Goal: Task Accomplishment & Management: Manage account settings

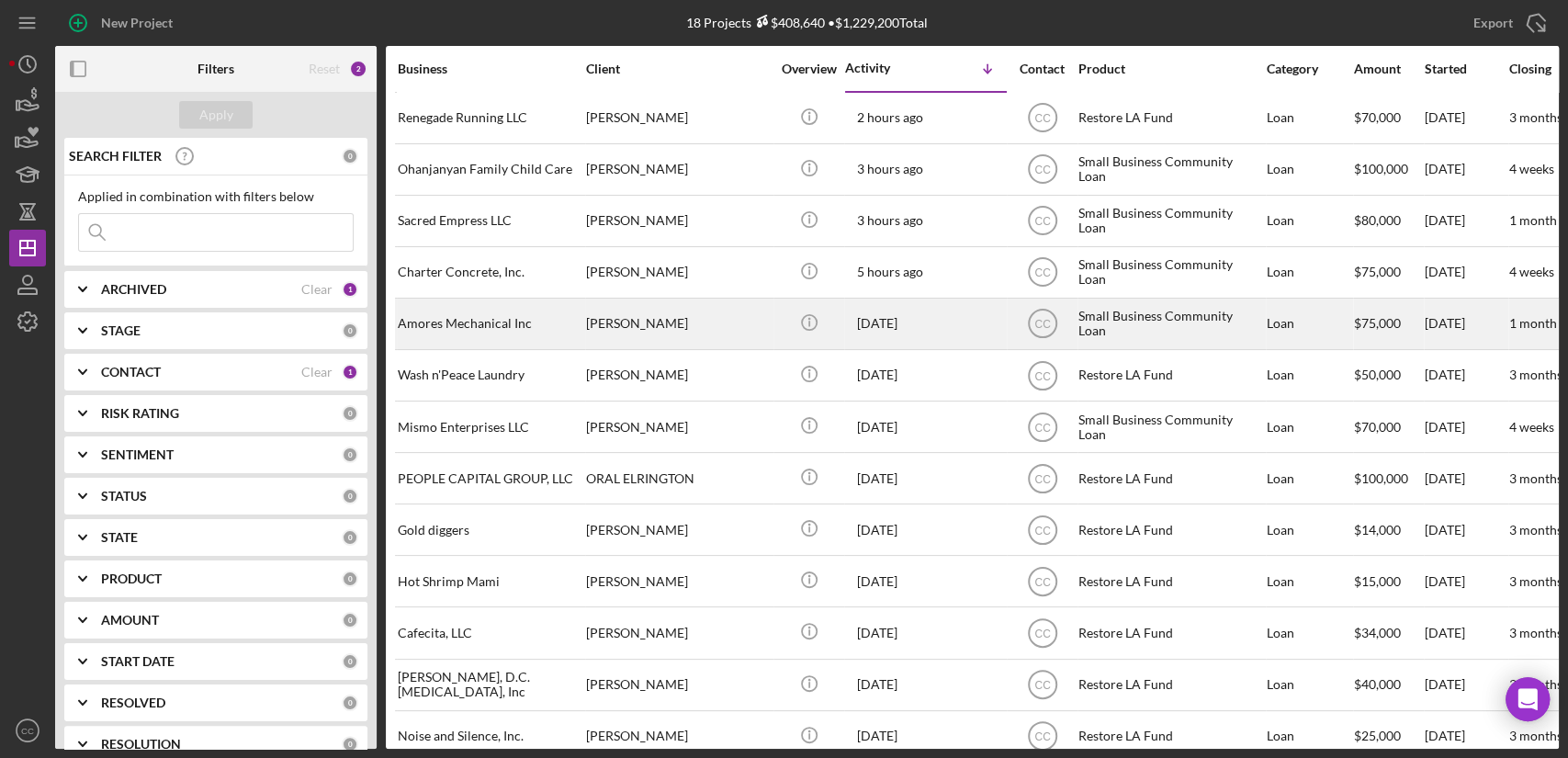
click at [477, 320] on div "Amores Mechanical Inc" at bounding box center [489, 324] width 183 height 49
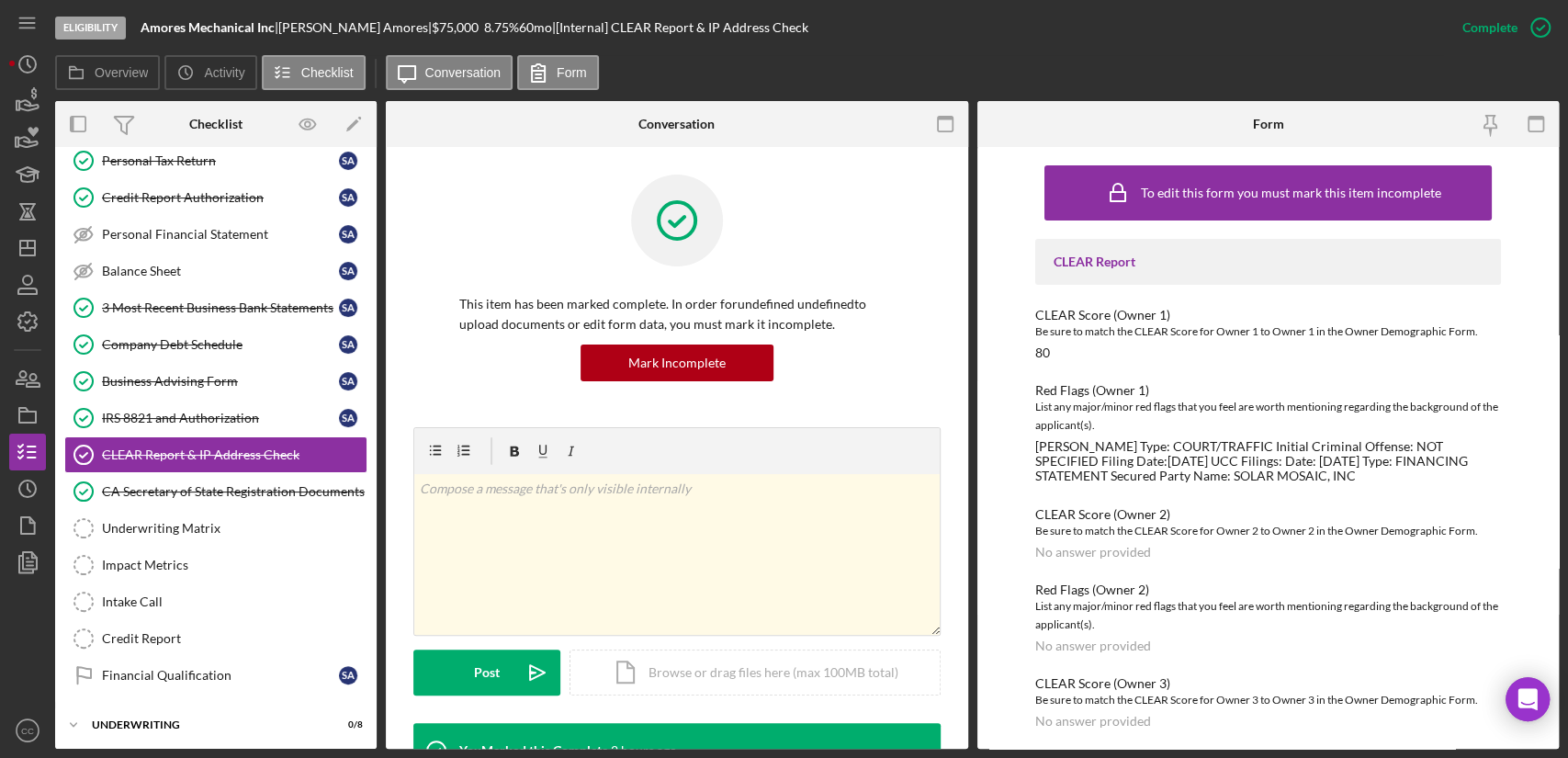
scroll to position [280, 0]
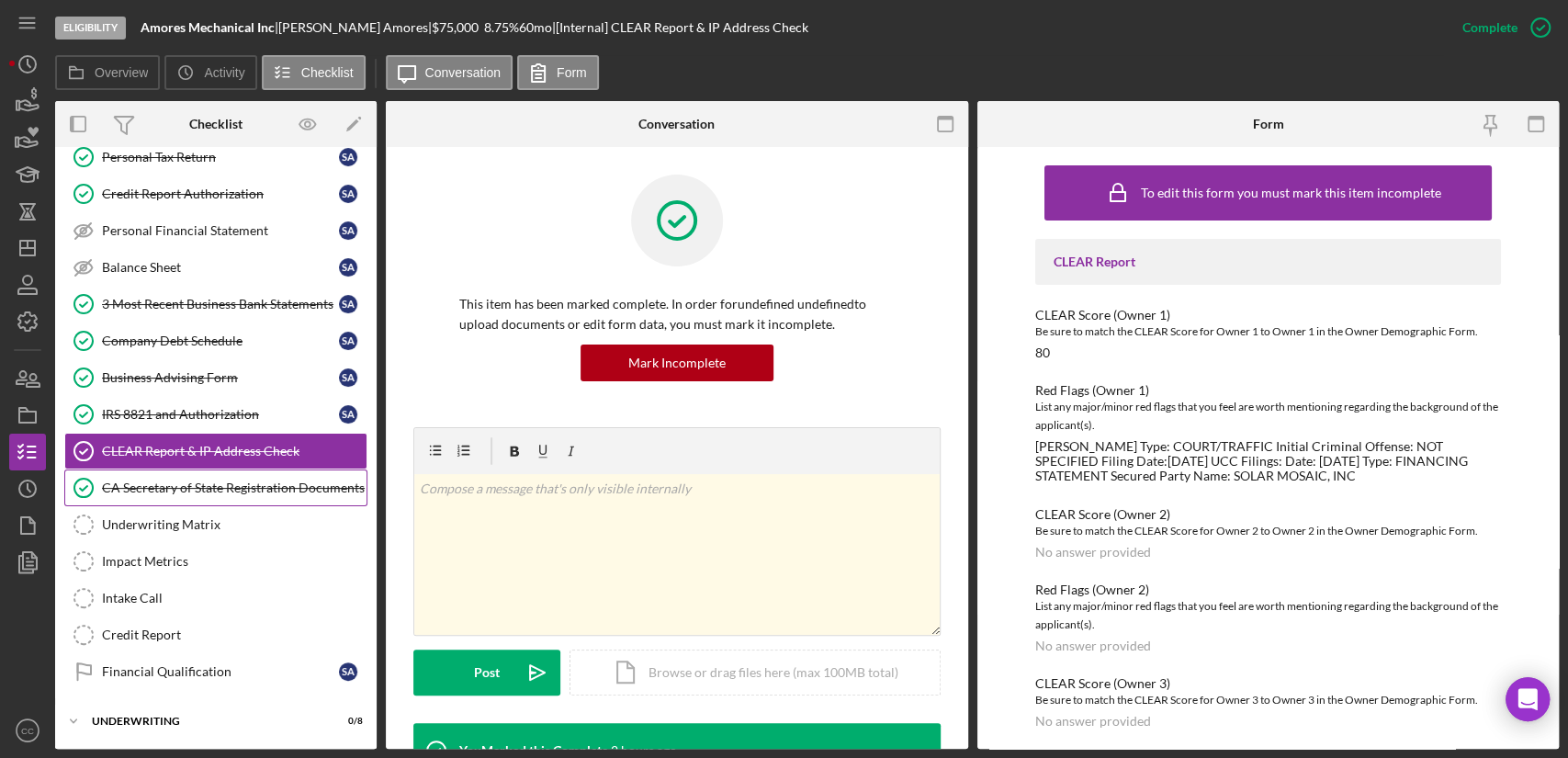
click at [171, 493] on link "CA Secretary of State Registration Documents CA Secretary of State Registration…" at bounding box center [216, 487] width 303 height 37
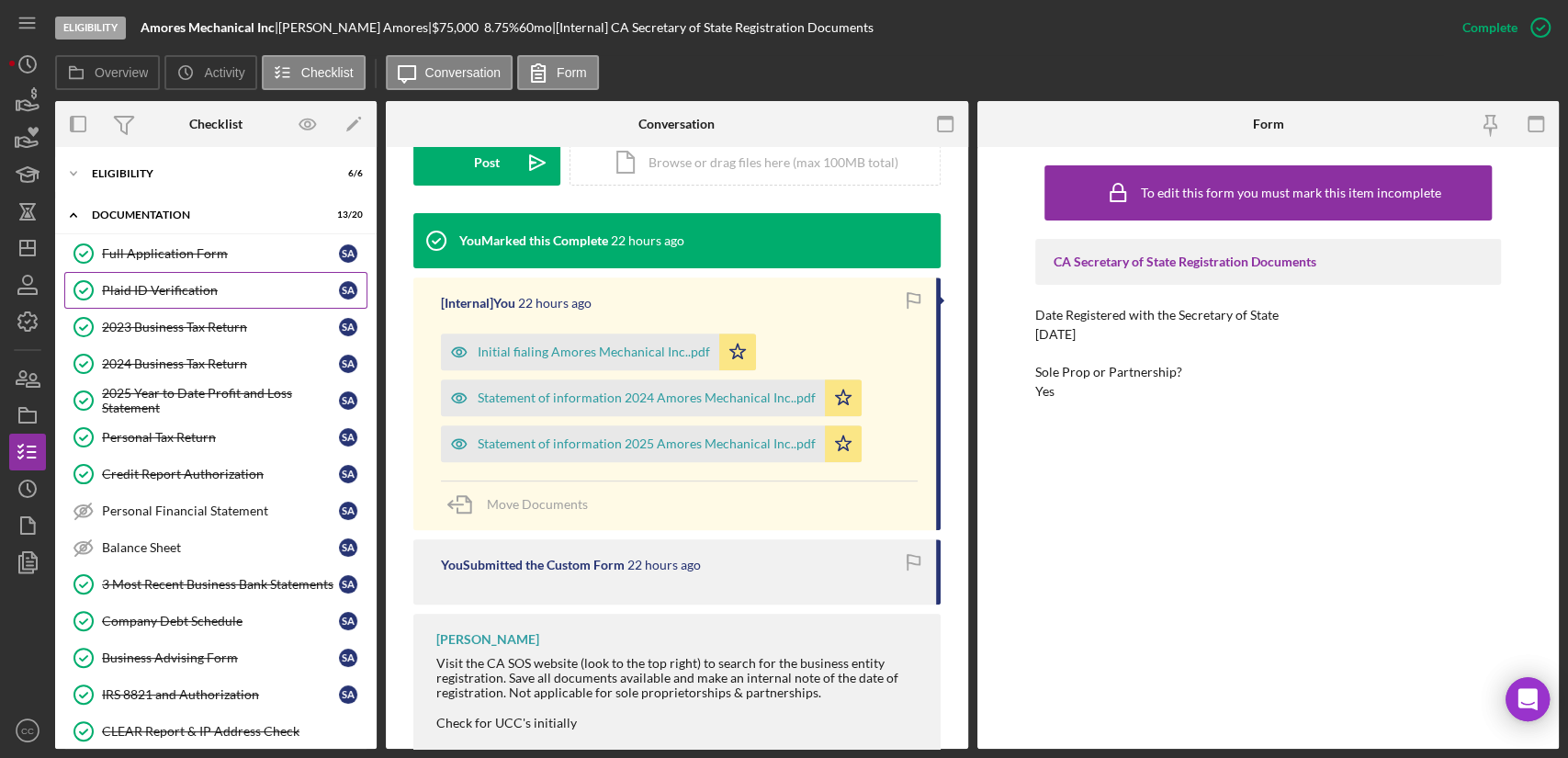
drag, startPoint x: 145, startPoint y: 263, endPoint x: 287, endPoint y: 275, distance: 142.5
click at [145, 263] on link "Full Application Form Full Application Form S A" at bounding box center [216, 253] width 303 height 37
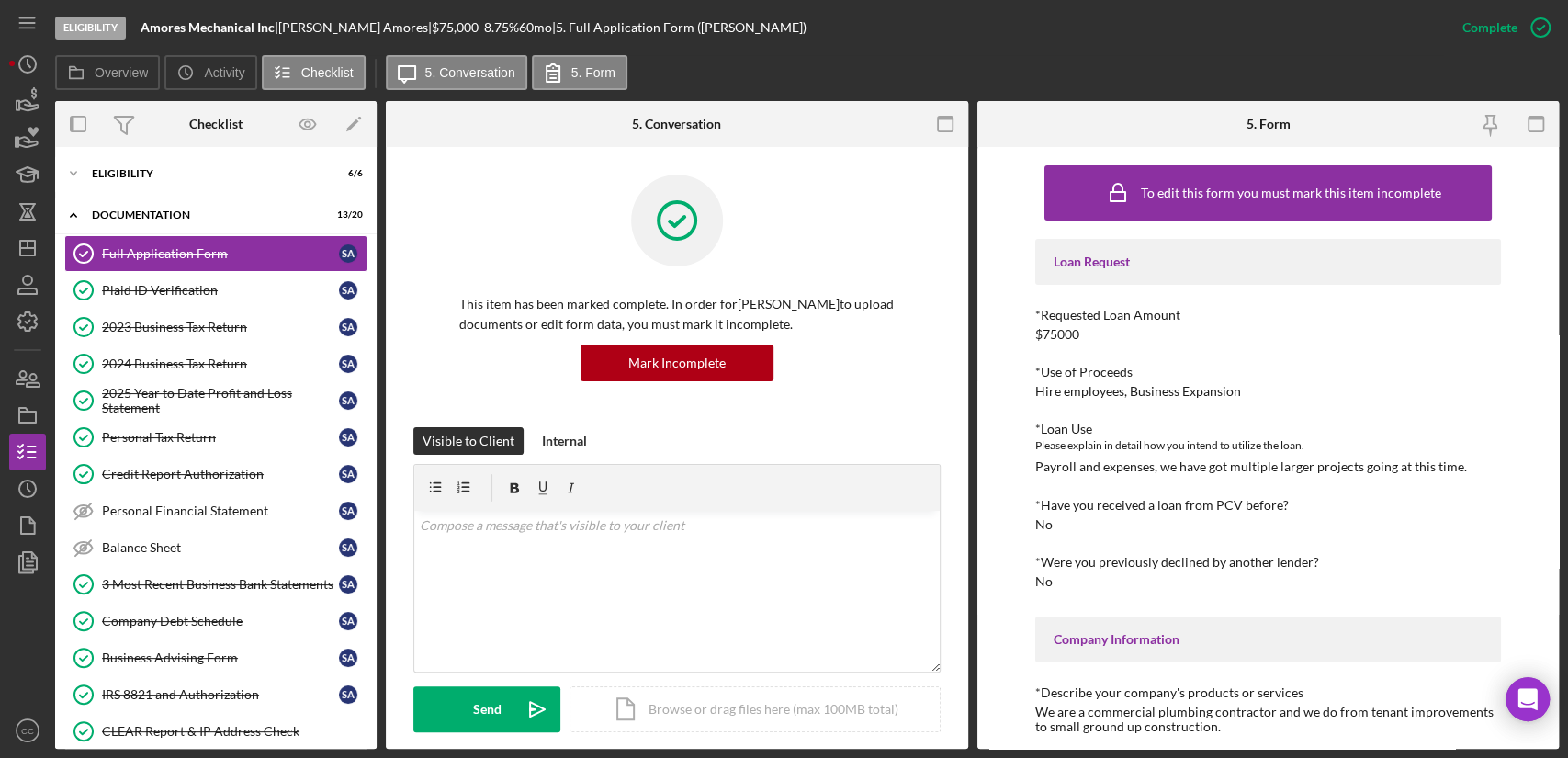
drag, startPoint x: 279, startPoint y: 32, endPoint x: 140, endPoint y: 28, distance: 139.1
click at [140, 28] on div "Amores Mechanical Inc |" at bounding box center [209, 27] width 137 height 15
copy div "Amores Mechanical Inc"
drag, startPoint x: 372, startPoint y: 29, endPoint x: 290, endPoint y: 30, distance: 82.0
click at [290, 30] on div "[PERSON_NAME] |" at bounding box center [354, 27] width 153 height 15
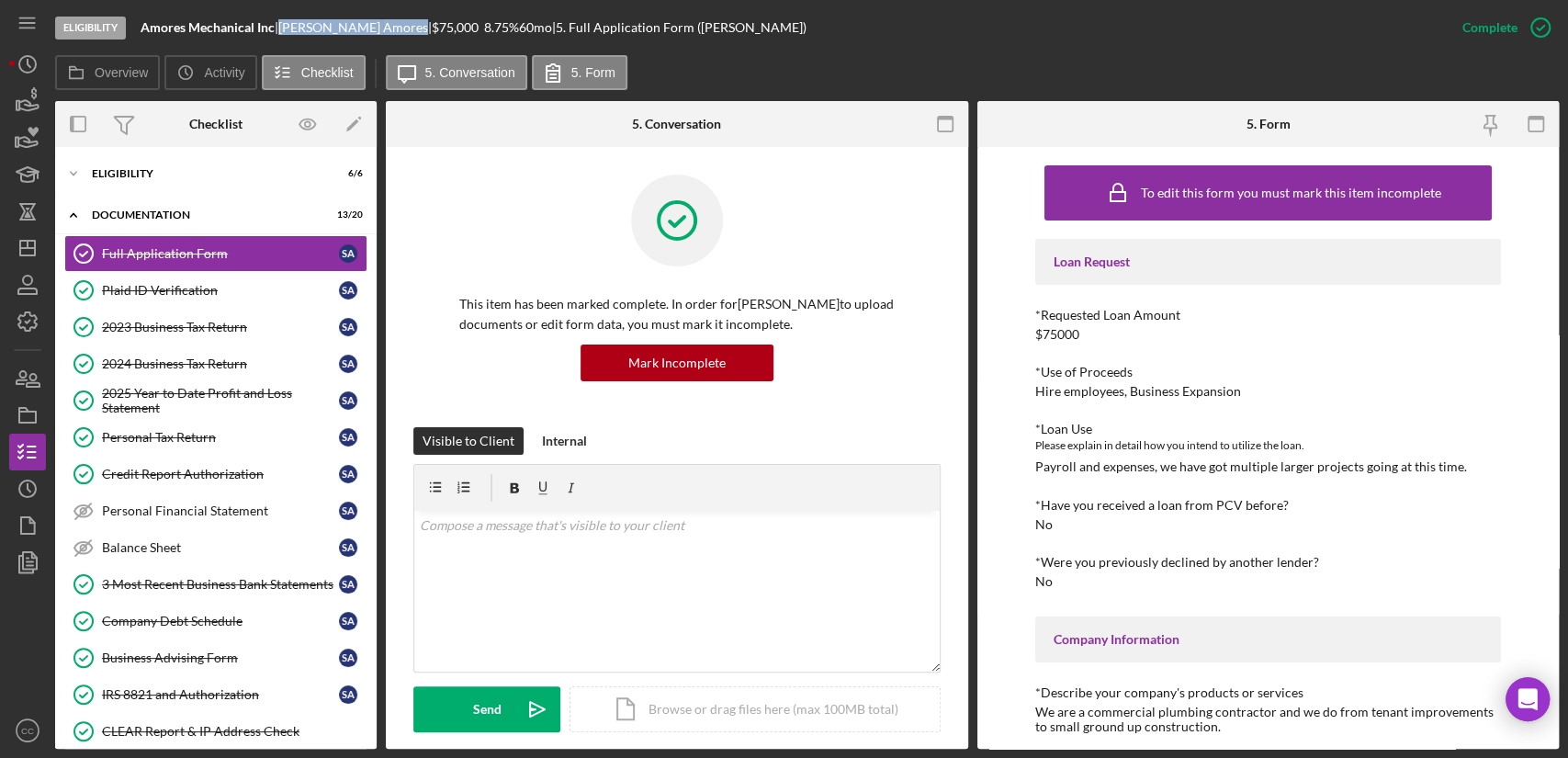
copy div "[PERSON_NAME]"
drag, startPoint x: 1236, startPoint y: 393, endPoint x: 1030, endPoint y: 391, distance: 206.0
click at [1030, 391] on div "To edit this form you must mark this item incomplete Loan Request *Requested Lo…" at bounding box center [1267, 448] width 582 height 602
copy div "Hire employees, Business Expansion"
click at [115, 170] on div "Eligibility" at bounding box center [222, 173] width 262 height 11
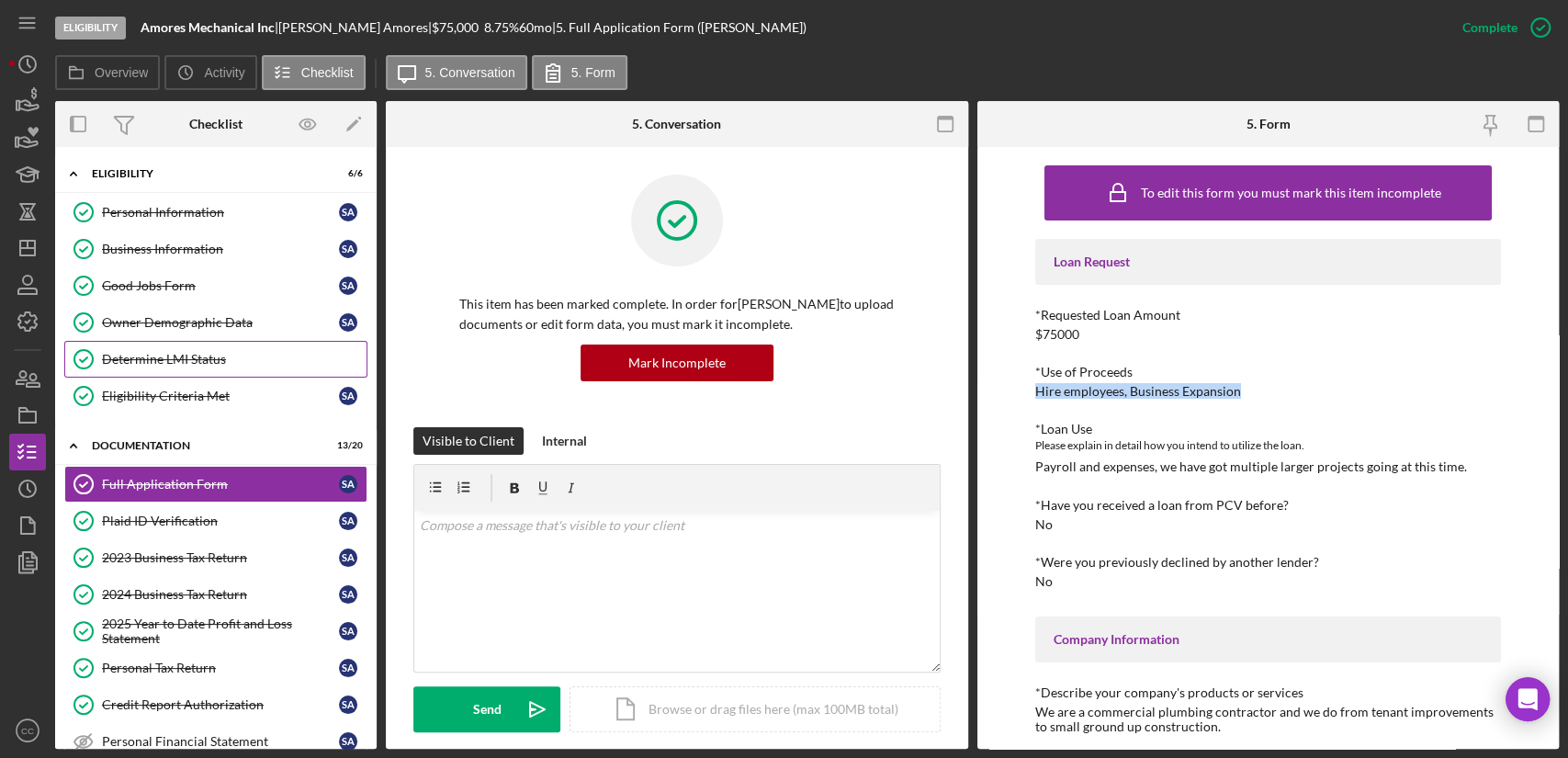
click at [154, 362] on div "Determine LMI Status" at bounding box center [234, 359] width 265 height 15
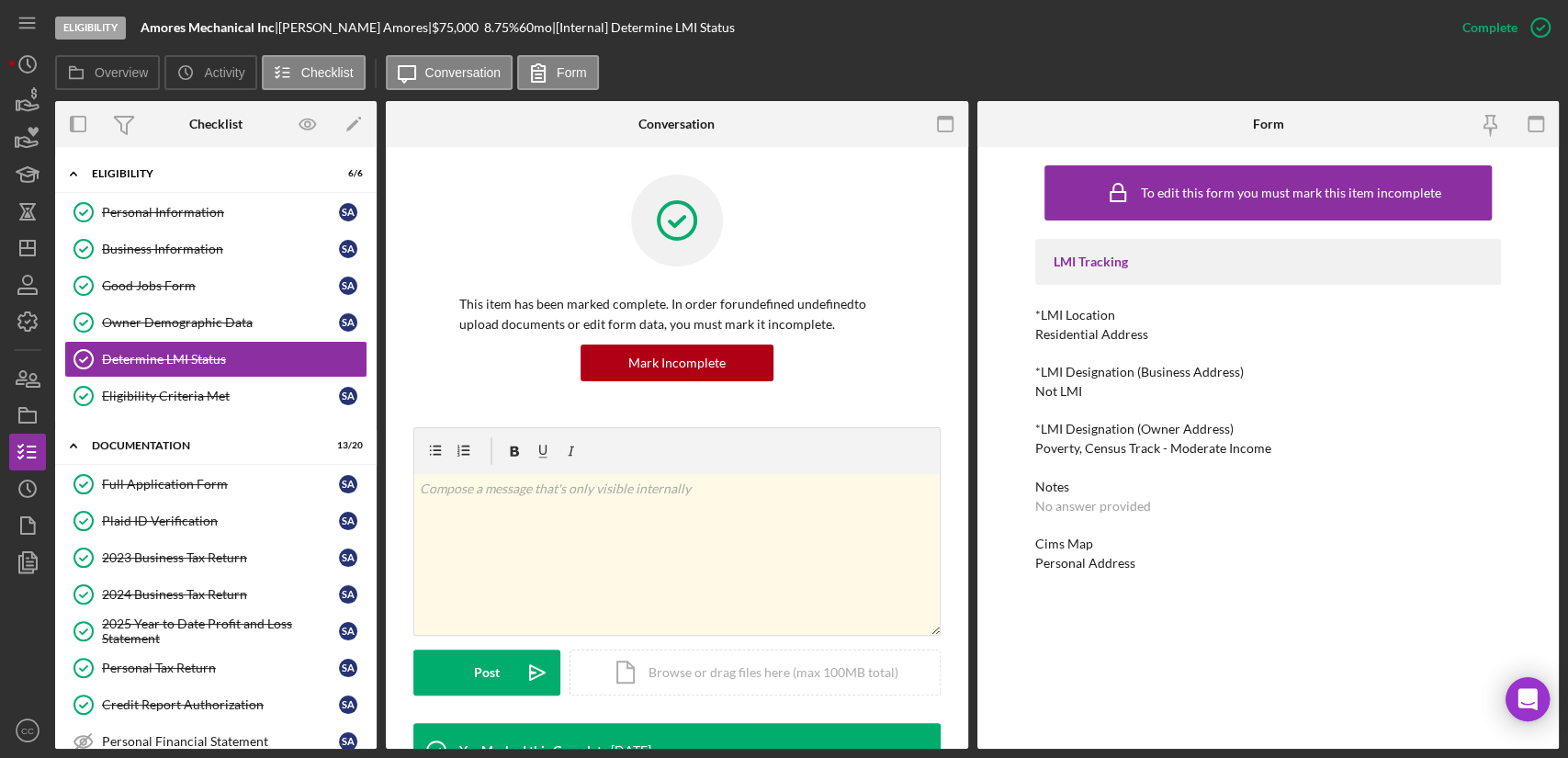
drag, startPoint x: 1240, startPoint y: 372, endPoint x: 1220, endPoint y: 390, distance: 26.9
click at [1240, 372] on div "*LMI Designation (Business Address)" at bounding box center [1268, 372] width 466 height 15
drag, startPoint x: 1272, startPoint y: 448, endPoint x: 1031, endPoint y: 454, distance: 241.1
click at [1031, 454] on div "To edit this form you must mark this item incomplete LMI Tracking *LMI Location…" at bounding box center [1267, 448] width 582 height 602
copy div "Poverty, Census Track - Moderate Income"
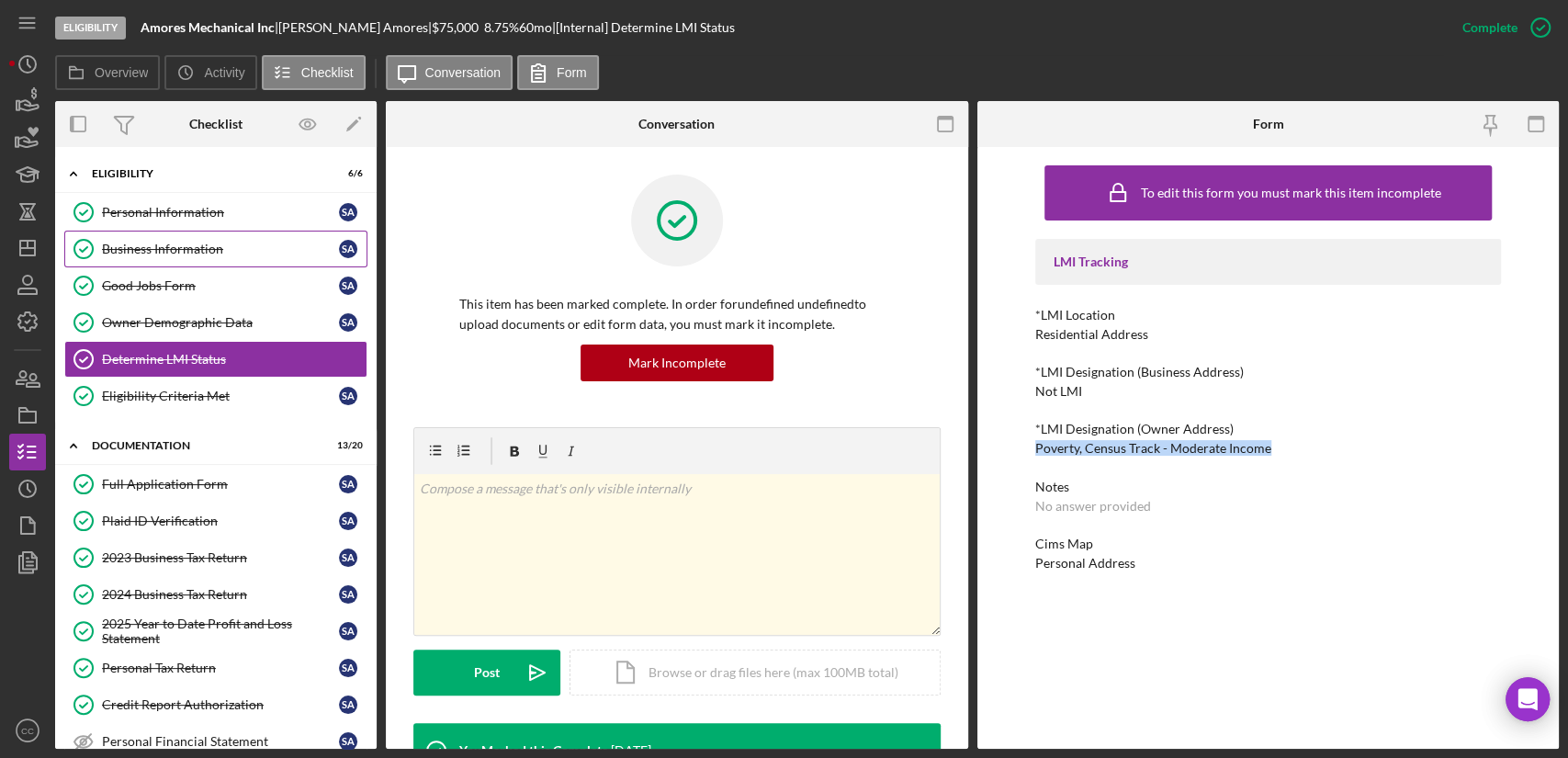
click at [182, 246] on div "Business Information" at bounding box center [220, 249] width 237 height 15
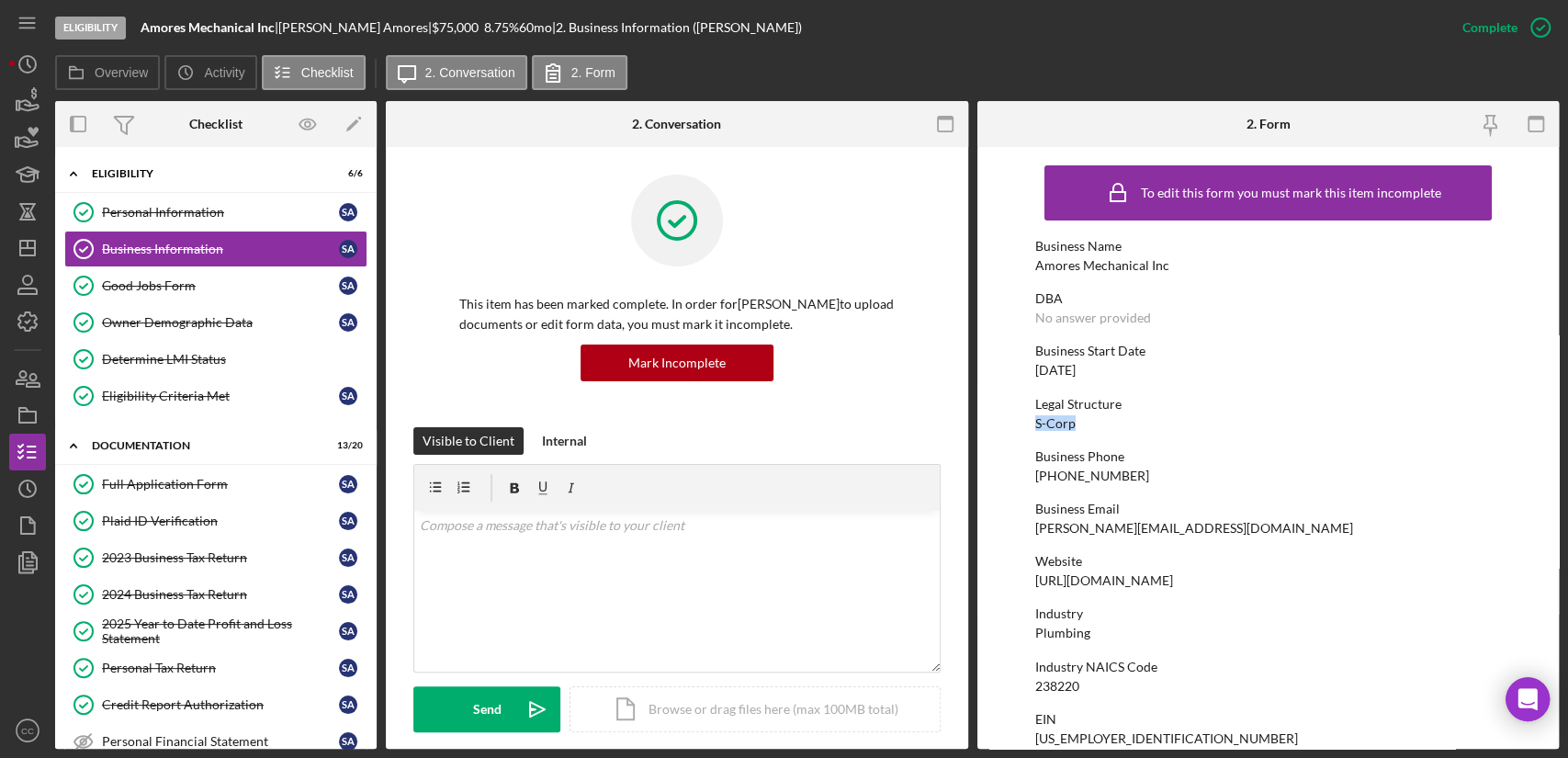
drag, startPoint x: 1083, startPoint y: 423, endPoint x: 1020, endPoint y: 425, distance: 63.0
click at [1020, 425] on form "To edit this form you must mark this item incomplete Business Name Amores Mecha…" at bounding box center [1267, 448] width 582 height 602
copy div "S-Corp"
drag, startPoint x: 1106, startPoint y: 372, endPoint x: 1034, endPoint y: 372, distance: 72.0
click at [1035, 372] on div "Business Start Date 05/15/2024" at bounding box center [1268, 361] width 466 height 34
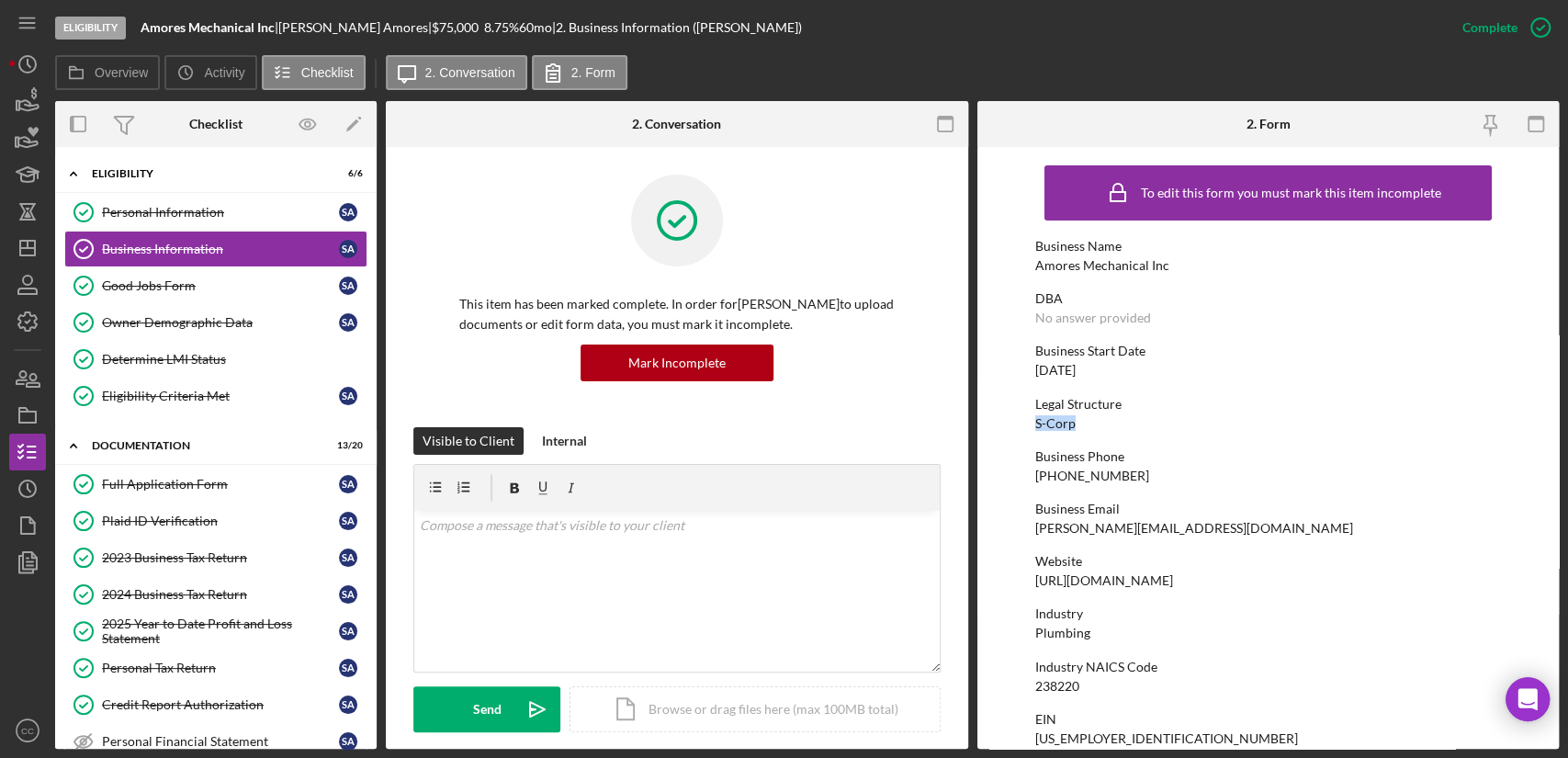
copy div "05/15/2024"
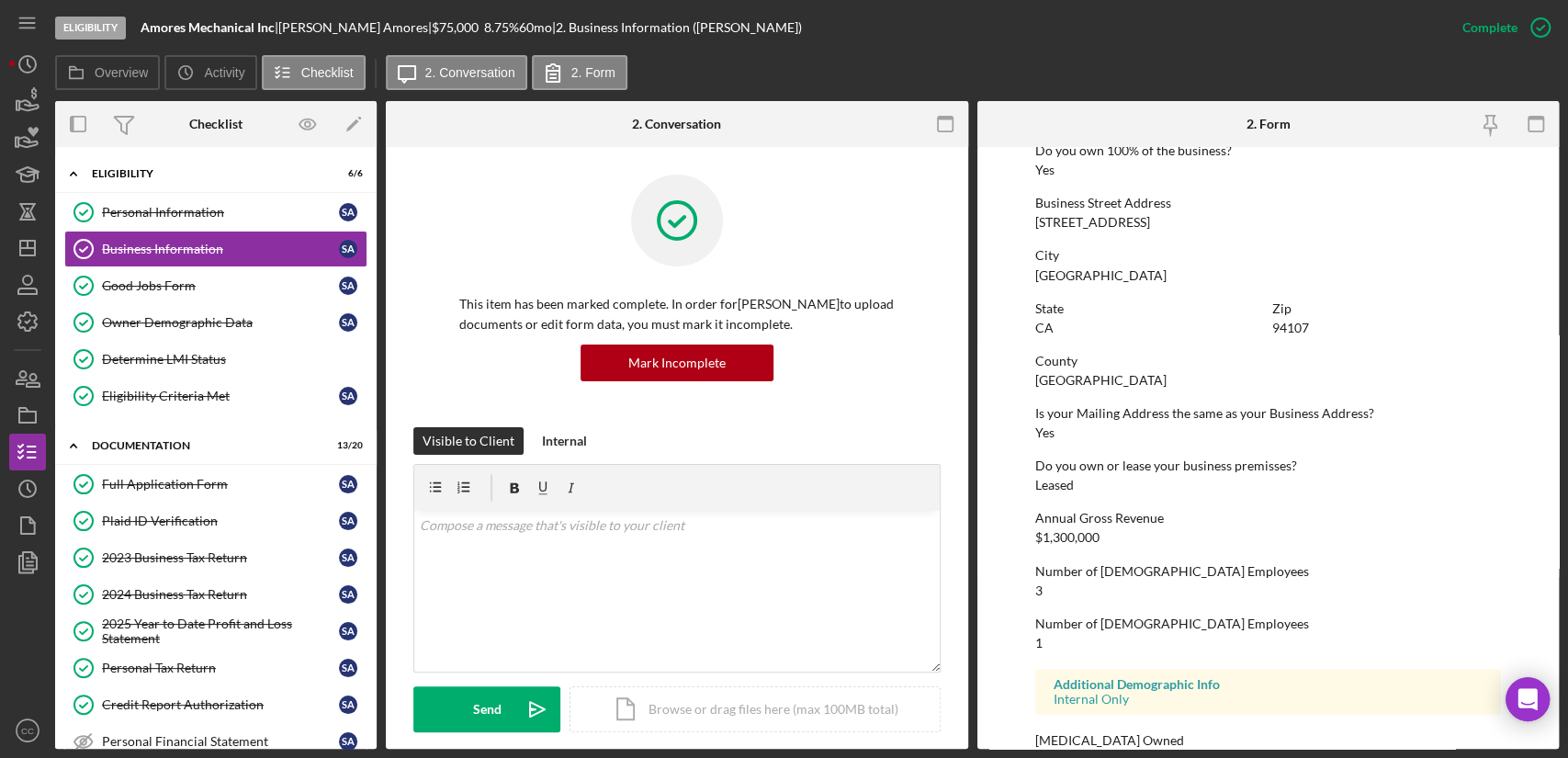
scroll to position [784, 0]
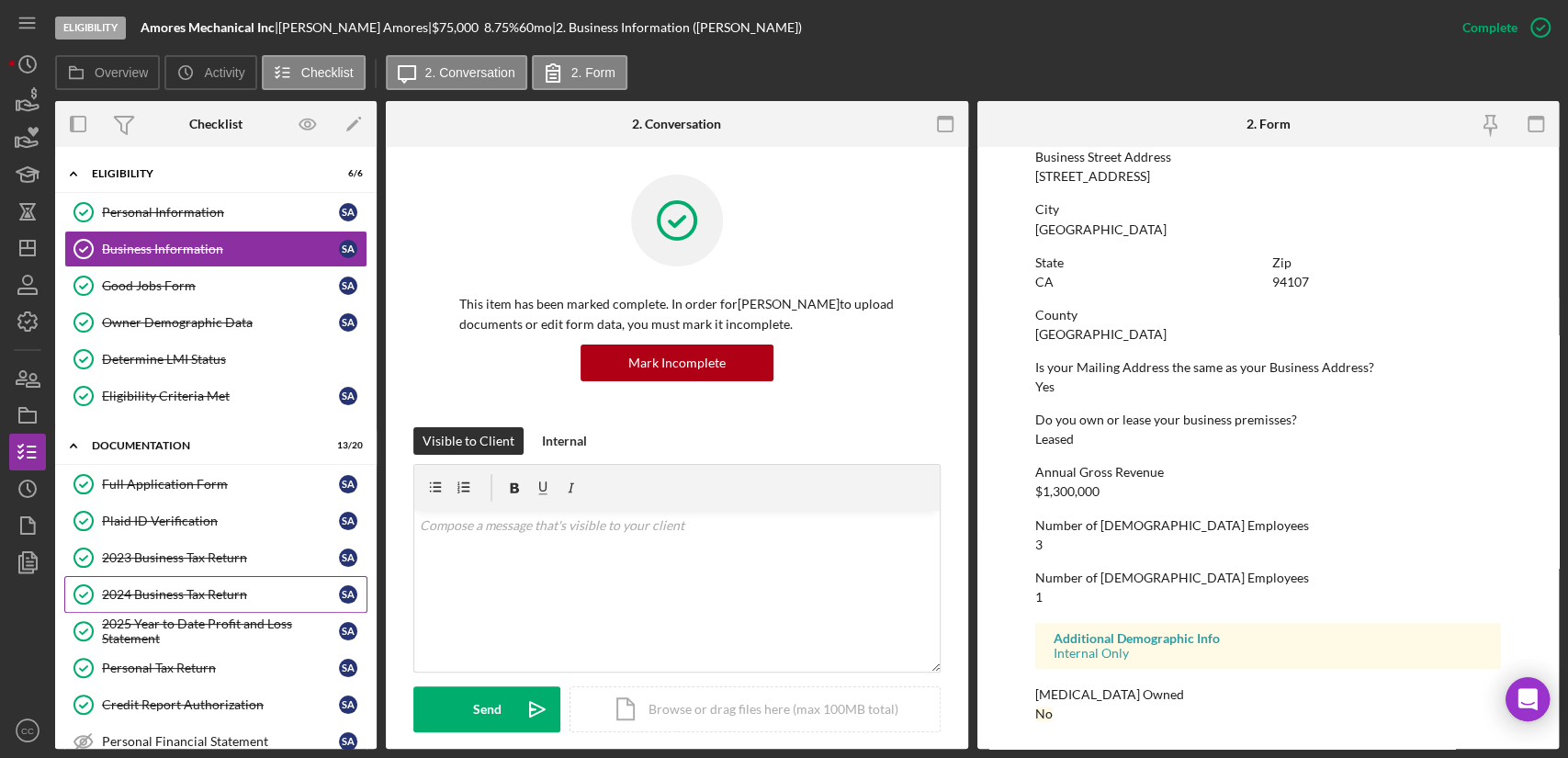
click at [170, 588] on div "2024 Business Tax Return" at bounding box center [220, 594] width 237 height 15
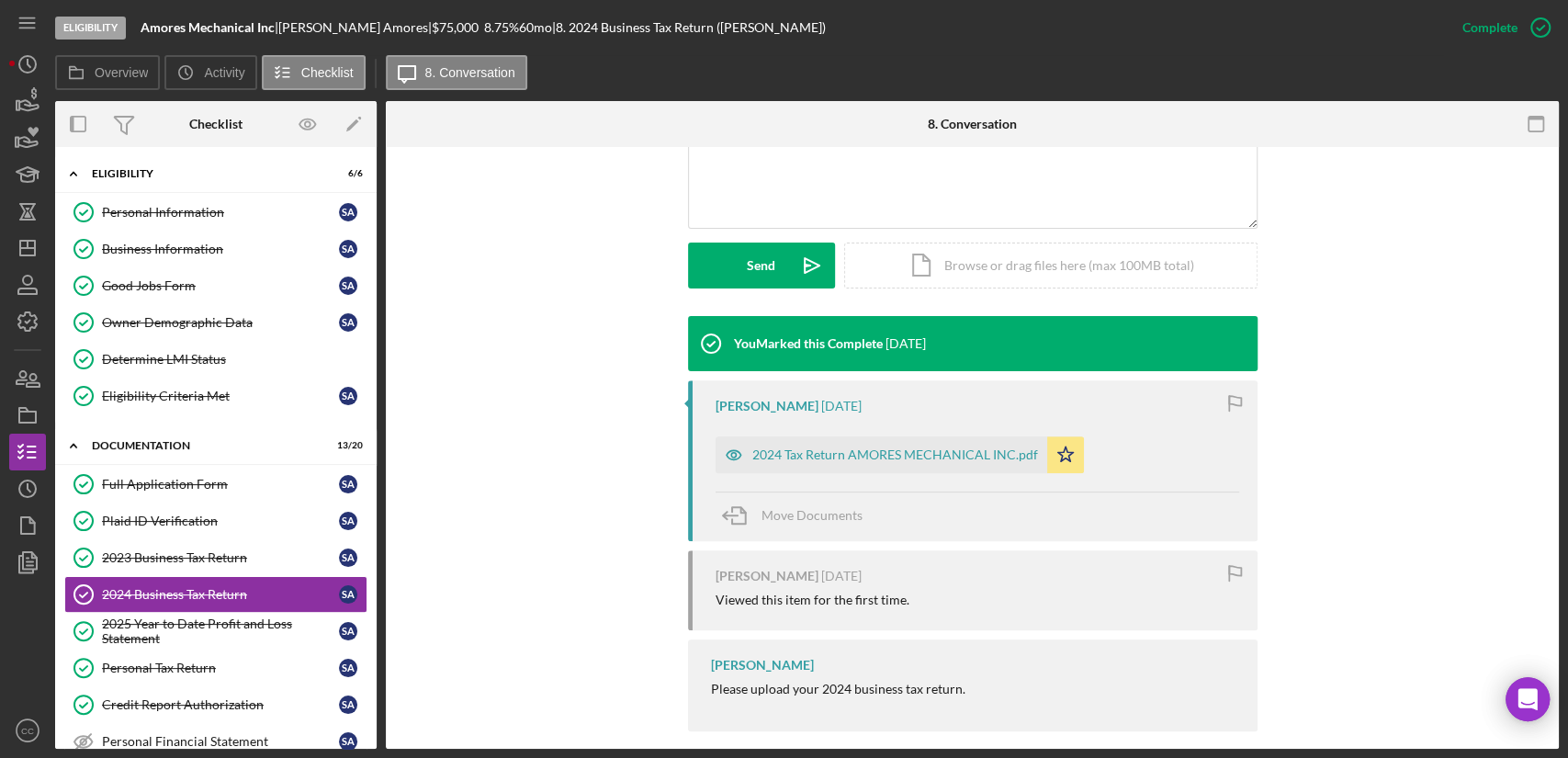
scroll to position [462, 0]
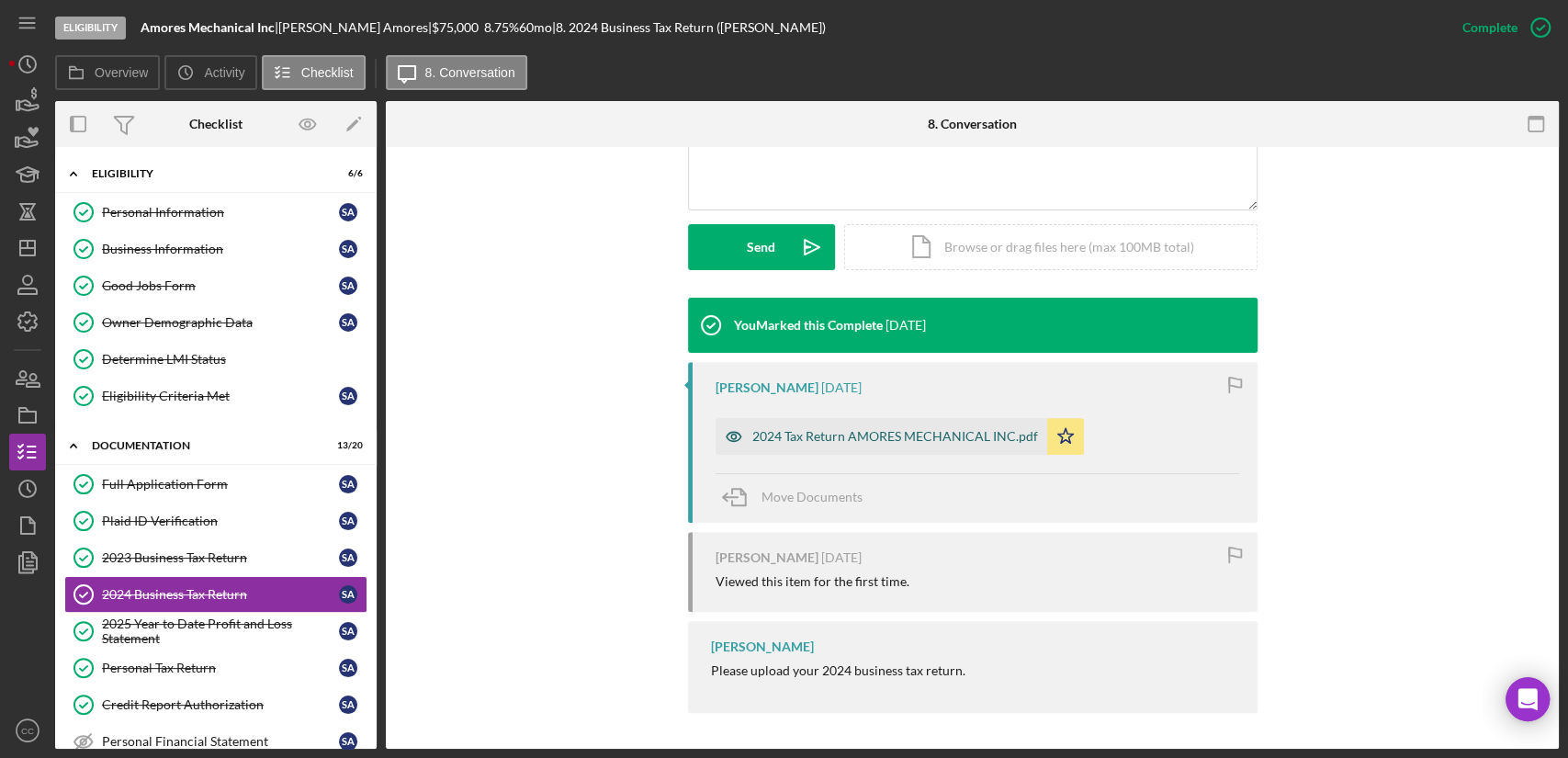
click at [885, 444] on div "2024 Tax Return AMORES MECHANICAL INC.pdf" at bounding box center [881, 436] width 332 height 37
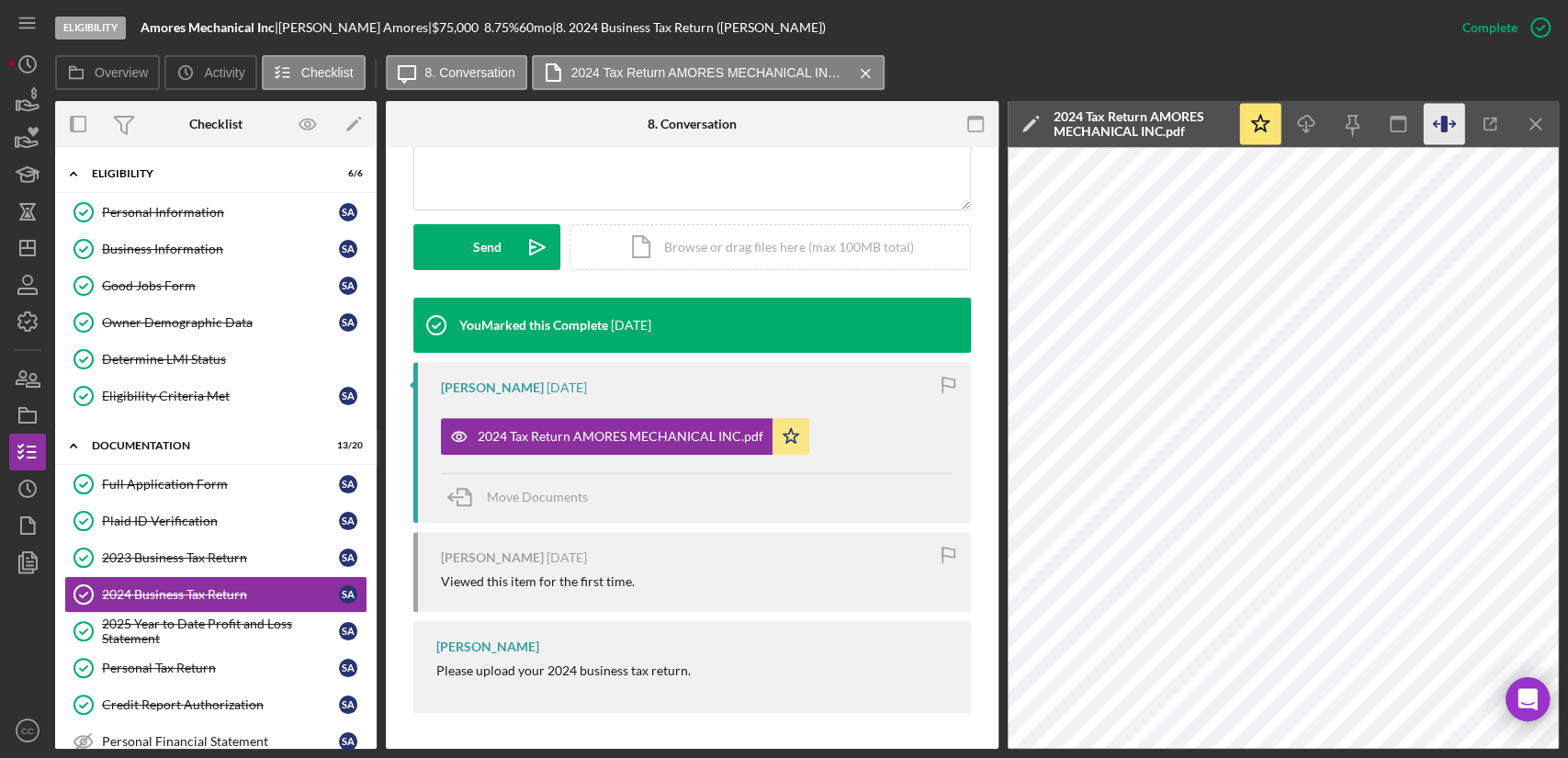
click at [1443, 117] on icon "button" at bounding box center [1443, 124] width 6 height 17
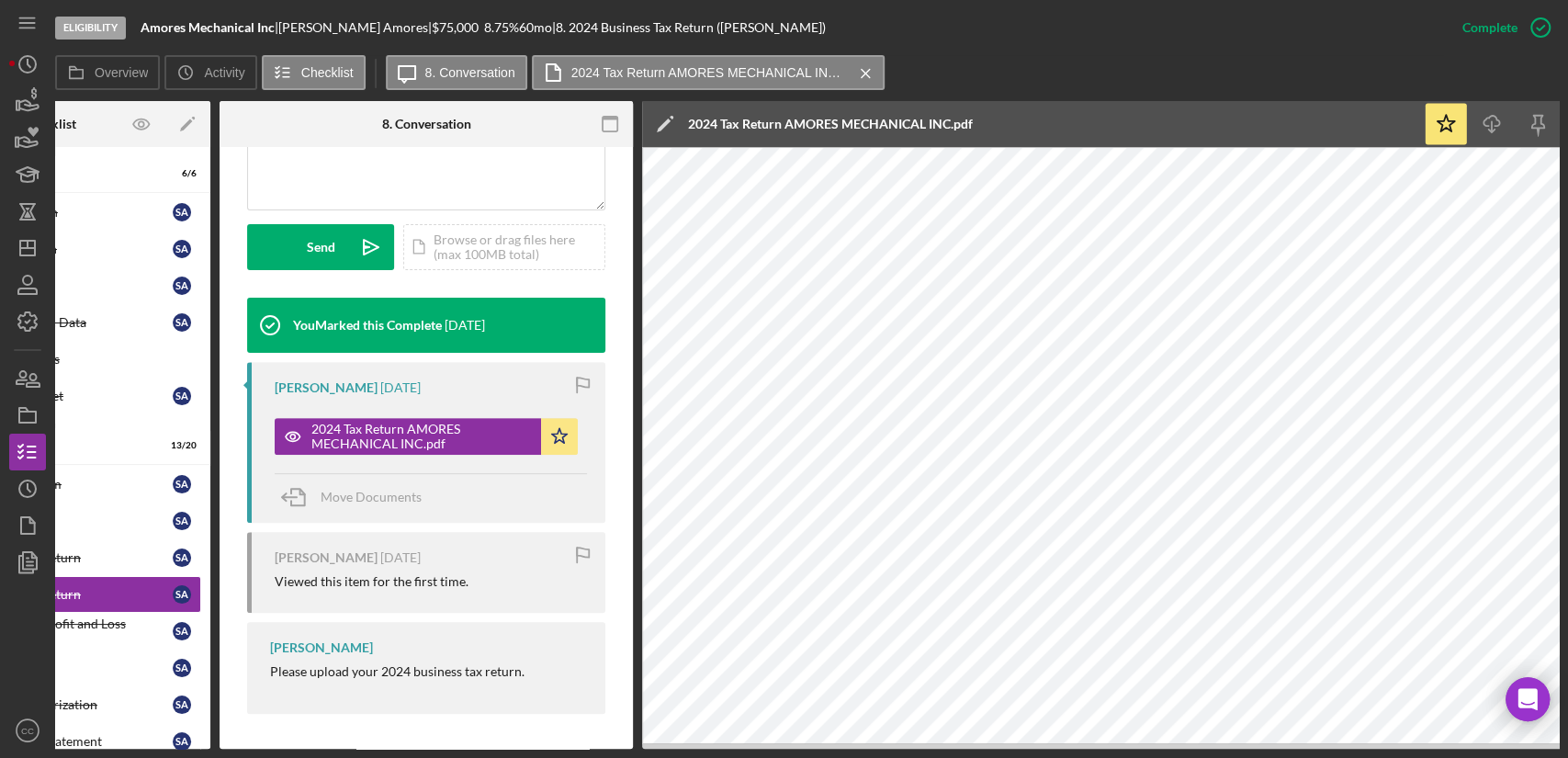
scroll to position [0, 0]
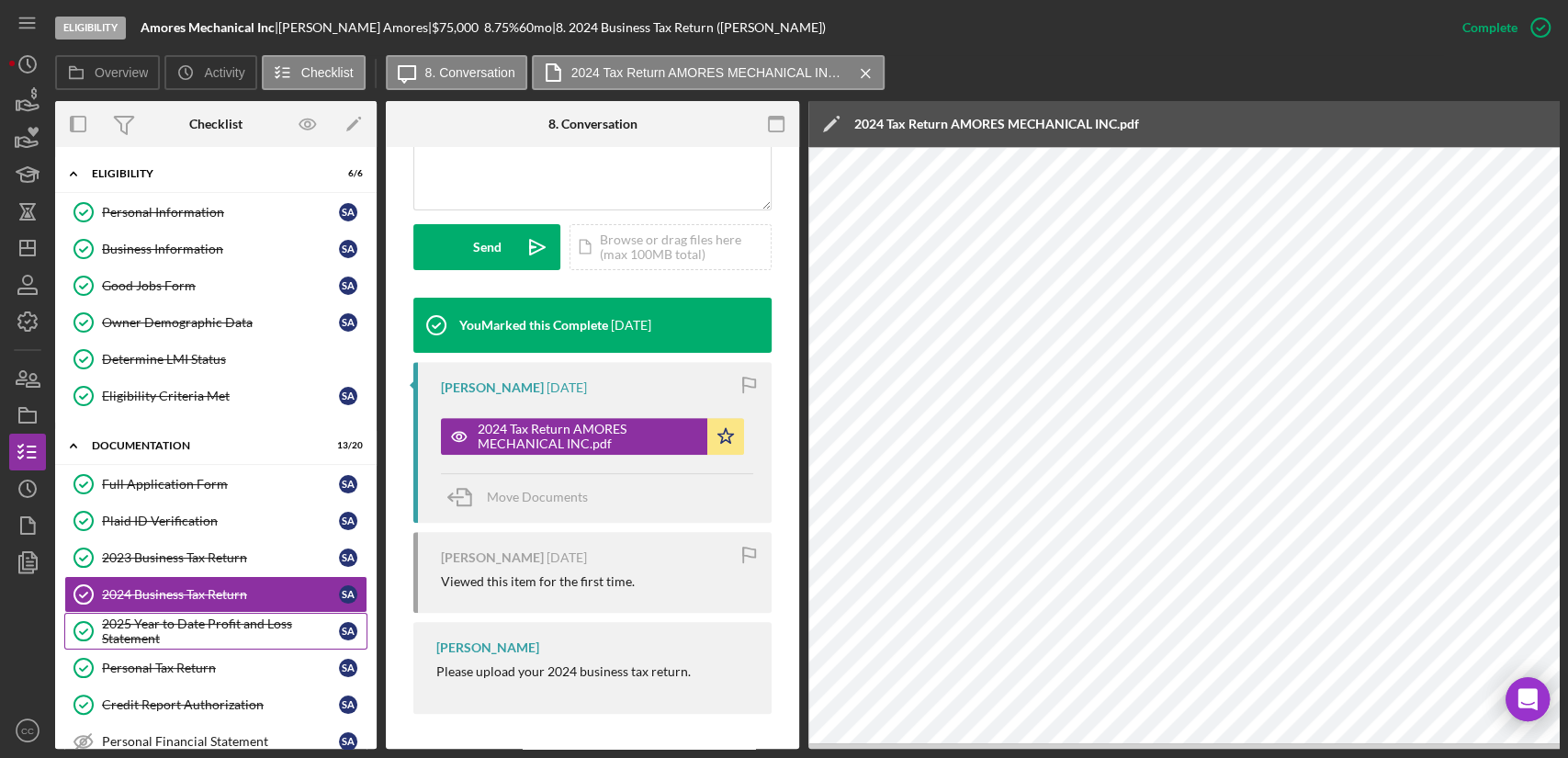
drag, startPoint x: 199, startPoint y: 631, endPoint x: 220, endPoint y: 612, distance: 28.3
click at [199, 631] on div "2025 Year to Date Profit and Loss Statement" at bounding box center [220, 632] width 237 height 30
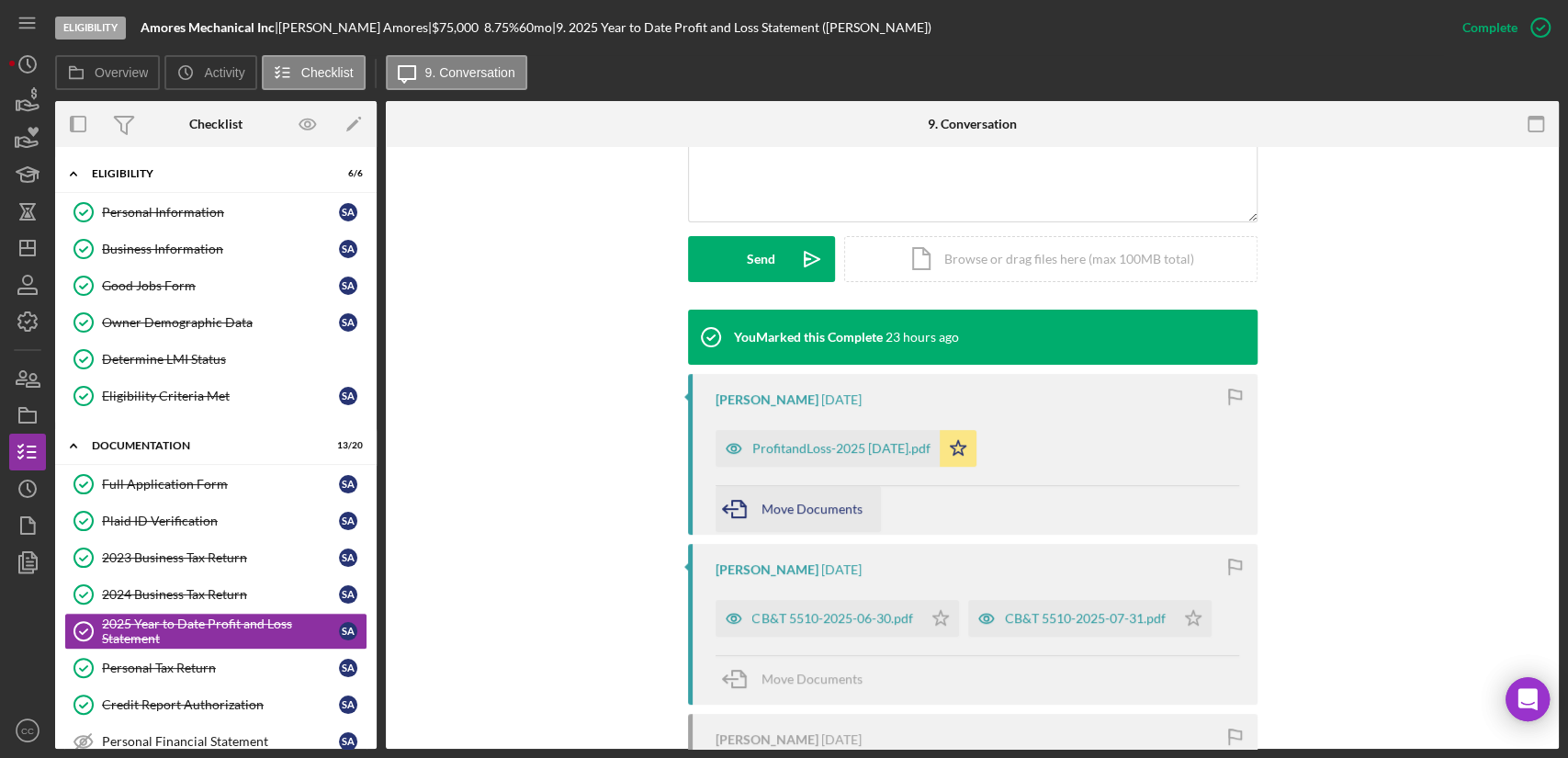
scroll to position [510, 0]
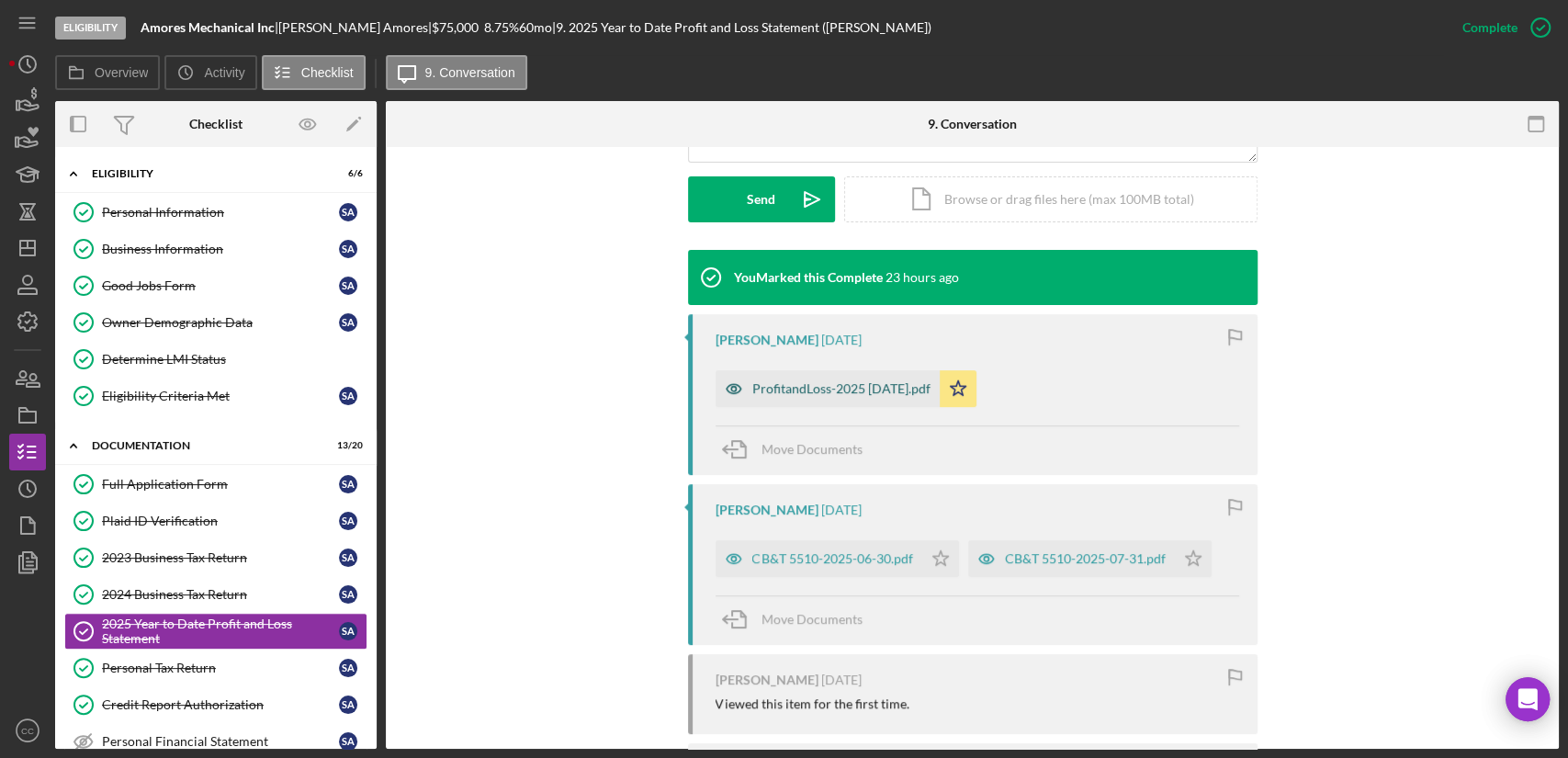
click at [846, 392] on div "ProfitandLoss-2025 9-9-25.pdf" at bounding box center [840, 388] width 178 height 15
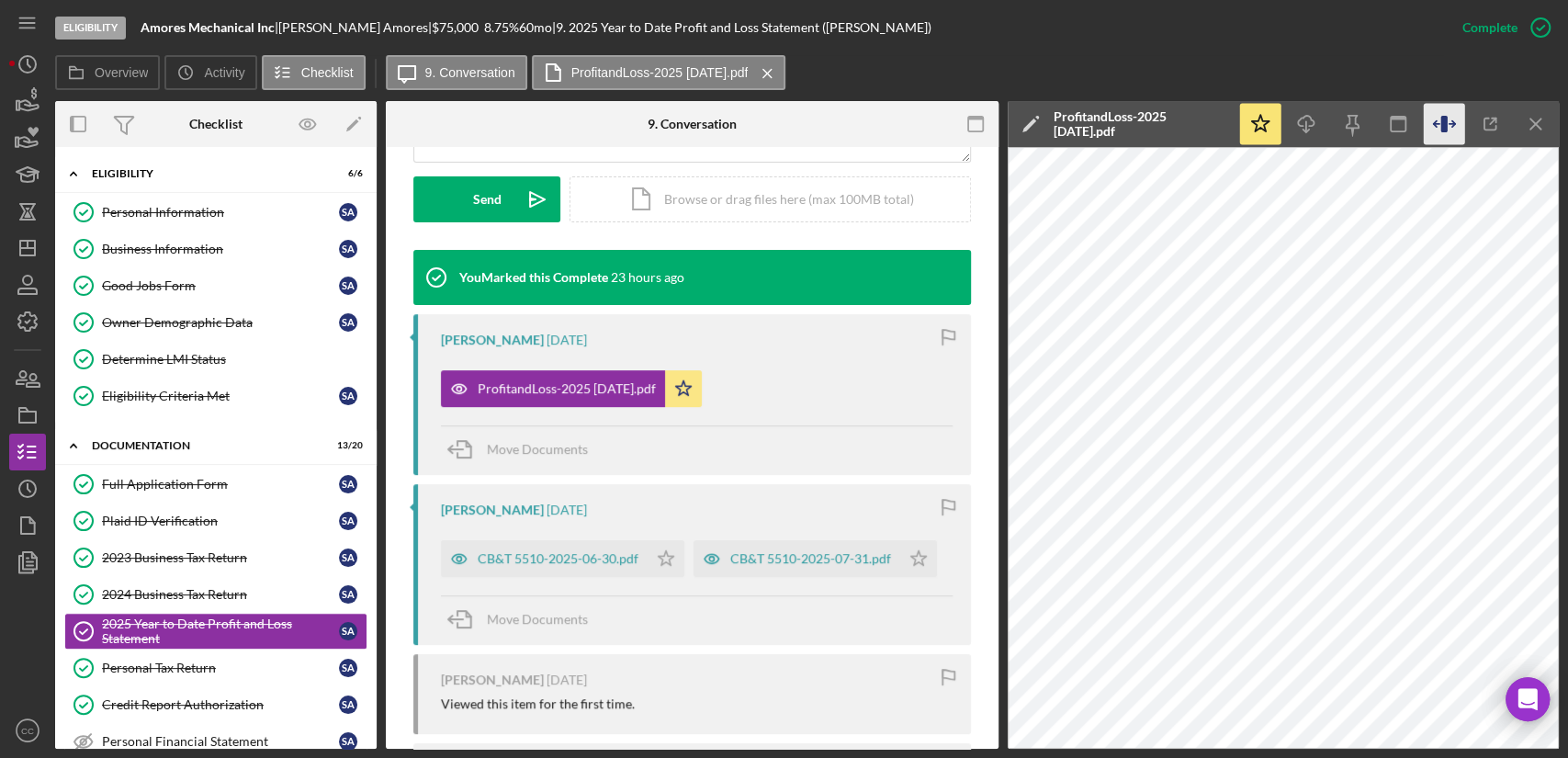
click at [1446, 130] on icon "button" at bounding box center [1443, 124] width 6 height 17
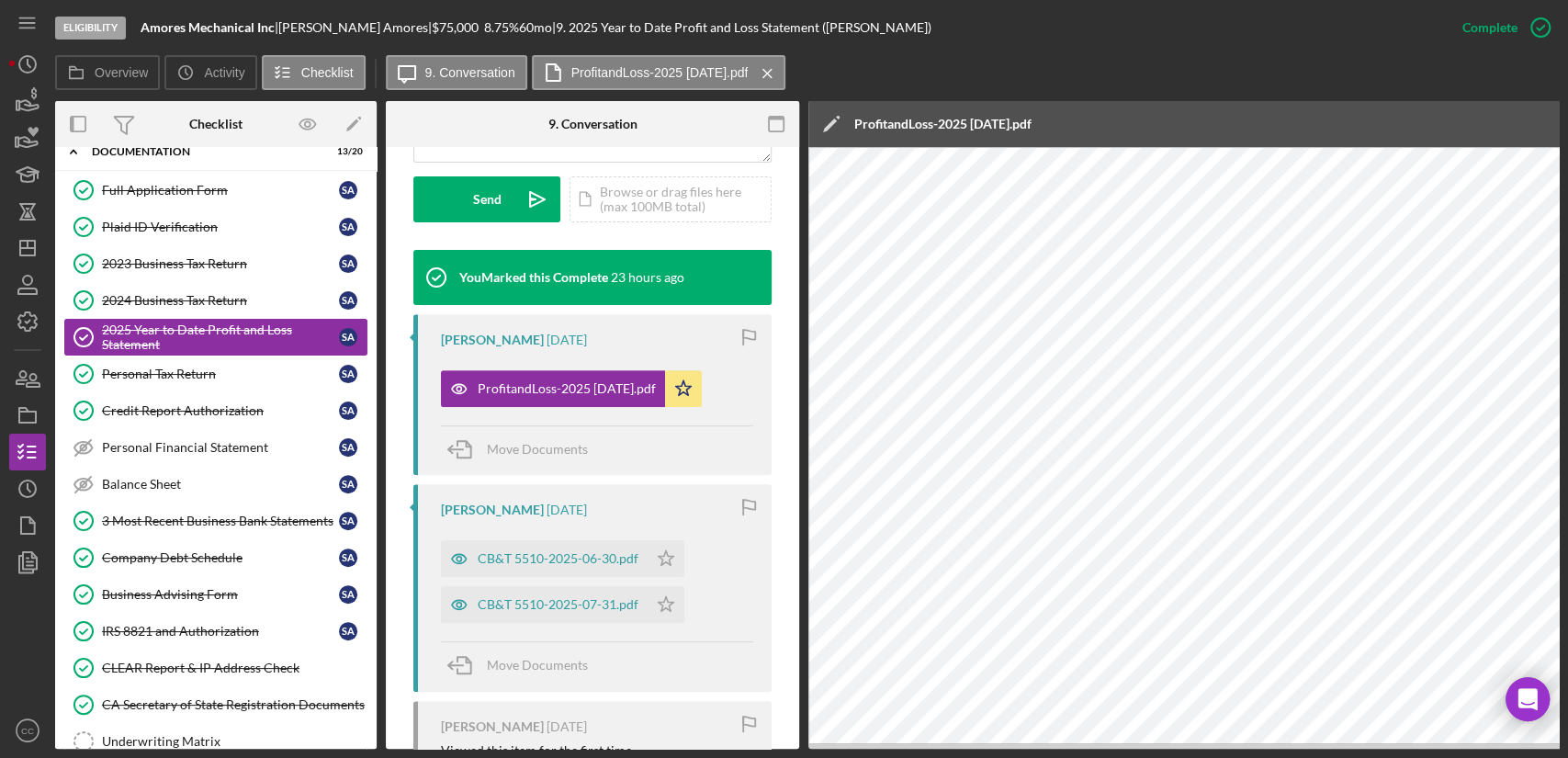
scroll to position [306, 0]
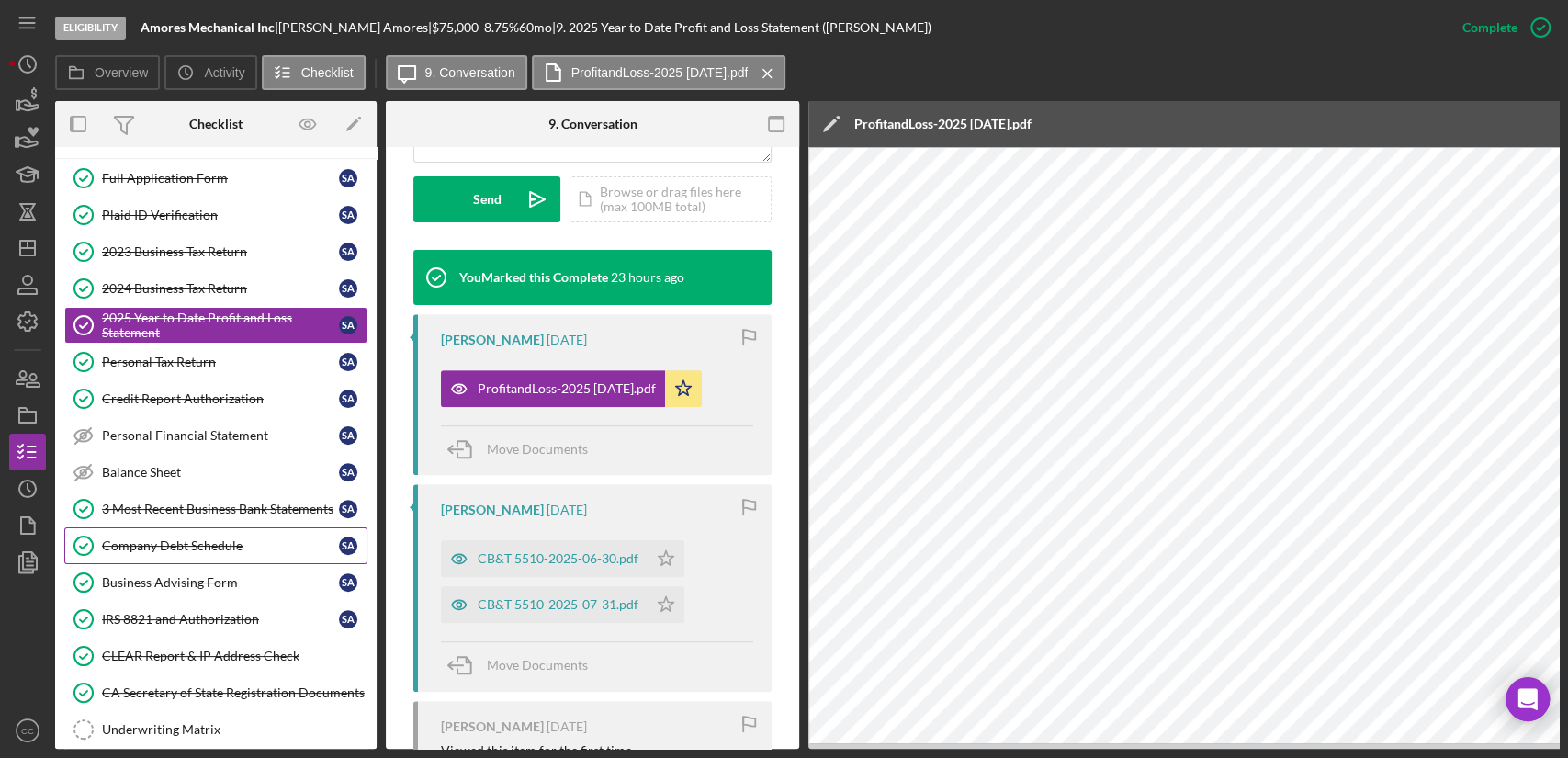
click at [206, 542] on div "Company Debt Schedule" at bounding box center [220, 546] width 237 height 15
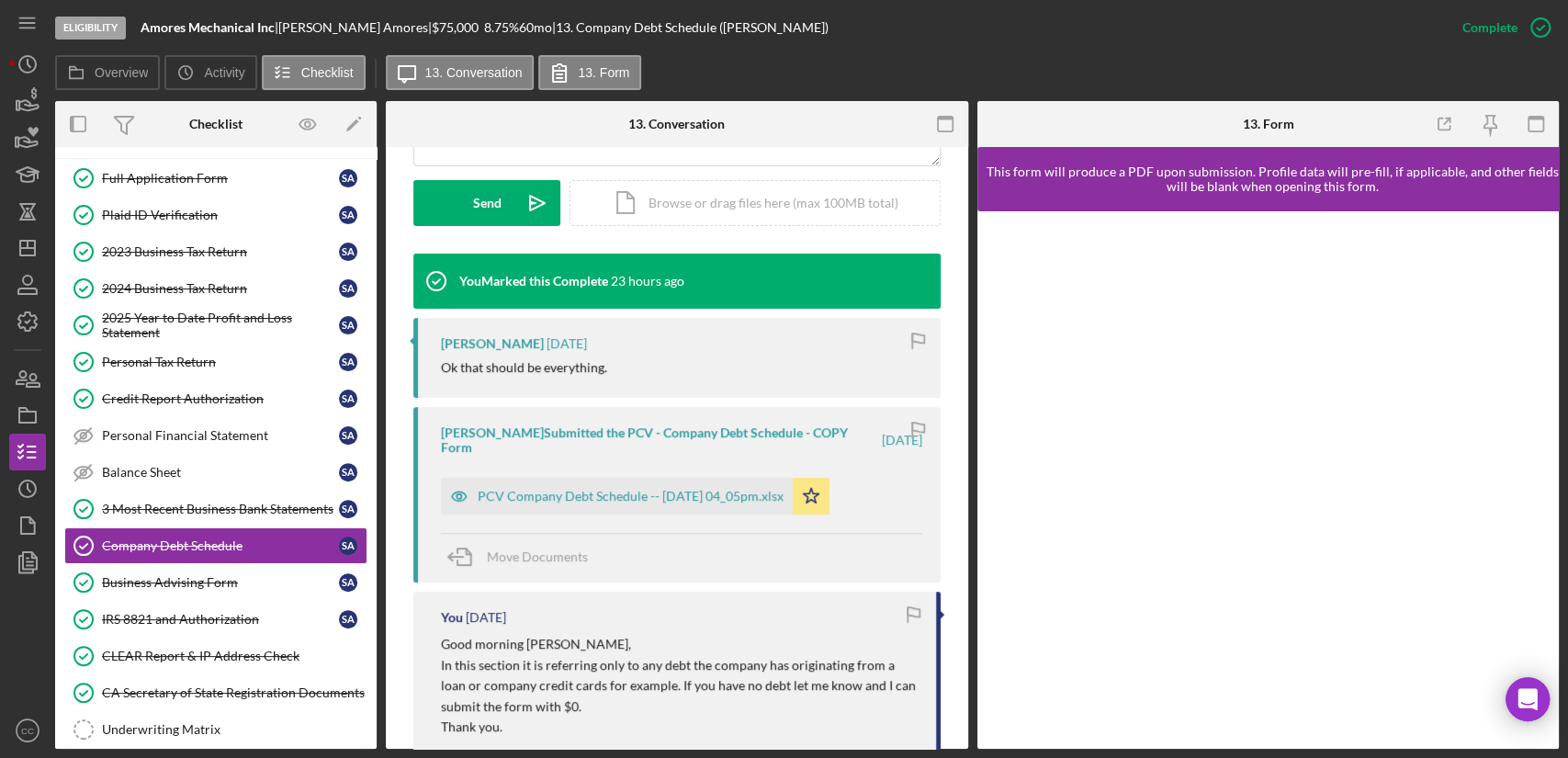
scroll to position [510, 0]
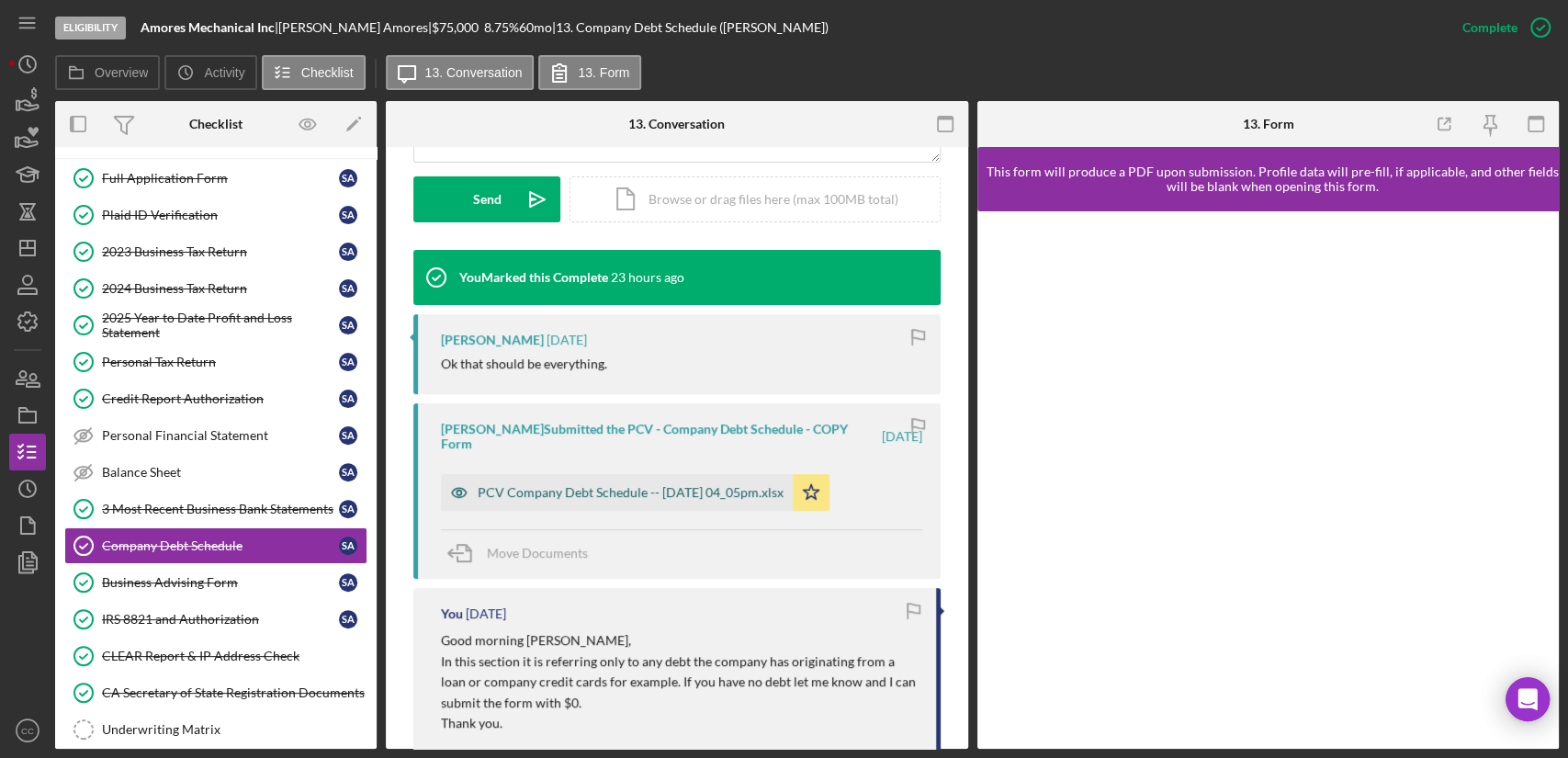
click at [662, 491] on div "PCV Company Debt Schedule -- 2025-09-10 04_05pm.xlsx" at bounding box center [630, 492] width 306 height 15
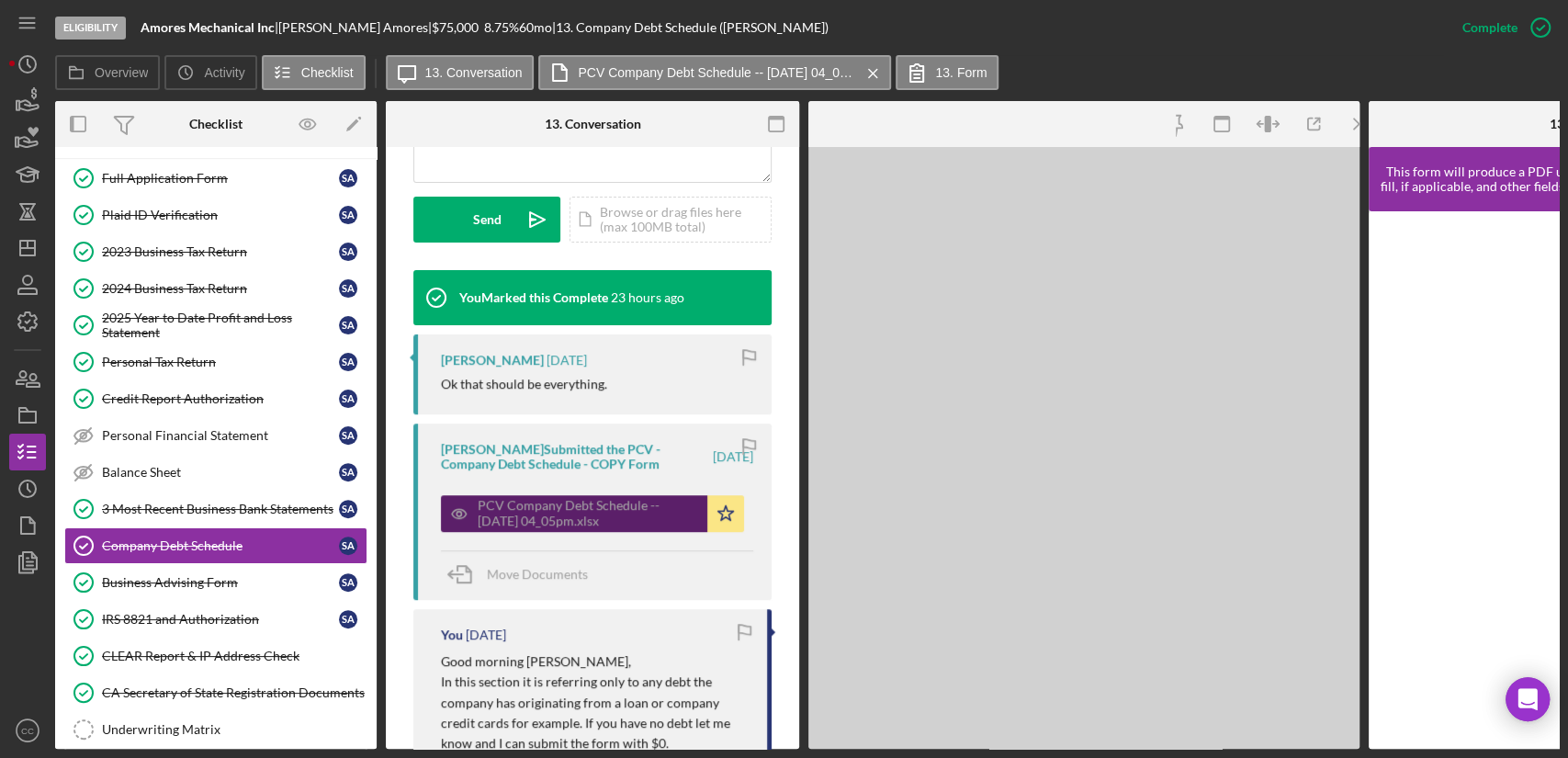
scroll to position [530, 0]
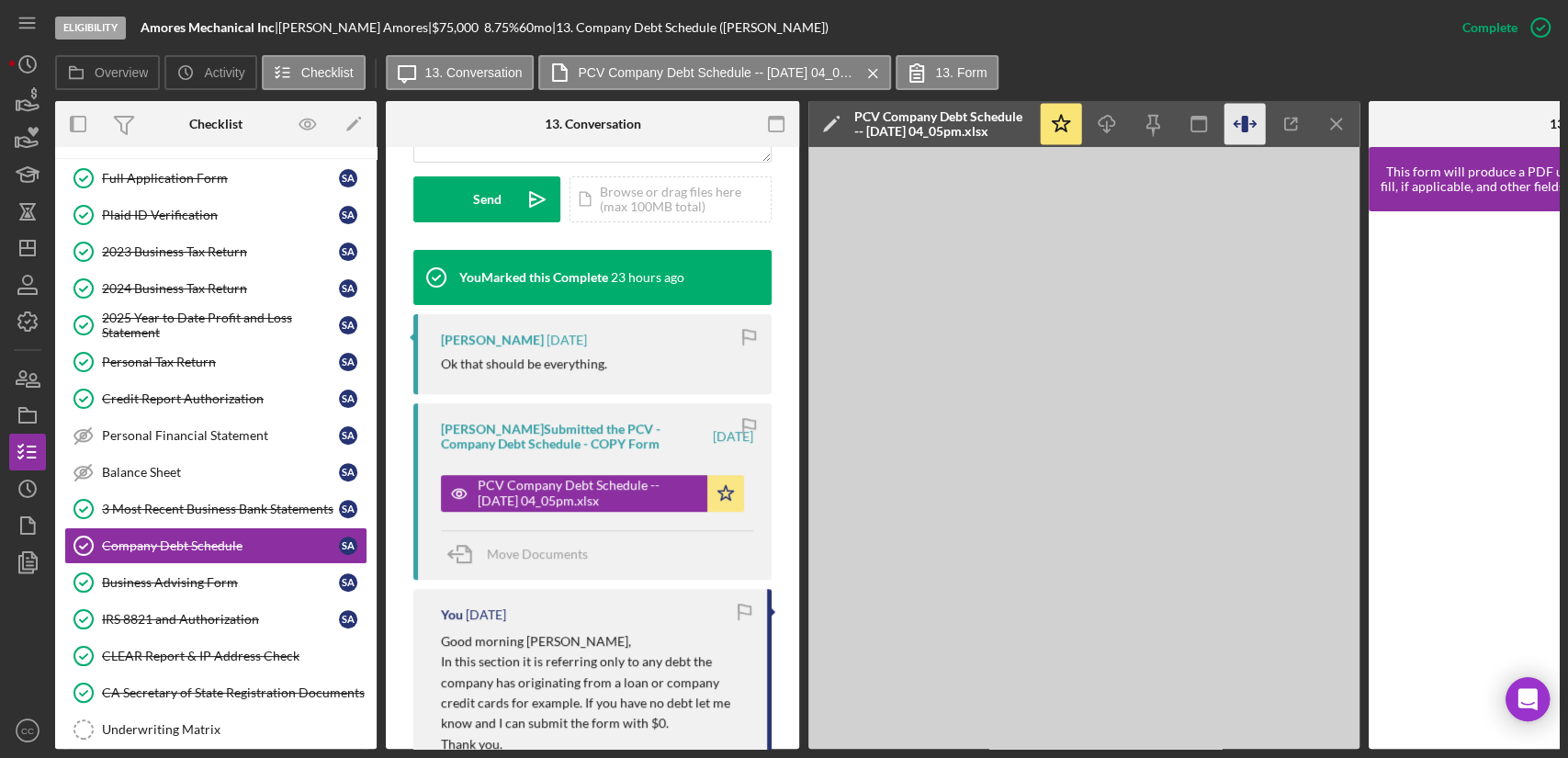
click at [1250, 126] on icon "button" at bounding box center [1245, 125] width 42 height 42
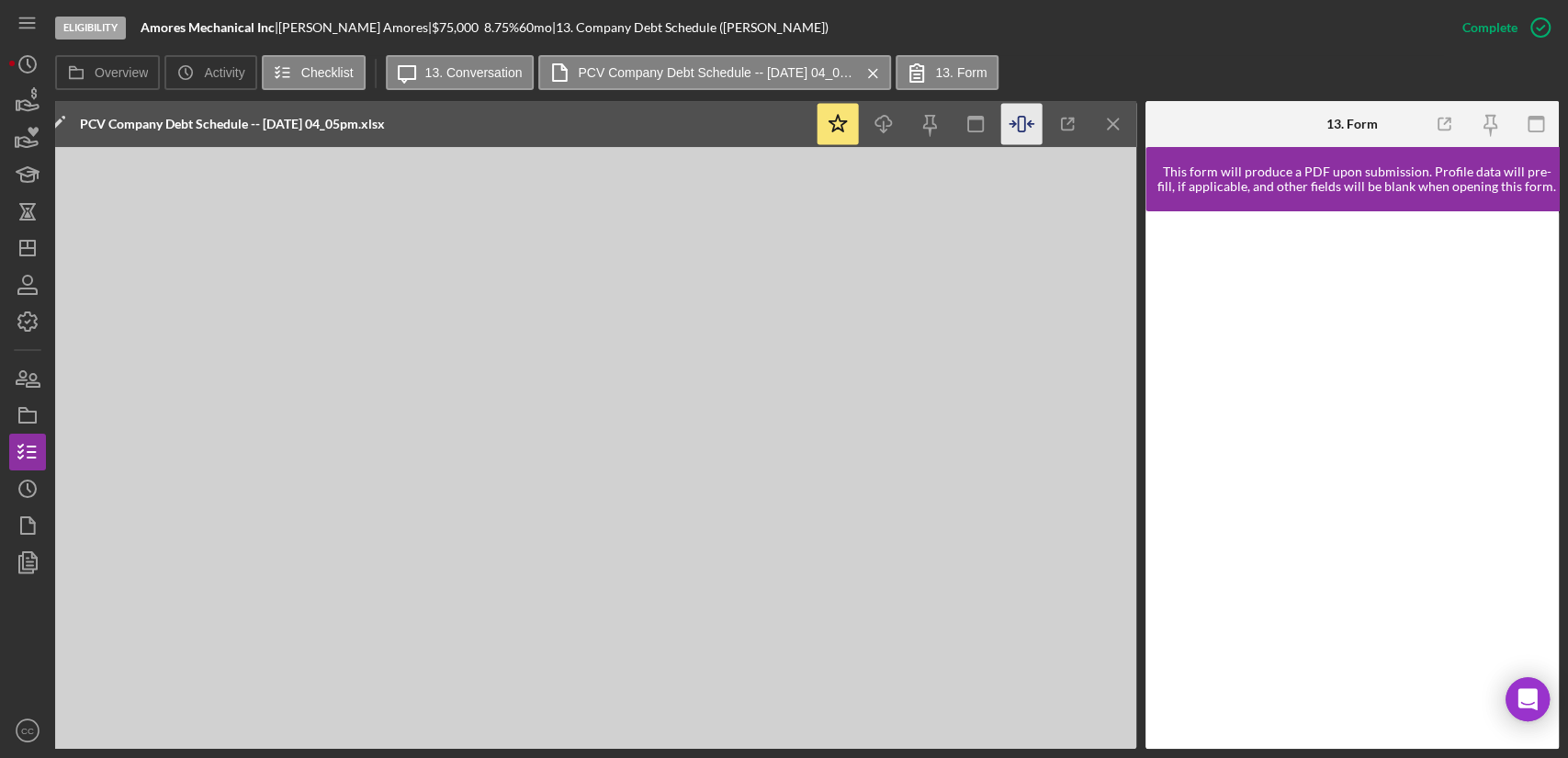
scroll to position [0, 775]
click at [1101, 124] on icon "Icon/Menu Close" at bounding box center [1114, 125] width 42 height 42
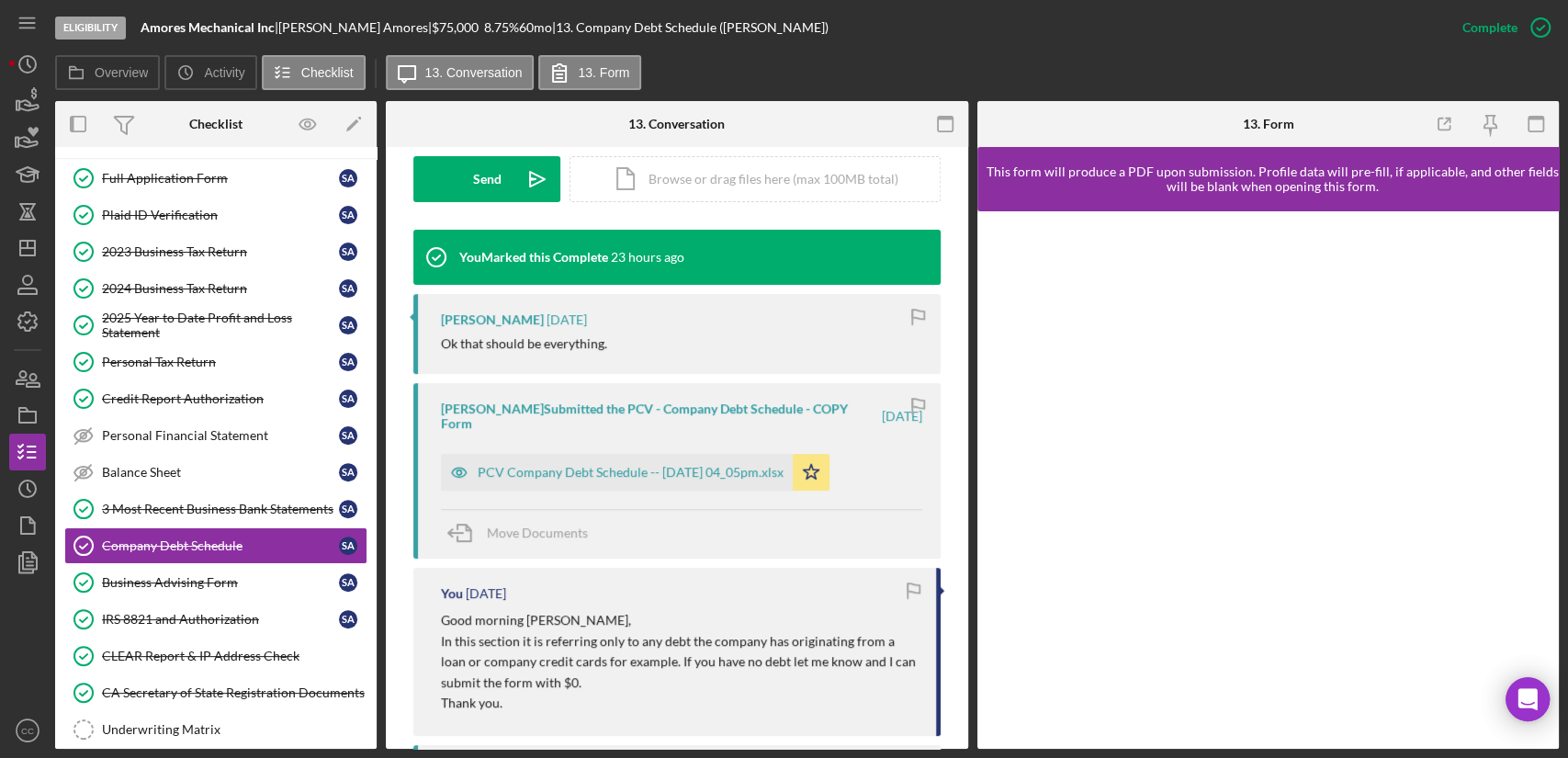
scroll to position [510, 0]
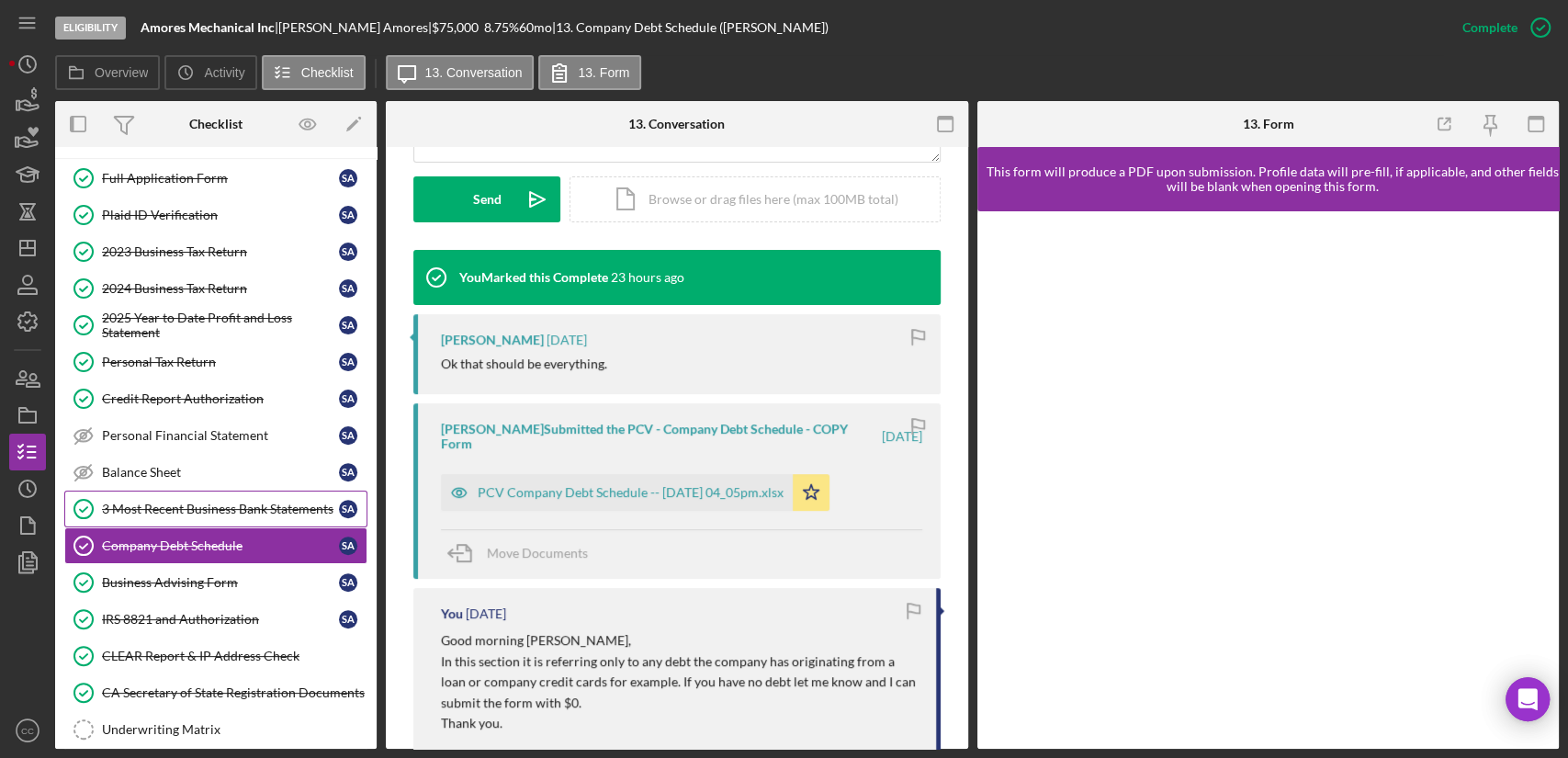
click at [221, 502] on div "3 Most Recent Business Bank Statements" at bounding box center [220, 509] width 237 height 15
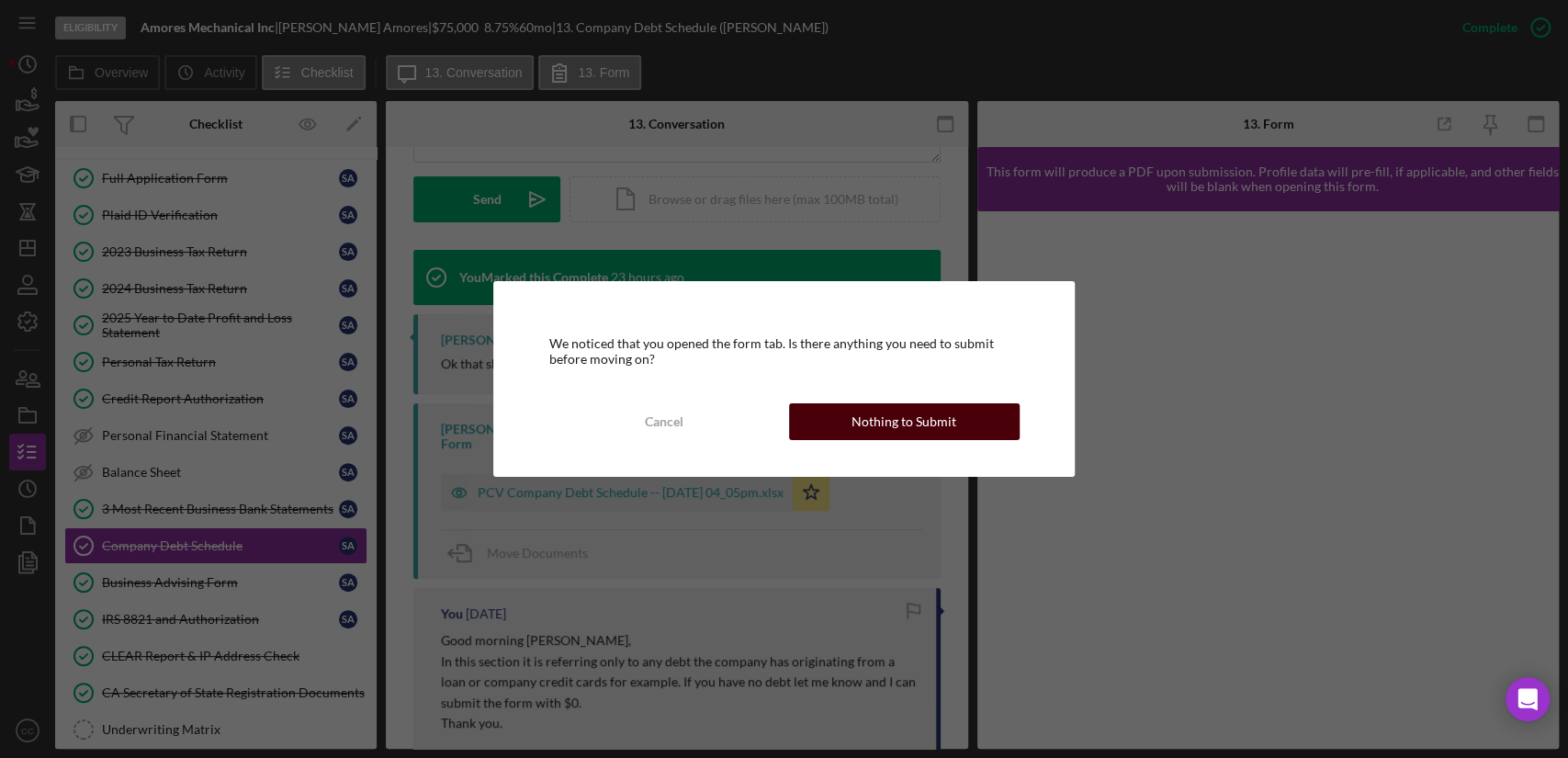
click at [948, 417] on div "Nothing to Submit" at bounding box center [903, 421] width 105 height 37
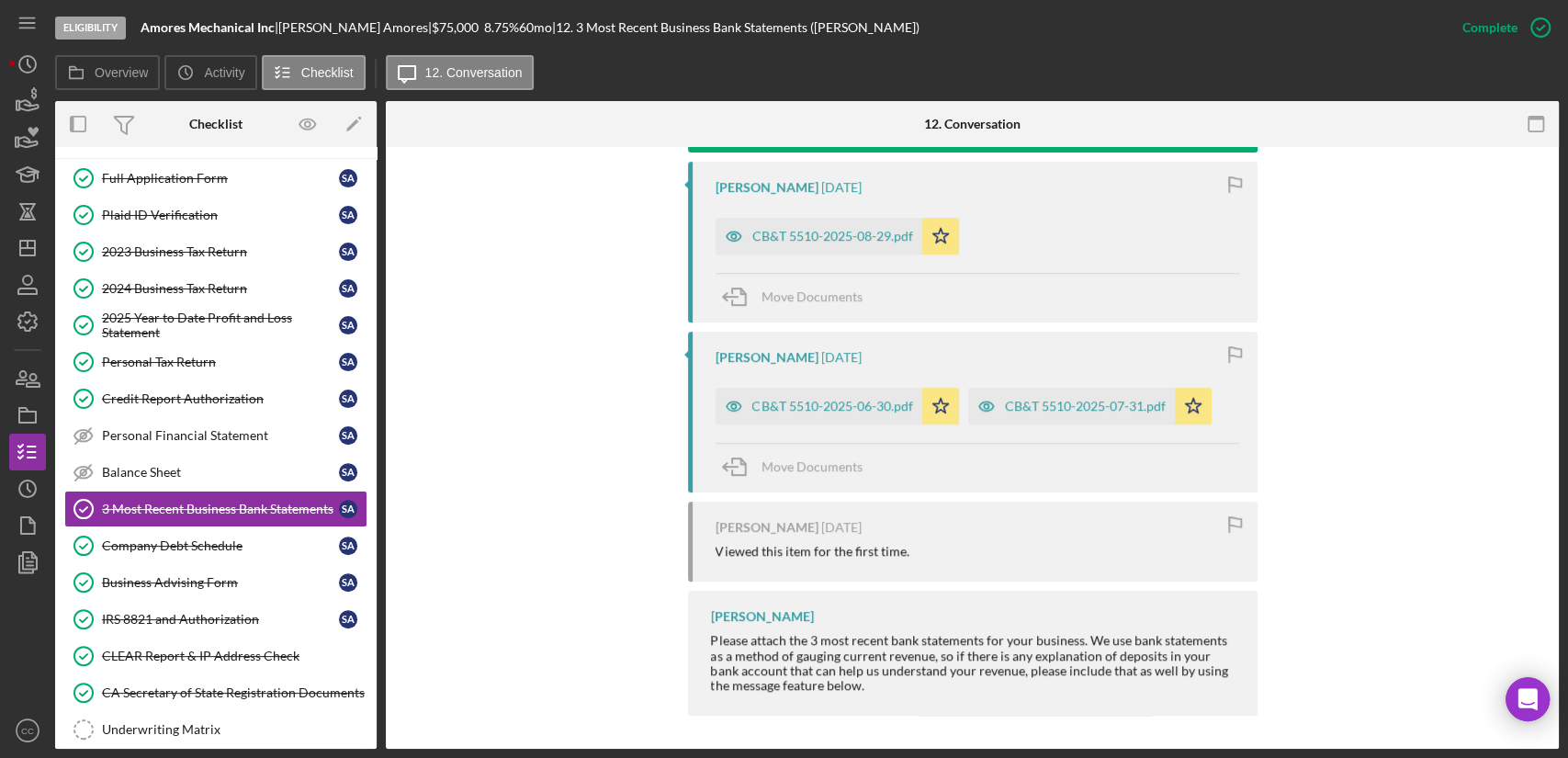
scroll to position [664, 0]
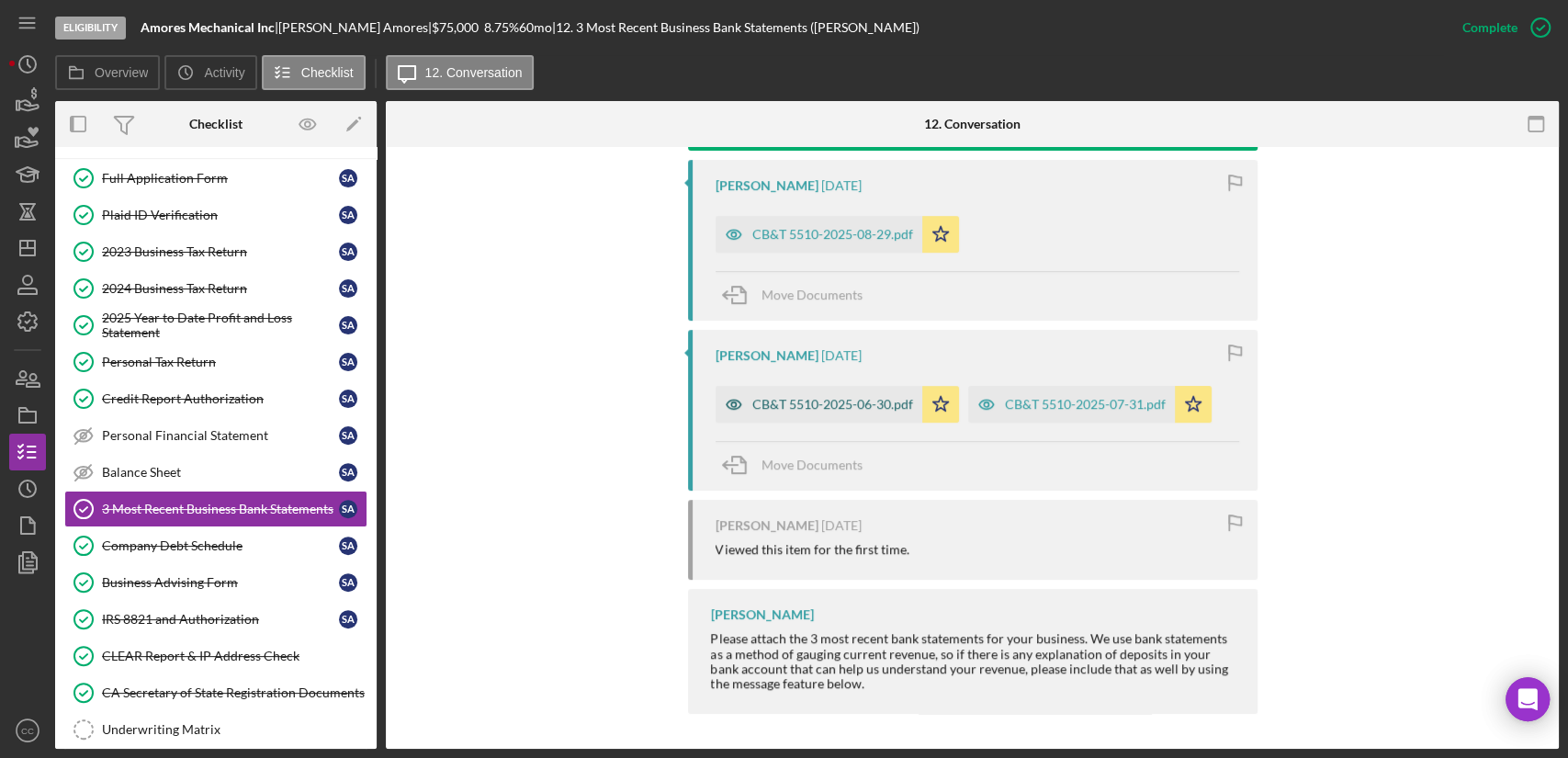
click at [818, 412] on div "CB&T 5510-2025-06-30.pdf" at bounding box center [819, 403] width 207 height 37
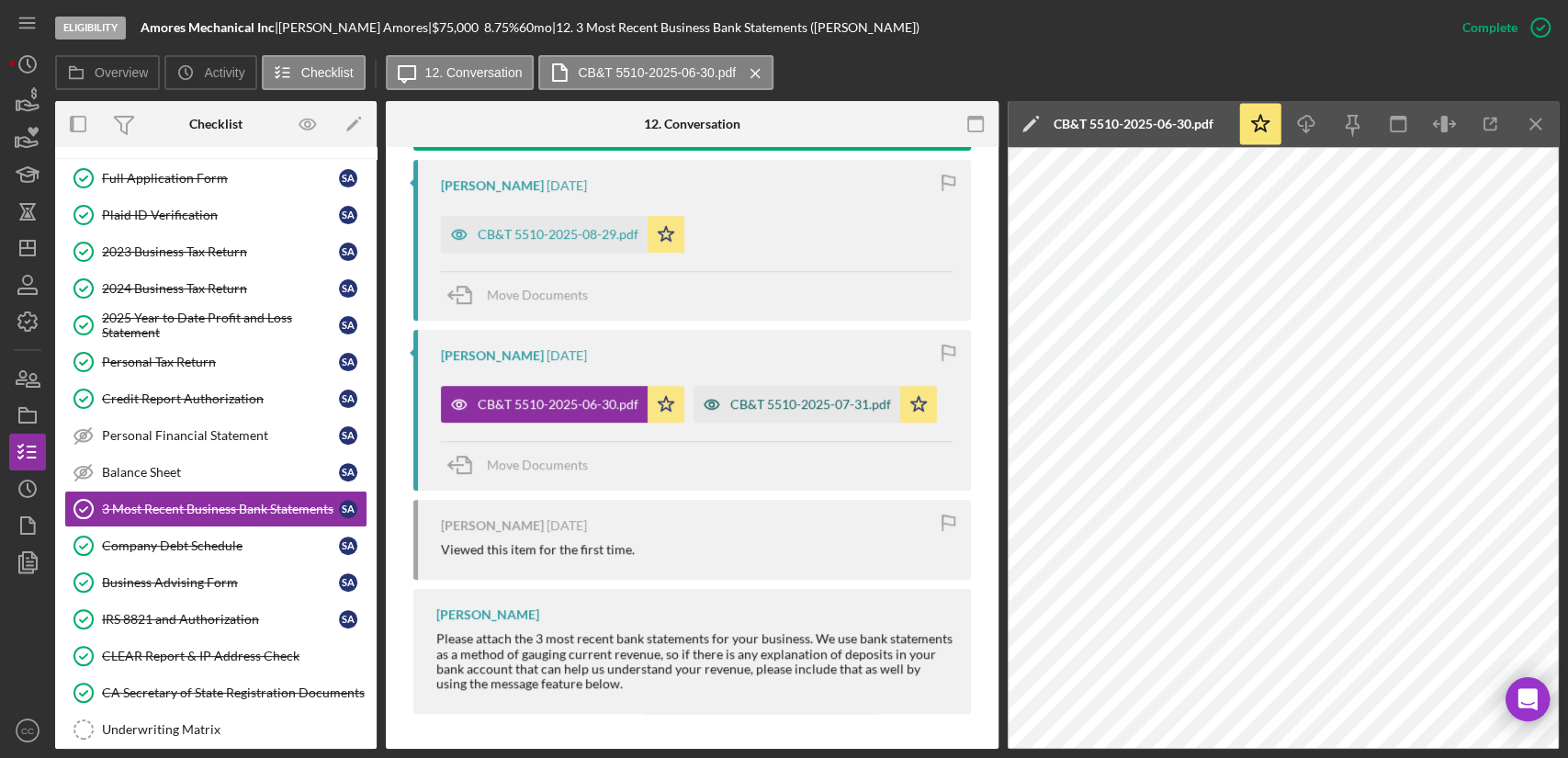
click at [826, 403] on div "CB&T 5510-2025-07-31.pdf" at bounding box center [809, 403] width 160 height 15
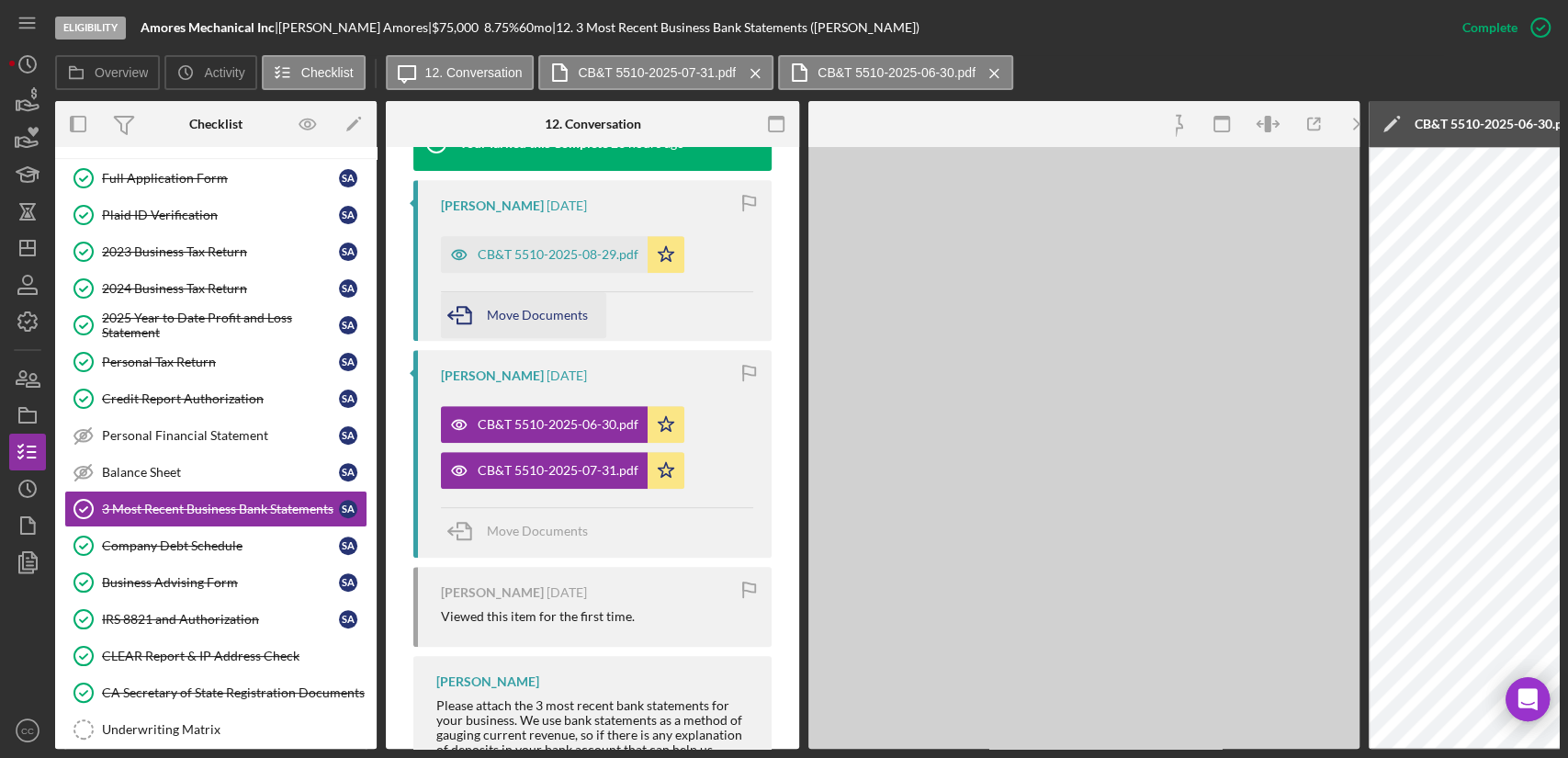
scroll to position [684, 0]
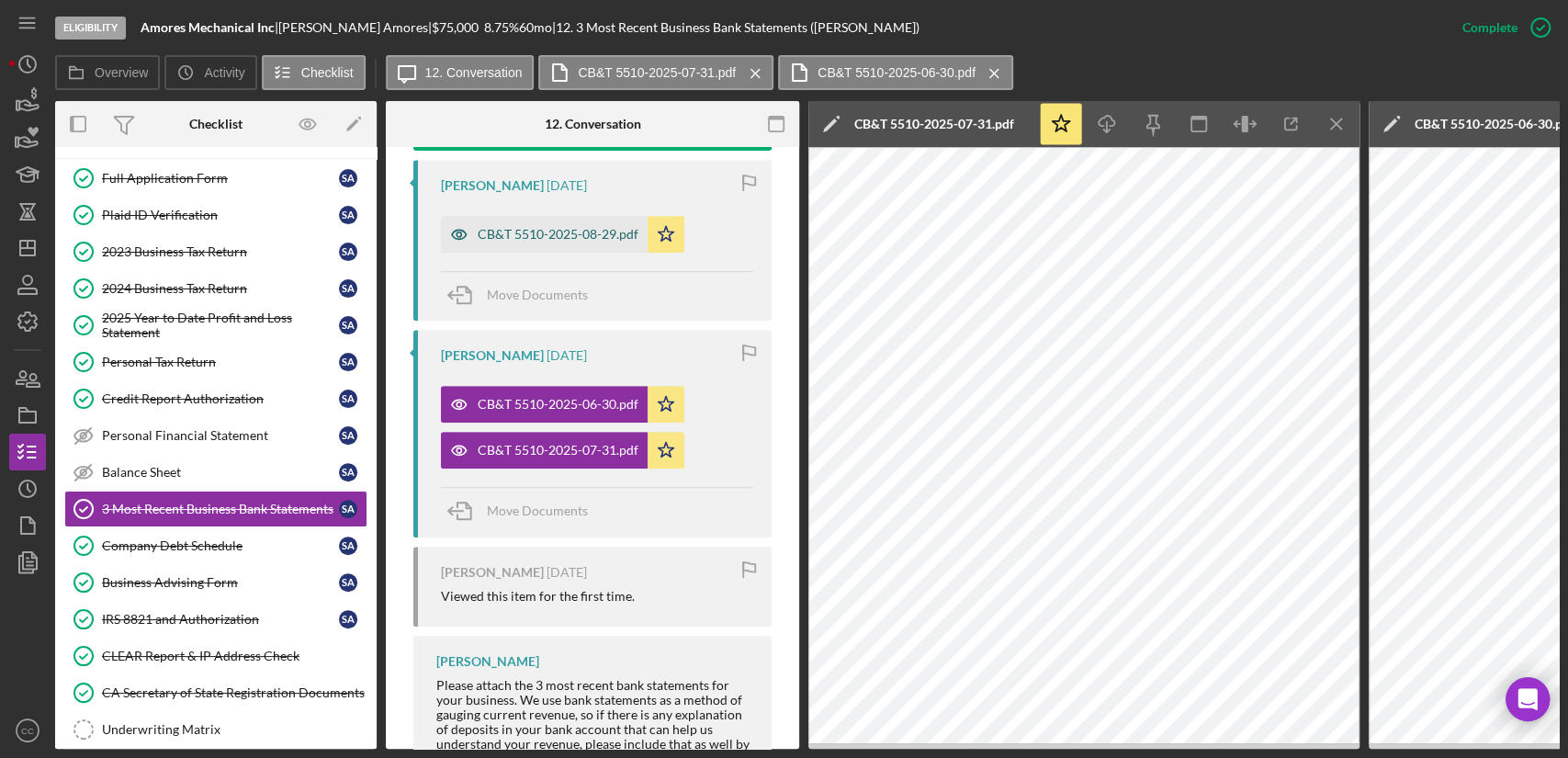
click at [541, 236] on div "CB&T 5510-2025-08-29.pdf" at bounding box center [558, 234] width 160 height 15
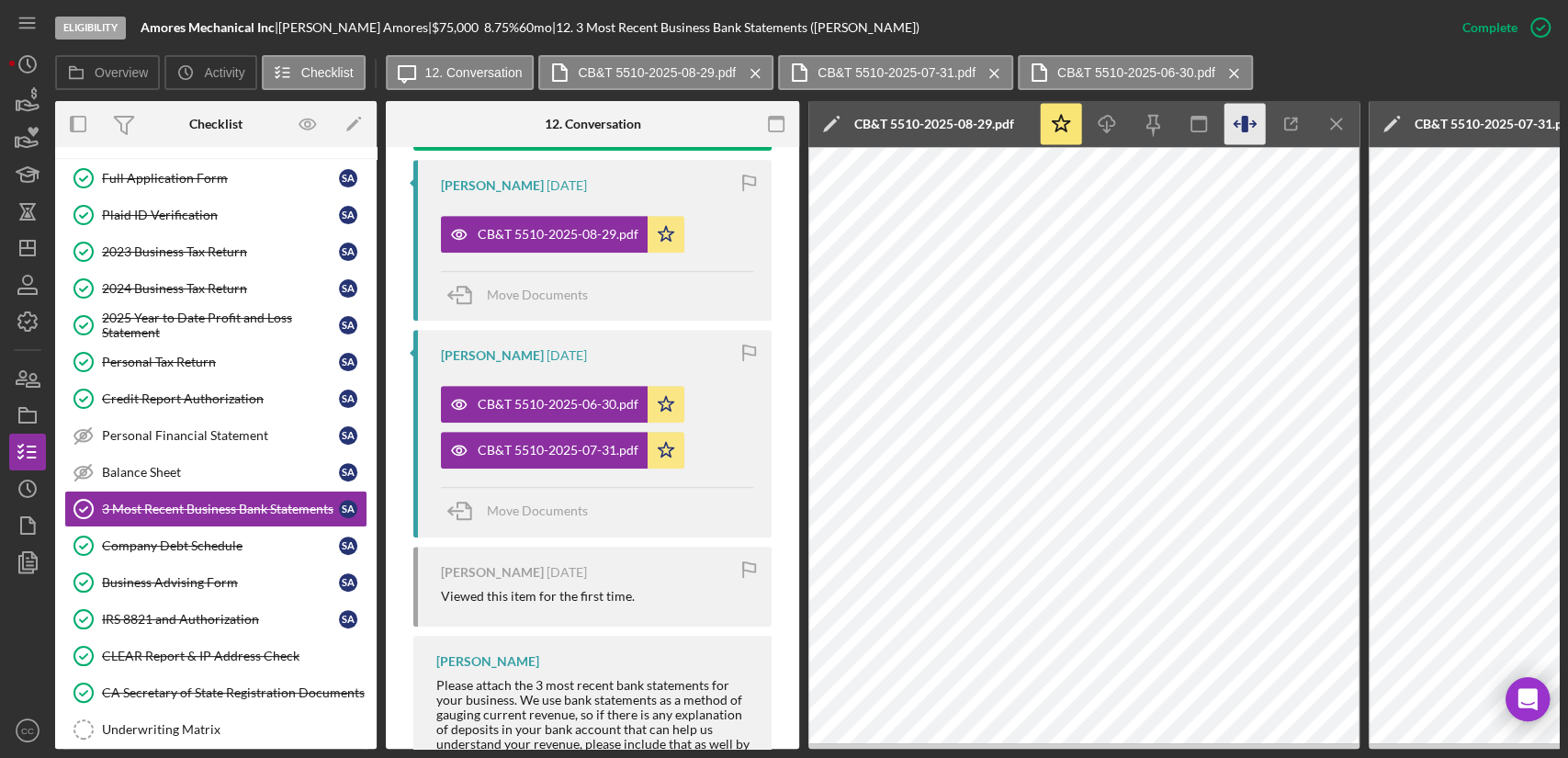
click at [1244, 127] on icon "button" at bounding box center [1243, 124] width 6 height 17
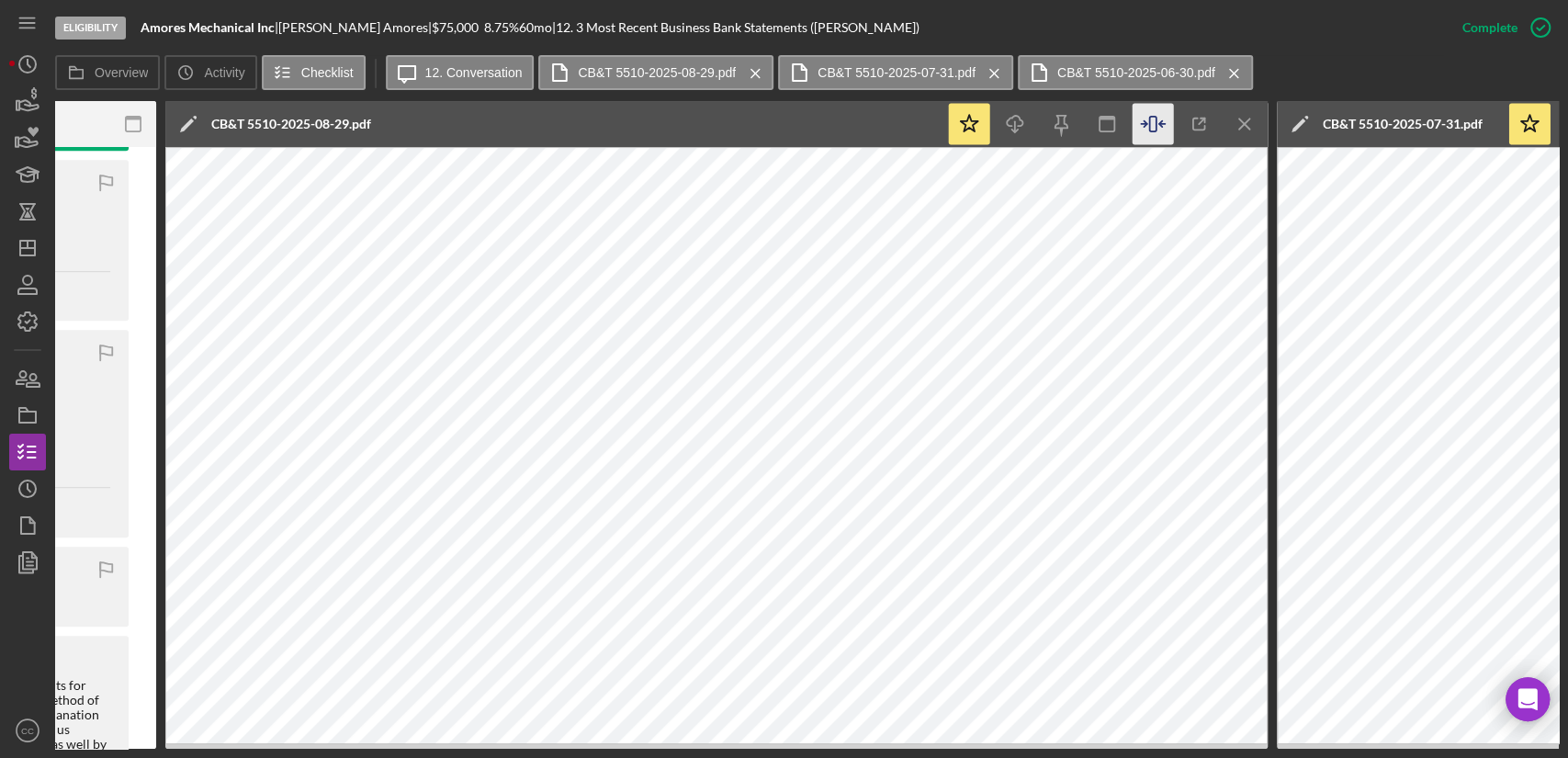
scroll to position [0, 611]
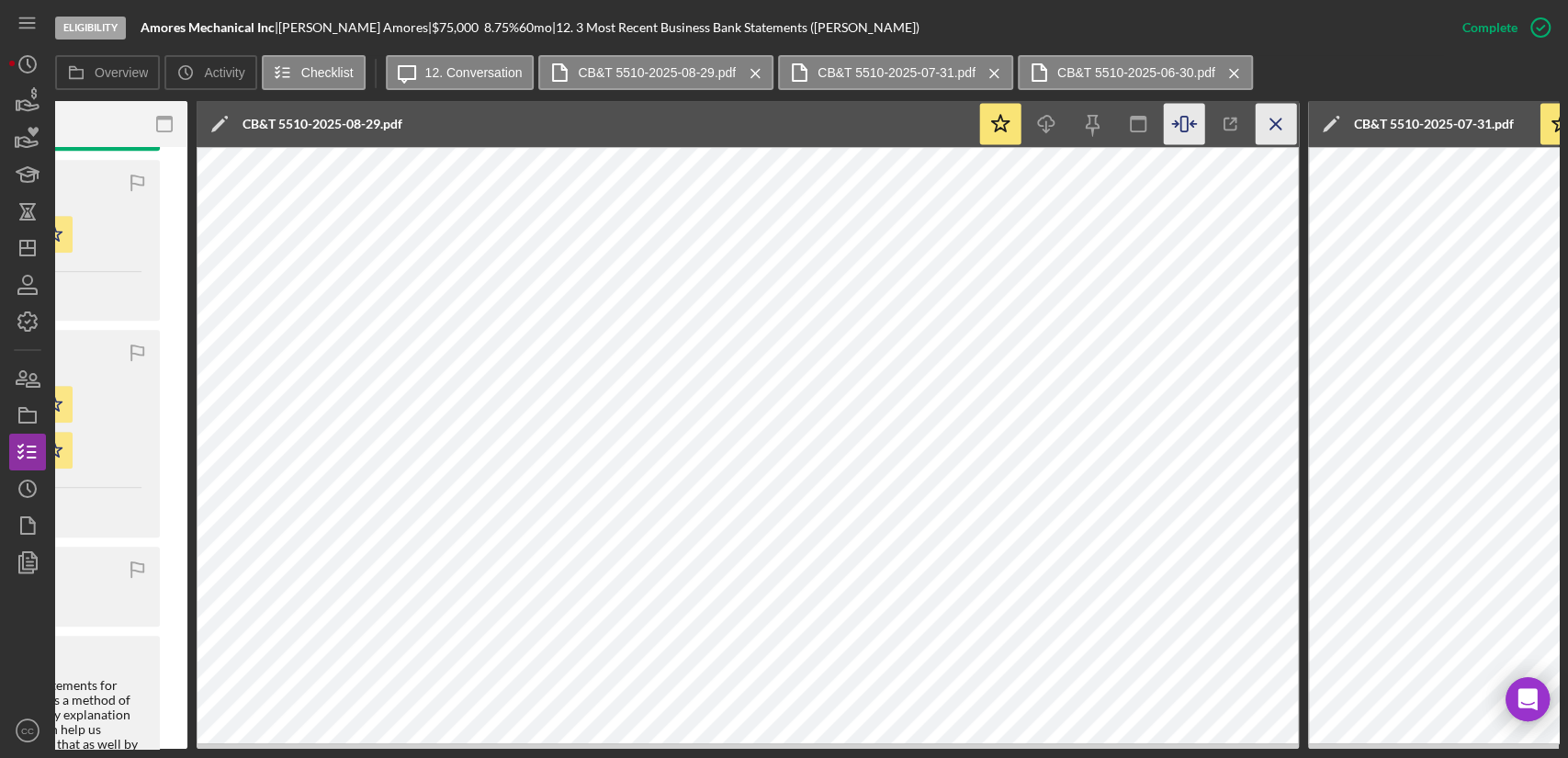
click at [1271, 125] on icon "Icon/Menu Close" at bounding box center [1276, 125] width 42 height 42
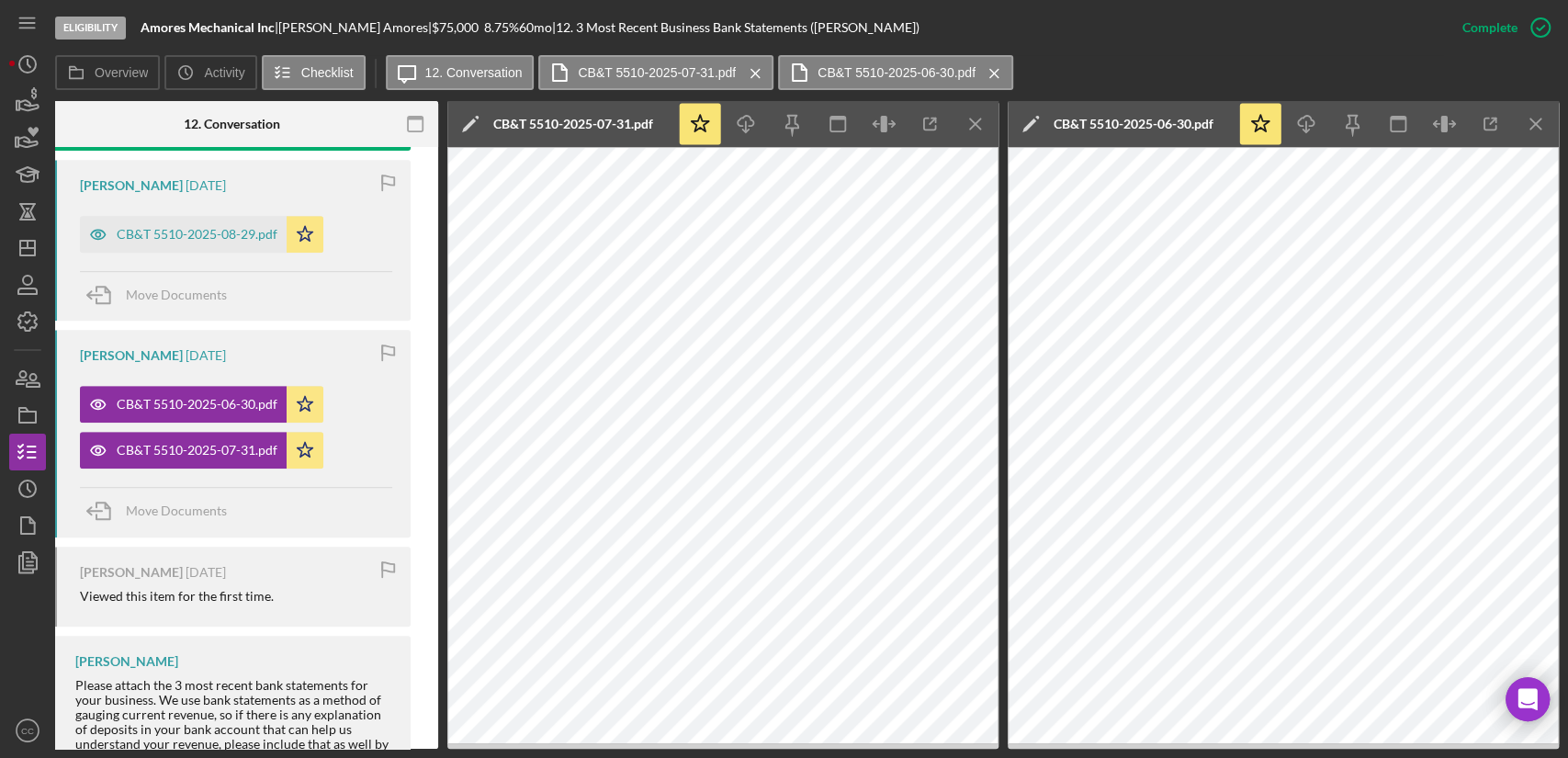
scroll to position [0, 361]
click at [884, 124] on icon "button" at bounding box center [883, 124] width 6 height 17
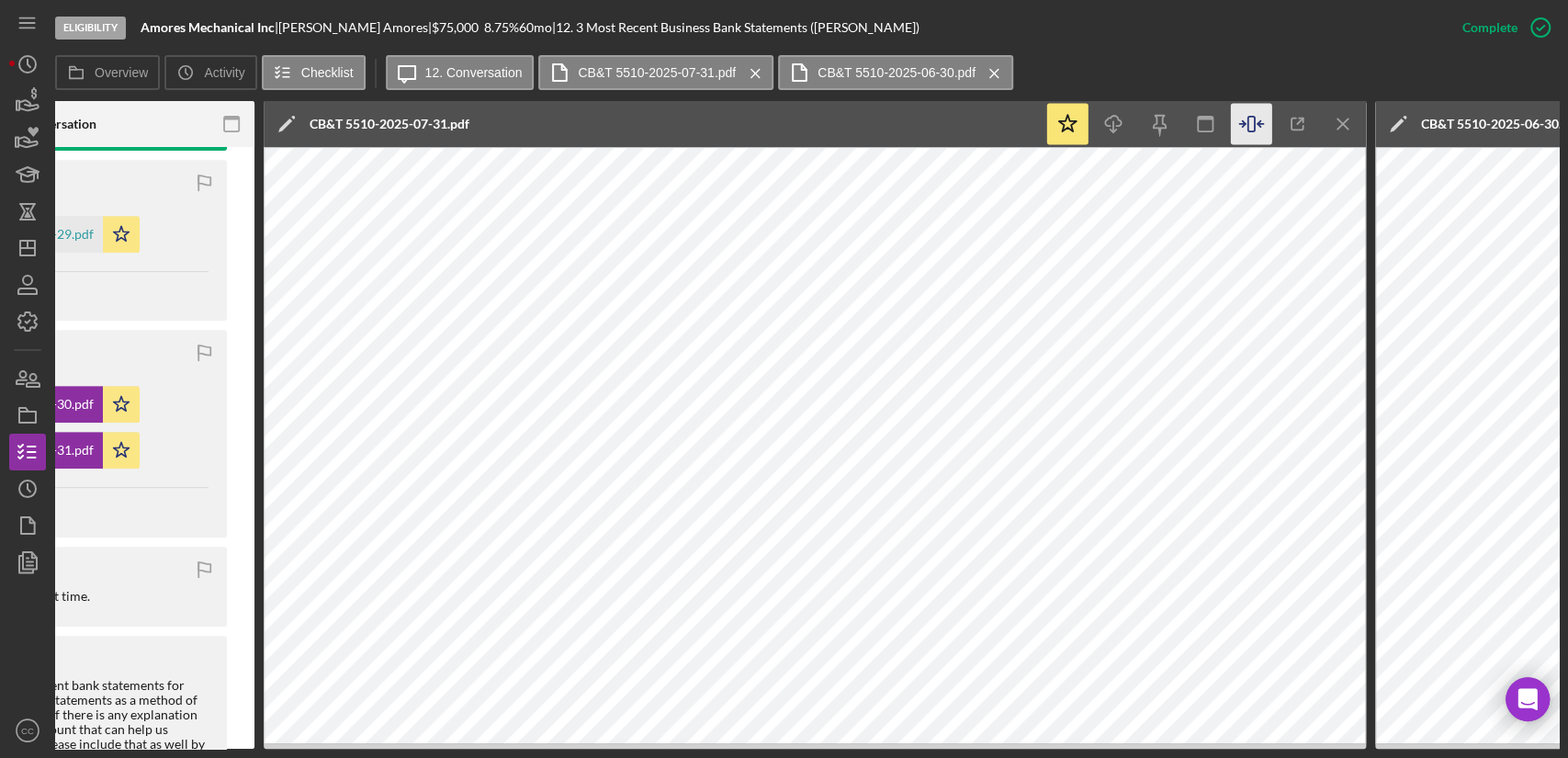
scroll to position [0, 565]
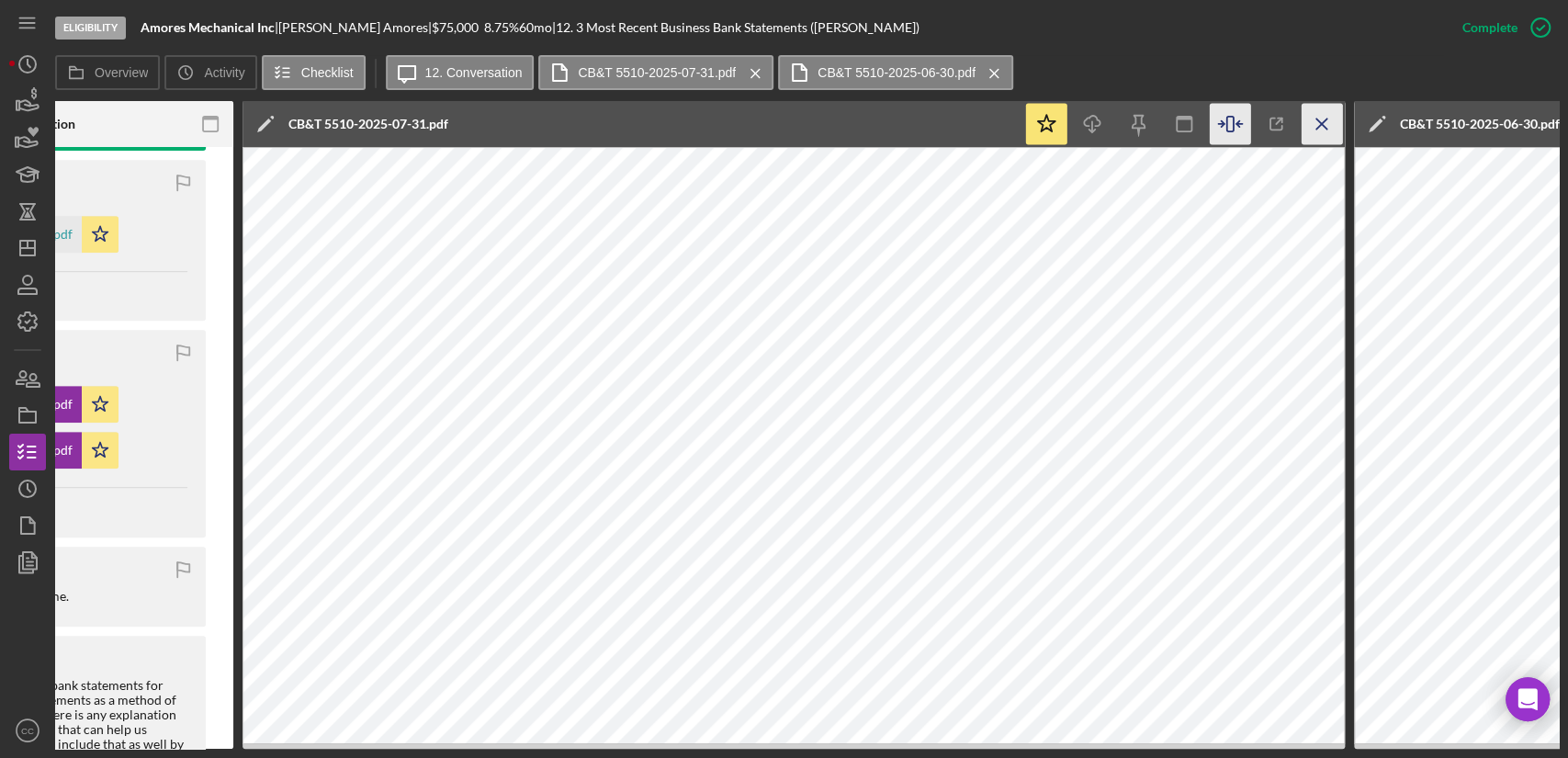
click at [1327, 126] on icon "Icon/Menu Close" at bounding box center [1322, 125] width 42 height 42
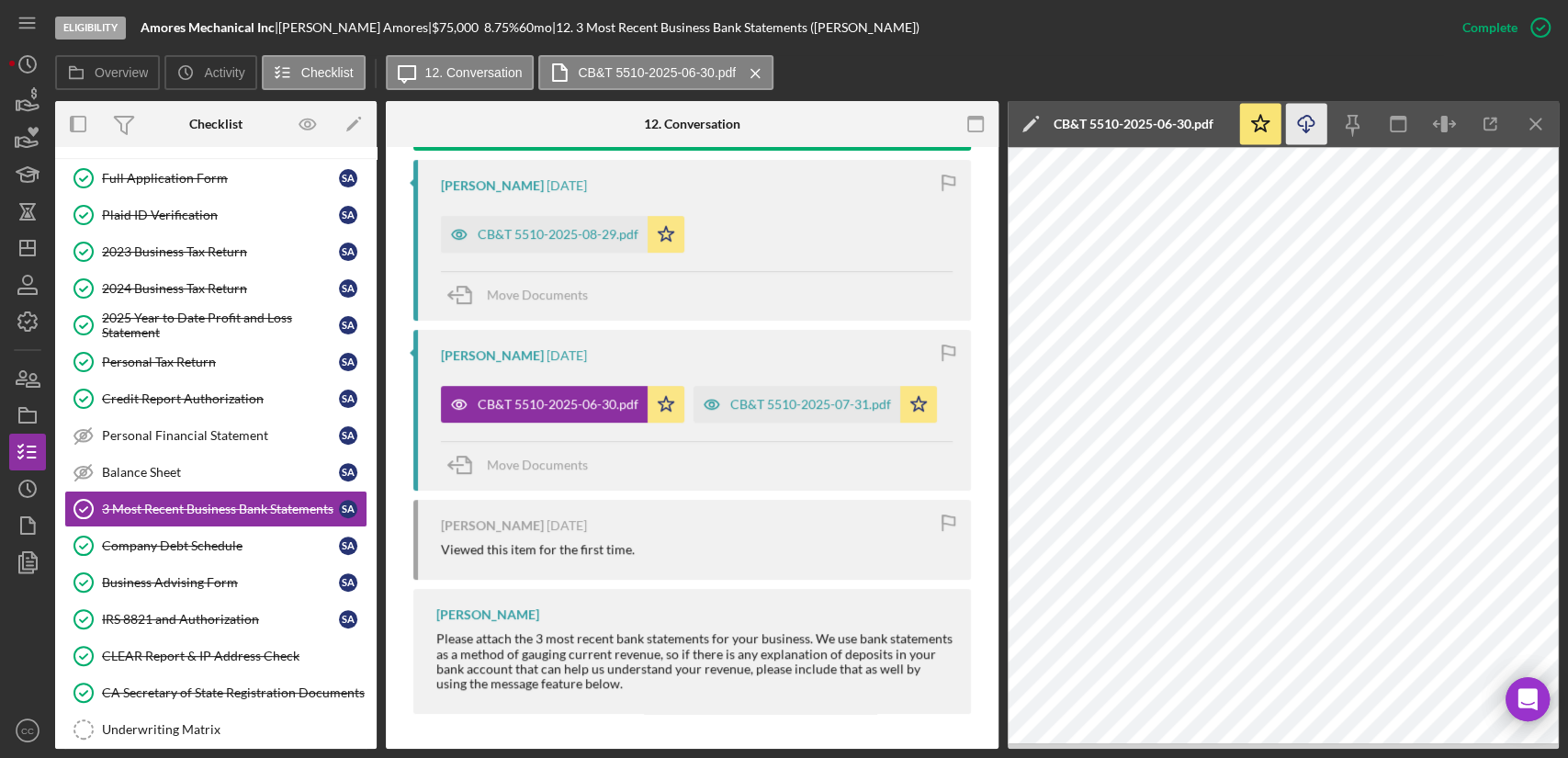
scroll to position [0, 0]
click at [1446, 124] on icon "button" at bounding box center [1443, 124] width 6 height 17
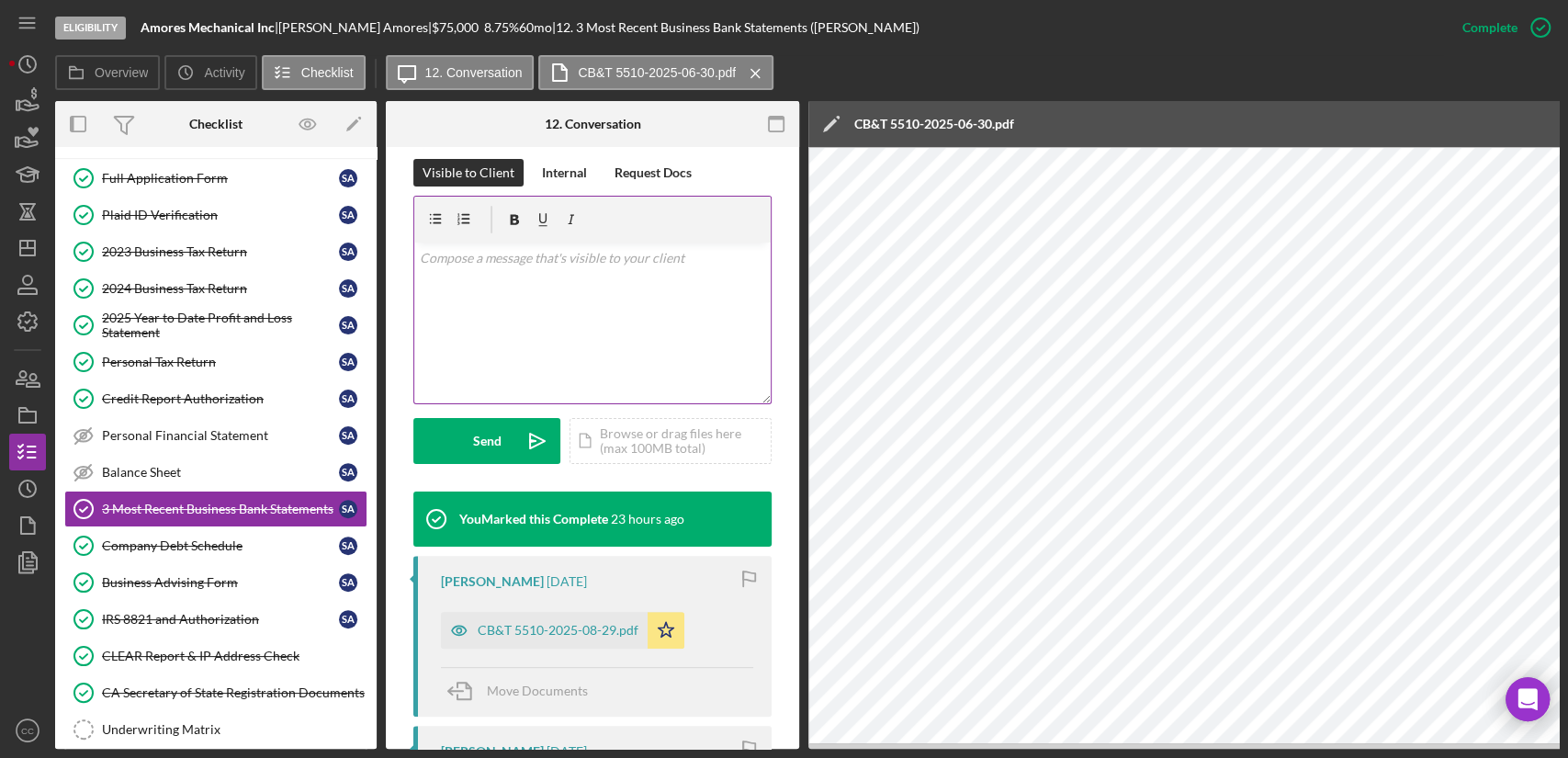
scroll to position [277, 0]
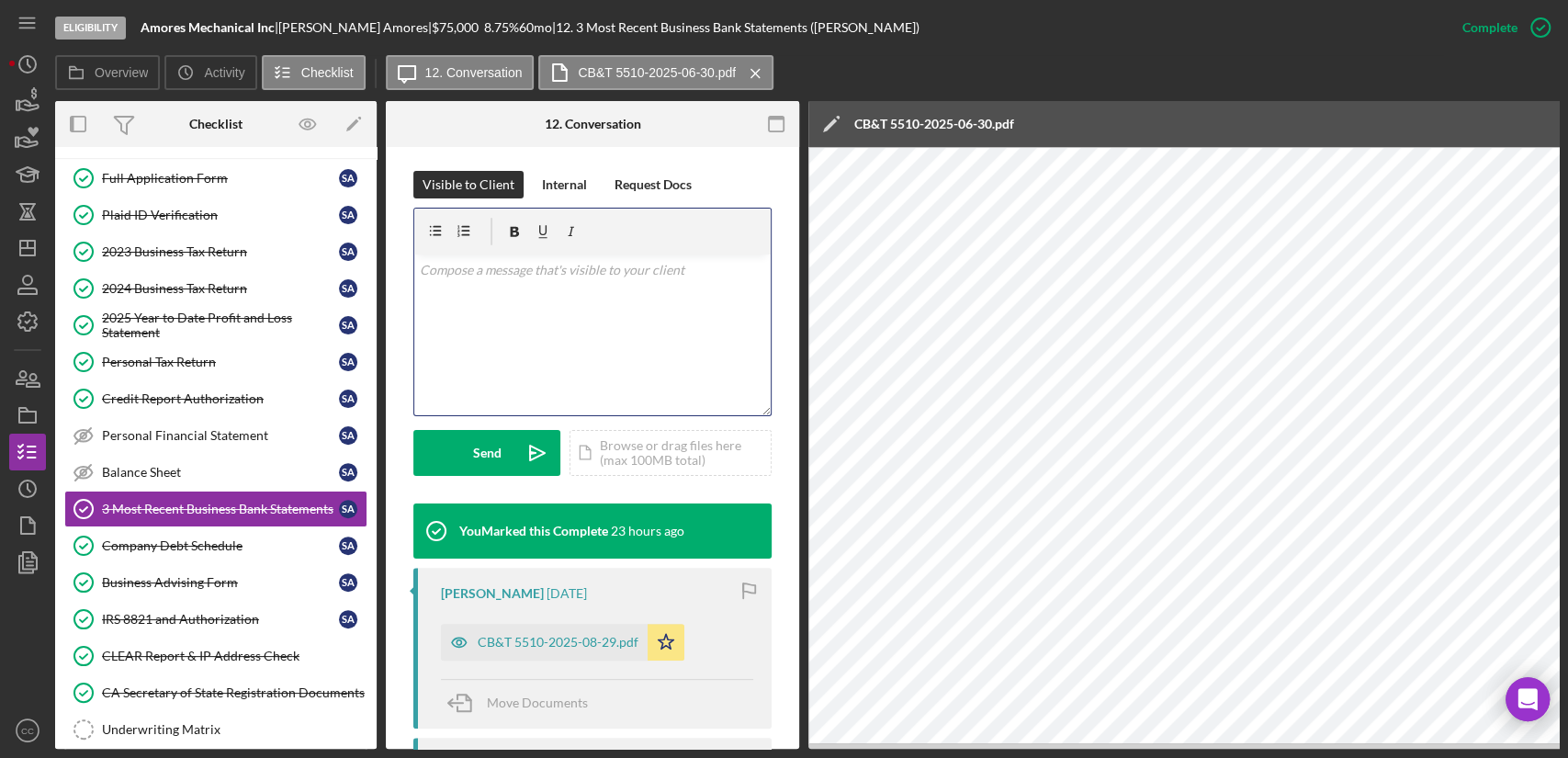
click at [515, 313] on div "v Color teal Color pink Remove color Add row above Add row below Add column bef…" at bounding box center [592, 335] width 356 height 160
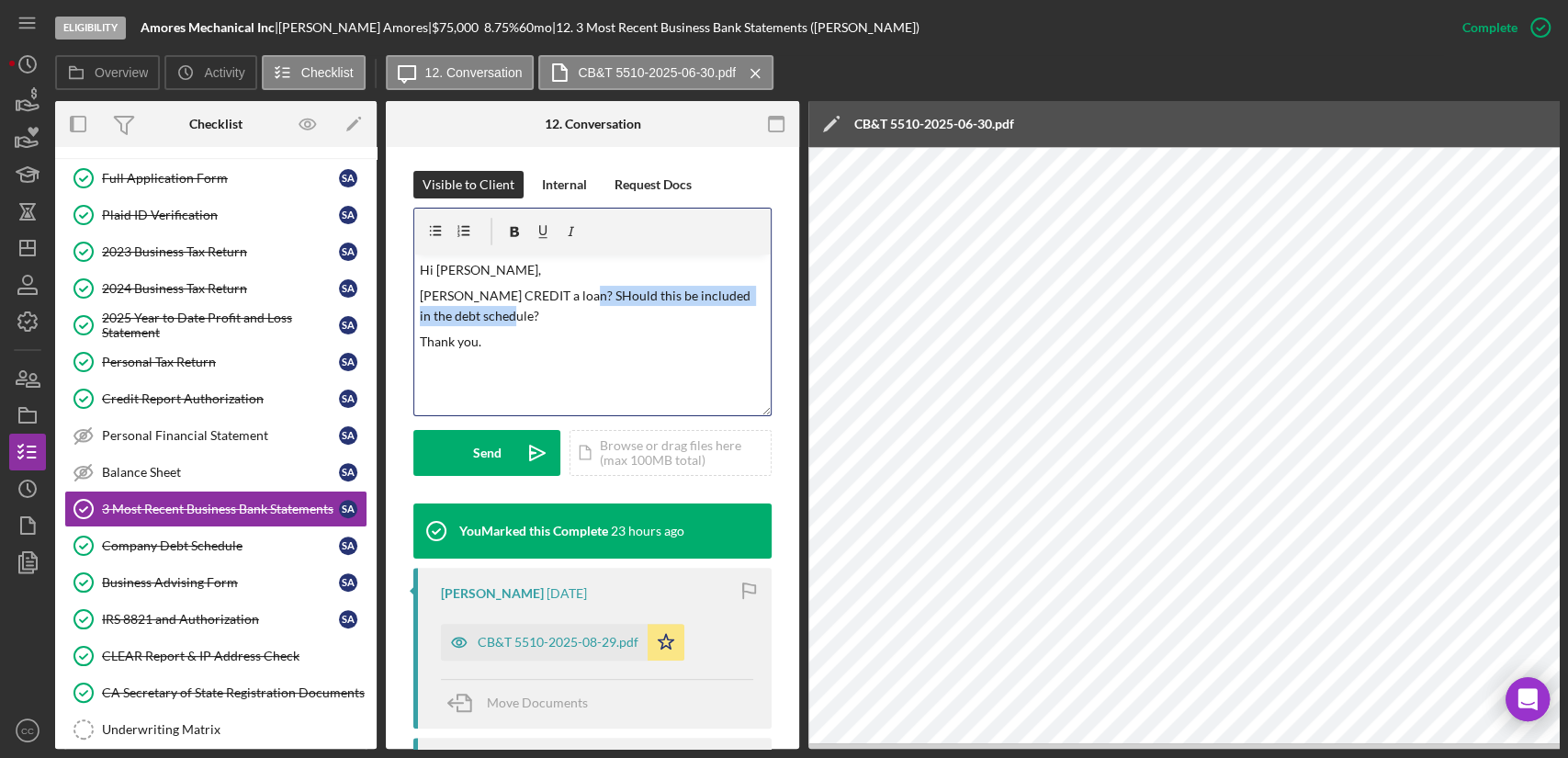
drag, startPoint x: 511, startPoint y: 317, endPoint x: 579, endPoint y: 299, distance: 70.3
click at [579, 299] on p "Si KUBOTA CREDIT a loan? SHould this be included in the debt schedule?" at bounding box center [593, 307] width 346 height 42
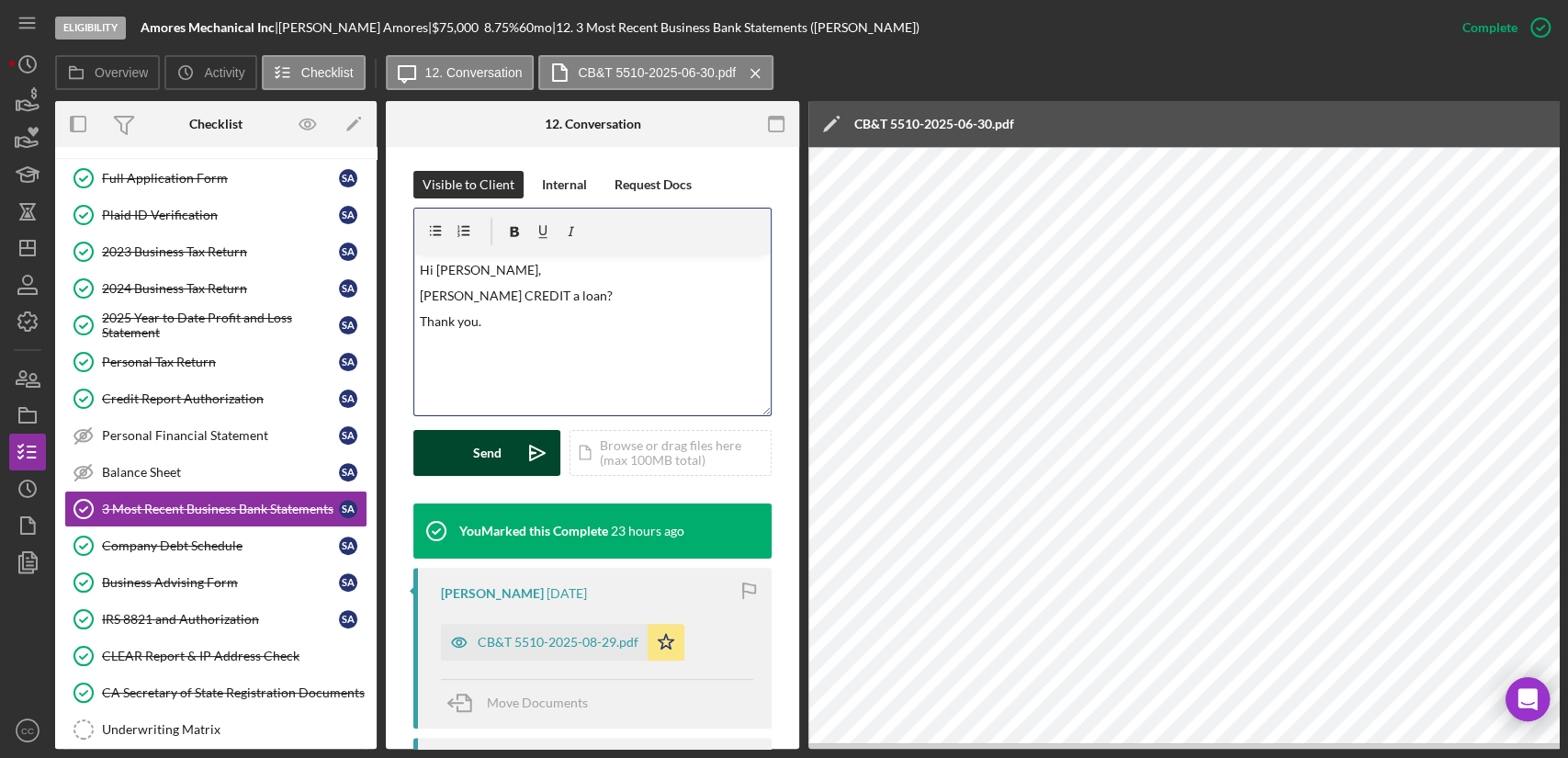
click at [511, 444] on button "Send Icon/icon-invite-send" at bounding box center [487, 453] width 147 height 46
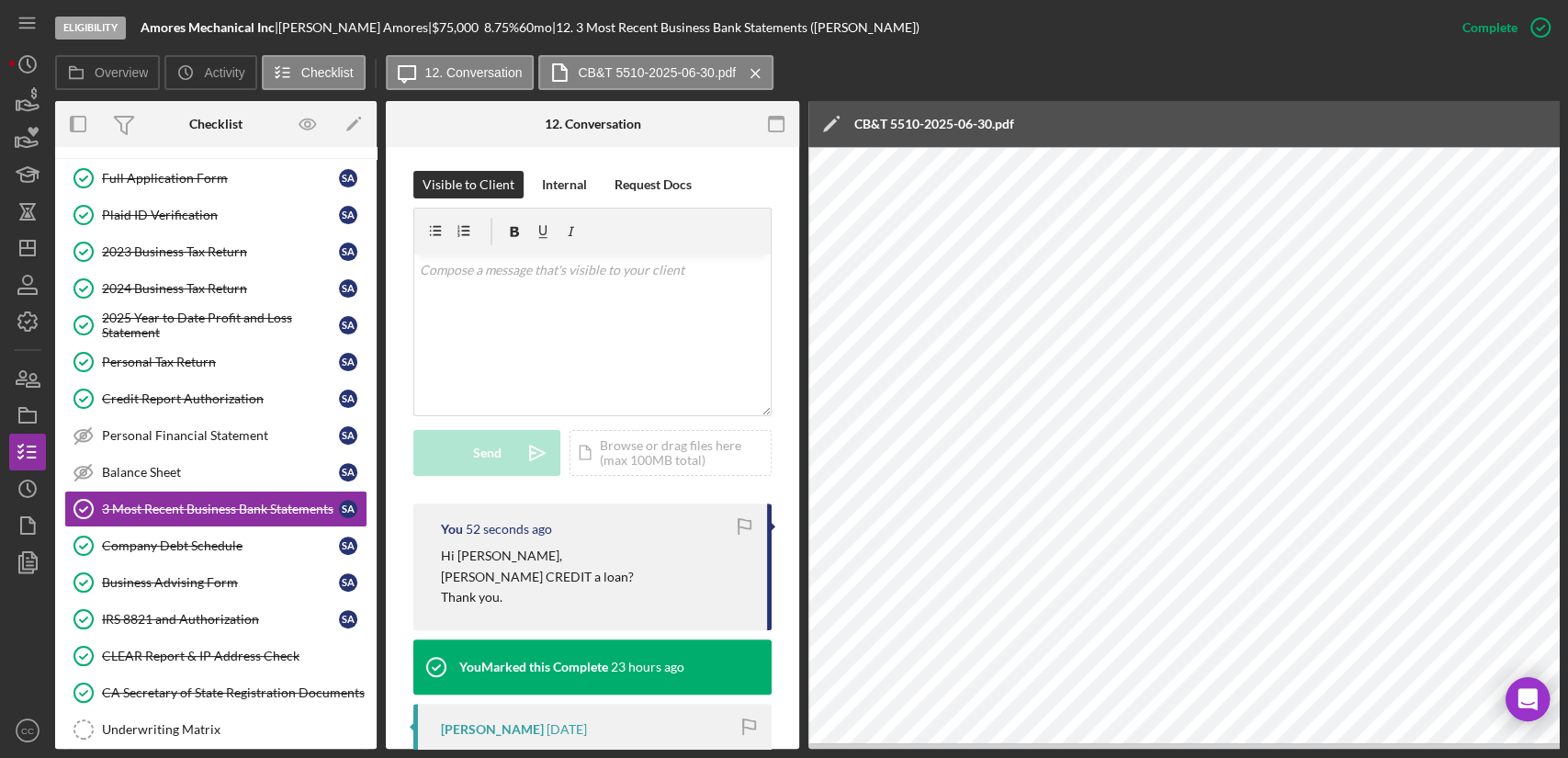
scroll to position [0, 0]
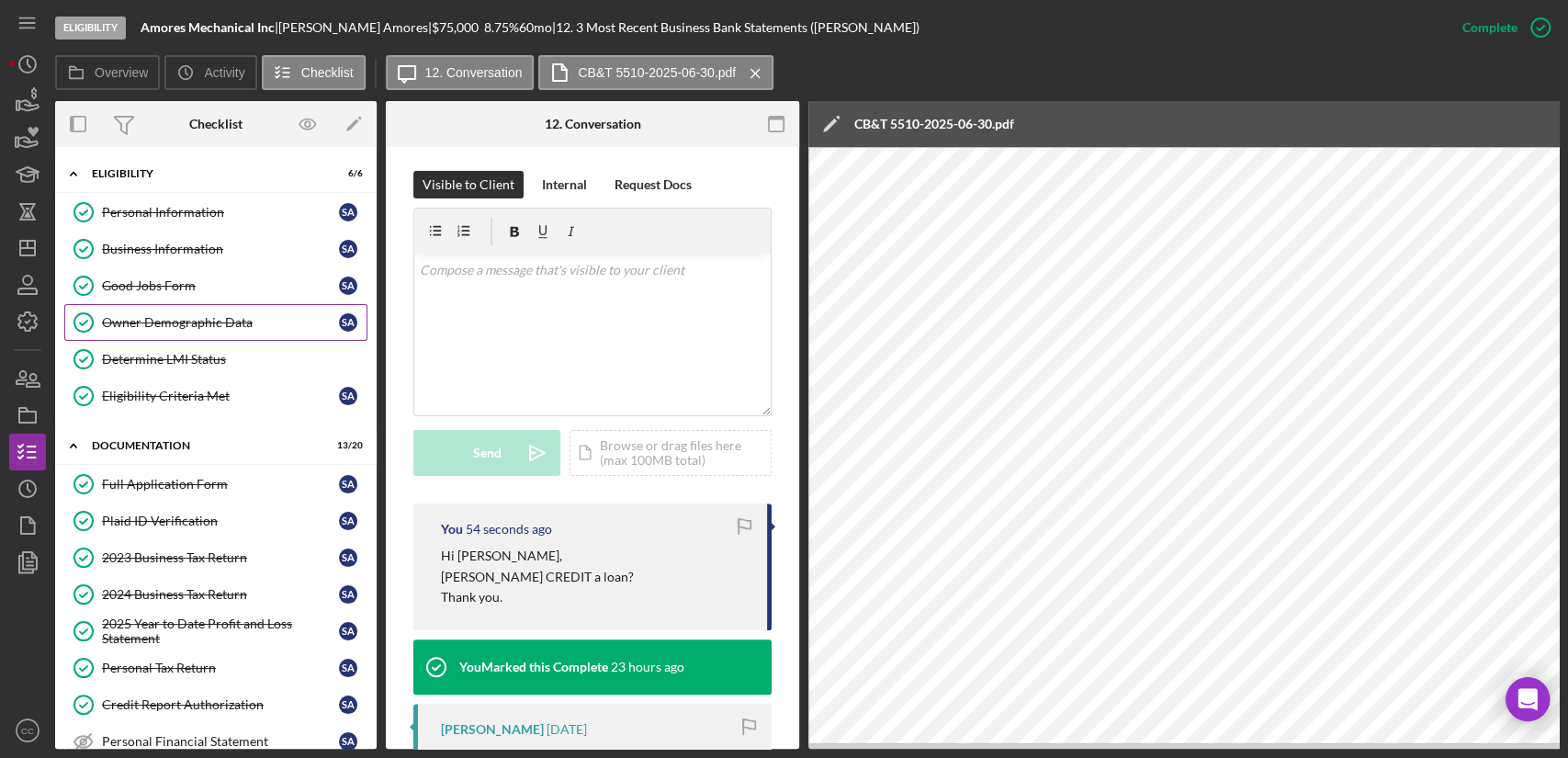
click at [166, 322] on div "Owner Demographic Data" at bounding box center [220, 322] width 237 height 15
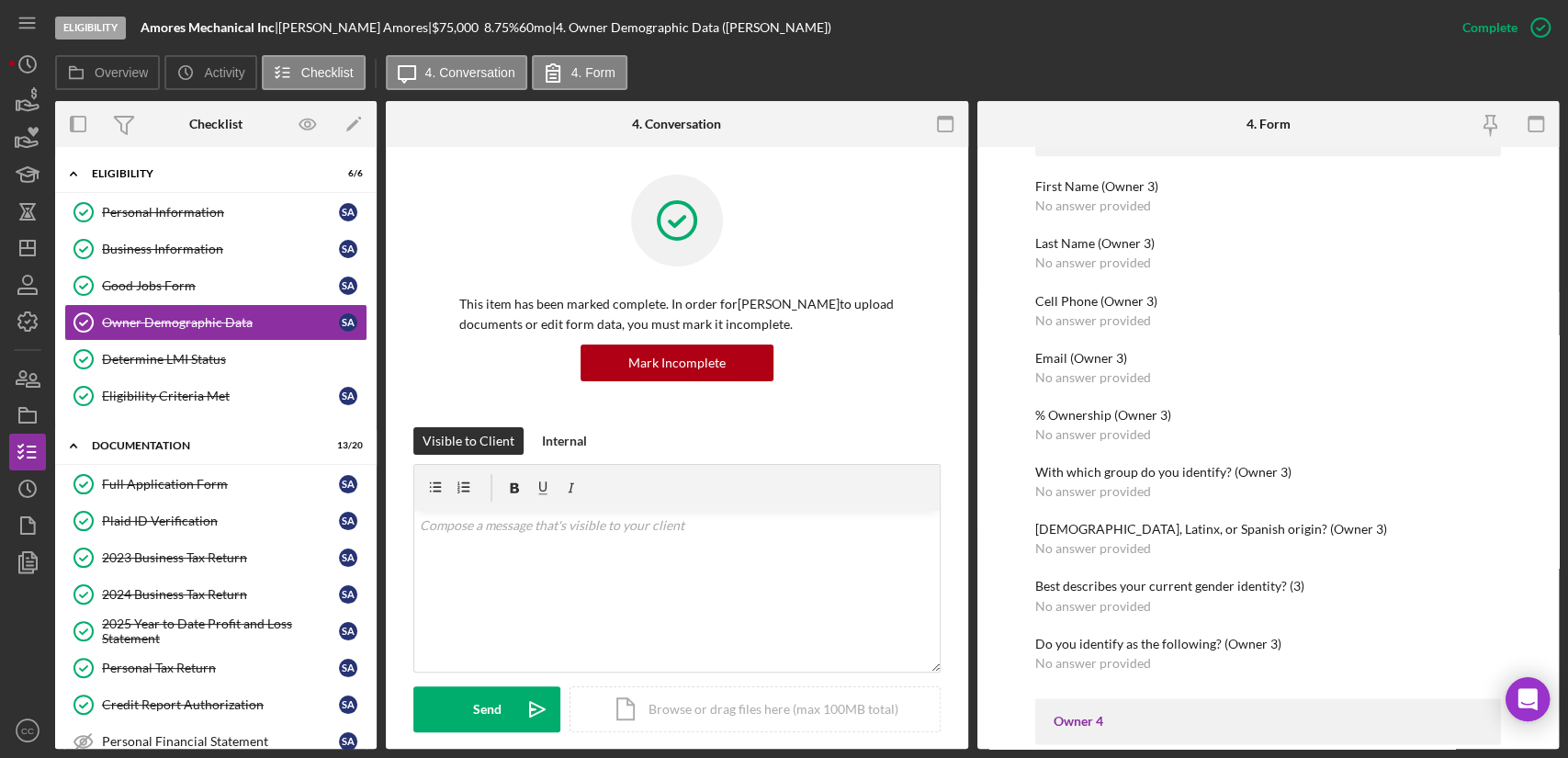
scroll to position [2042, 0]
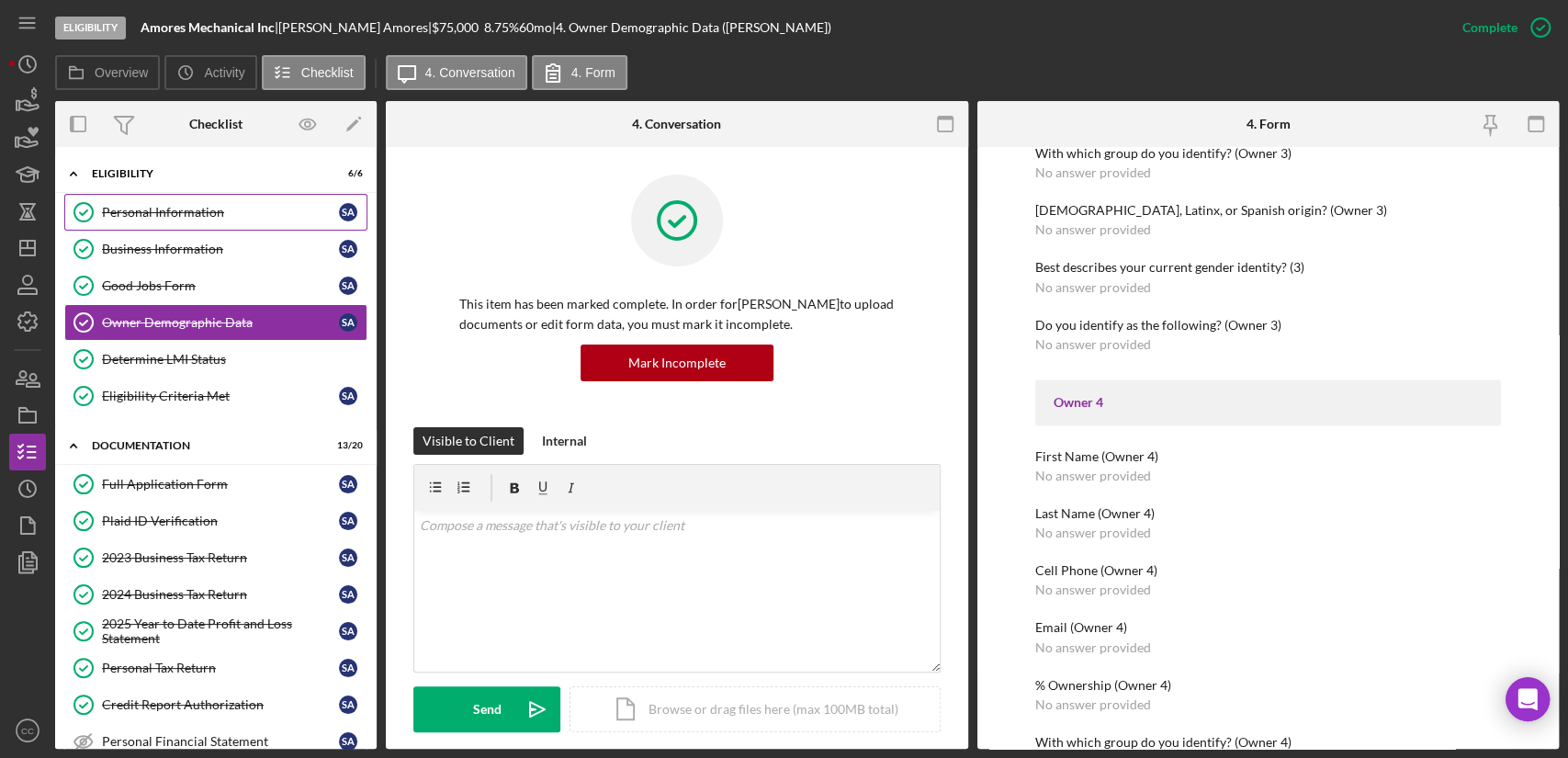
click at [166, 215] on div "Personal Information" at bounding box center [220, 212] width 237 height 15
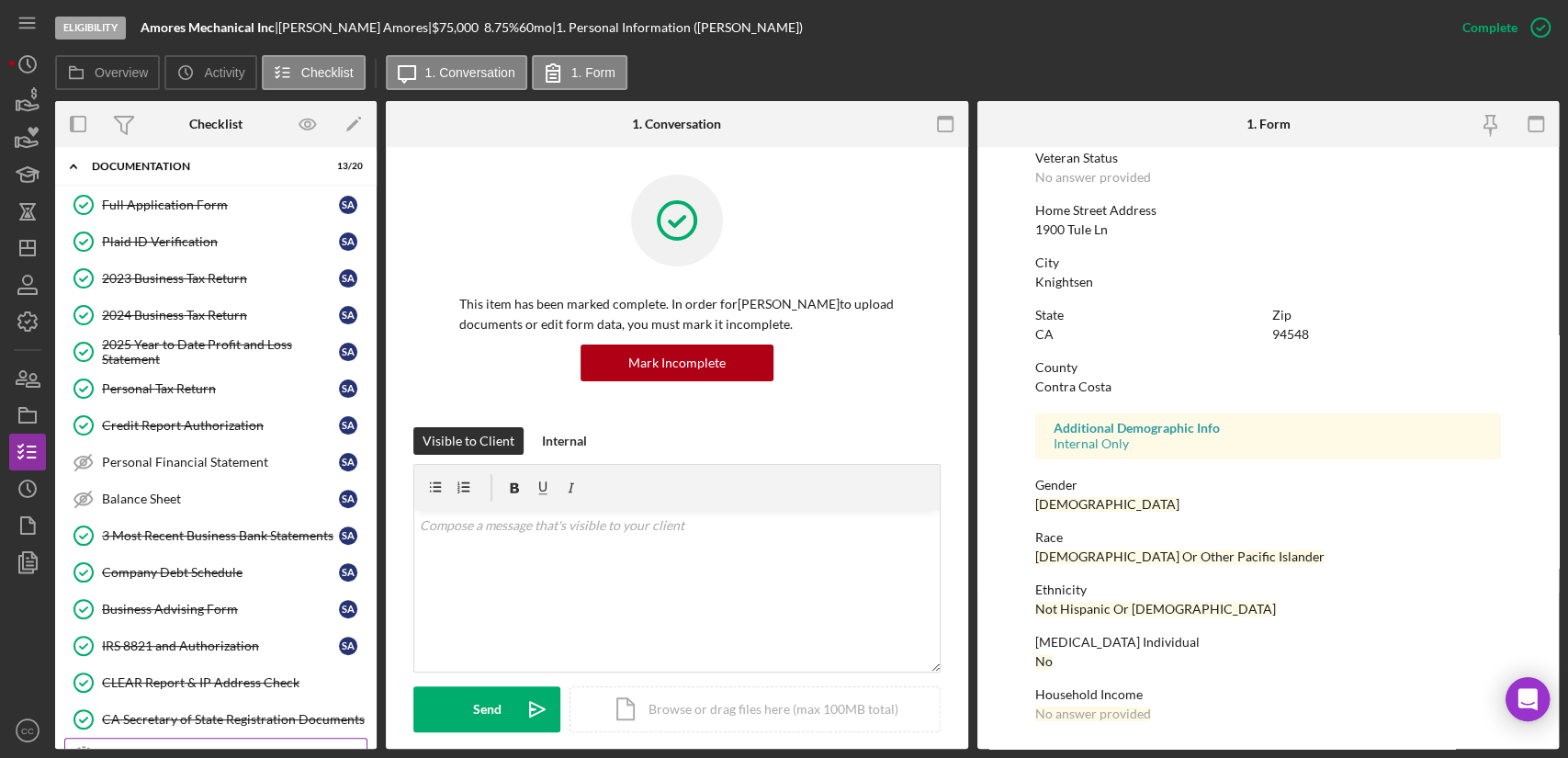
scroll to position [408, 0]
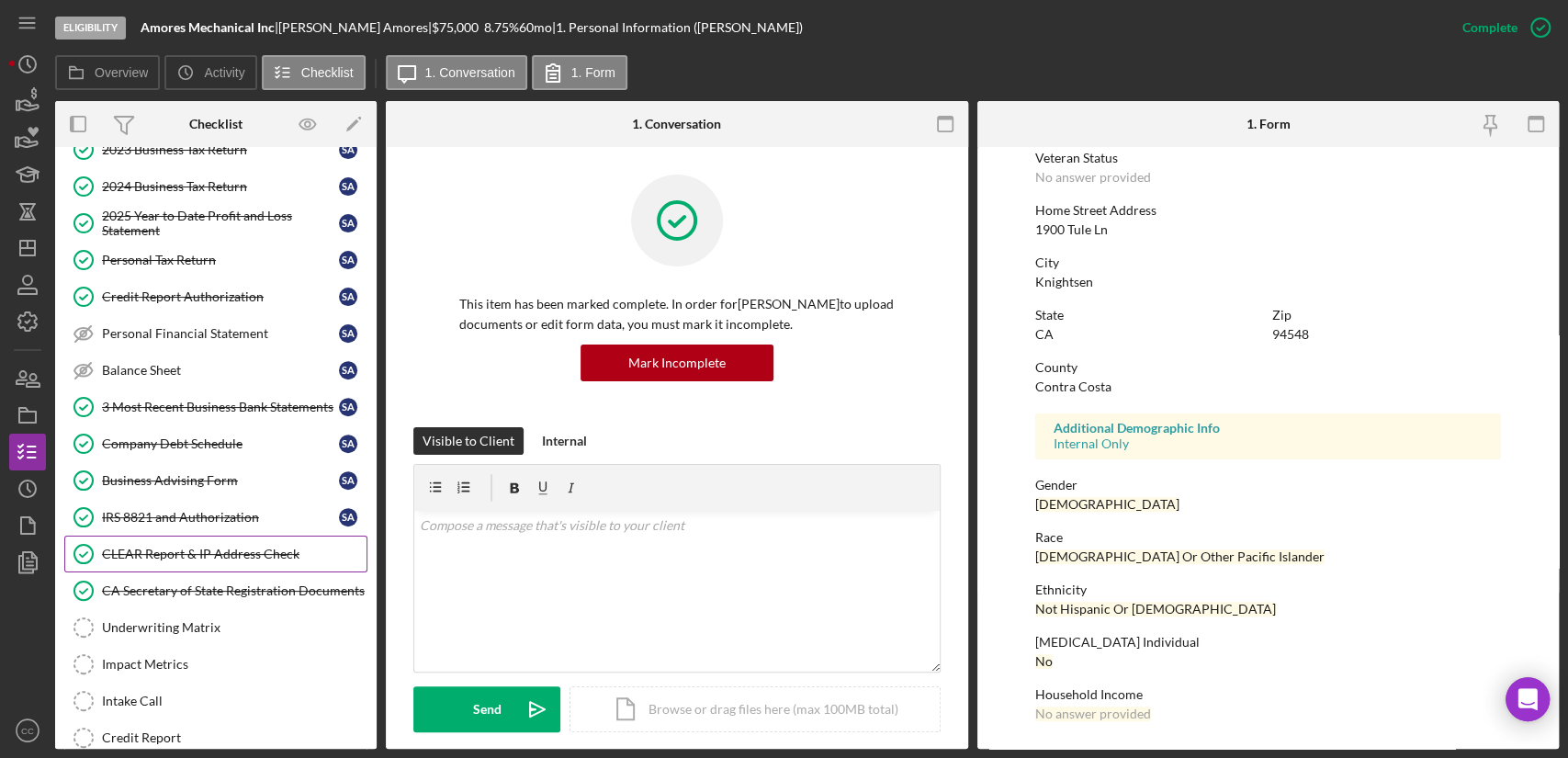
click at [176, 551] on div "CLEAR Report & IP Address Check" at bounding box center [234, 554] width 265 height 15
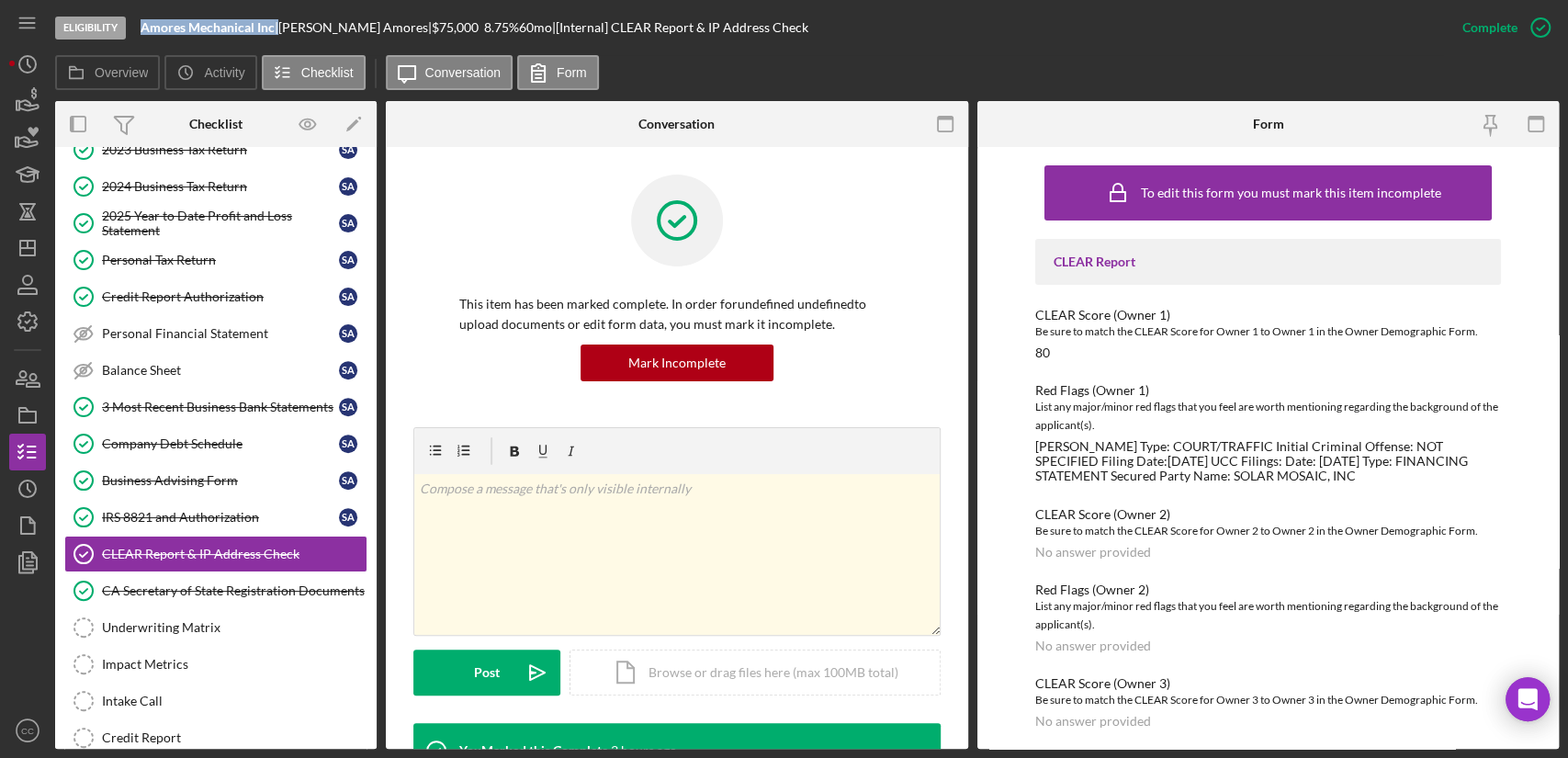
drag, startPoint x: 277, startPoint y: 28, endPoint x: 141, endPoint y: 41, distance: 136.6
click at [141, 41] on div "Eligibility Amores Mechanical Inc | Shawn Amores | $75,000 $15,000 8.75 % 60 mo…" at bounding box center [749, 27] width 1389 height 55
copy div "Amores Mechanical Inc"
click at [171, 584] on div "CA Secretary of State Registration Documents" at bounding box center [234, 591] width 265 height 15
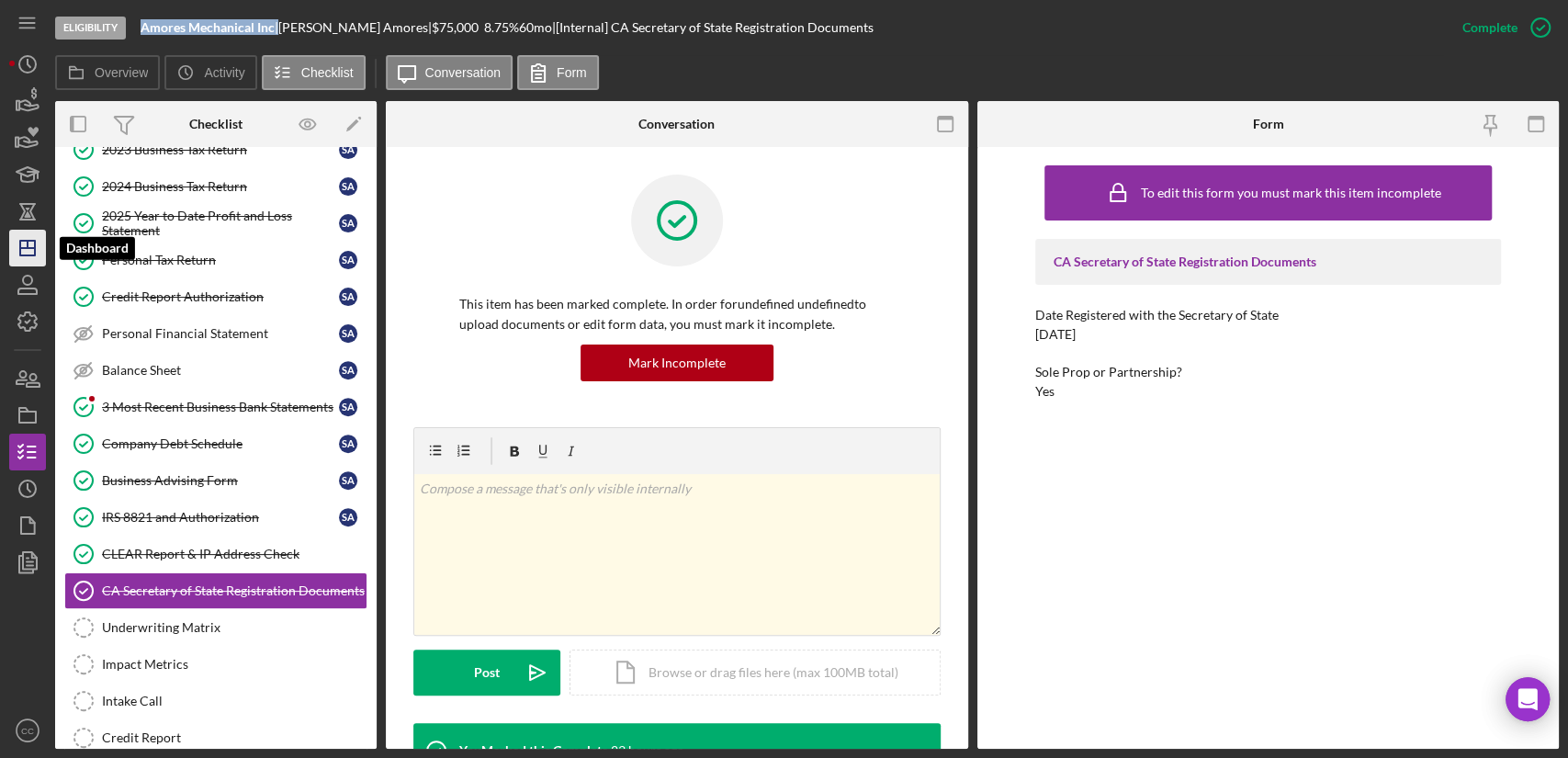
click at [37, 242] on icon "Icon/Dashboard" at bounding box center [28, 248] width 46 height 46
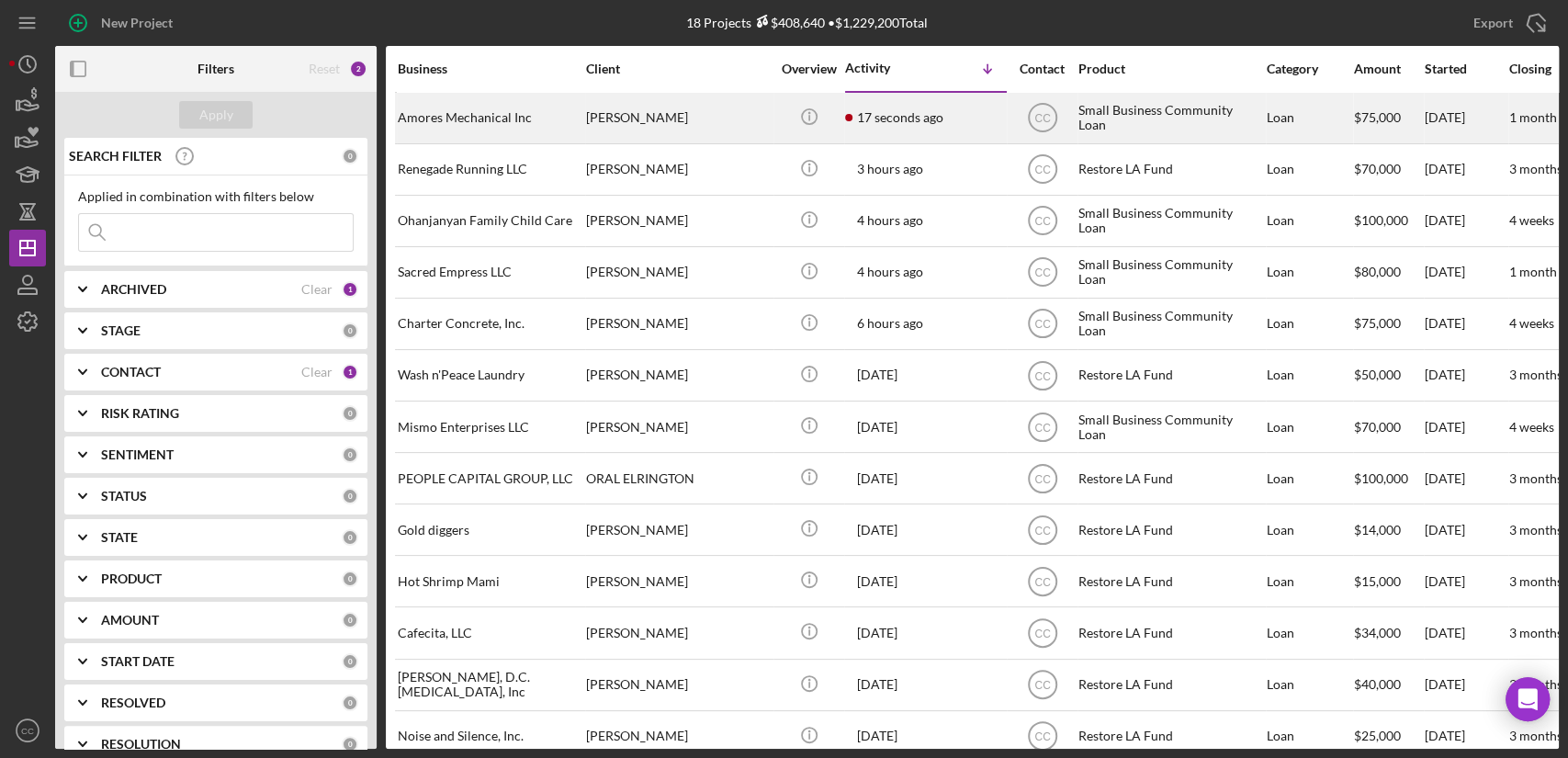
click at [616, 131] on div "[PERSON_NAME]" at bounding box center [677, 118] width 183 height 49
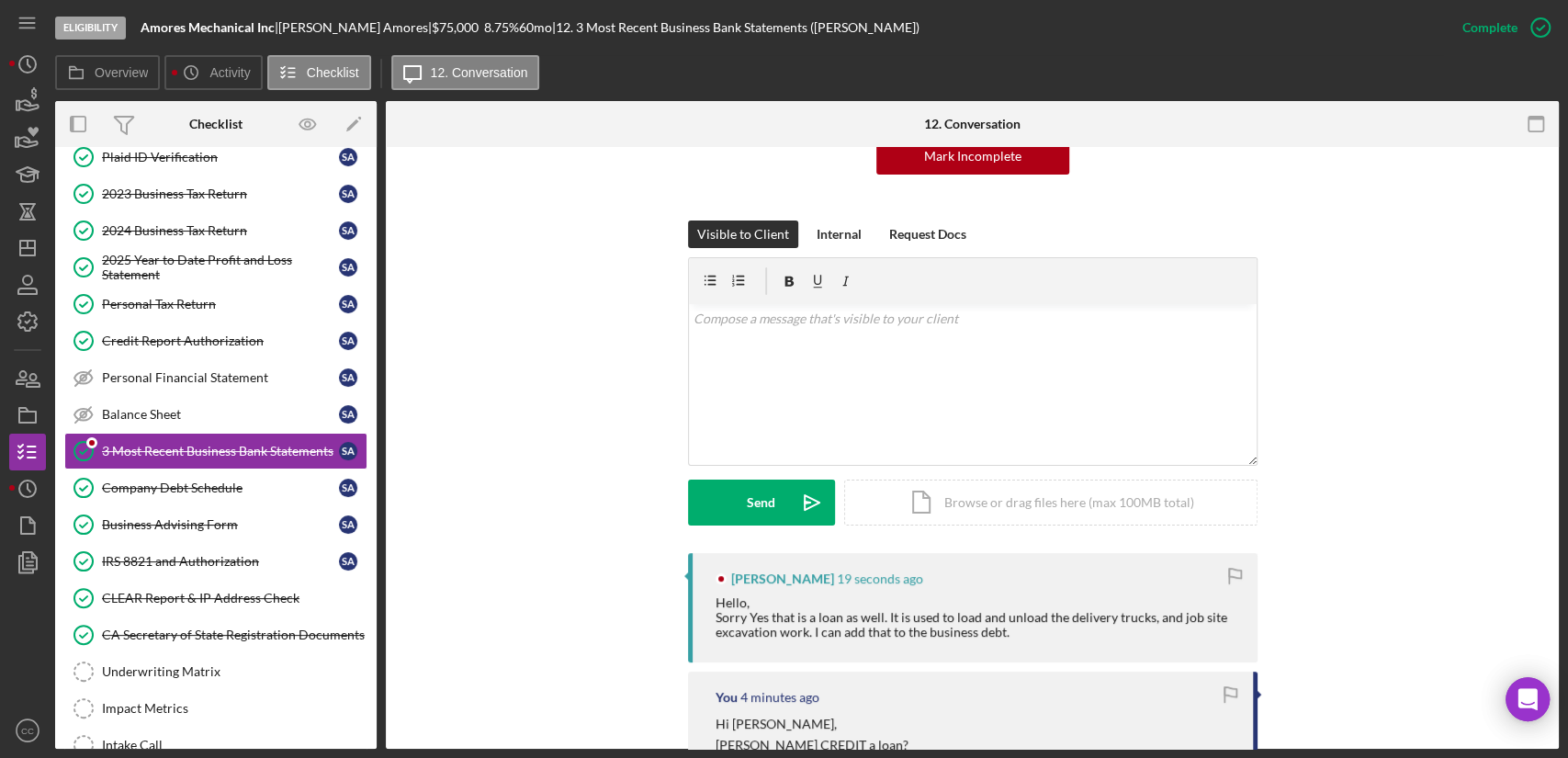
scroll to position [408, 0]
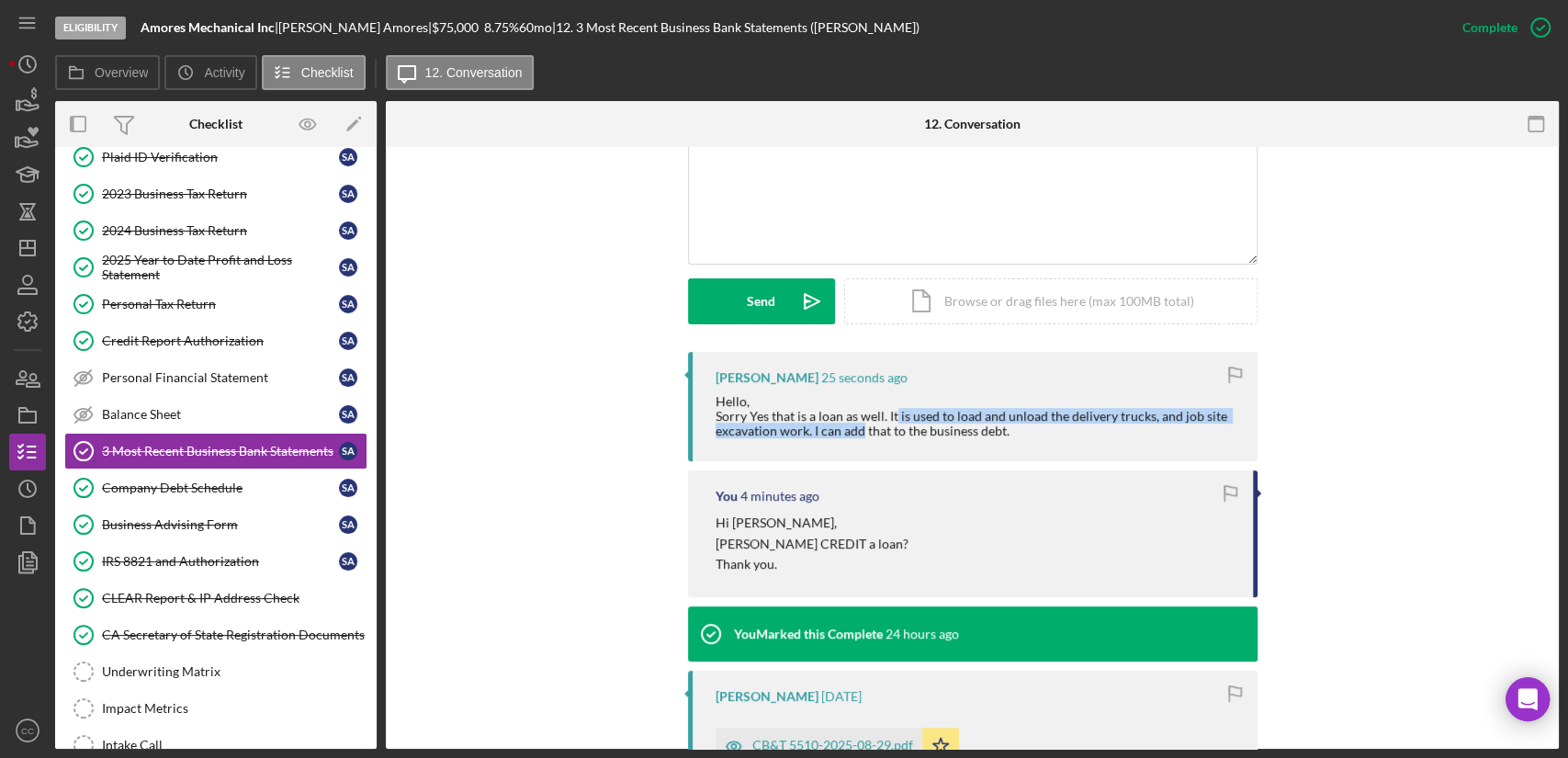
drag, startPoint x: 889, startPoint y: 420, endPoint x: 856, endPoint y: 432, distance: 35.1
click at [856, 432] on div "Hello, Sorry Yes that is a loan as well. It is used to load and unload the deli…" at bounding box center [978, 416] width 524 height 44
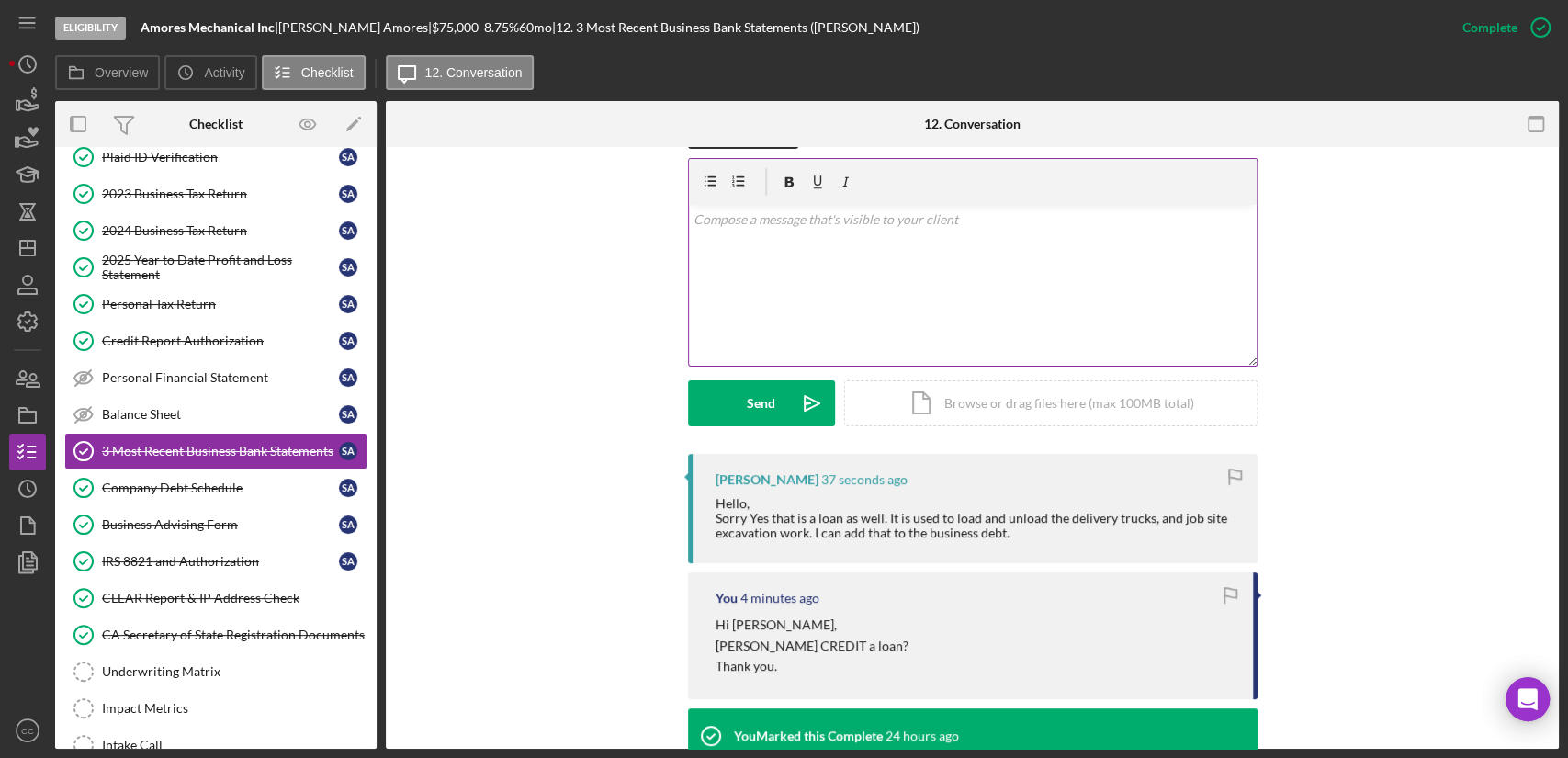
click at [861, 288] on div "v Color teal Color pink Remove color Add row above Add row below Add column bef…" at bounding box center [973, 285] width 567 height 160
click at [190, 480] on div "Company Debt Schedule" at bounding box center [220, 487] width 237 height 15
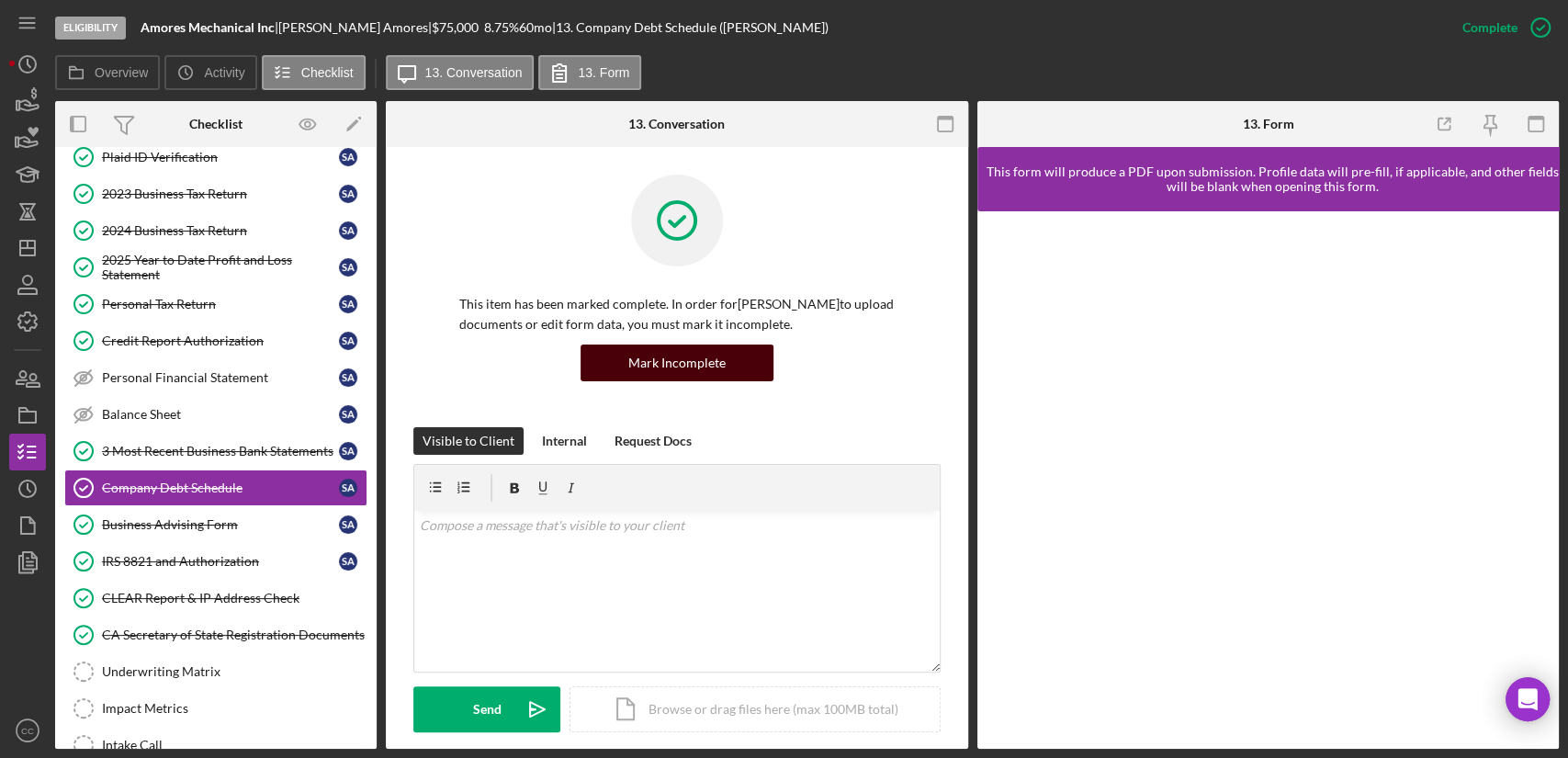
click at [645, 367] on div "Mark Incomplete" at bounding box center [677, 363] width 98 height 37
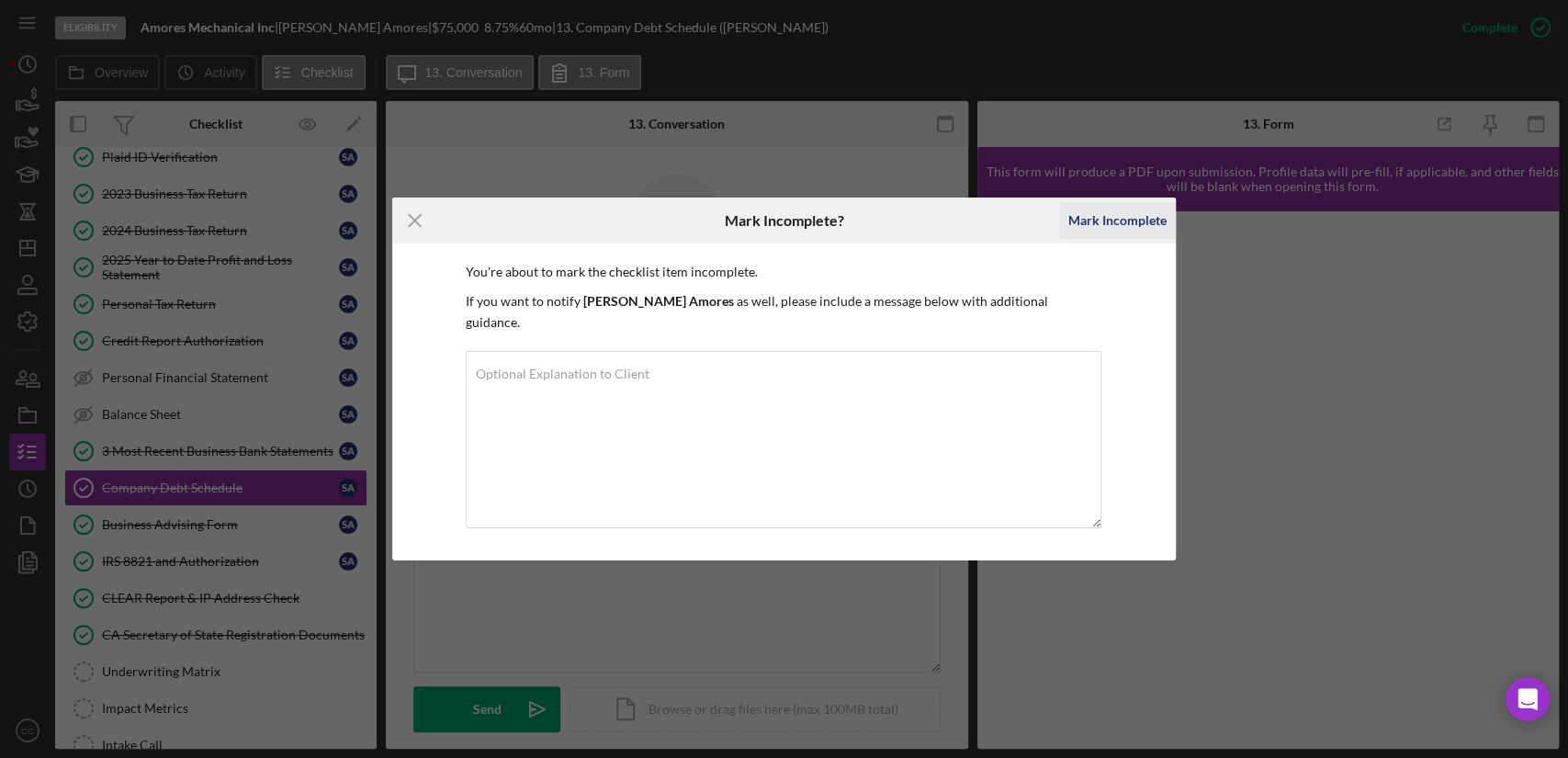
click at [1125, 228] on div "Mark Incomplete" at bounding box center [1117, 220] width 99 height 37
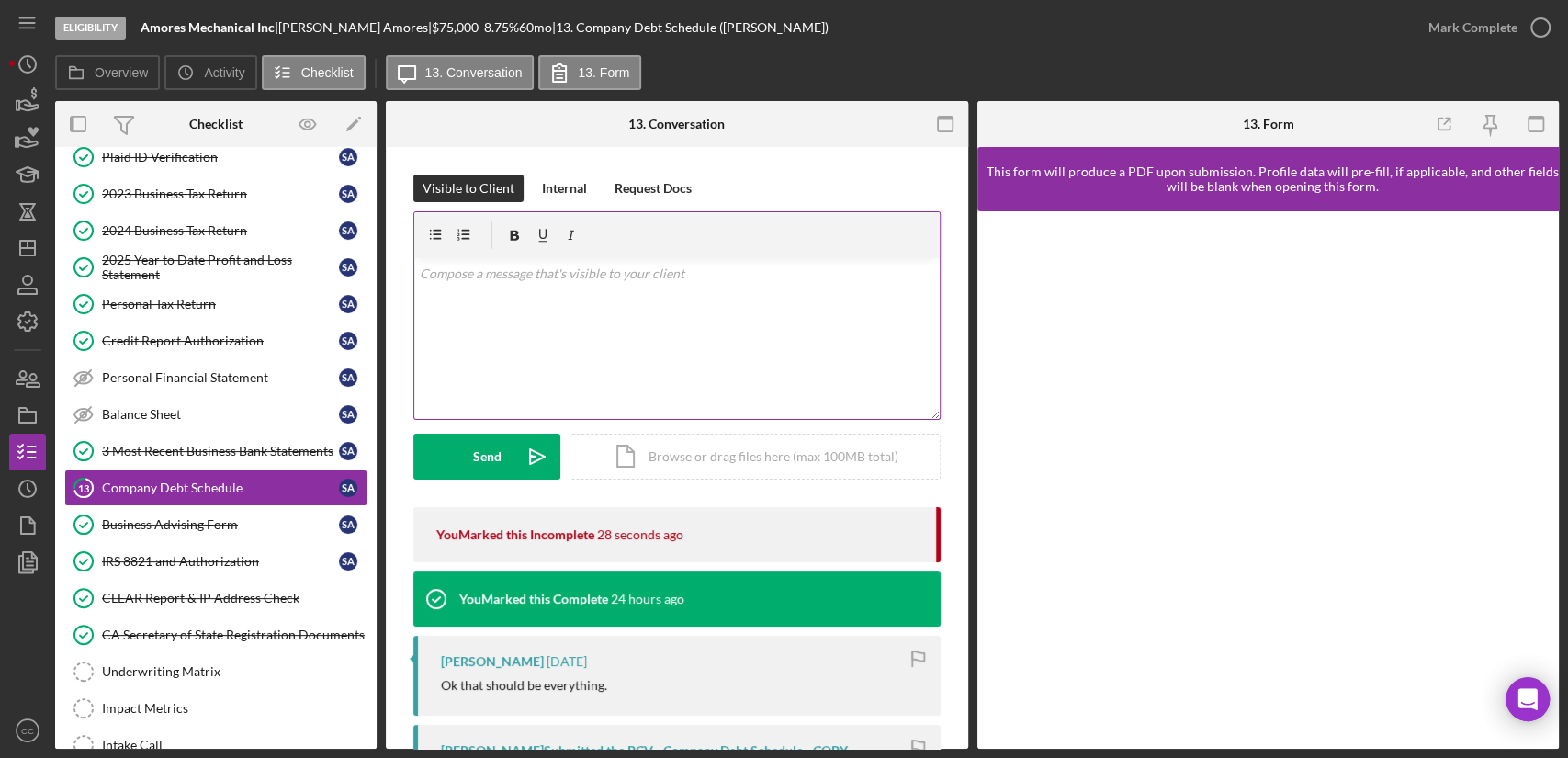
click at [600, 341] on div "v Color teal Color pink Remove color Add row above Add row below Add column bef…" at bounding box center [677, 338] width 526 height 160
click at [186, 446] on div "3 Most Recent Business Bank Statements" at bounding box center [220, 451] width 237 height 15
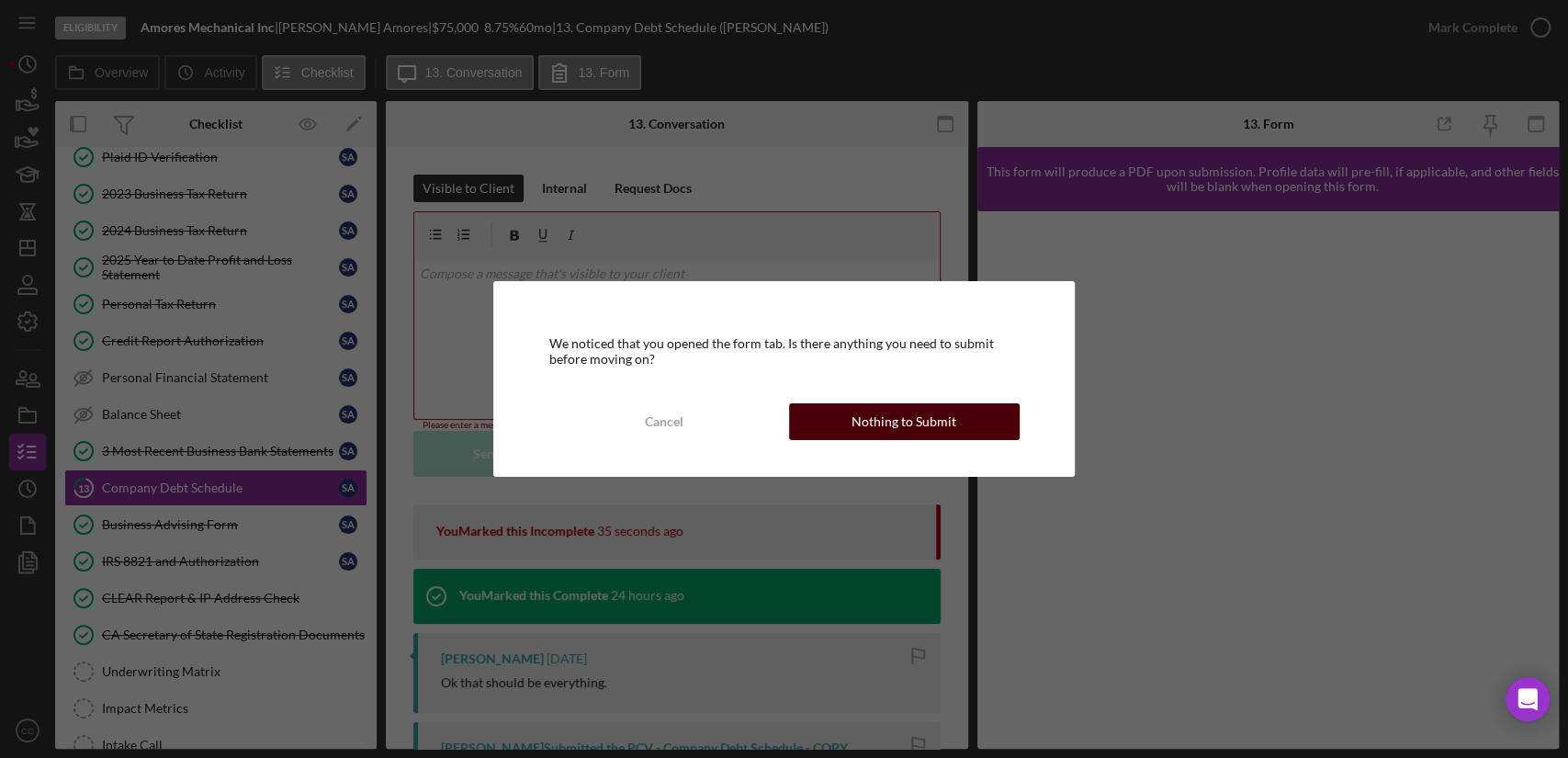
click at [884, 416] on div "Nothing to Submit" at bounding box center [903, 421] width 105 height 37
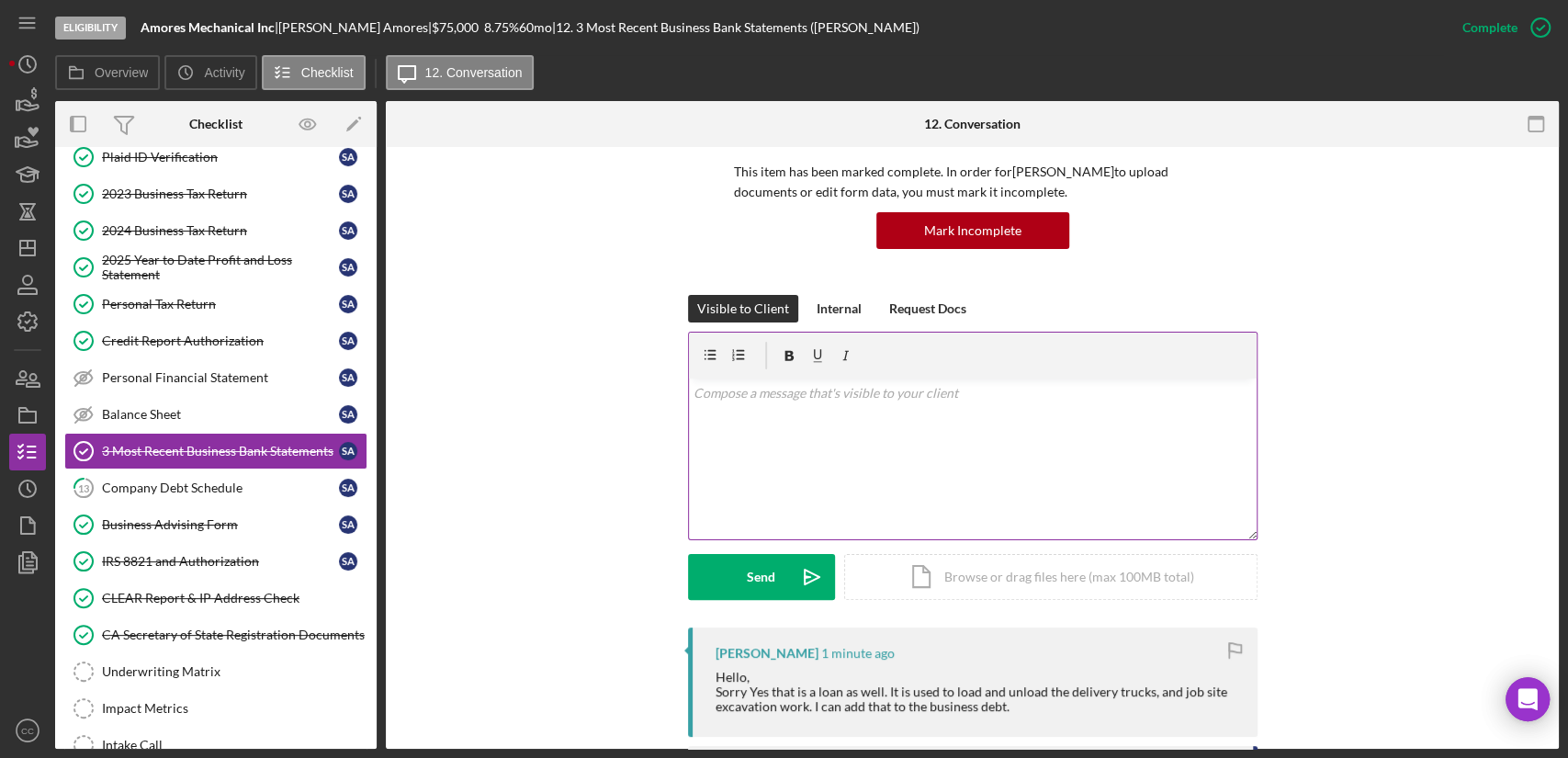
scroll to position [102, 0]
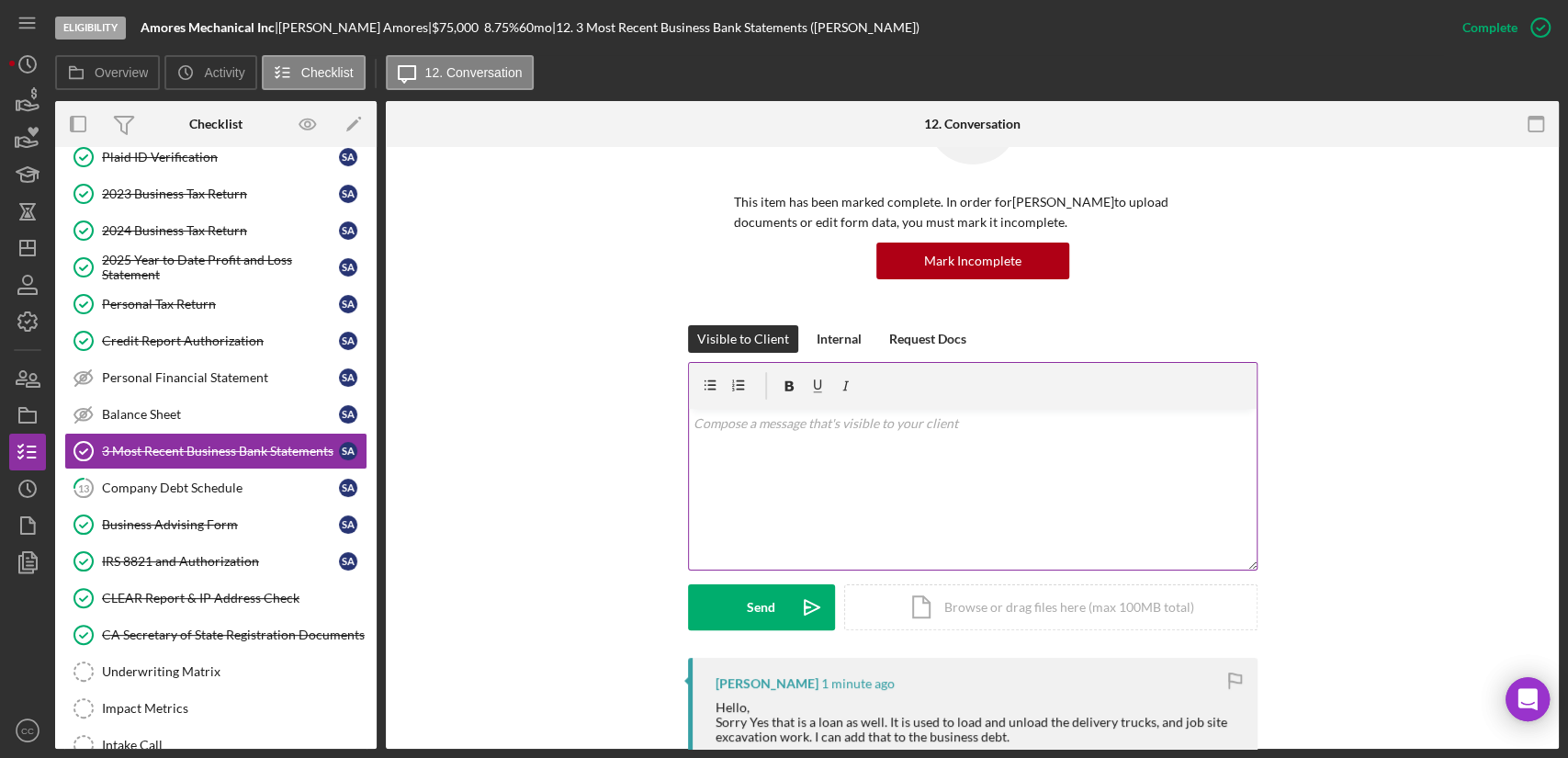
click at [841, 461] on div "v Color teal Color pink Remove color Add row above Add row below Add column bef…" at bounding box center [973, 488] width 567 height 160
click at [1010, 447] on p "No worries, I unlocked the debt schedule and you shoul dbe able to modify it. L…" at bounding box center [972, 460] width 558 height 42
click at [1002, 448] on p "No worries, I unlocked the debt schedule and you shoul dbe able to modify it. L…" at bounding box center [972, 460] width 558 height 42
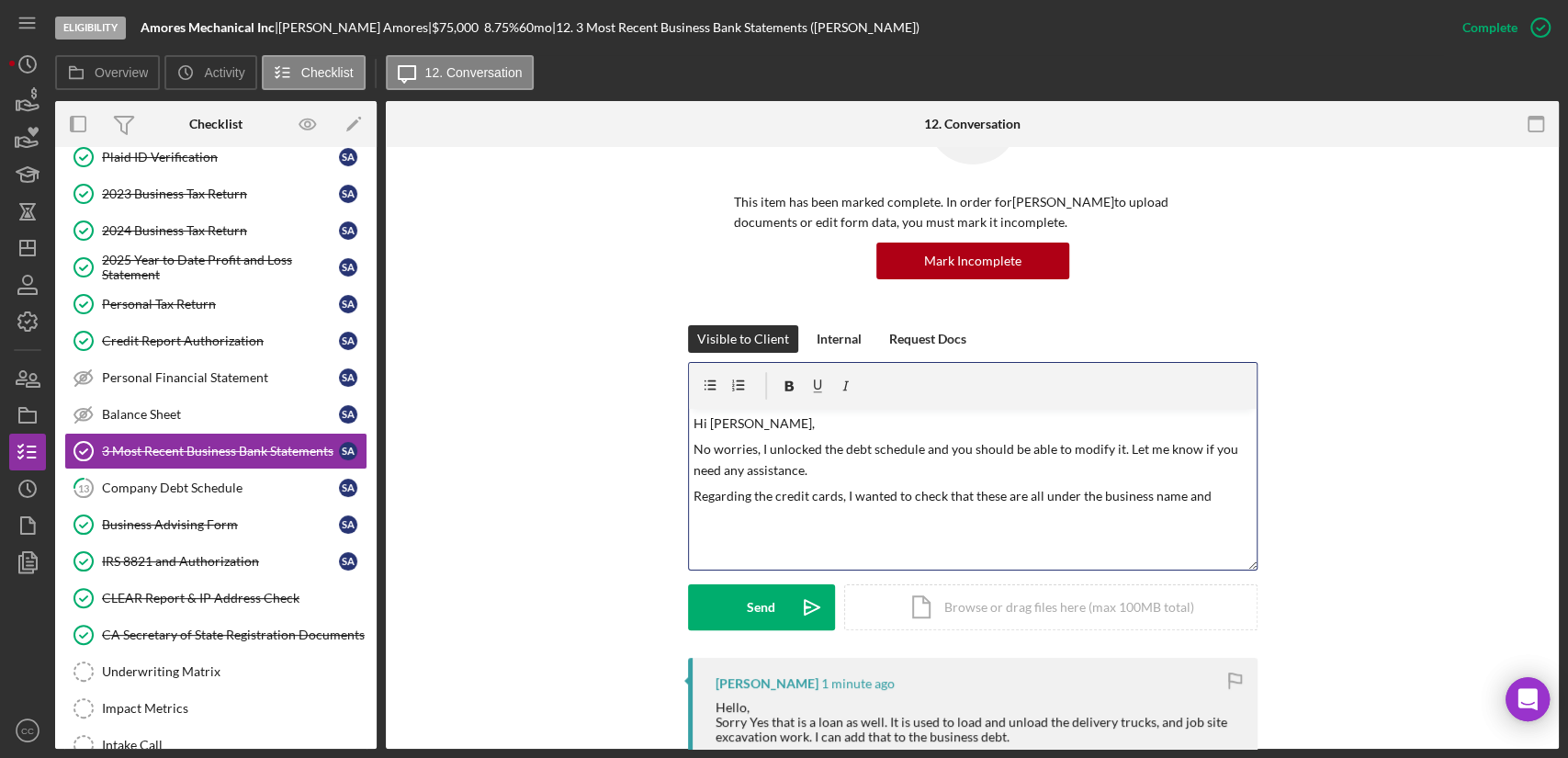
click at [1223, 497] on p "Regarding the credit cards, I wanted to check that these are all under the busi…" at bounding box center [972, 496] width 558 height 20
drag, startPoint x: 1218, startPoint y: 502, endPoint x: 1303, endPoint y: 478, distance: 88.3
click at [1218, 502] on p "Regarding the credit cards, I wanted to check that these are all under the busi…" at bounding box center [972, 496] width 558 height 20
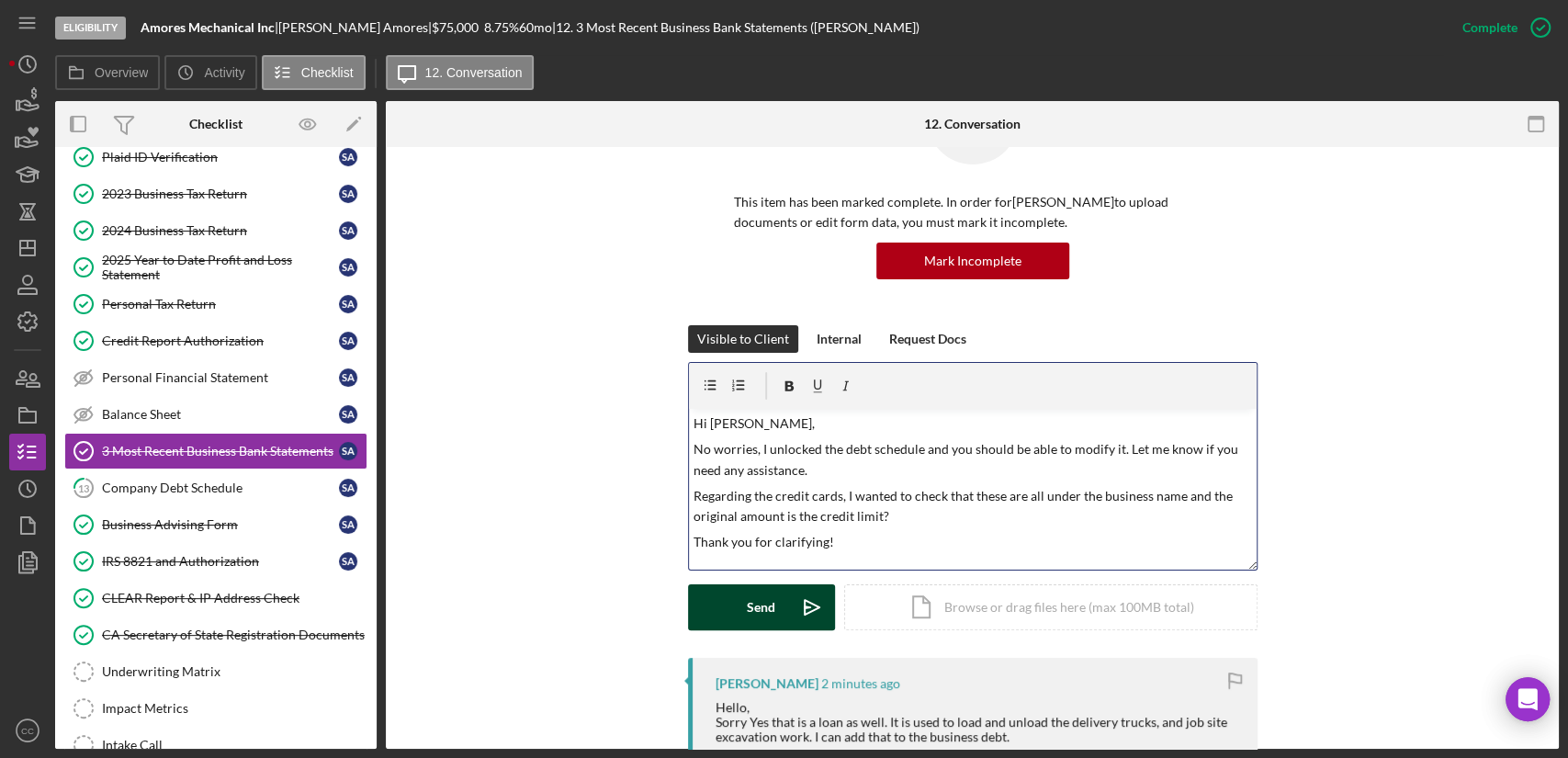
click at [759, 607] on div "Send" at bounding box center [761, 608] width 29 height 46
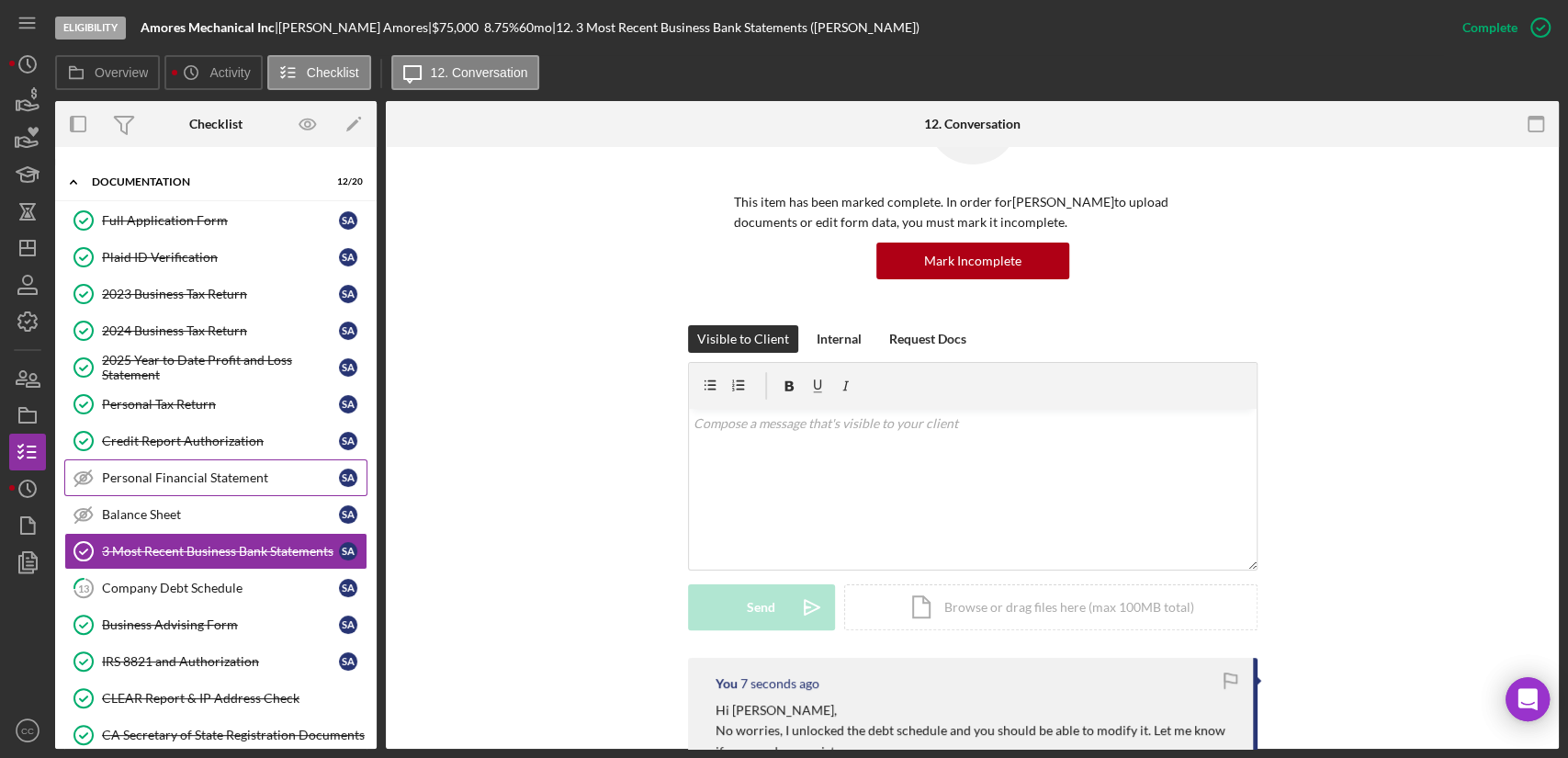
click at [197, 486] on link "Personal Financial Statement Personal Financial Statement S A" at bounding box center [216, 477] width 303 height 37
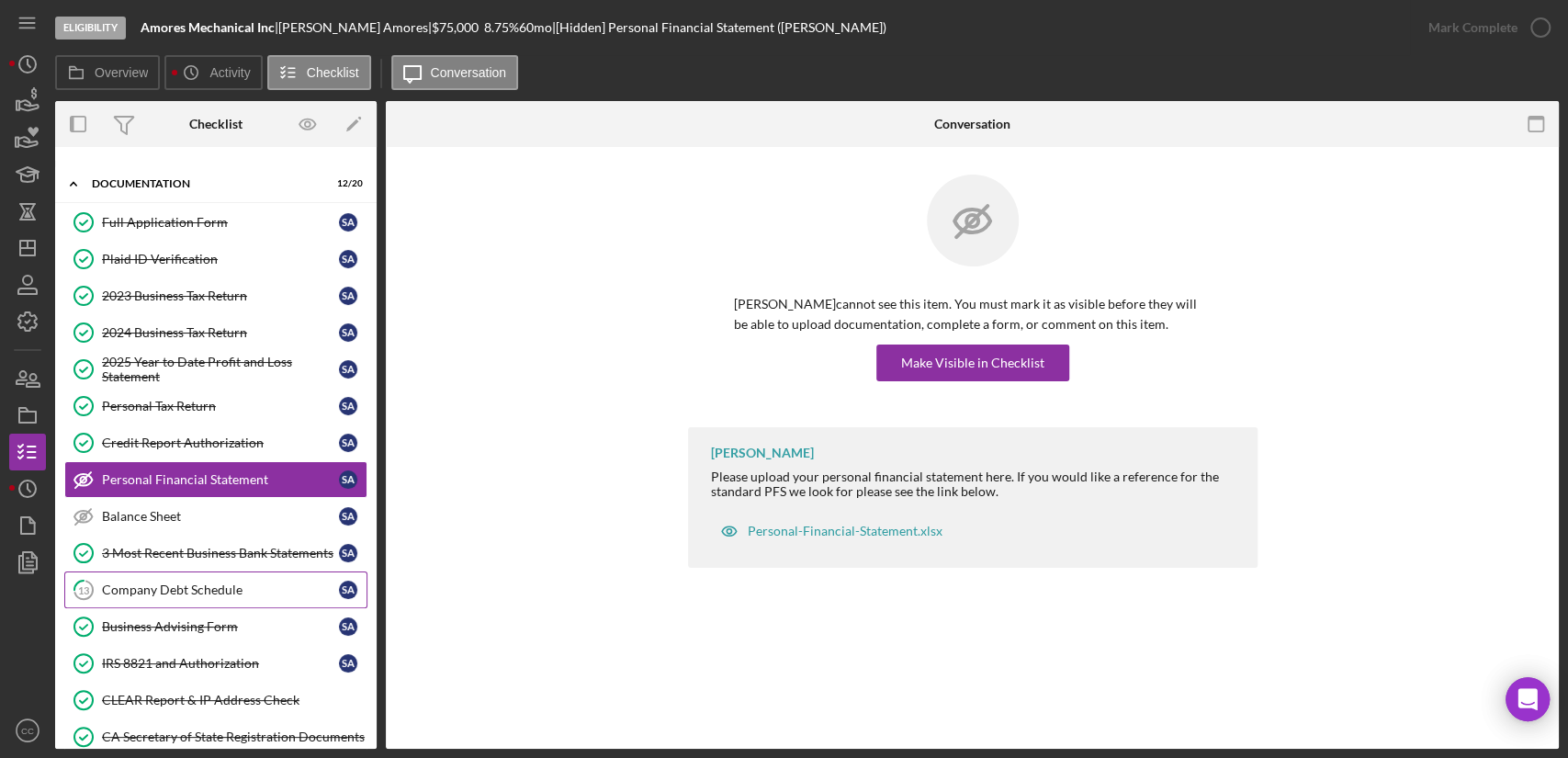
click at [162, 587] on div "Company Debt Schedule" at bounding box center [220, 590] width 237 height 15
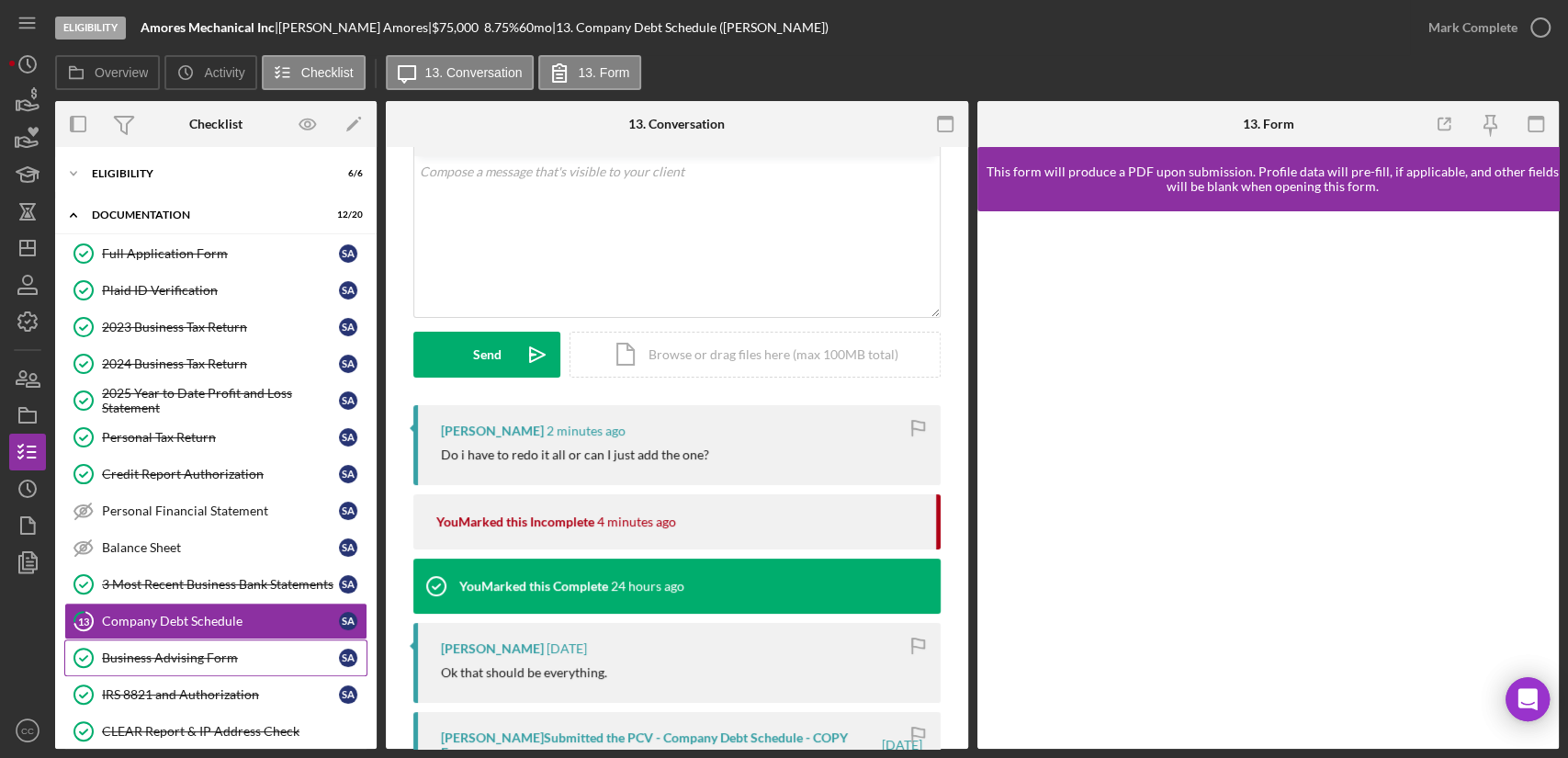
click at [167, 662] on link "Business Advising Form Business Advising Form S A" at bounding box center [216, 657] width 303 height 37
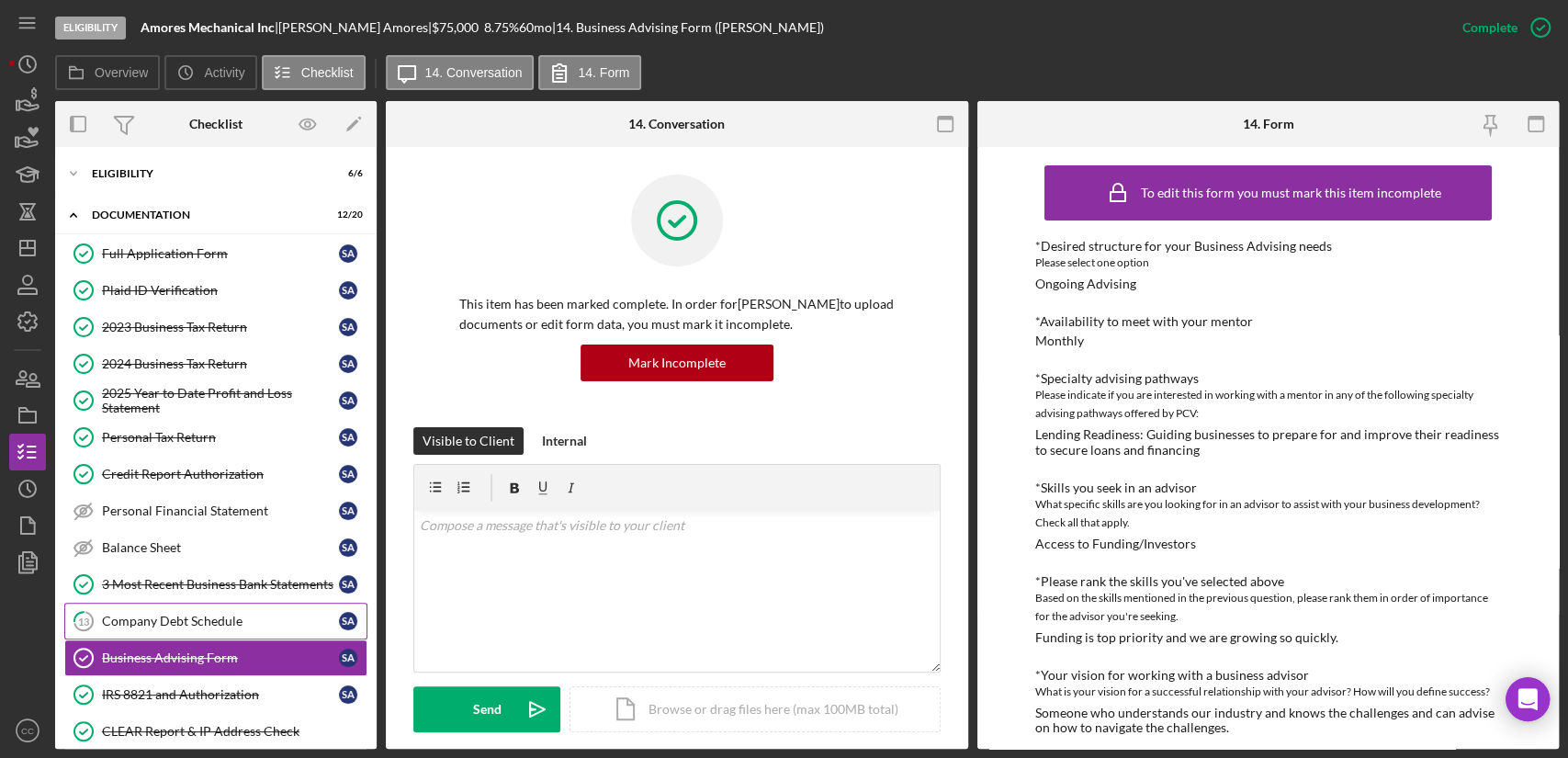
click at [206, 622] on div "Company Debt Schedule" at bounding box center [220, 621] width 237 height 15
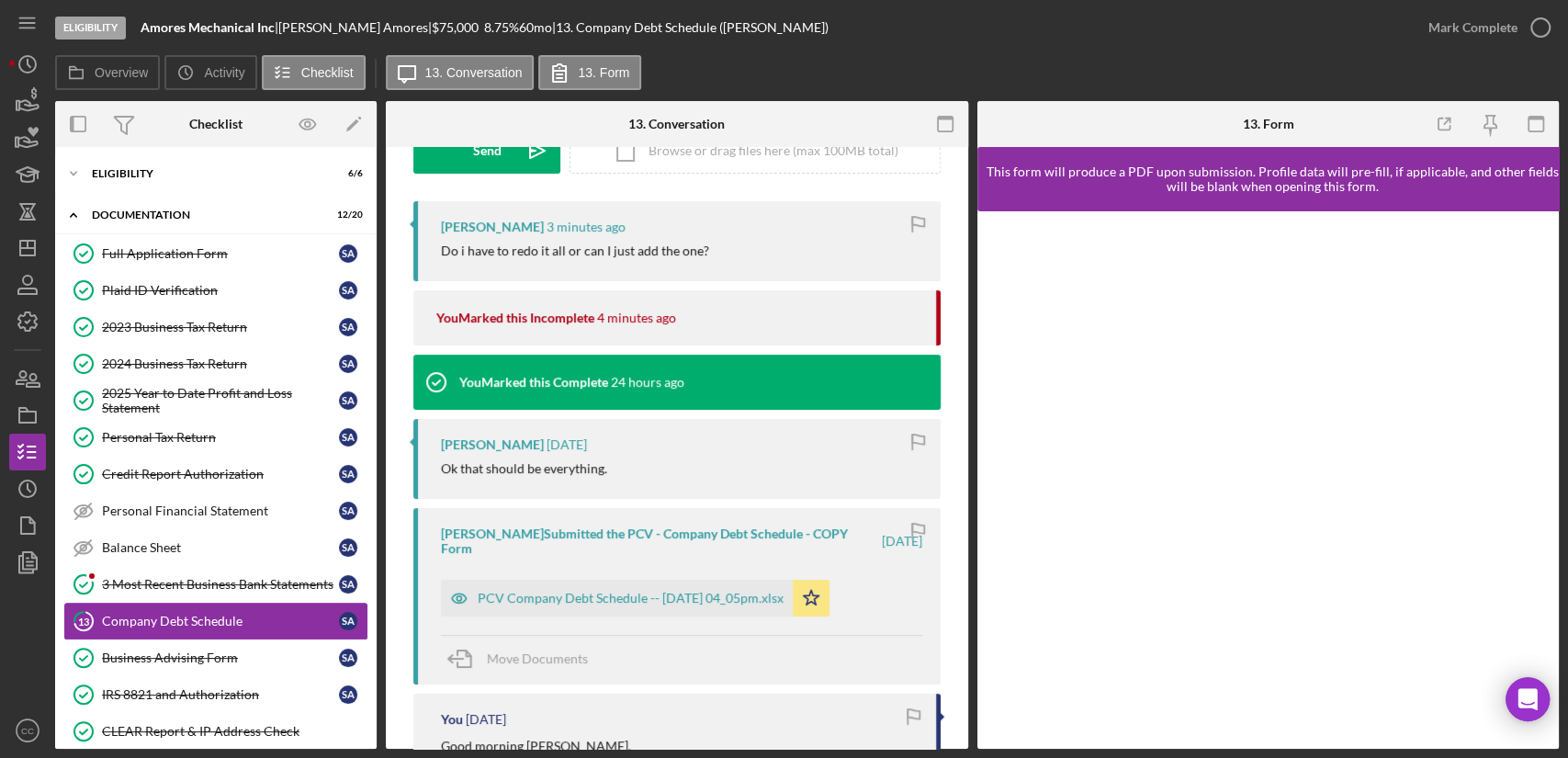
scroll to position [102, 0]
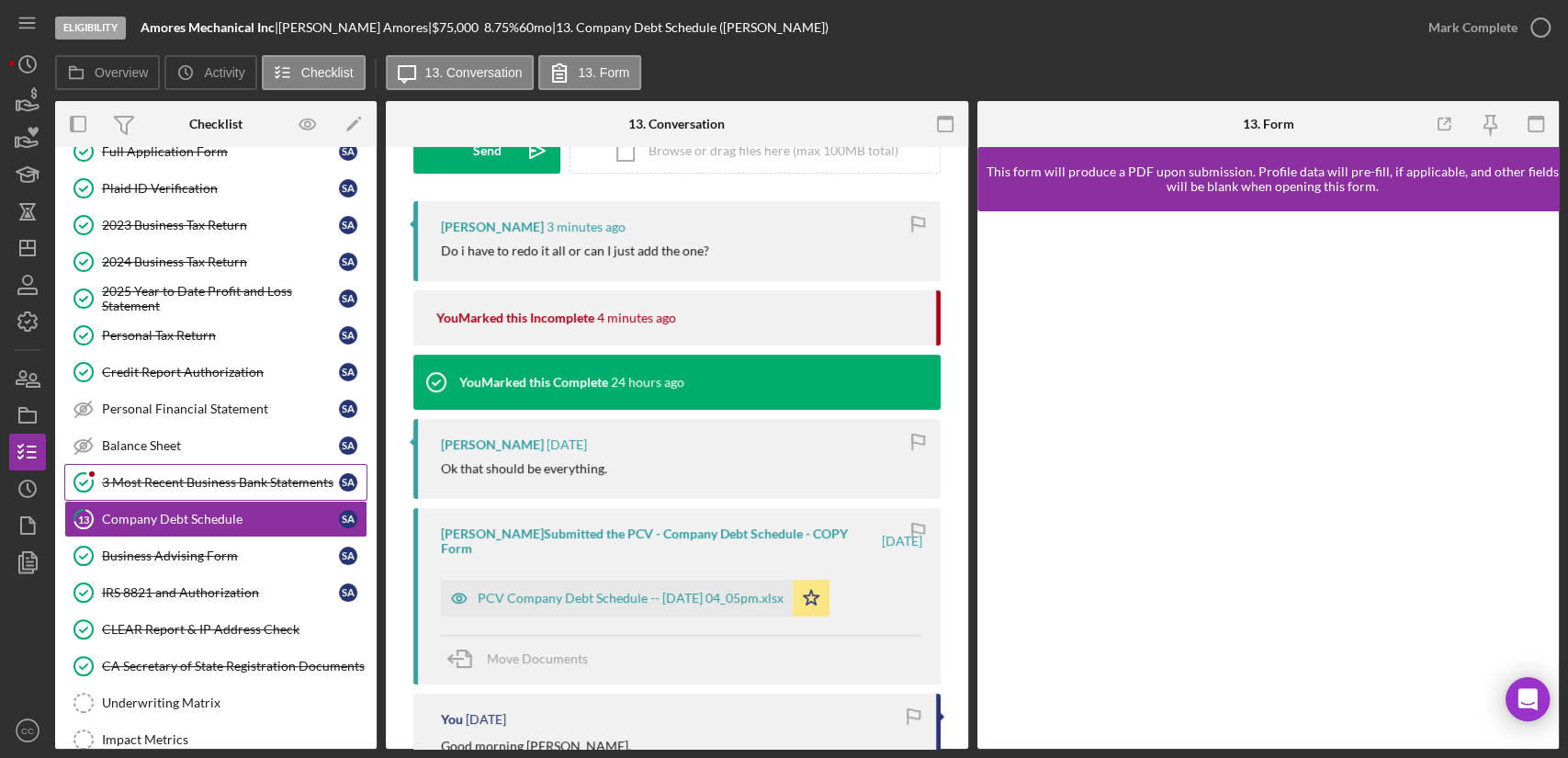
click at [221, 486] on div "3 Most Recent Business Bank Statements" at bounding box center [220, 482] width 237 height 15
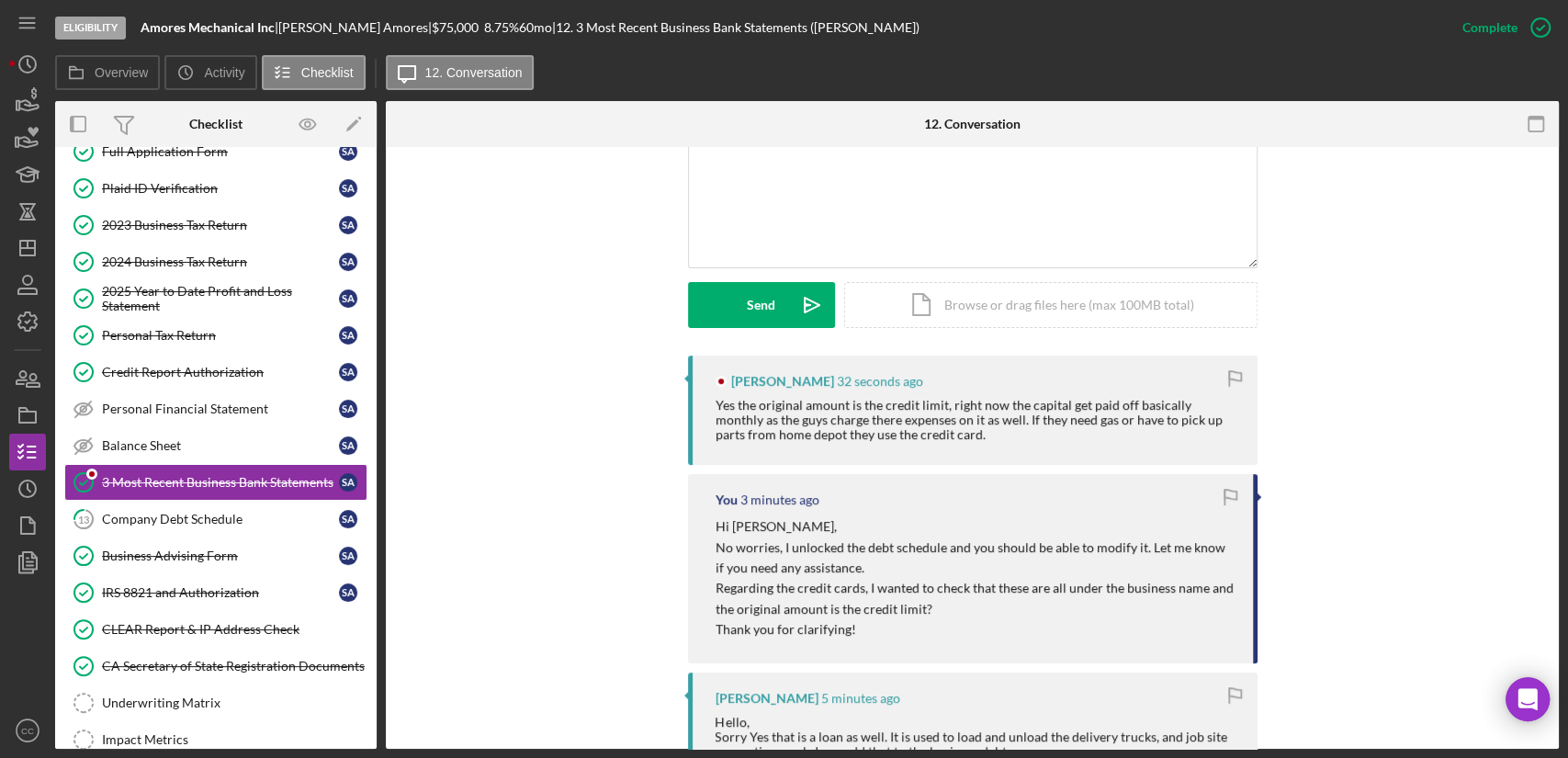
scroll to position [408, 0]
click at [752, 430] on div "Yes the original amount is the credit limit, right now the capital get paid off…" at bounding box center [978, 416] width 524 height 44
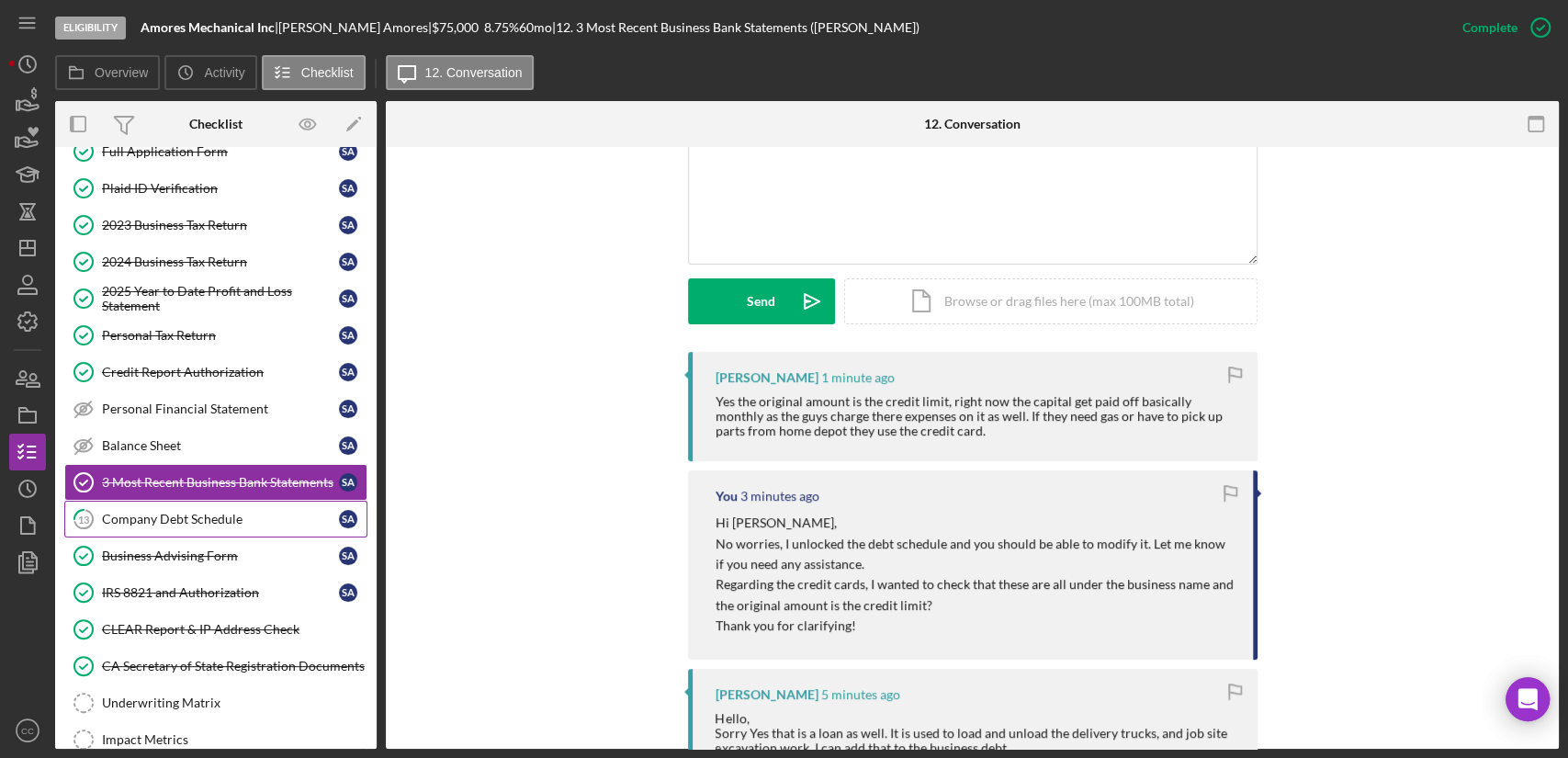
click at [201, 517] on div "Company Debt Schedule" at bounding box center [220, 519] width 237 height 15
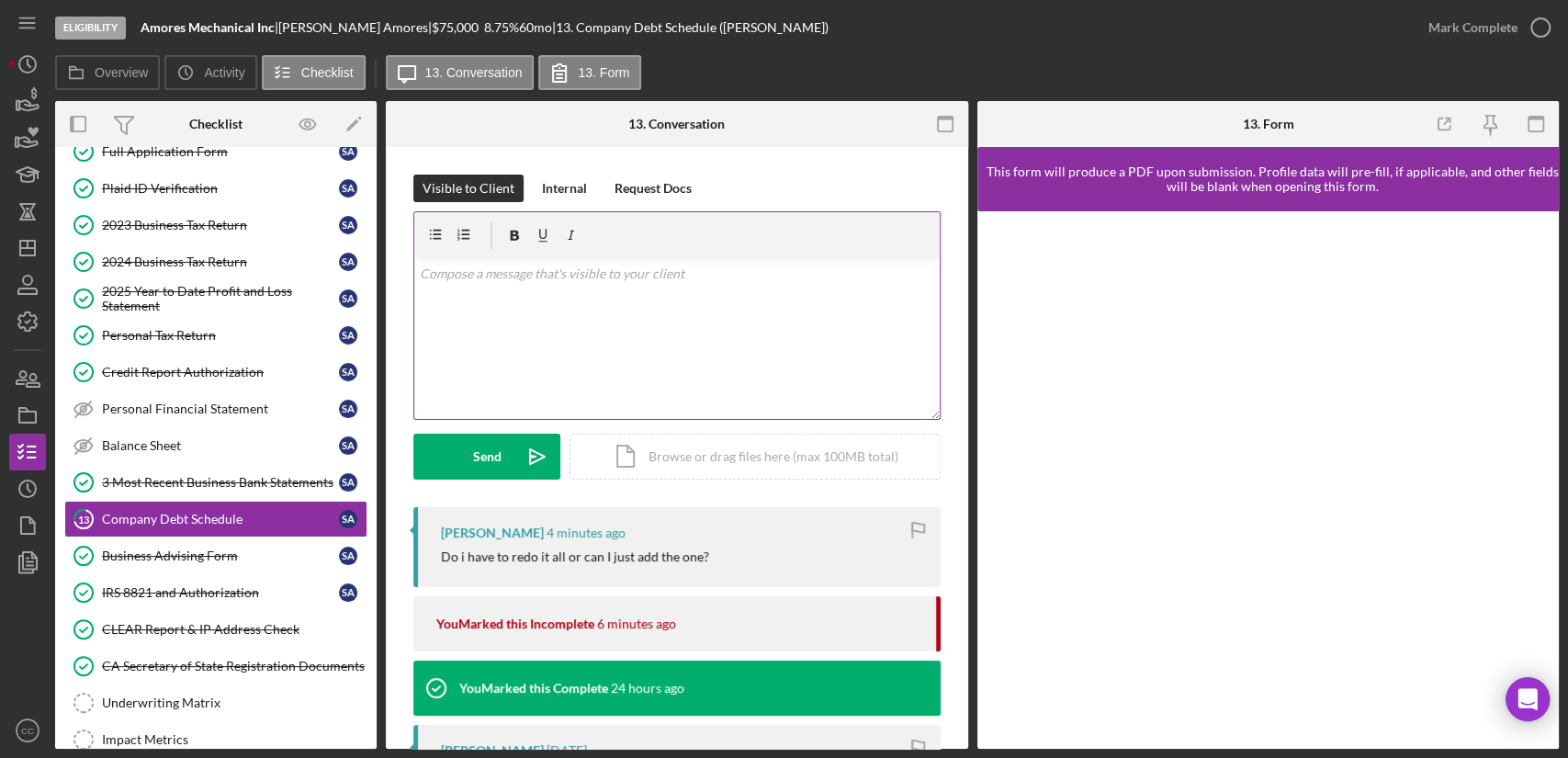
click at [597, 326] on div "v Color teal Color pink Remove color Add row above Add row below Add column bef…" at bounding box center [677, 338] width 526 height 160
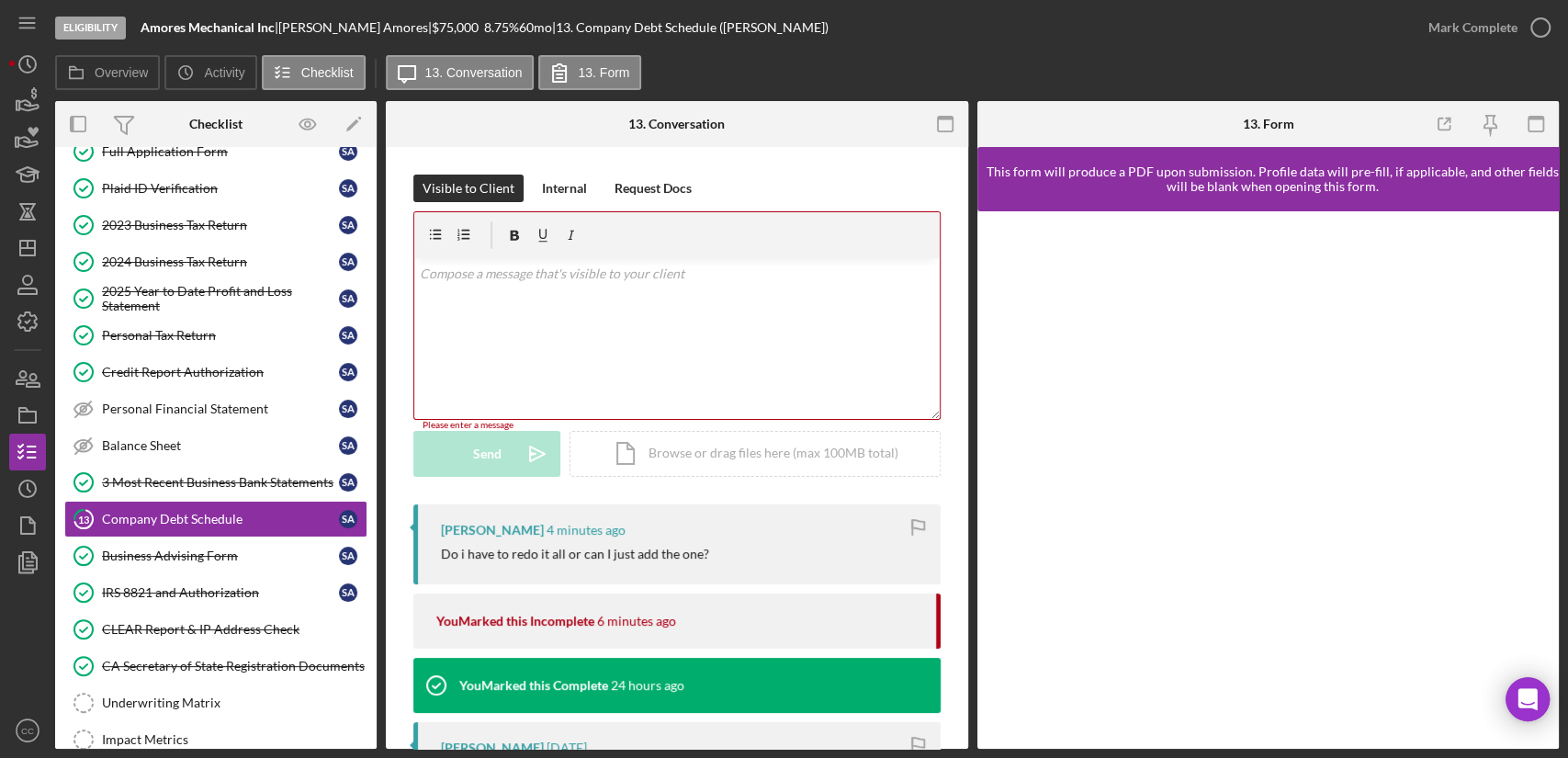
click at [602, 302] on div "v Color teal Color pink Remove color Add row above Add row below Add column bef…" at bounding box center [677, 338] width 526 height 160
click at [184, 487] on div "3 Most Recent Business Bank Statements" at bounding box center [220, 482] width 237 height 15
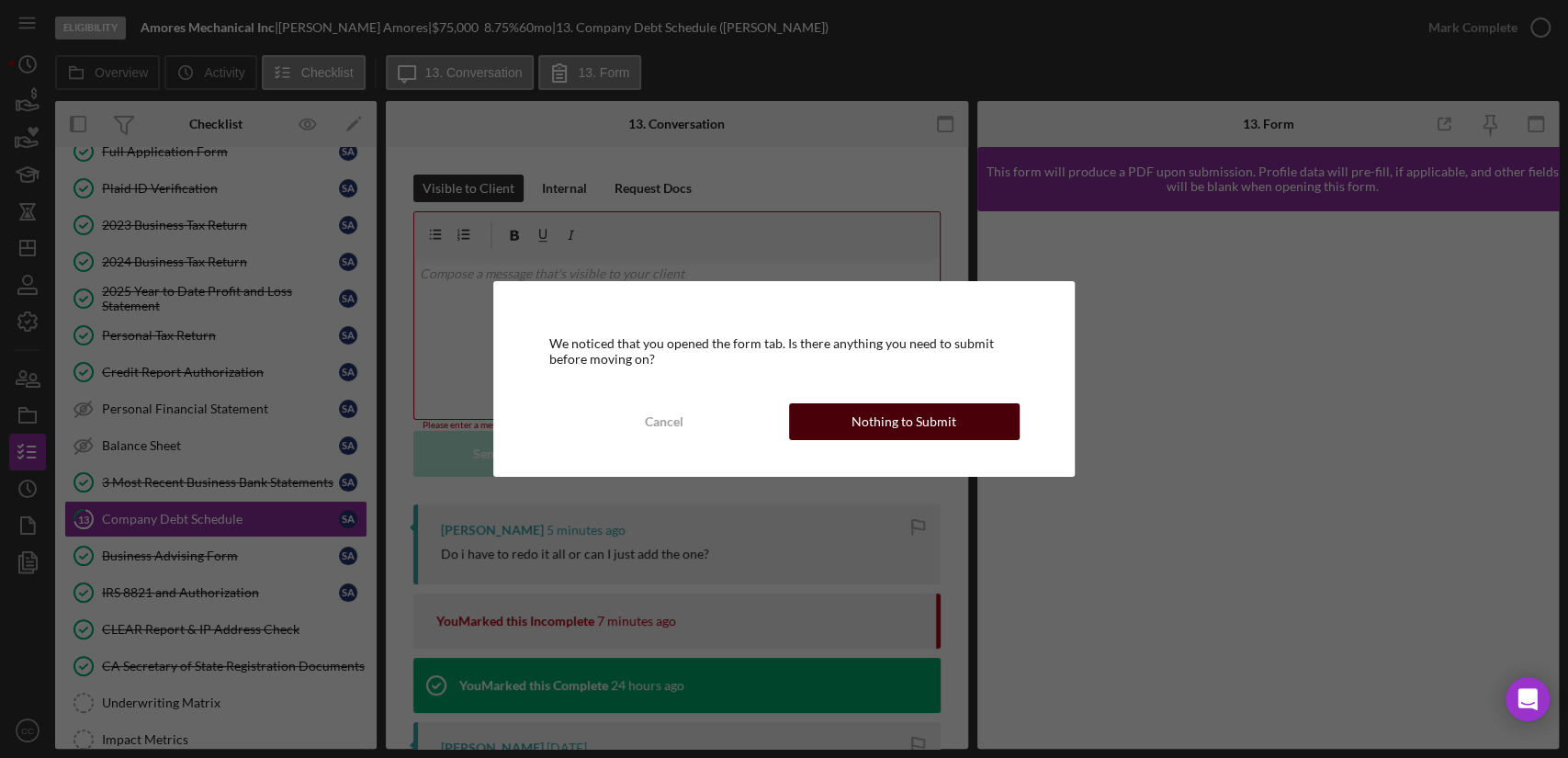
click at [926, 428] on div "Nothing to Submit" at bounding box center [903, 421] width 105 height 37
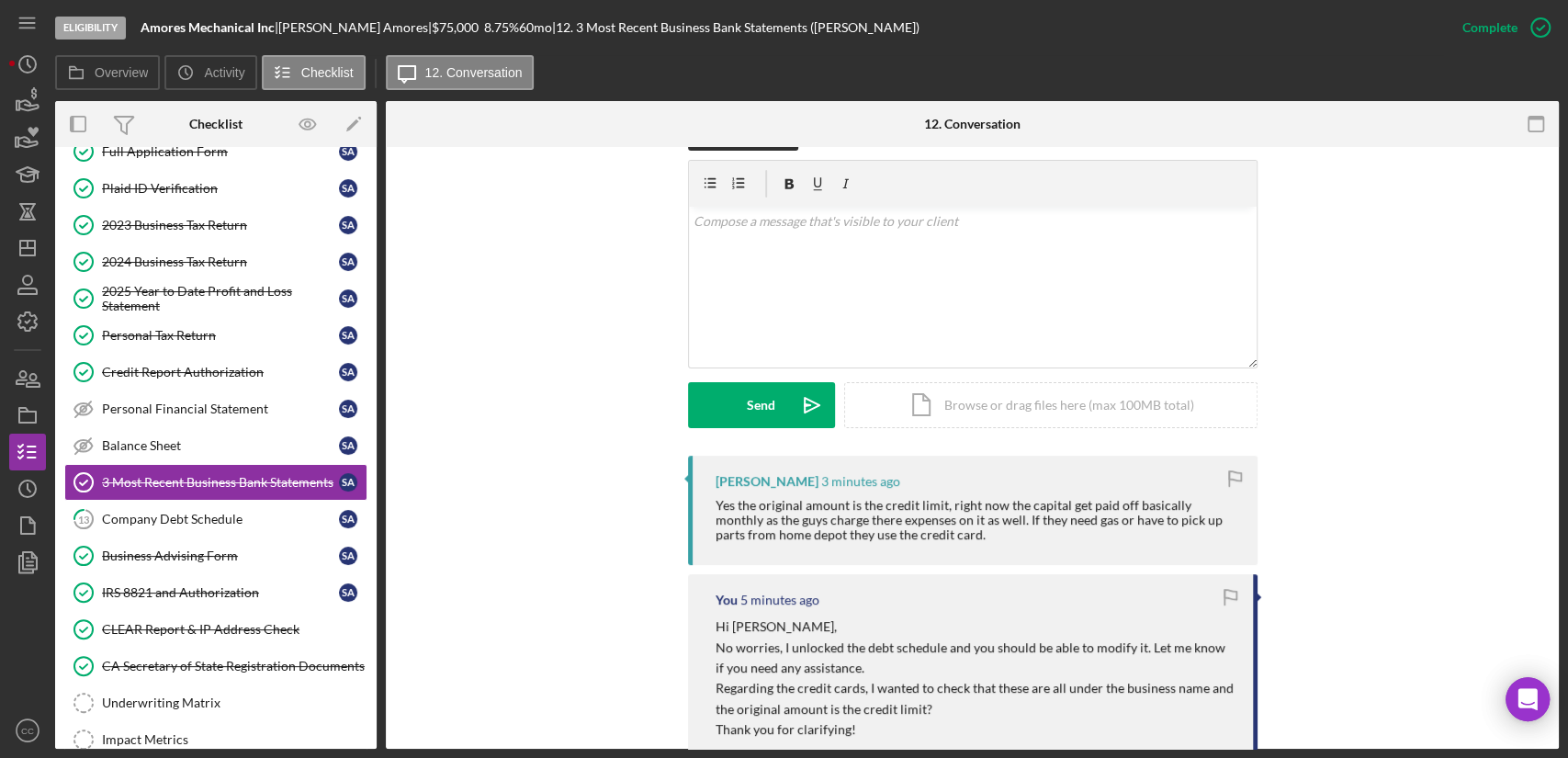
scroll to position [306, 0]
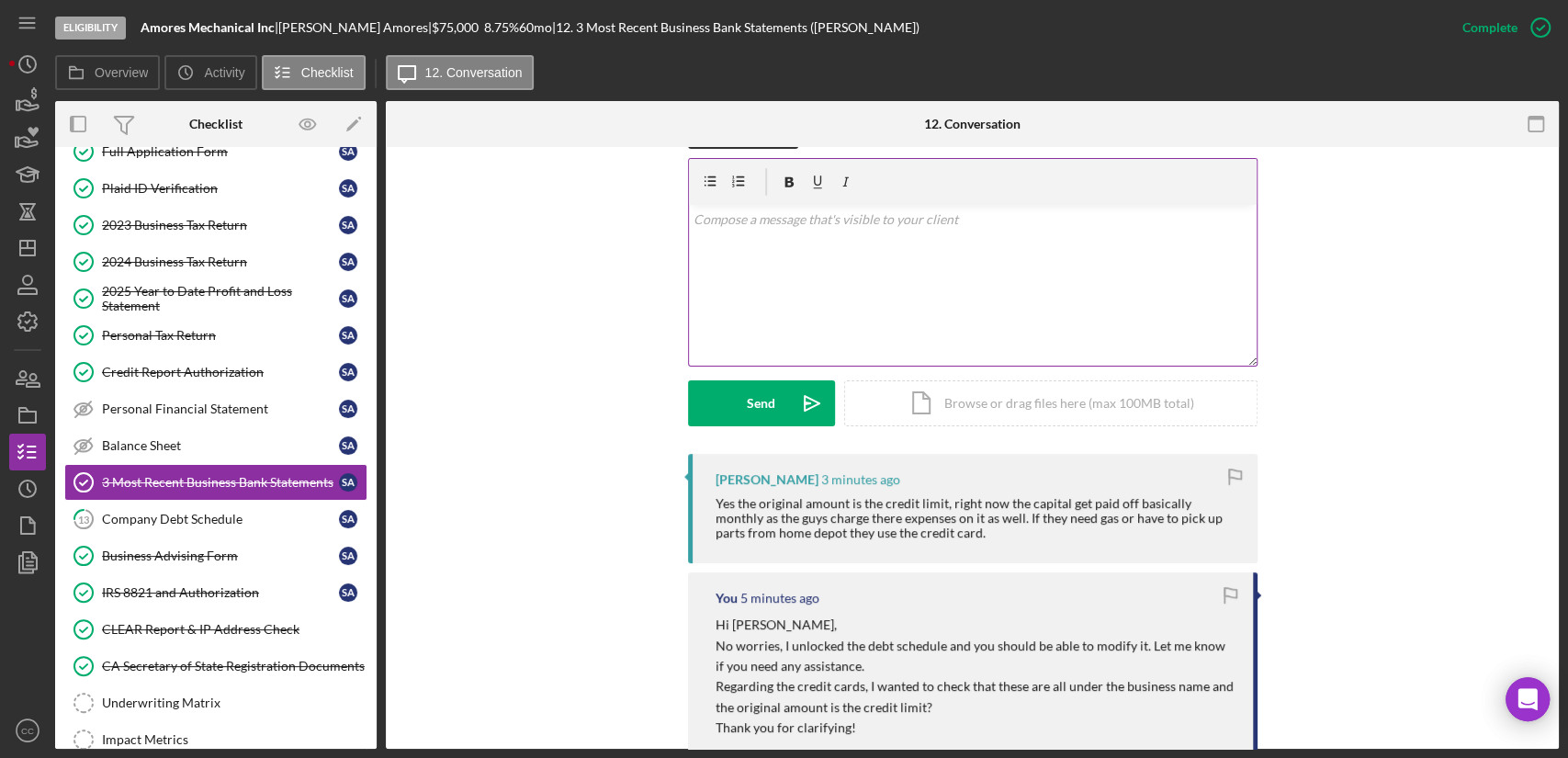
click at [893, 325] on div "v Color teal Color pink Remove color Add row above Add row below Add column bef…" at bounding box center [973, 285] width 567 height 160
click at [977, 243] on div "v Color teal Color pink Remove color Add row above Add row below Add column bef…" at bounding box center [973, 285] width 567 height 160
click at [1025, 223] on p "Ok, thank you for the clarification. I also wanted to clarify payment si saw fo…" at bounding box center [972, 230] width 558 height 42
click at [994, 265] on div "v Color teal Color pink Remove color Add row above Add row below Add column bef…" at bounding box center [973, 285] width 567 height 160
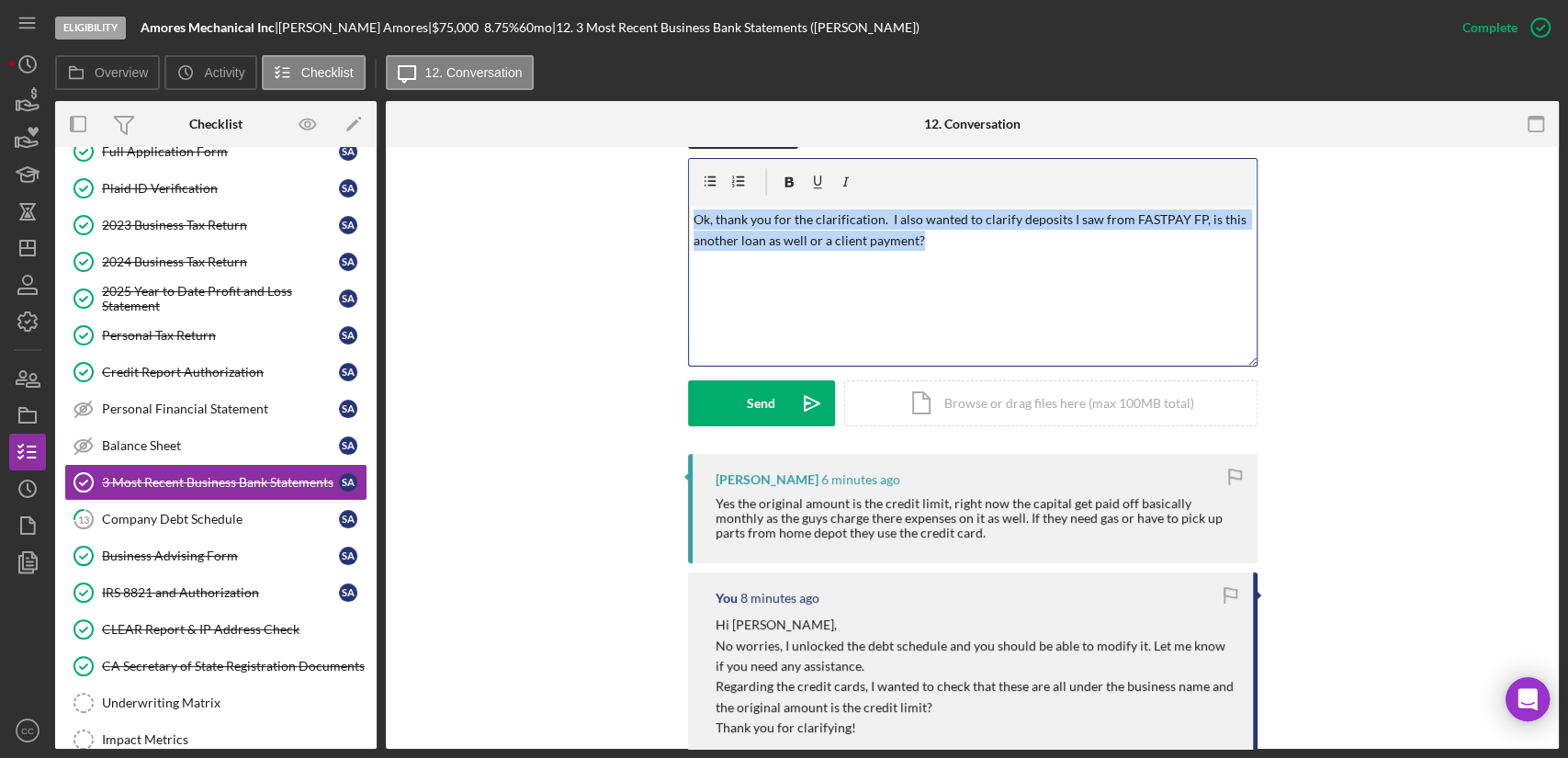
drag, startPoint x: 948, startPoint y: 245, endPoint x: 632, endPoint y: 213, distance: 317.6
click at [632, 213] on div "Visible to Client Internal Request Docs v Color teal Color pink Remove color Ad…" at bounding box center [972, 288] width 1118 height 333
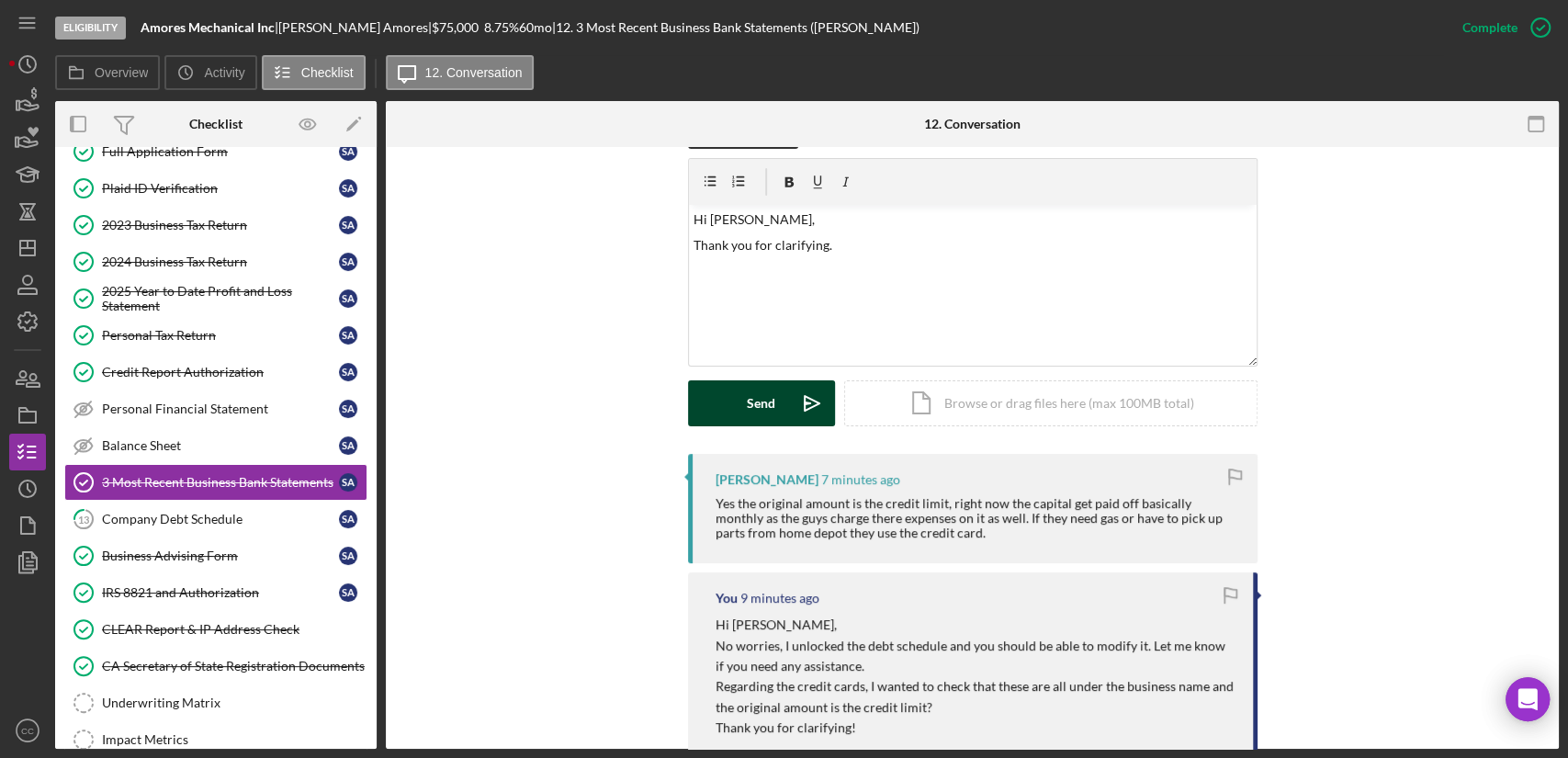
click at [759, 400] on div "Send" at bounding box center [761, 403] width 29 height 46
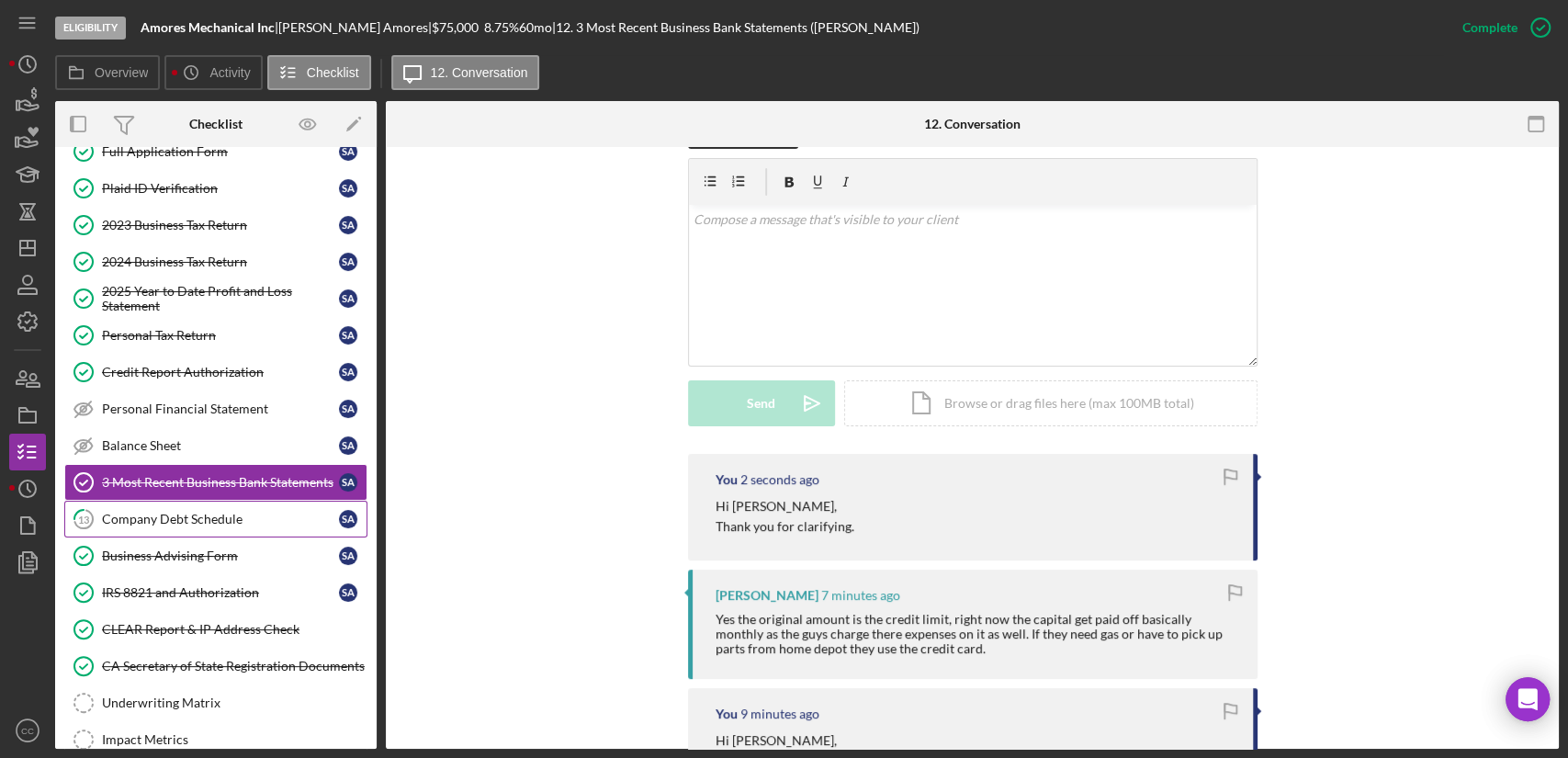
click at [209, 521] on div "Company Debt Schedule" at bounding box center [220, 519] width 237 height 15
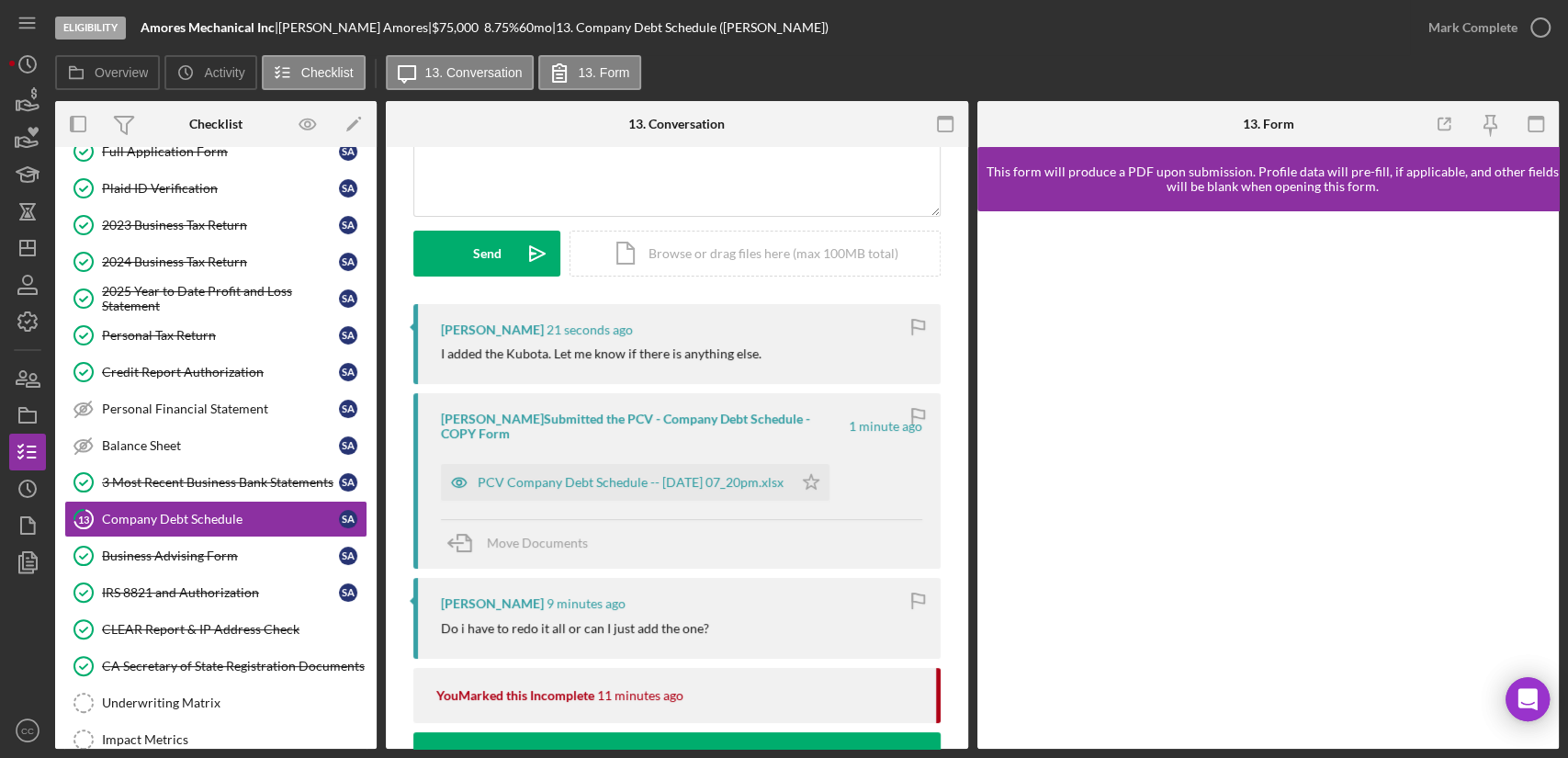
scroll to position [204, 0]
click at [613, 487] on div "PCV Company Debt Schedule -- 2025-09-11 07_20pm.xlsx" at bounding box center [630, 481] width 306 height 15
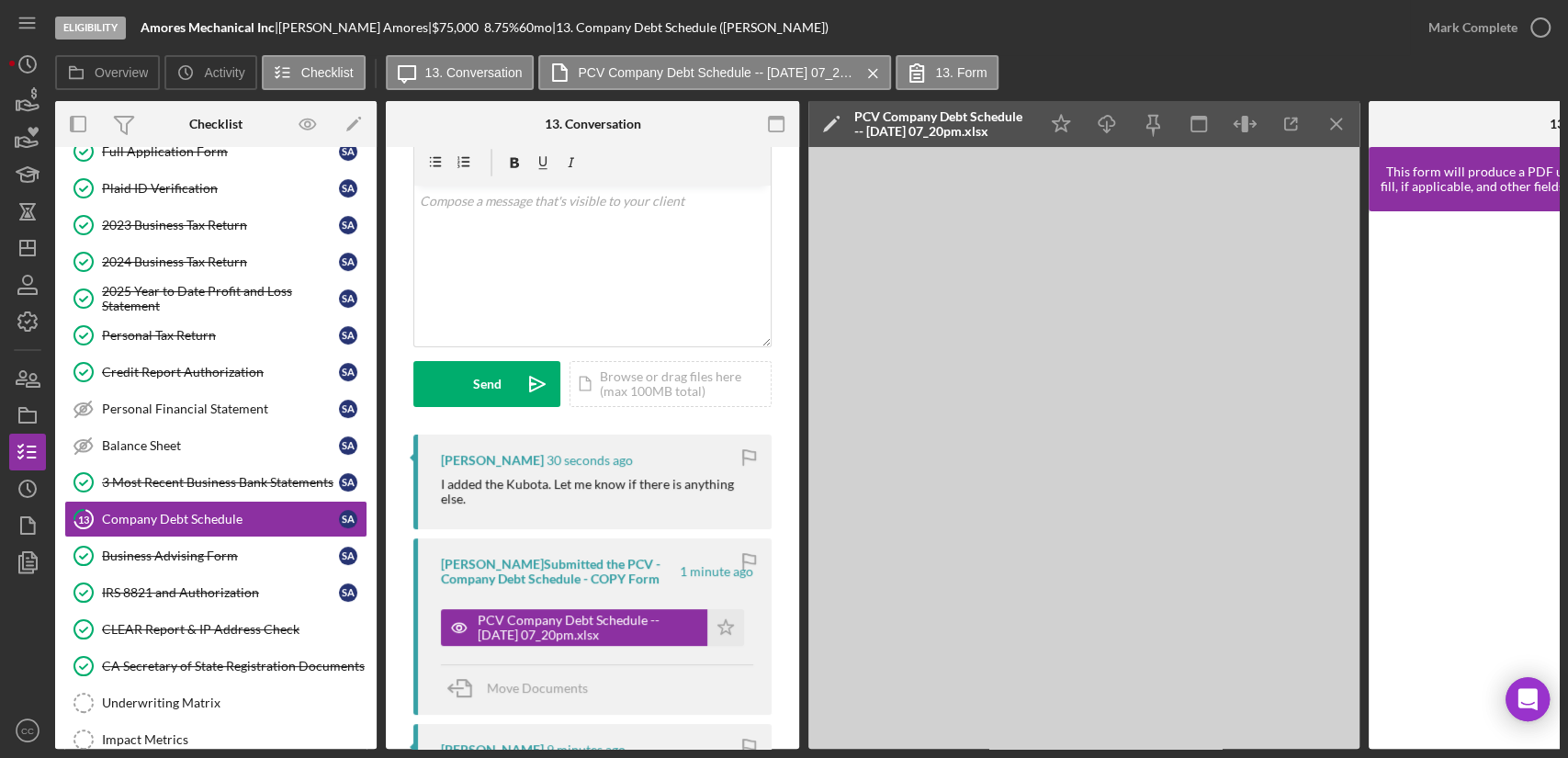
scroll to position [0, 0]
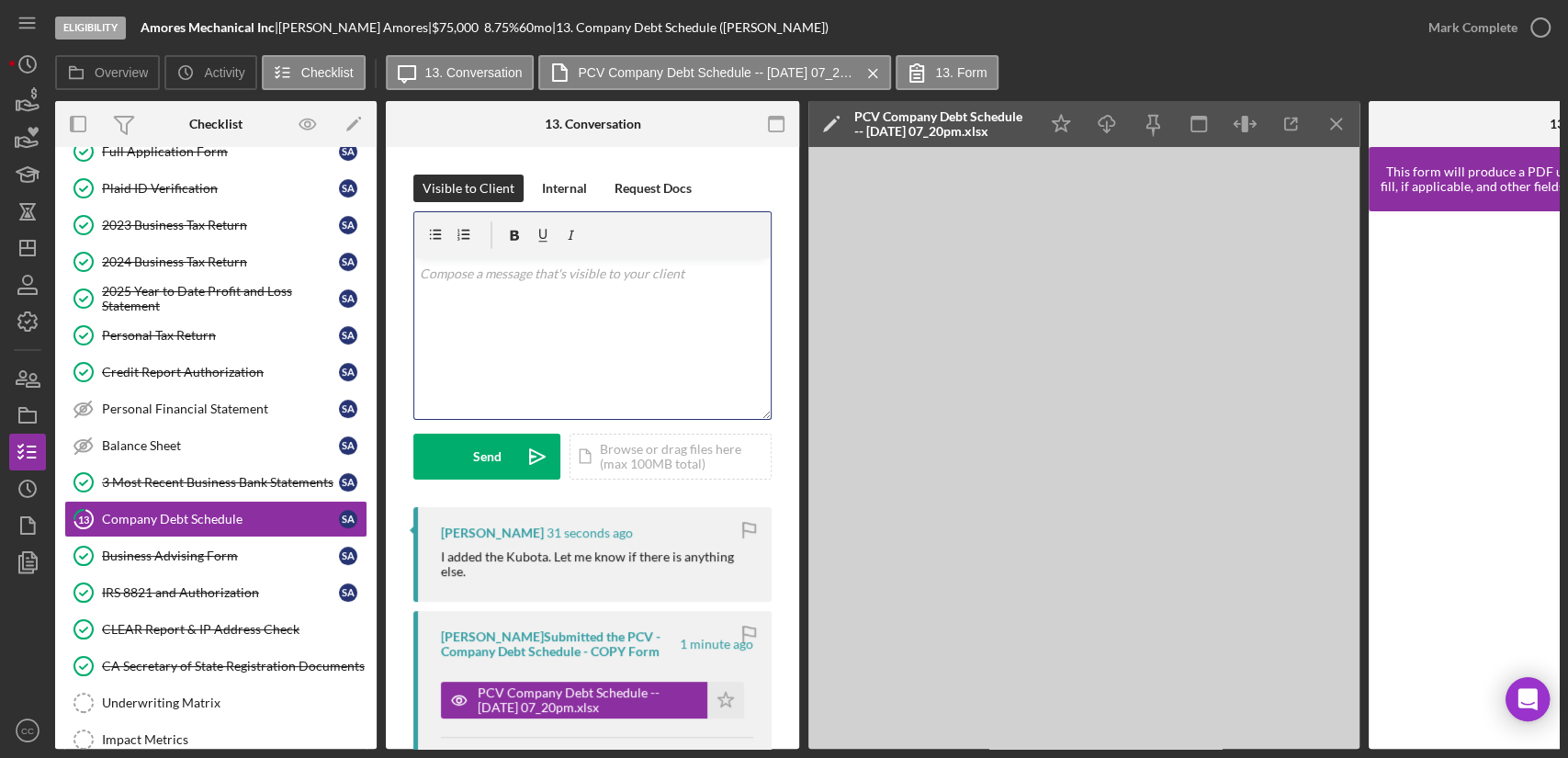
click at [575, 337] on div "v Color teal Color pink Remove color Add row above Add row below Add column bef…" at bounding box center [592, 338] width 356 height 160
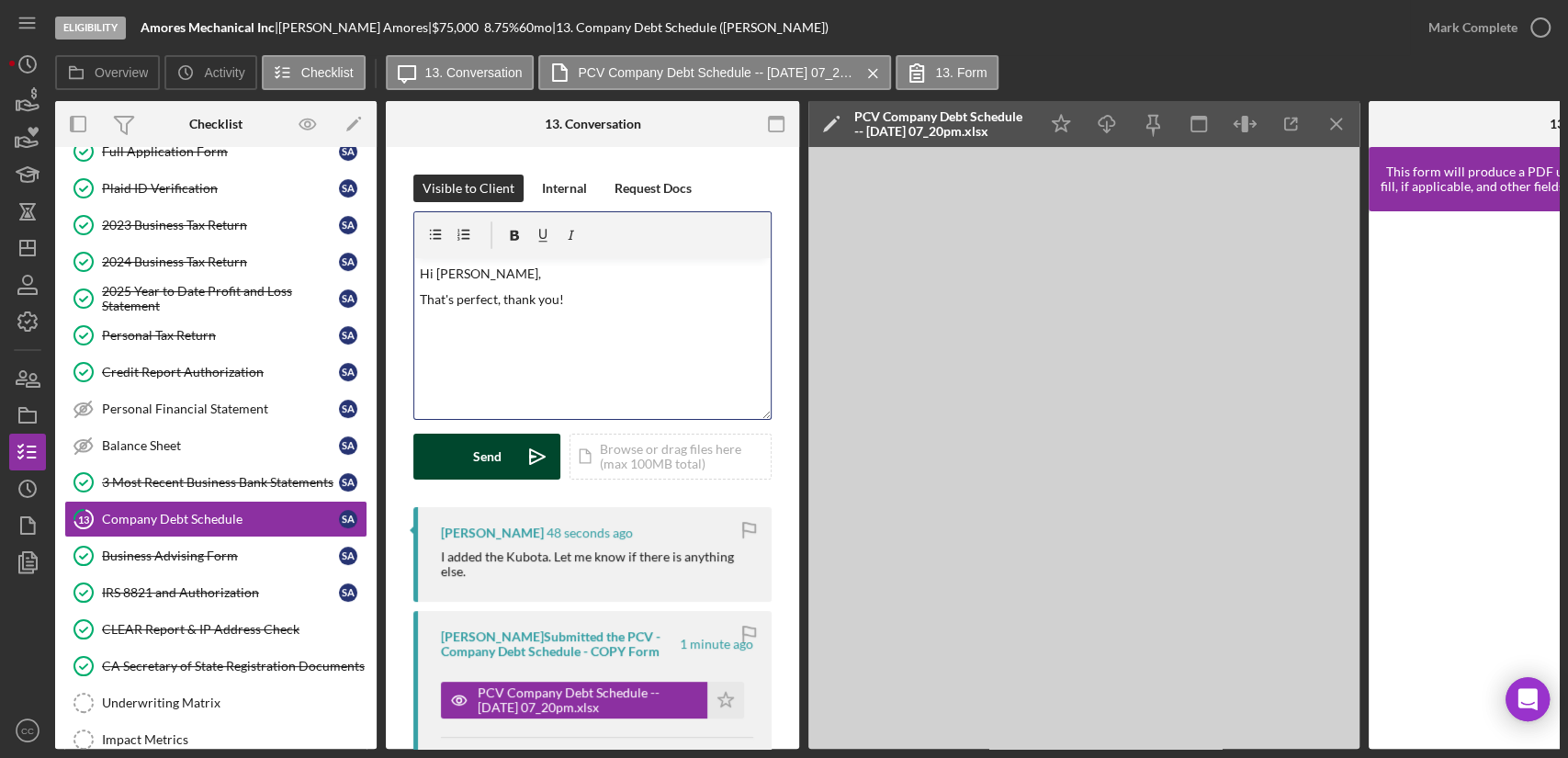
click at [469, 444] on button "Send Icon/icon-invite-send" at bounding box center [487, 456] width 147 height 46
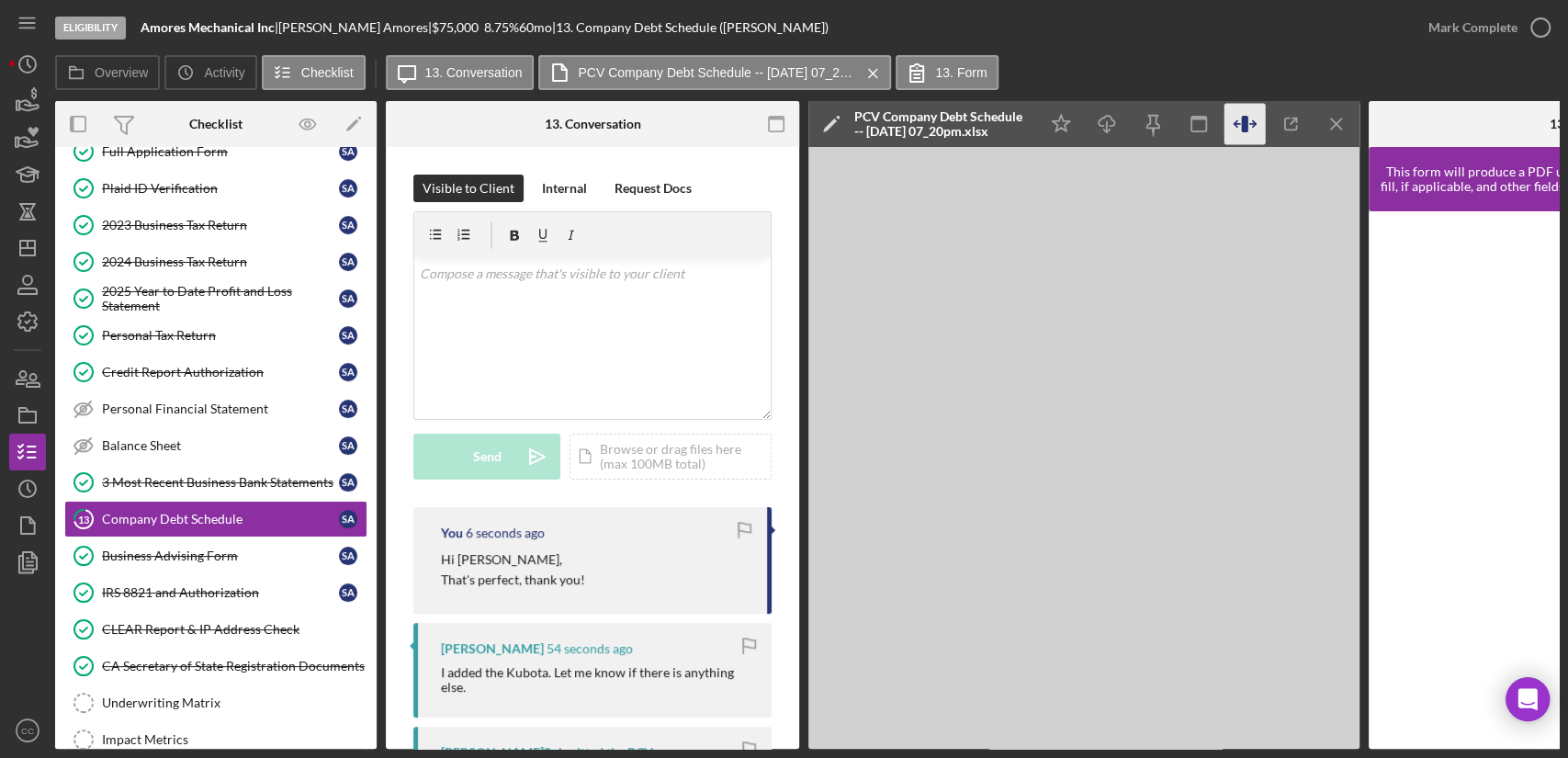
click at [1234, 114] on icon "button" at bounding box center [1245, 125] width 42 height 42
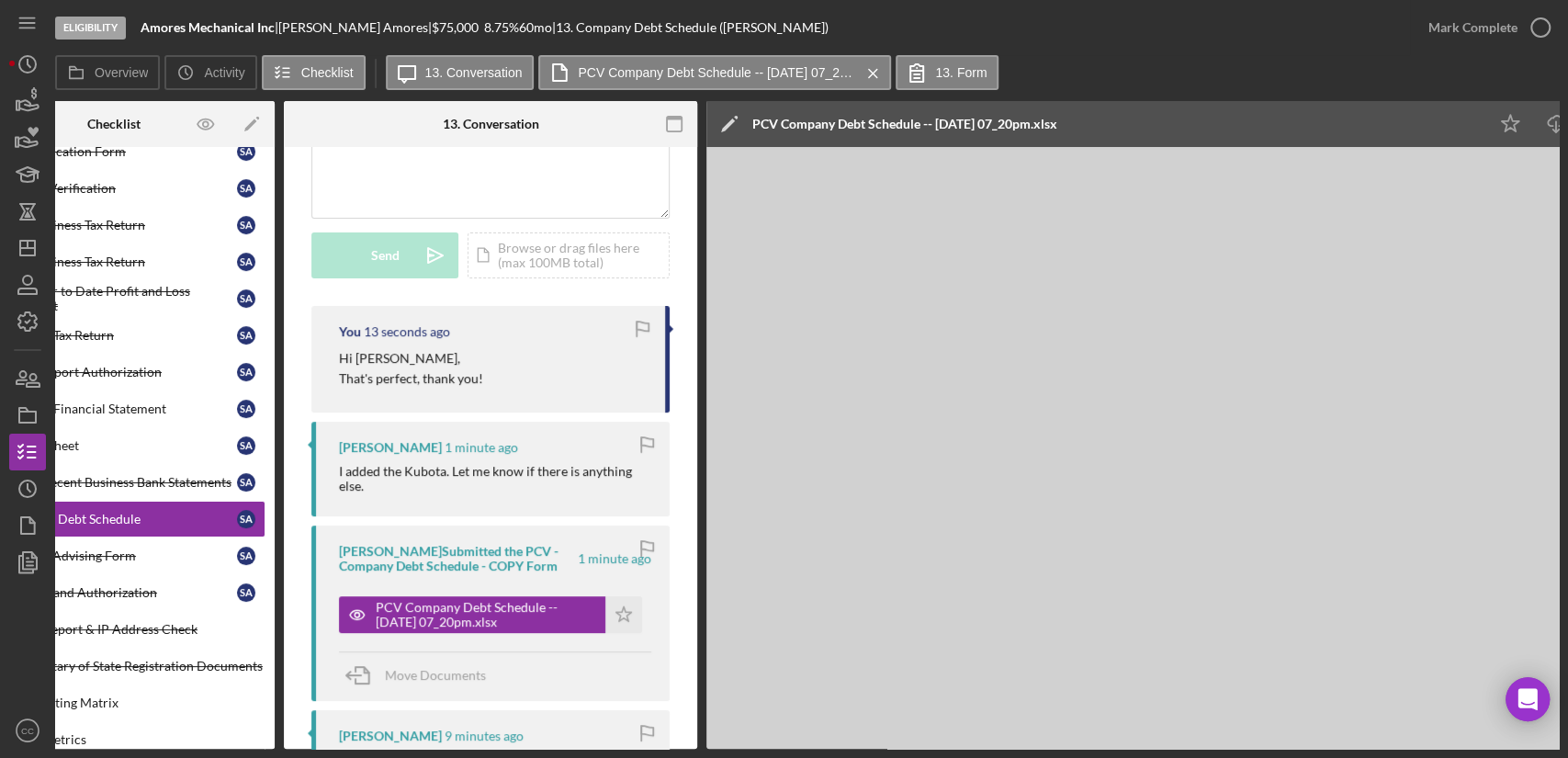
scroll to position [408, 0]
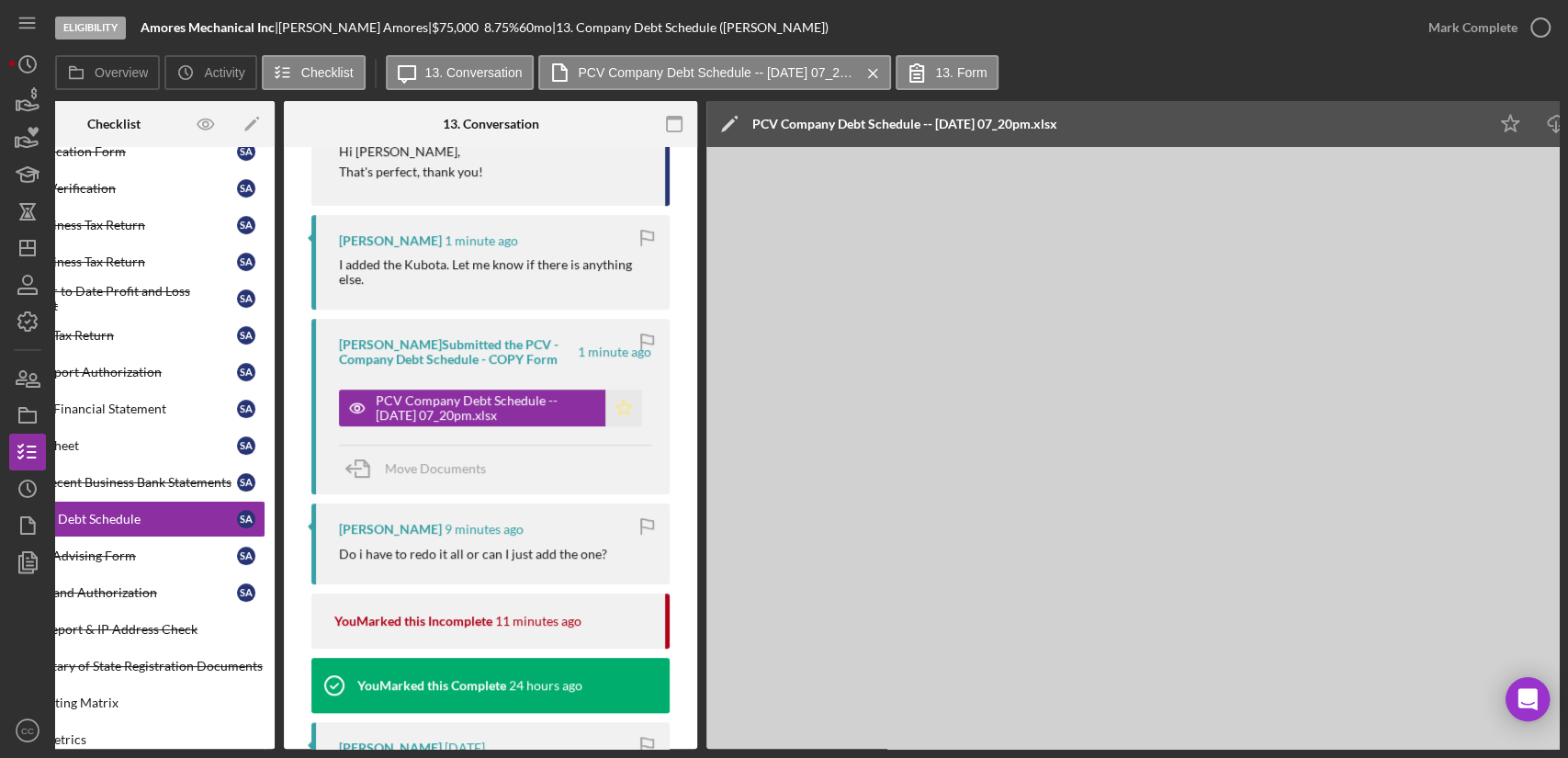
click at [622, 401] on icon "Icon/Star" at bounding box center [623, 407] width 37 height 37
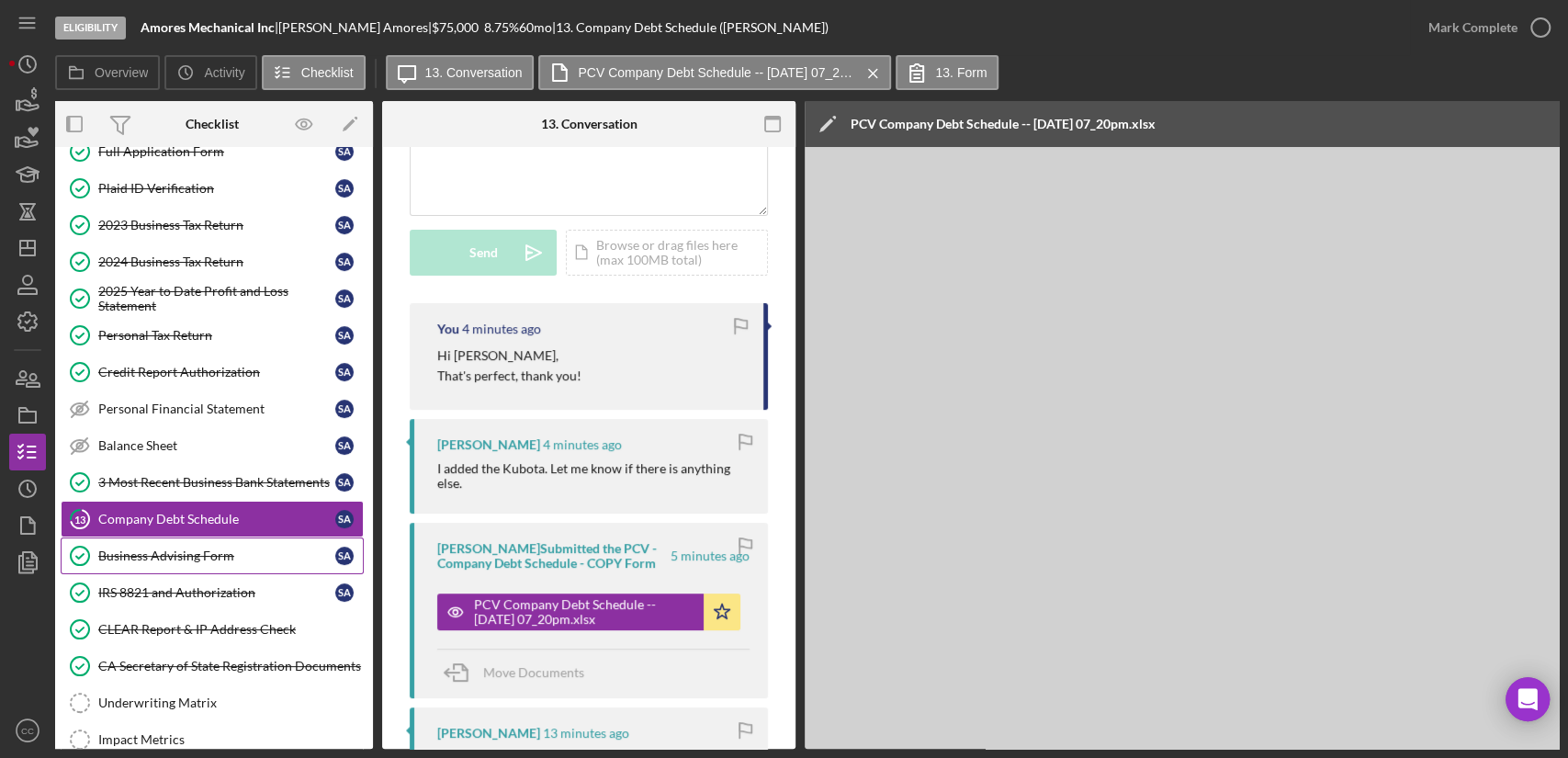
scroll to position [0, 0]
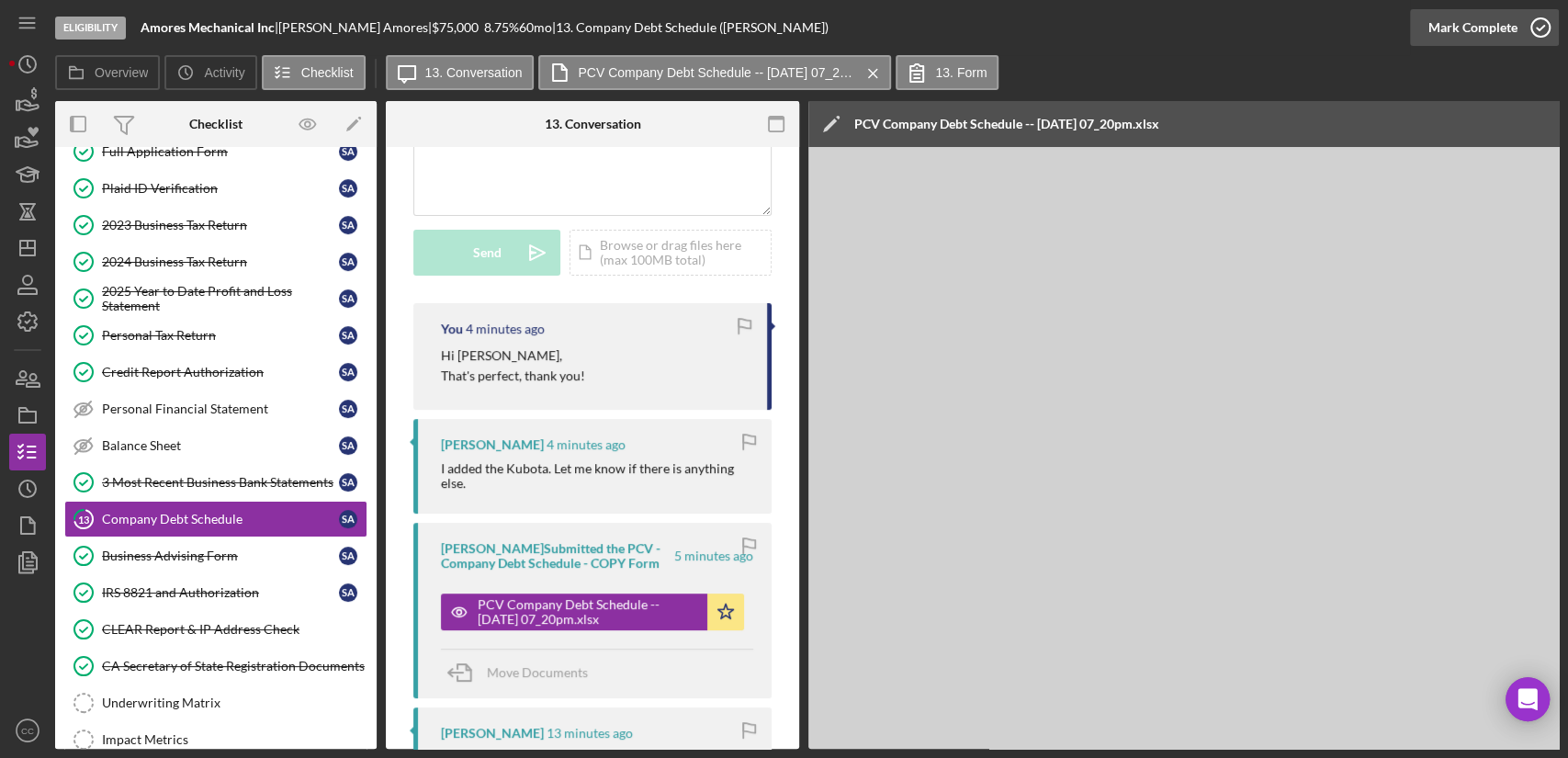
click at [1515, 34] on button "Mark Complete" at bounding box center [1483, 27] width 148 height 37
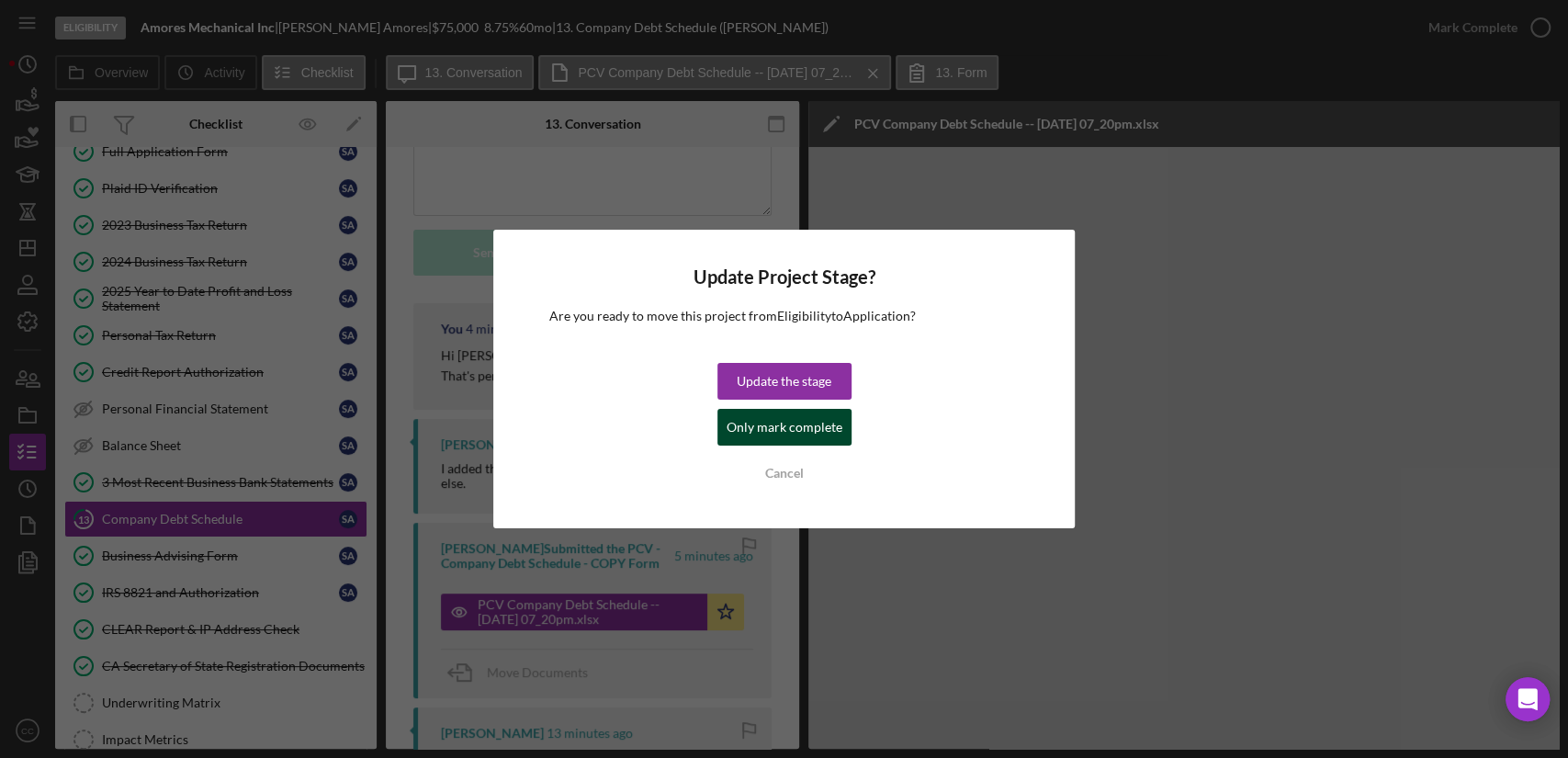
click at [787, 424] on div "Only mark complete" at bounding box center [784, 426] width 115 height 37
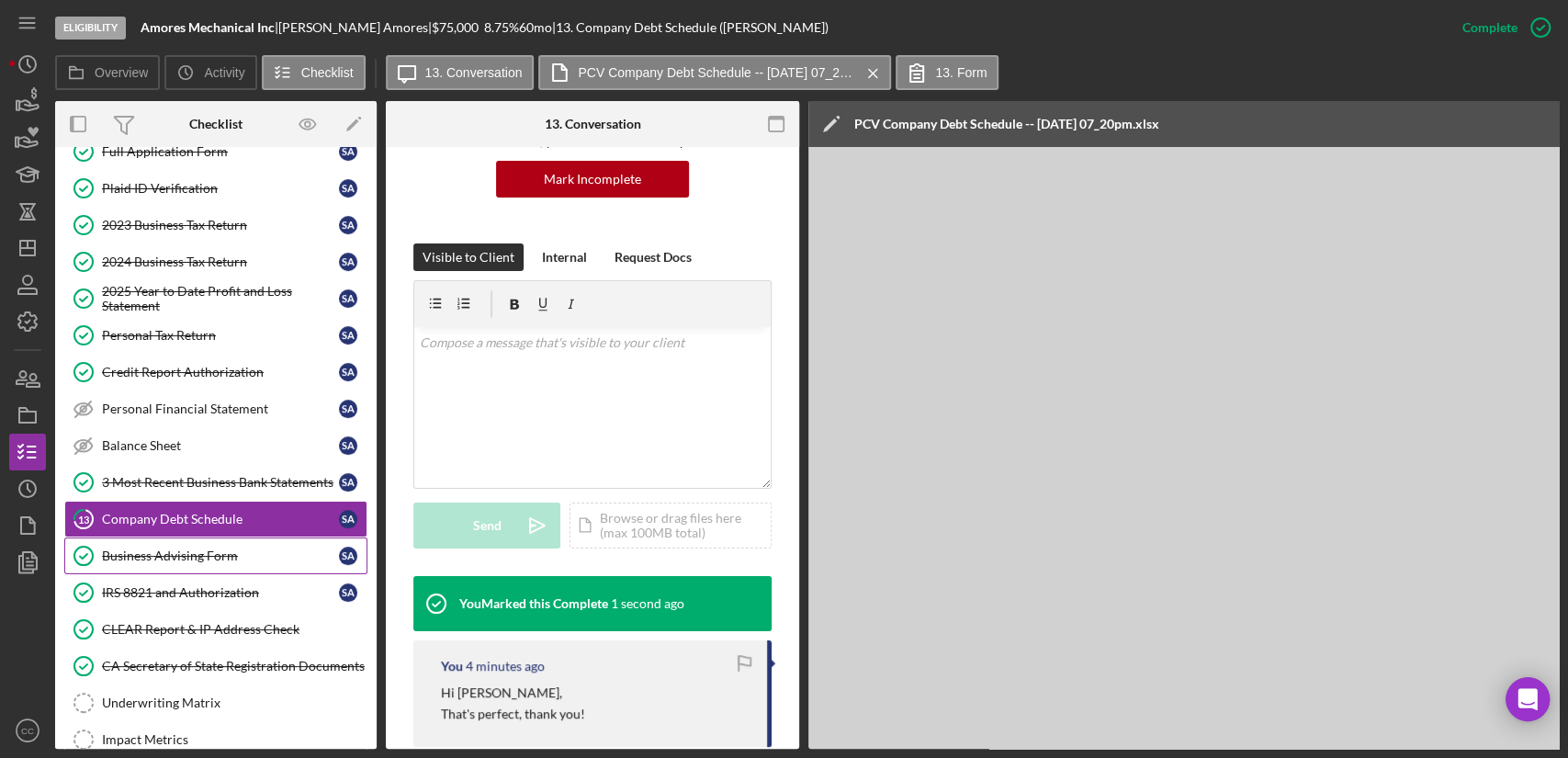
scroll to position [477, 0]
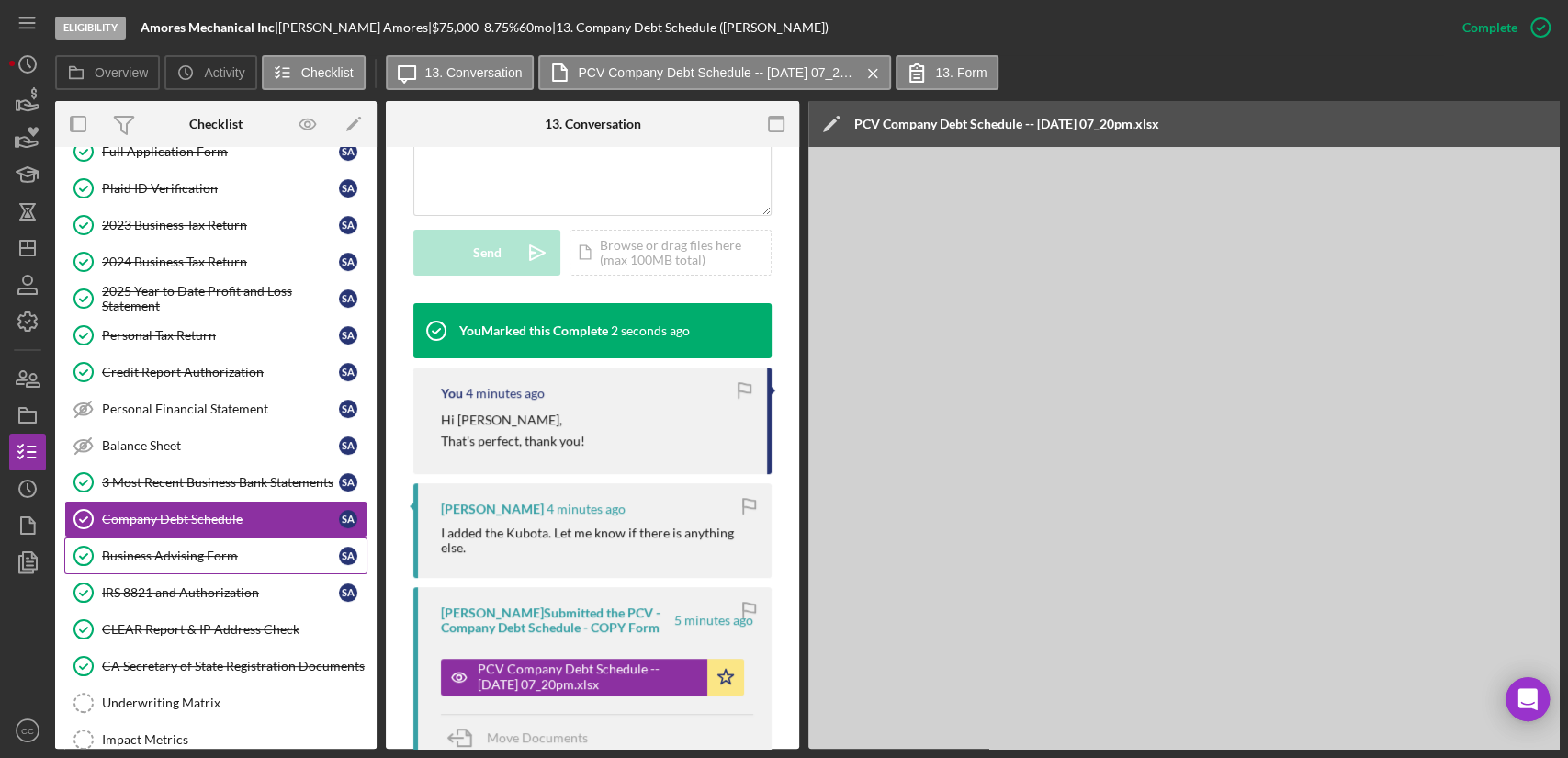
click at [228, 562] on link "Business Advising Form Business Advising Form S A" at bounding box center [216, 556] width 303 height 37
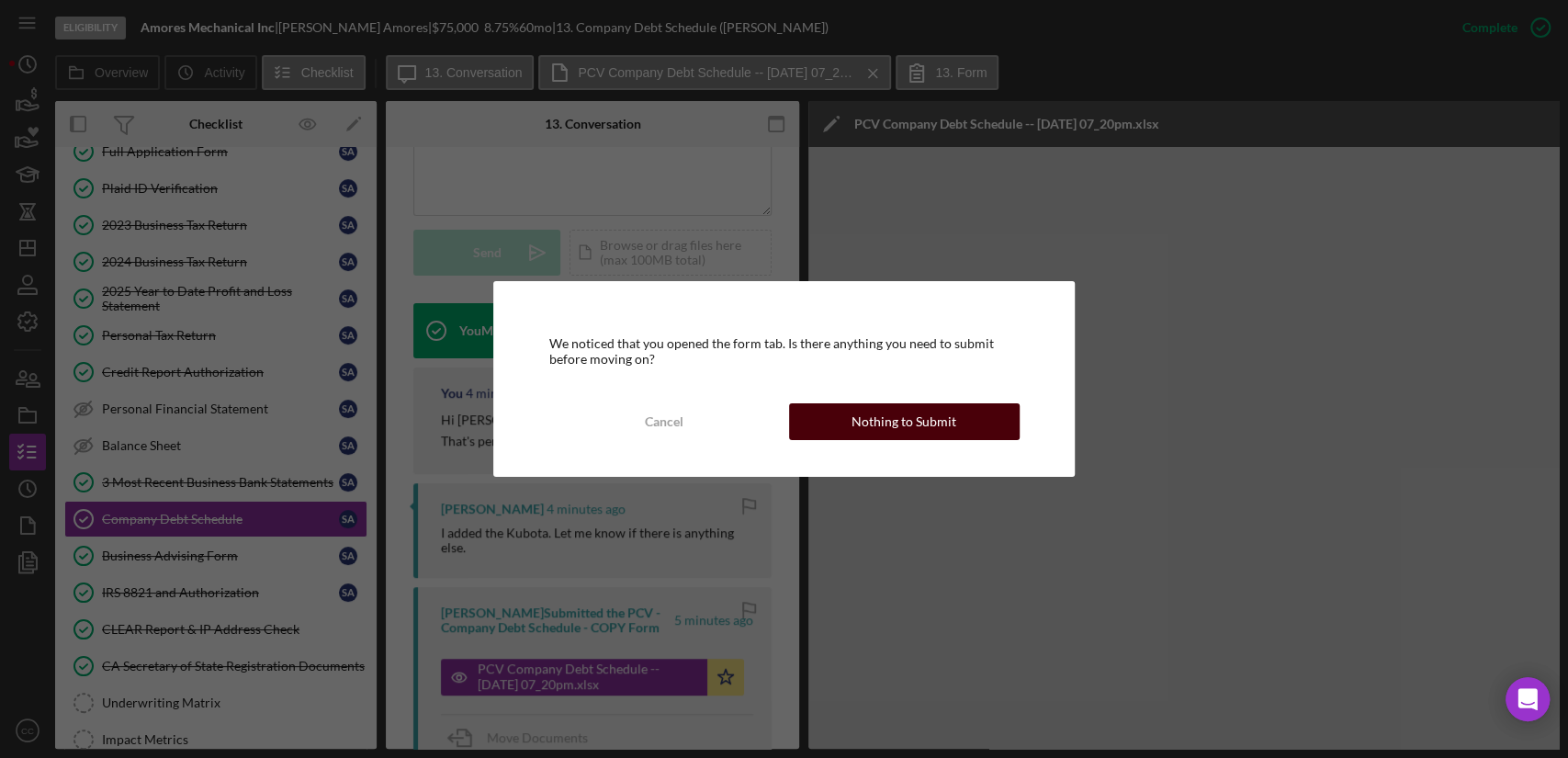
click at [918, 424] on div "Nothing to Submit" at bounding box center [903, 421] width 105 height 37
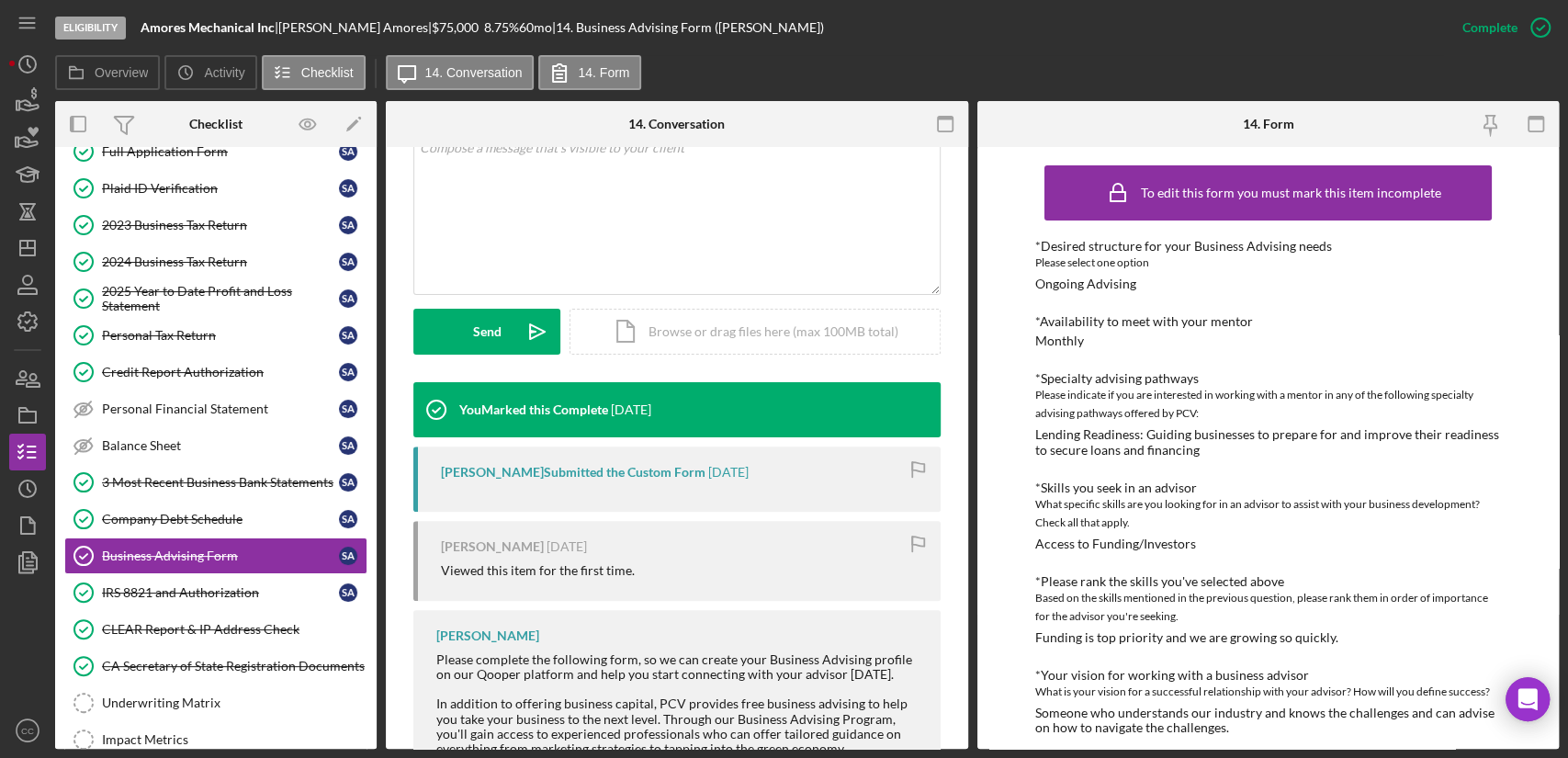
scroll to position [503, 0]
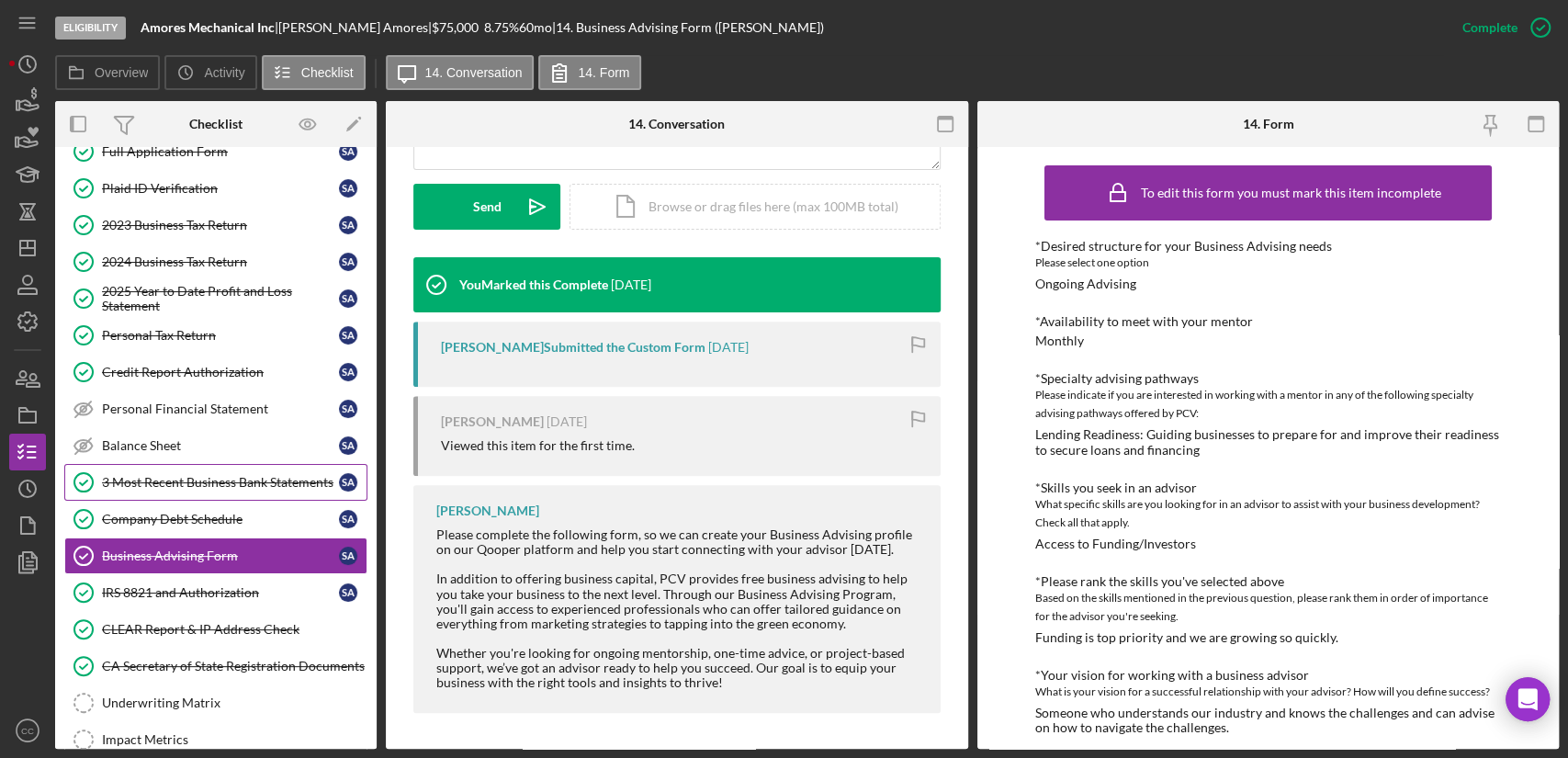
click at [191, 475] on div "3 Most Recent Business Bank Statements" at bounding box center [220, 482] width 237 height 15
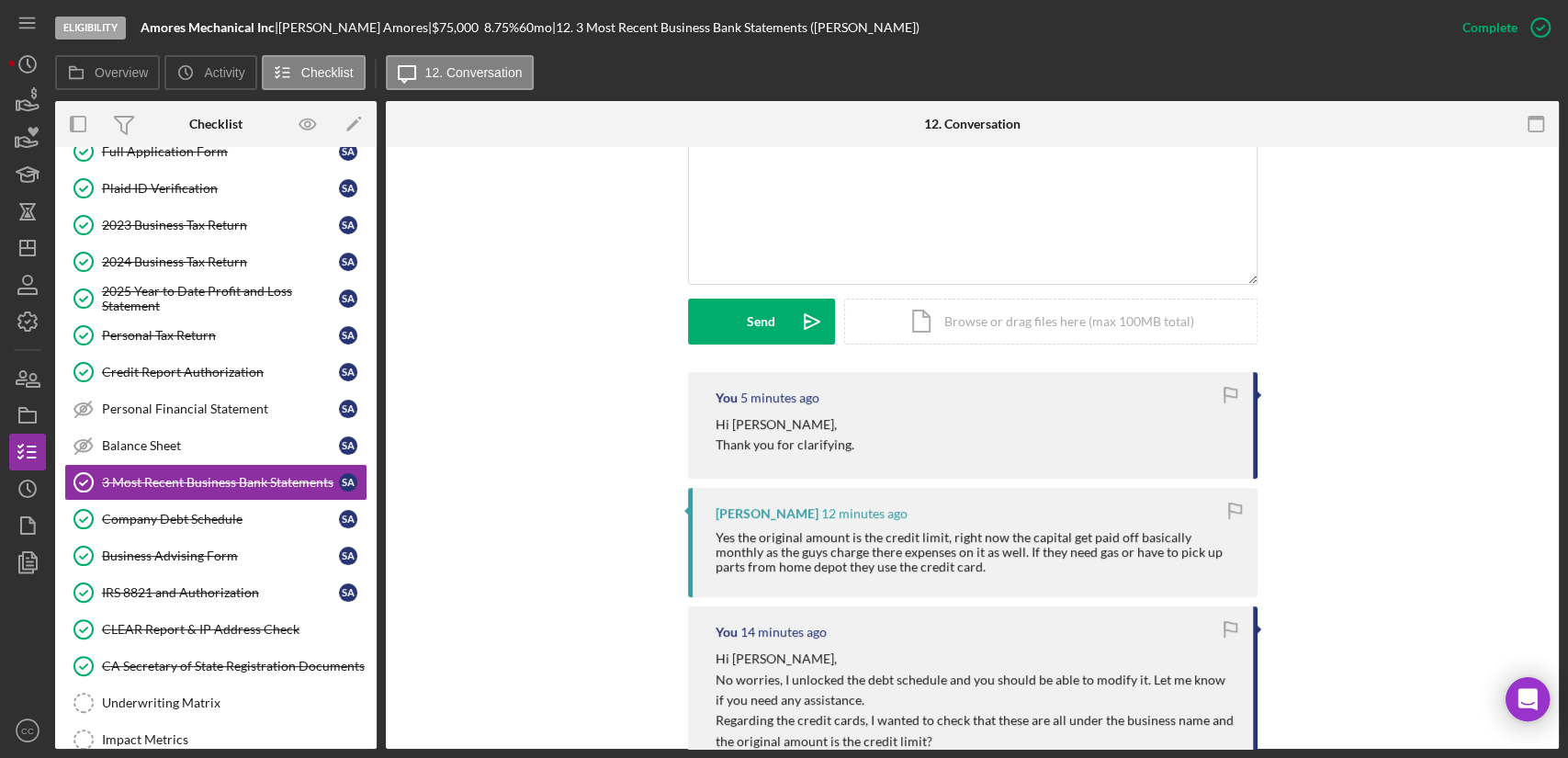
scroll to position [408, 0]
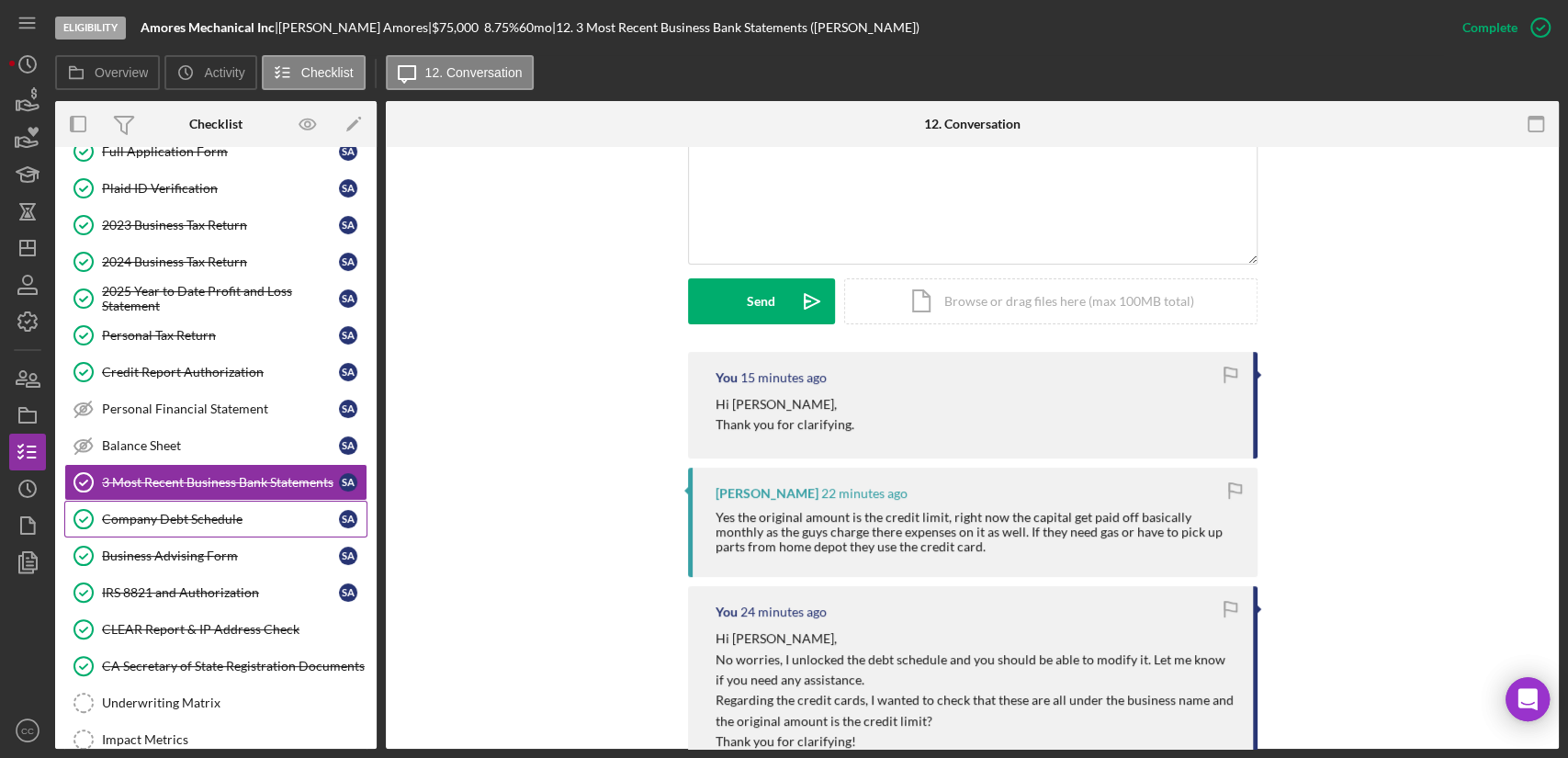
click at [176, 517] on div "Company Debt Schedule" at bounding box center [220, 519] width 237 height 15
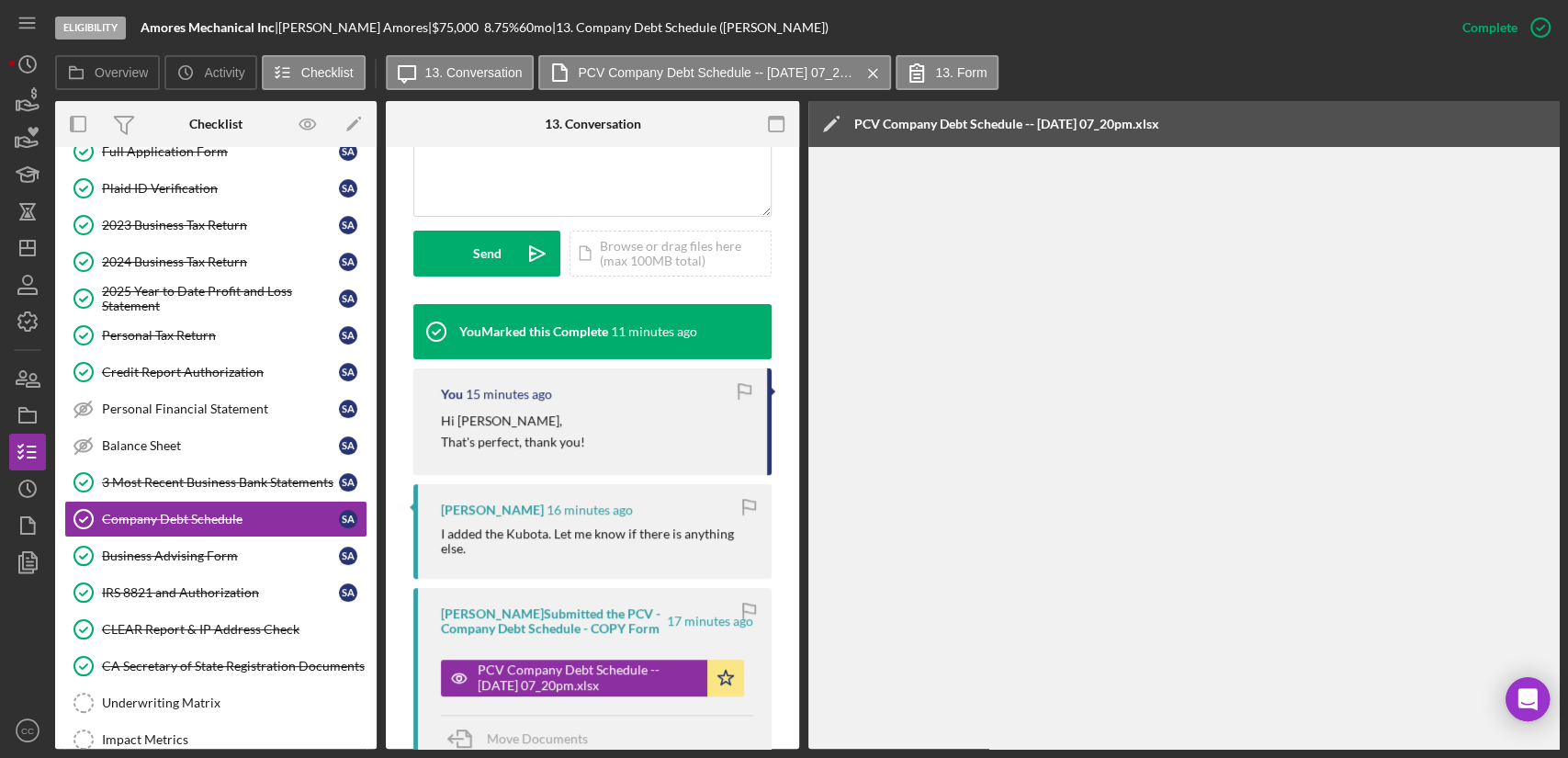
scroll to position [510, 0]
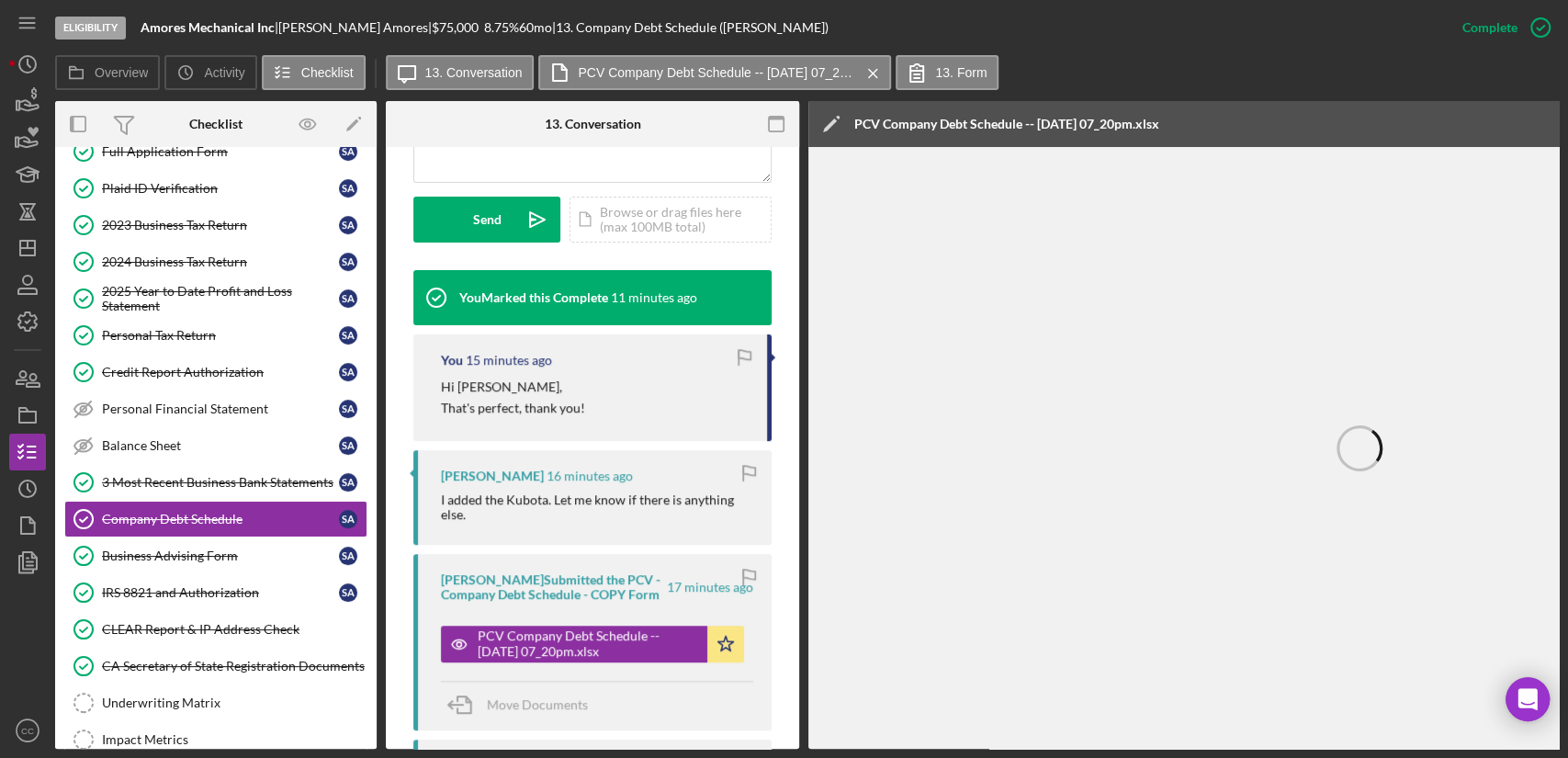
drag, startPoint x: 202, startPoint y: 589, endPoint x: 389, endPoint y: 506, distance: 204.6
click at [202, 589] on div "IRS 8821 and Authorization" at bounding box center [220, 593] width 237 height 15
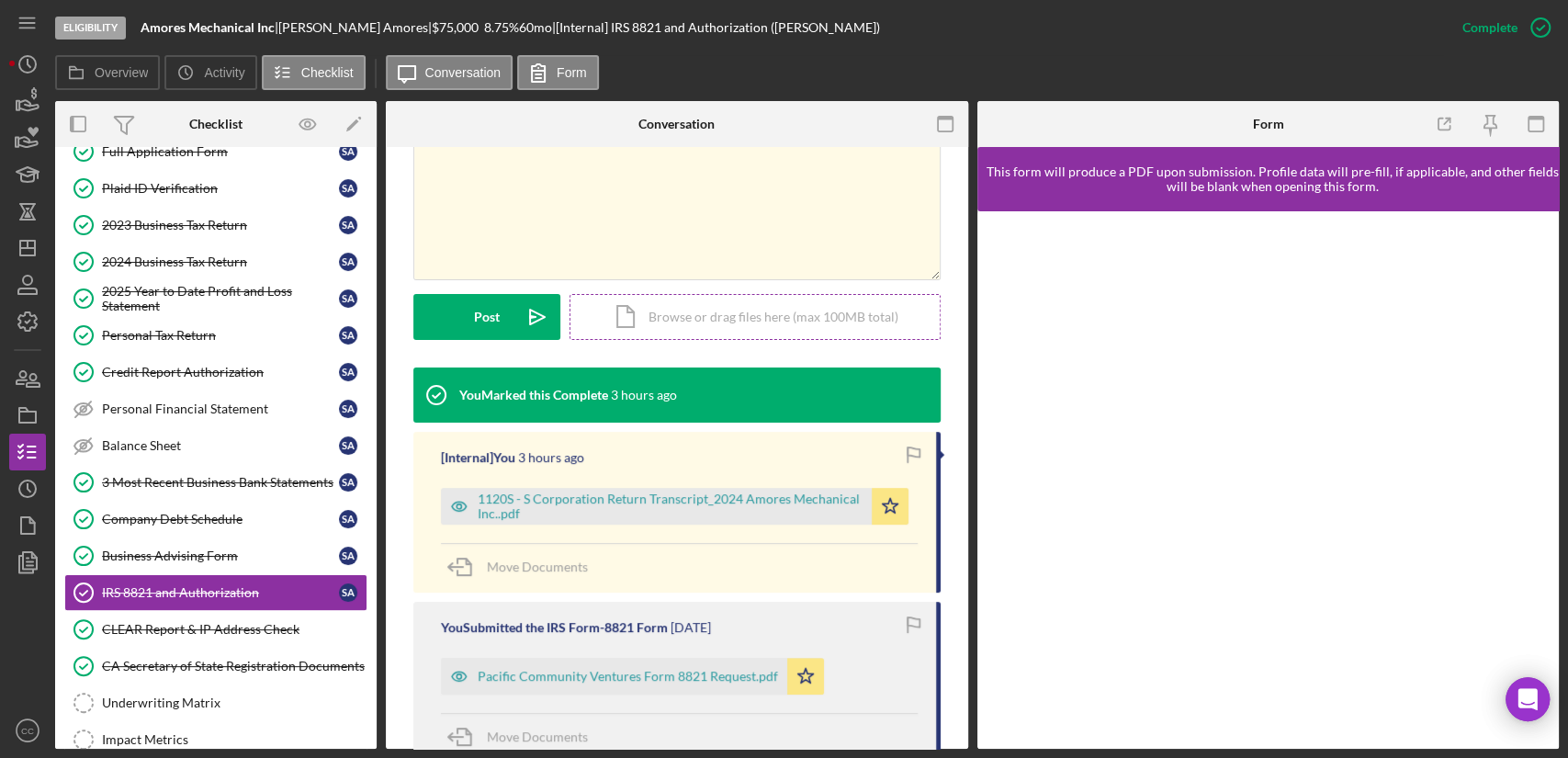
scroll to position [510, 0]
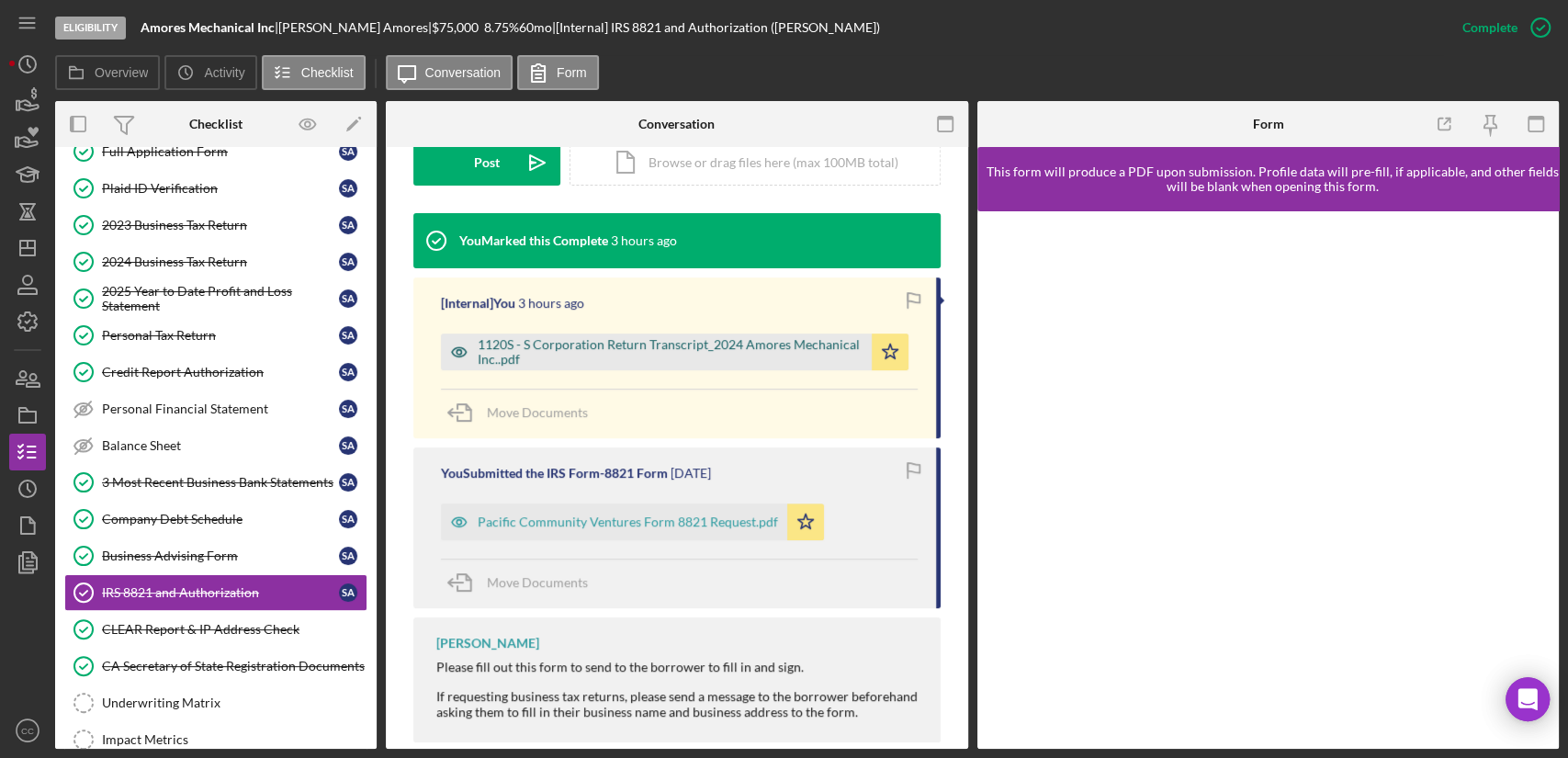
click at [704, 346] on div "1120S - S Corporation Return Transcript_2024 Amores Mechanical Inc..pdf" at bounding box center [670, 353] width 384 height 30
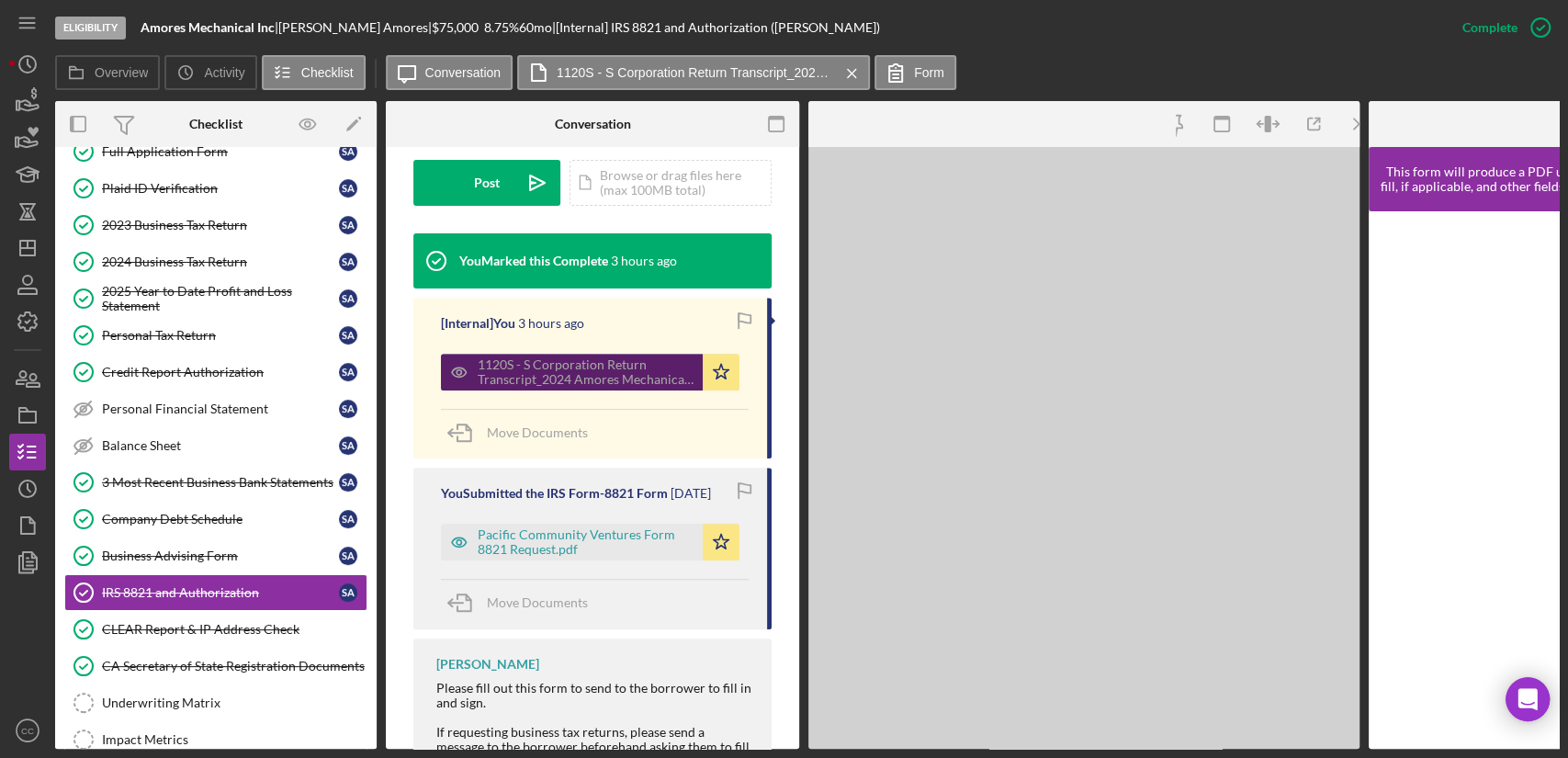
scroll to position [530, 0]
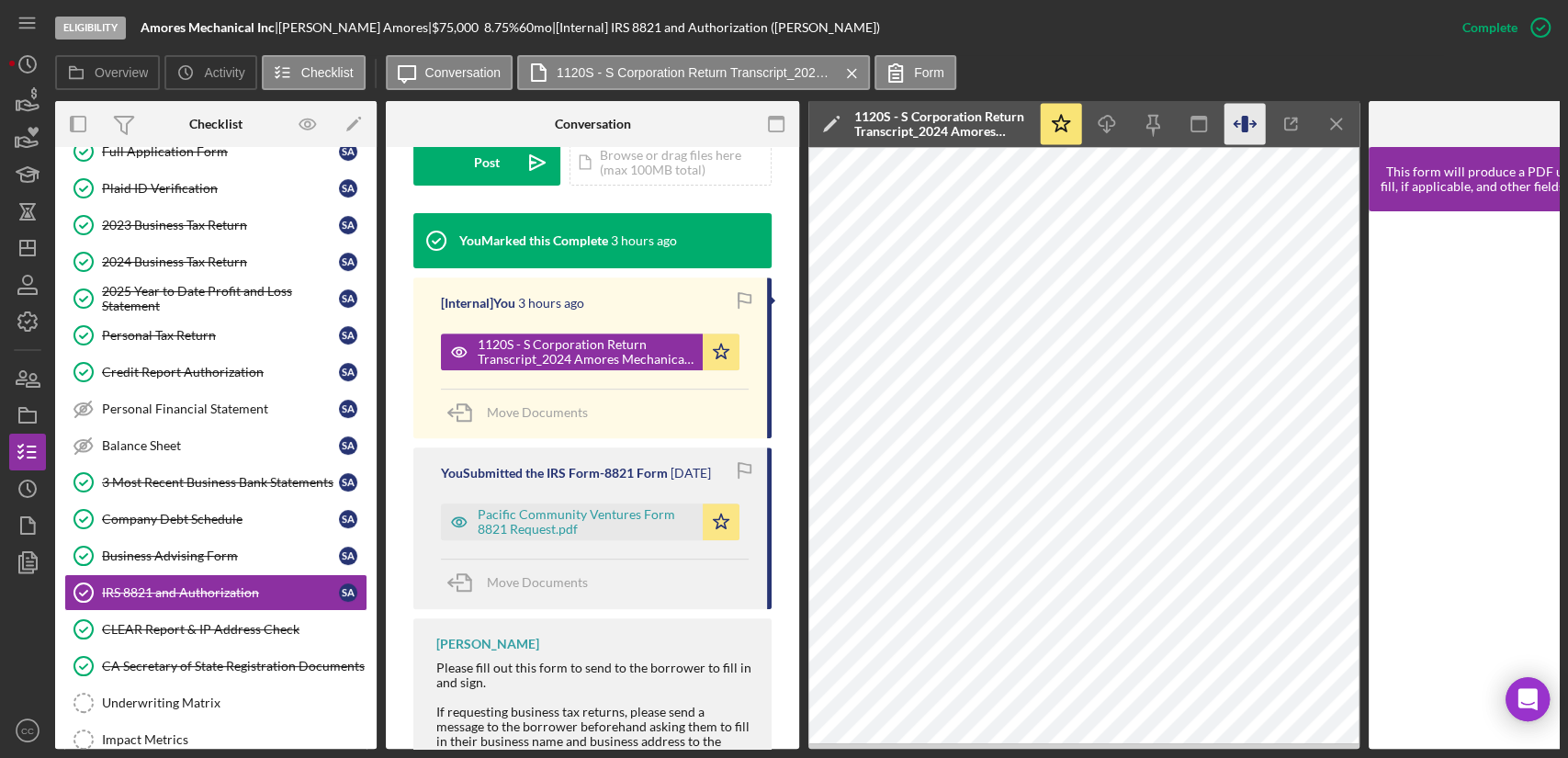
click at [1256, 121] on icon "button" at bounding box center [1245, 125] width 42 height 42
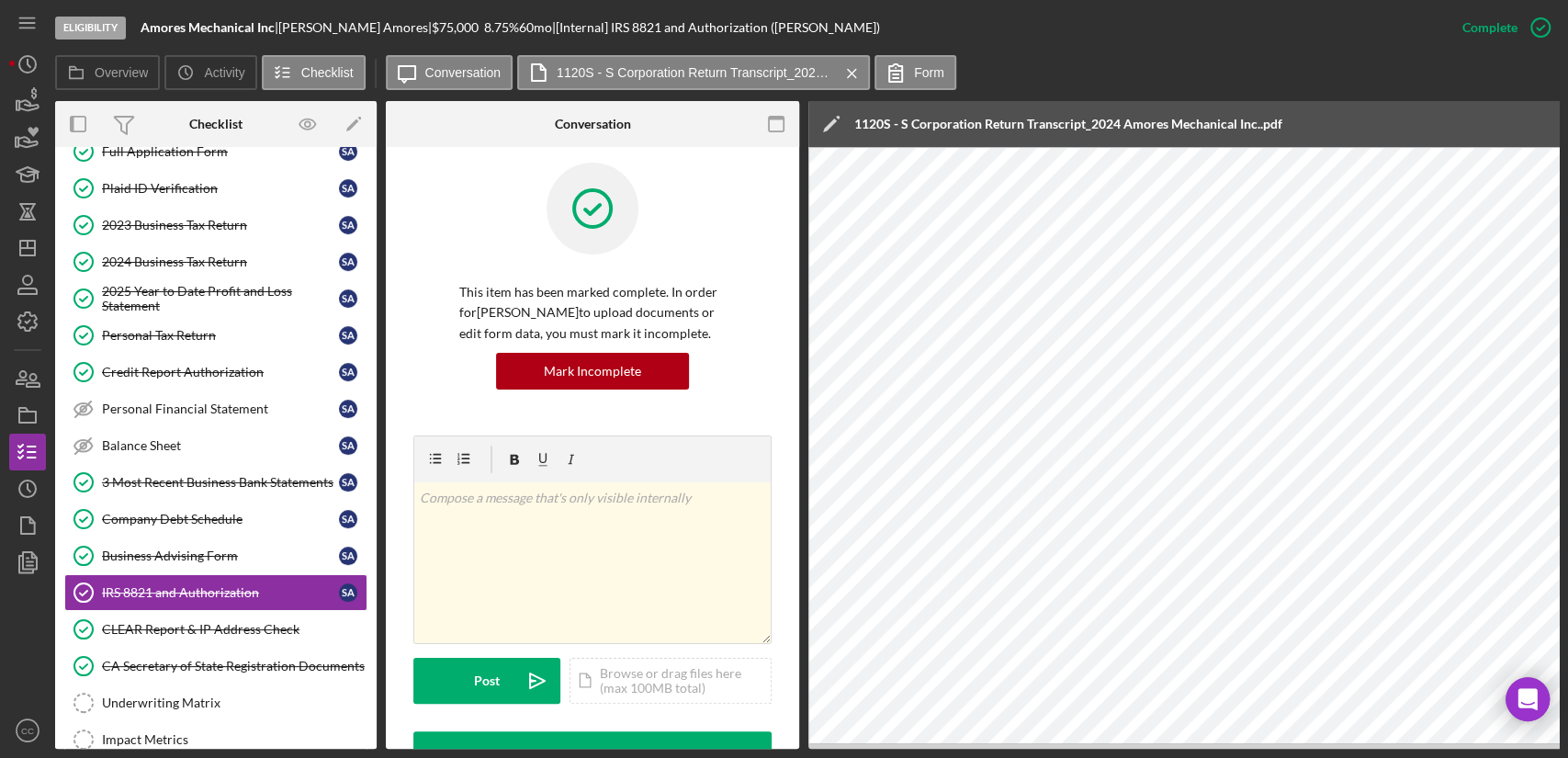
scroll to position [0, 0]
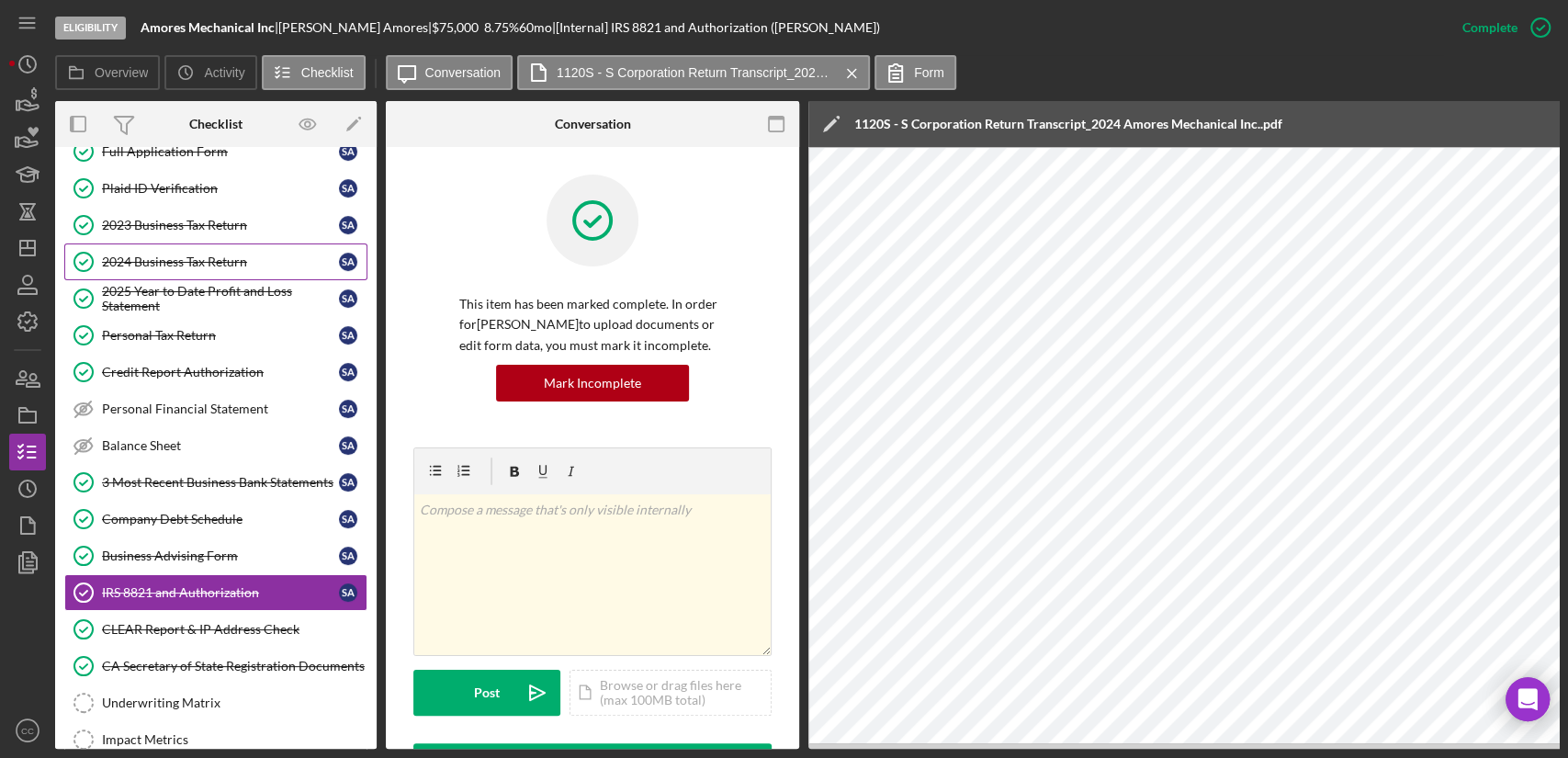
drag, startPoint x: 170, startPoint y: 259, endPoint x: 200, endPoint y: 272, distance: 32.7
click at [170, 259] on div "2024 Business Tax Return" at bounding box center [220, 262] width 237 height 15
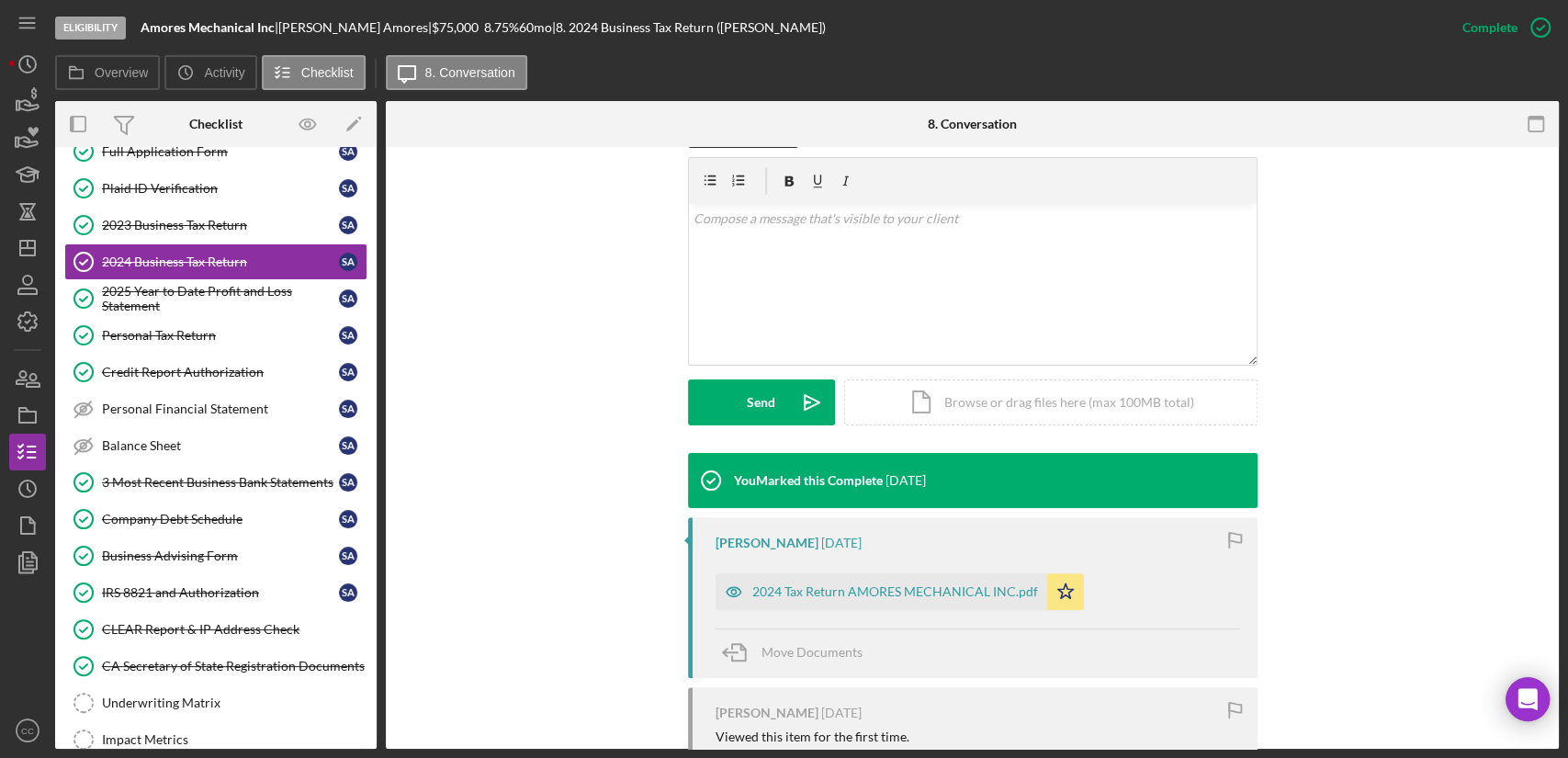
scroll to position [408, 0]
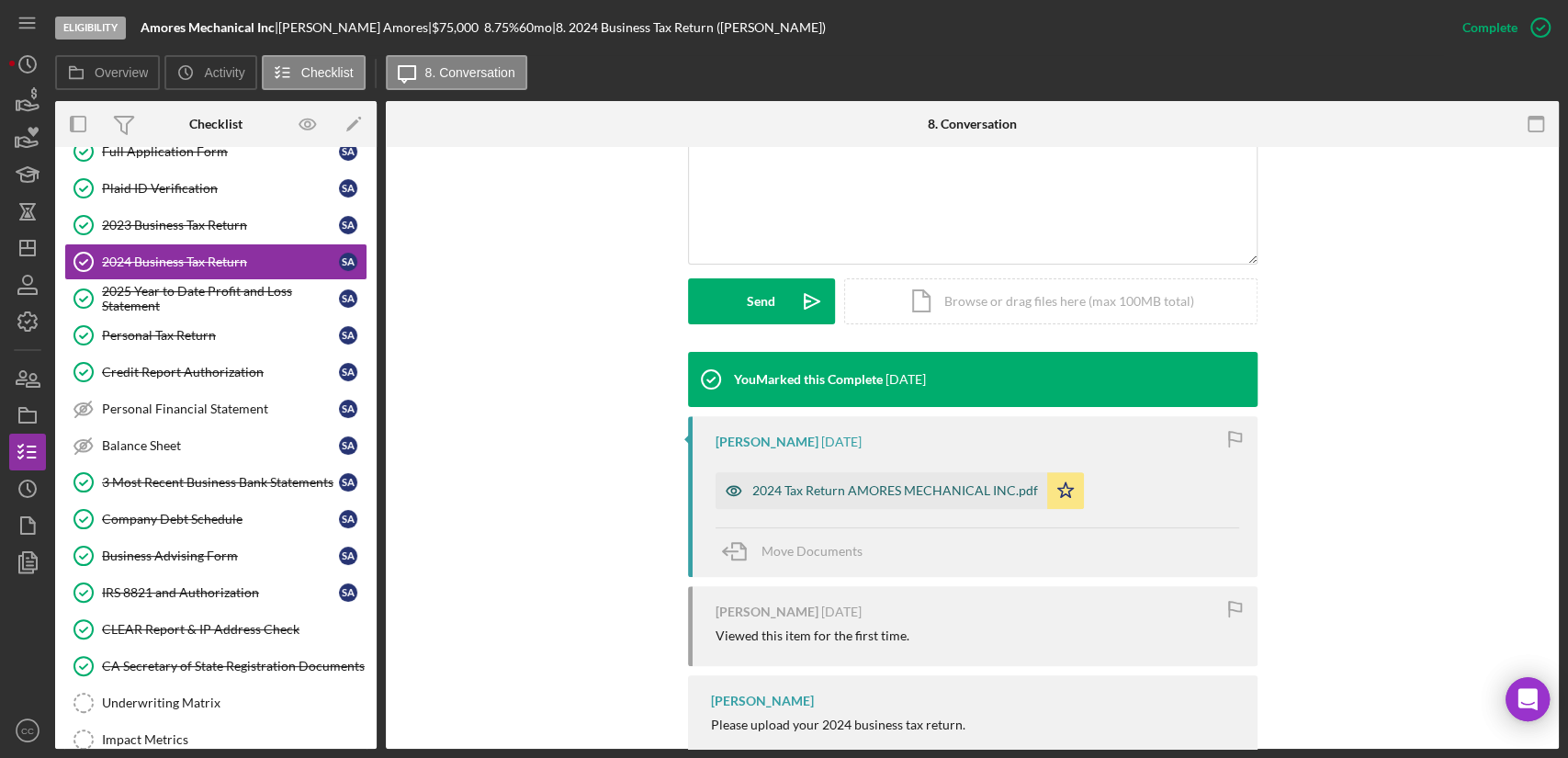
click at [813, 490] on div "2024 Tax Return AMORES MECHANICAL INC.pdf" at bounding box center [894, 490] width 286 height 15
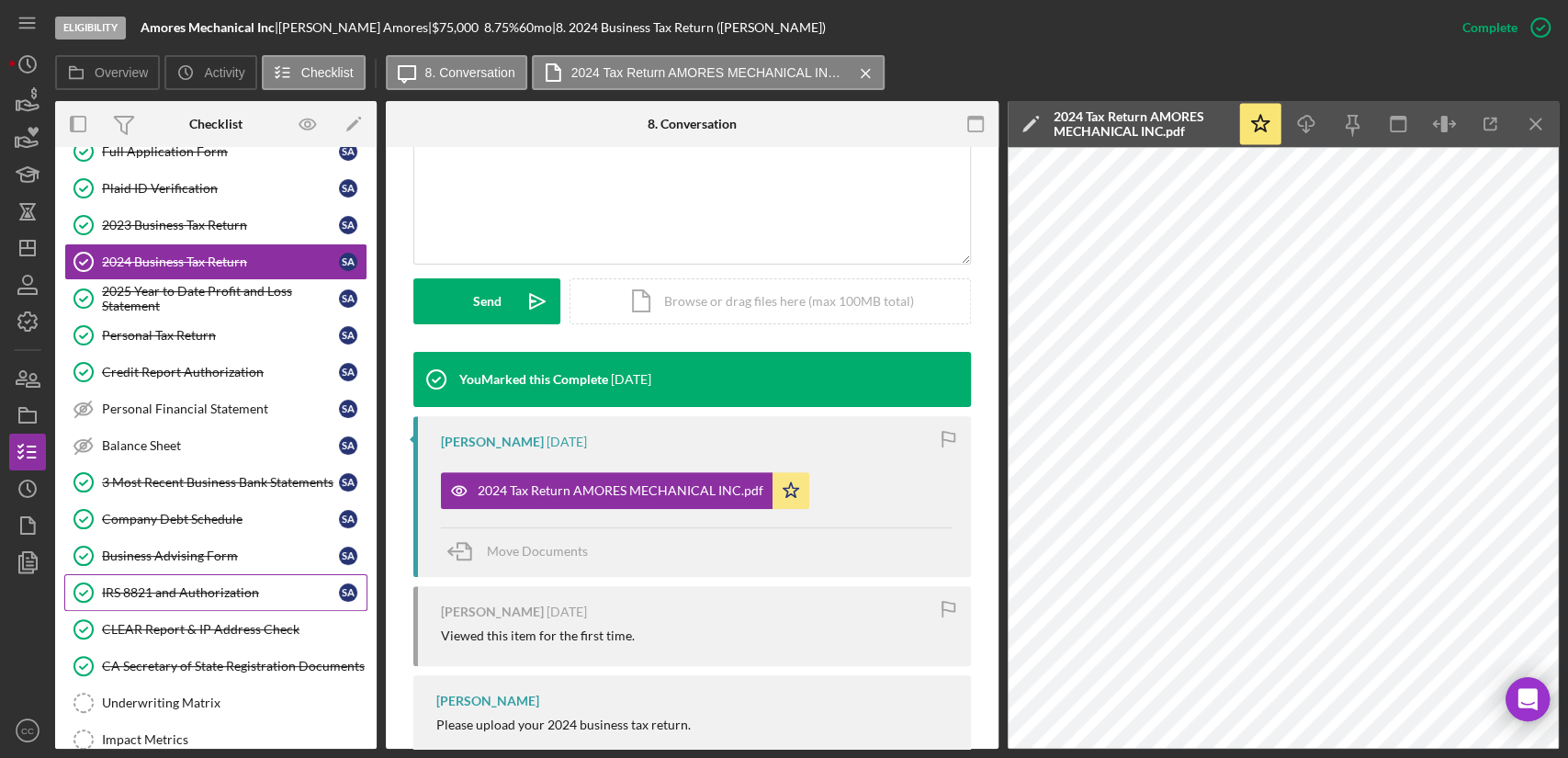
click at [208, 589] on div "IRS 8821 and Authorization" at bounding box center [220, 593] width 237 height 15
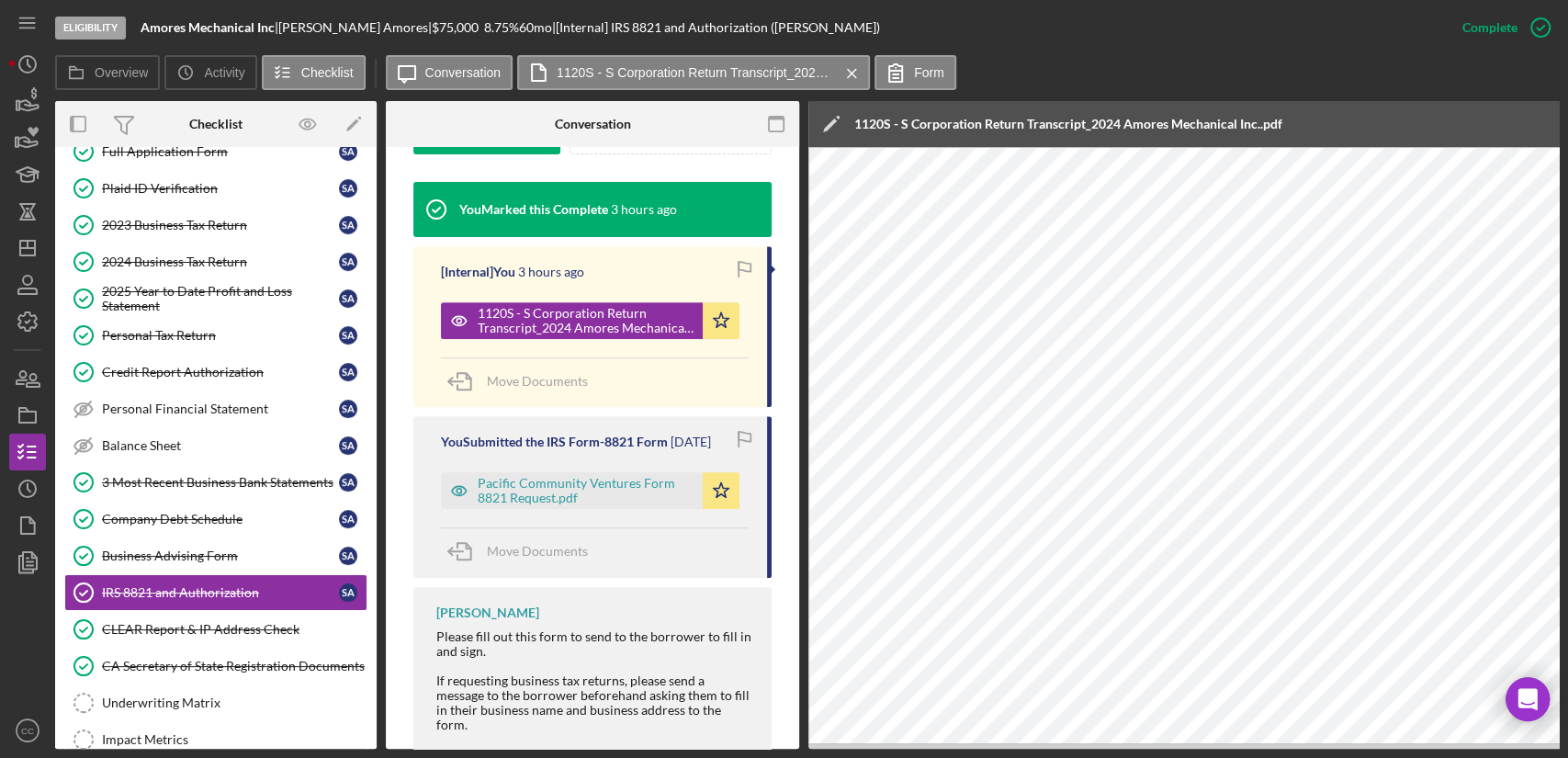
scroll to position [609, 0]
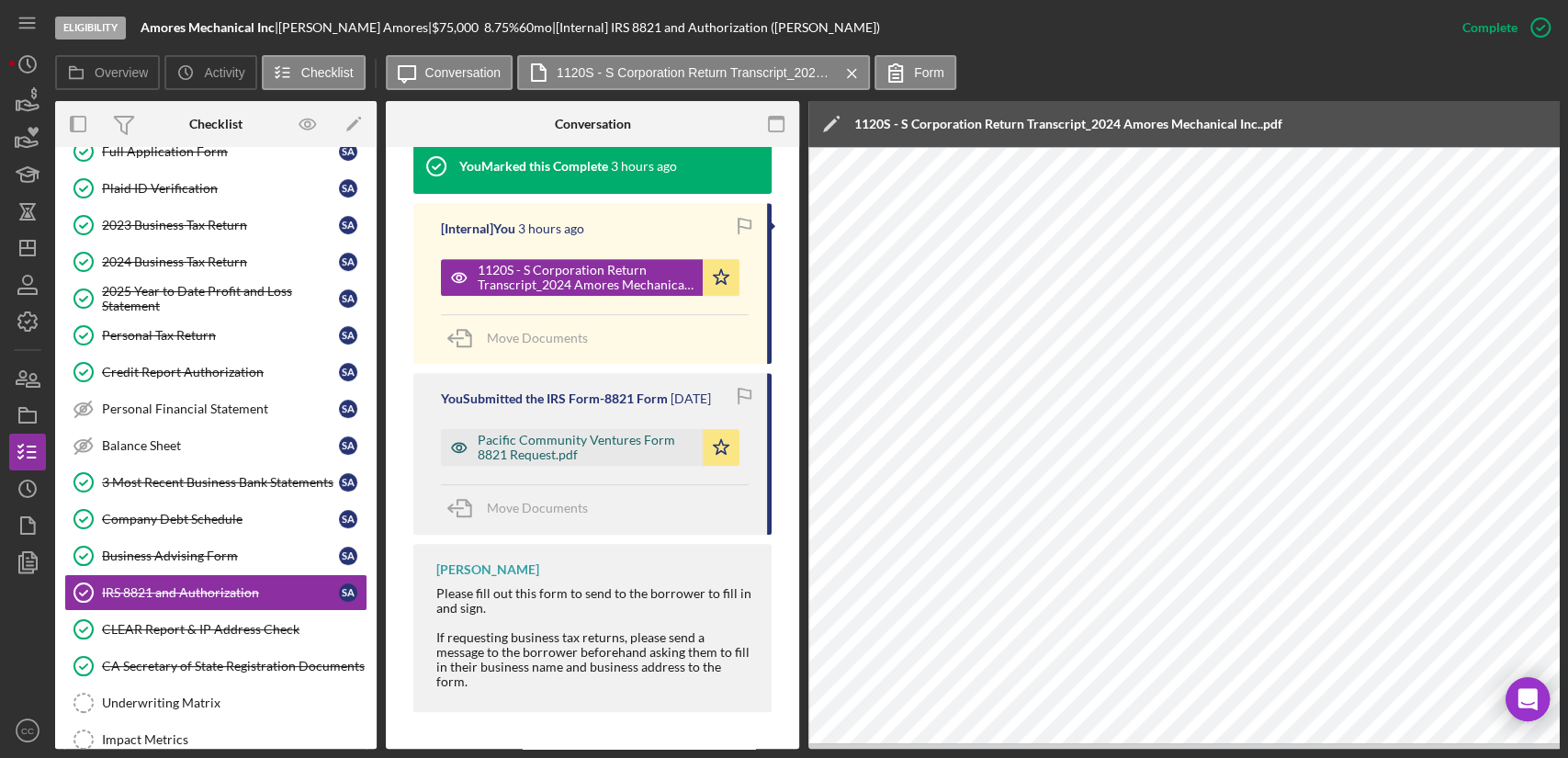
click at [580, 444] on div "Pacific Community Ventures Form 8821 Request.pdf" at bounding box center [585, 447] width 216 height 30
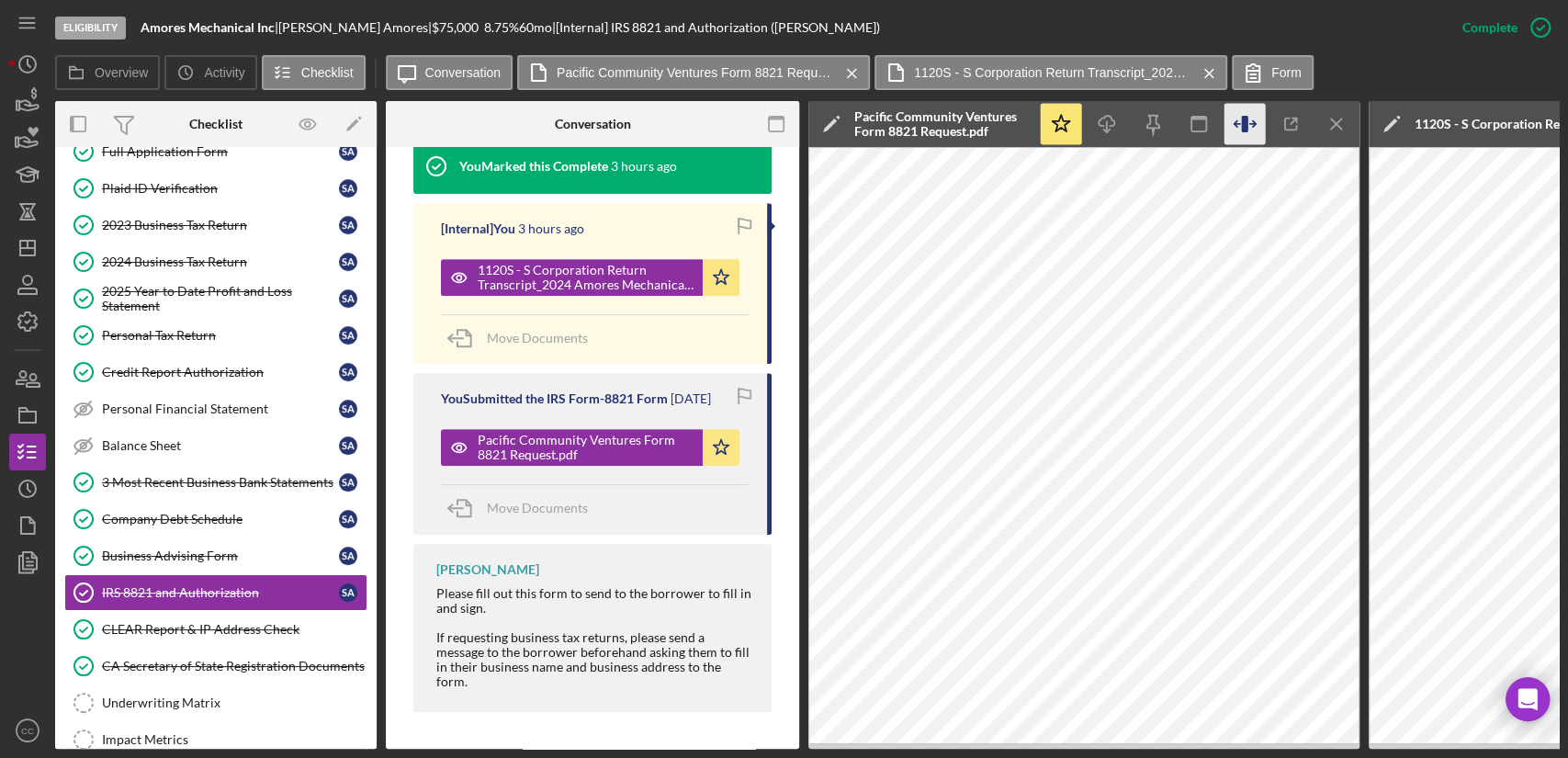
click at [1248, 124] on icon "button" at bounding box center [1245, 125] width 42 height 42
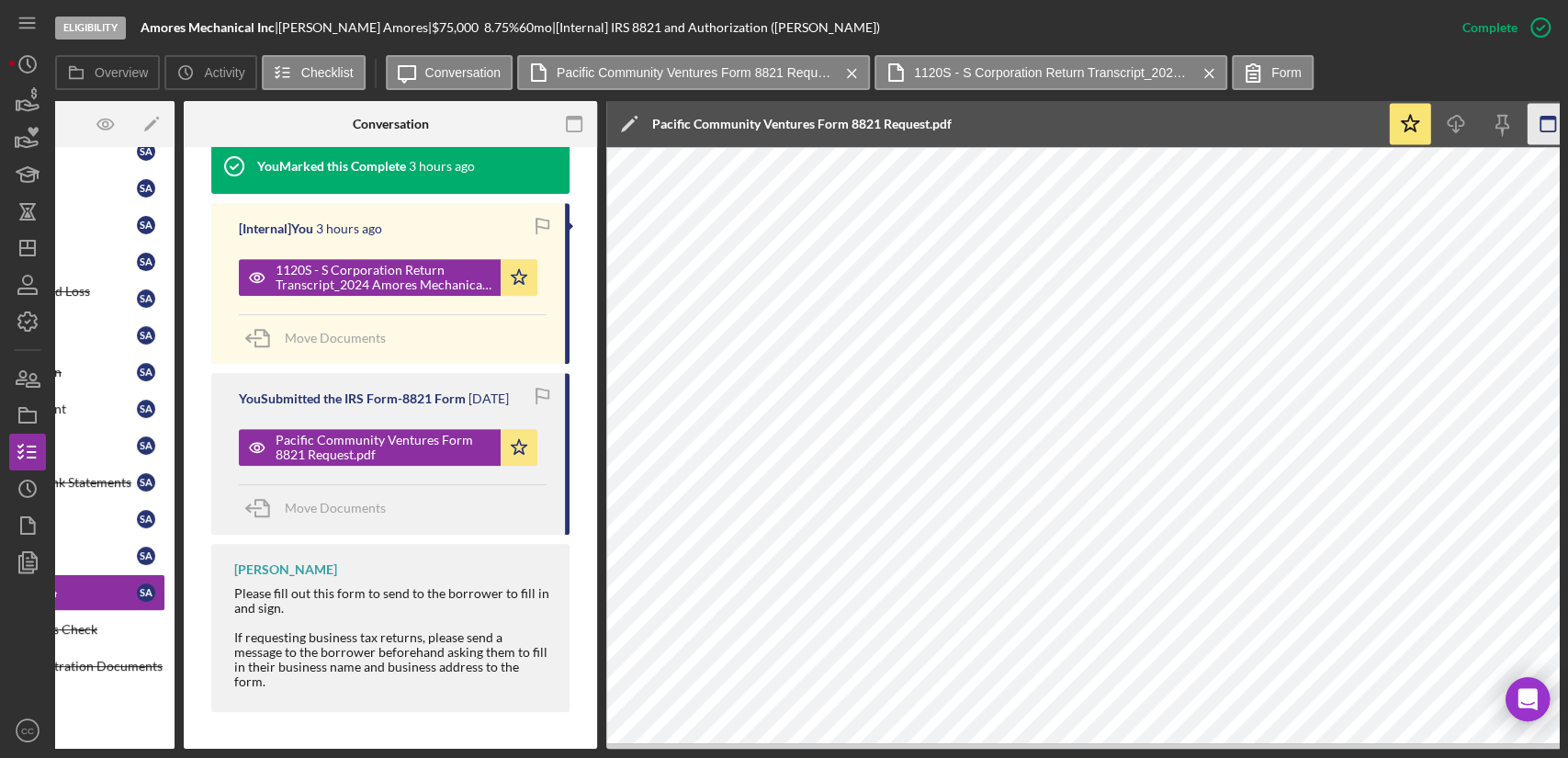
scroll to position [0, 204]
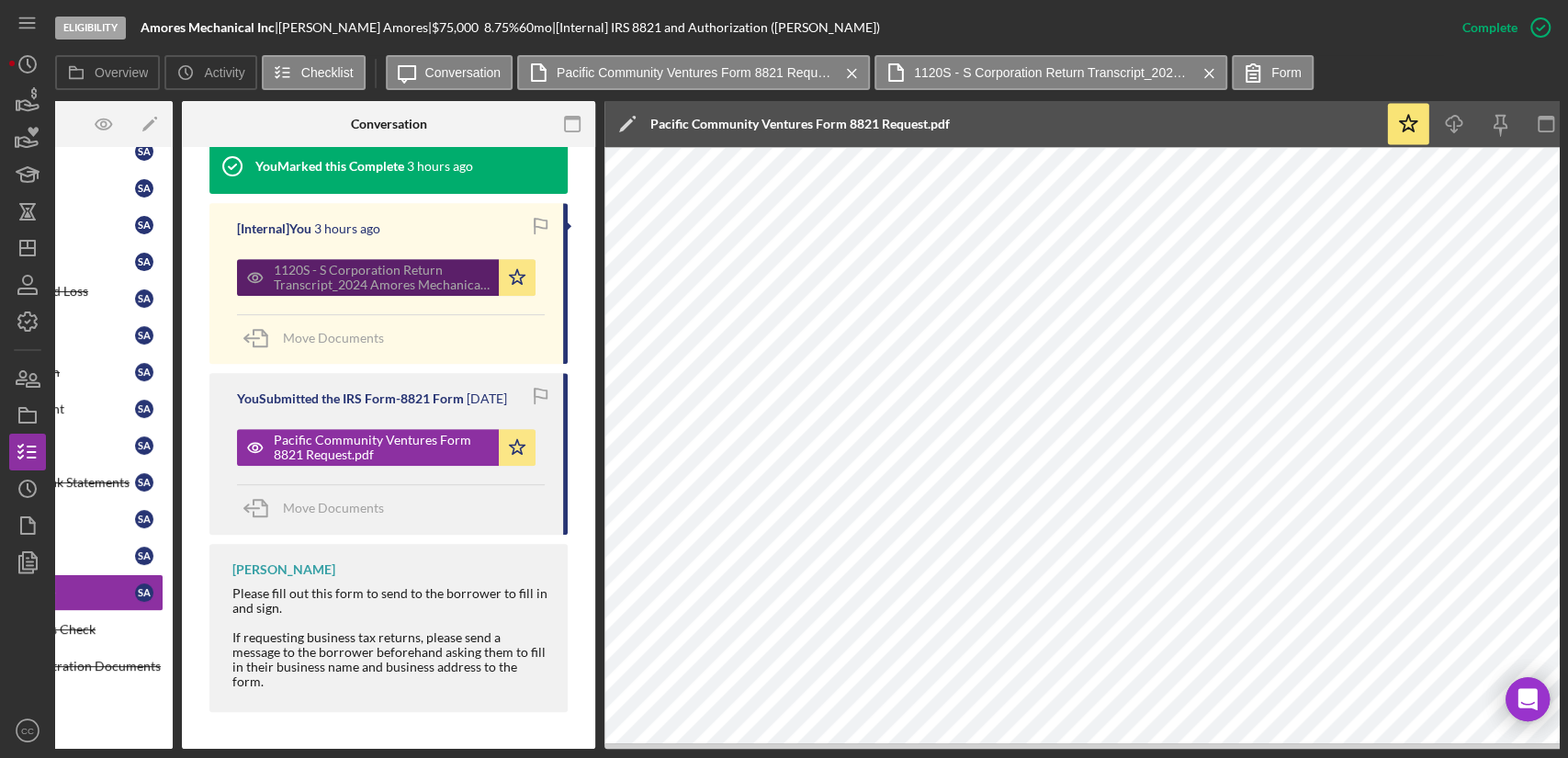
click at [326, 273] on div "1120S - S Corporation Return Transcript_2024 Amores Mechanical Inc..pdf" at bounding box center [381, 278] width 216 height 30
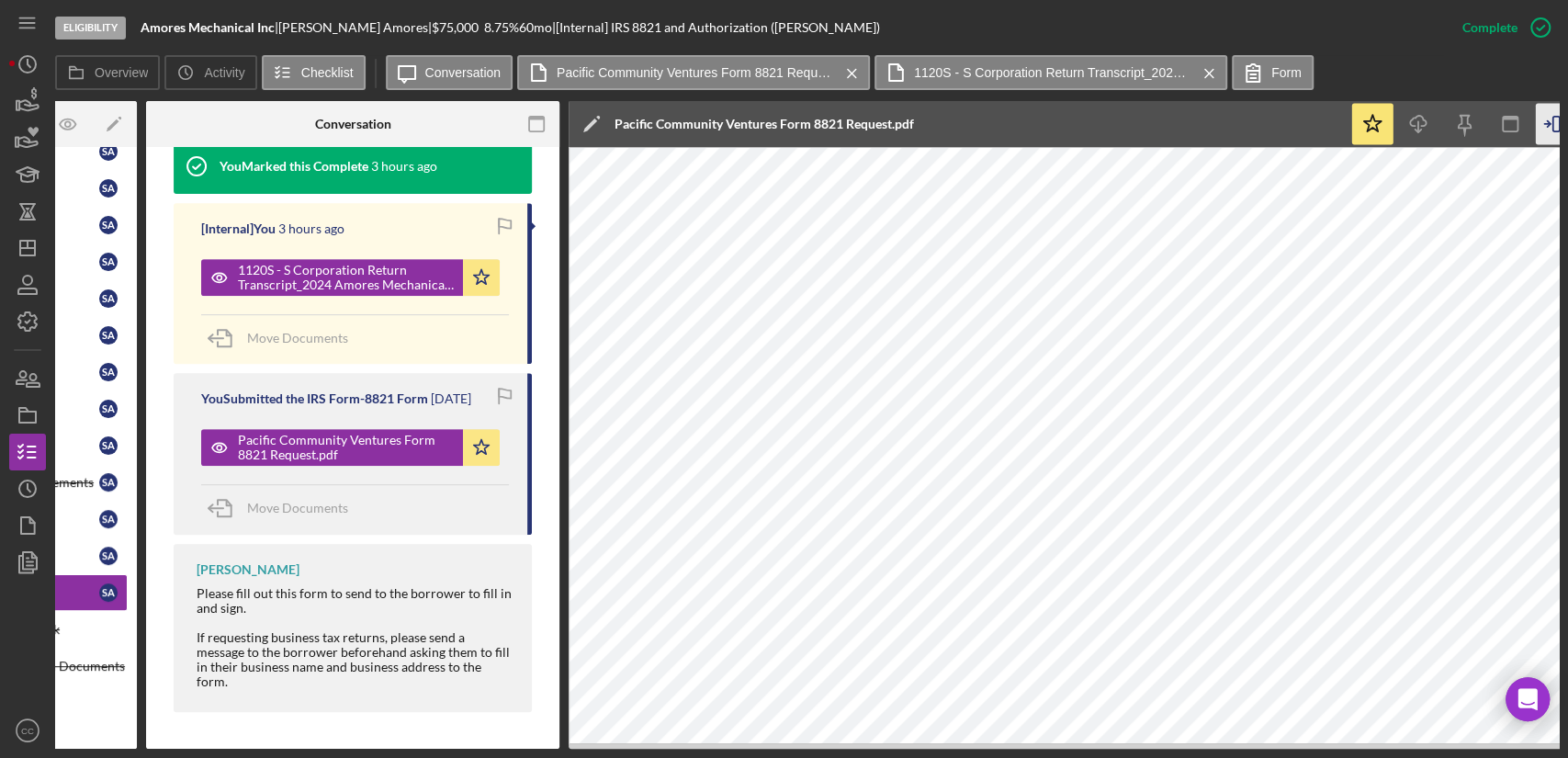
scroll to position [0, 0]
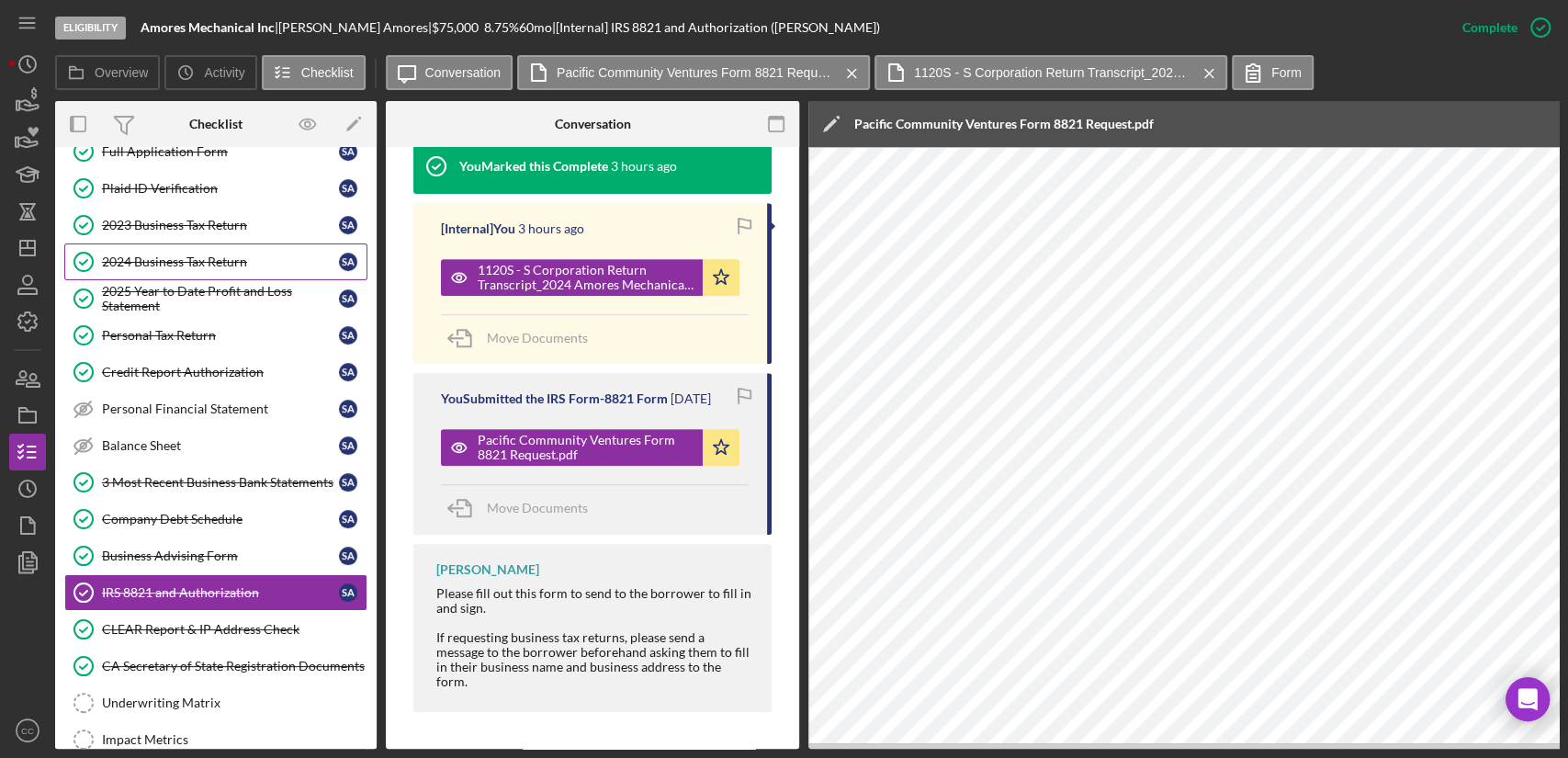
click at [207, 263] on div "2024 Business Tax Return" at bounding box center [220, 262] width 237 height 15
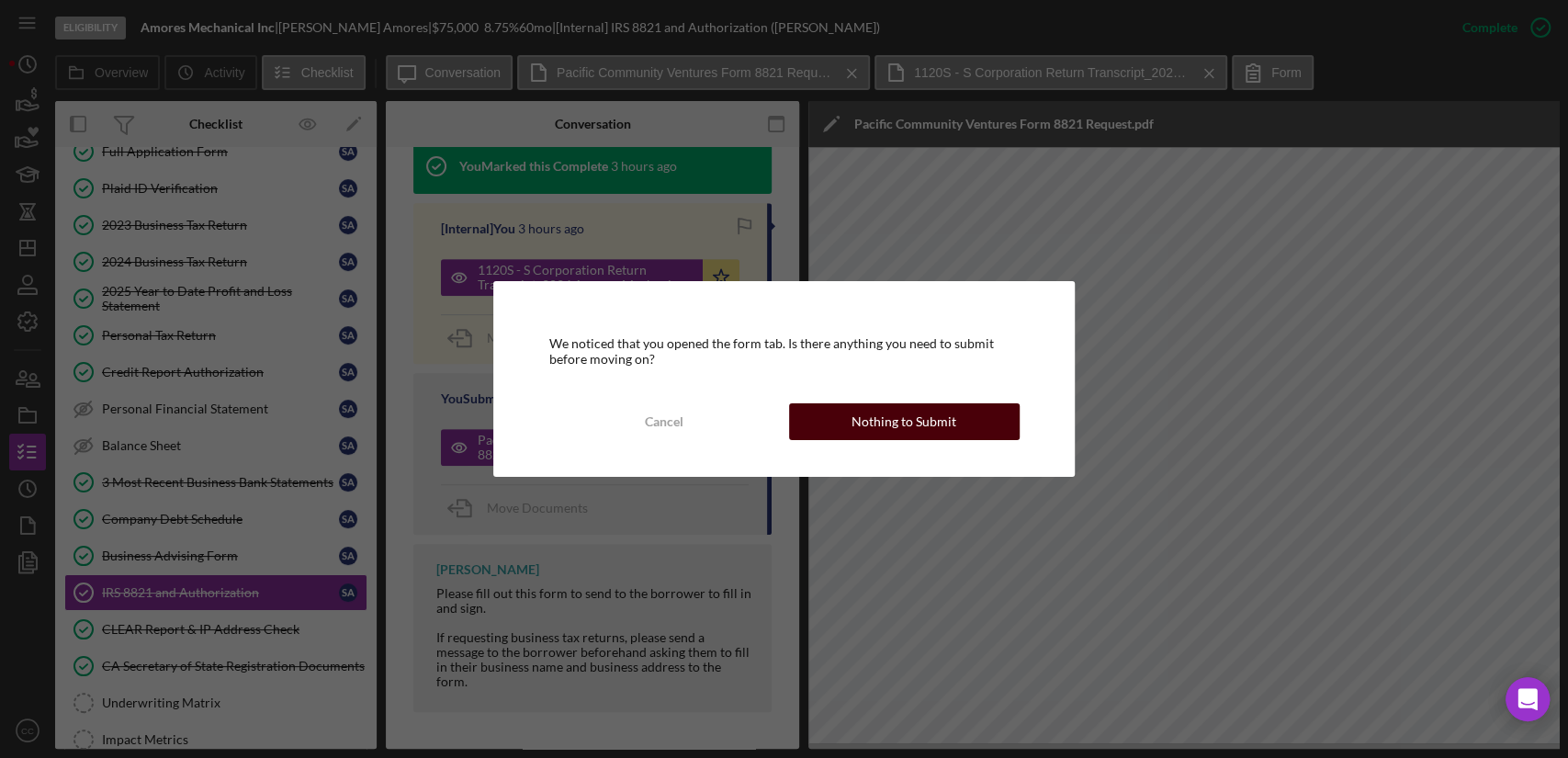
click at [938, 422] on div "Nothing to Submit" at bounding box center [903, 421] width 105 height 37
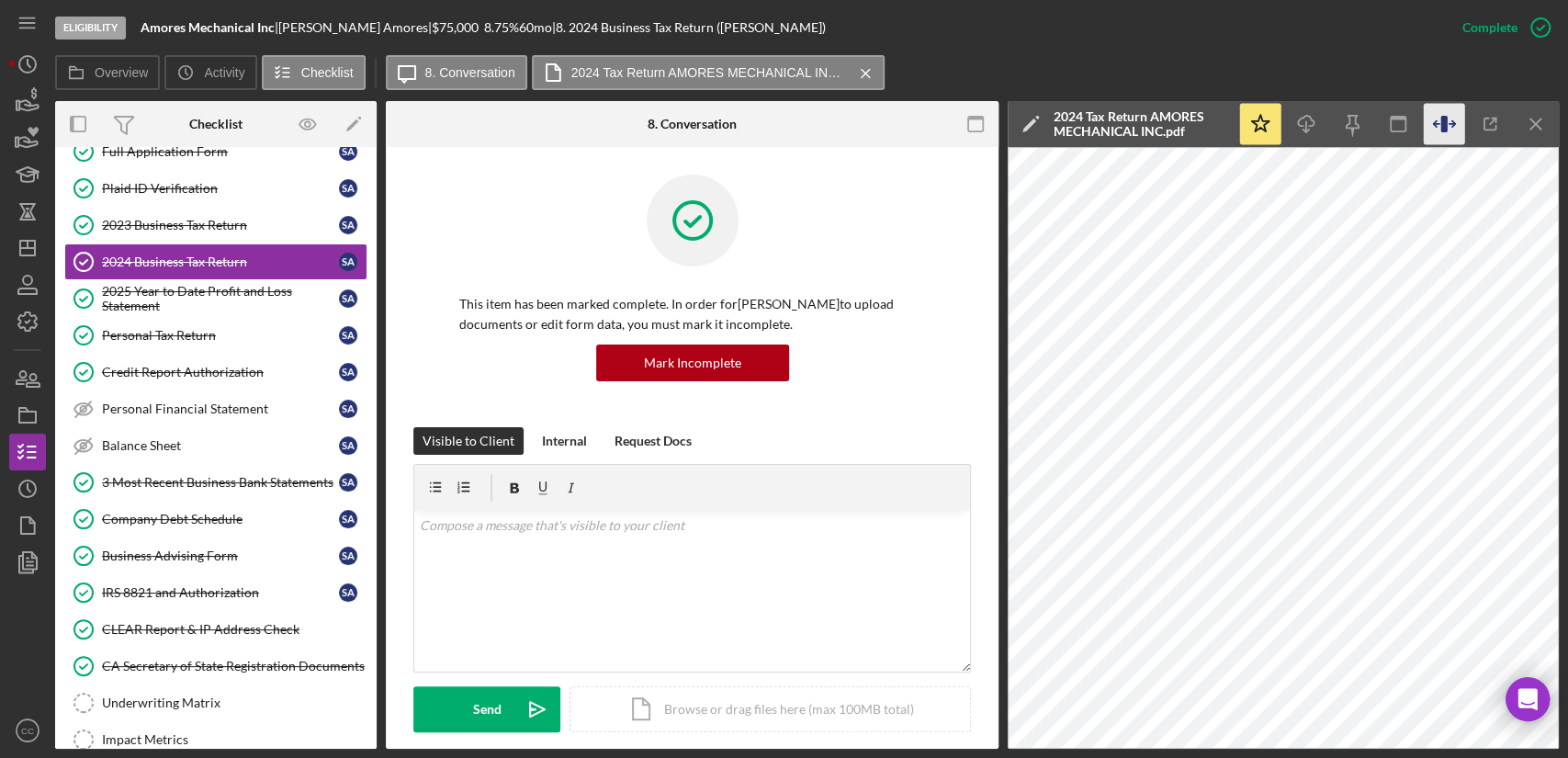
click at [1439, 124] on icon "button" at bounding box center [1445, 125] width 42 height 42
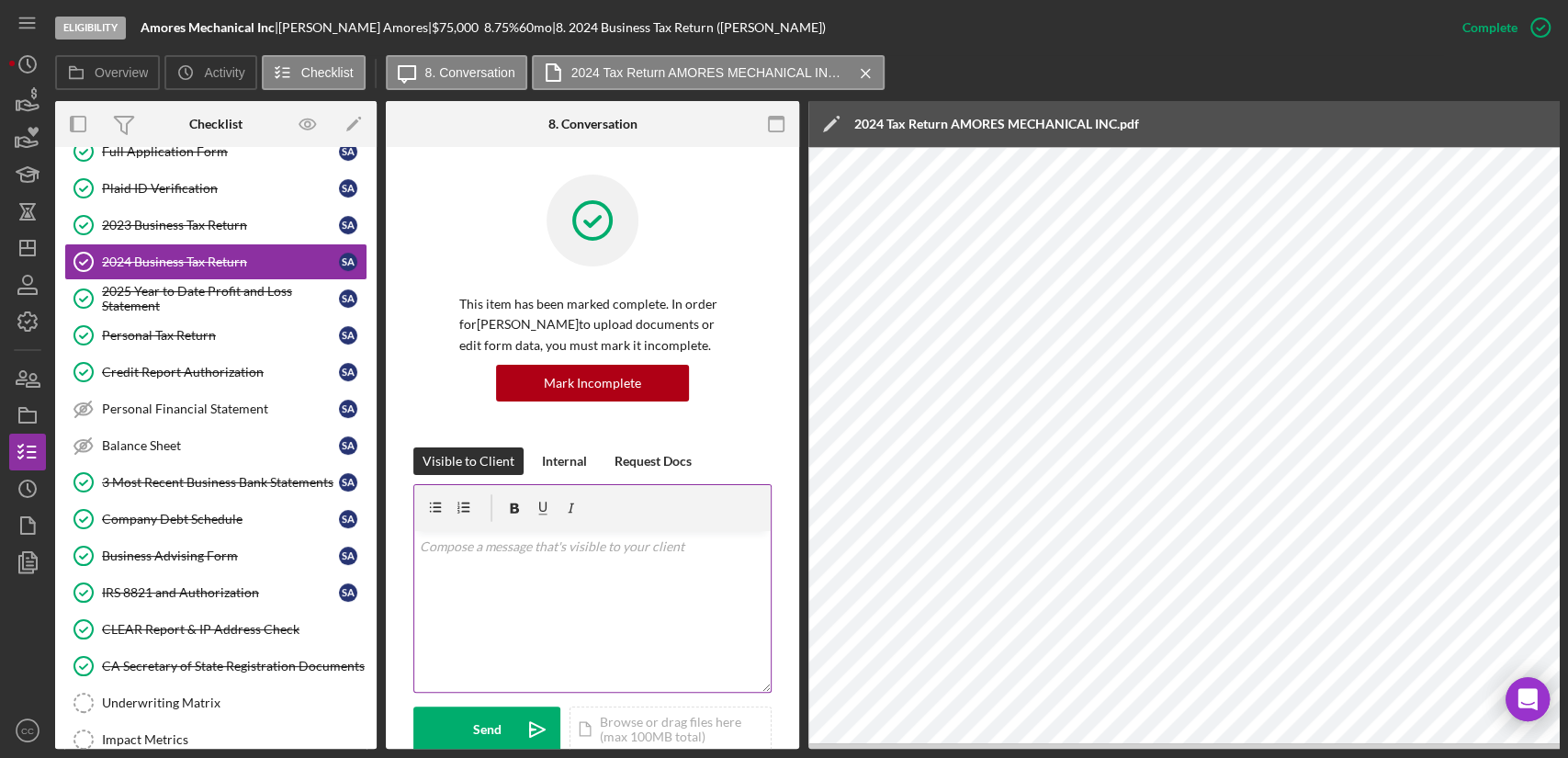
click at [625, 613] on div "v Color teal Color pink Remove color Add row above Add row below Add column bef…" at bounding box center [592, 611] width 356 height 160
click at [575, 604] on div "v Color teal Color pink Remove color Add row above Add row below Add column bef…" at bounding box center [592, 611] width 356 height 160
click at [560, 598] on div "v Color teal Color pink Remove color Add row above Add row below Add column bef…" at bounding box center [592, 611] width 356 height 160
click at [713, 581] on p "Can SERENITY BUSINESS AND TAX SERVICES" at bounding box center [593, 573] width 346 height 20
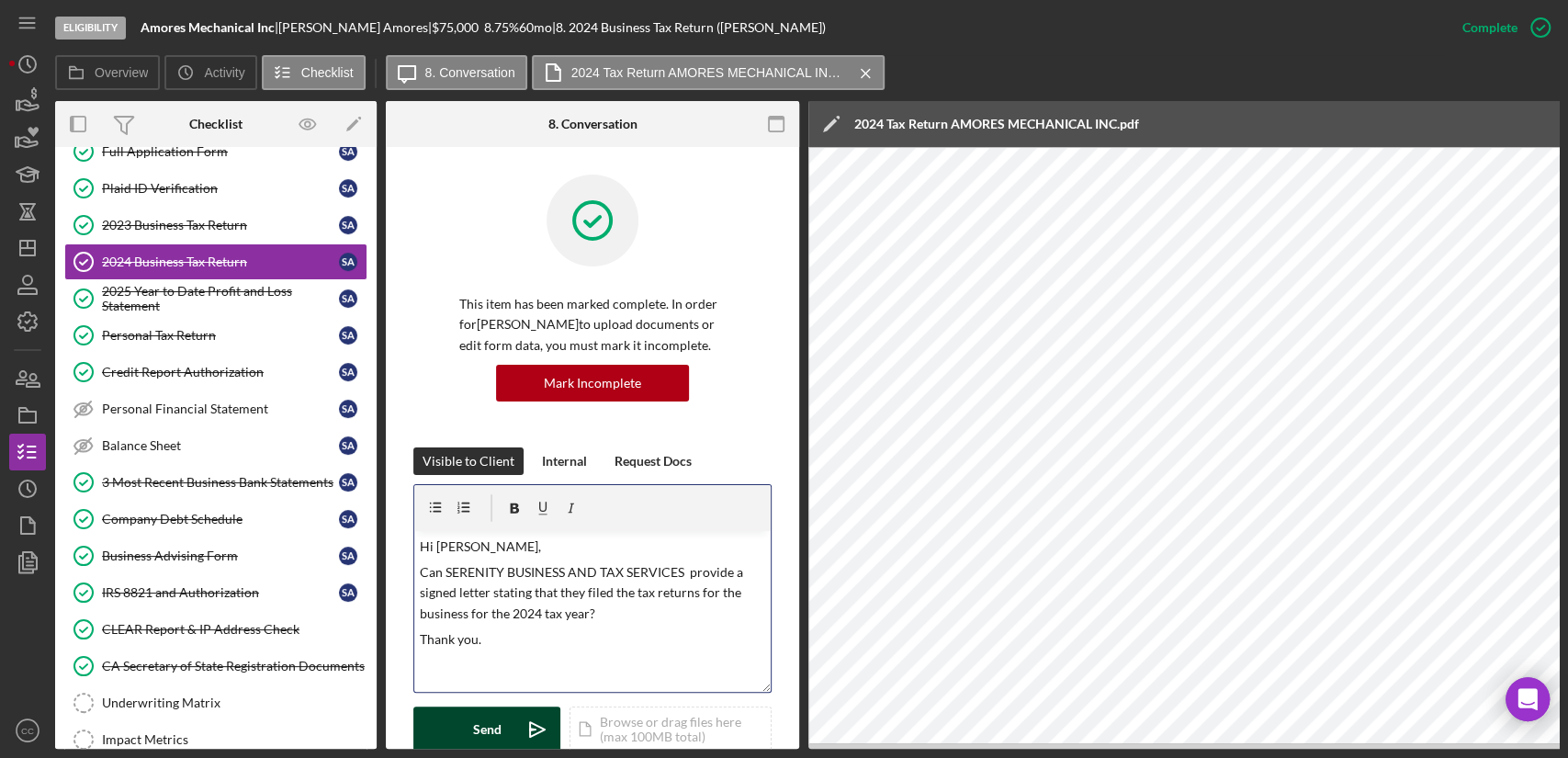
click at [507, 716] on button "Send Icon/icon-invite-send" at bounding box center [487, 729] width 147 height 46
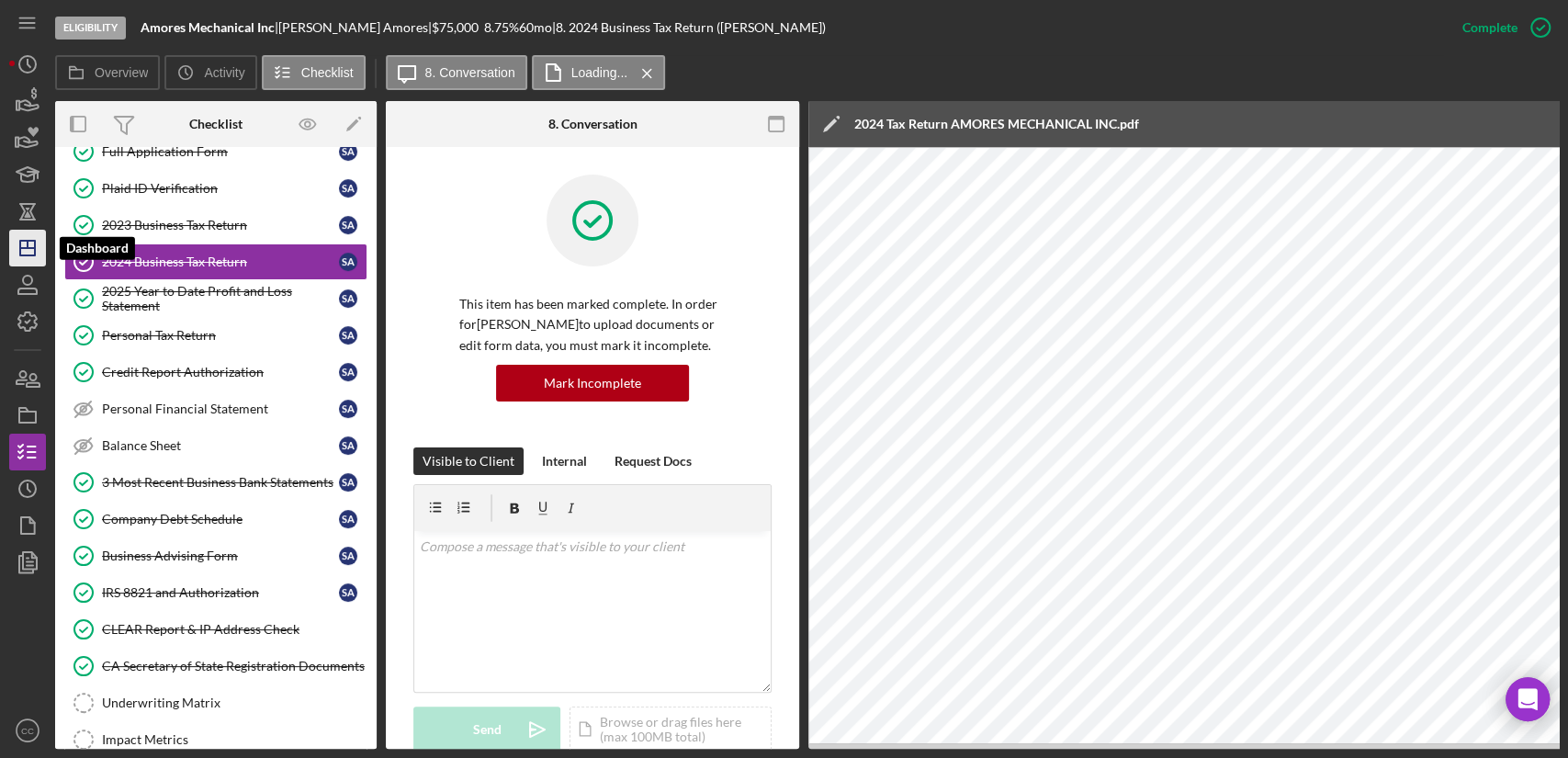
click at [22, 257] on icon "Icon/Dashboard" at bounding box center [28, 248] width 46 height 46
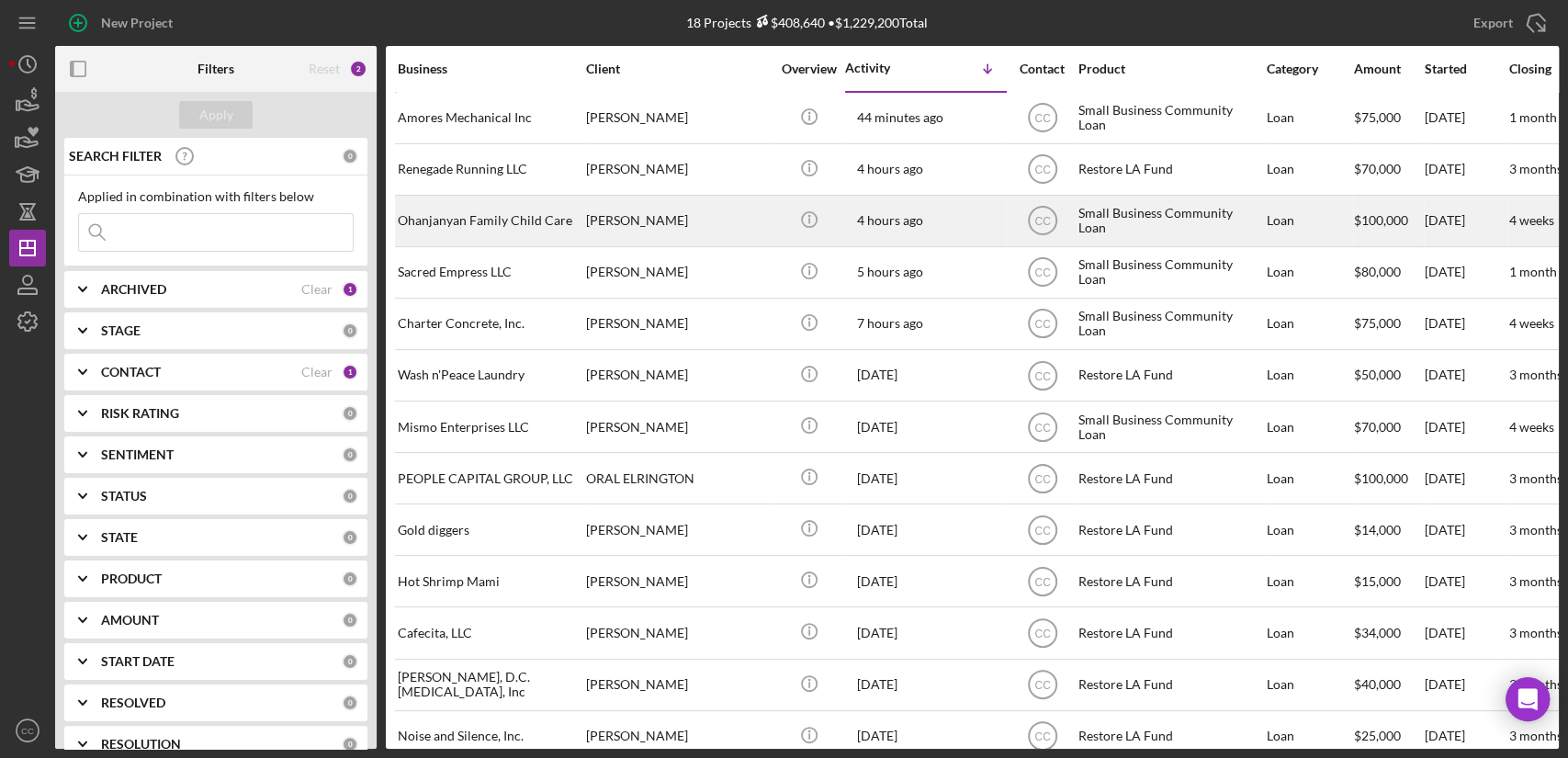
click at [492, 226] on div "Ohanjanyan Family Child Care" at bounding box center [489, 220] width 183 height 49
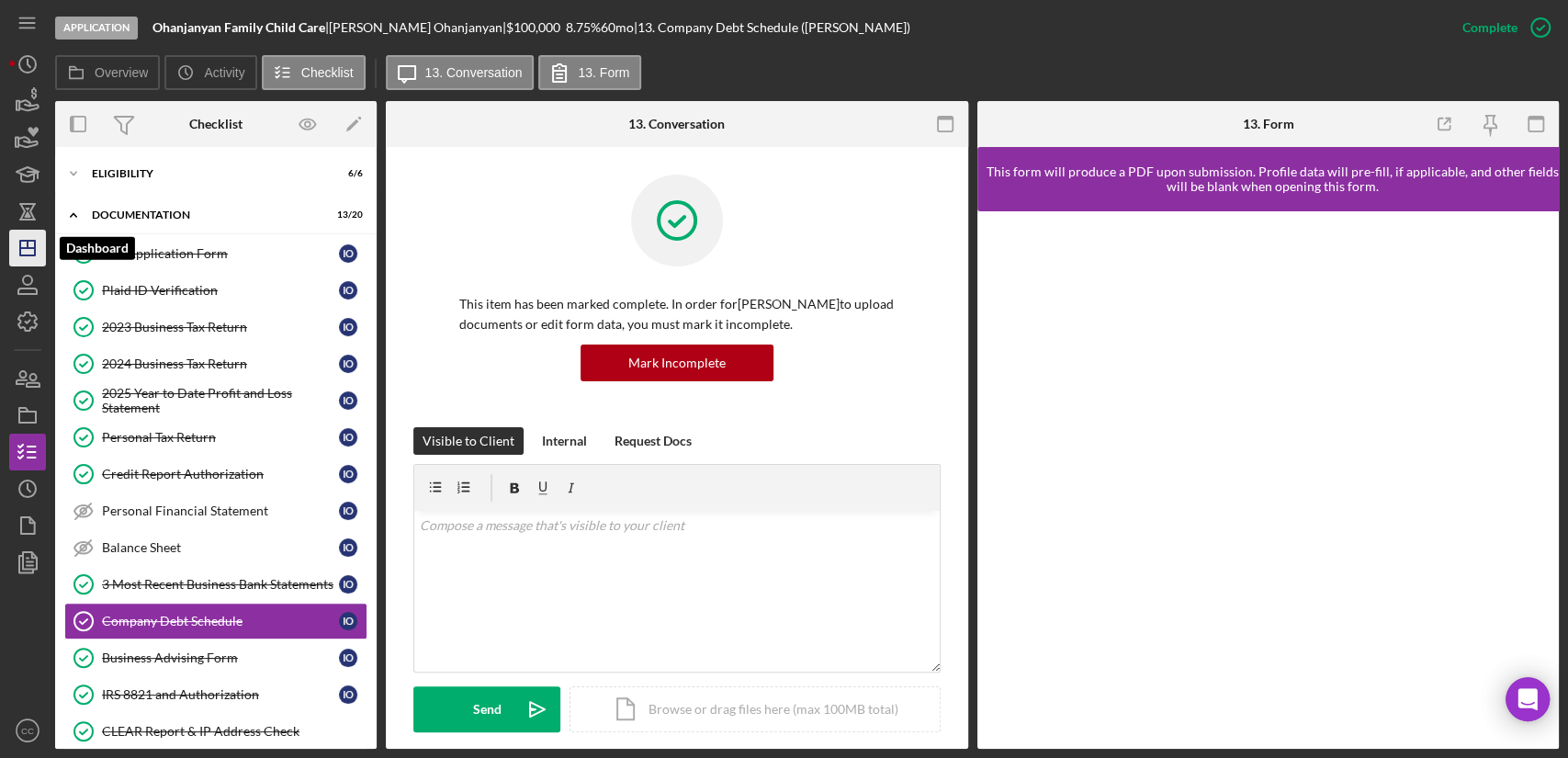
click at [35, 250] on polygon "button" at bounding box center [27, 248] width 15 height 15
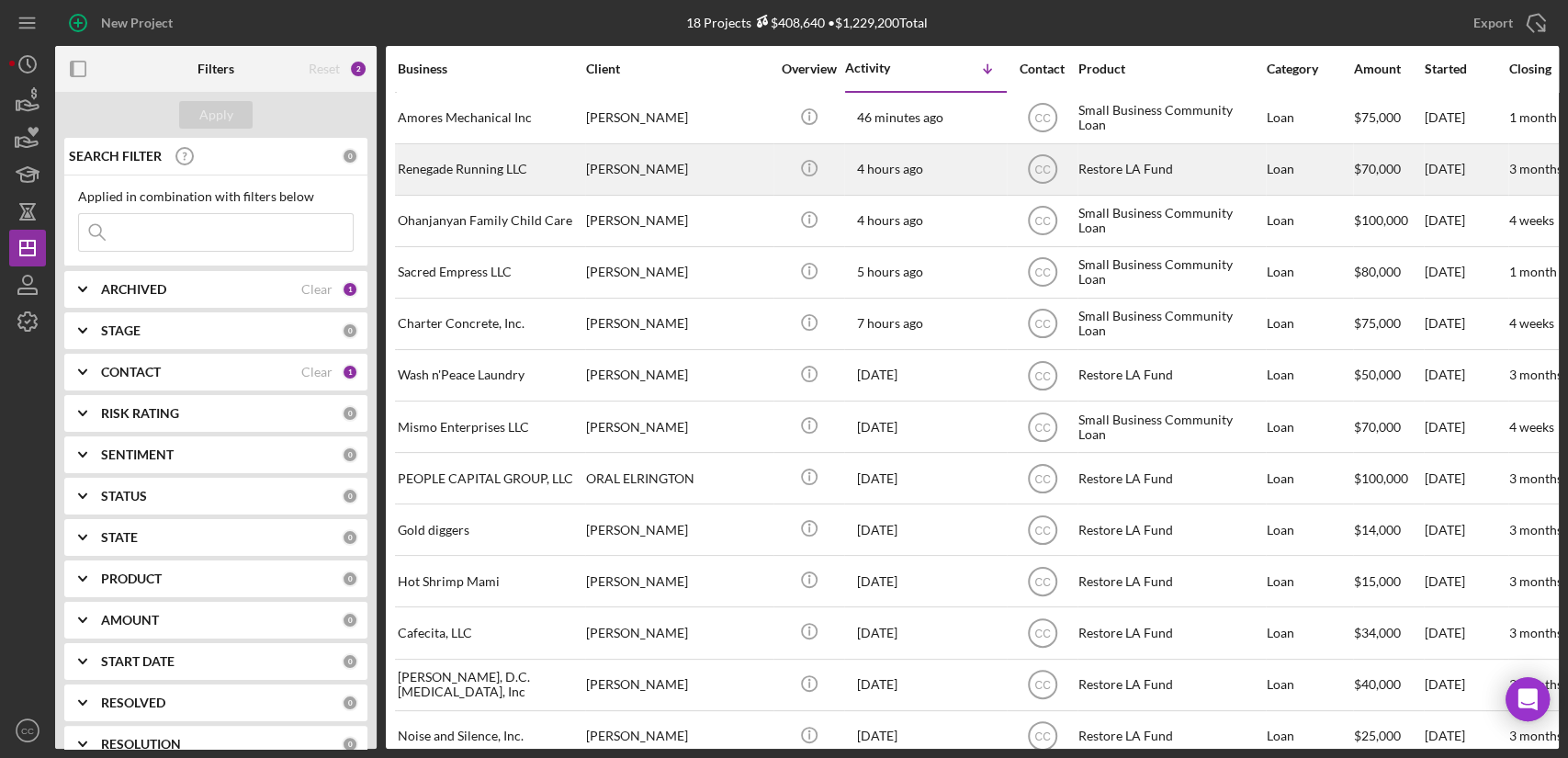
click at [533, 163] on div "Renegade Running LLC" at bounding box center [489, 169] width 183 height 49
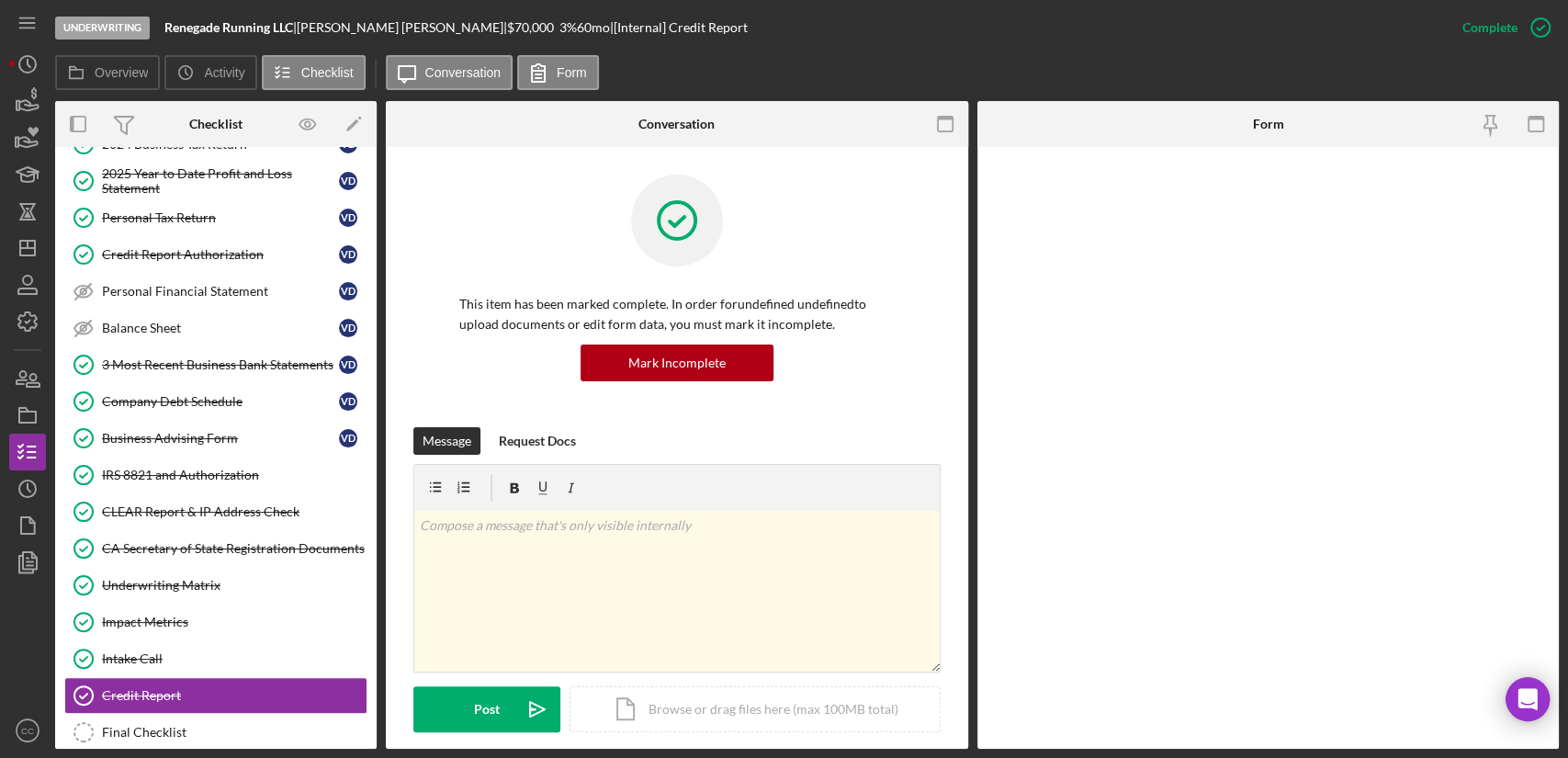
scroll to position [316, 0]
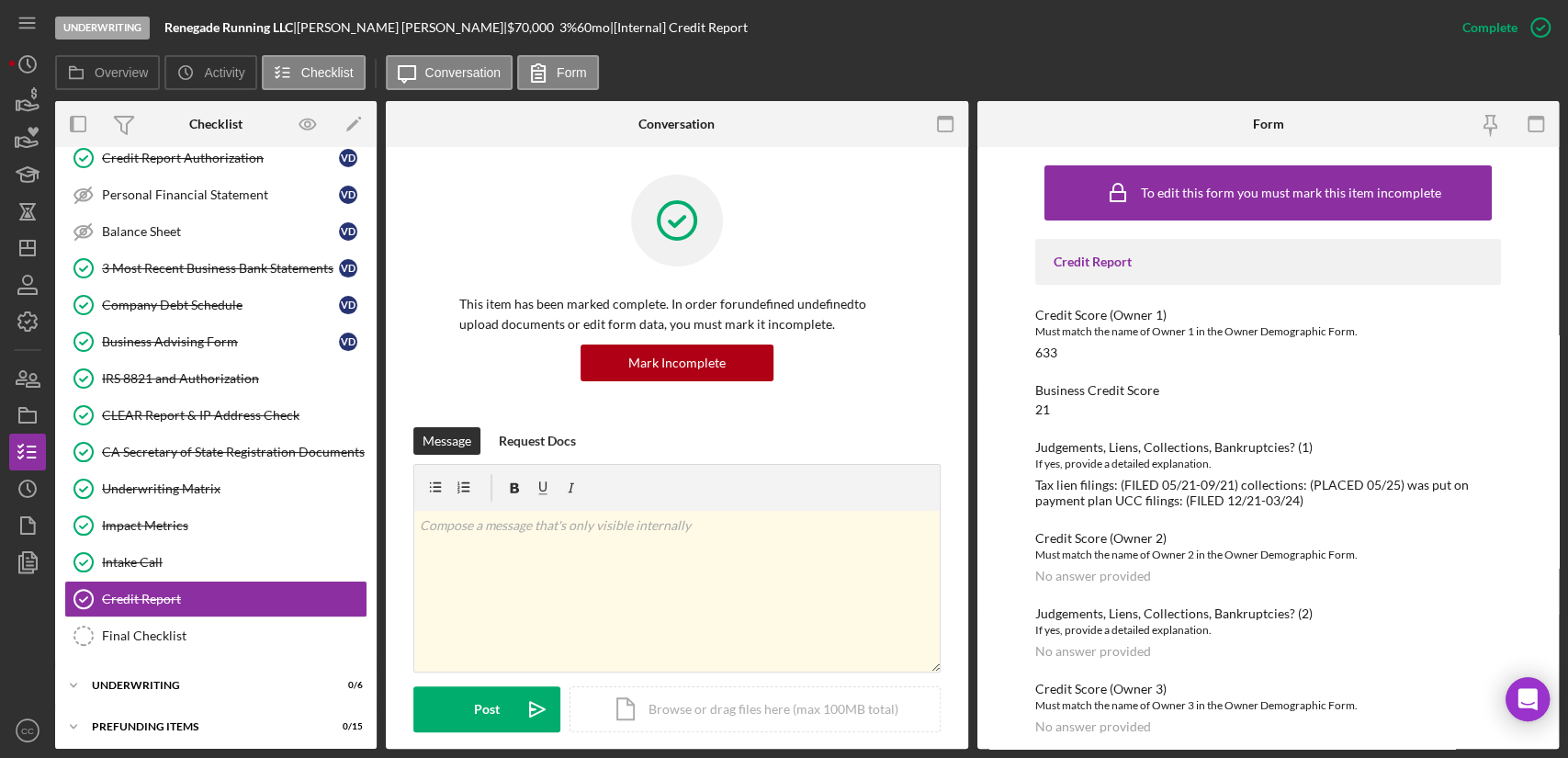
drag, startPoint x: 302, startPoint y: 28, endPoint x: 163, endPoint y: 32, distance: 139.1
click at [163, 32] on div "Underwriting Renegade Running LLC | Victor Diaz | $70,000 $42,000 3 % 60 mo | […" at bounding box center [749, 27] width 1389 height 55
copy div "Renegade Running LLC"
click at [20, 246] on polygon "button" at bounding box center [27, 248] width 15 height 15
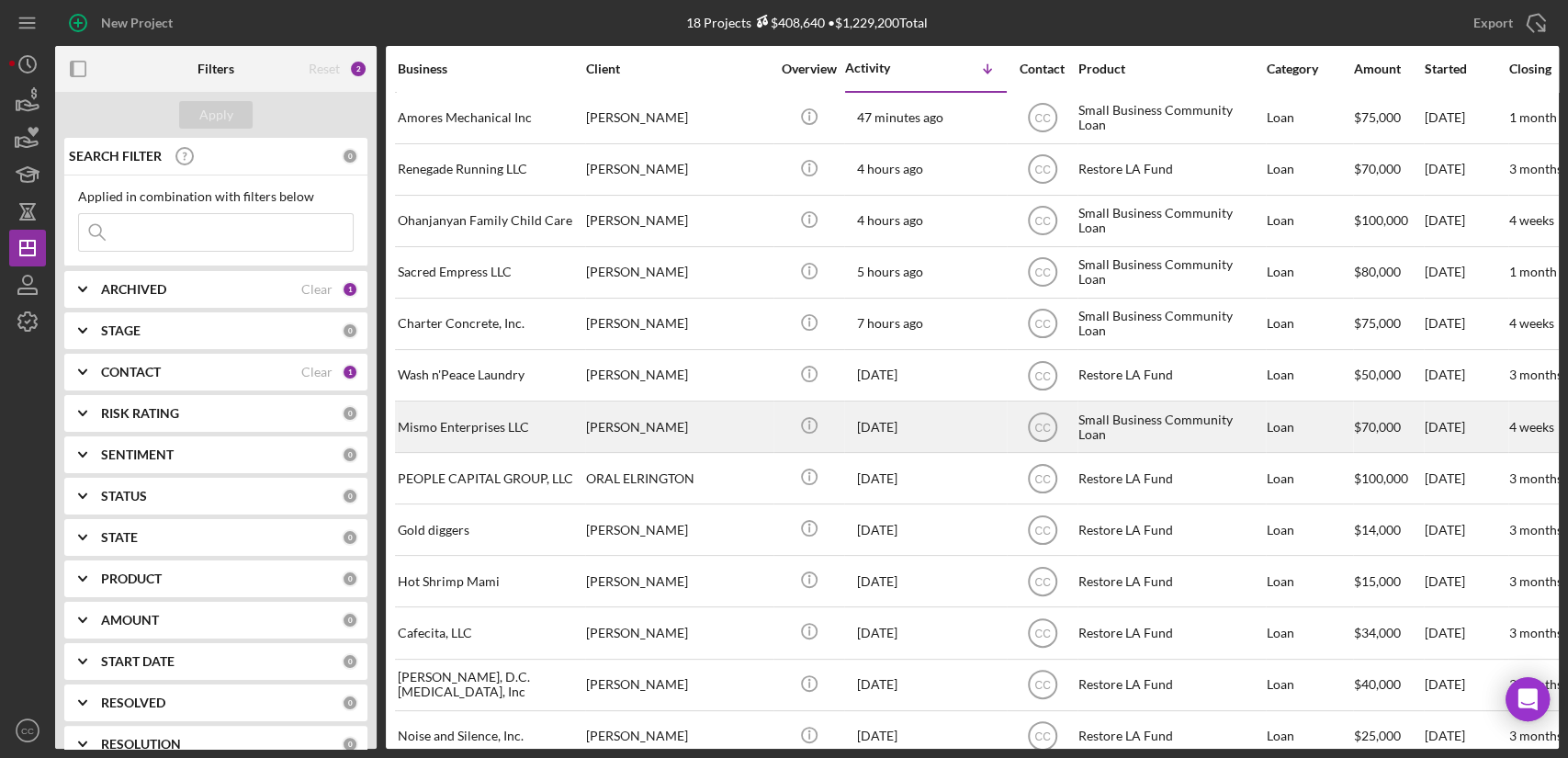
click at [528, 421] on div "Mismo Enterprises LLC" at bounding box center [489, 426] width 183 height 49
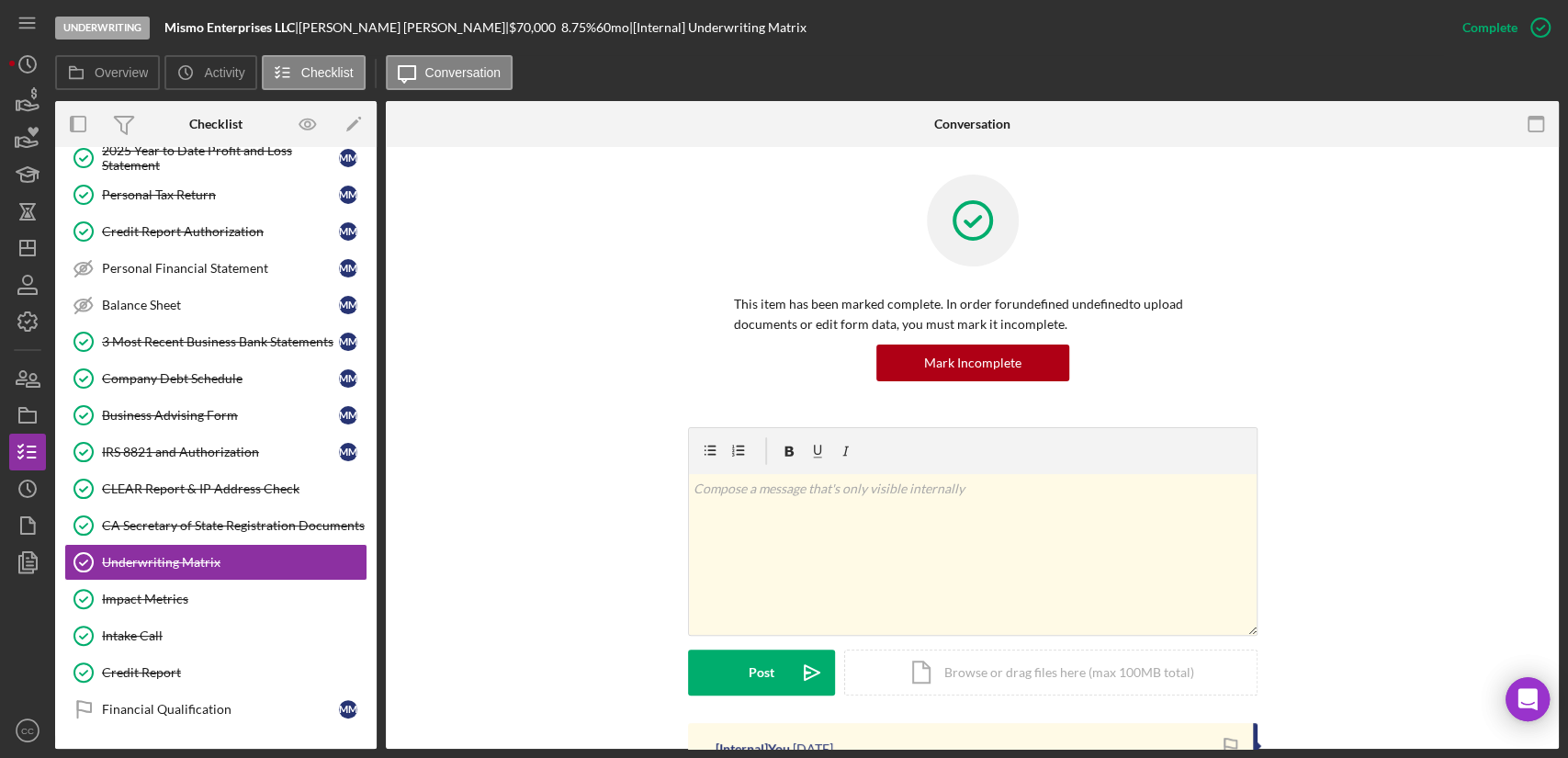
scroll to position [316, 0]
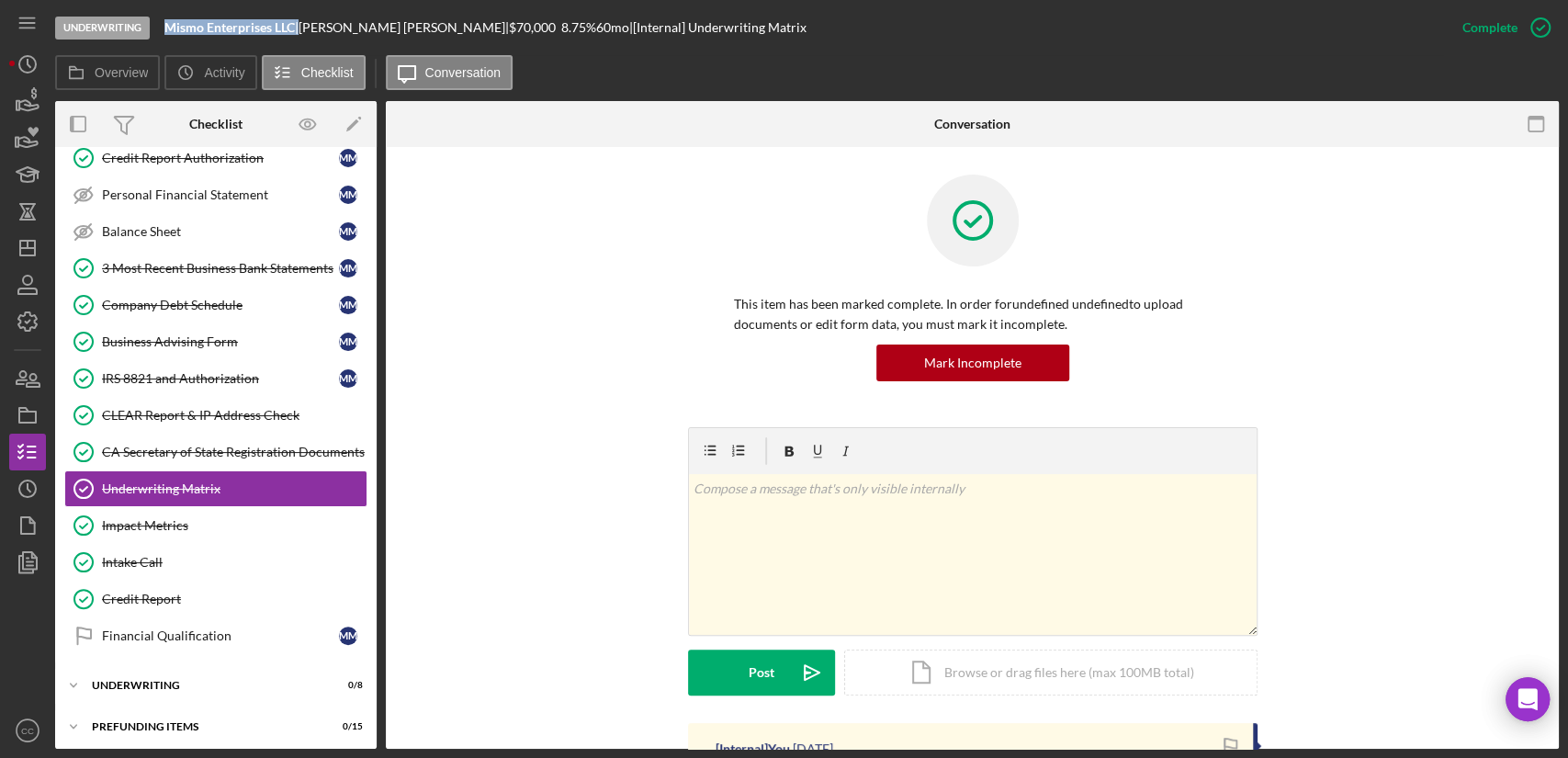
drag, startPoint x: 289, startPoint y: 25, endPoint x: 163, endPoint y: 34, distance: 126.3
click at [163, 34] on div "Underwriting Mismo Enterprises LLC | Michelle Moran | $70,000 $42,000 8.75 % 60…" at bounding box center [749, 27] width 1389 height 55
copy div "Mismo Enterprises LLC"
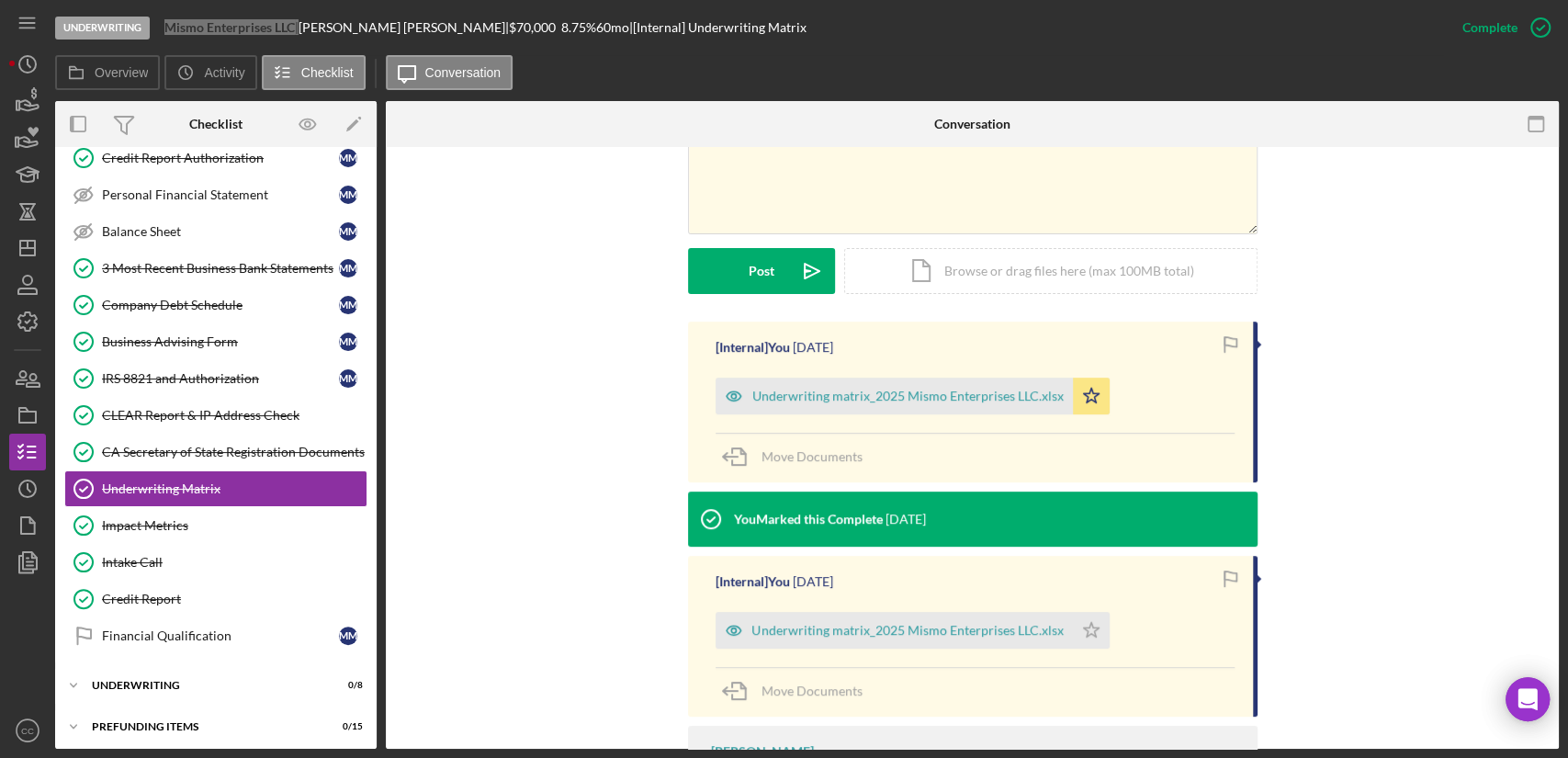
scroll to position [305, 0]
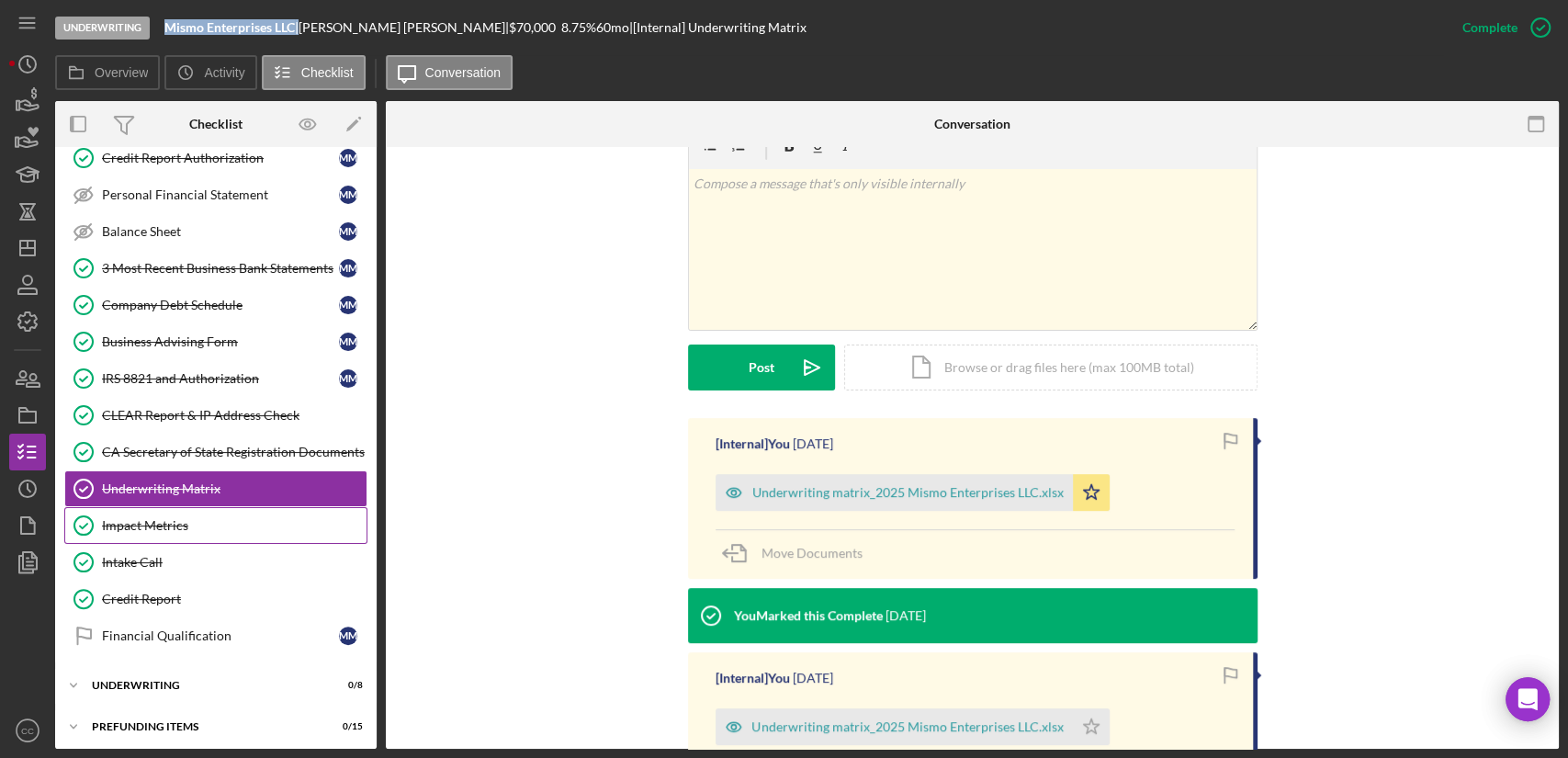
click at [146, 524] on div "Impact Metrics" at bounding box center [234, 525] width 265 height 15
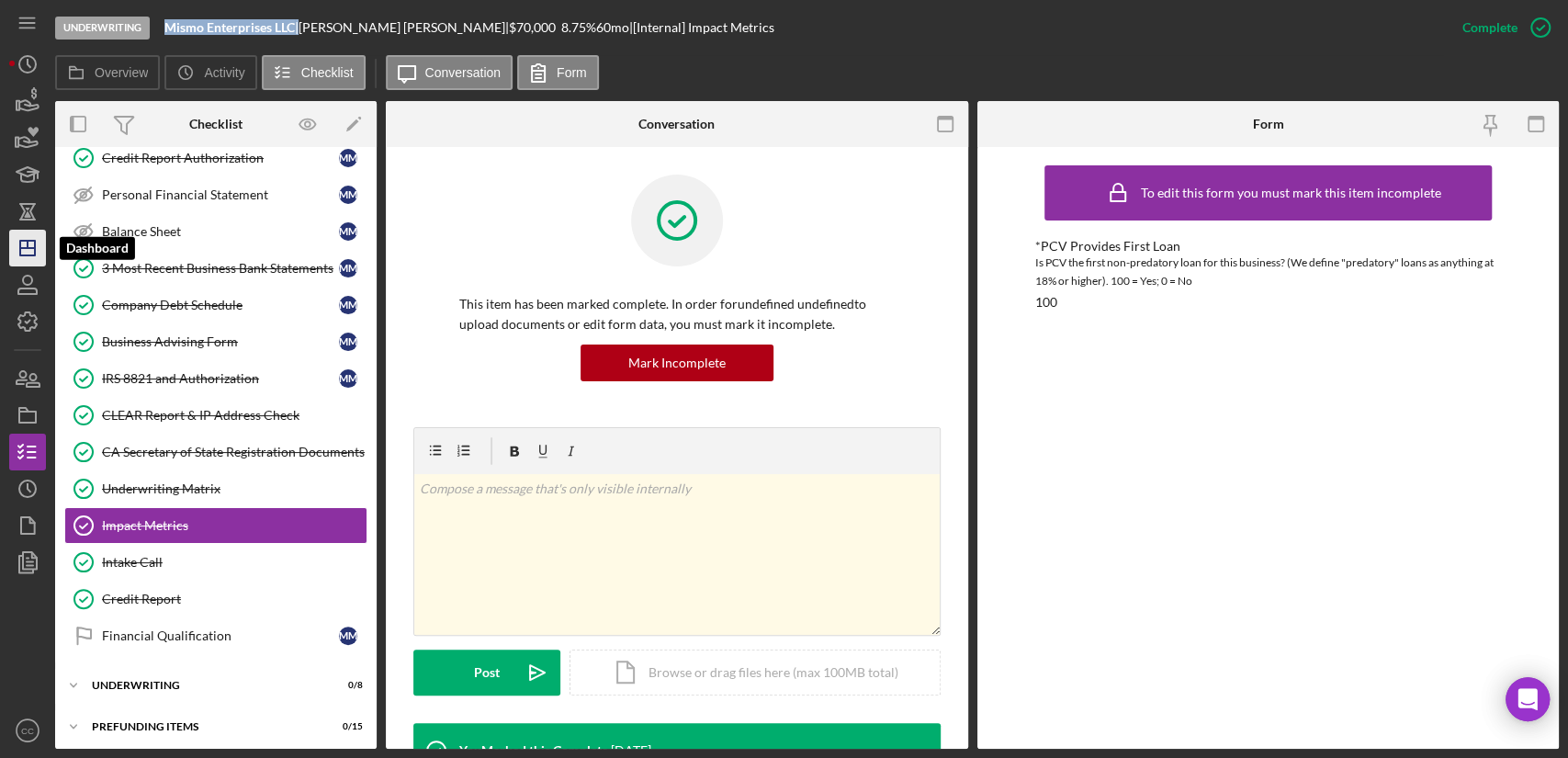
click at [28, 247] on line "button" at bounding box center [28, 244] width 0 height 7
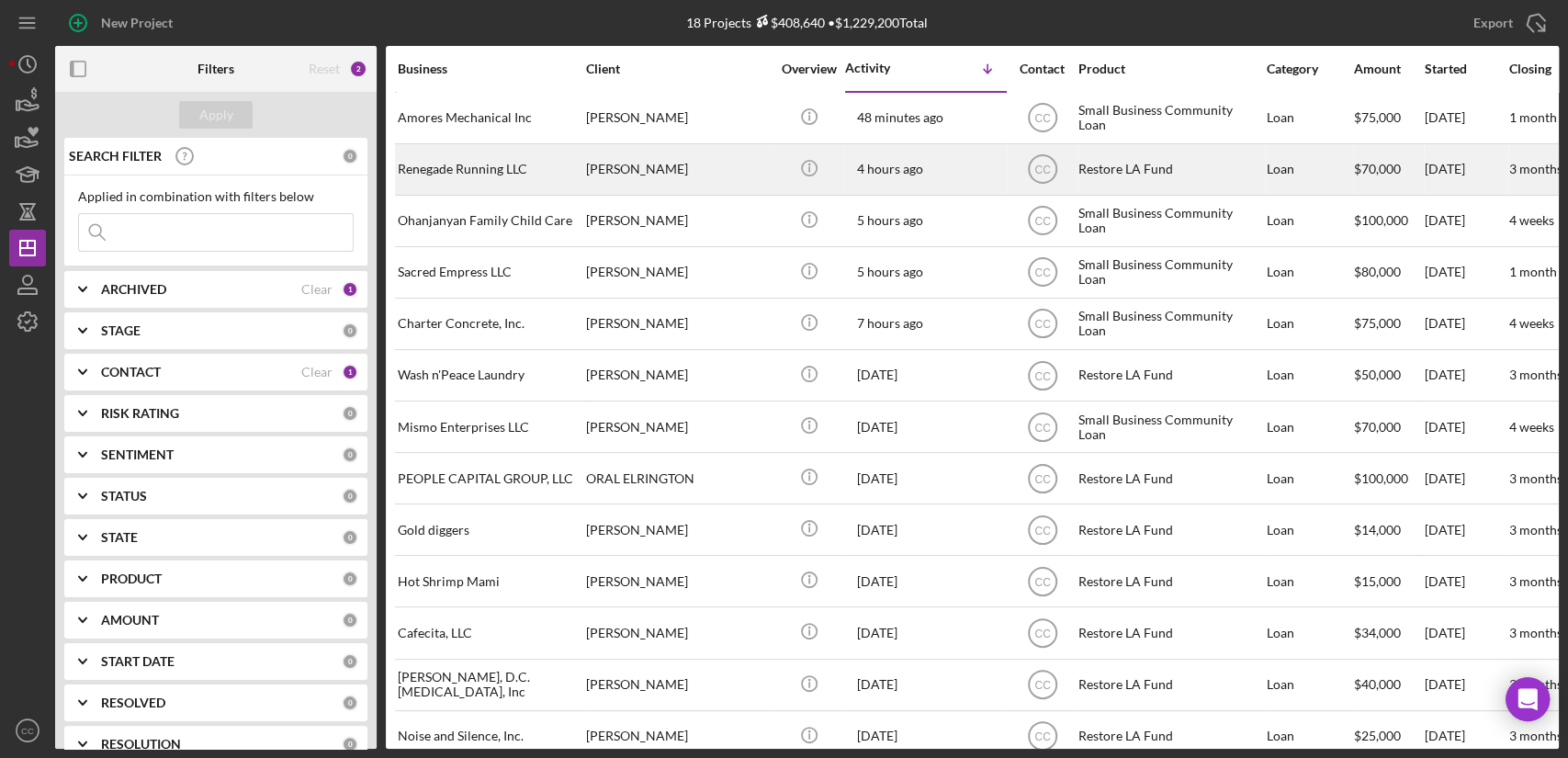
click at [517, 171] on div "Renegade Running LLC" at bounding box center [489, 169] width 183 height 49
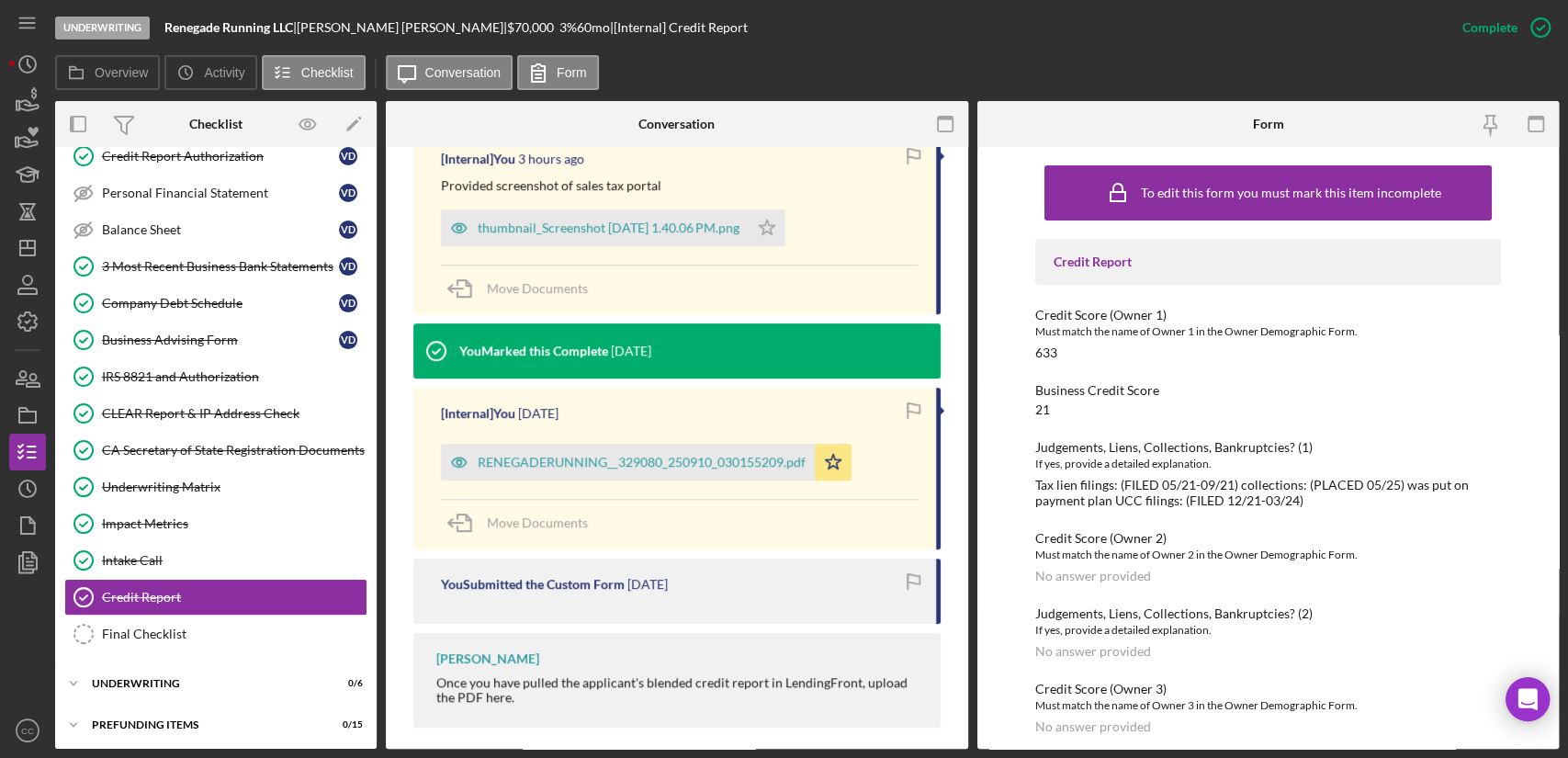
scroll to position [640, 0]
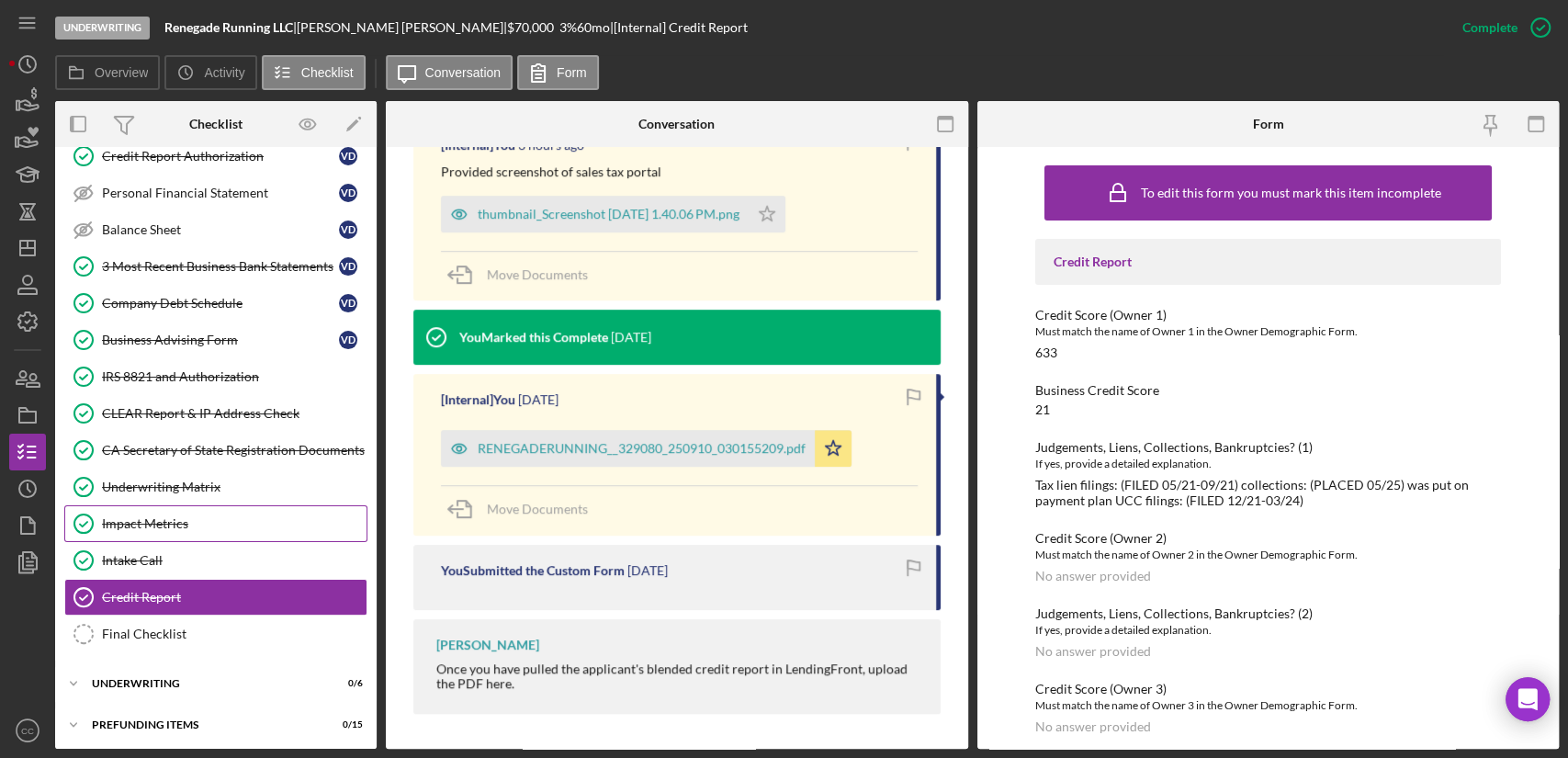
click at [156, 516] on div "Impact Metrics" at bounding box center [234, 523] width 265 height 15
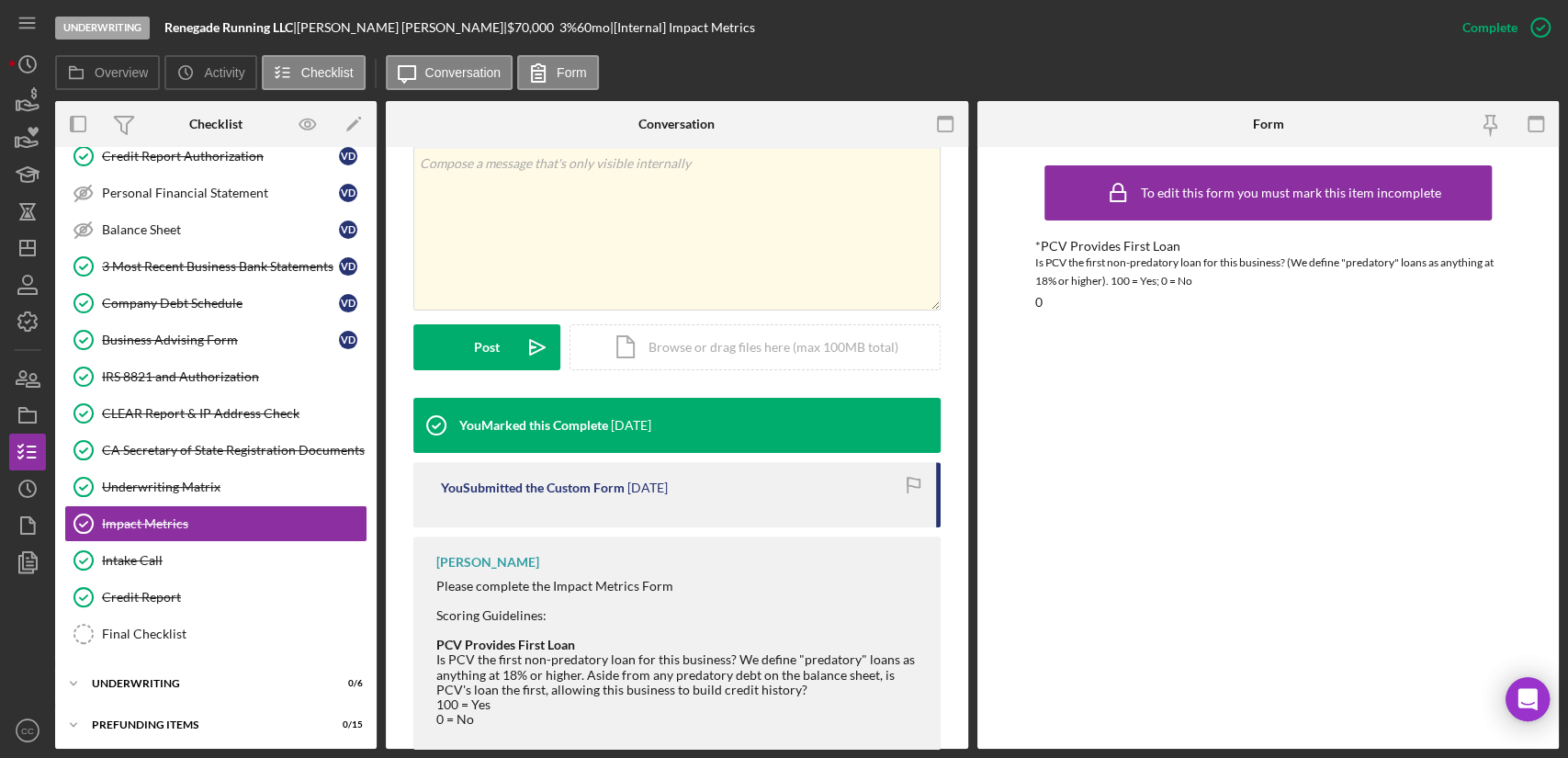
scroll to position [362, 0]
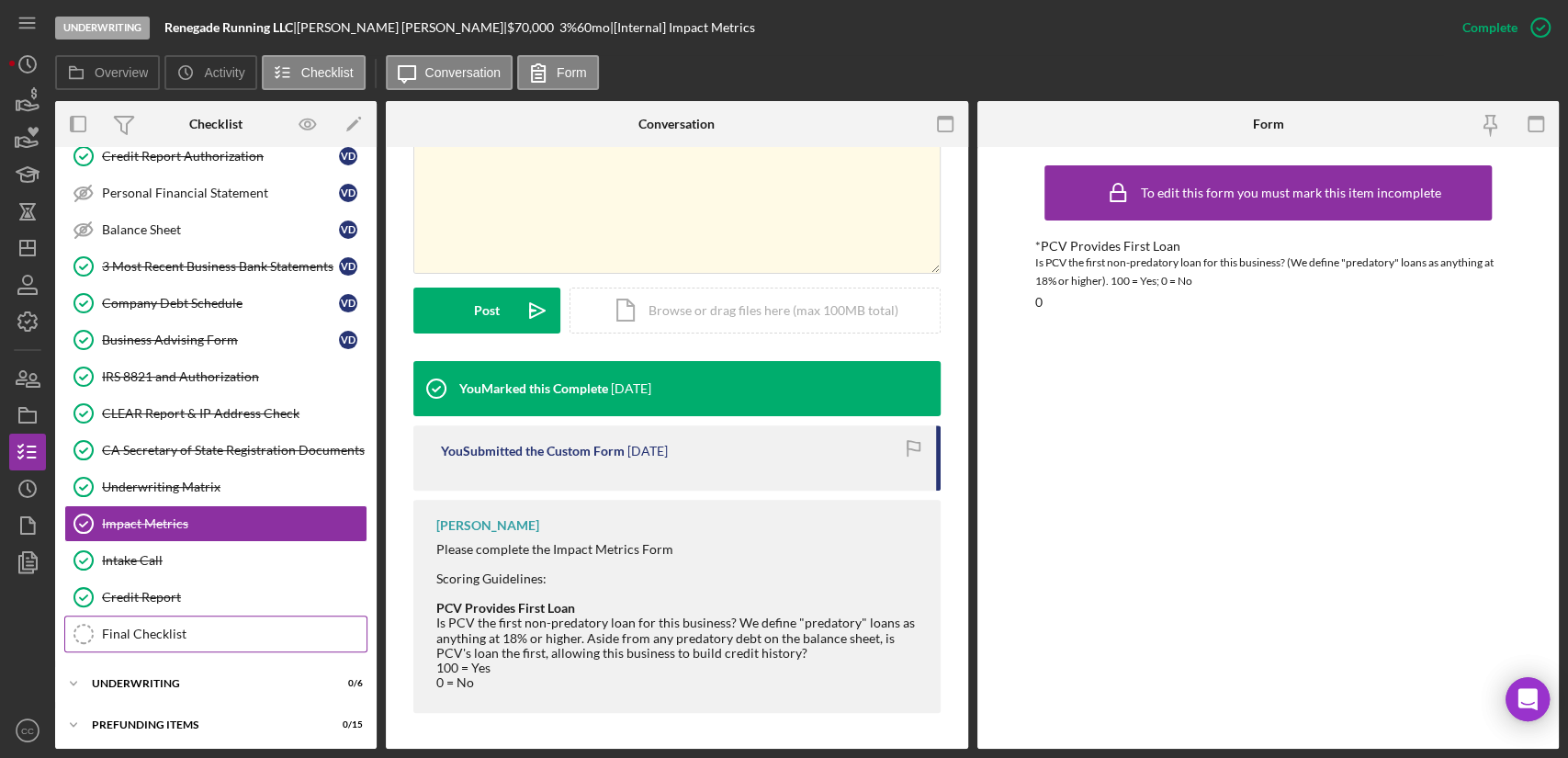
click at [169, 637] on link "Final Checklist Final Checklist" at bounding box center [216, 633] width 303 height 37
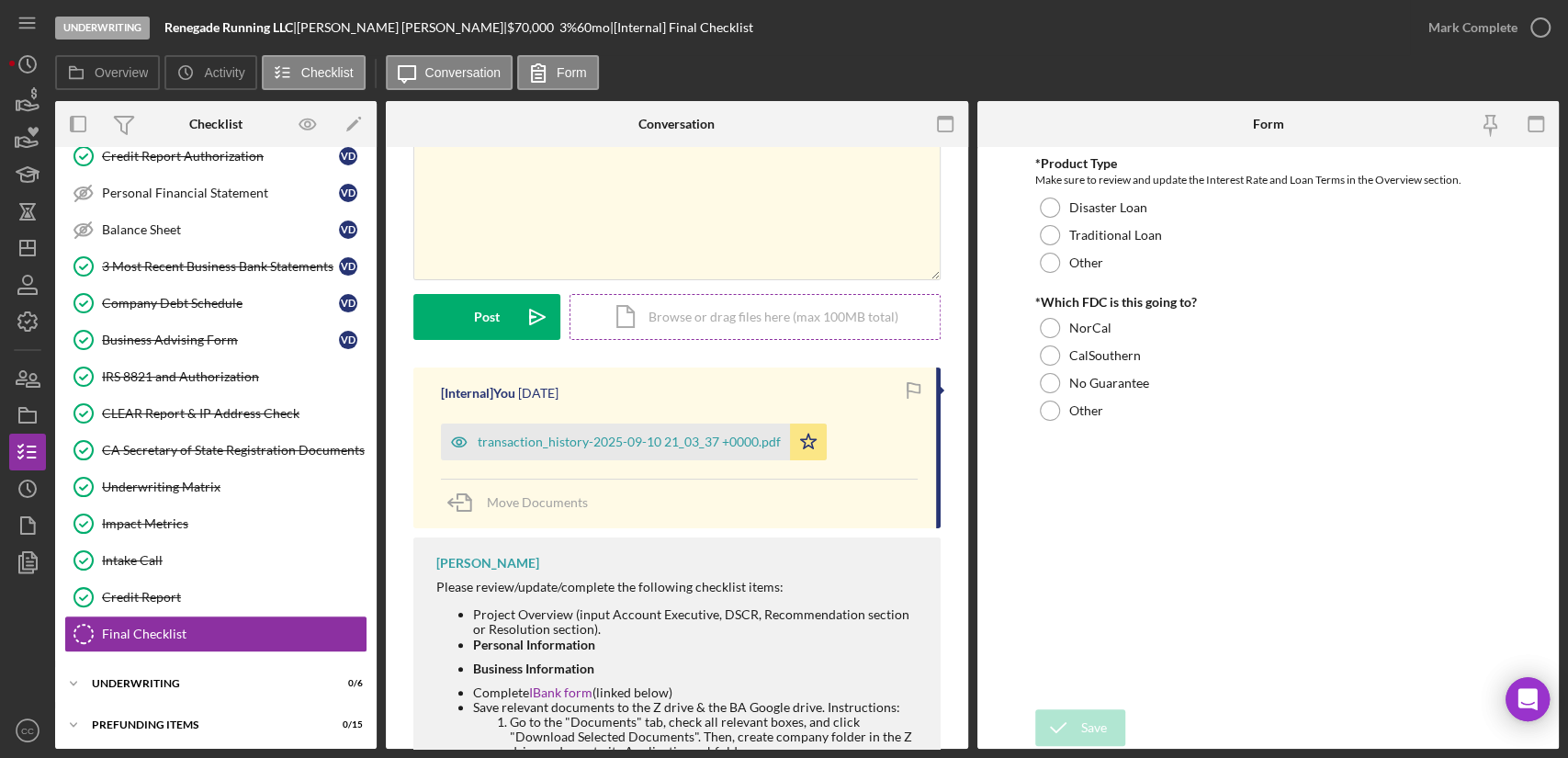
scroll to position [102, 0]
drag, startPoint x: 298, startPoint y: 27, endPoint x: 165, endPoint y: 28, distance: 133.0
click at [165, 28] on div "Renegade Running LLC |" at bounding box center [230, 27] width 132 height 15
copy div "Renegade Running LLC"
click at [32, 243] on icon "Icon/Dashboard" at bounding box center [28, 248] width 46 height 46
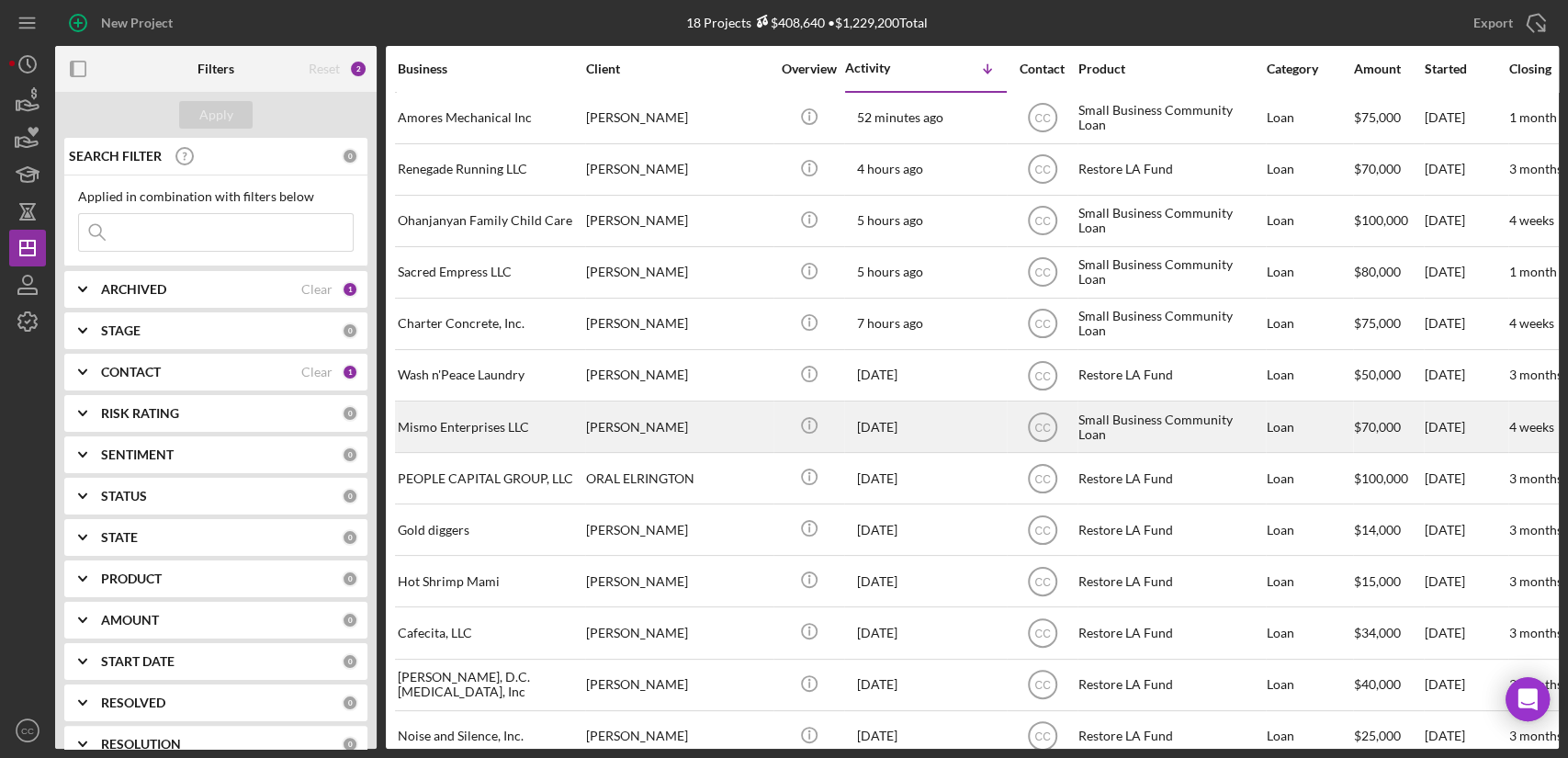
click at [502, 426] on div "Mismo Enterprises LLC" at bounding box center [489, 426] width 183 height 49
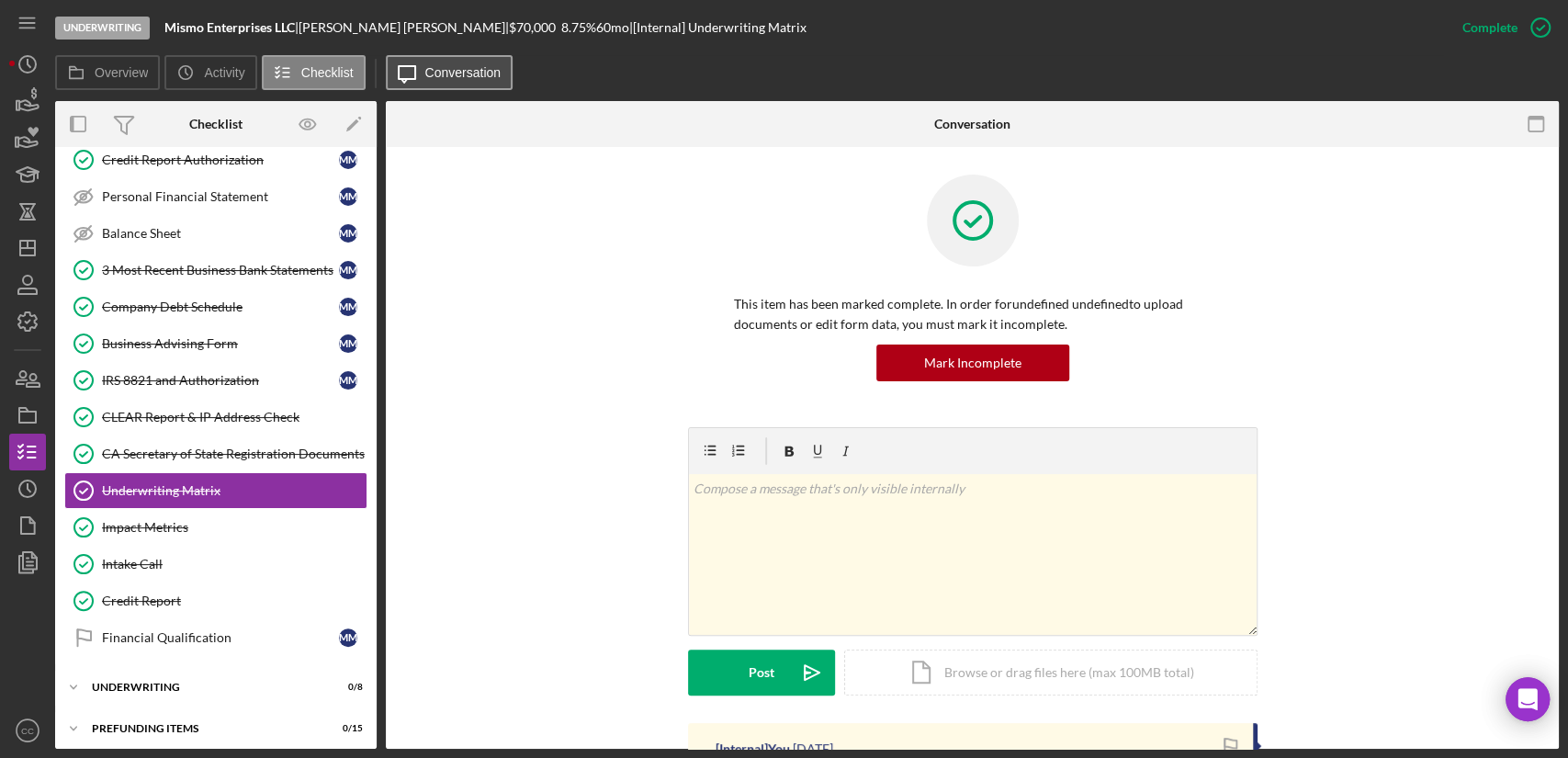
scroll to position [316, 0]
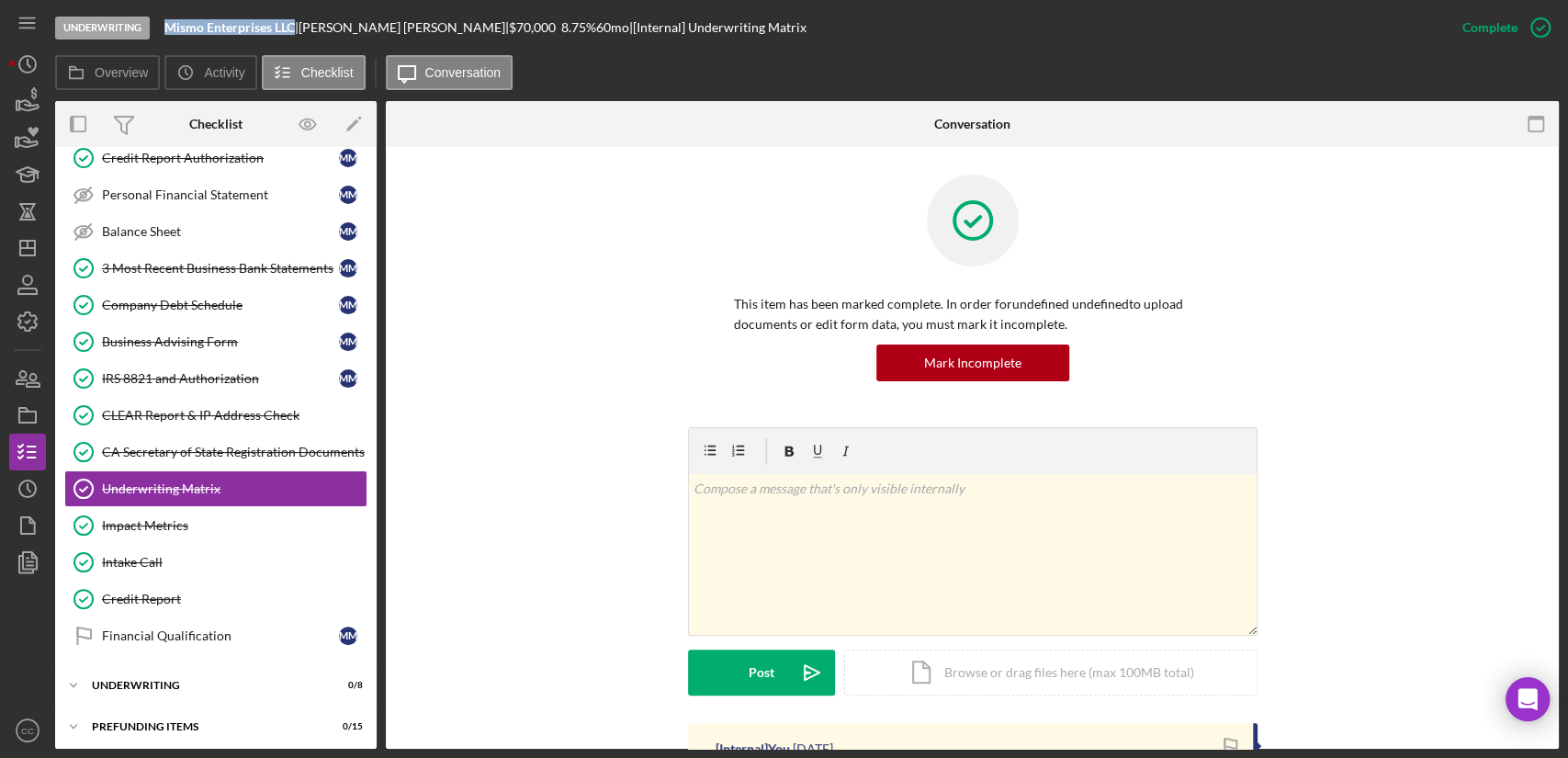
drag, startPoint x: 297, startPoint y: 27, endPoint x: 161, endPoint y: 30, distance: 136.0
click at [161, 30] on div "Underwriting Mismo Enterprises LLC | Michelle Moran | $70,000 $42,000 8.75 % 60…" at bounding box center [749, 27] width 1389 height 55
click at [34, 254] on polygon "button" at bounding box center [27, 248] width 15 height 15
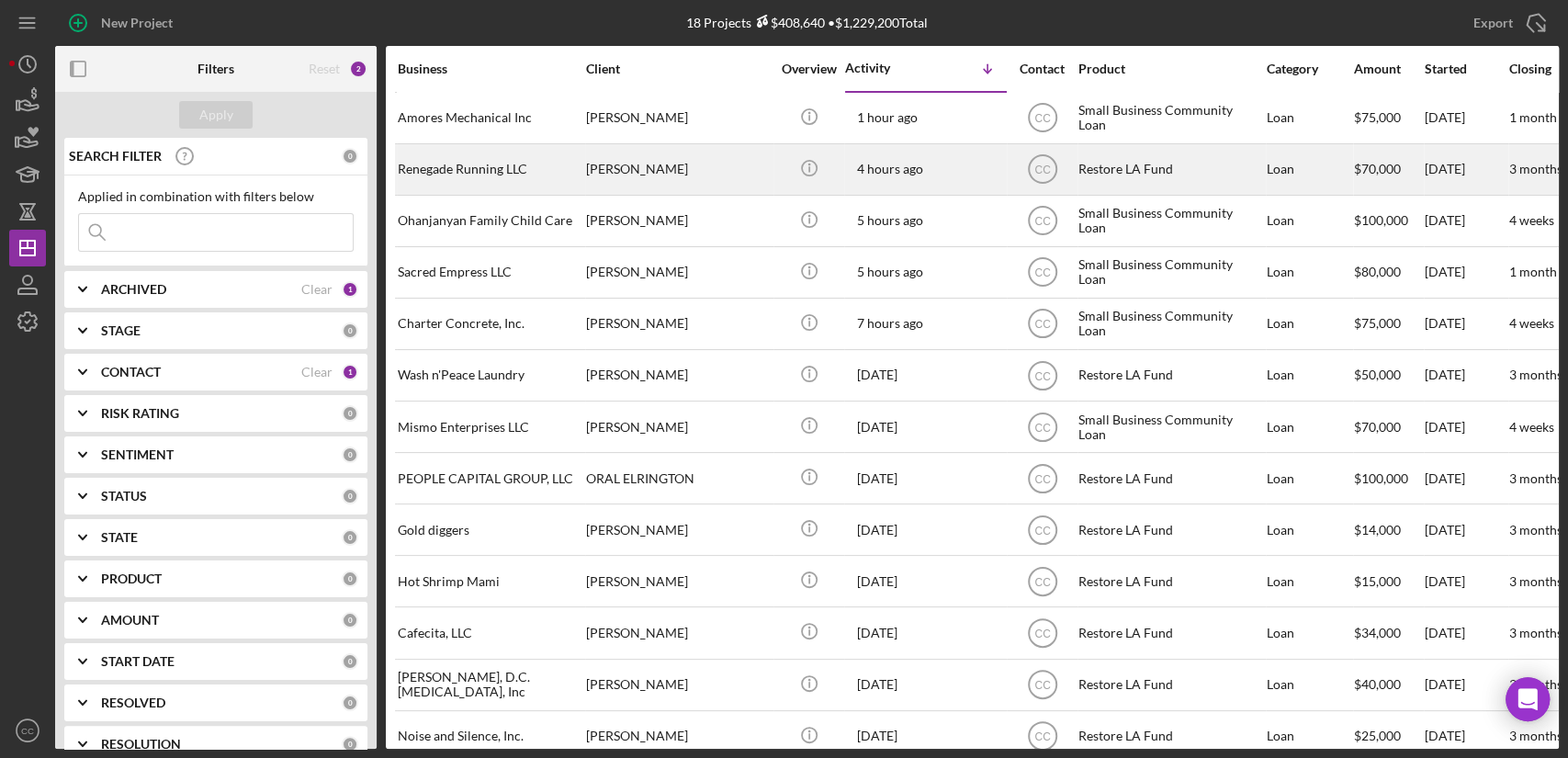
click at [465, 169] on div "Renegade Running LLC" at bounding box center [489, 169] width 183 height 49
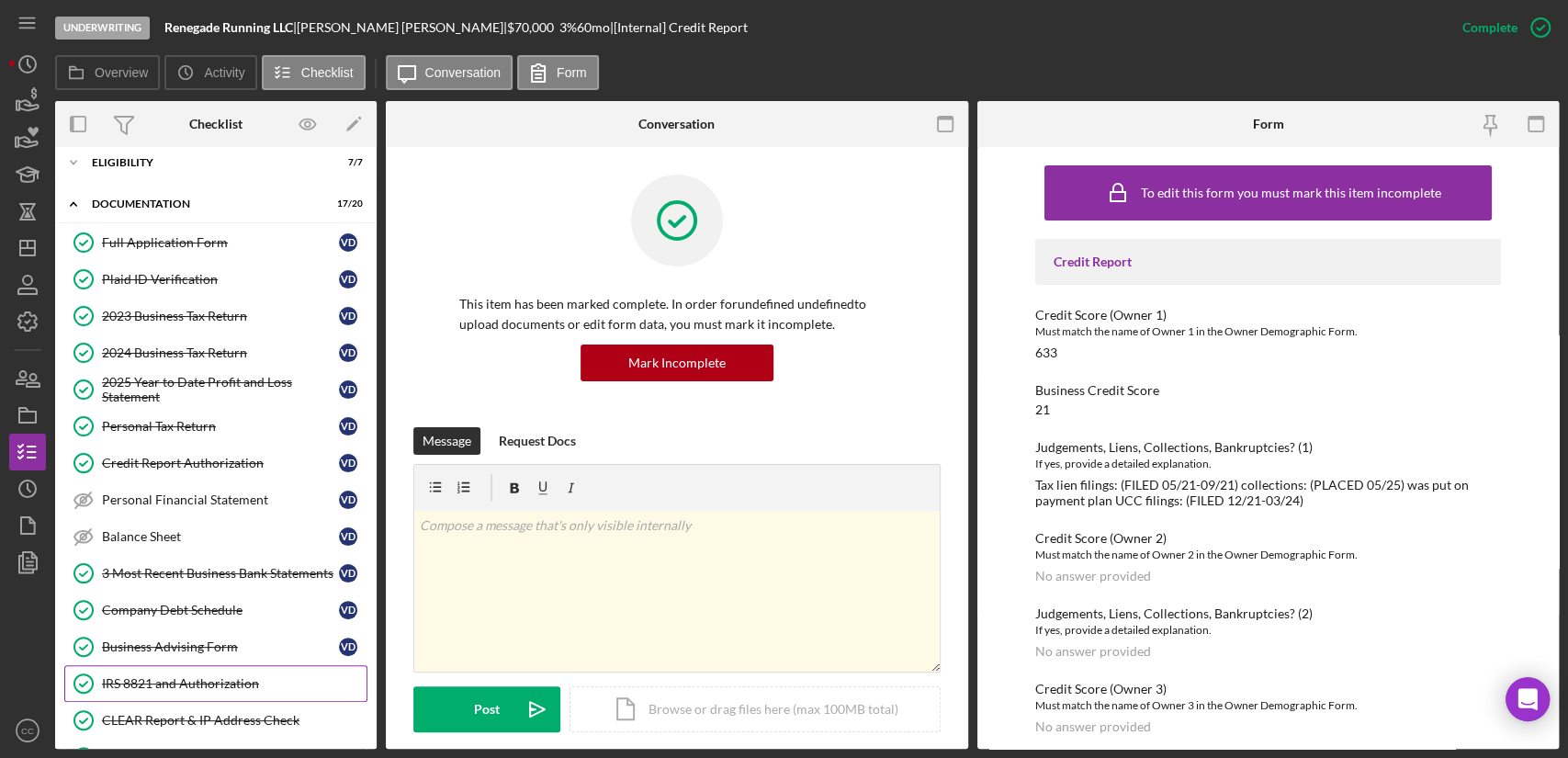
scroll to position [10, 0]
click at [186, 351] on div "2024 Business Tax Return" at bounding box center [220, 354] width 237 height 15
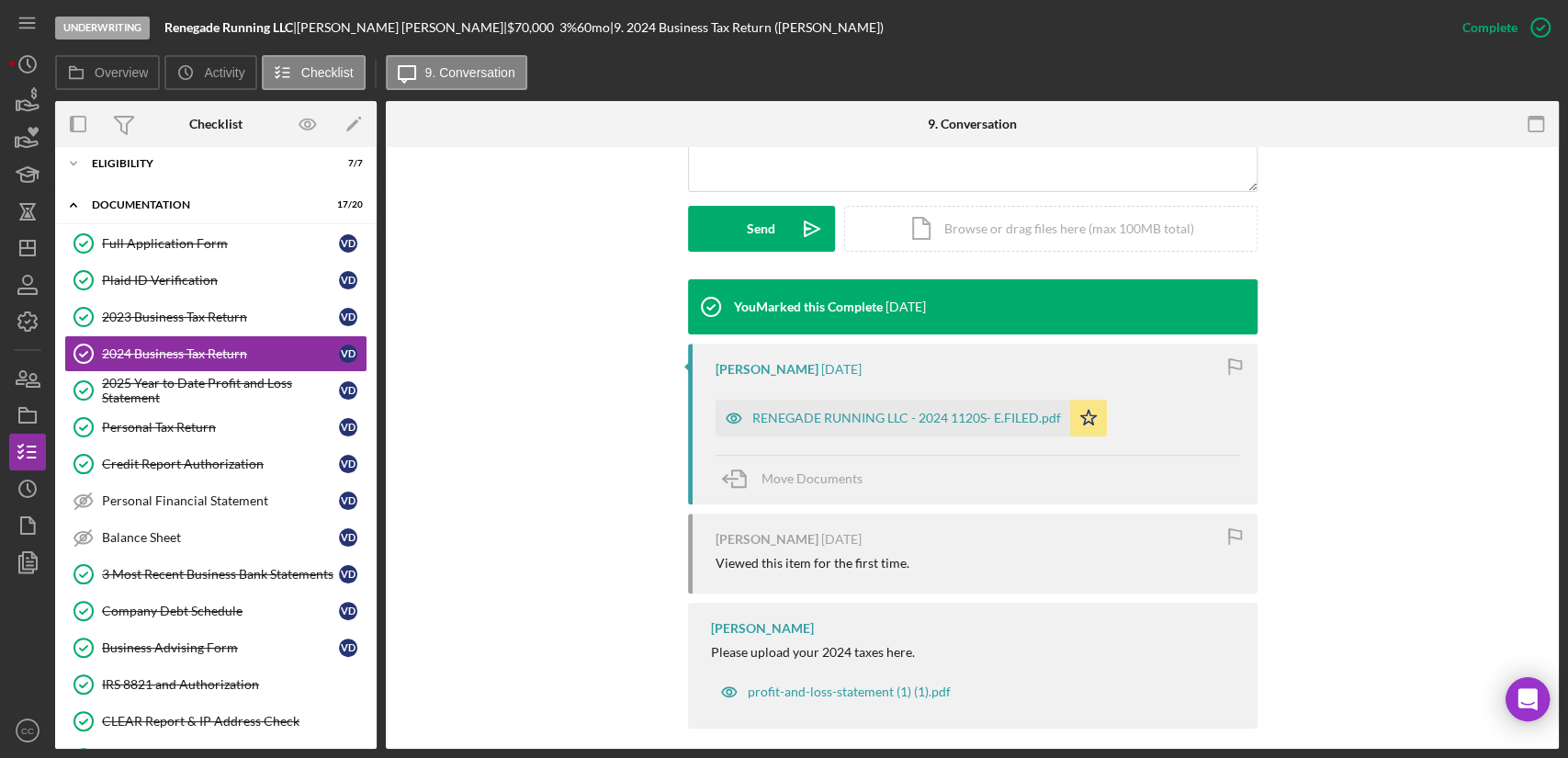
scroll to position [496, 0]
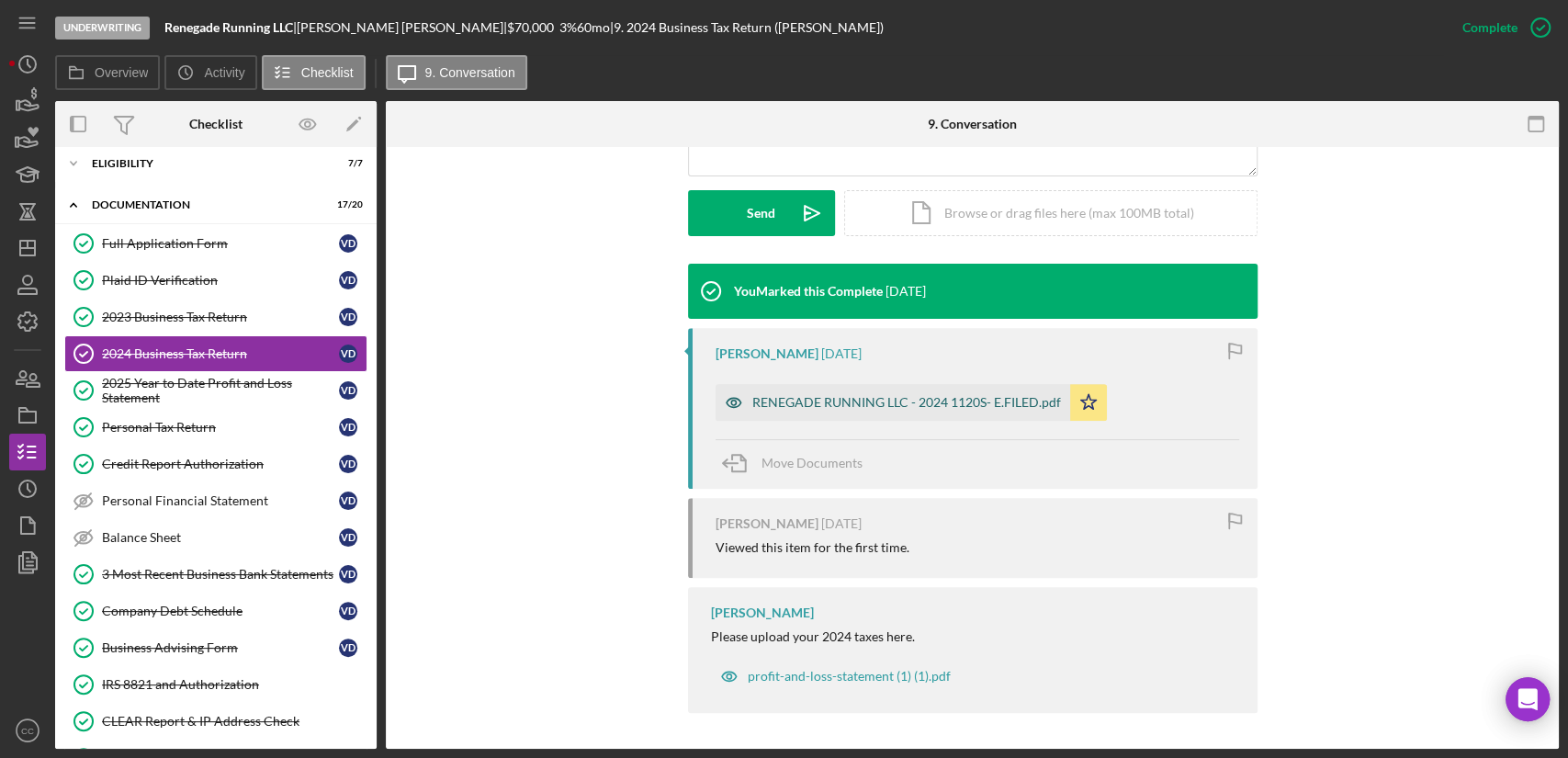
click at [889, 398] on div "RENEGADE RUNNING LLC - 2024 1120S- E.FILED.pdf" at bounding box center [906, 402] width 309 height 15
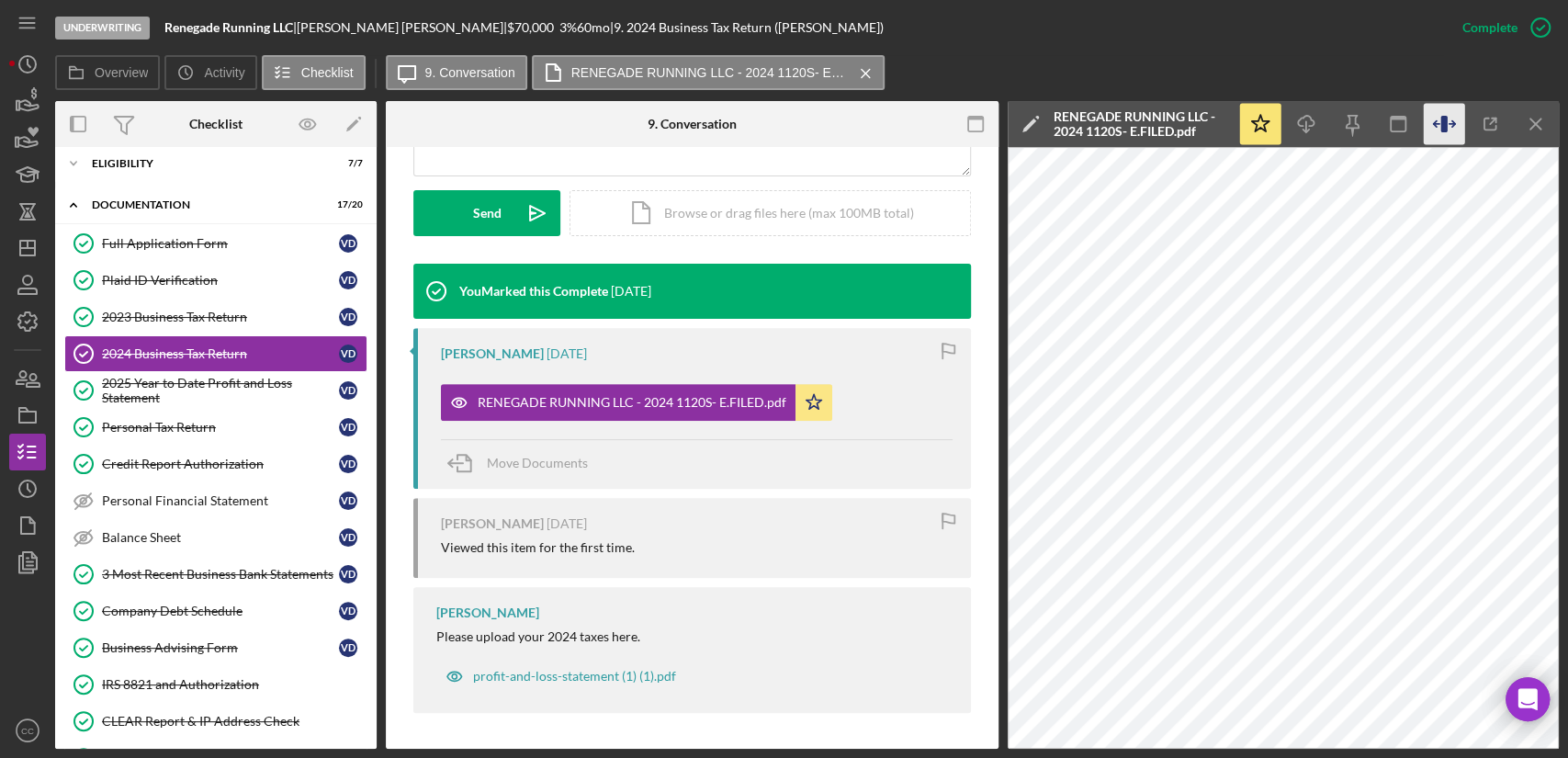
click at [1440, 124] on icon "button" at bounding box center [1445, 125] width 42 height 42
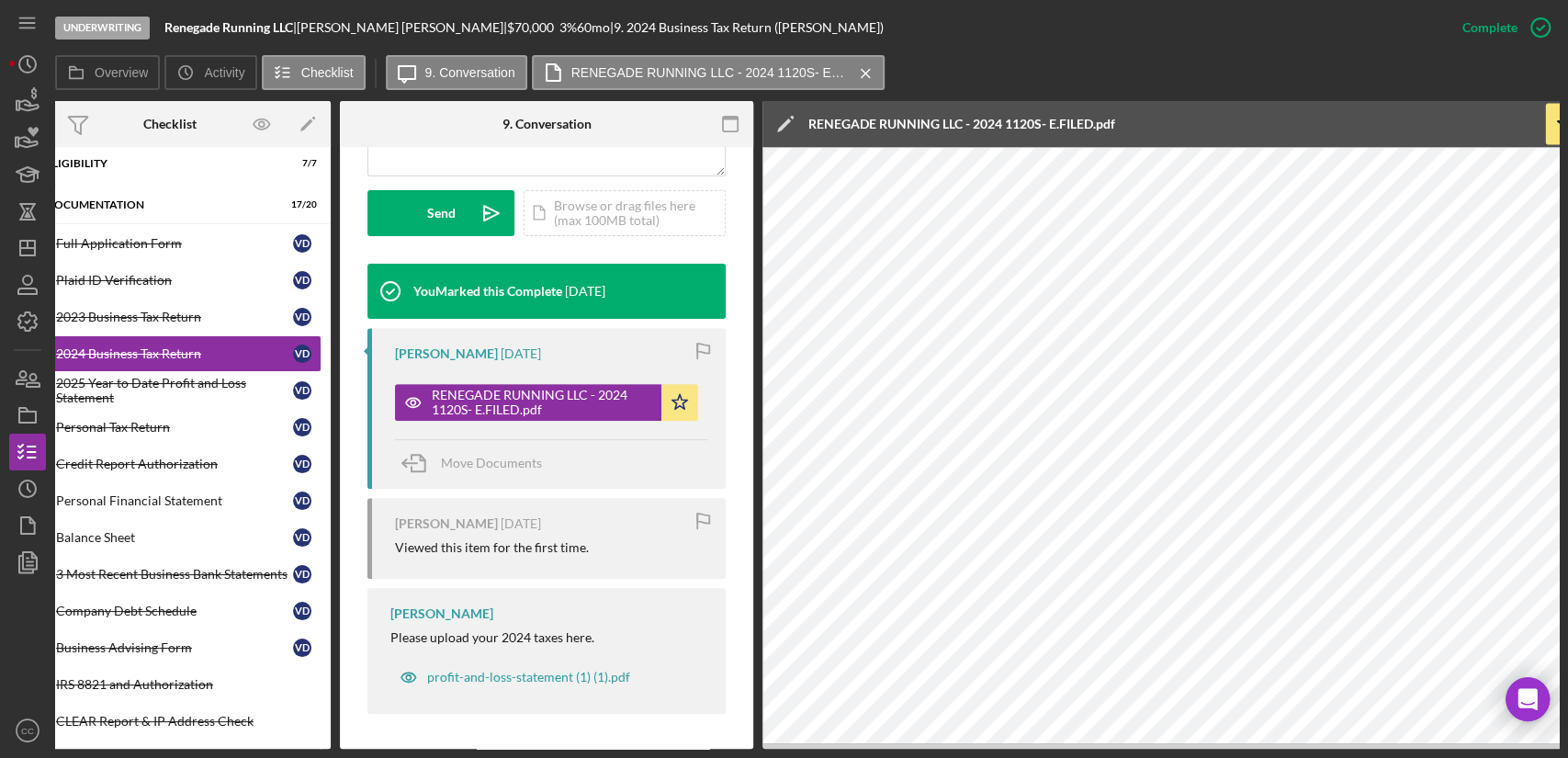
scroll to position [0, 0]
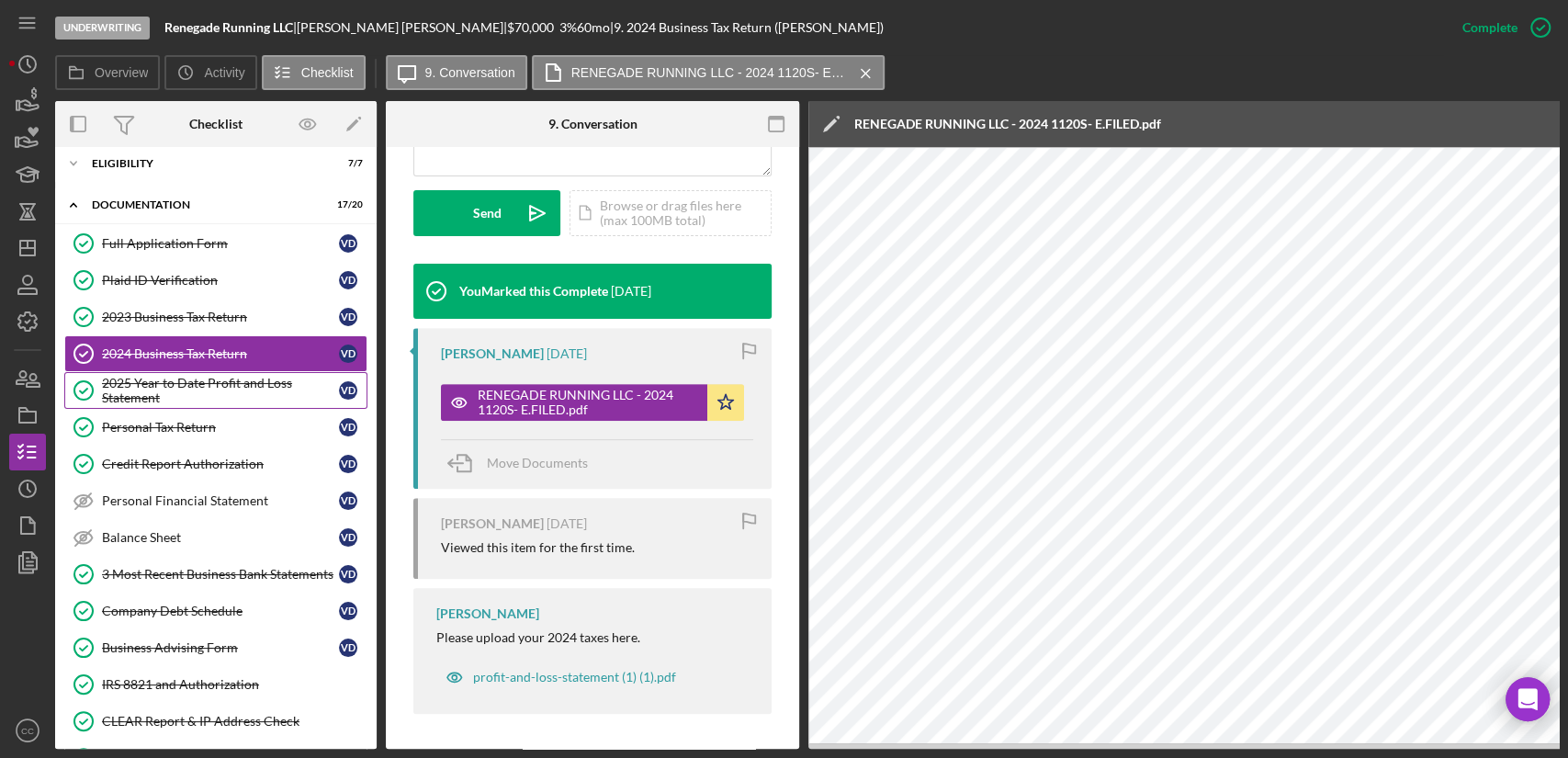
click at [183, 390] on div "2025 Year to Date Profit and Loss Statement" at bounding box center [220, 390] width 237 height 30
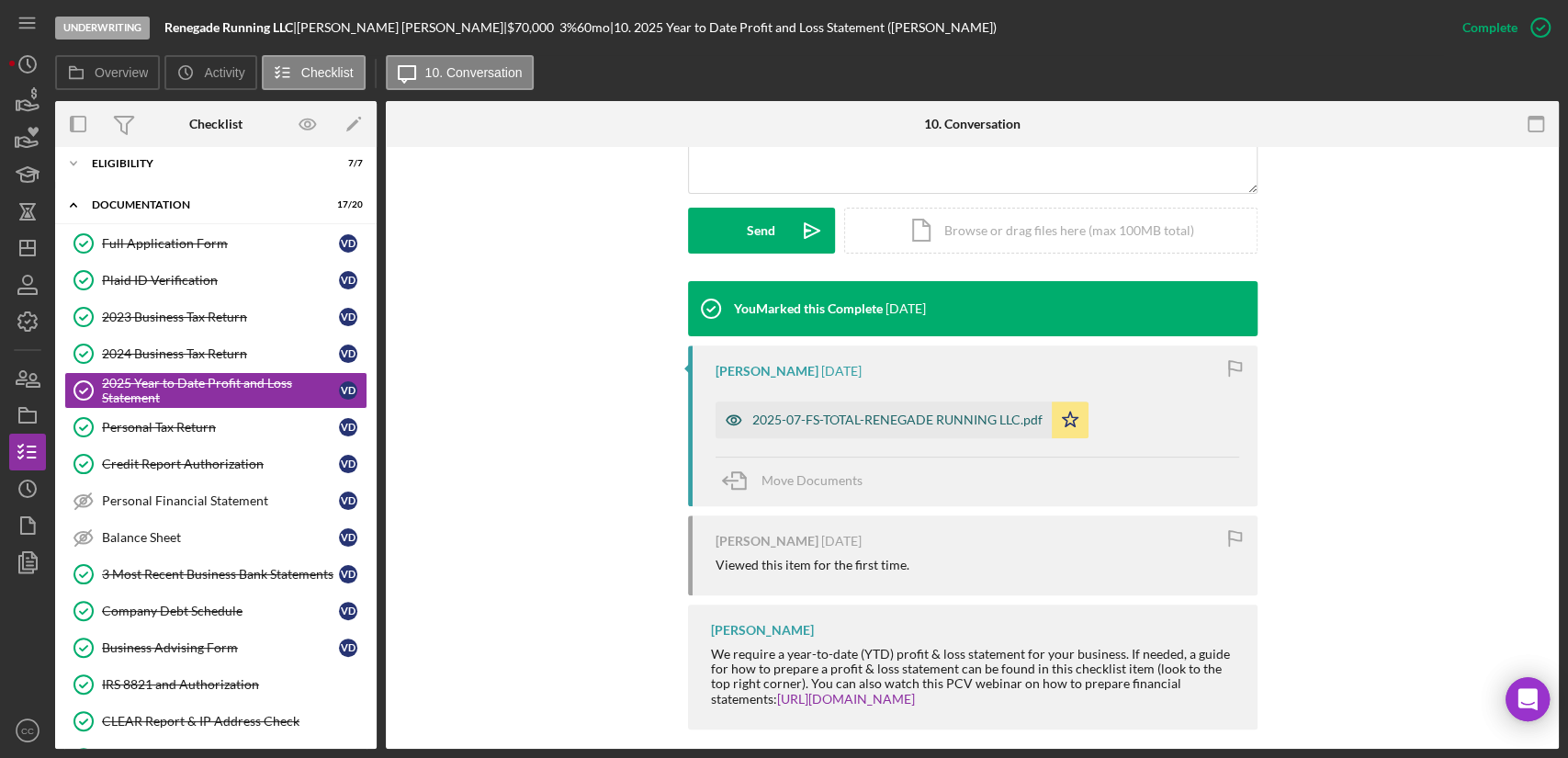
scroll to position [494, 0]
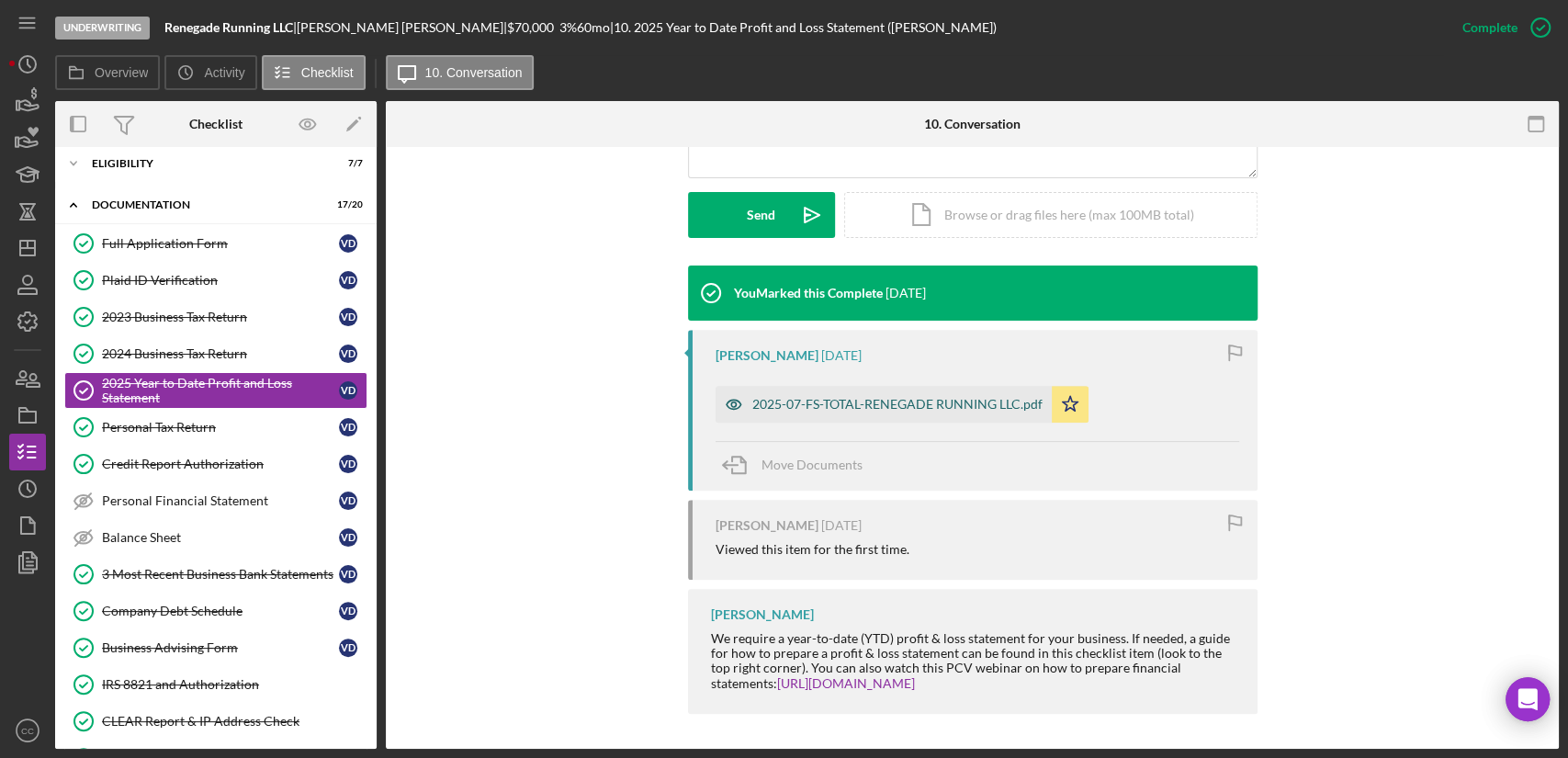
click at [918, 411] on div "2025-07-FS-TOTAL-RENEGADE RUNNING LLC.pdf" at bounding box center [884, 403] width 336 height 37
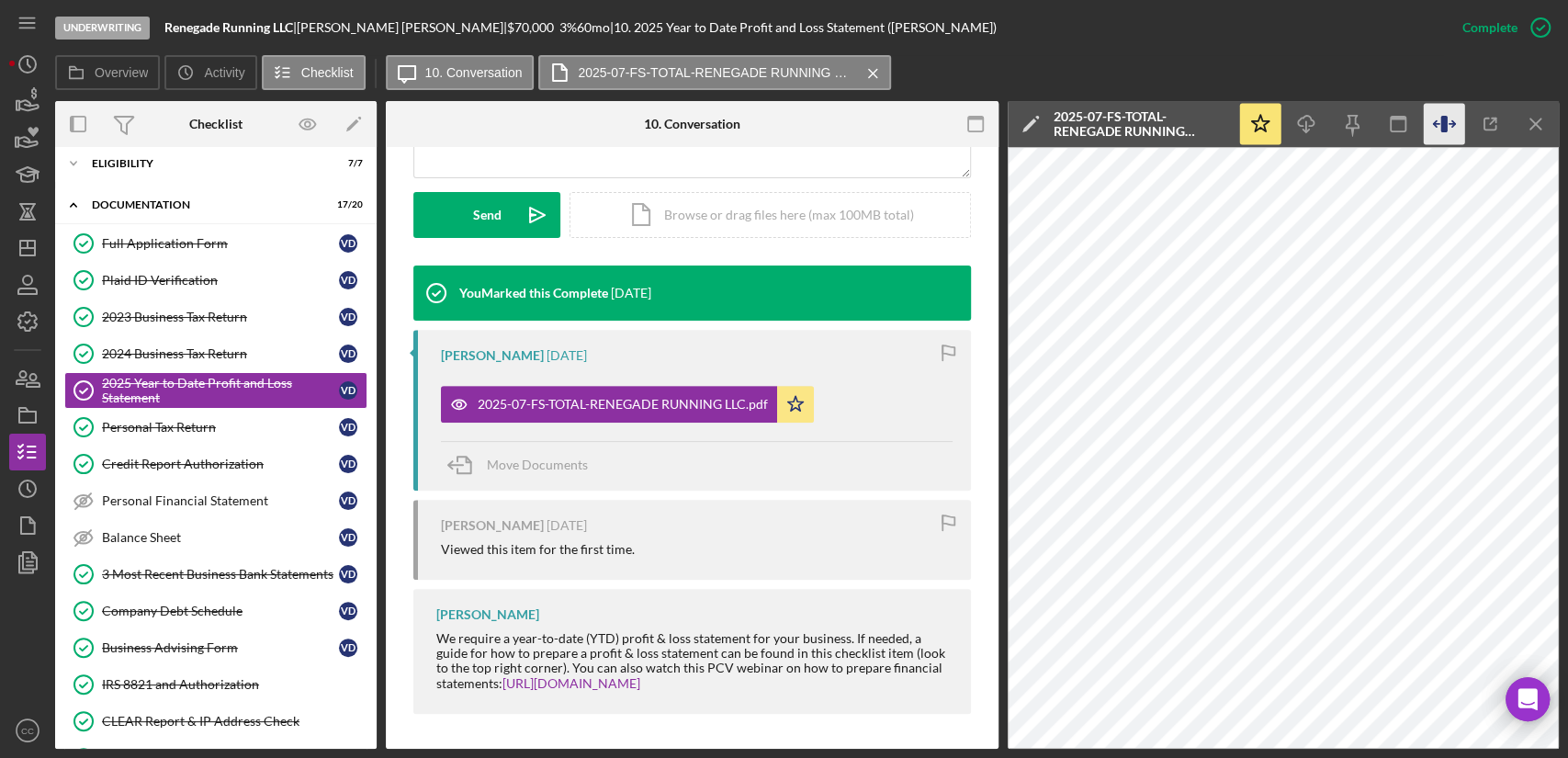
click at [1440, 129] on icon "button" at bounding box center [1443, 124] width 6 height 17
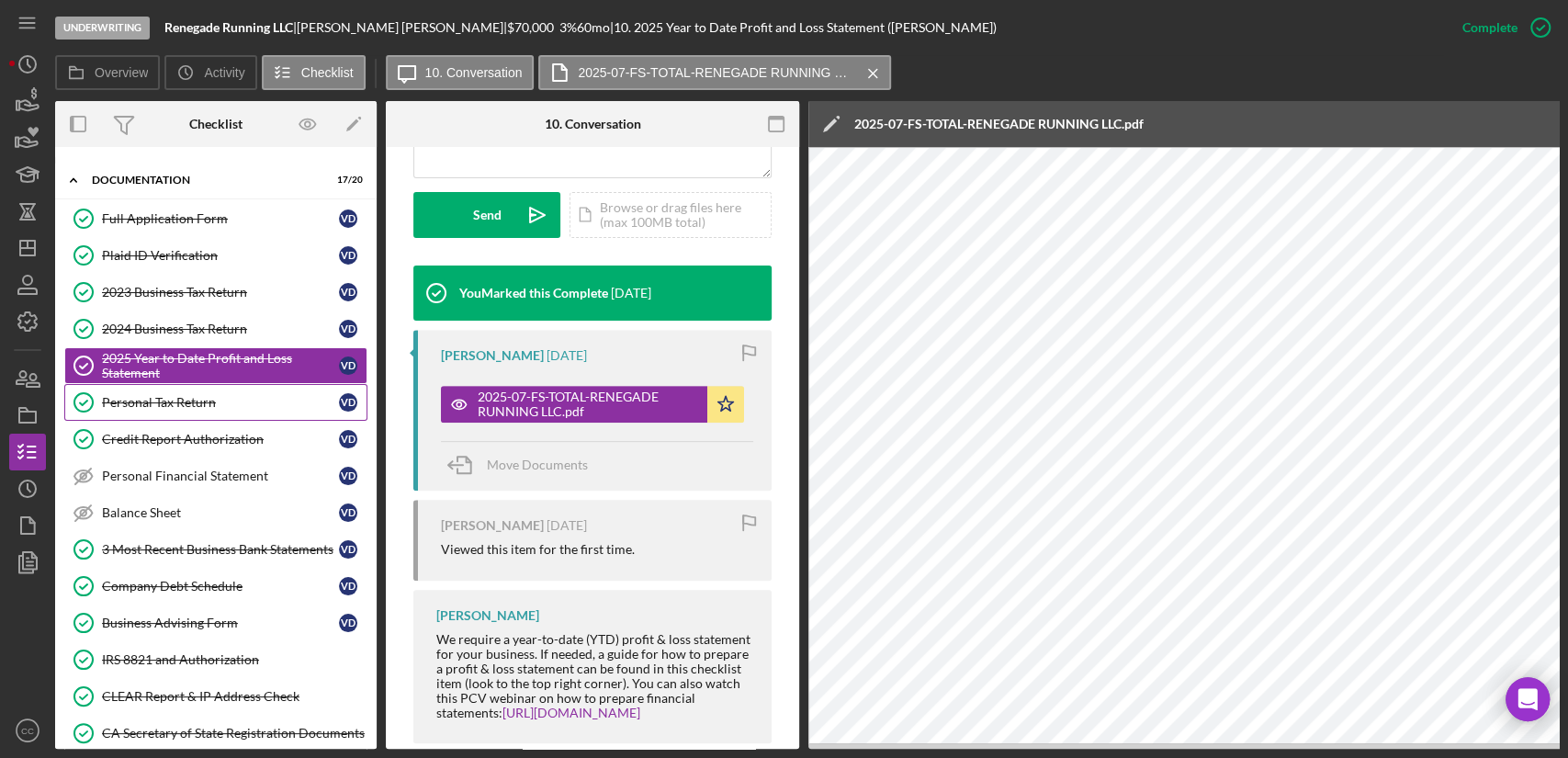
scroll to position [0, 0]
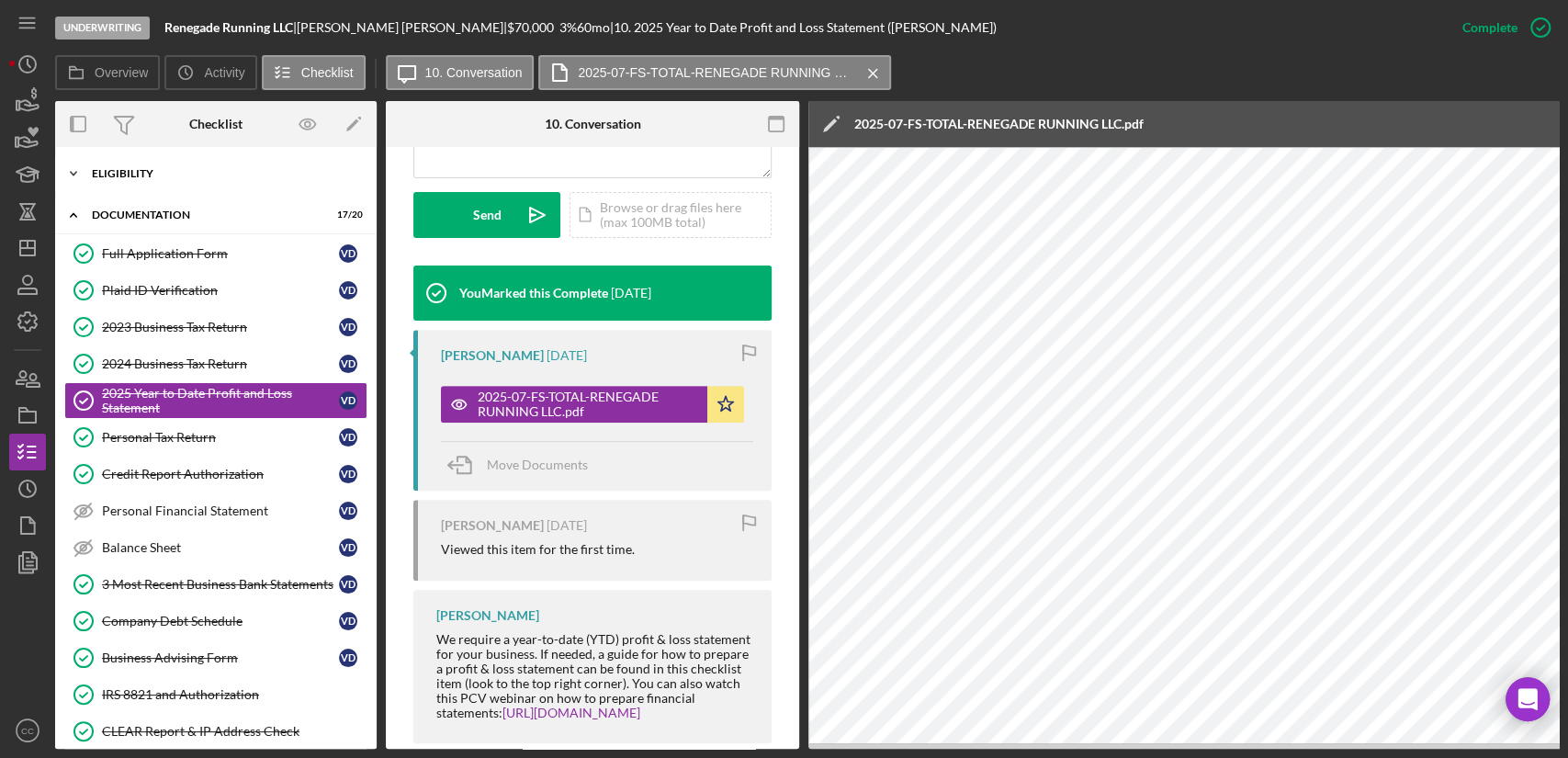
click at [146, 174] on div "Eligibility" at bounding box center [222, 173] width 262 height 11
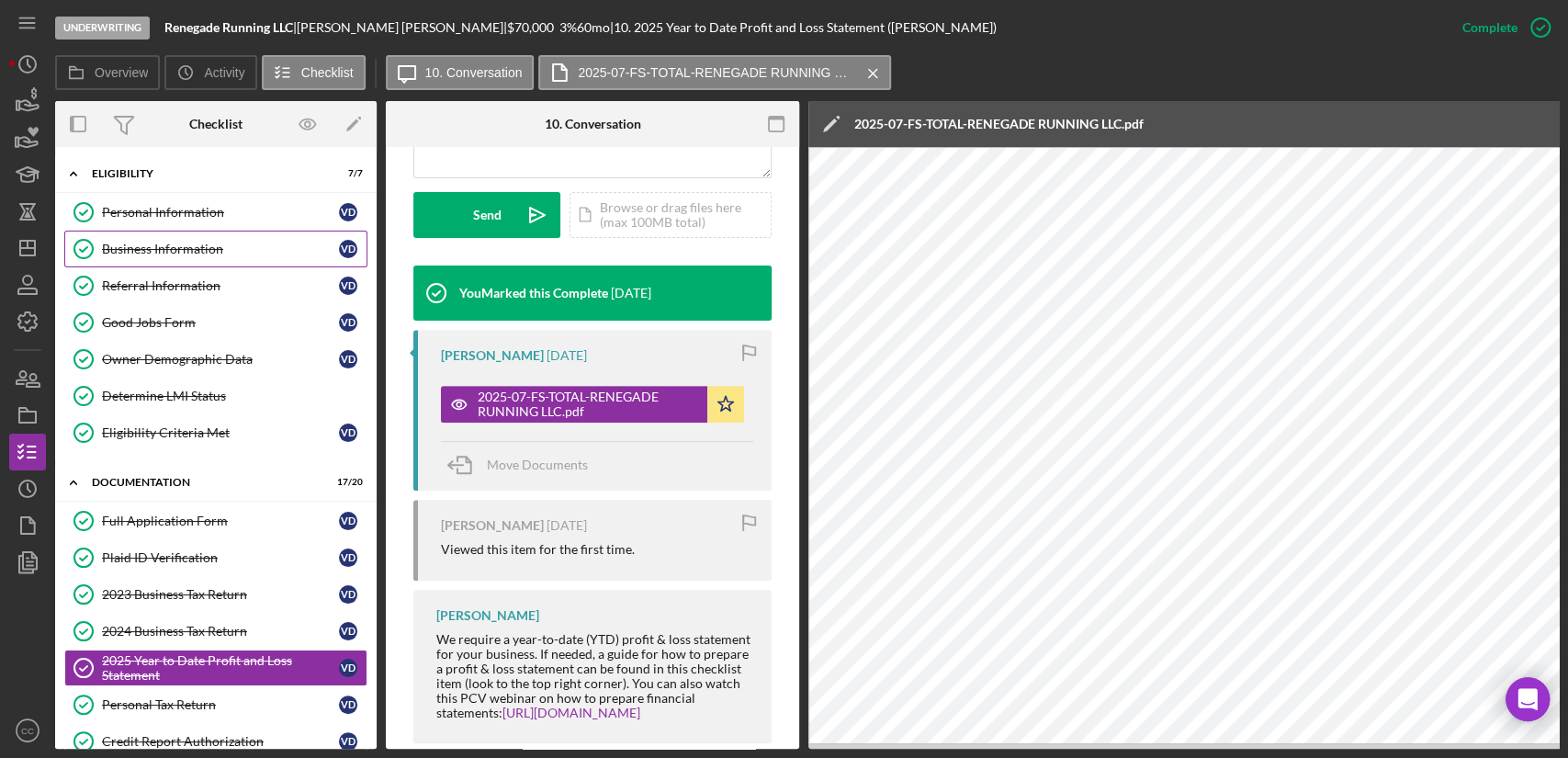
click at [154, 256] on link "Business Information Business Information V D" at bounding box center [216, 249] width 303 height 37
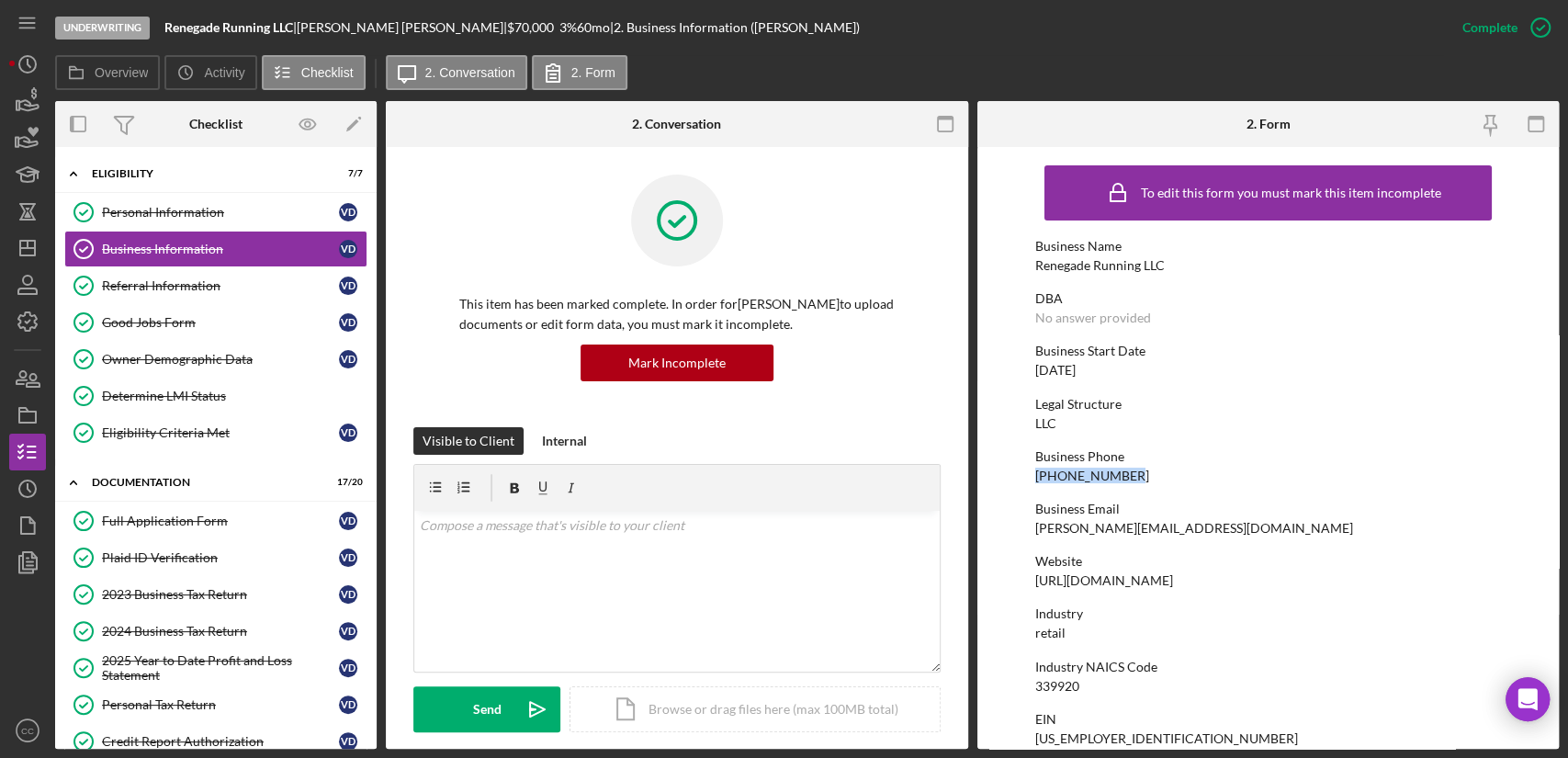
drag, startPoint x: 1118, startPoint y: 468, endPoint x: 1179, endPoint y: 468, distance: 61.0
click at [1012, 475] on form "To edit this form you must mark this item incomplete Business Name Renegade Run…" at bounding box center [1267, 448] width 582 height 602
drag, startPoint x: 1179, startPoint y: 468, endPoint x: 1138, endPoint y: 477, distance: 42.0
click at [1168, 471] on div "Business Phone (510) 672-4653" at bounding box center [1268, 466] width 466 height 34
drag, startPoint x: 1122, startPoint y: 470, endPoint x: 1011, endPoint y: 476, distance: 111.2
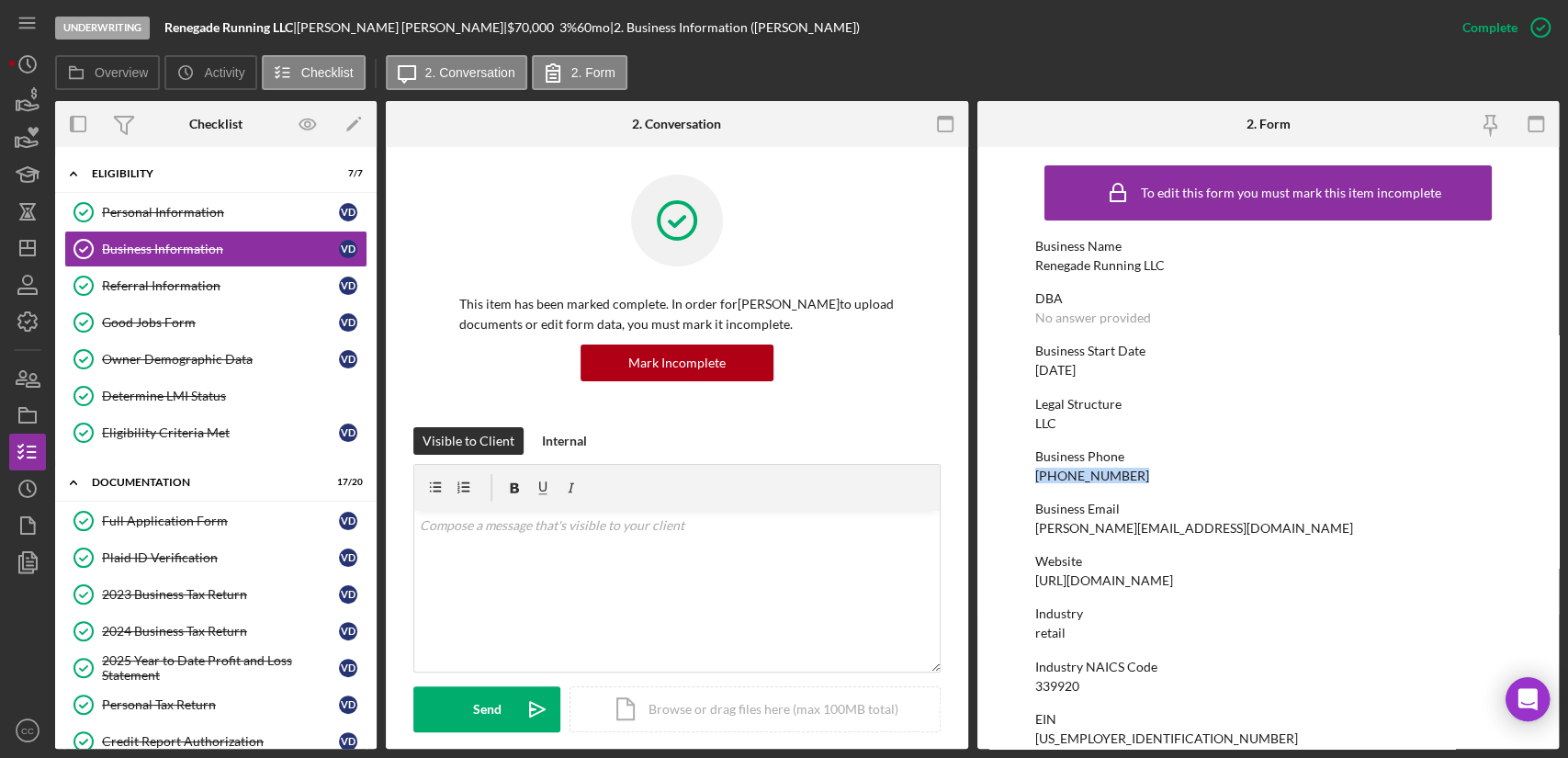
click at [1011, 476] on form "To edit this form you must mark this item incomplete Business Name Renegade Run…" at bounding box center [1267, 448] width 582 height 602
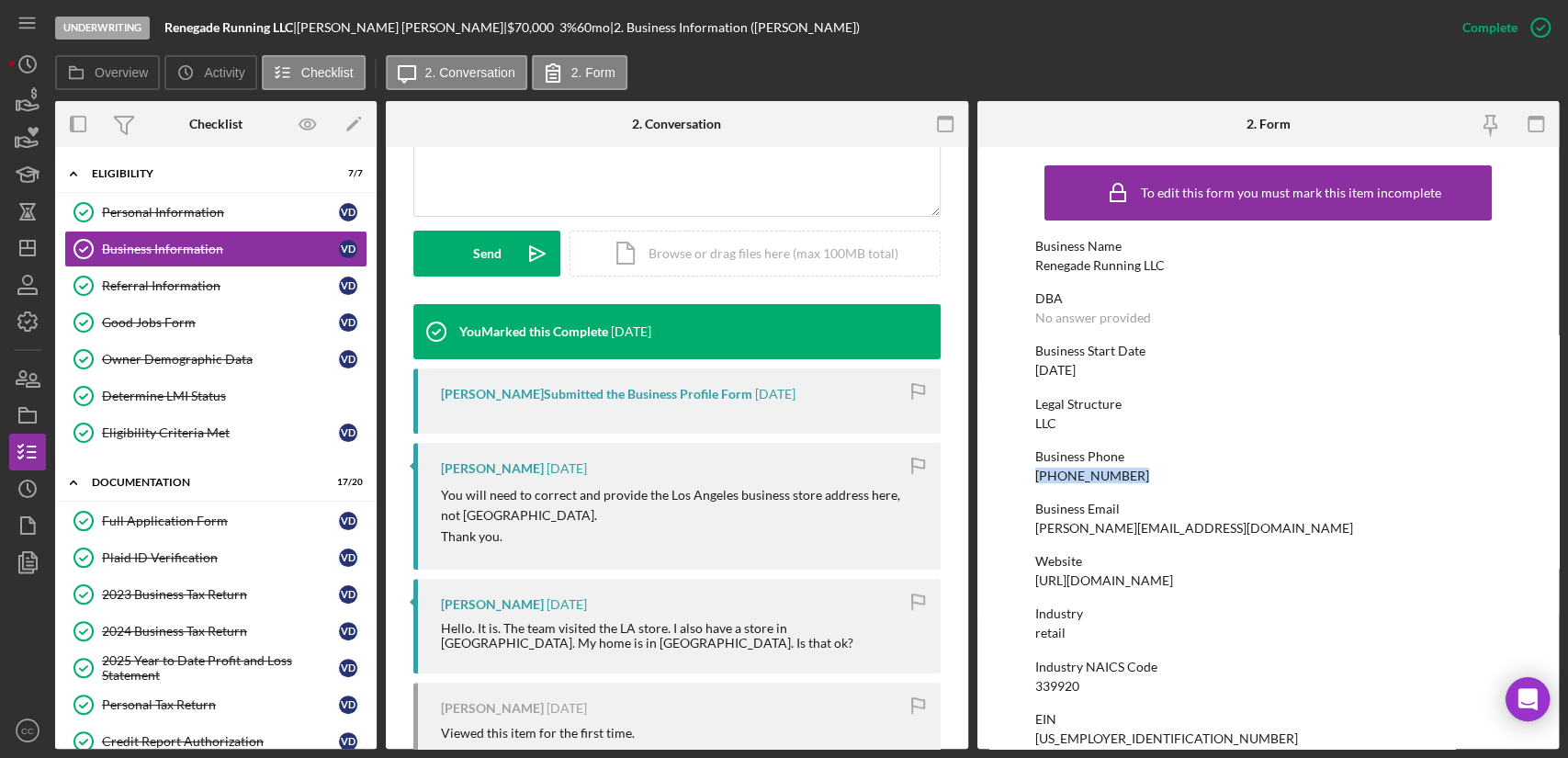
scroll to position [408, 0]
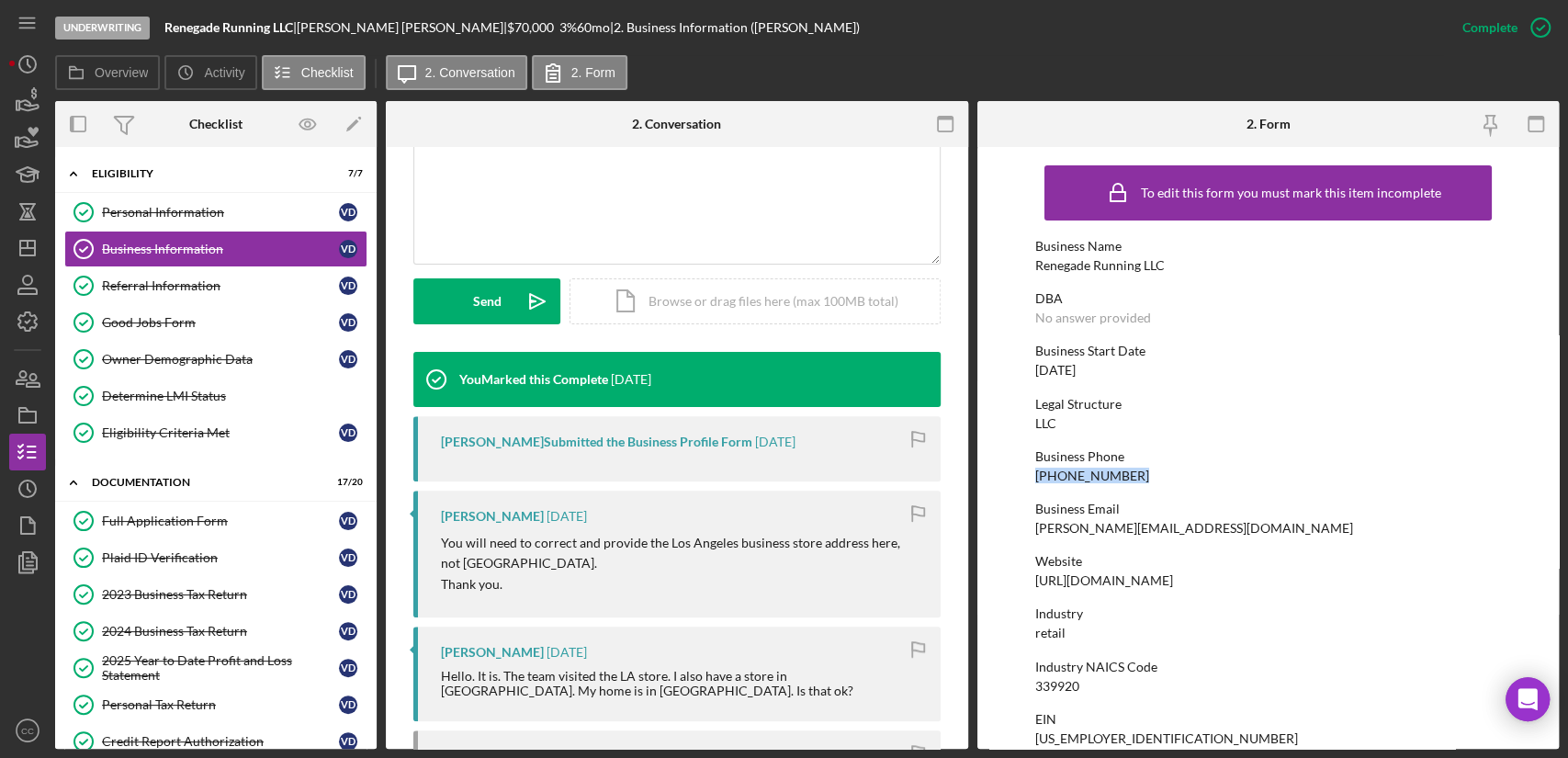
drag, startPoint x: 1242, startPoint y: 578, endPoint x: 995, endPoint y: 587, distance: 247.2
click at [995, 587] on form "To edit this form you must mark this item incomplete Business Name Renegade Run…" at bounding box center [1267, 448] width 582 height 602
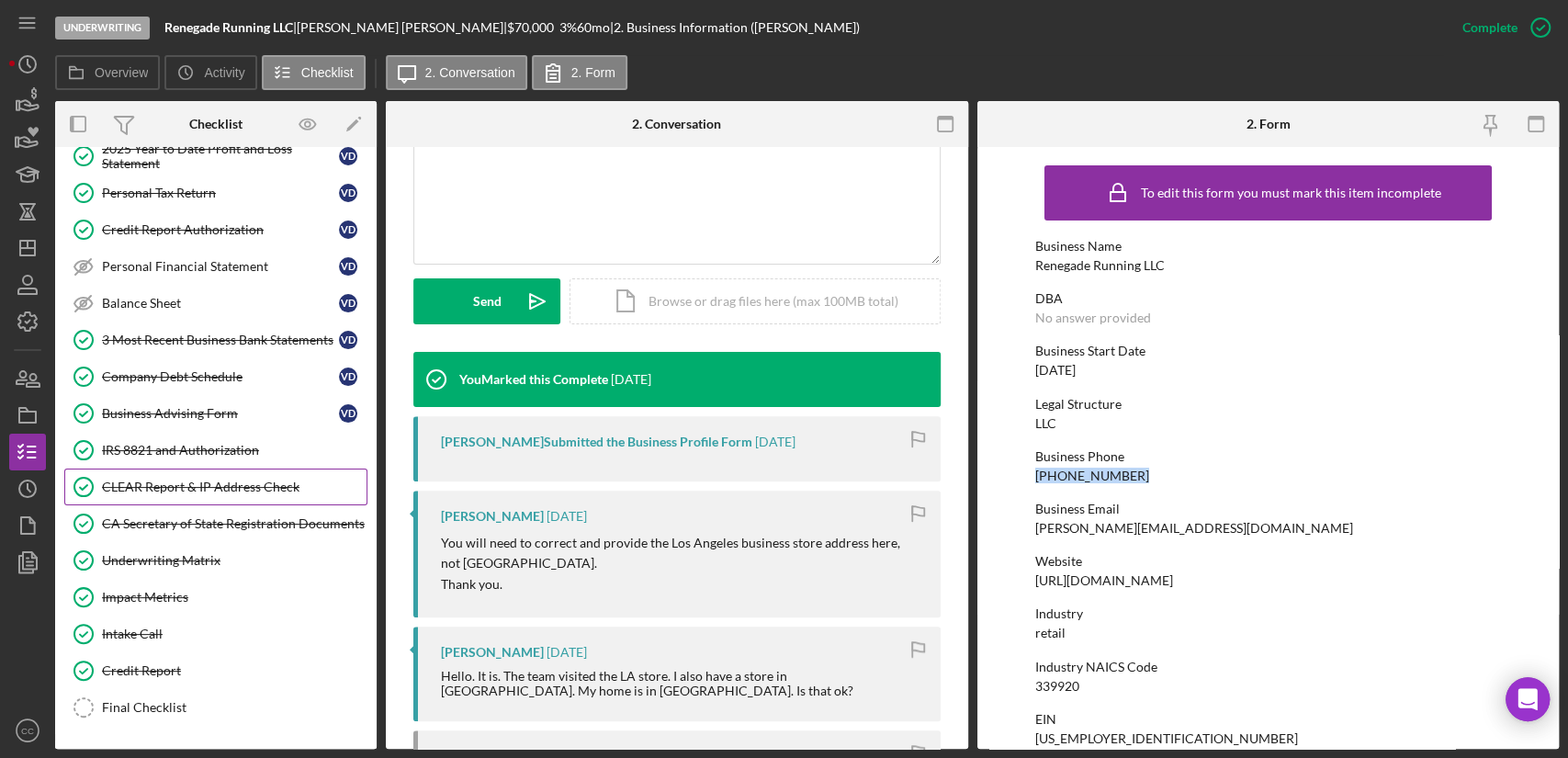
scroll to position [481, 0]
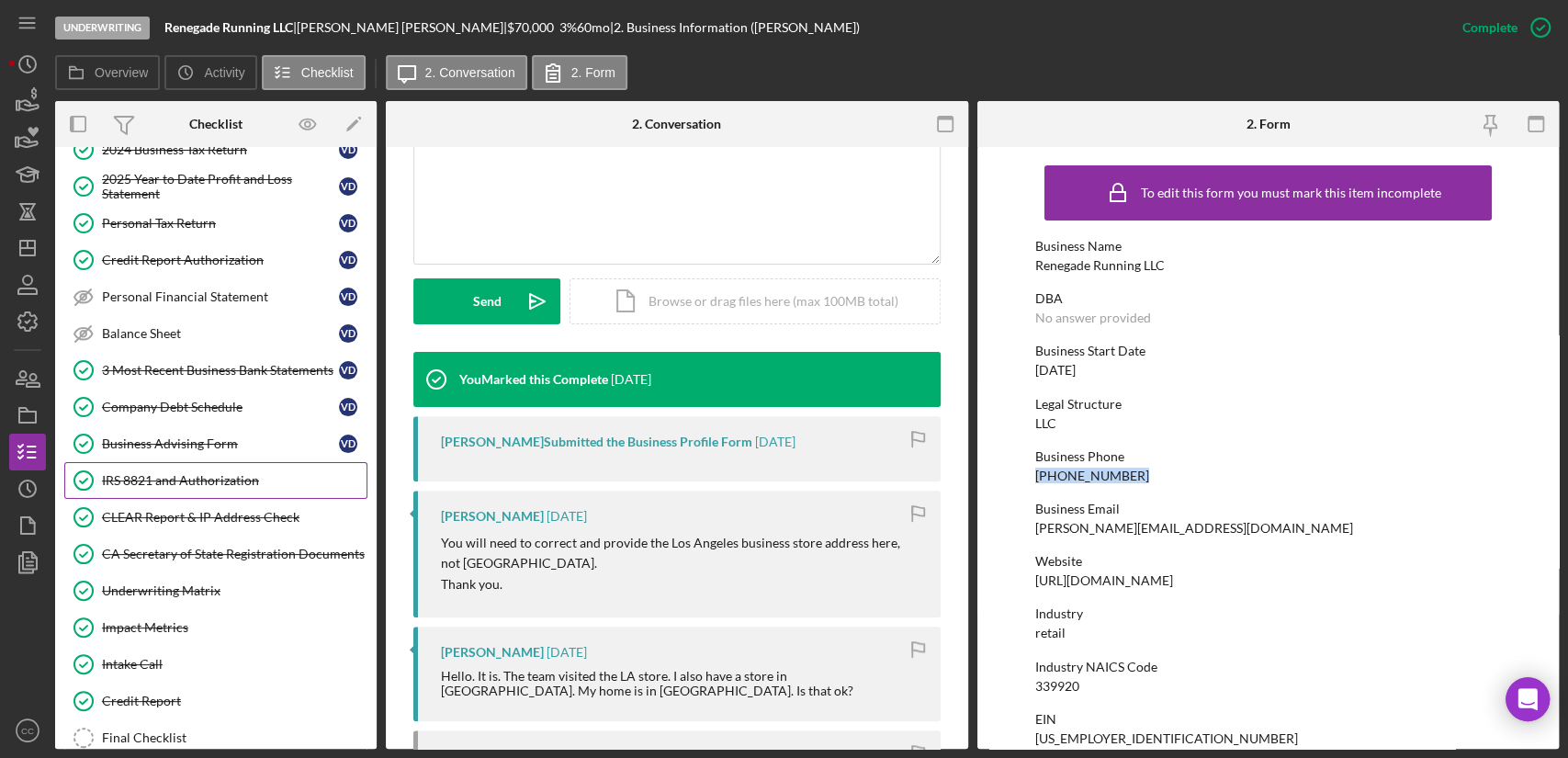
click at [200, 483] on link "IRS 8821 and Authorization IRS 8821 and Authorization" at bounding box center [216, 480] width 303 height 37
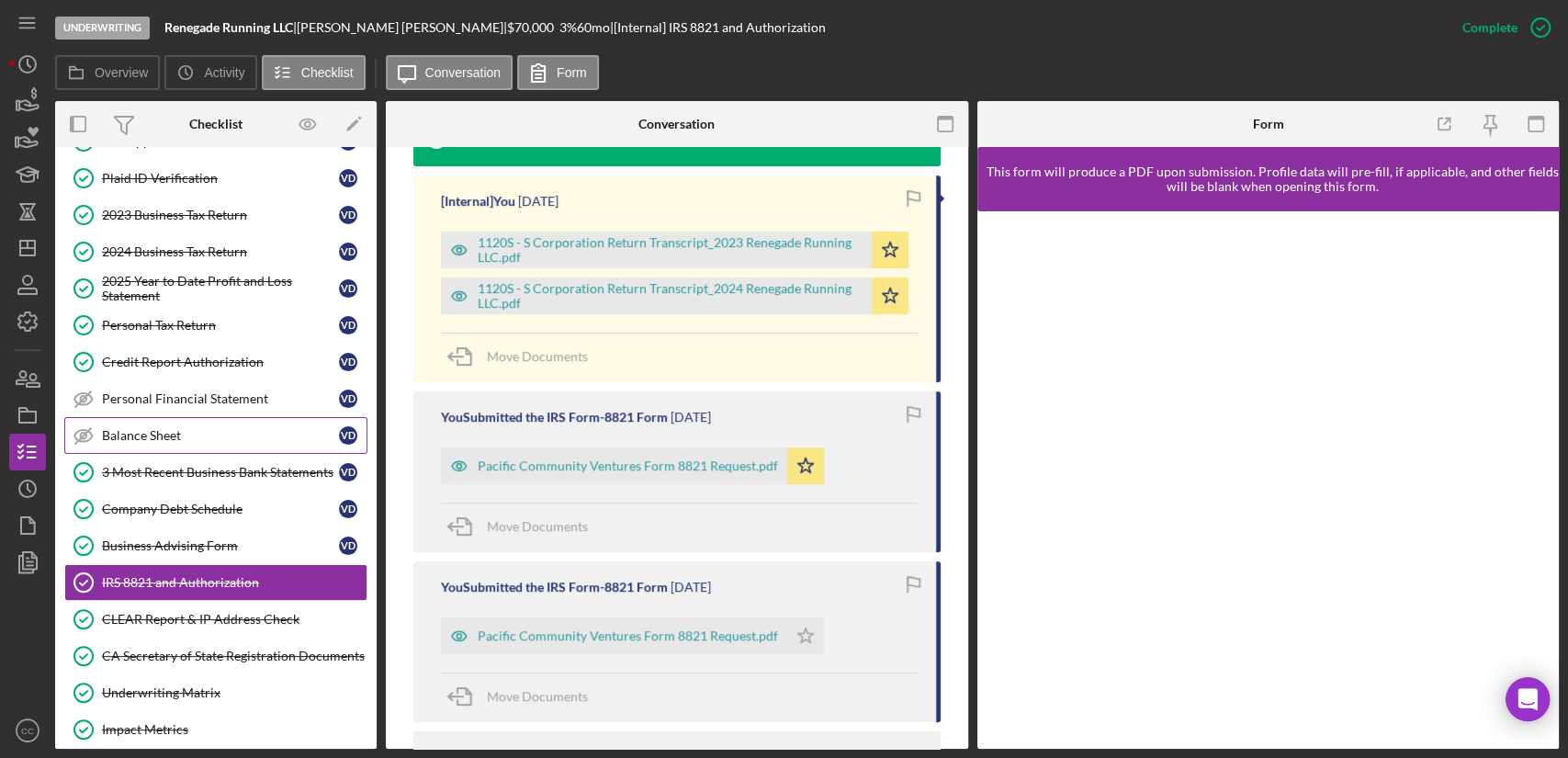
scroll to position [278, 0]
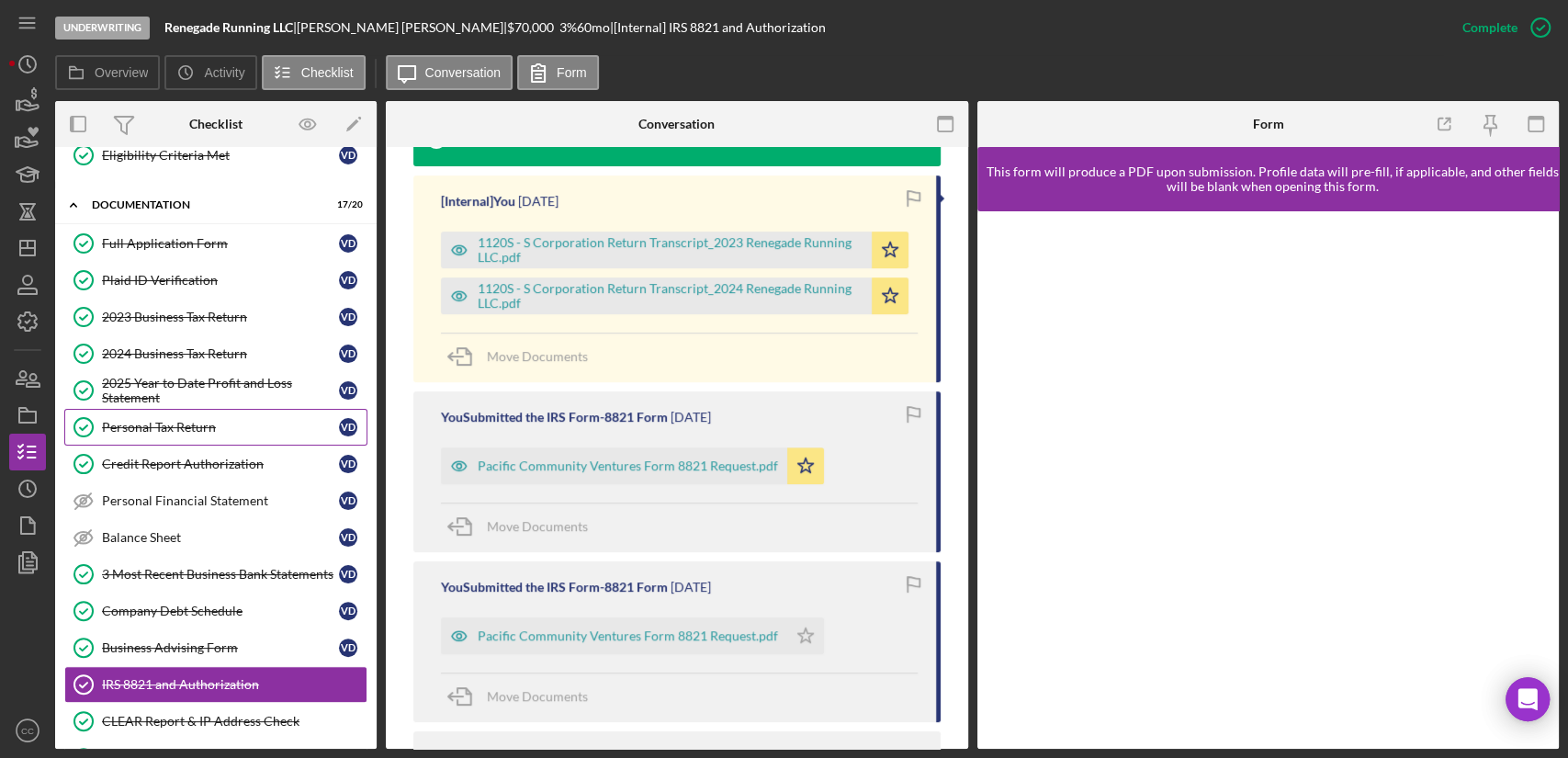
click at [161, 425] on div "Personal Tax Return" at bounding box center [220, 427] width 237 height 15
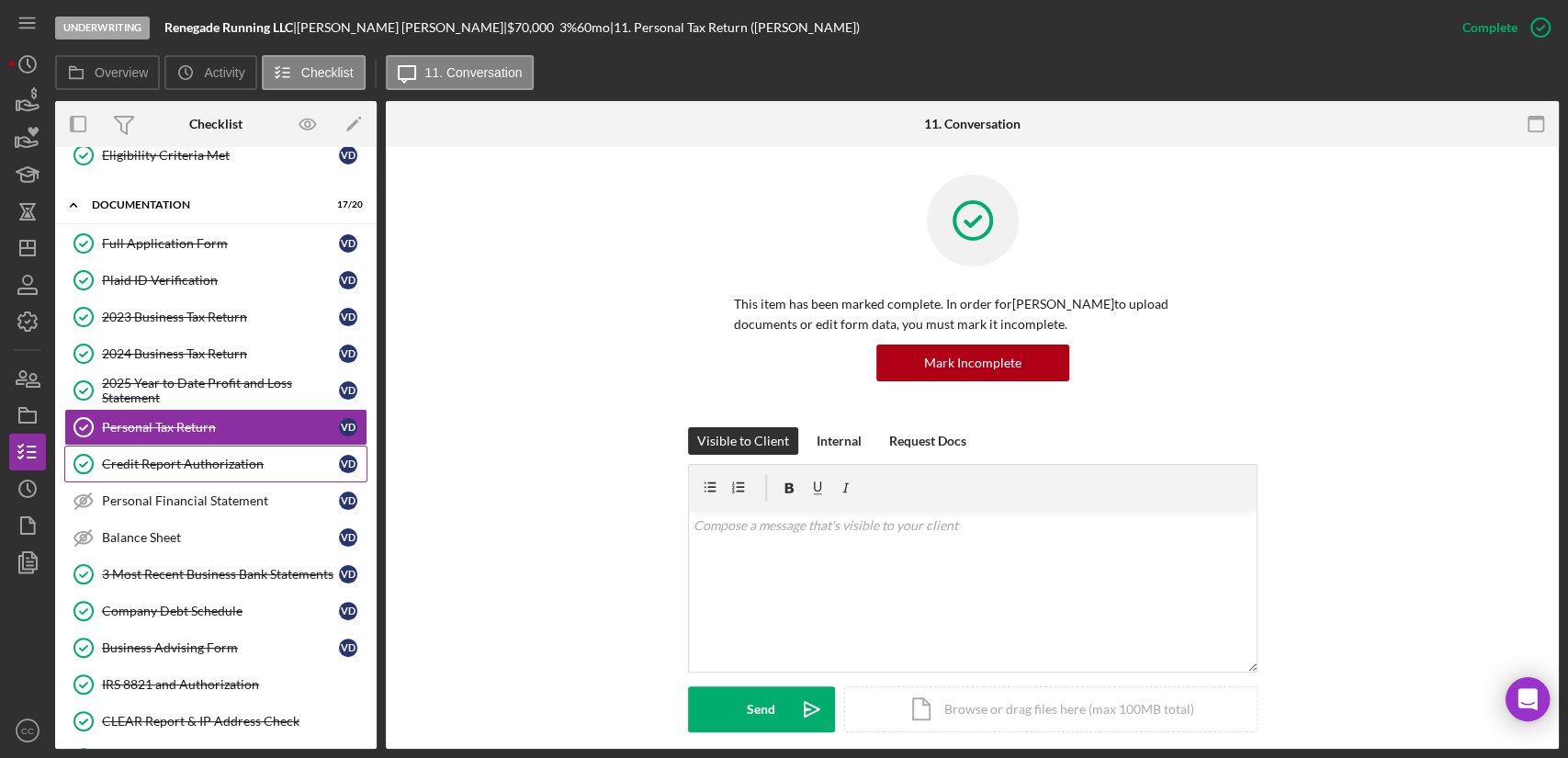
click at [159, 460] on div "Credit Report Authorization" at bounding box center [220, 463] width 237 height 15
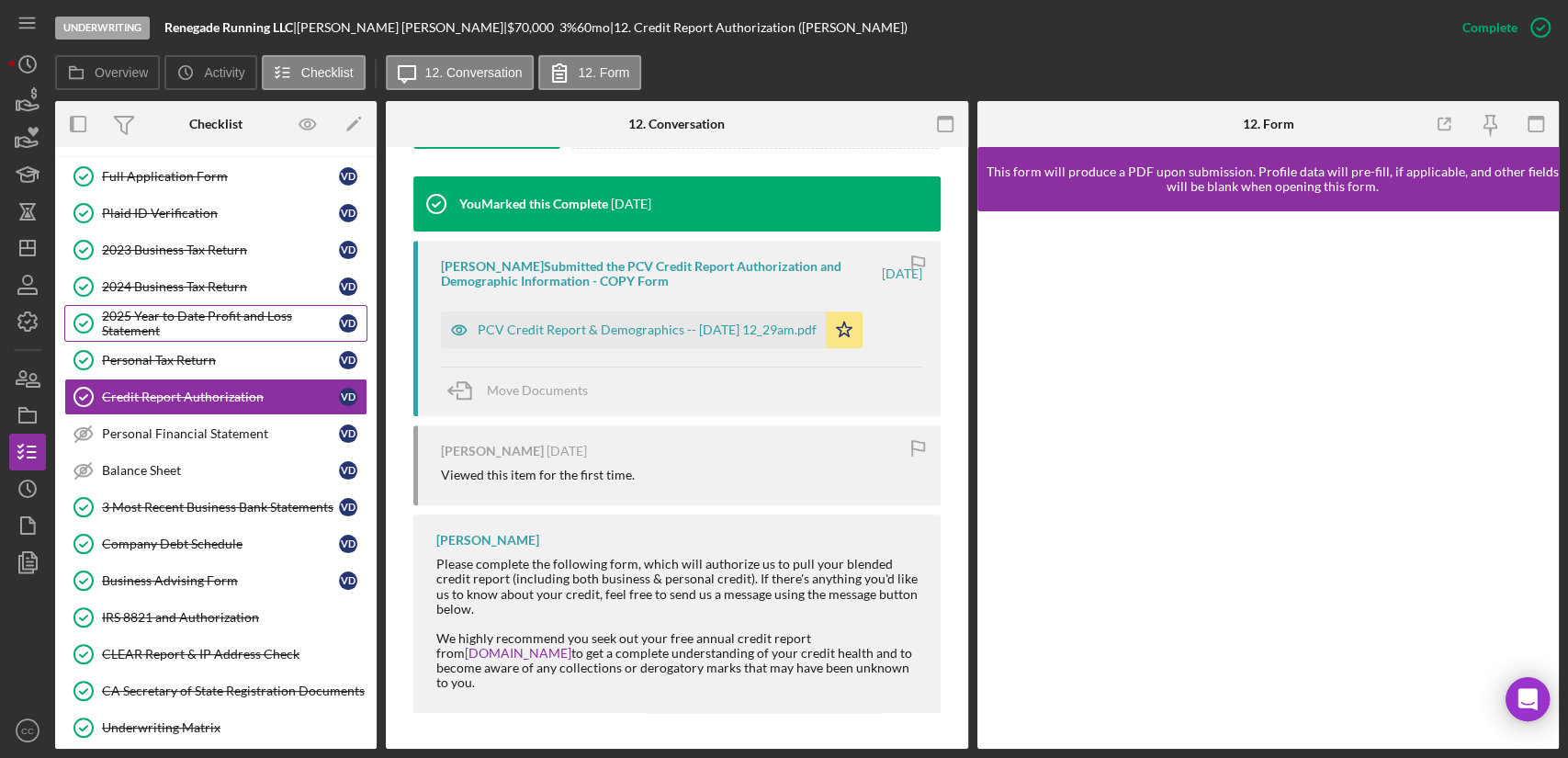
scroll to position [379, 0]
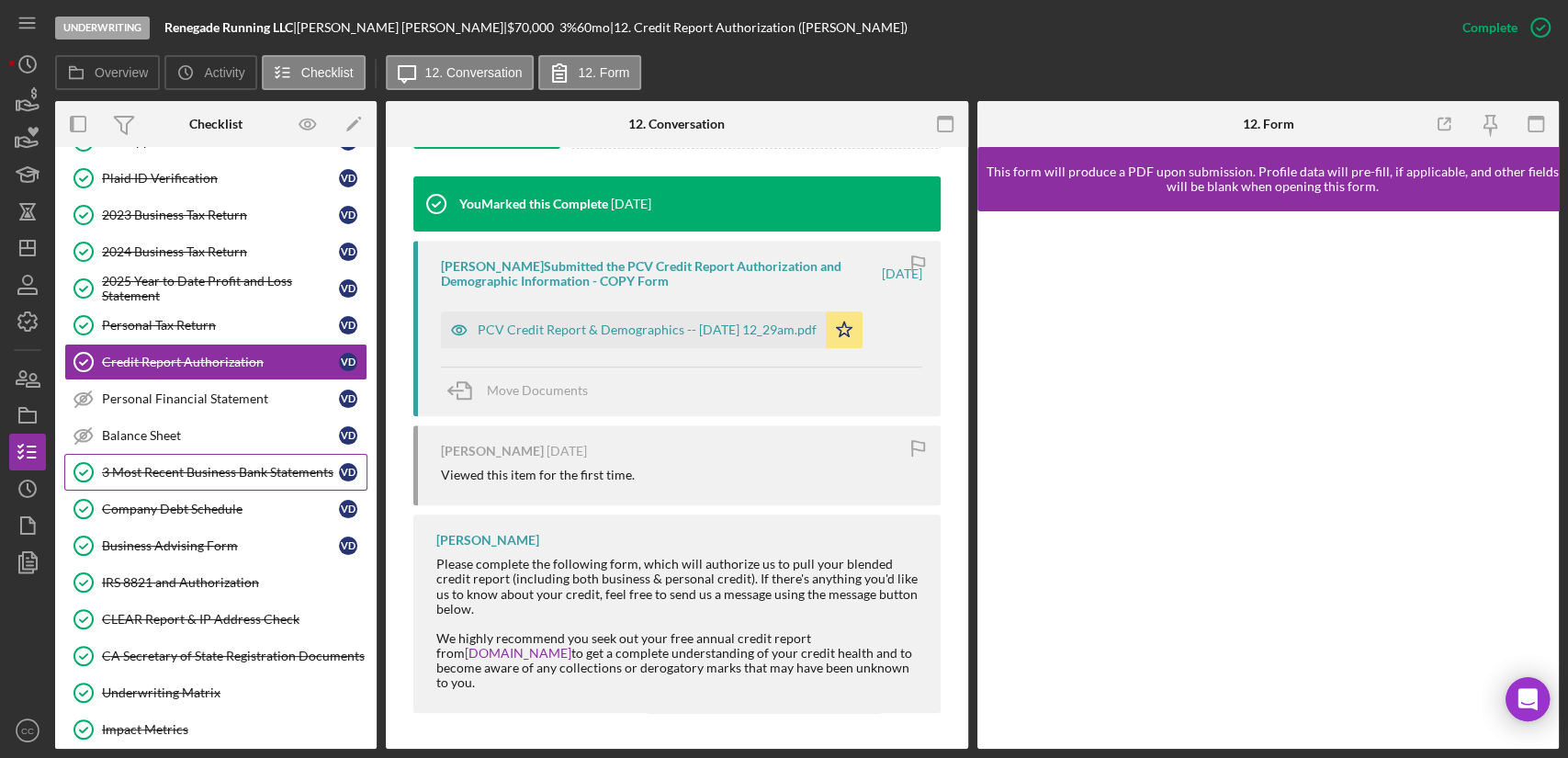
click at [188, 469] on div "3 Most Recent Business Bank Statements" at bounding box center [220, 472] width 237 height 15
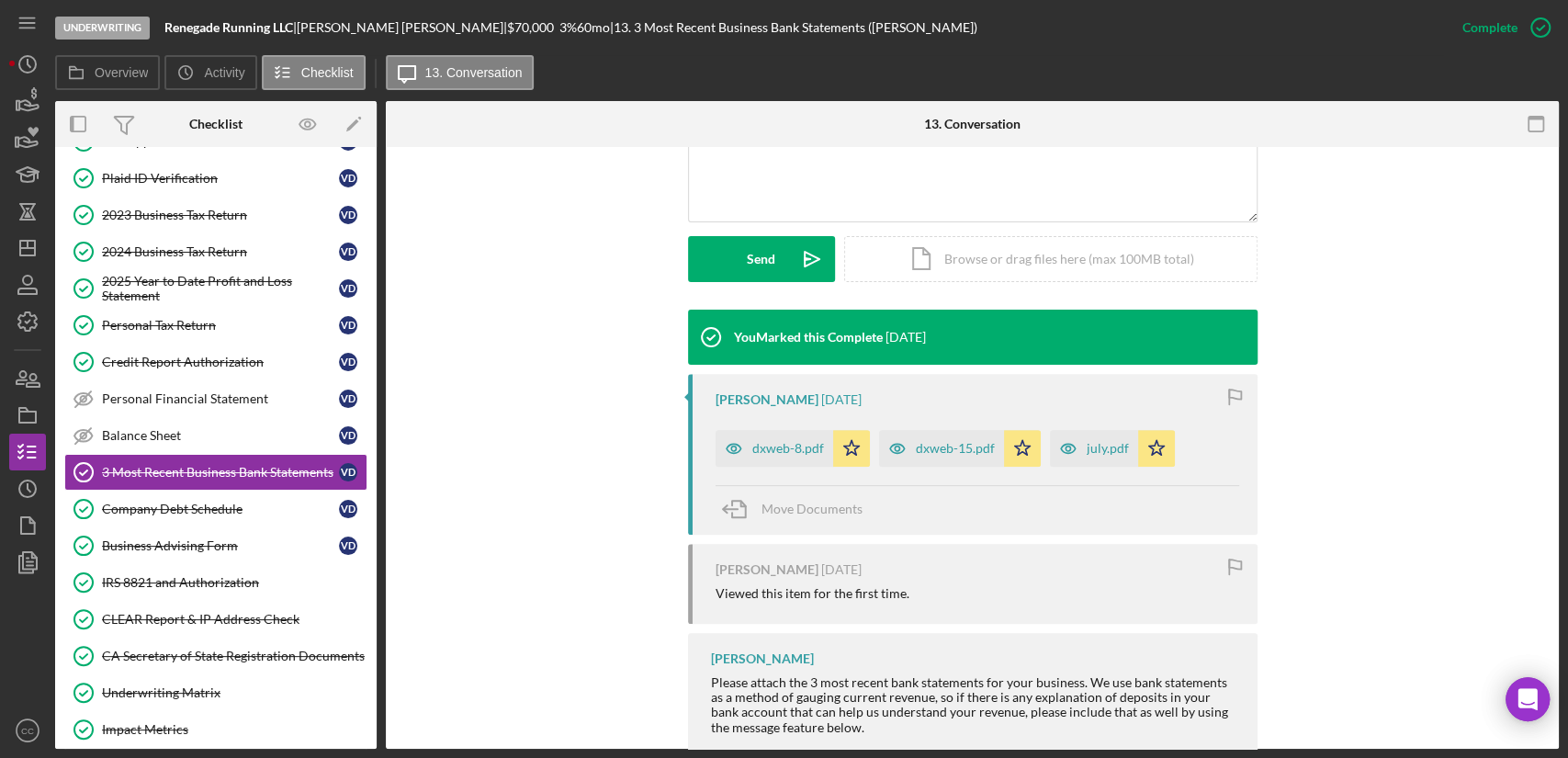
scroll to position [494, 0]
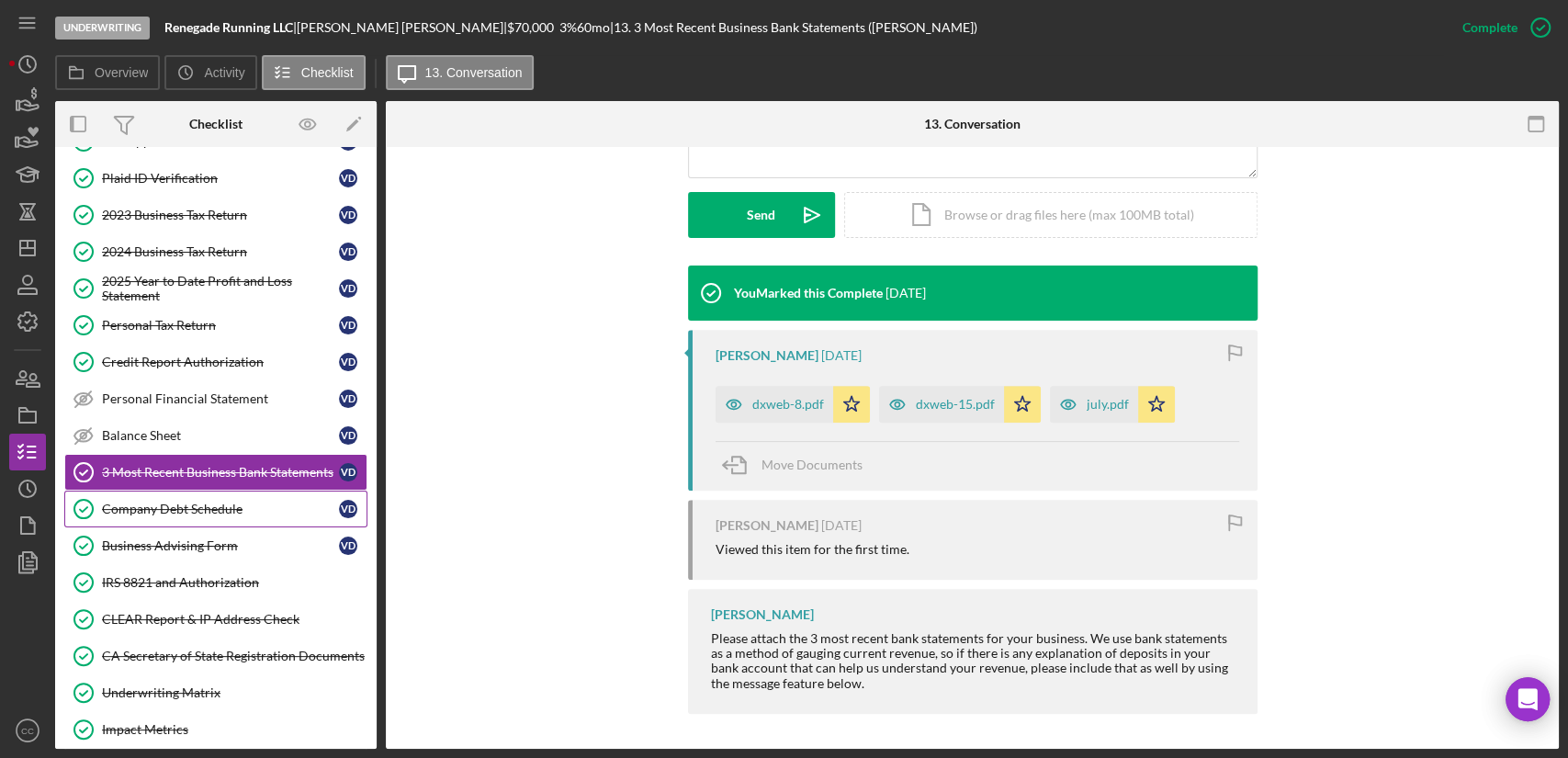
click at [187, 493] on link "Company Debt Schedule Company Debt Schedule V D" at bounding box center [216, 509] width 303 height 37
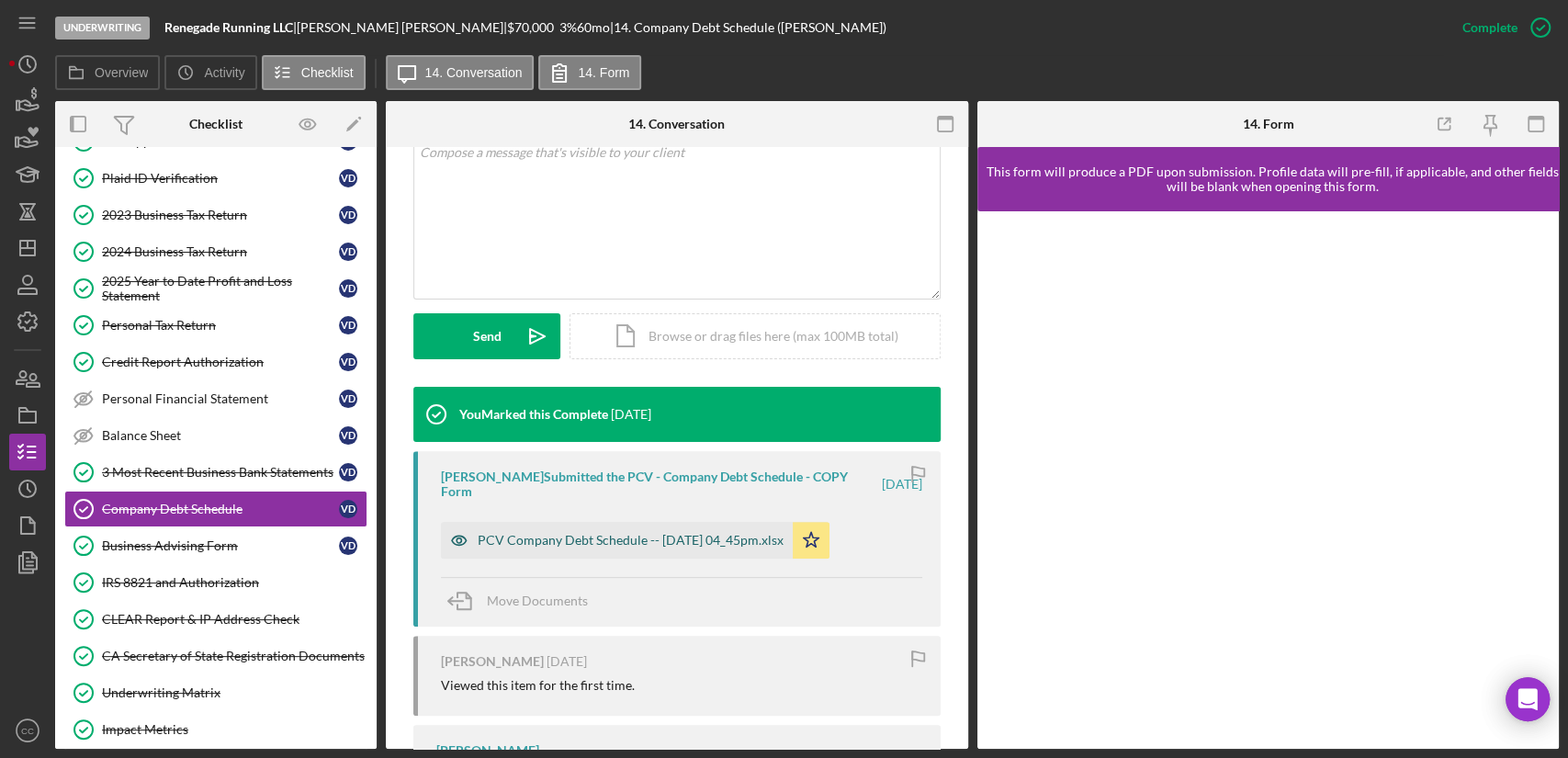
scroll to position [494, 0]
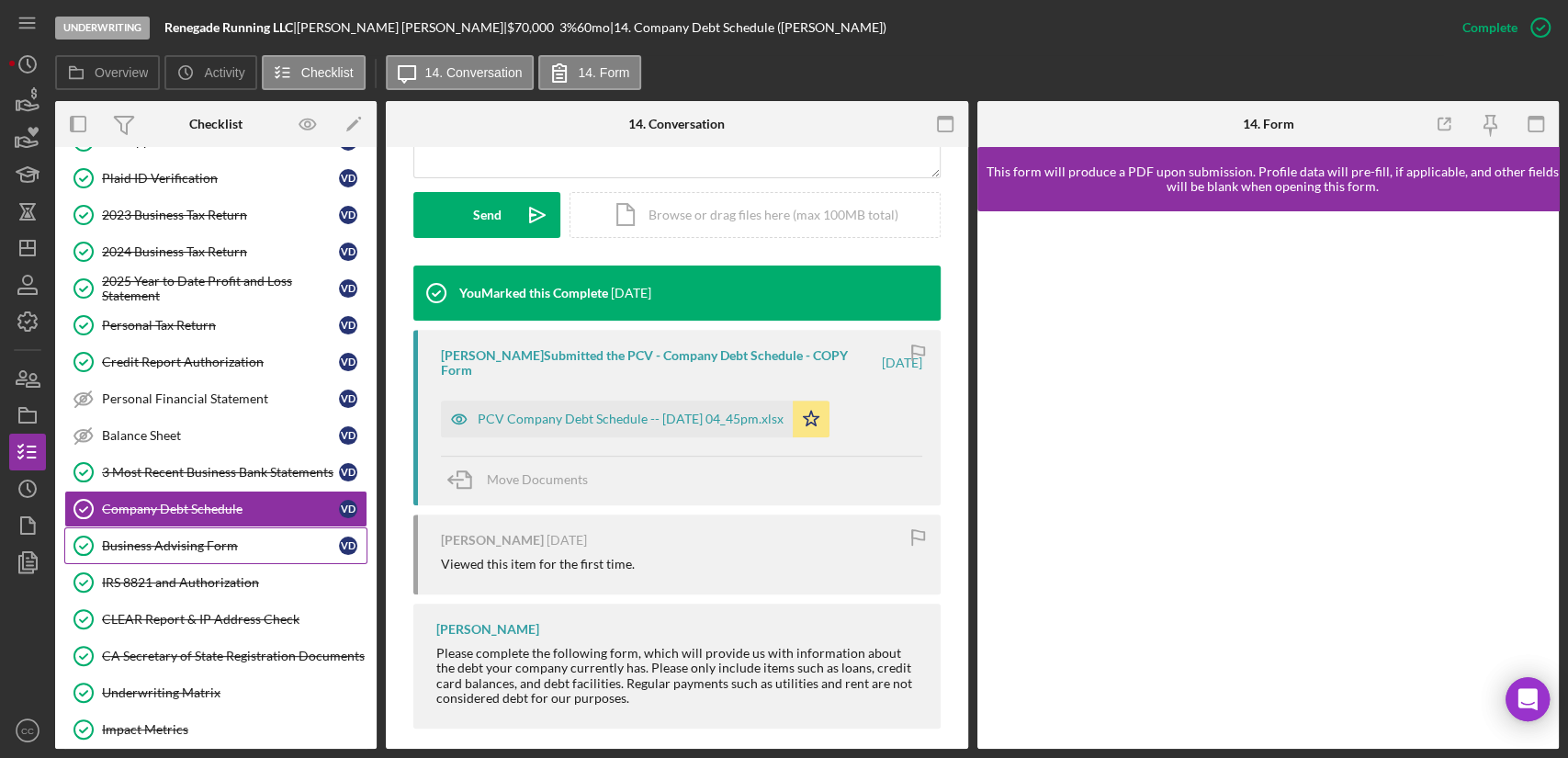
click at [190, 546] on div "Business Advising Form" at bounding box center [220, 546] width 237 height 15
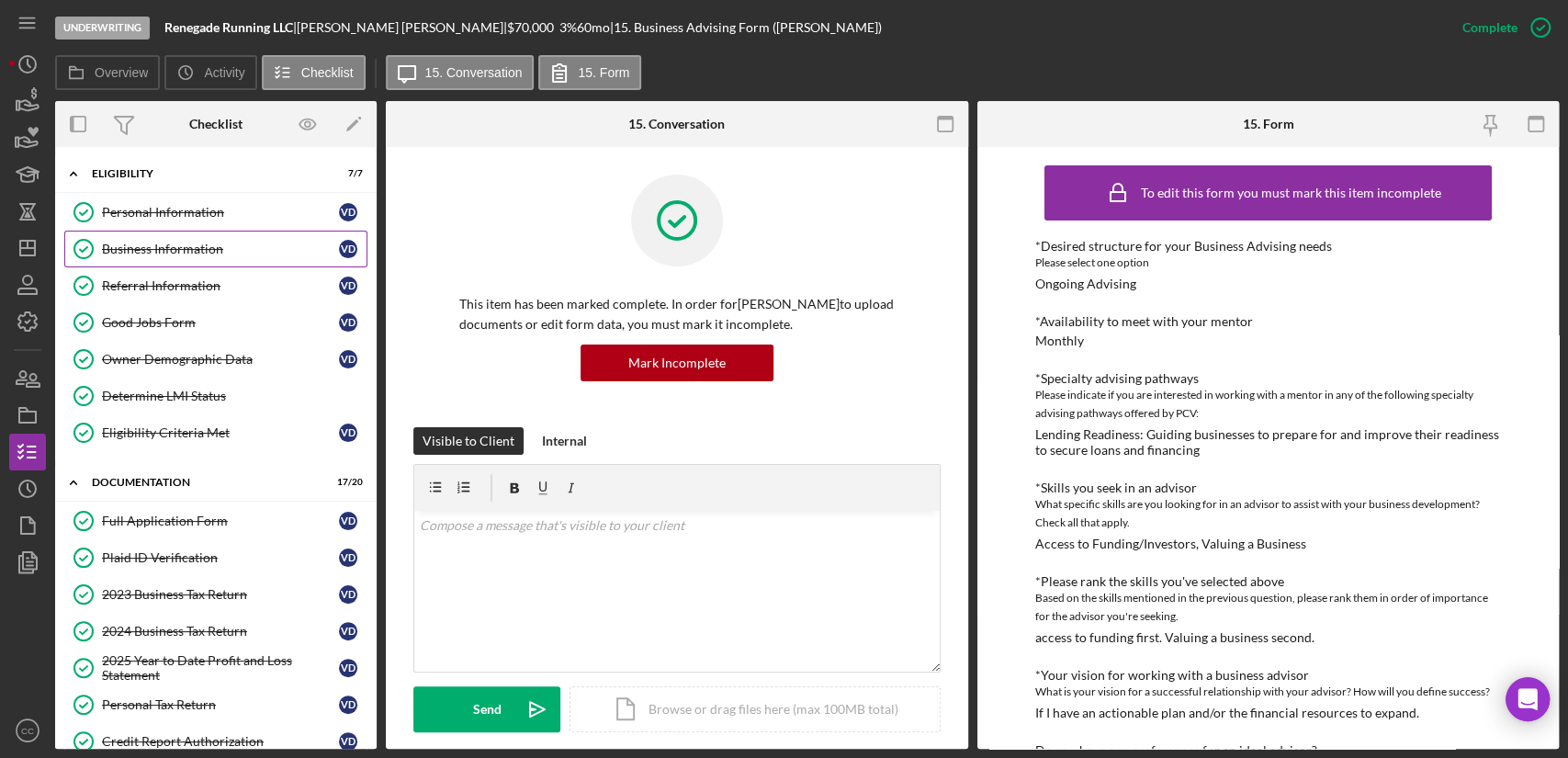
click at [162, 248] on div "Business Information" at bounding box center [220, 249] width 237 height 15
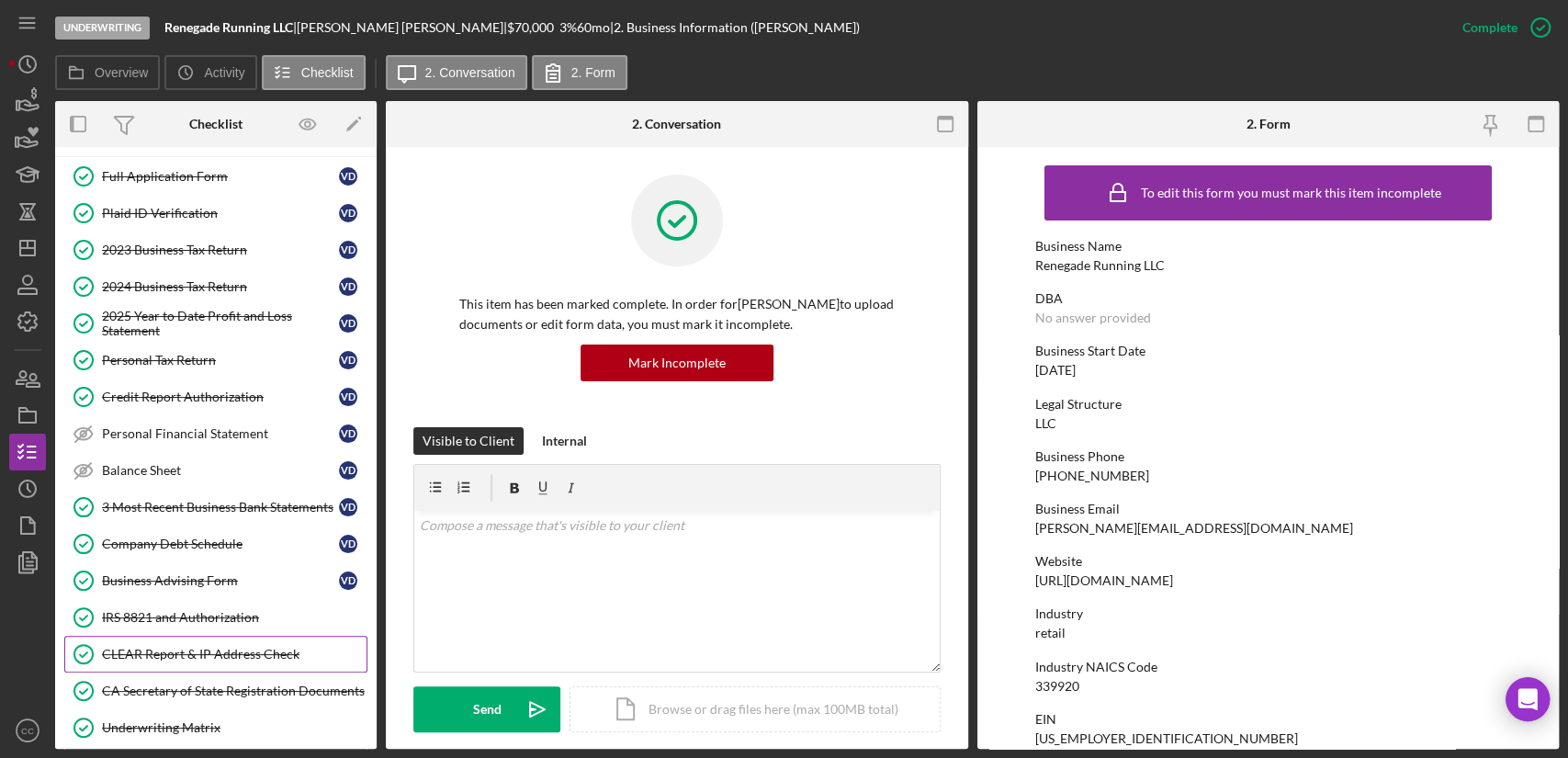
scroll to position [408, 0]
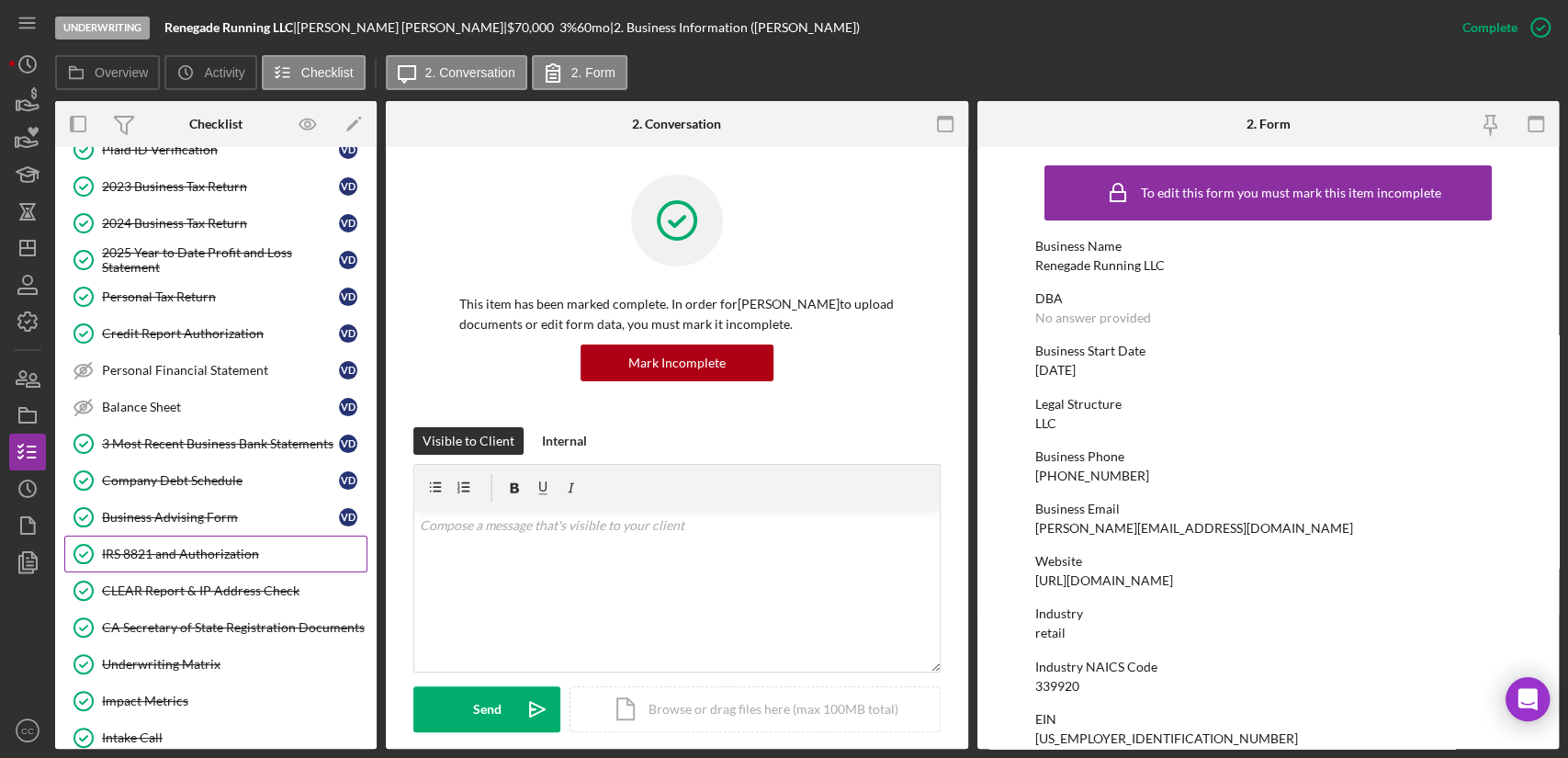
click at [181, 539] on link "IRS 8821 and Authorization IRS 8821 and Authorization" at bounding box center [216, 554] width 303 height 37
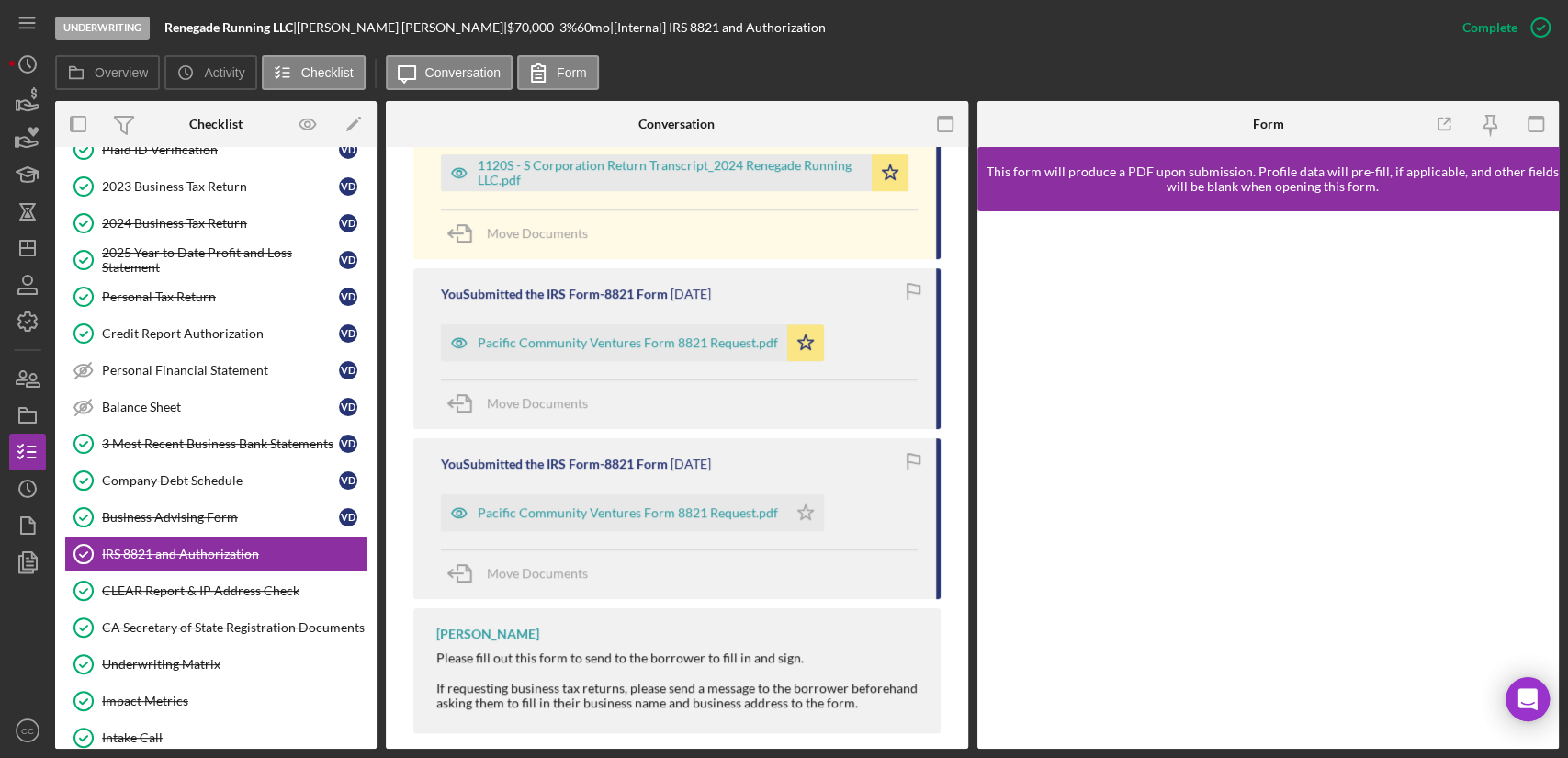
scroll to position [754, 0]
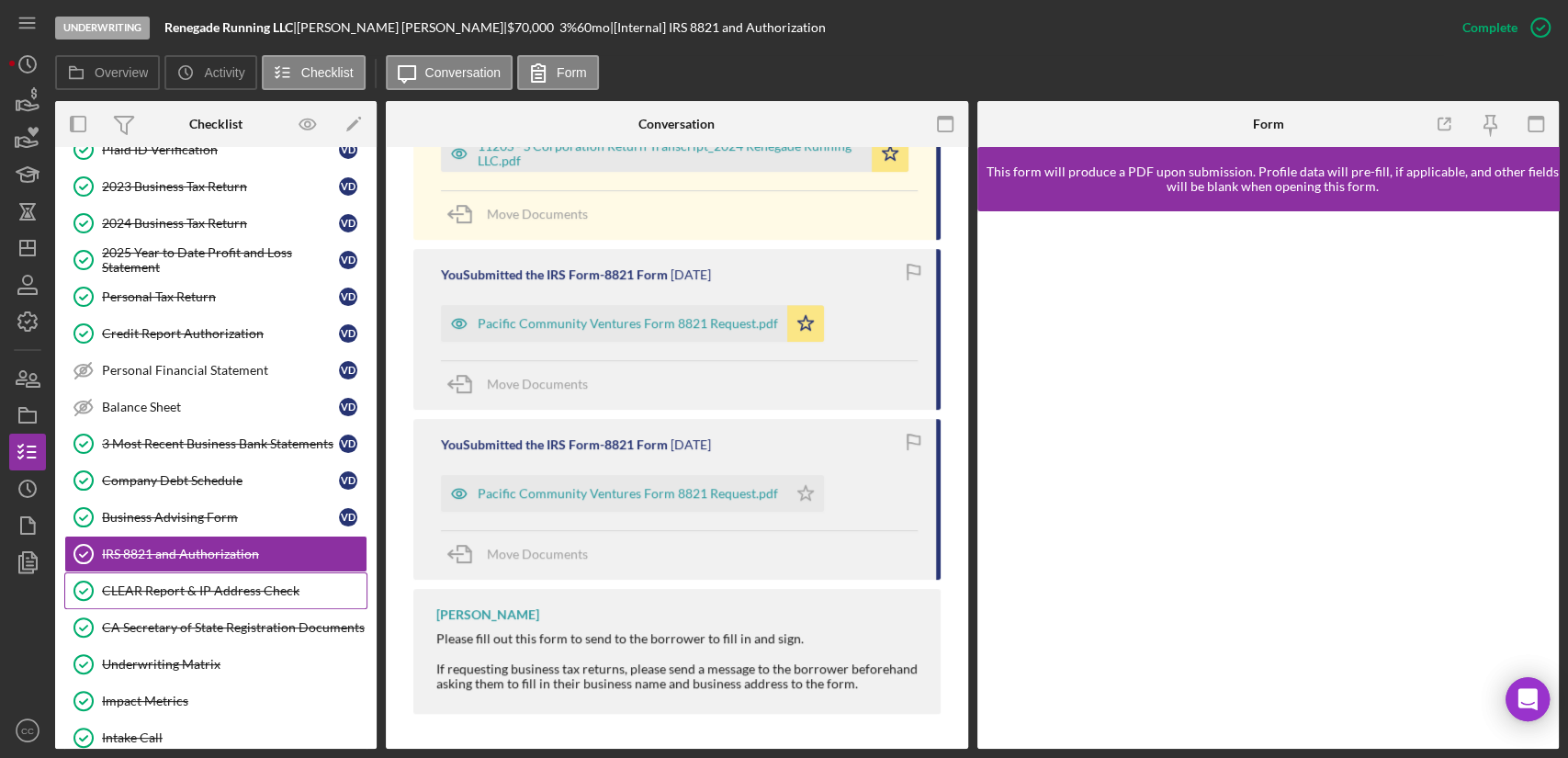
click at [180, 590] on div "CLEAR Report & IP Address Check" at bounding box center [234, 591] width 265 height 15
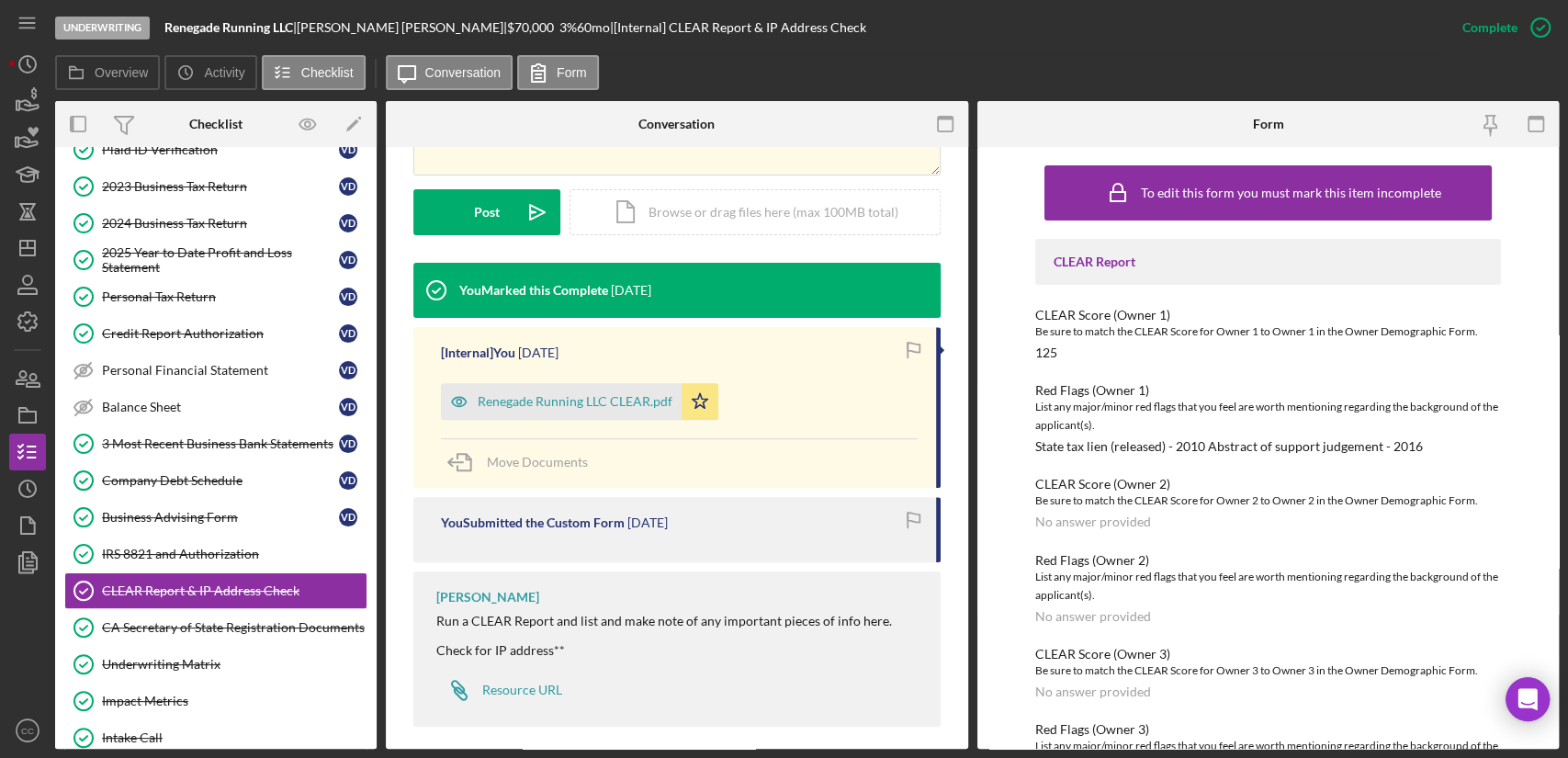
scroll to position [474, 0]
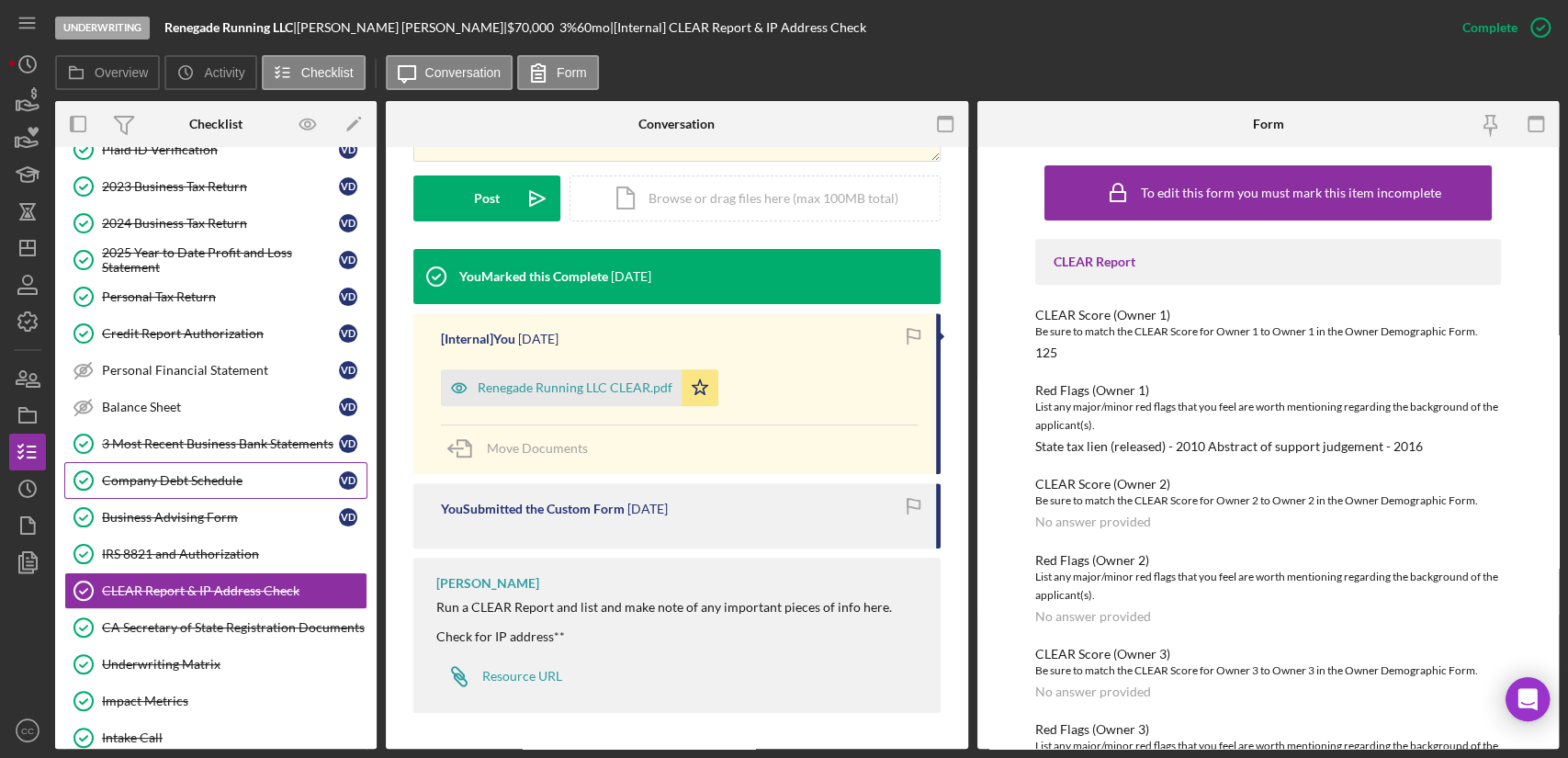
click at [196, 473] on div "Company Debt Schedule" at bounding box center [220, 480] width 237 height 15
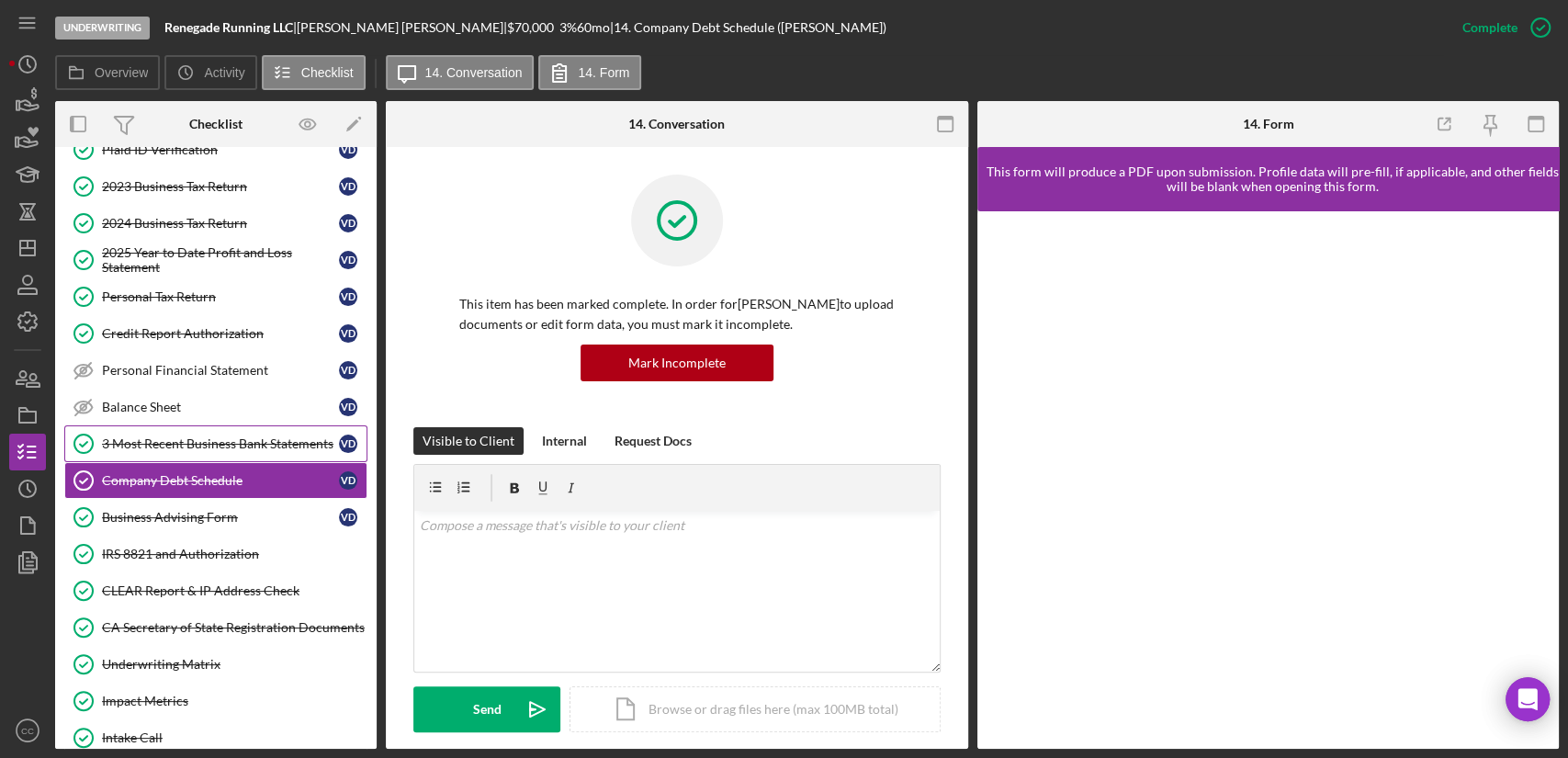
click at [217, 443] on div "3 Most Recent Business Bank Statements" at bounding box center [220, 443] width 237 height 15
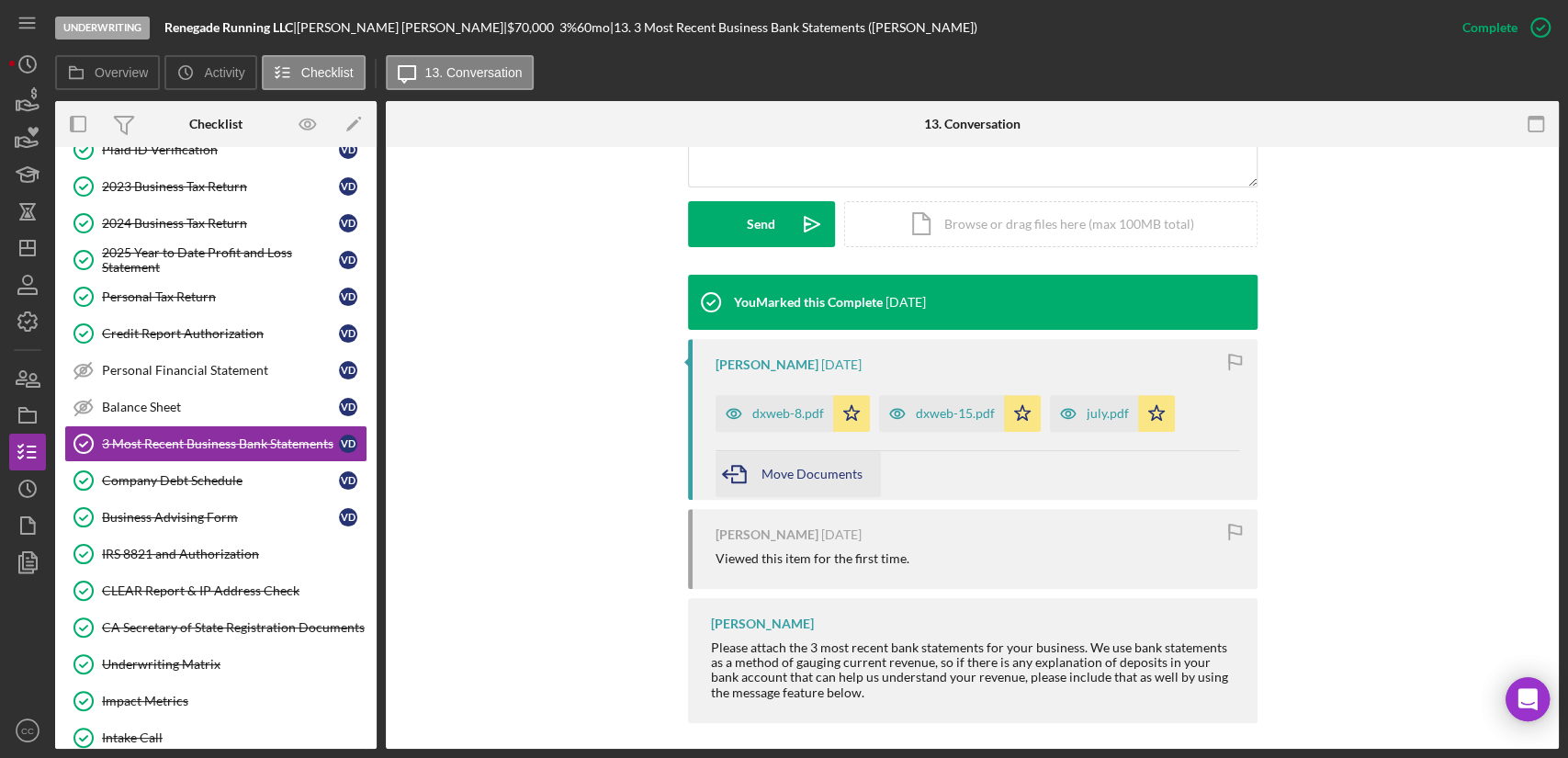
scroll to position [494, 0]
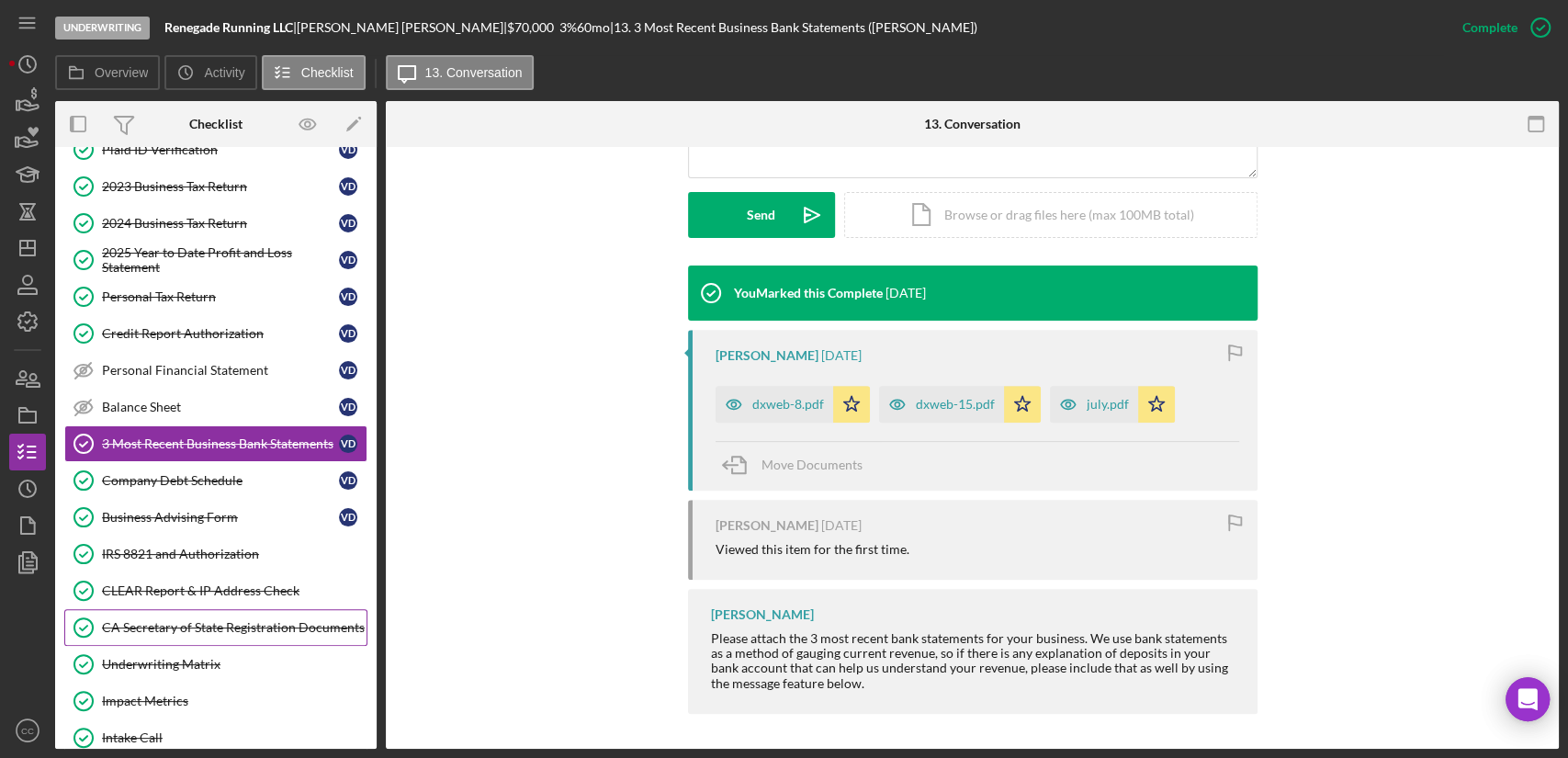
click at [161, 622] on div "CA Secretary of State Registration Documents" at bounding box center [234, 628] width 265 height 15
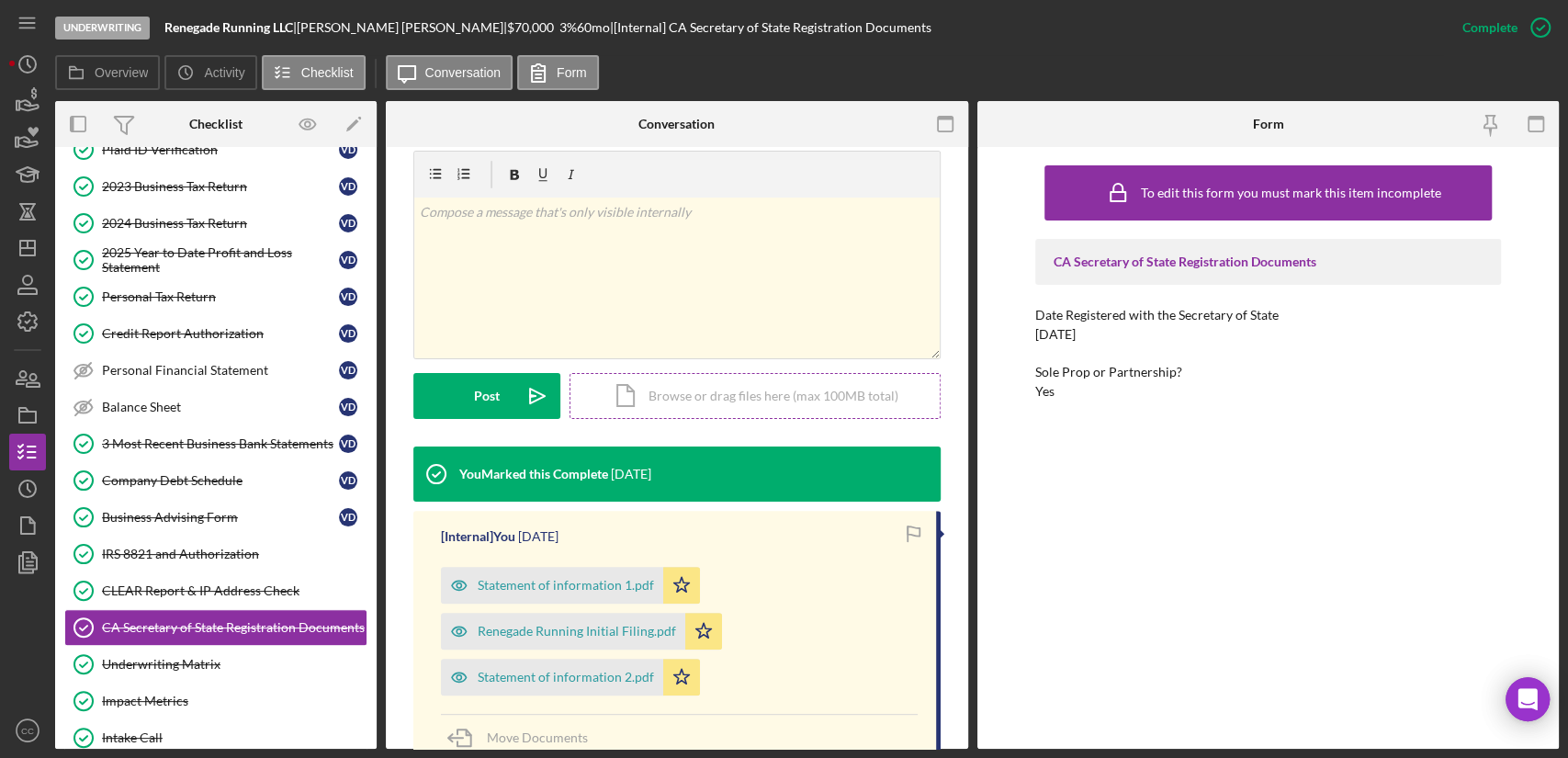
scroll to position [204, 0]
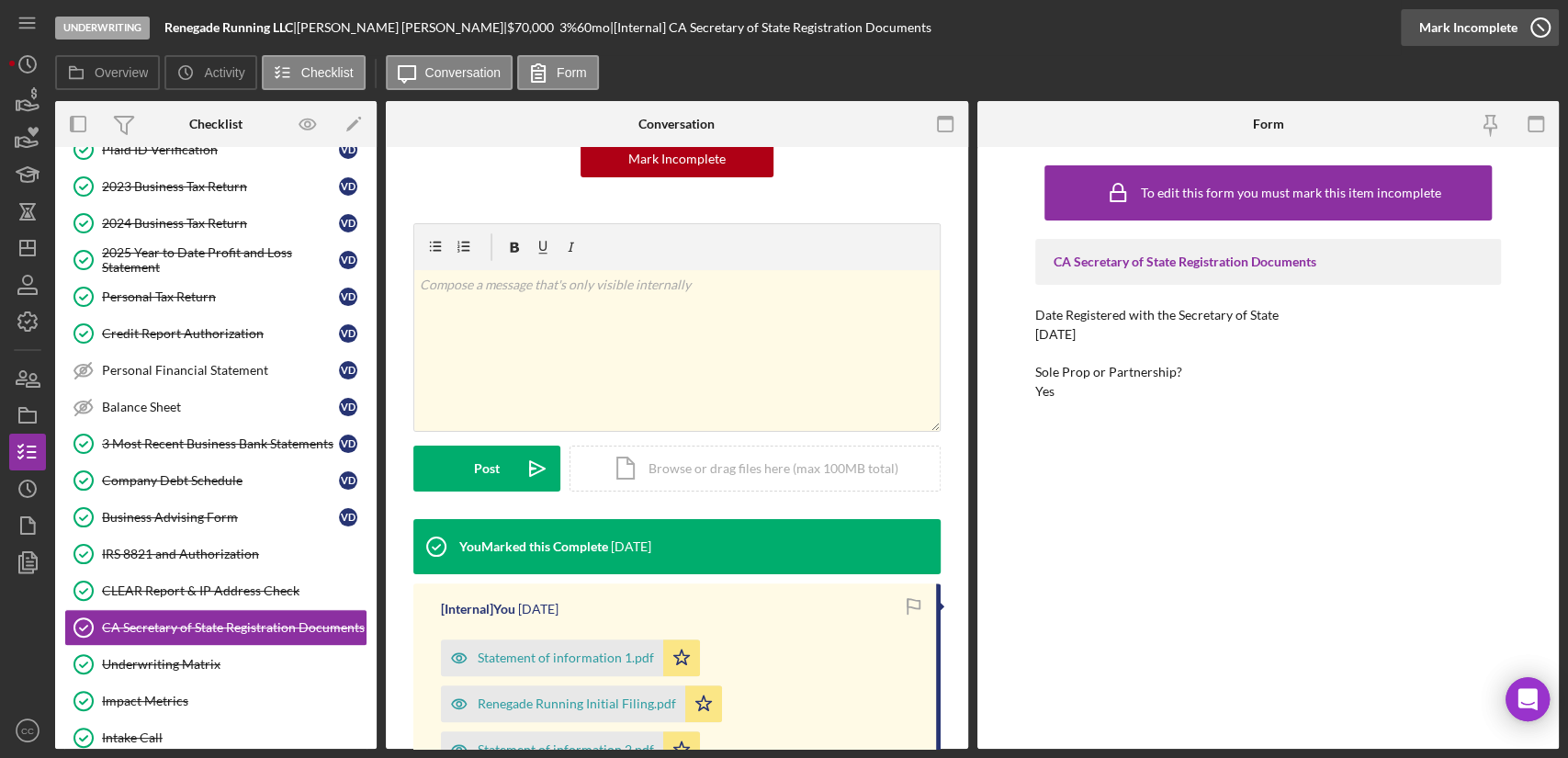
click at [1519, 28] on icon "button" at bounding box center [1540, 28] width 46 height 46
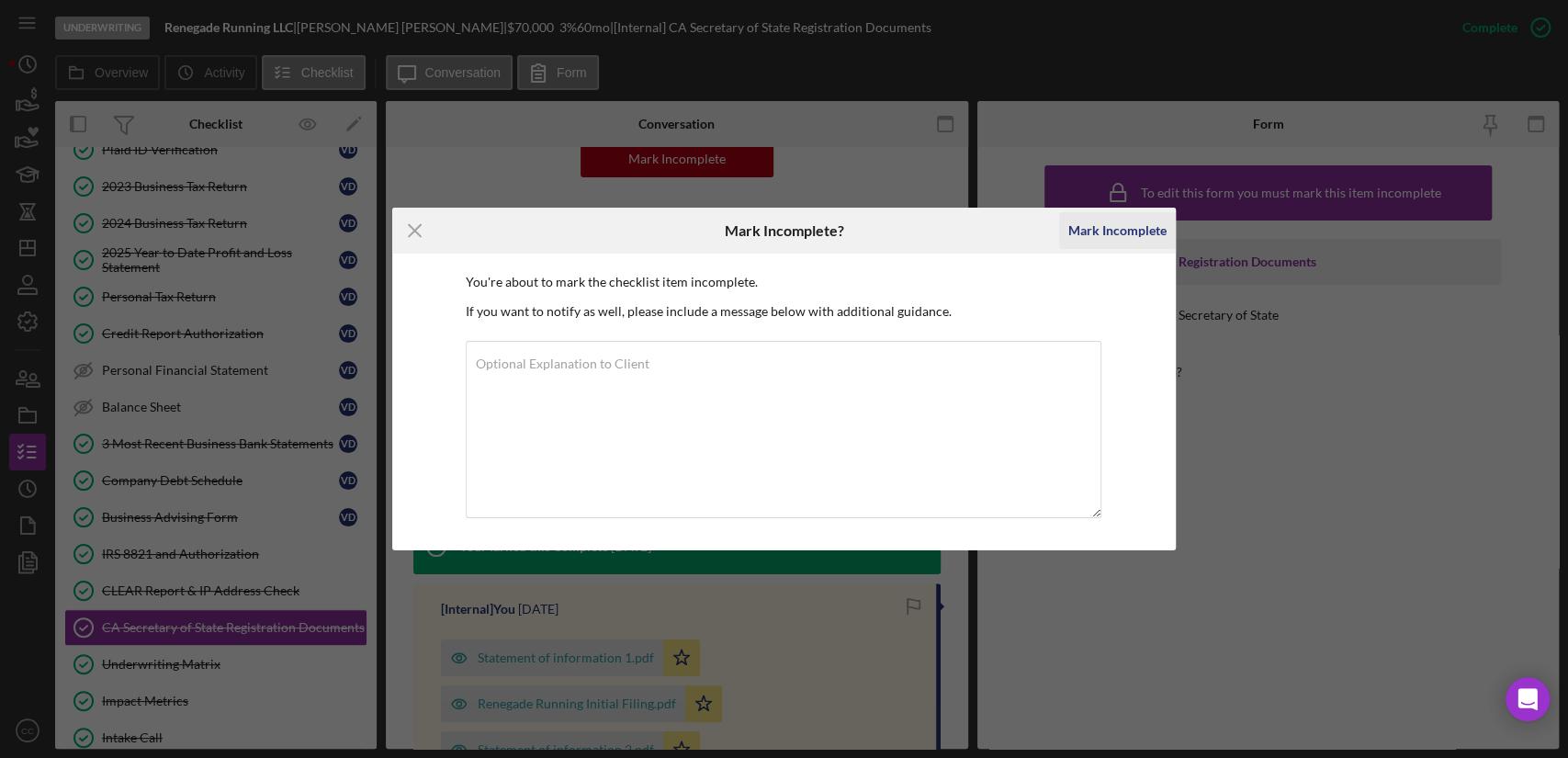
click at [1130, 226] on div "Mark Incomplete" at bounding box center [1117, 230] width 99 height 37
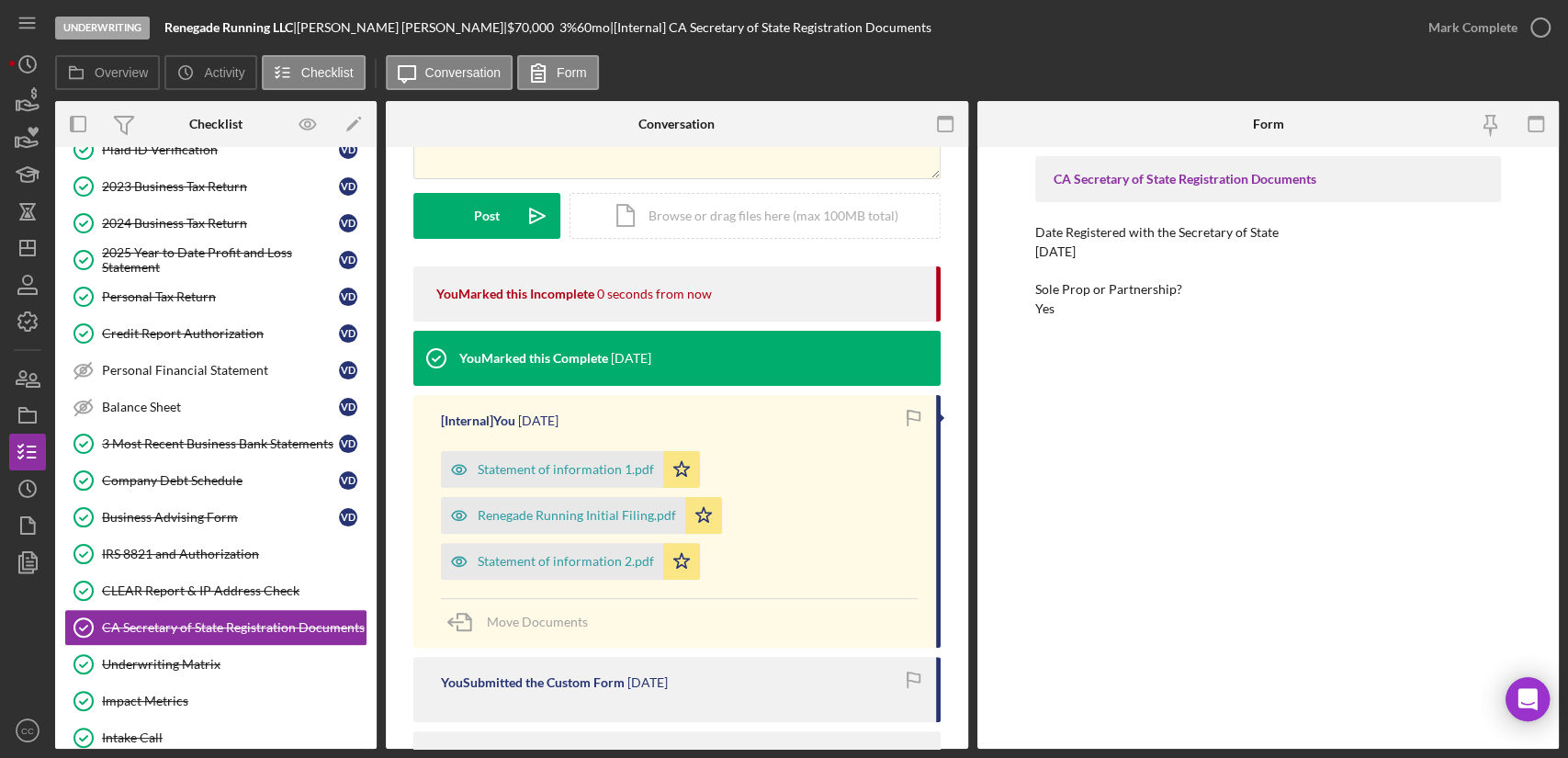
scroll to position [0, 0]
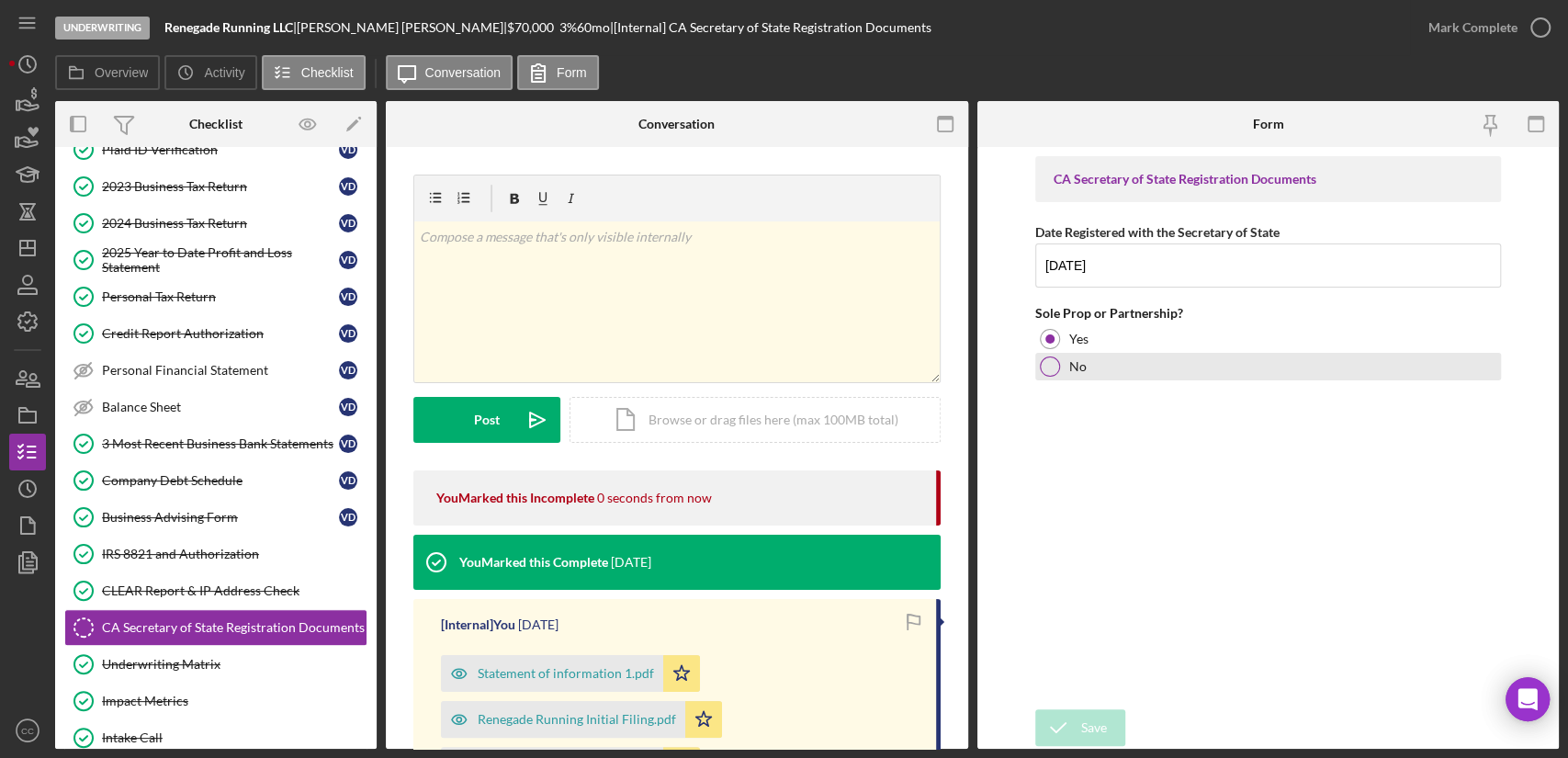
click at [1049, 368] on div at bounding box center [1049, 367] width 20 height 20
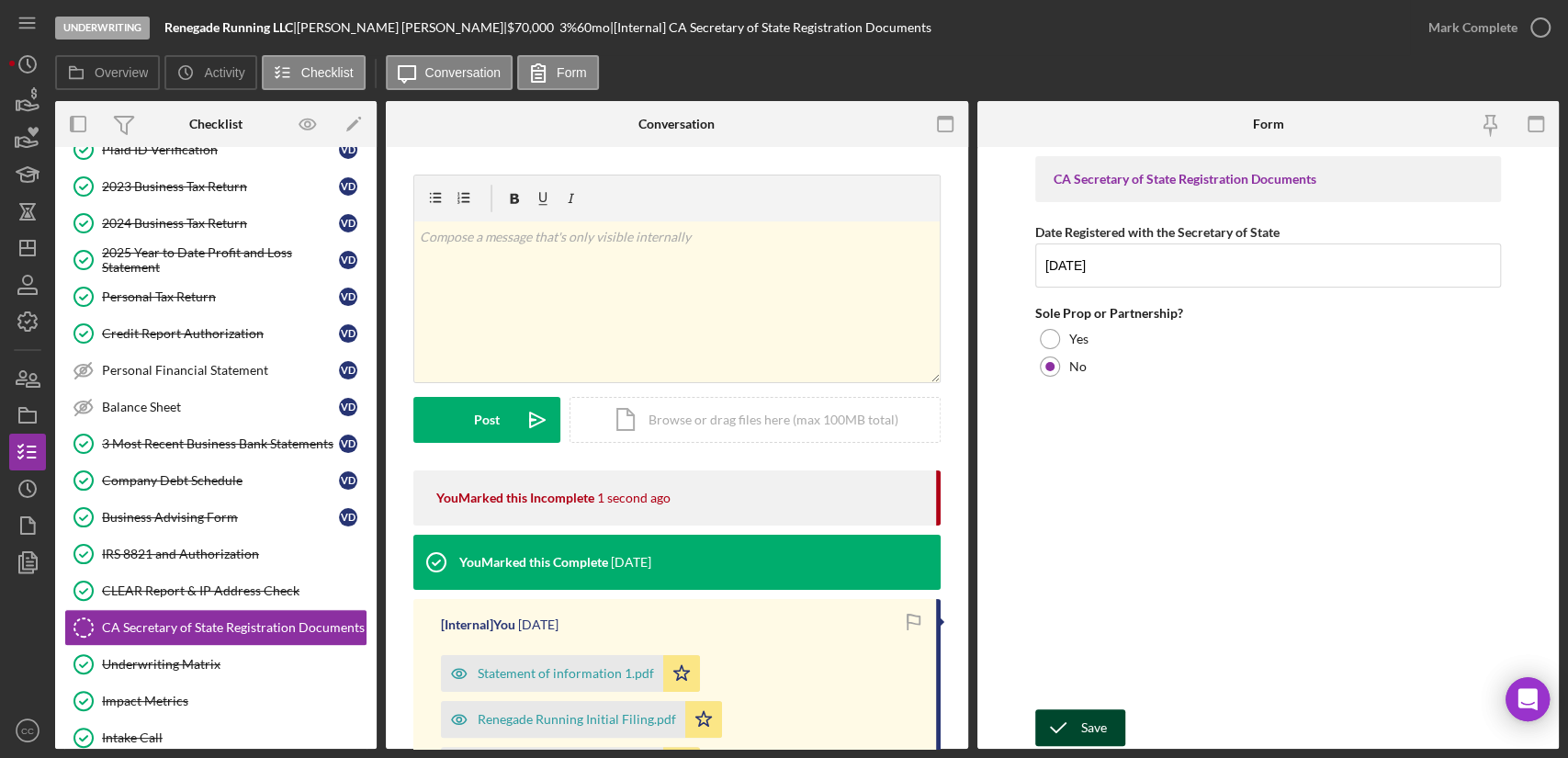
click at [1087, 730] on div "Save" at bounding box center [1094, 727] width 26 height 37
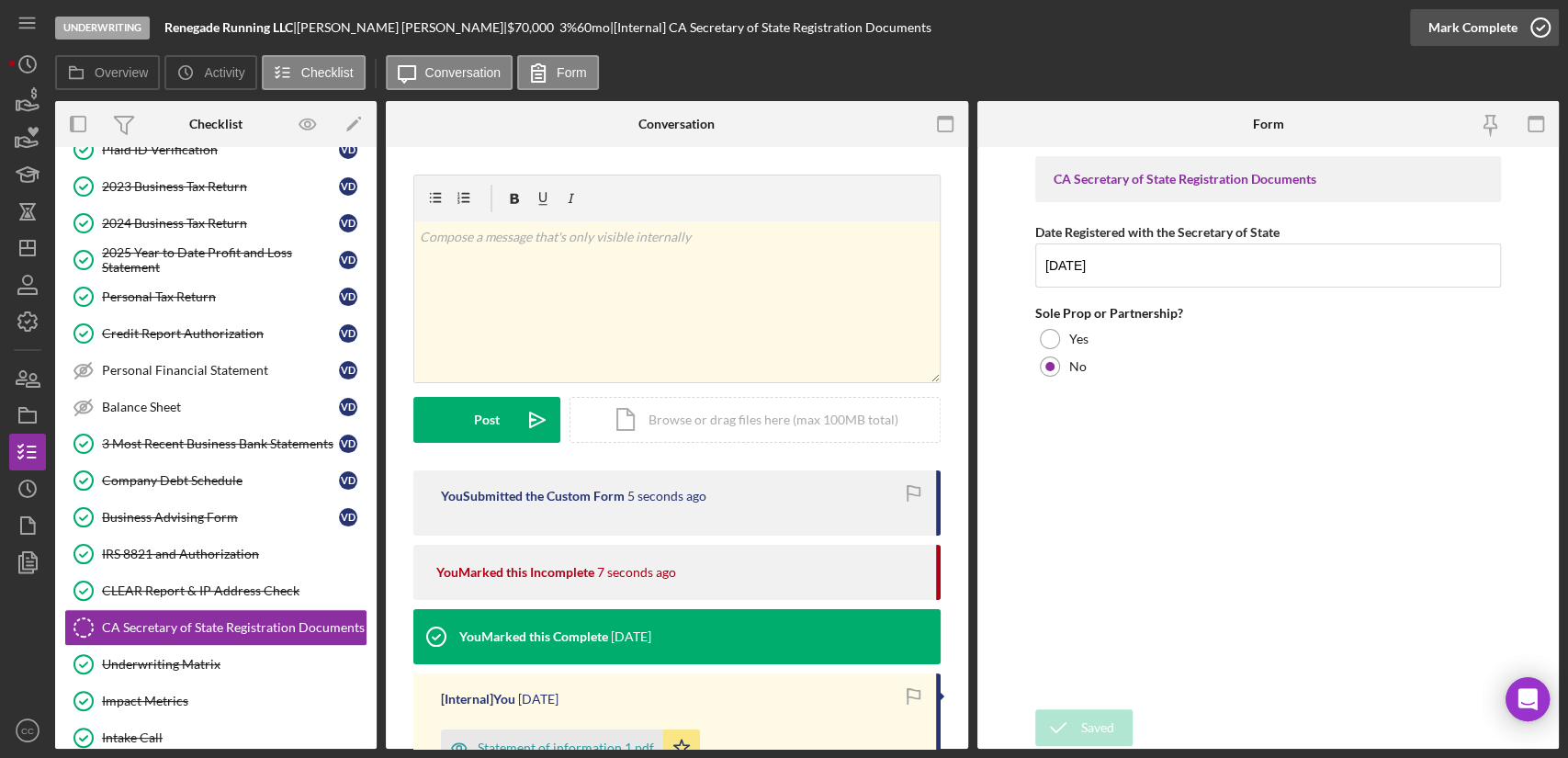
click at [1498, 29] on div "Mark Complete" at bounding box center [1471, 27] width 89 height 37
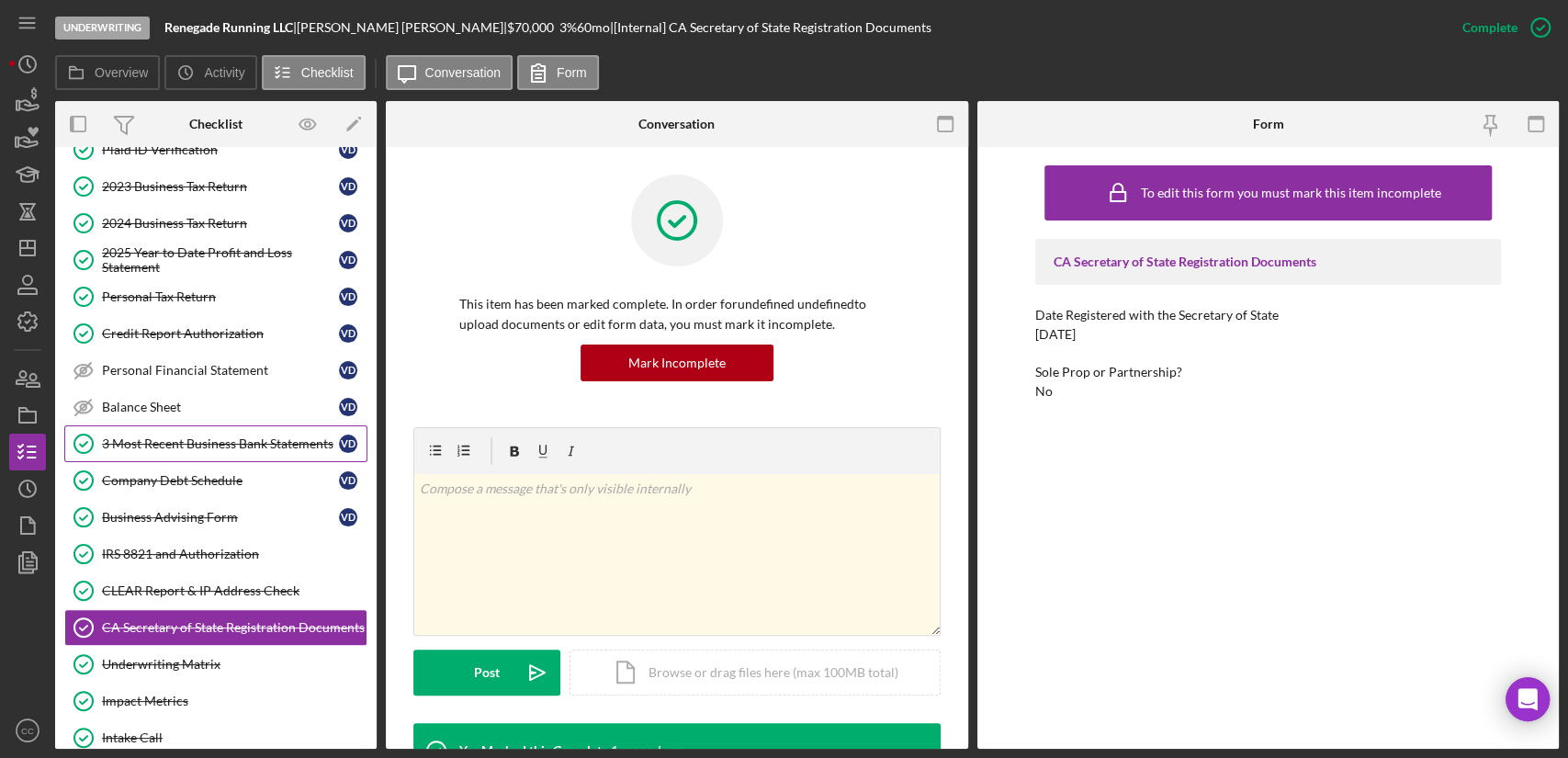
click at [179, 442] on div "3 Most Recent Business Bank Statements" at bounding box center [220, 443] width 237 height 15
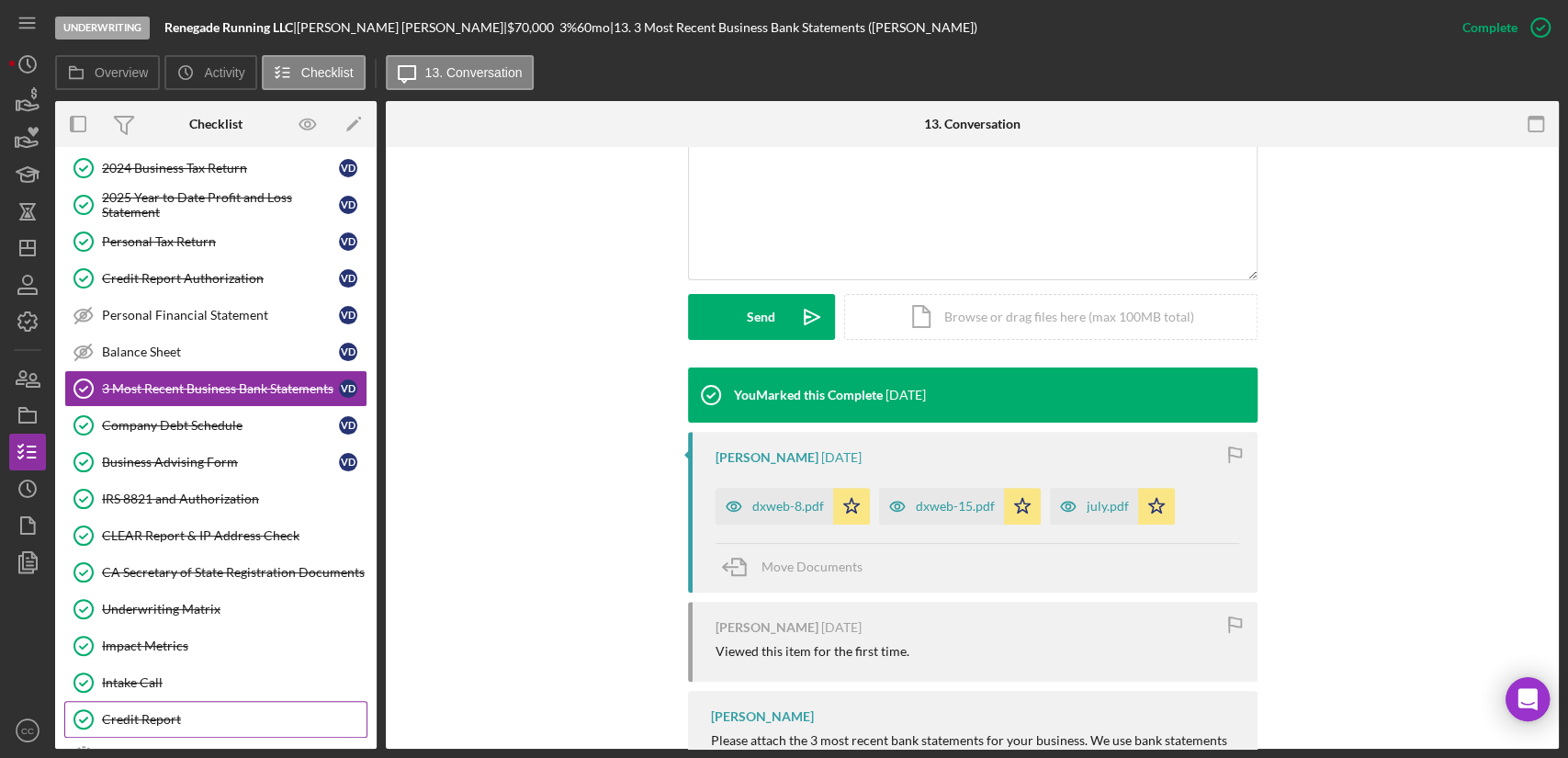
scroll to position [584, 0]
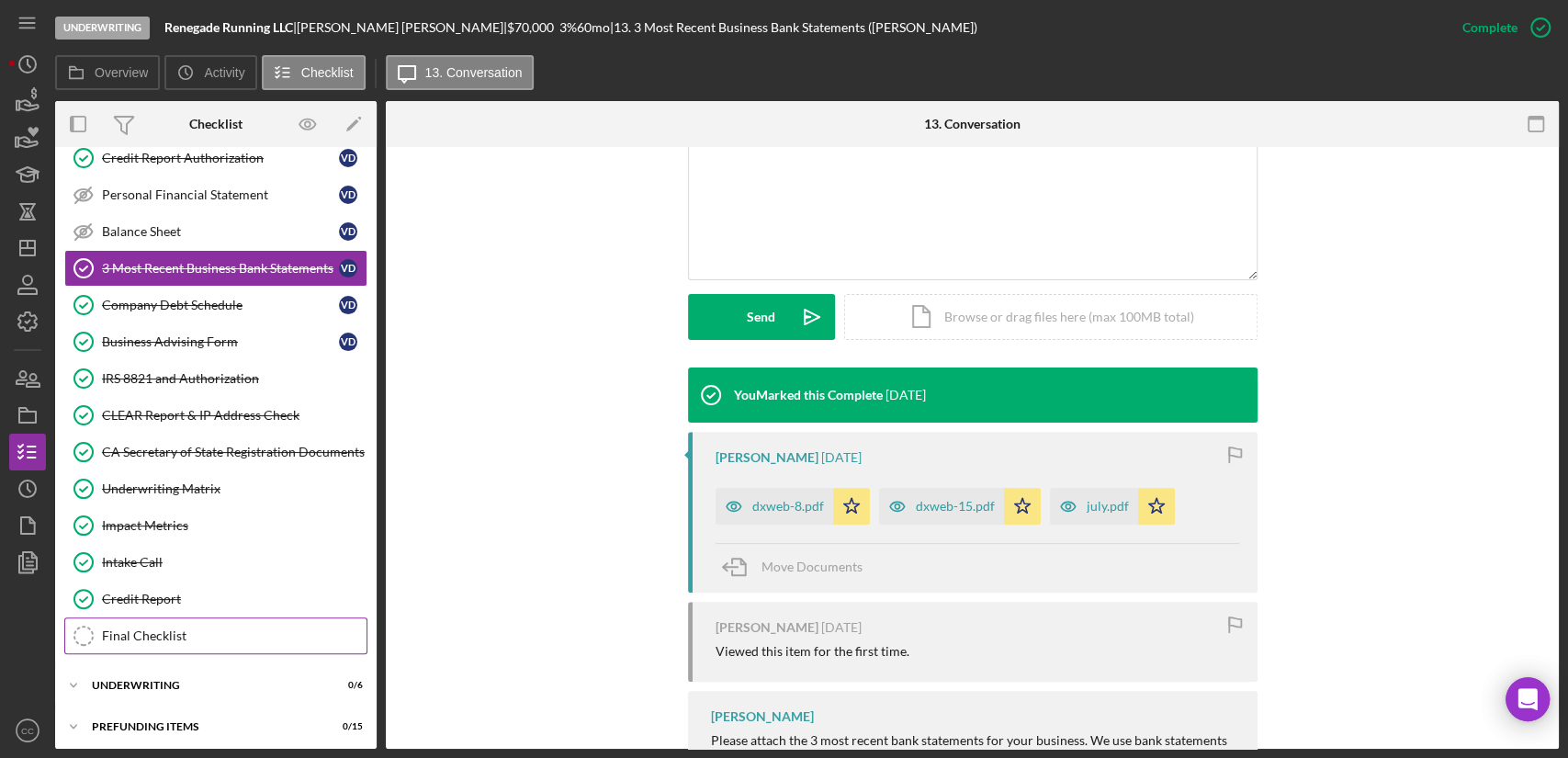
click at [168, 629] on div "Final Checklist" at bounding box center [234, 635] width 265 height 15
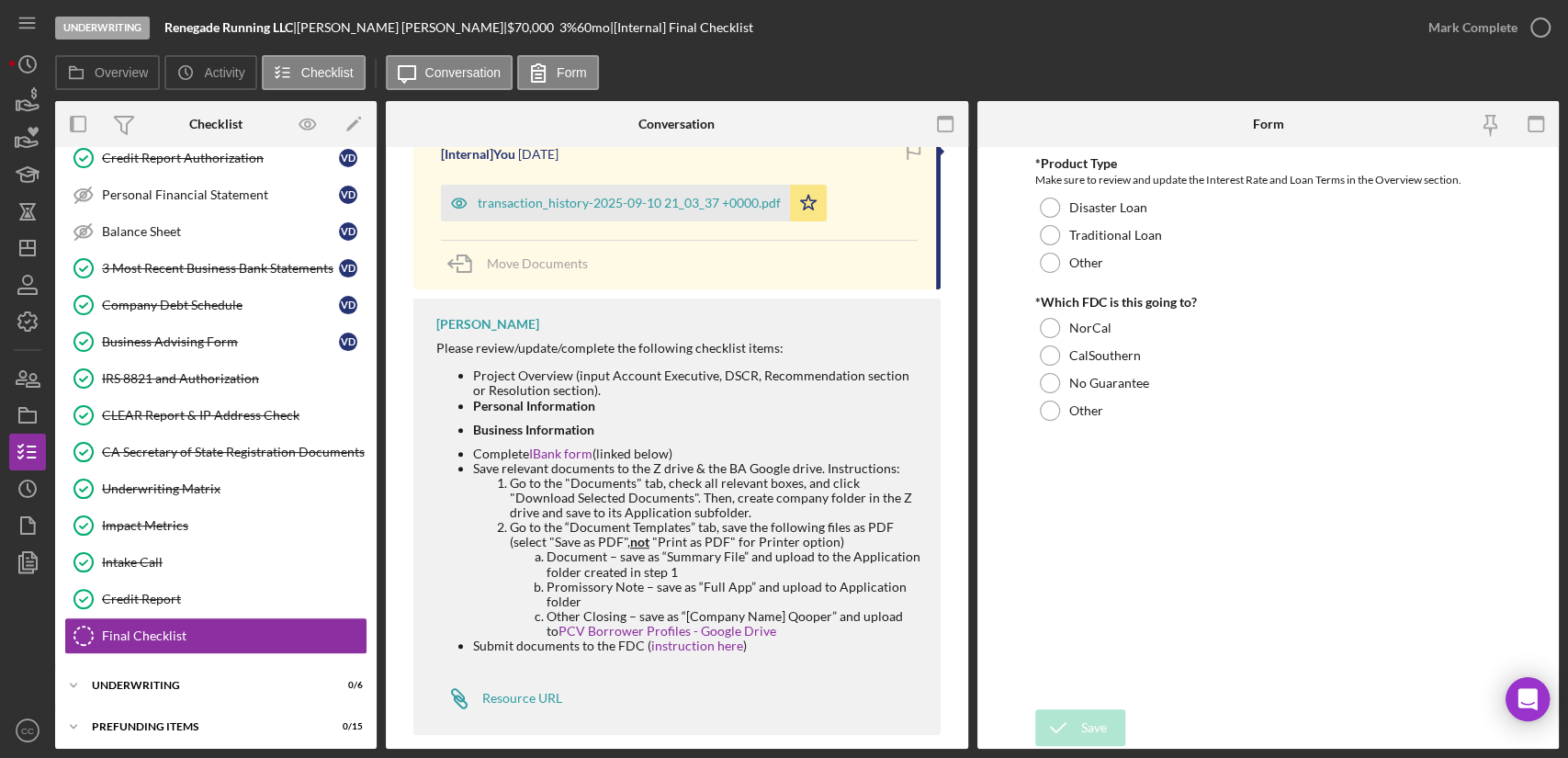
scroll to position [364, 0]
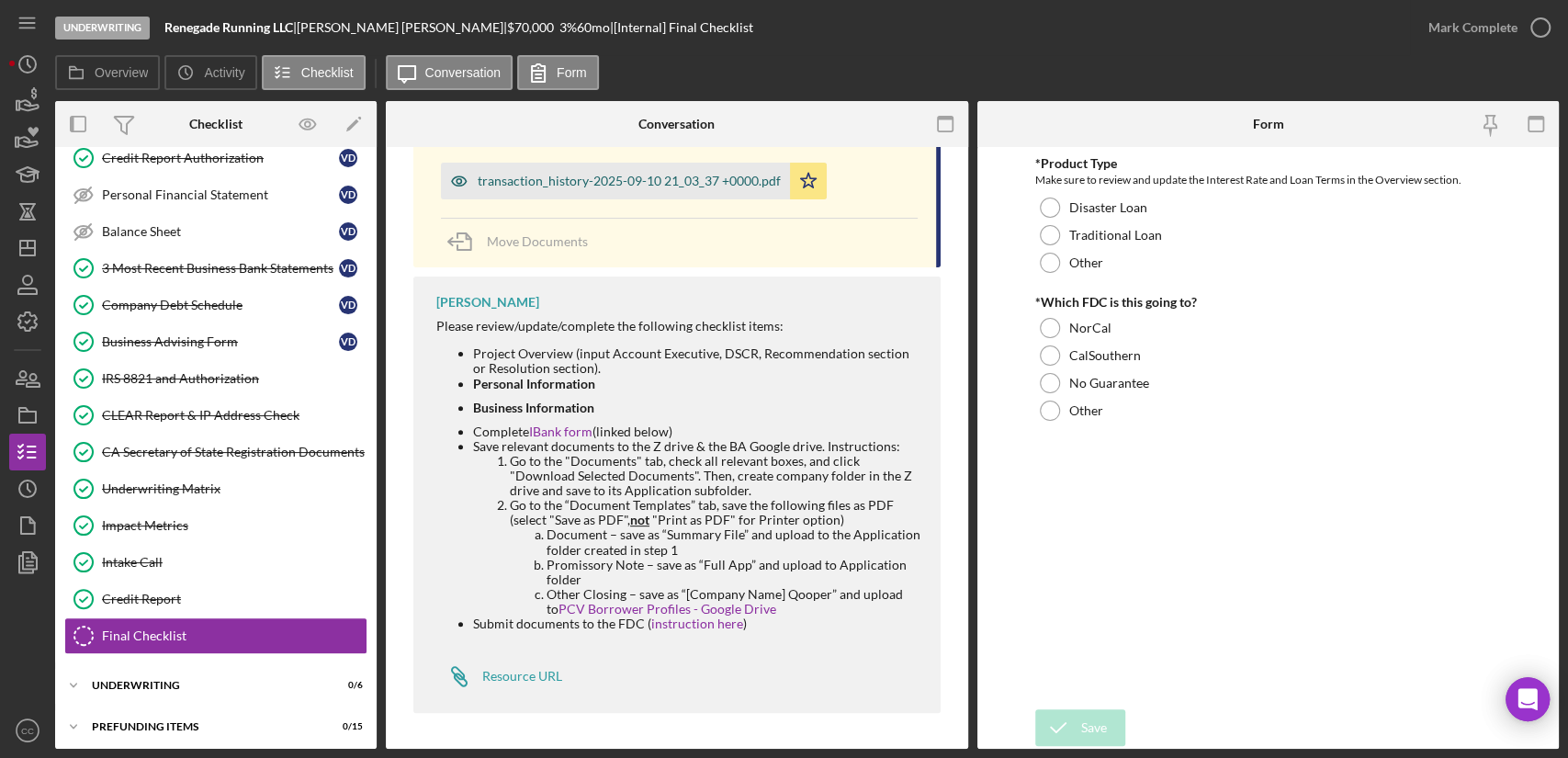
click at [617, 186] on div "transaction_history-2025-09-10 21_03_37 +0000.pdf" at bounding box center [629, 180] width 303 height 15
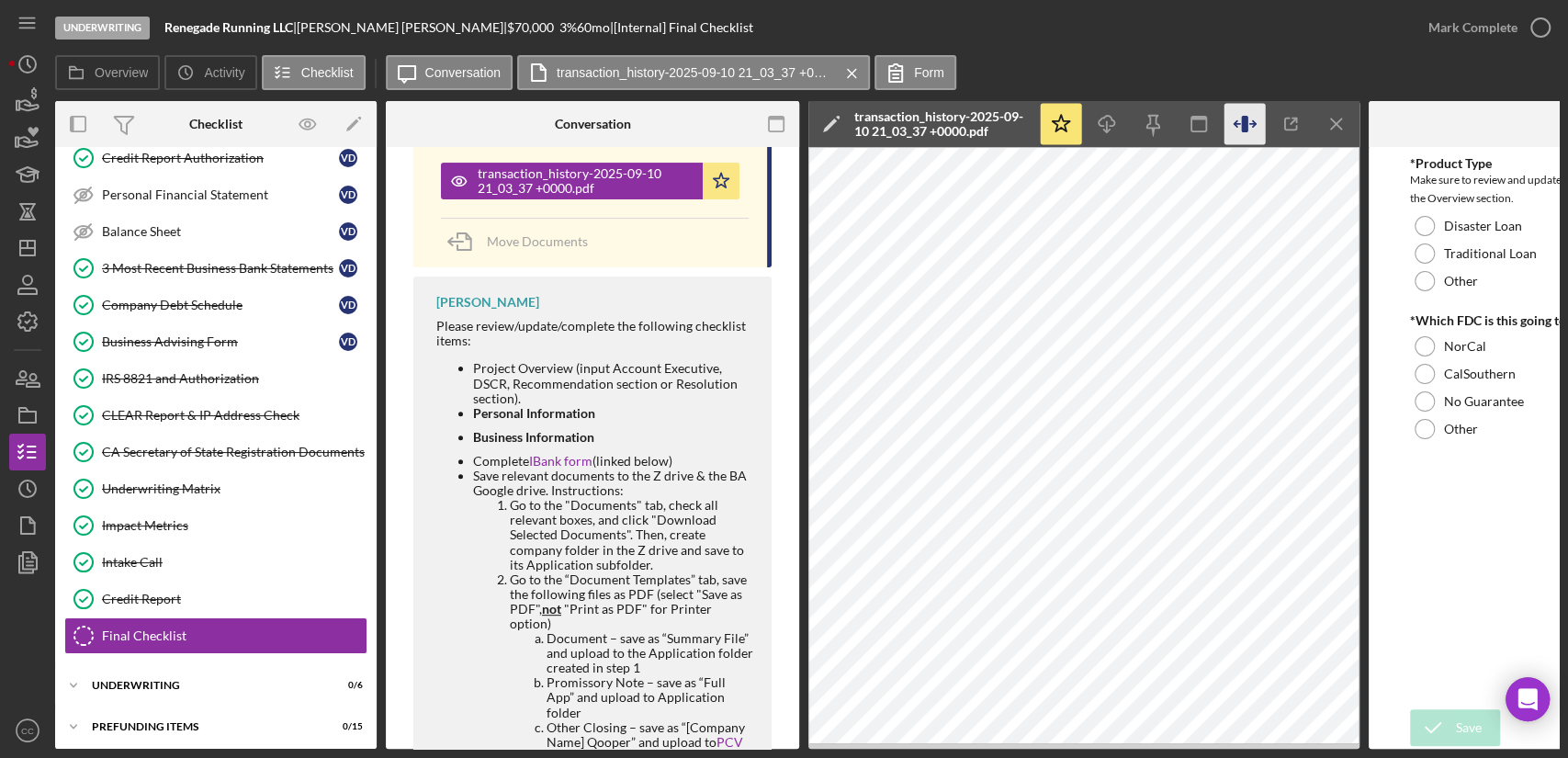
click at [1253, 124] on icon "button" at bounding box center [1245, 125] width 42 height 42
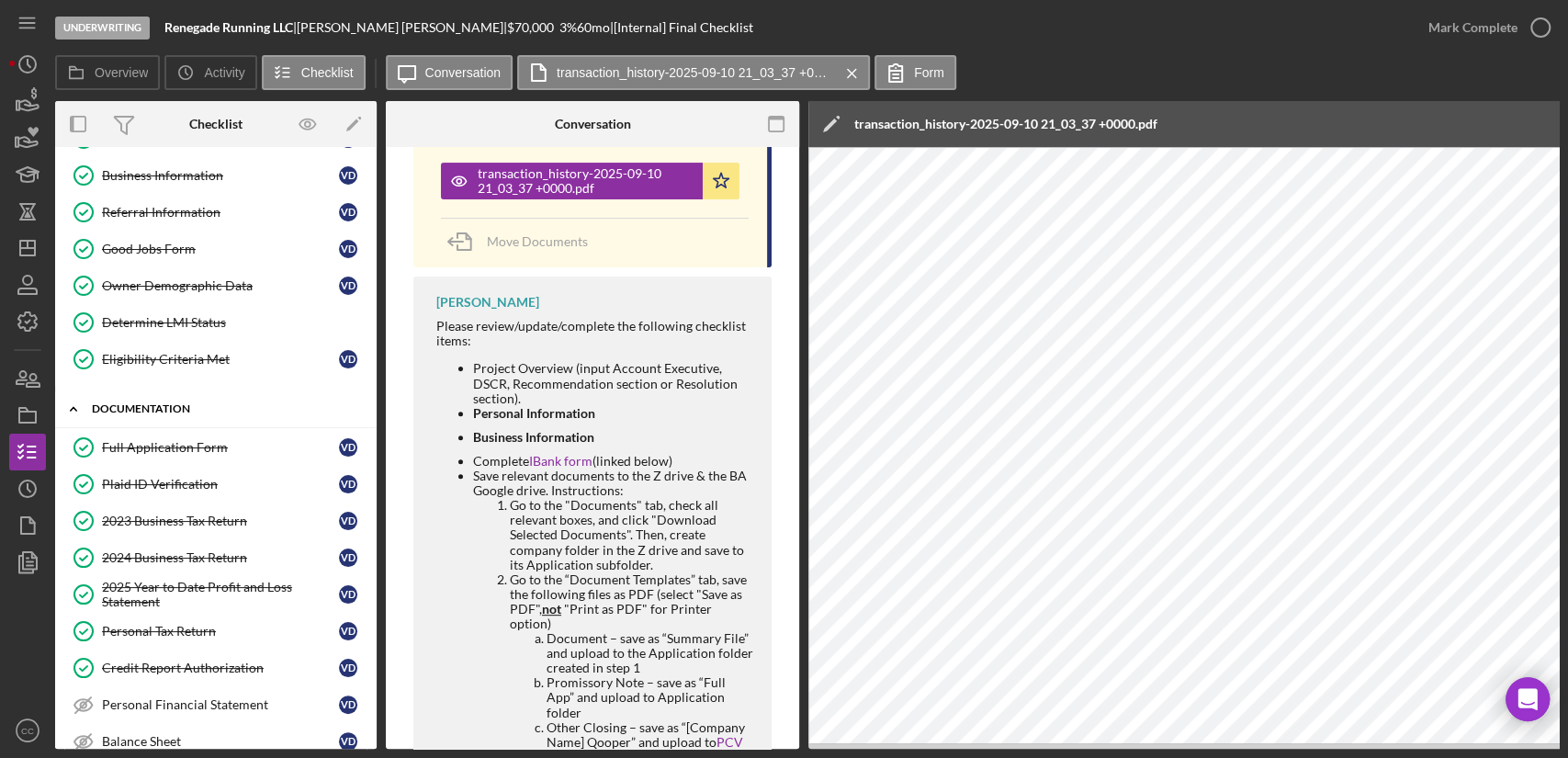
scroll to position [0, 0]
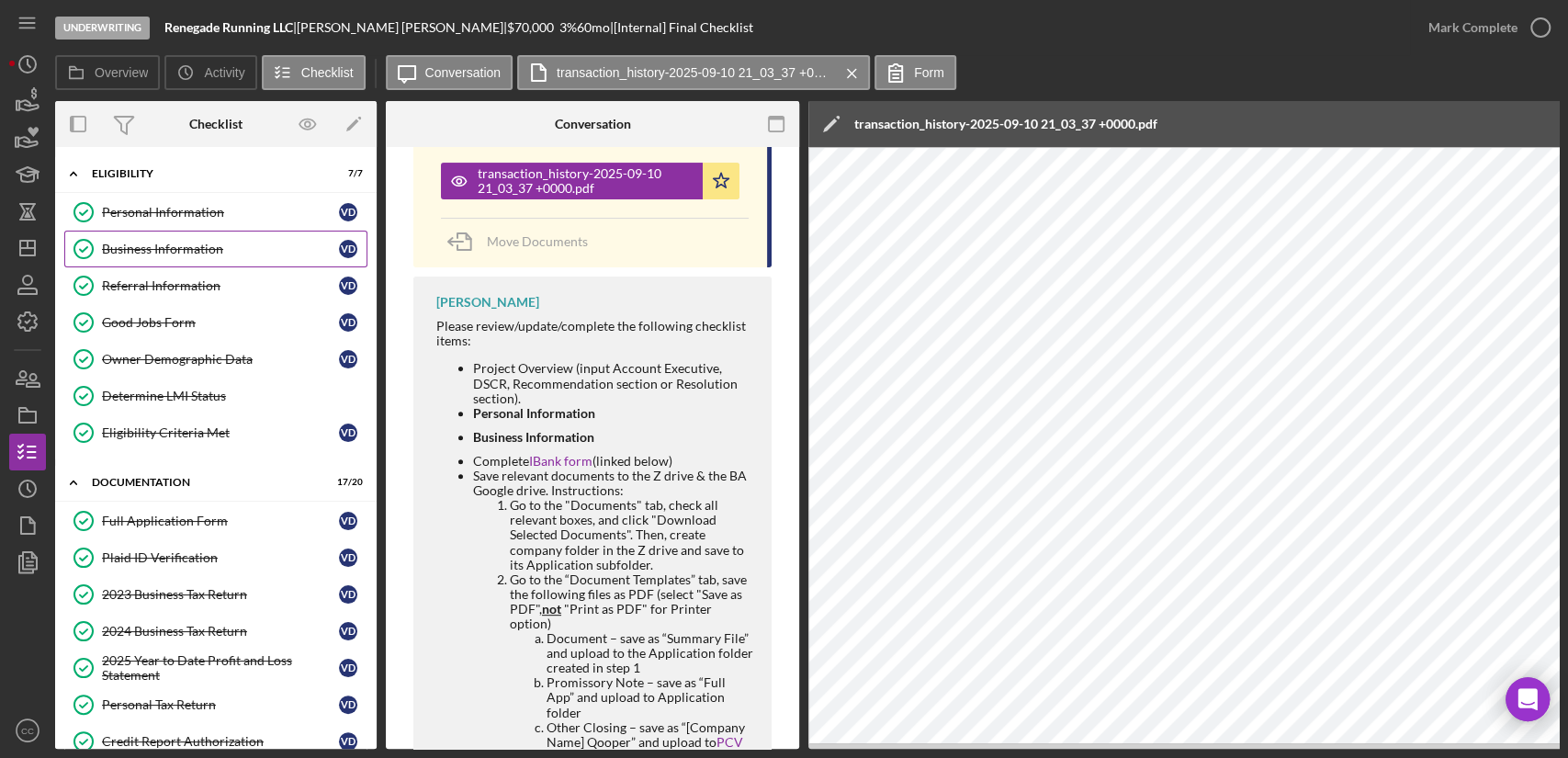
click at [176, 245] on div "Business Information" at bounding box center [220, 249] width 237 height 15
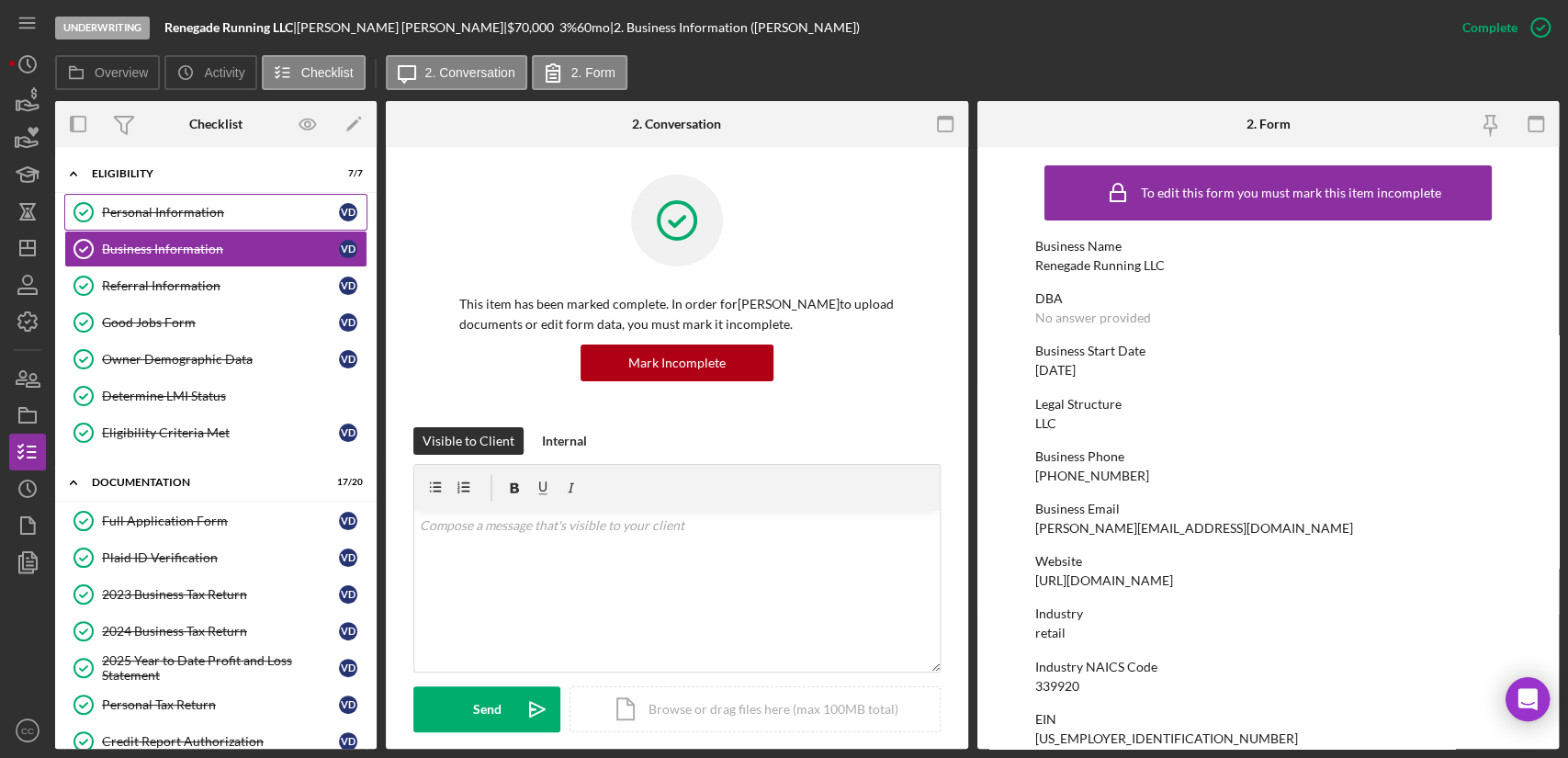
click at [124, 216] on div "Personal Information" at bounding box center [220, 212] width 237 height 15
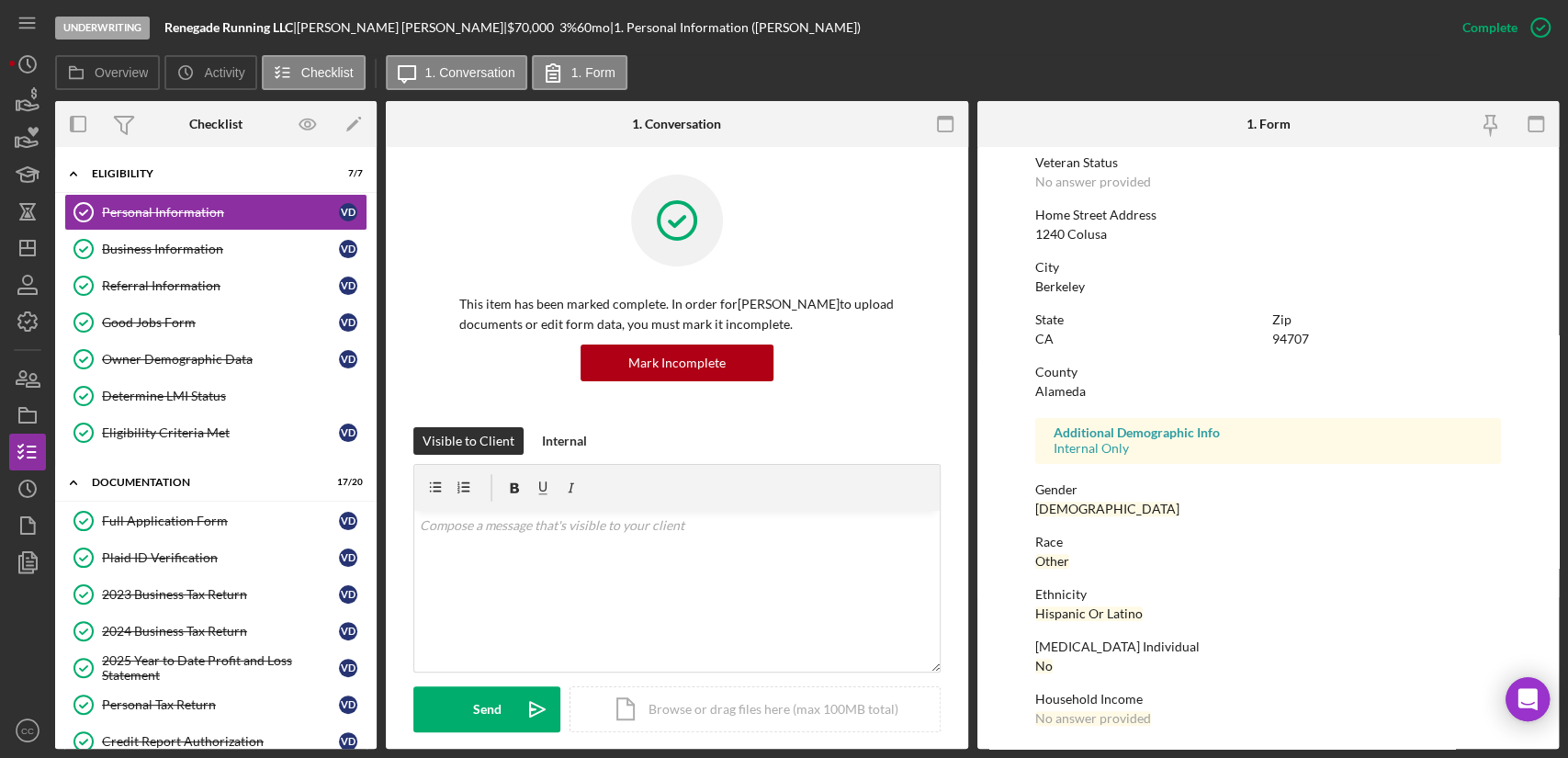
scroll to position [255, 0]
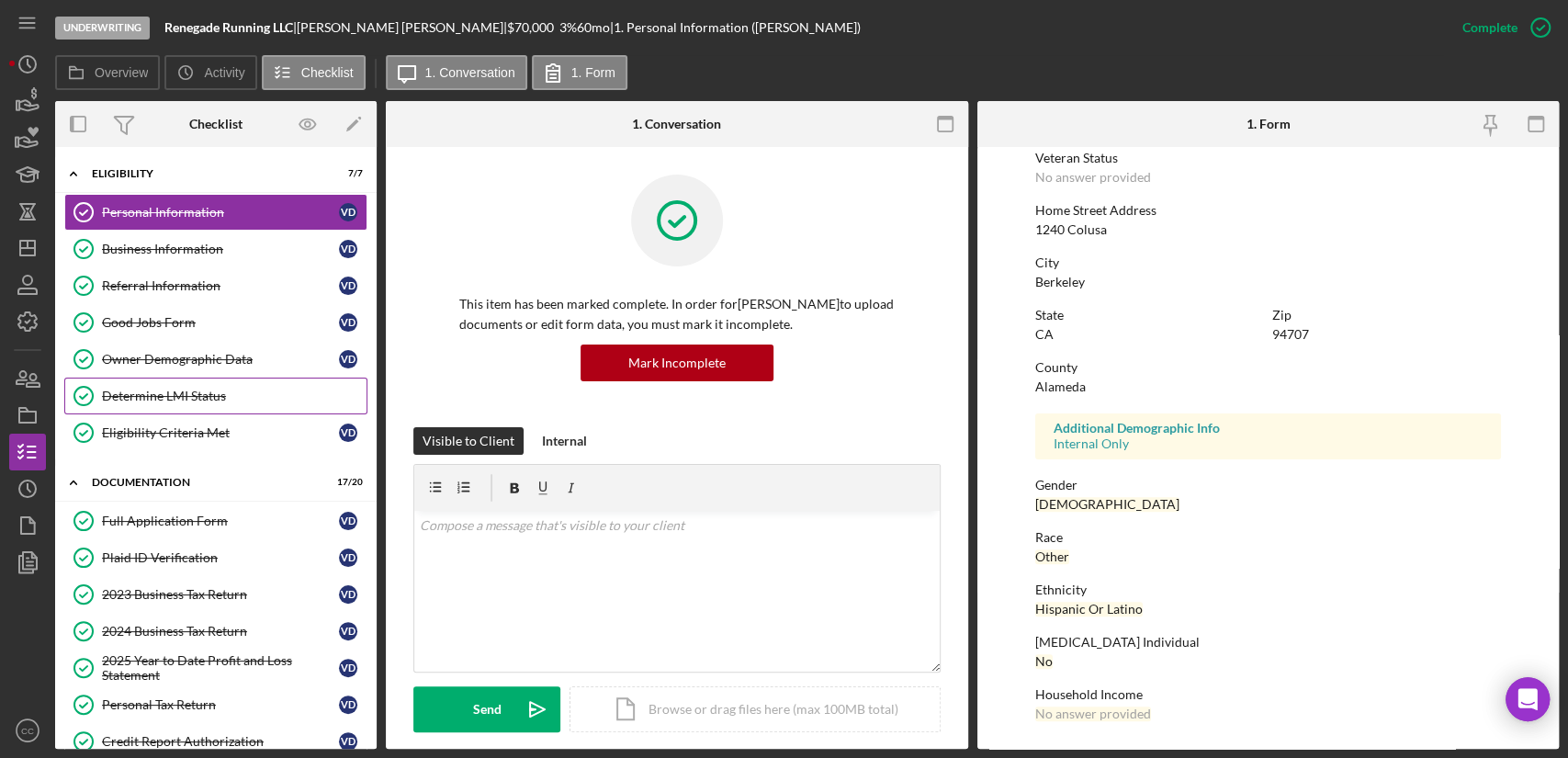
drag, startPoint x: 154, startPoint y: 395, endPoint x: 291, endPoint y: 396, distance: 137.0
click at [154, 395] on div "Determine LMI Status" at bounding box center [234, 395] width 265 height 15
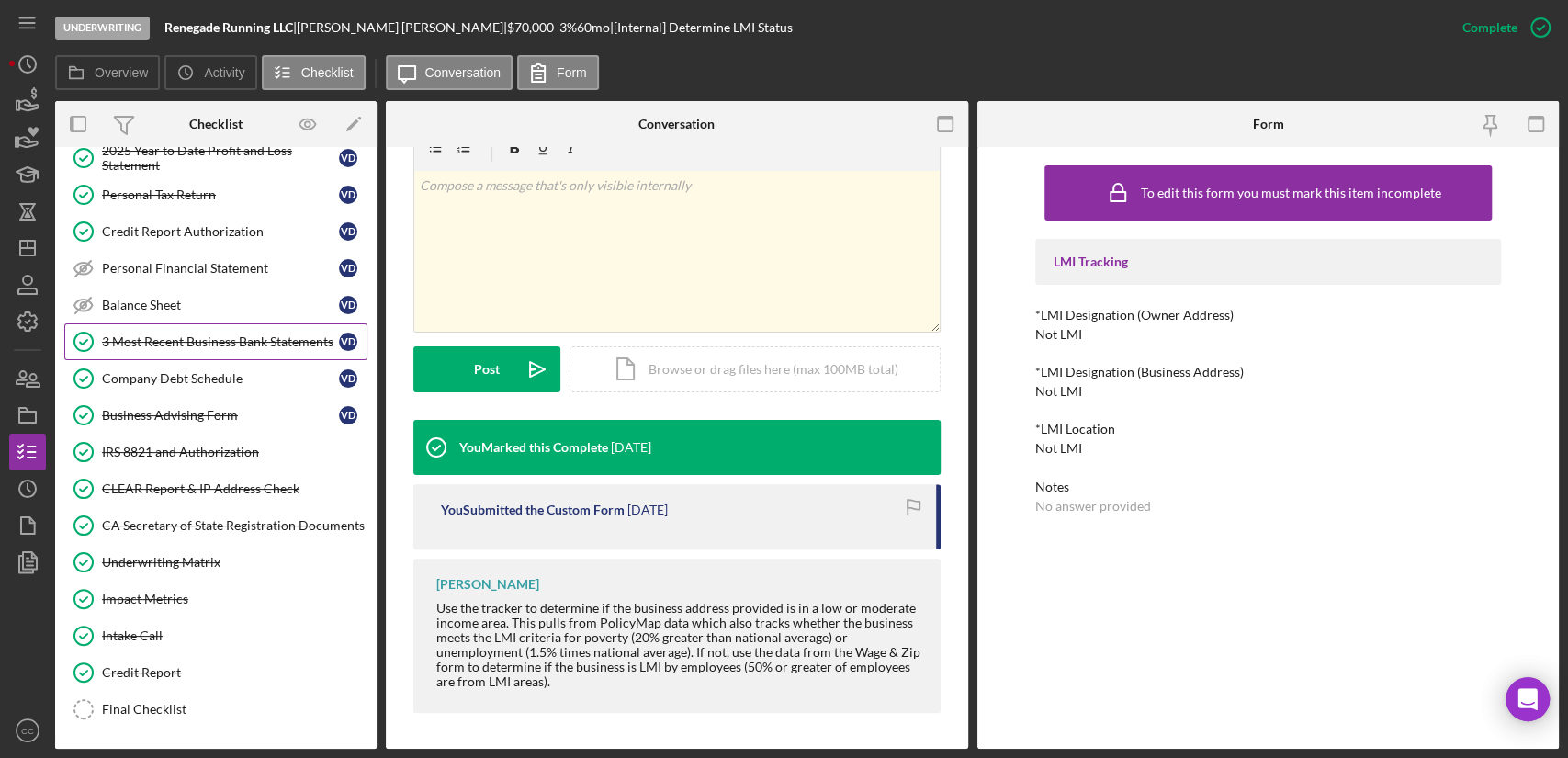
scroll to position [584, 0]
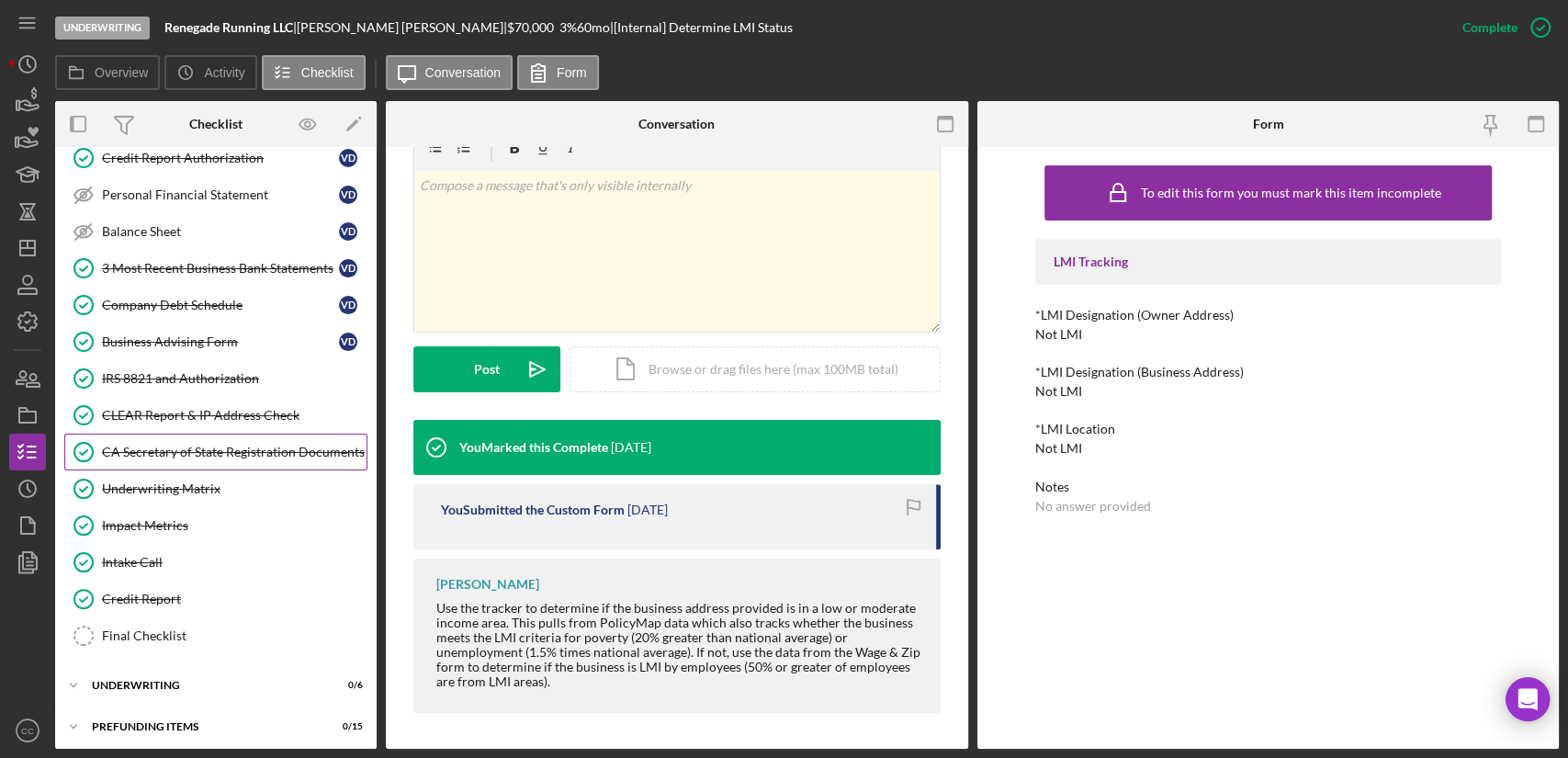
click at [191, 450] on div "CA Secretary of State Registration Documents" at bounding box center [234, 451] width 265 height 15
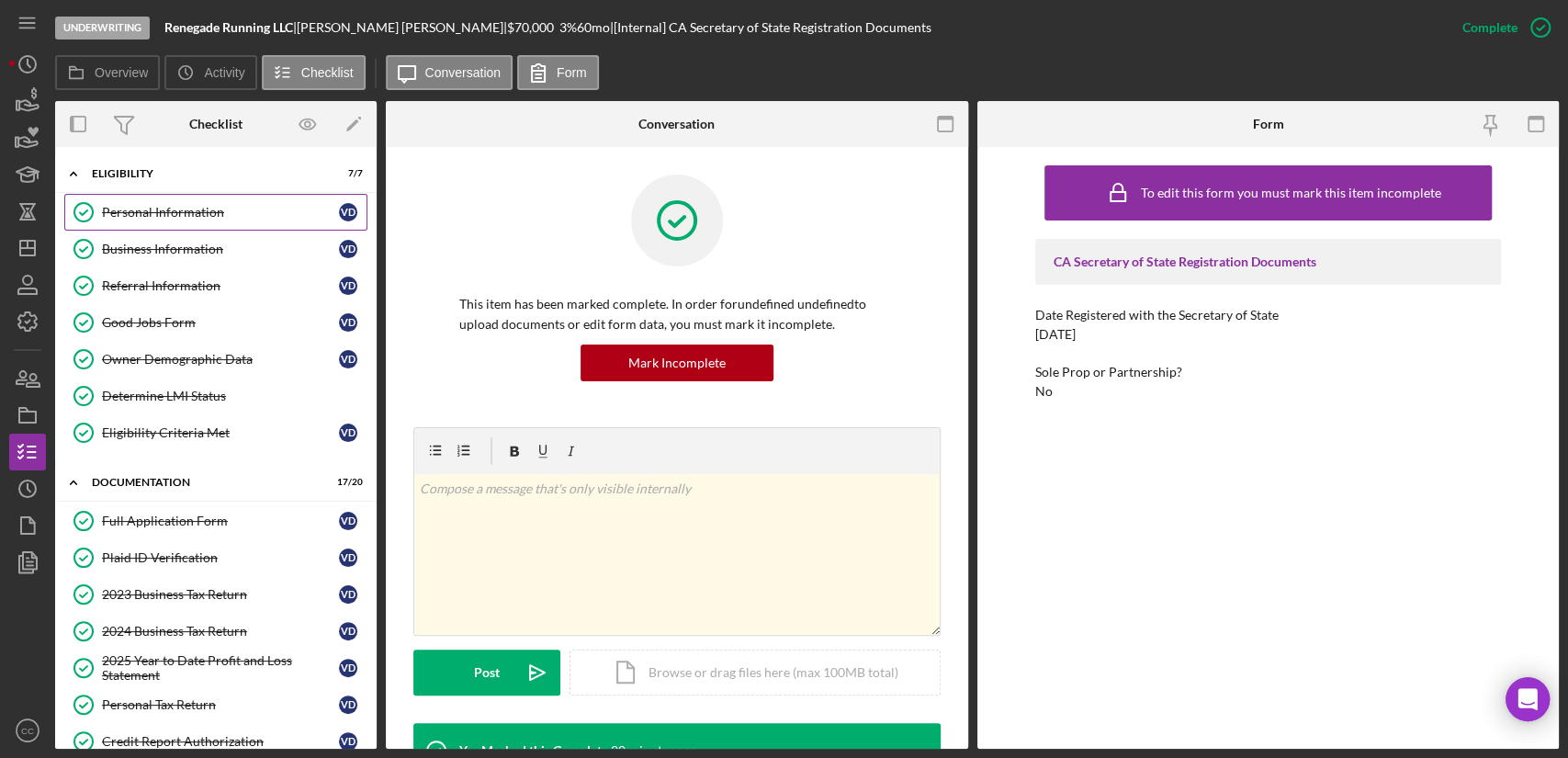
click at [152, 217] on div "Personal Information" at bounding box center [220, 212] width 237 height 15
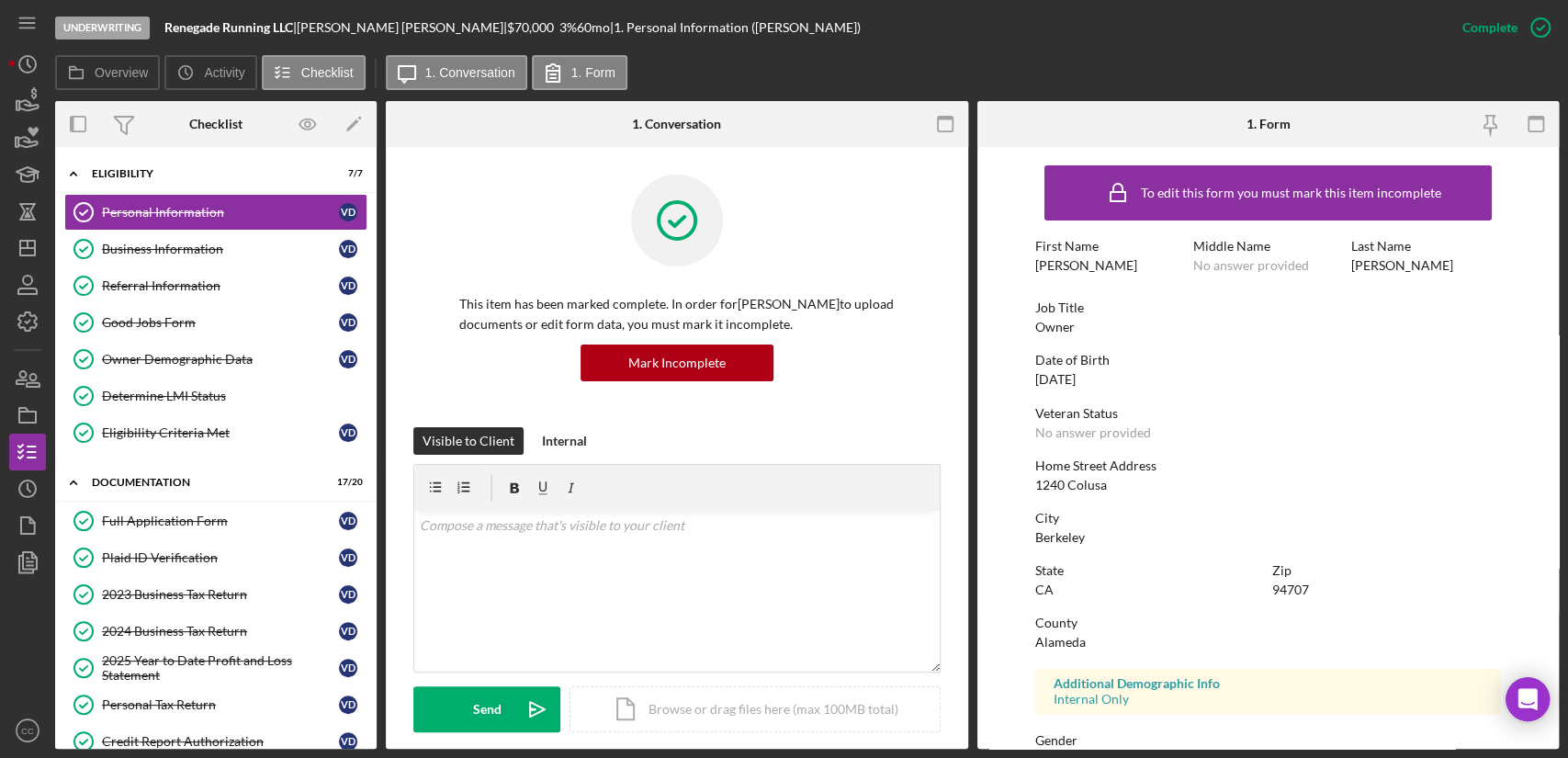
click at [528, 231] on div at bounding box center [676, 234] width 435 height 120
click at [717, 366] on div "Mark Incomplete" at bounding box center [677, 363] width 98 height 37
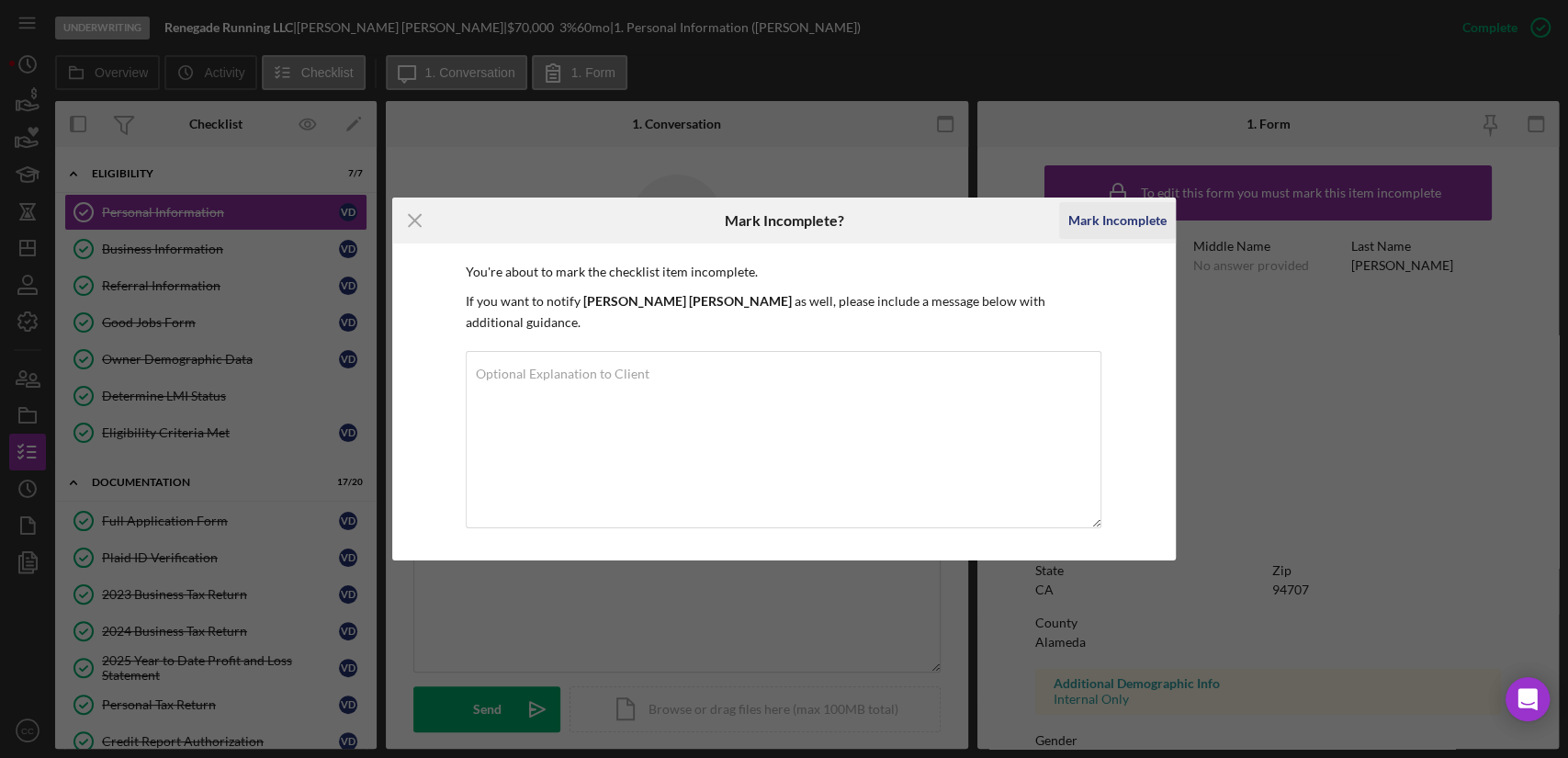
click at [1121, 224] on div "Mark Incomplete" at bounding box center [1117, 220] width 99 height 37
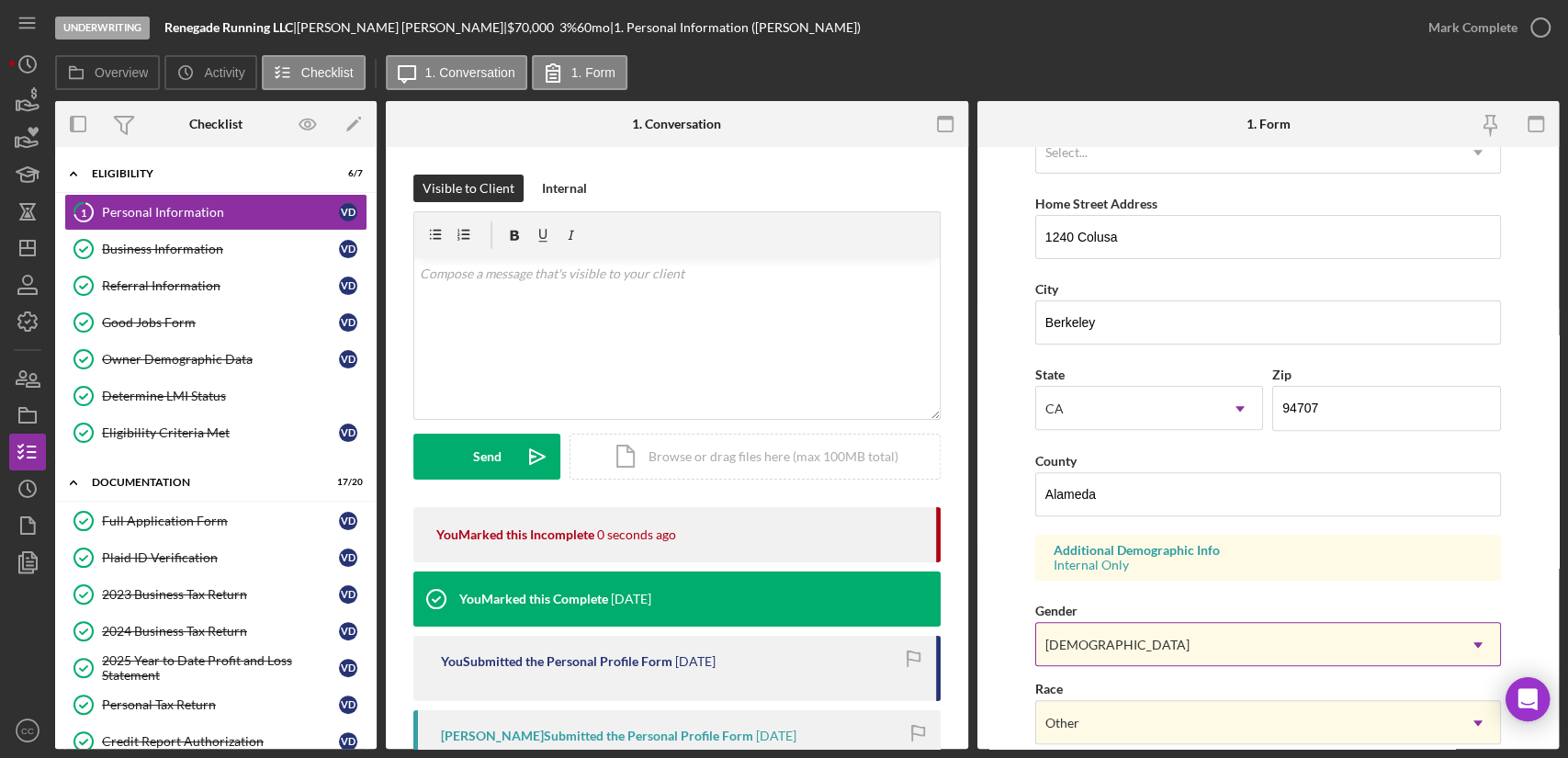
scroll to position [622, 0]
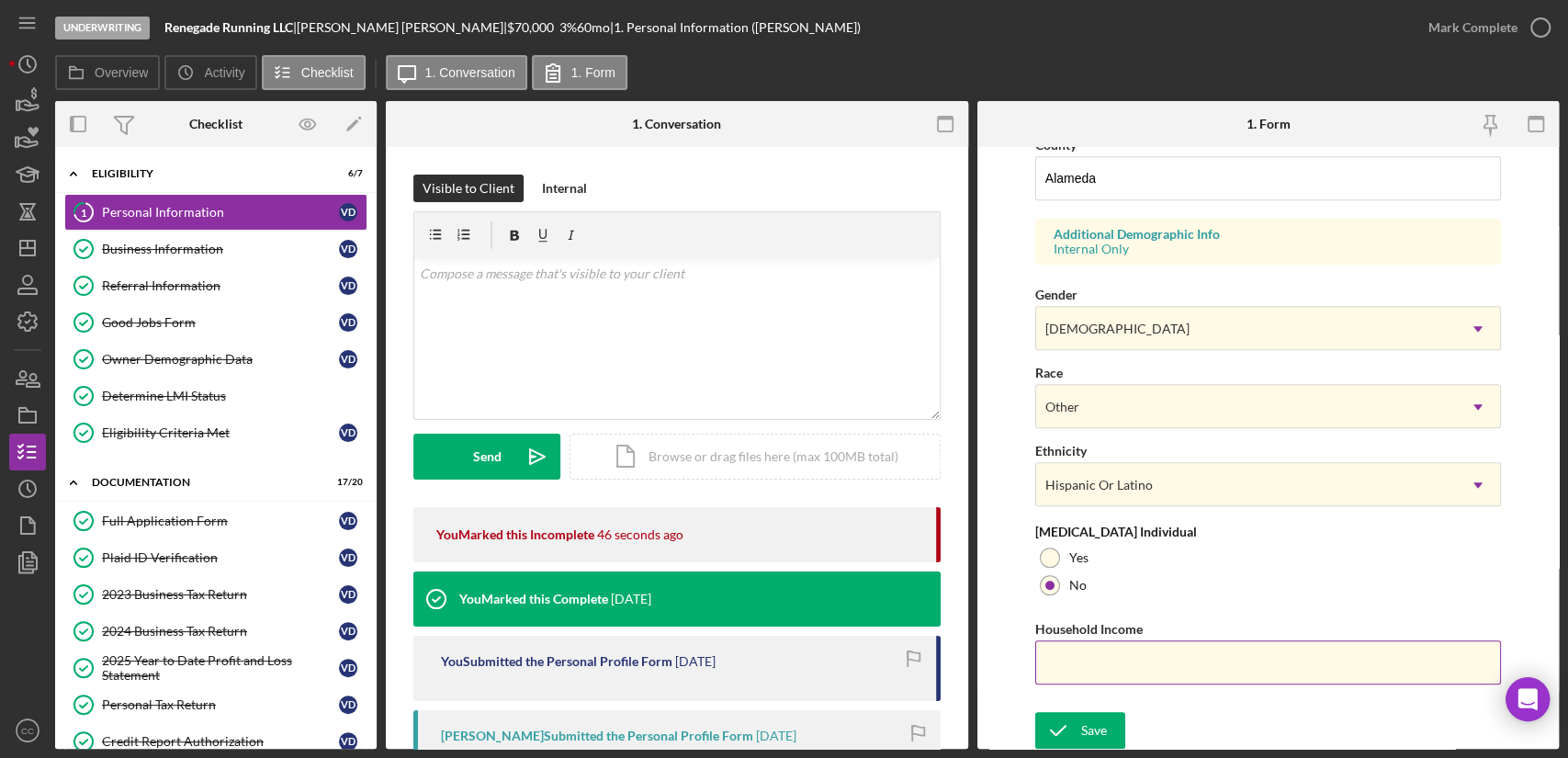
click at [1179, 659] on input "Household Income" at bounding box center [1268, 662] width 466 height 44
type input "$113,747"
click at [1075, 725] on icon "submit" at bounding box center [1058, 730] width 46 height 46
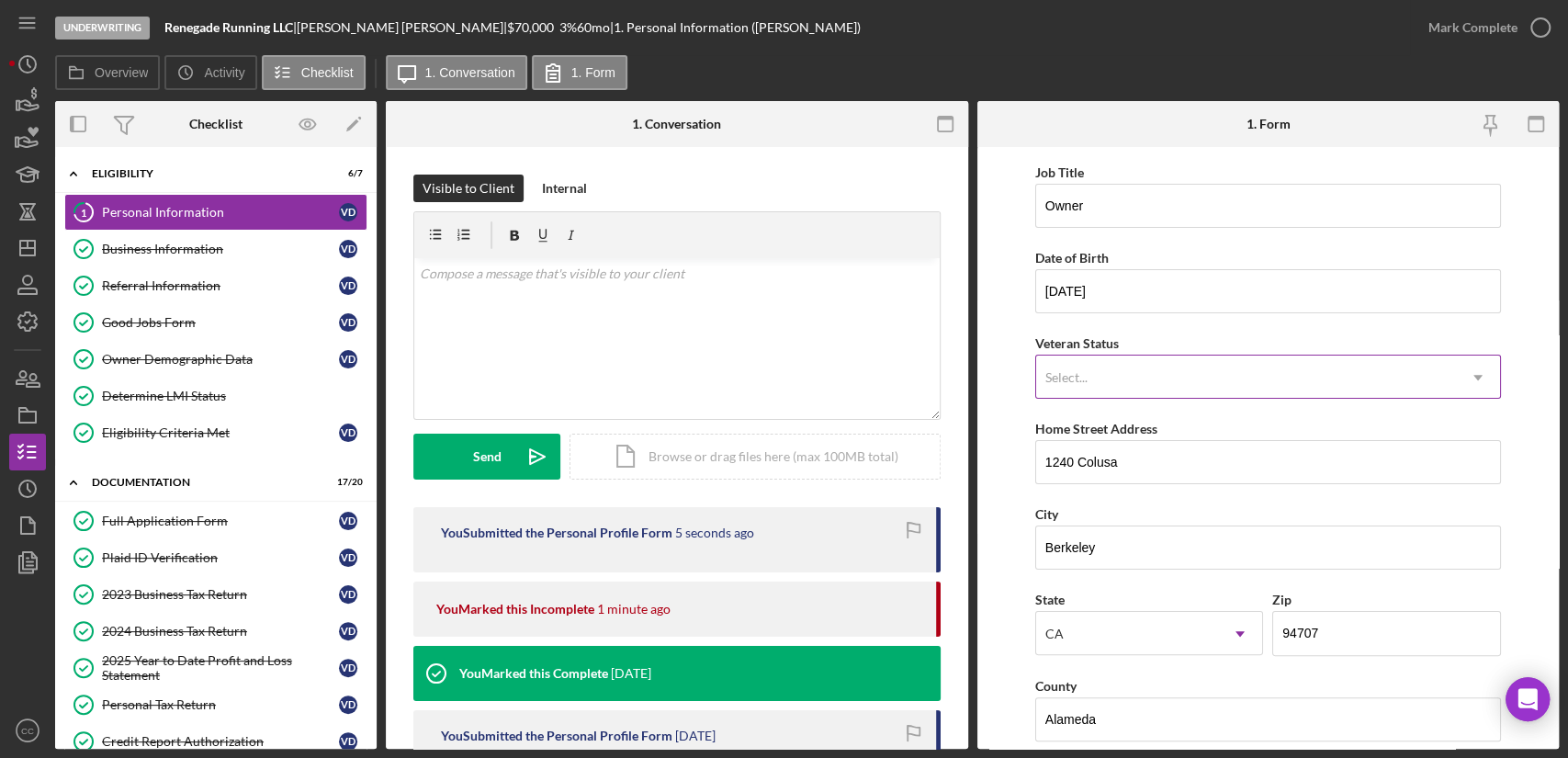
scroll to position [0, 0]
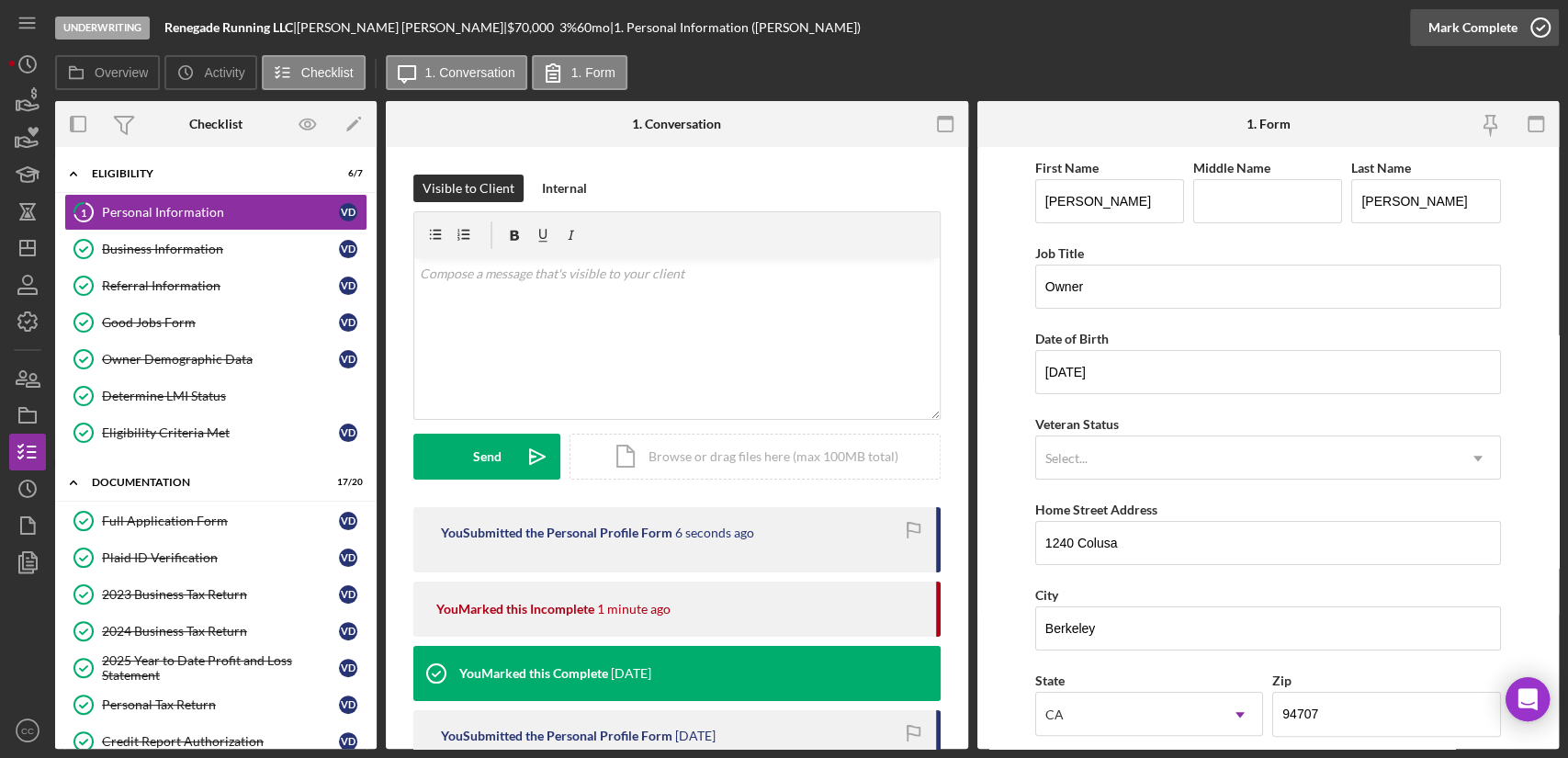
click at [1526, 23] on icon "button" at bounding box center [1540, 28] width 46 height 46
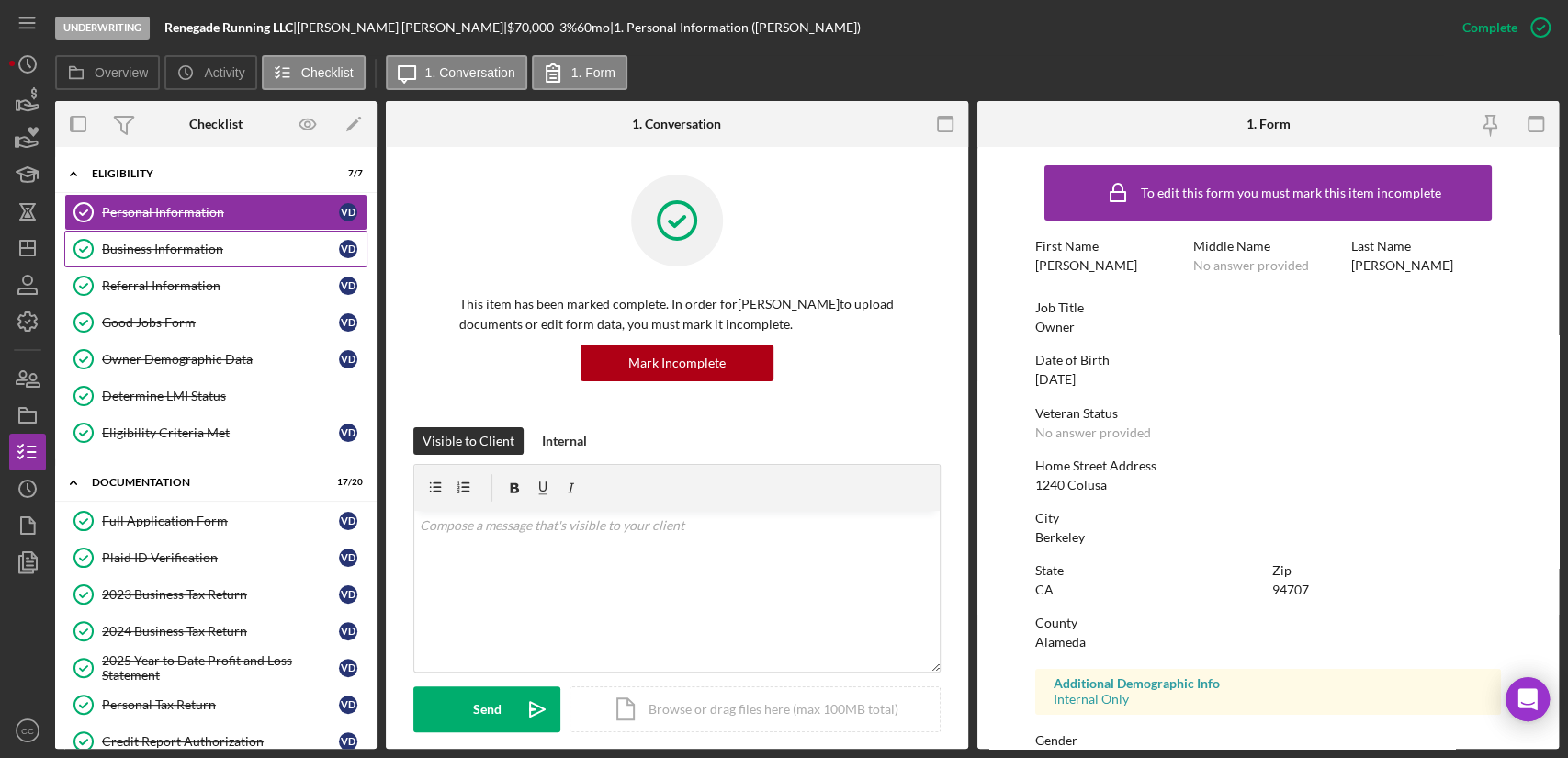
click at [231, 248] on div "Business Information" at bounding box center [220, 249] width 237 height 15
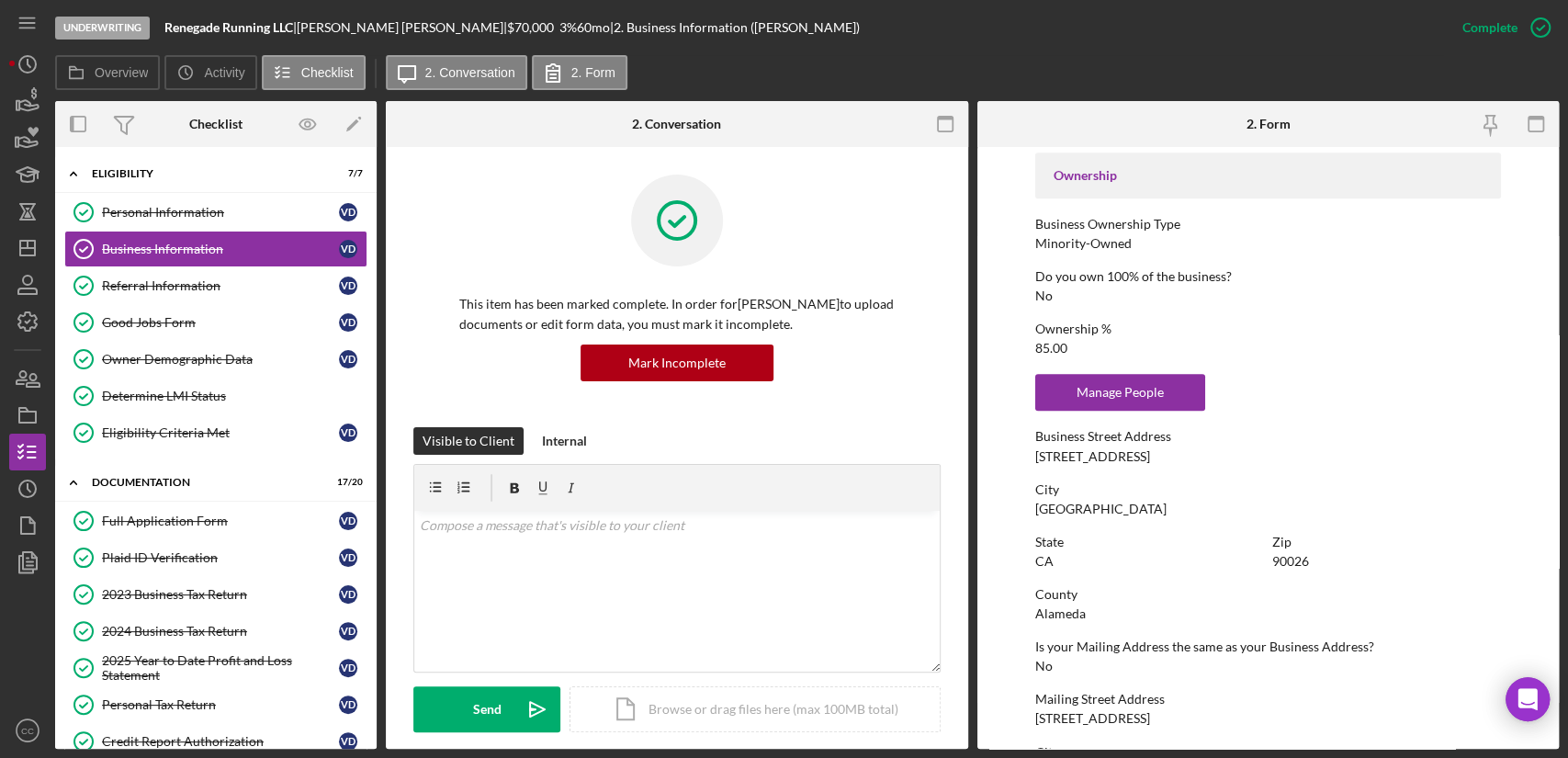
scroll to position [918, 0]
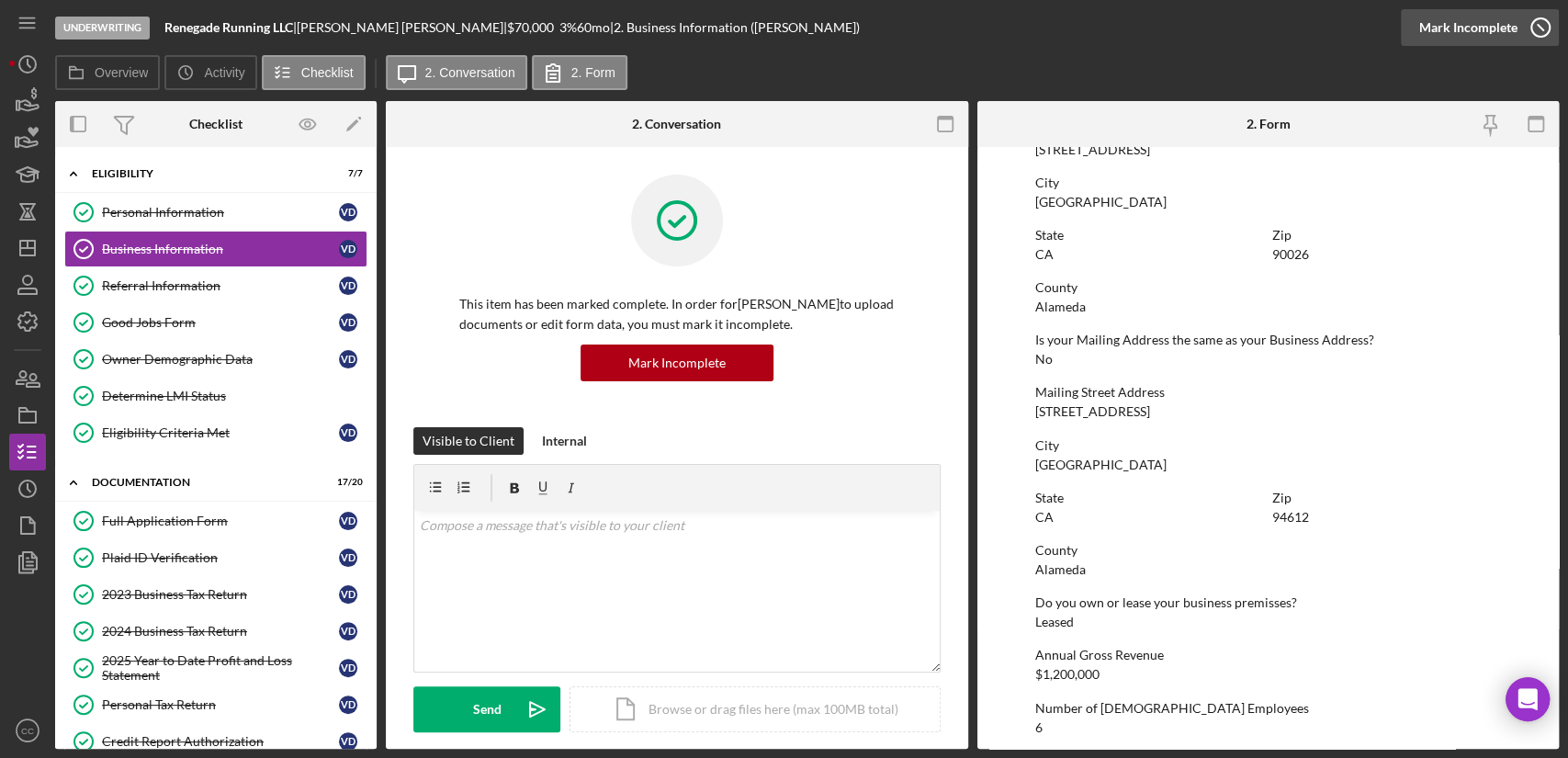
click at [1514, 24] on button "Complete Mark Incomplete" at bounding box center [1479, 27] width 158 height 37
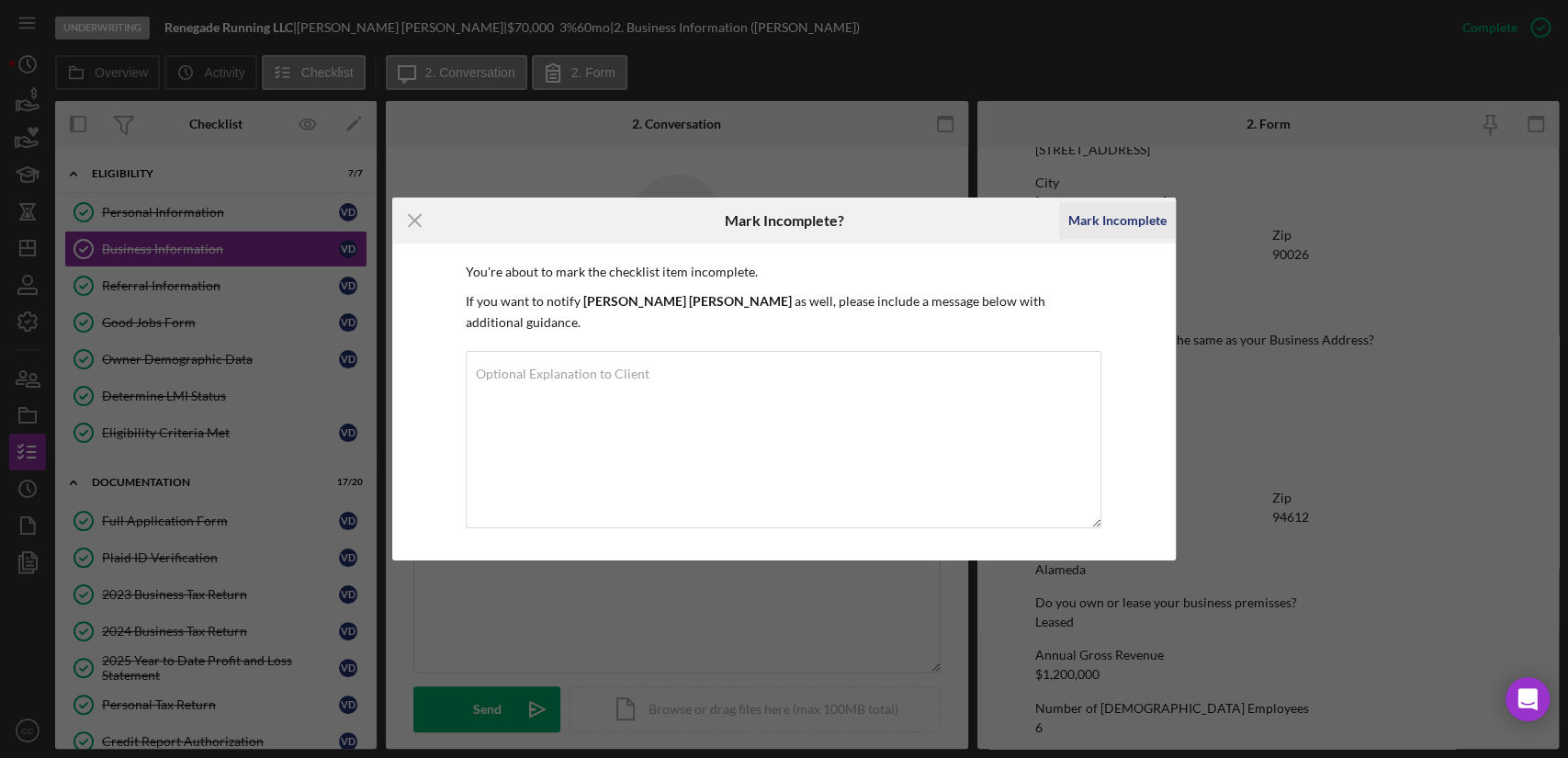
click at [1121, 231] on div "Mark Incomplete" at bounding box center [1117, 220] width 99 height 37
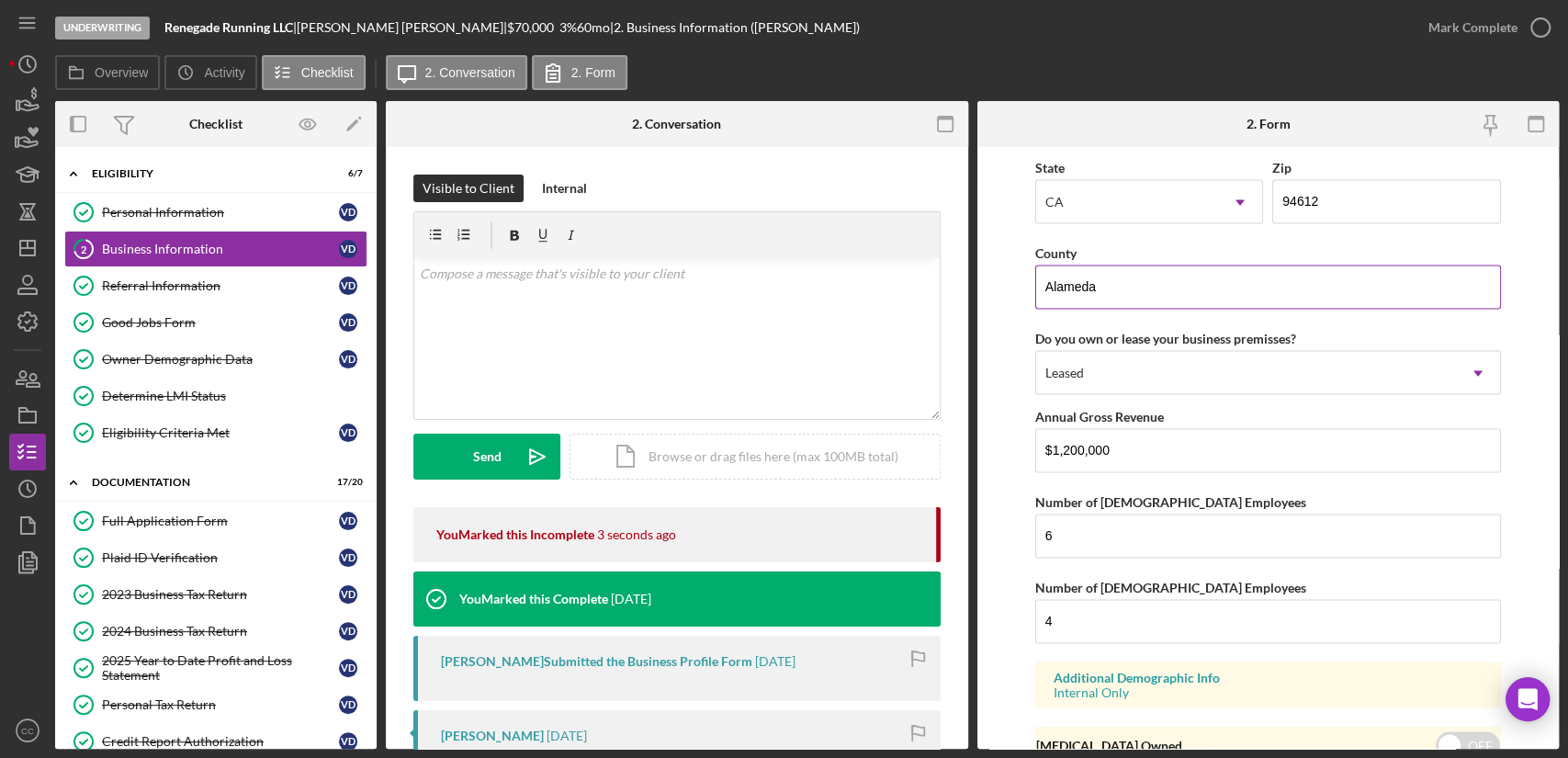
scroll to position [1915, 0]
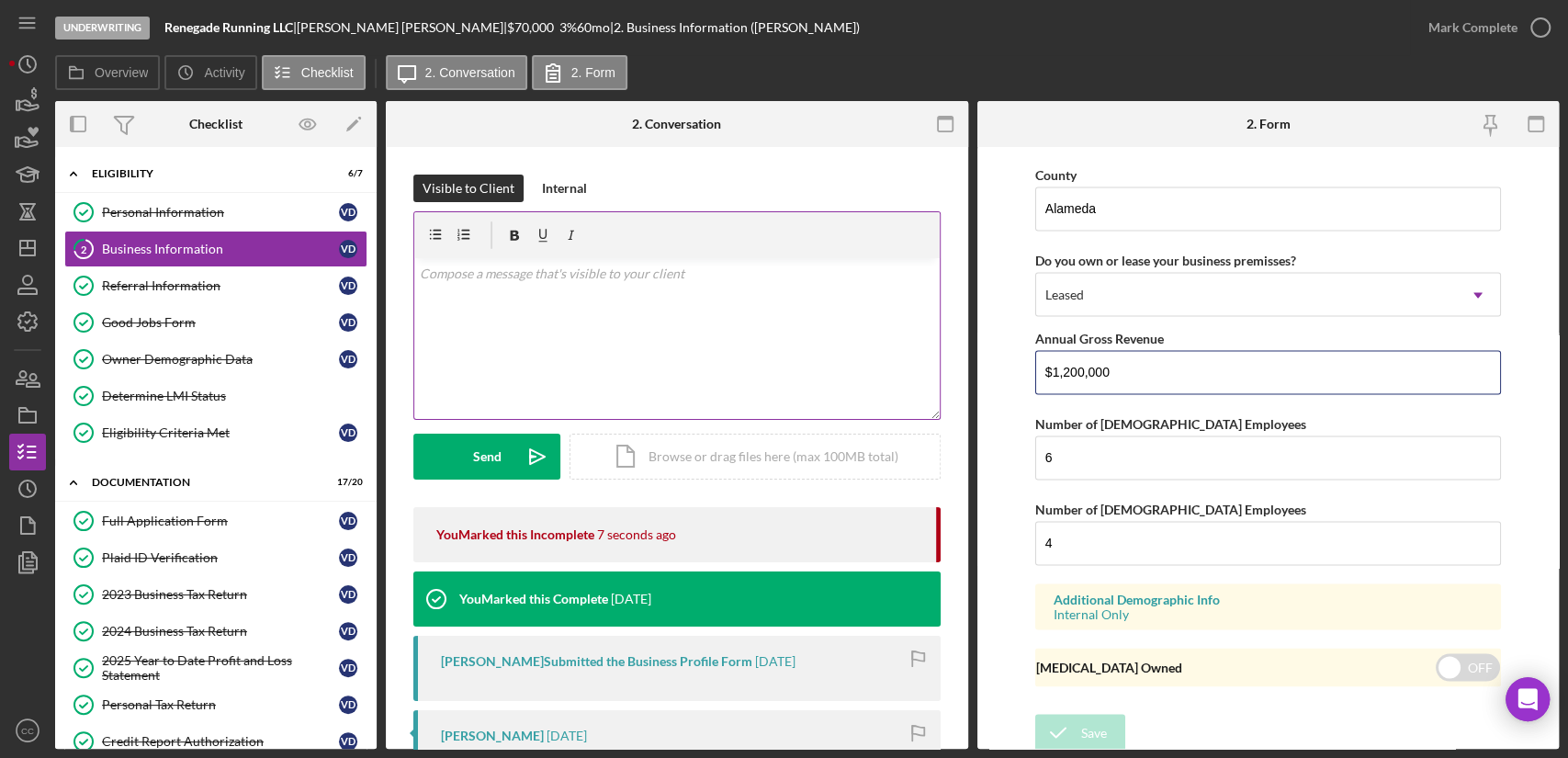
drag, startPoint x: 1148, startPoint y: 378, endPoint x: 844, endPoint y: 368, distance: 304.2
click at [844, 368] on div "Overview Internal Workflow Stage Underwriting Icon/Dropdown Arrow Archive (can …" at bounding box center [806, 424] width 1503 height 647
type input "$960,571"
click at [1102, 726] on div "Save" at bounding box center [1094, 732] width 26 height 37
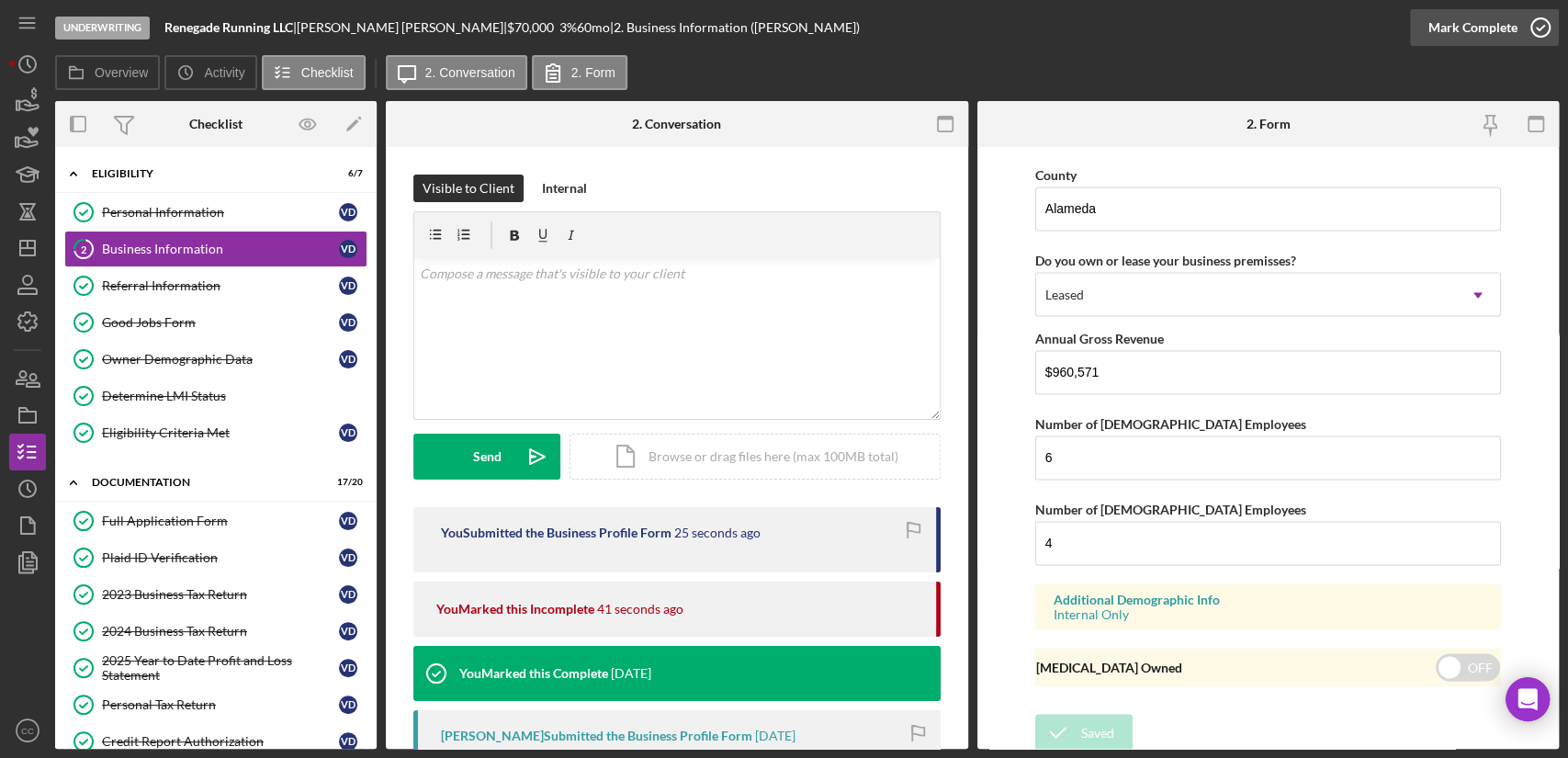
click at [1495, 28] on div "Mark Complete" at bounding box center [1471, 27] width 89 height 37
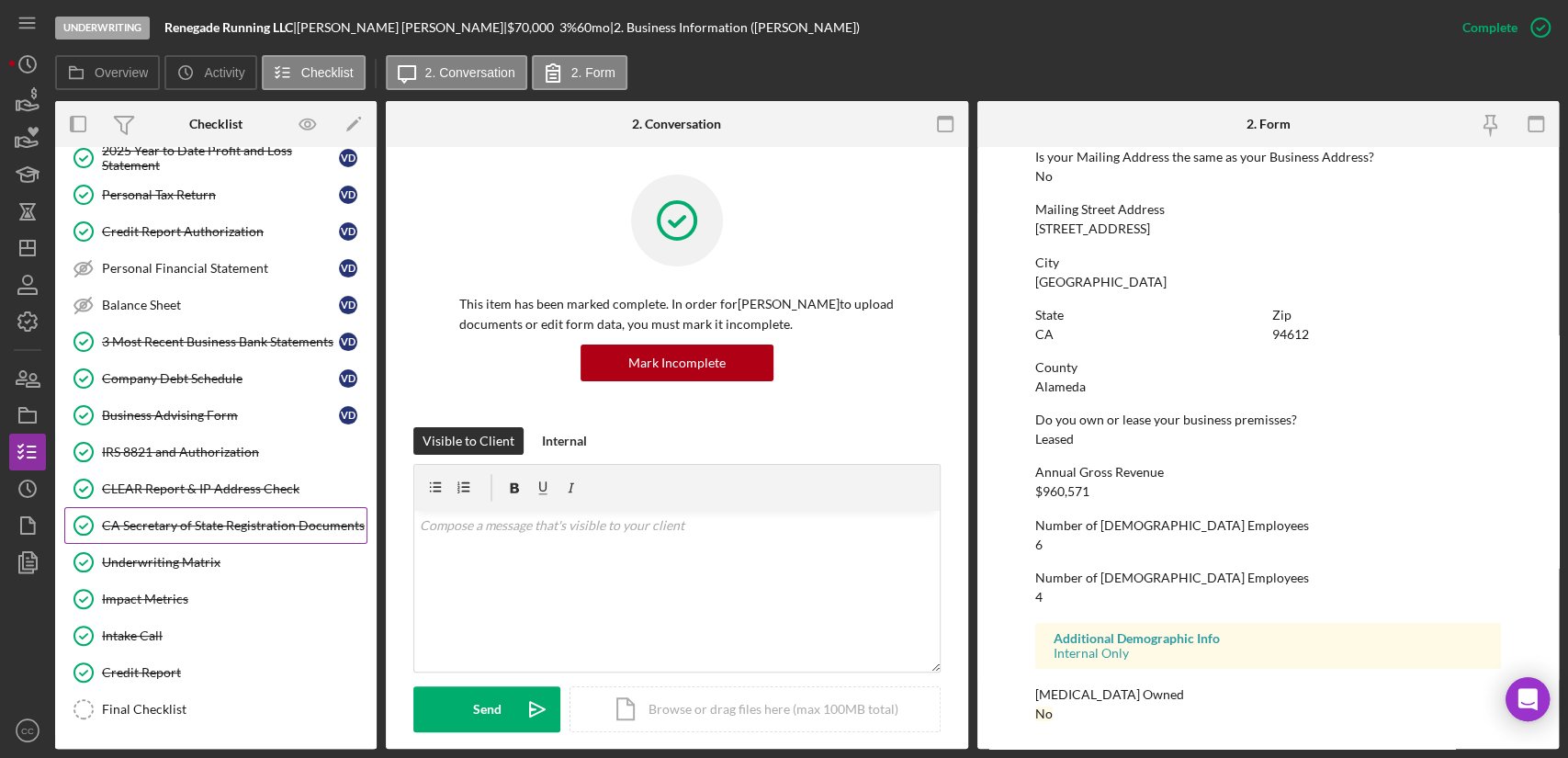
scroll to position [584, 0]
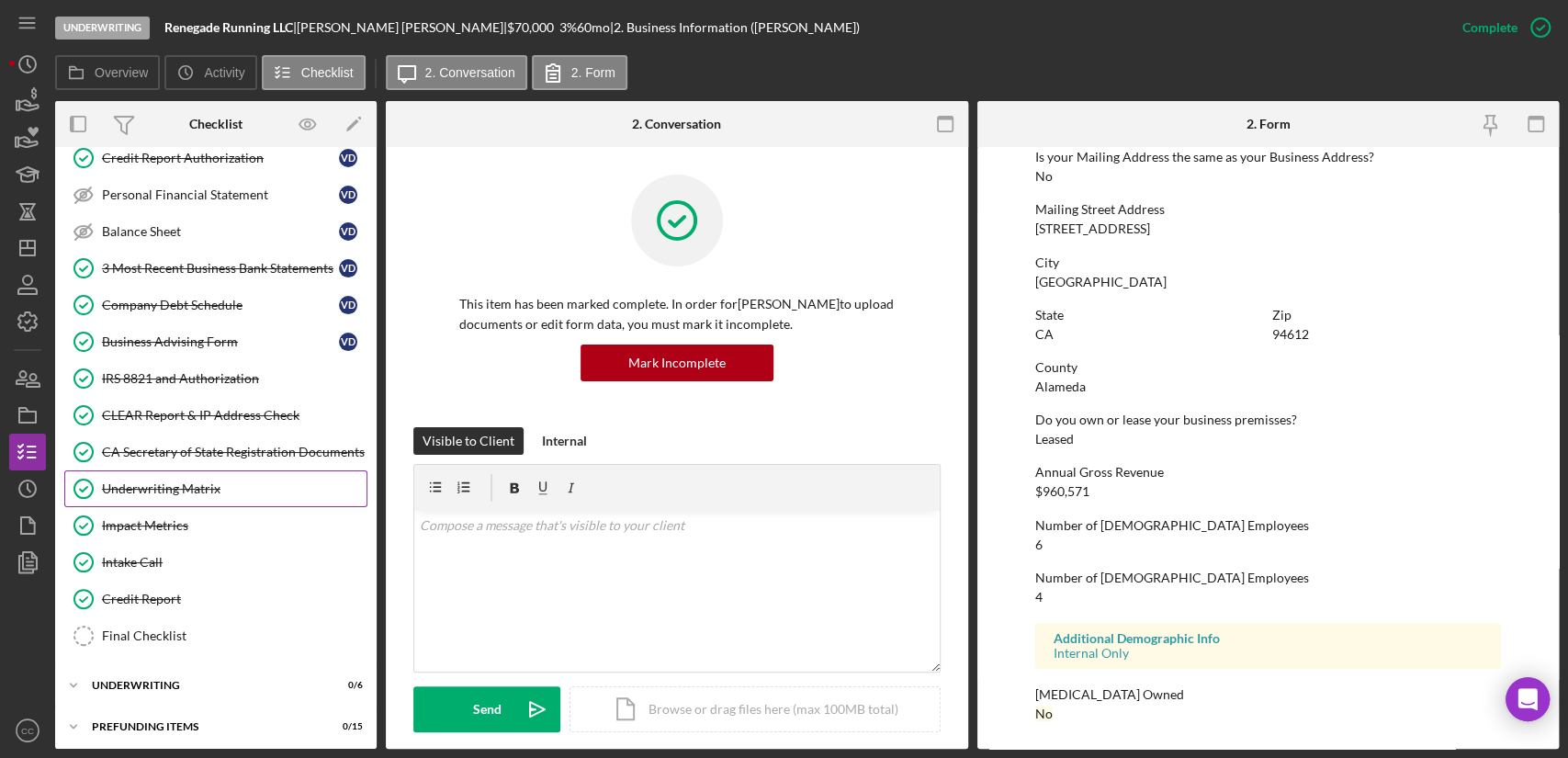
click at [176, 488] on div "Underwriting Matrix" at bounding box center [234, 488] width 265 height 15
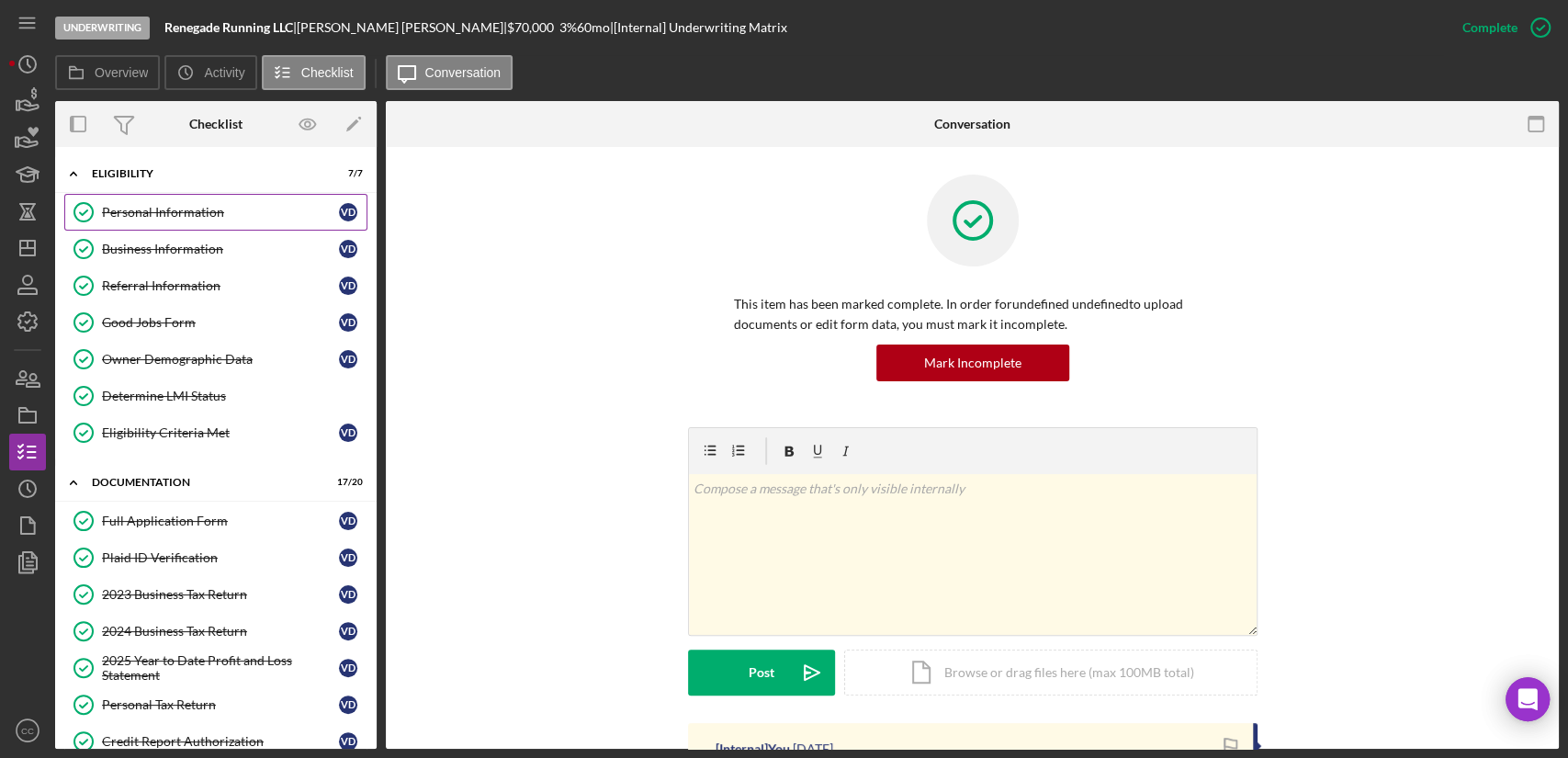
click at [167, 209] on div "Personal Information" at bounding box center [220, 212] width 237 height 15
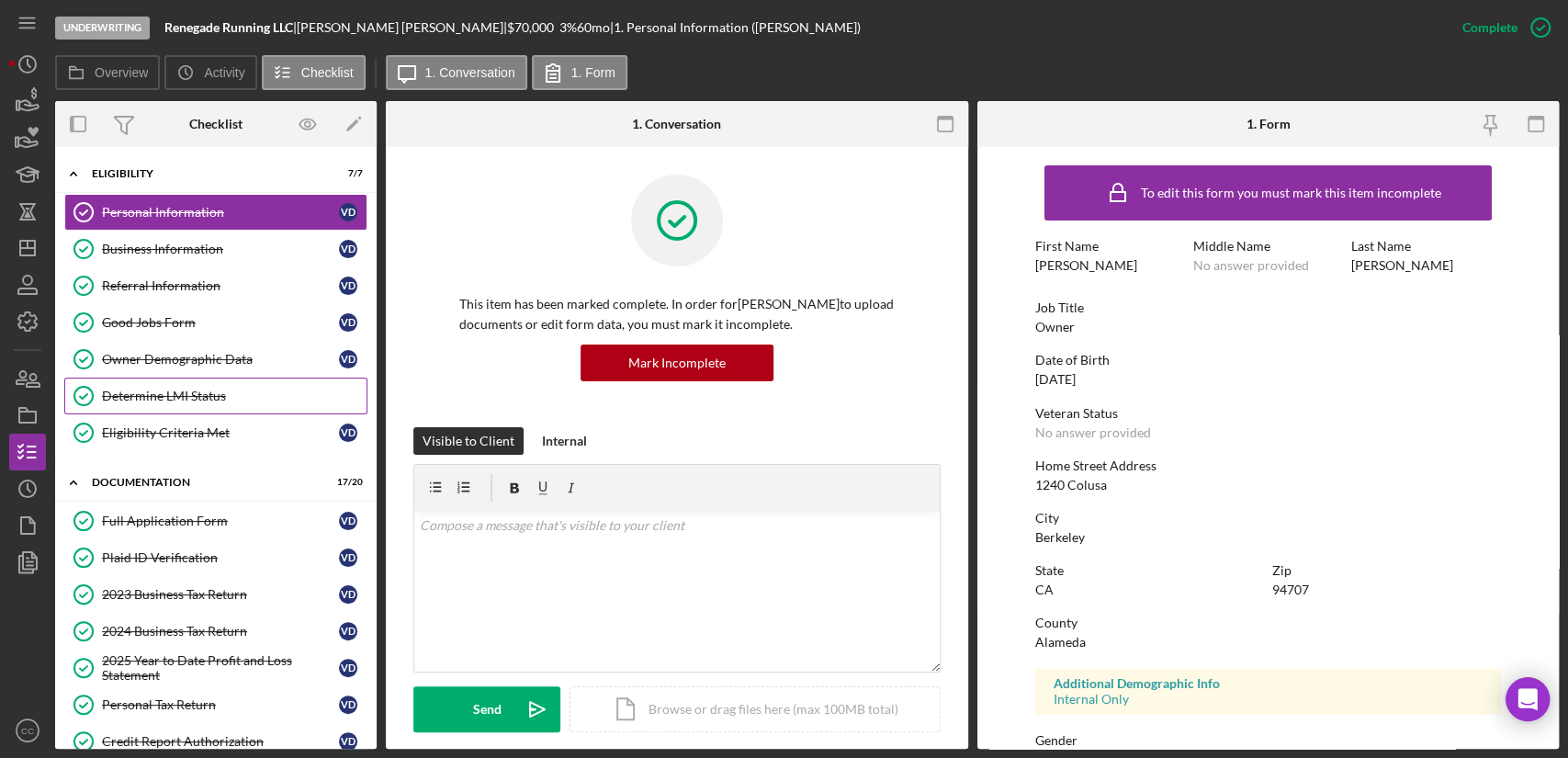
click at [156, 393] on div "Determine LMI Status" at bounding box center [234, 395] width 265 height 15
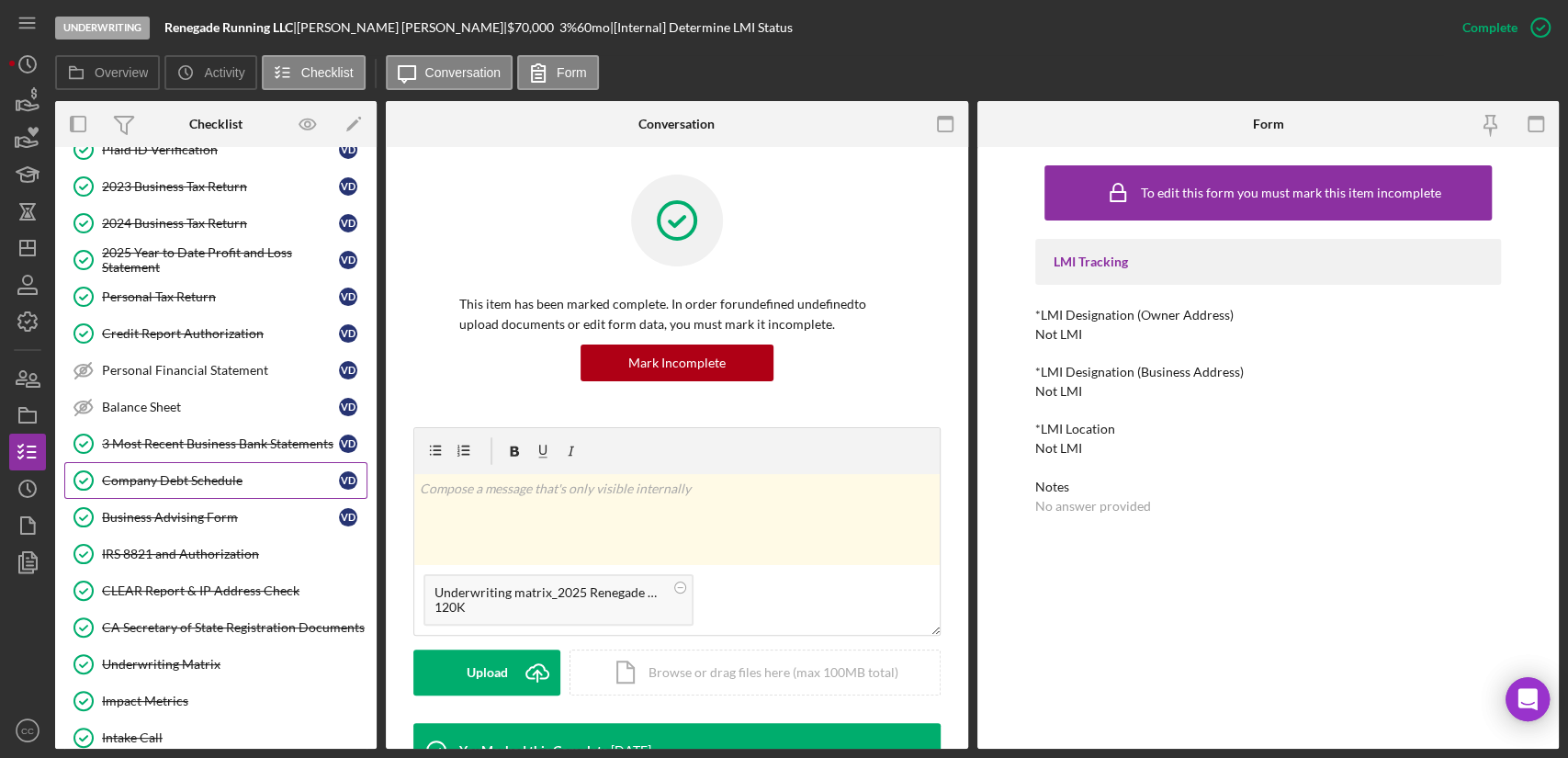
scroll to position [584, 0]
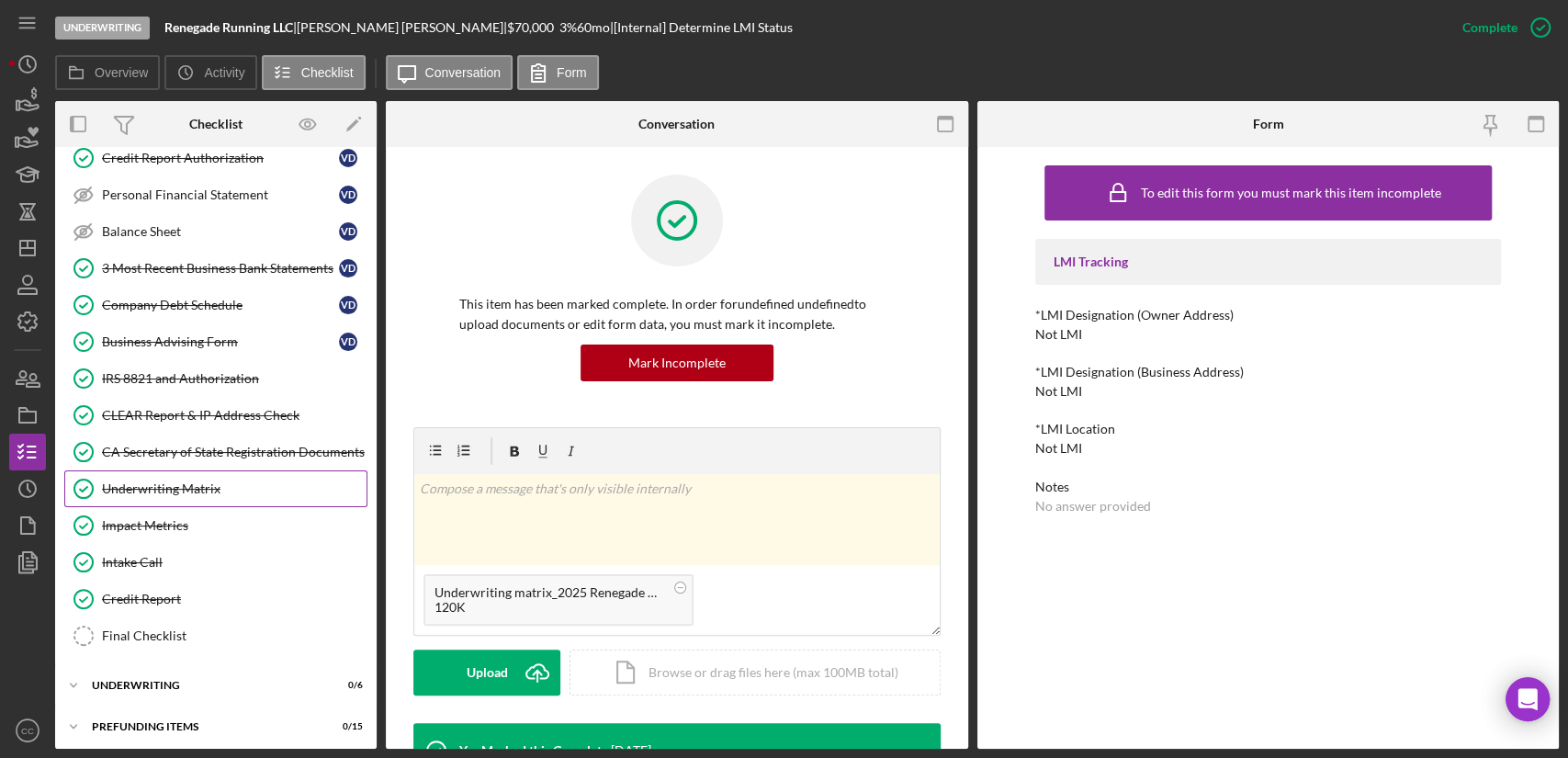
click at [176, 490] on div "Underwriting Matrix" at bounding box center [234, 488] width 265 height 15
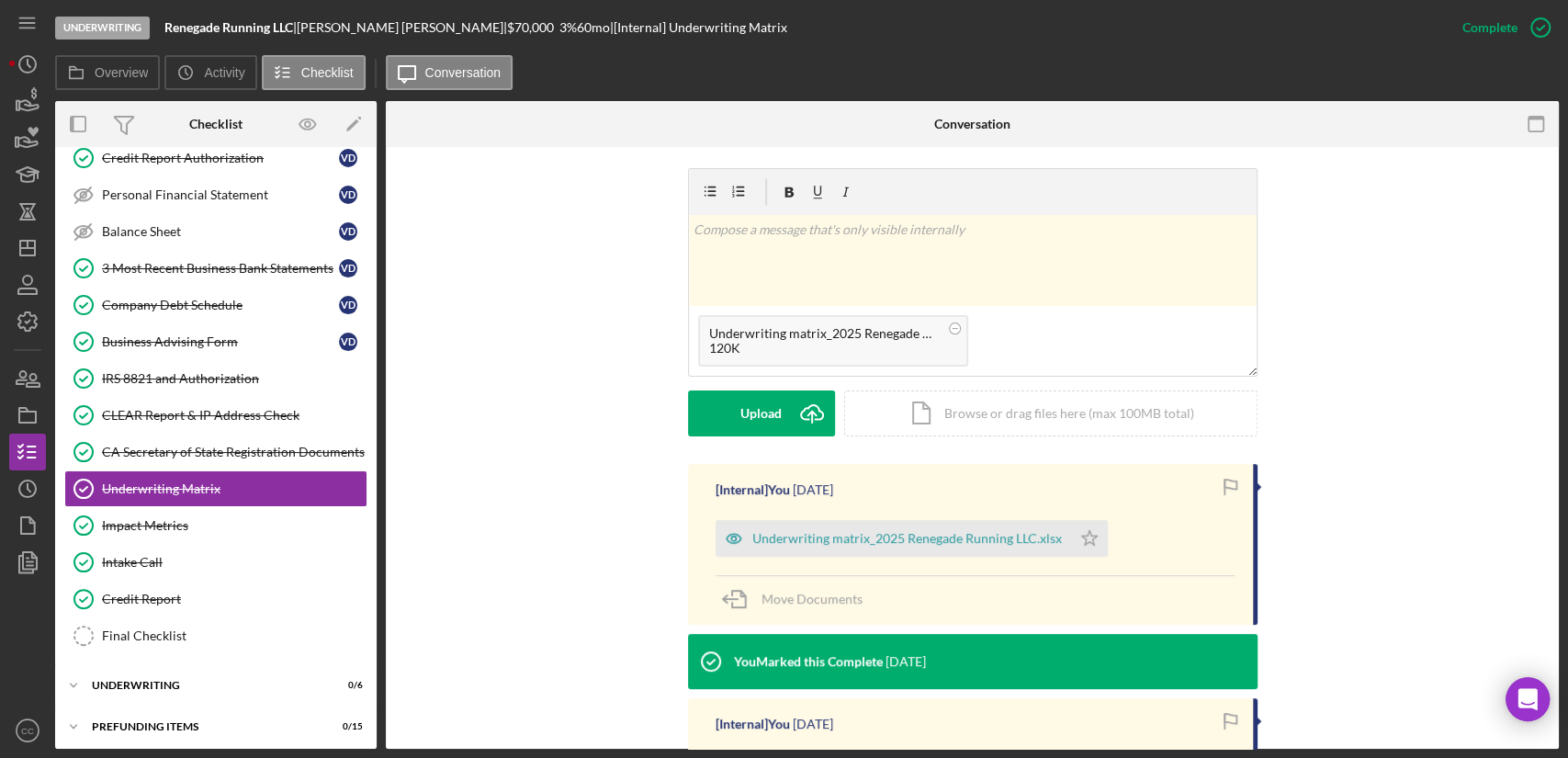
scroll to position [306, 0]
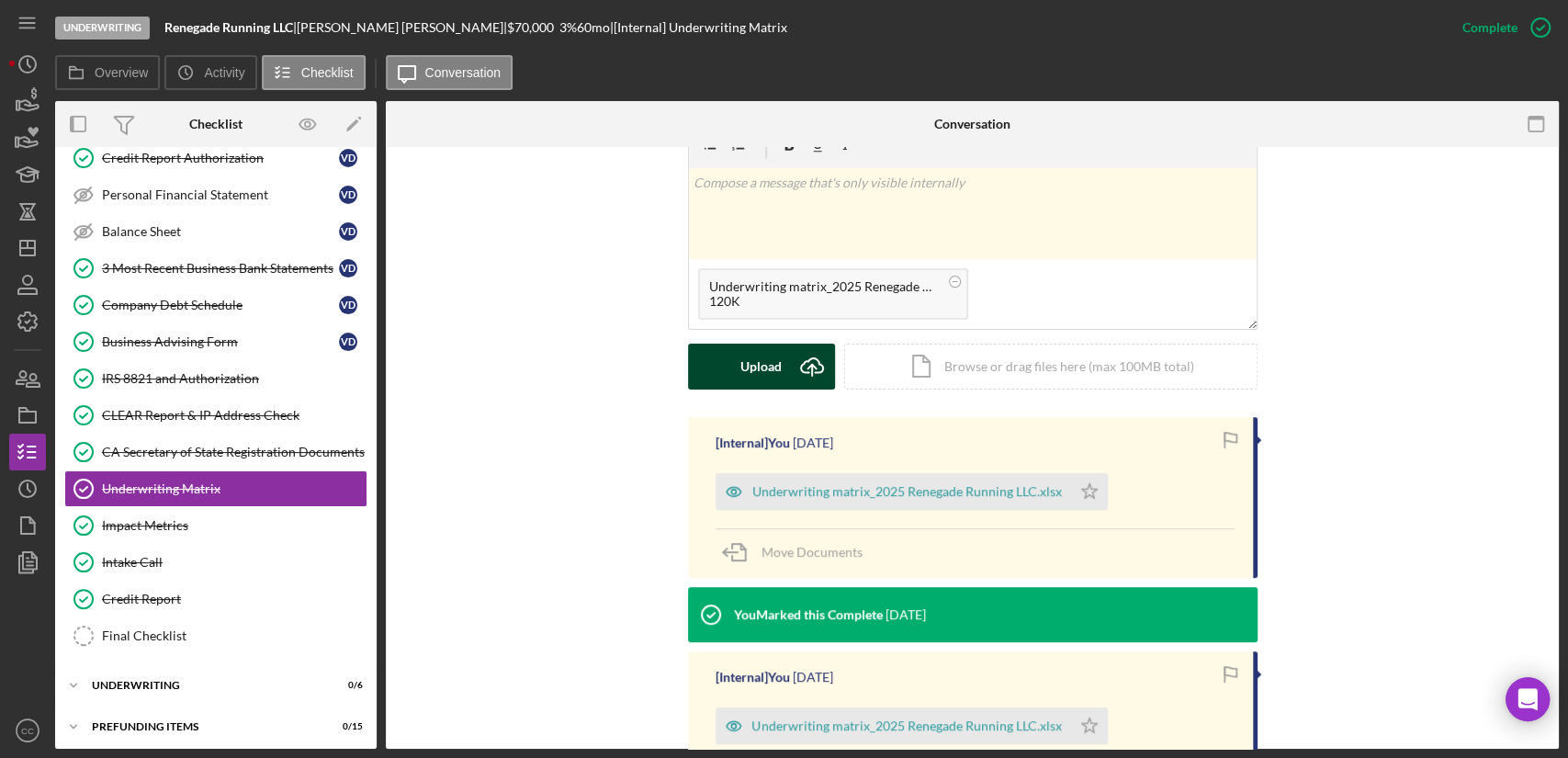
click at [735, 372] on button "Upload Icon/Upload" at bounding box center [762, 367] width 147 height 46
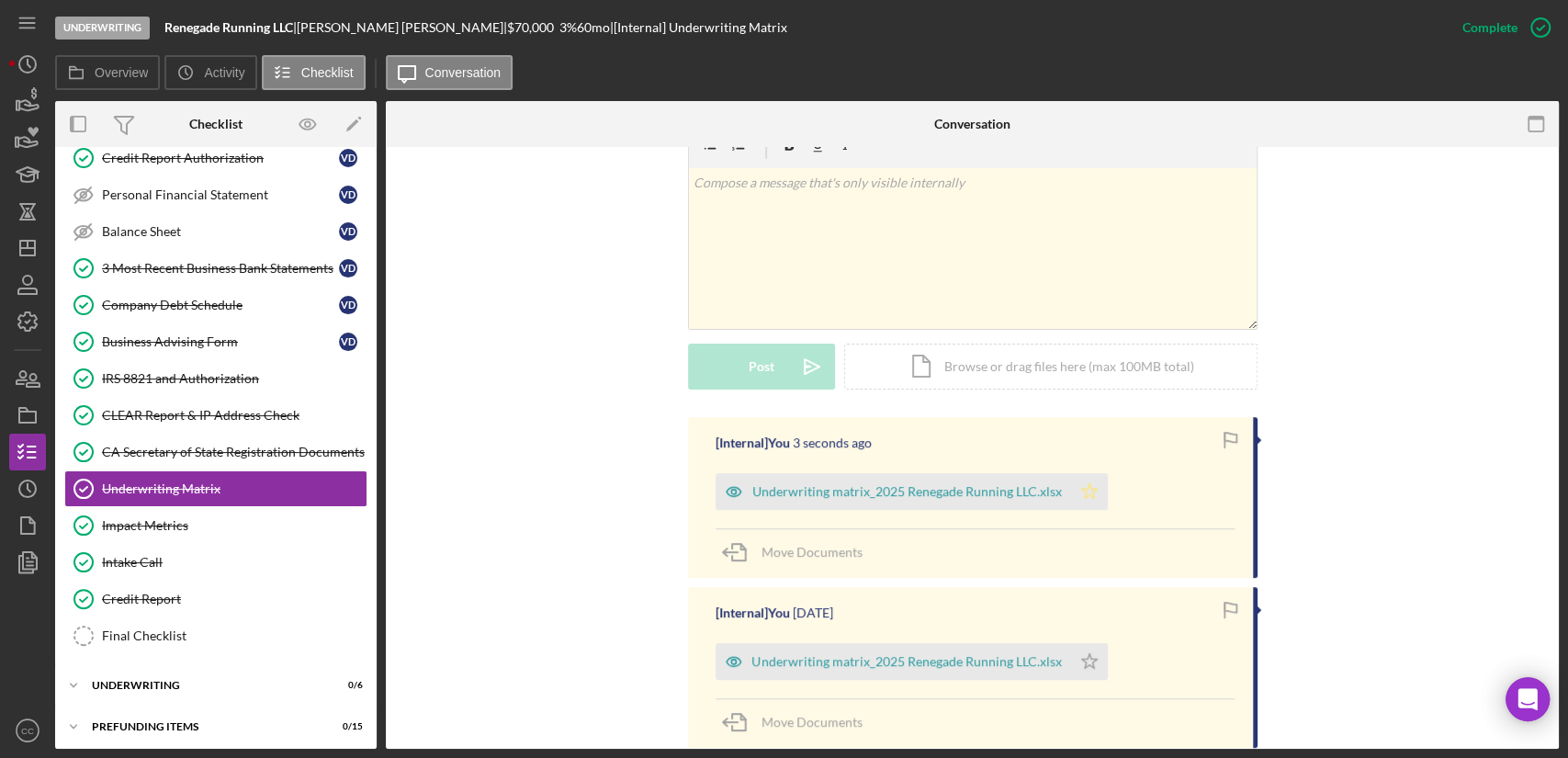
click at [1091, 491] on icon "Icon/Star" at bounding box center [1089, 491] width 37 height 37
click at [585, 356] on div "v Color teal Color pink Remove color Add row above Add row below Add column bef…" at bounding box center [972, 269] width 1118 height 296
click at [227, 420] on link "CLEAR Report & IP Address Check CLEAR Report & IP Address Check" at bounding box center [216, 414] width 303 height 37
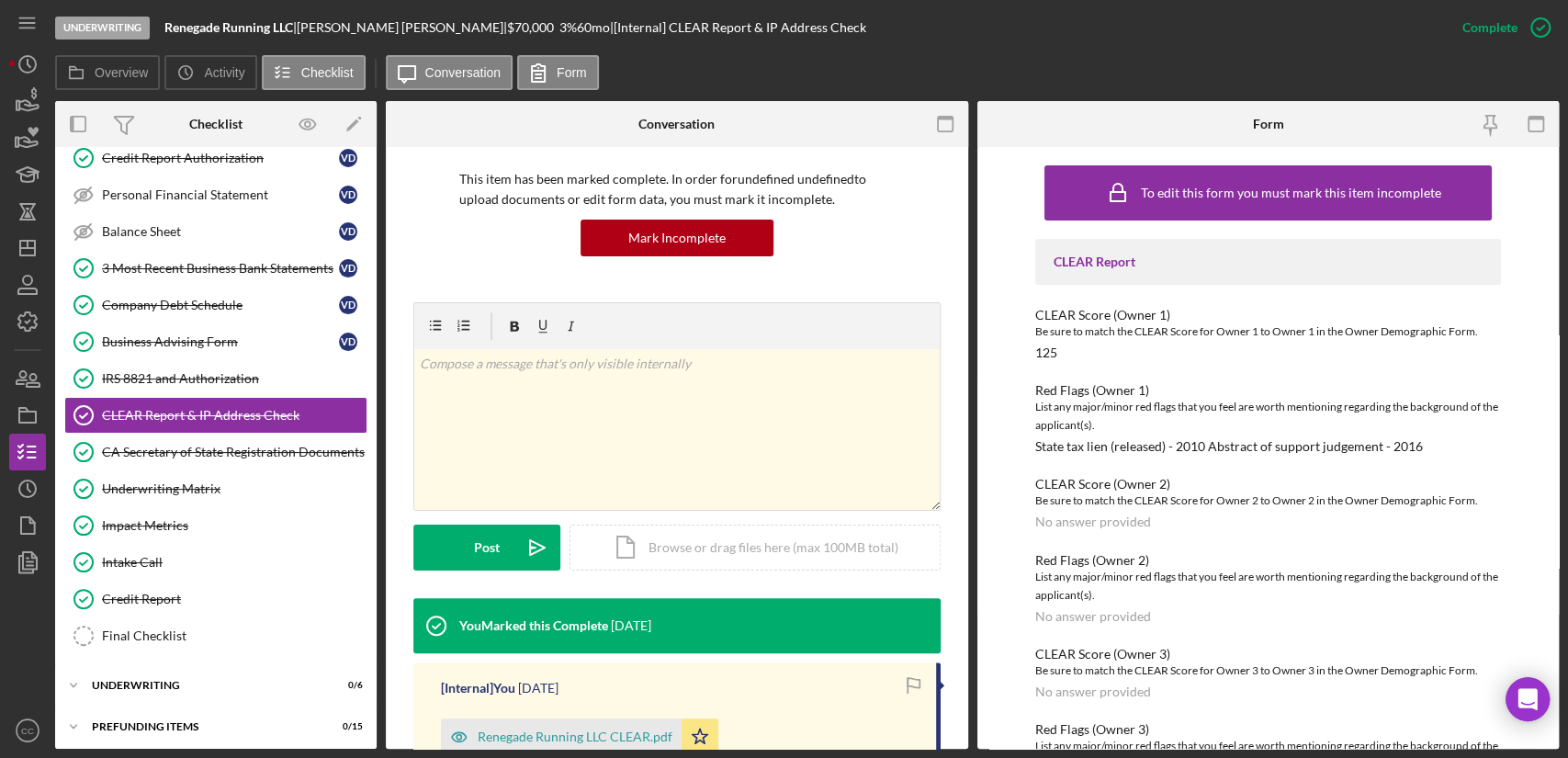
scroll to position [66, 0]
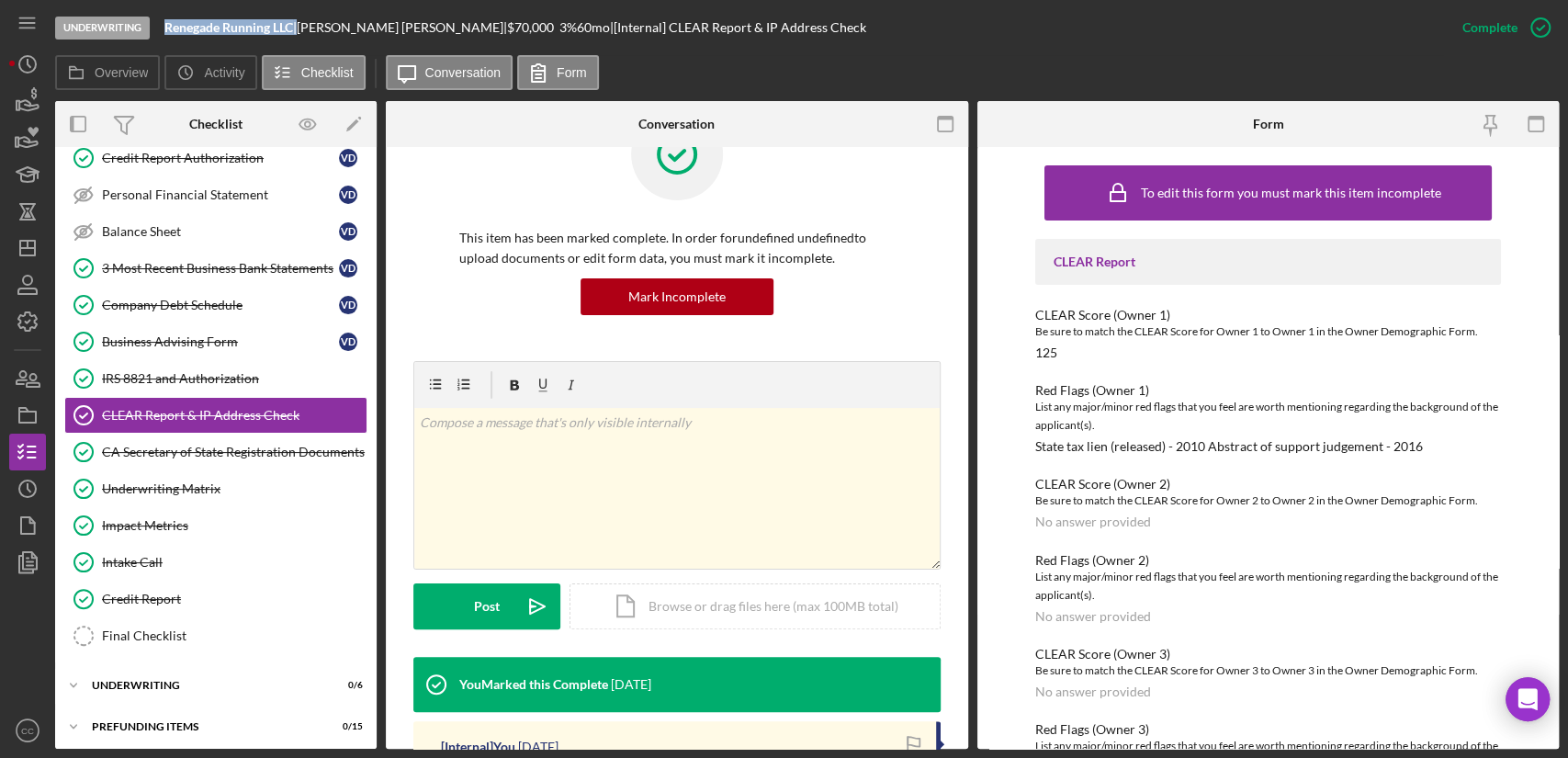
drag, startPoint x: 299, startPoint y: 30, endPoint x: 167, endPoint y: 31, distance: 132.0
click at [167, 31] on div "Renegade Running LLC |" at bounding box center [230, 27] width 132 height 15
click at [509, 445] on div "v Color teal Color pink Remove color Add row above Add row below Add column bef…" at bounding box center [677, 488] width 526 height 160
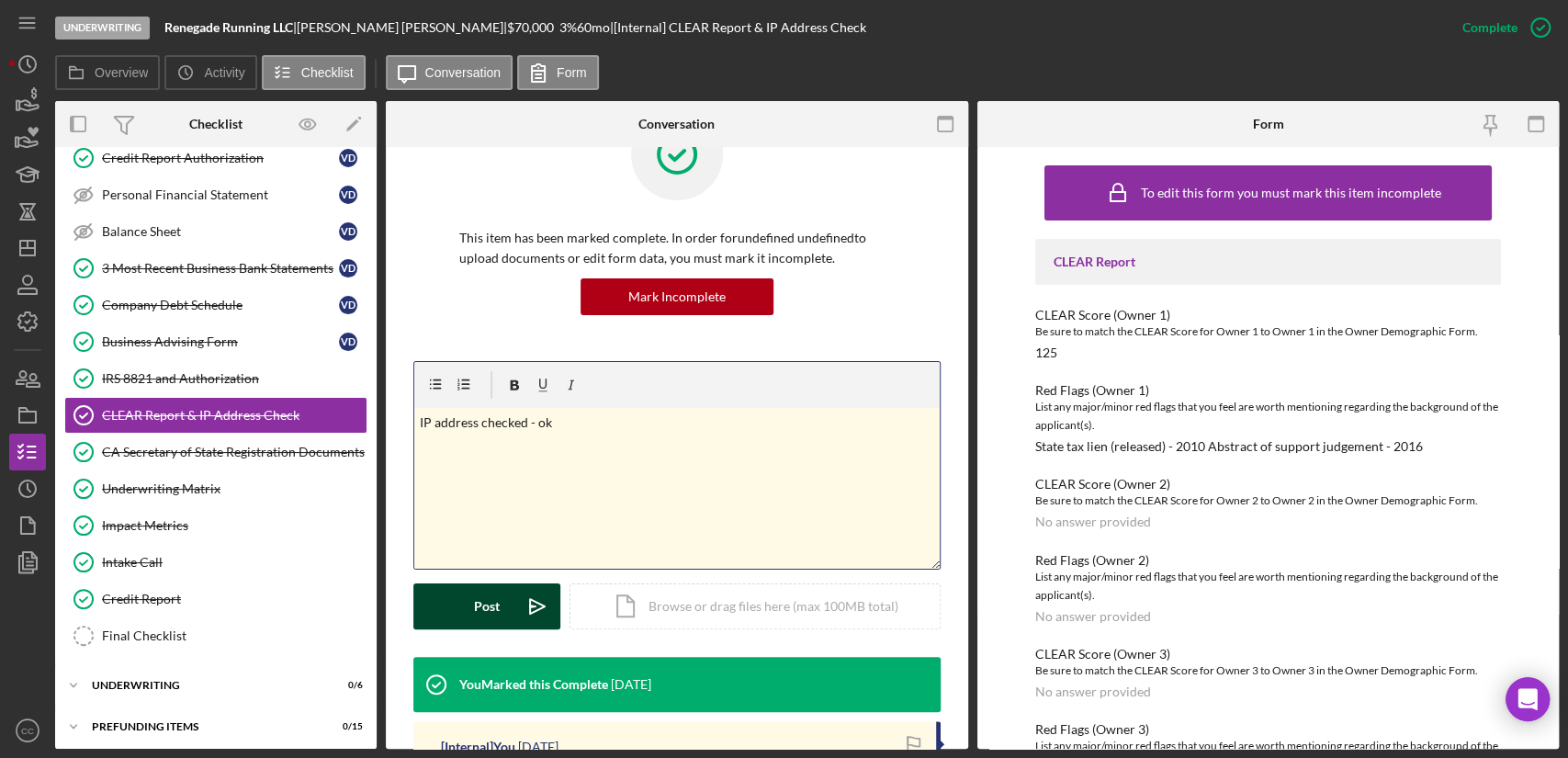
click at [469, 604] on button "Post Icon/icon-invite-send" at bounding box center [487, 607] width 147 height 46
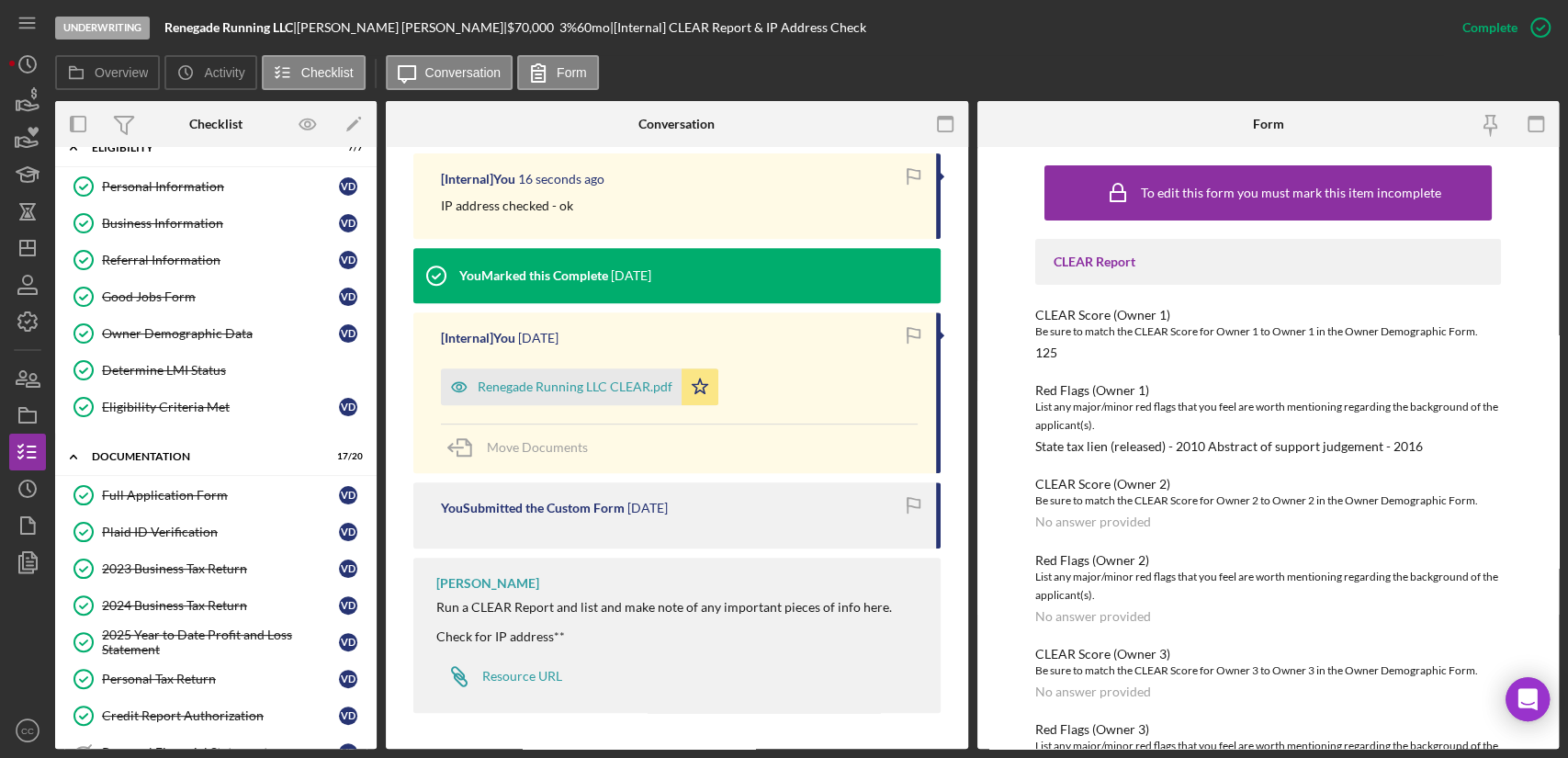
scroll to position [0, 0]
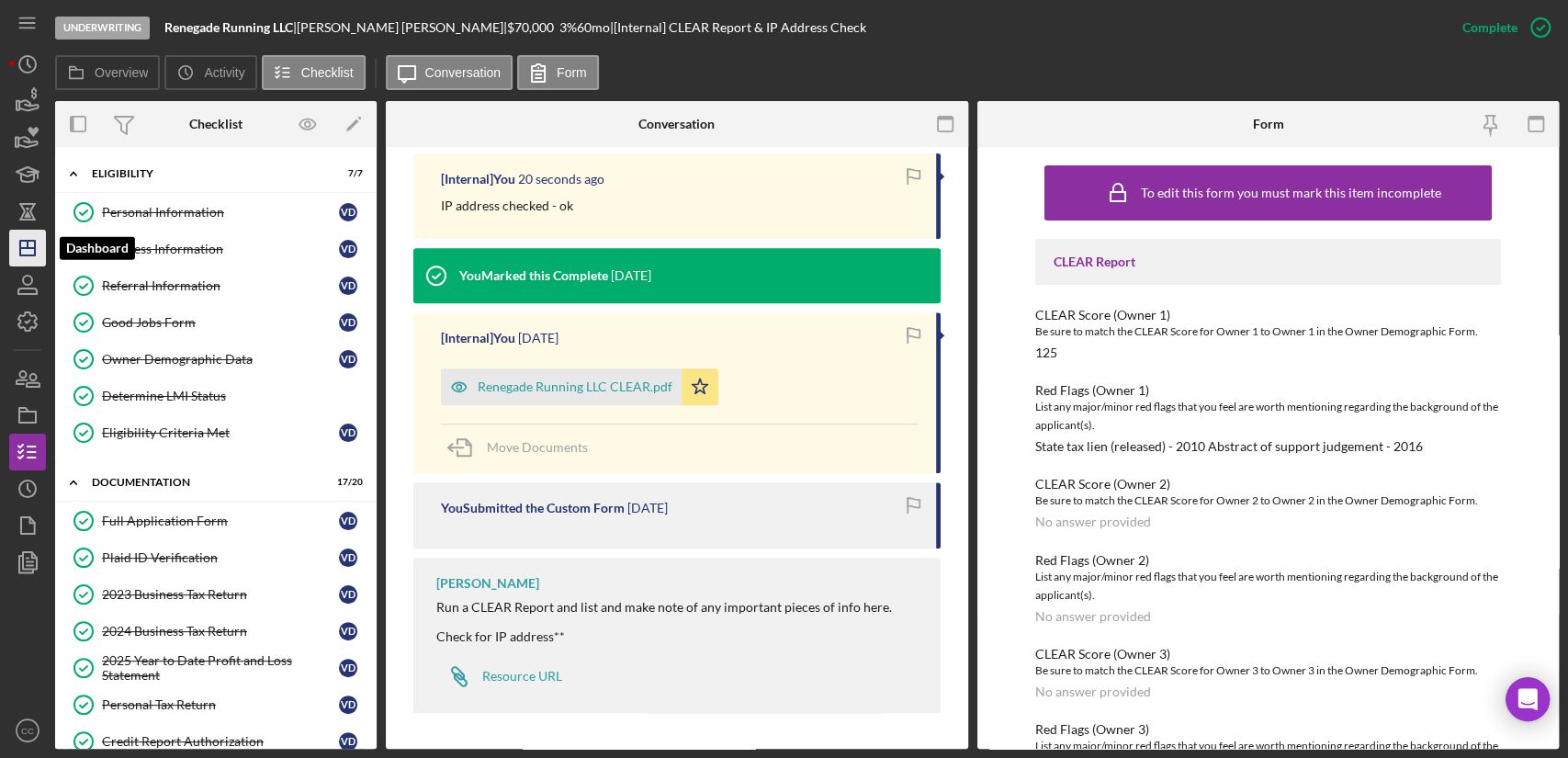
click at [26, 246] on icon "Icon/Dashboard" at bounding box center [28, 248] width 46 height 46
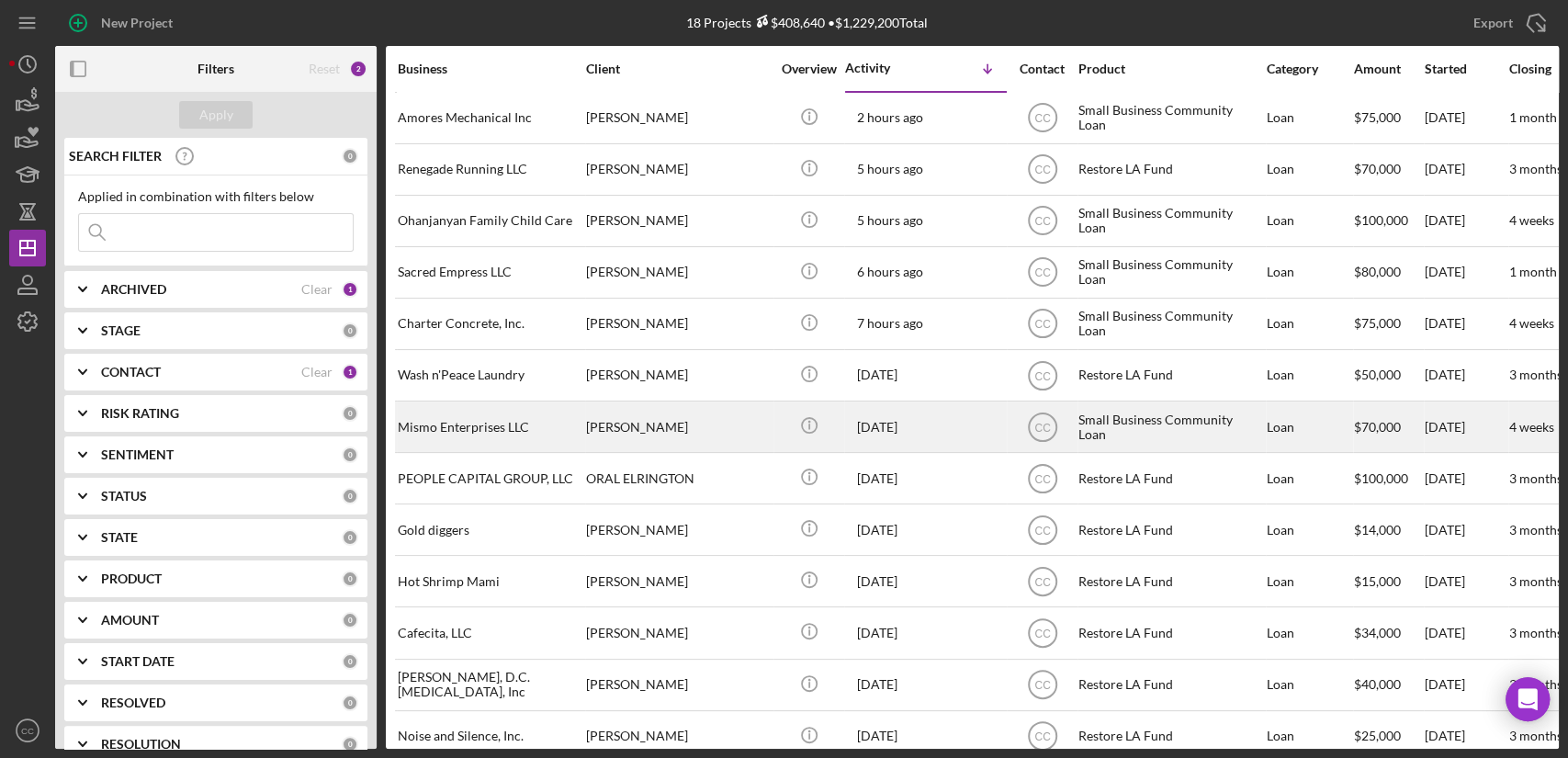
click at [645, 429] on div "[PERSON_NAME]" at bounding box center [677, 426] width 183 height 49
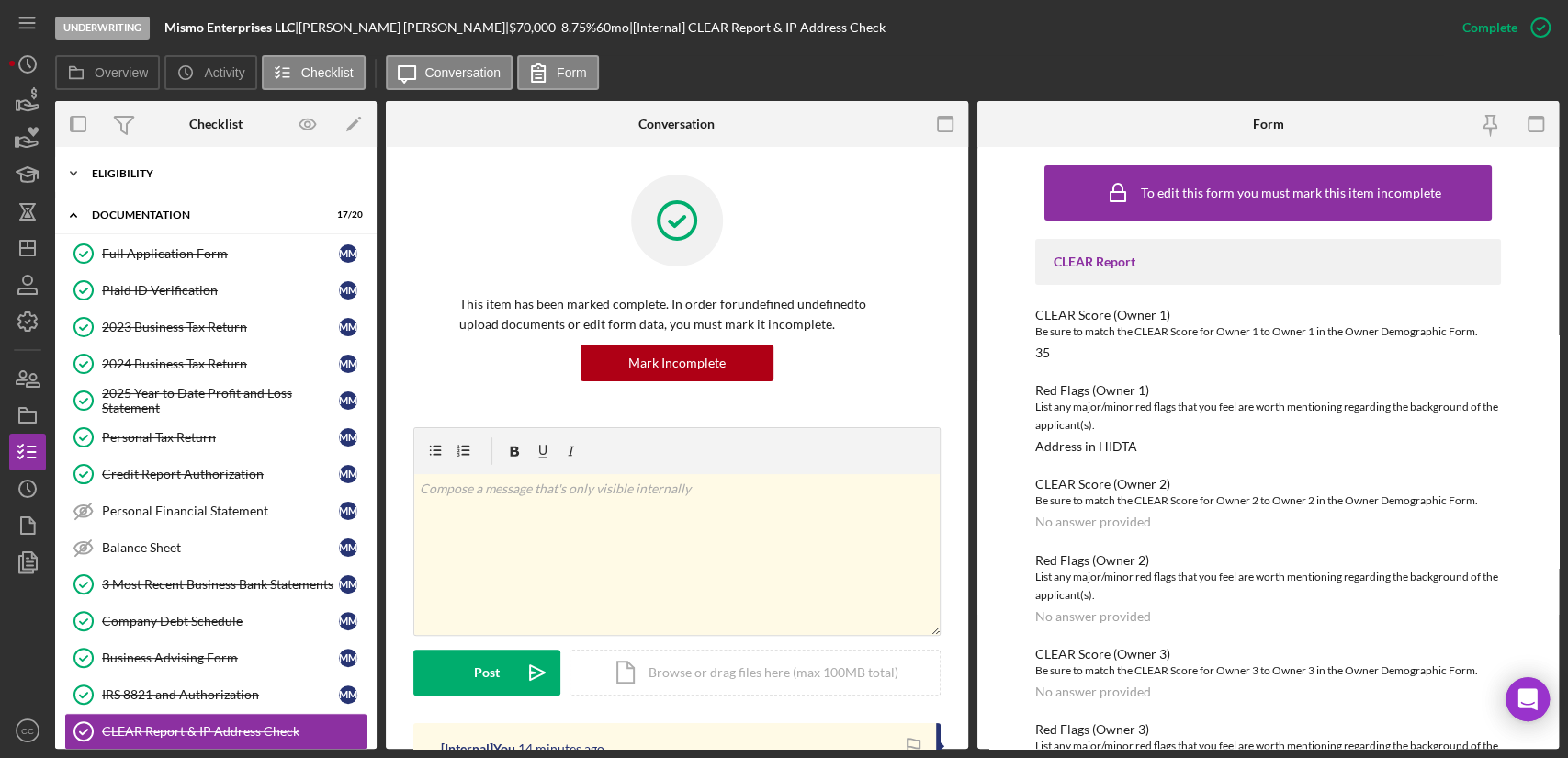
click at [154, 168] on div "Eligibility" at bounding box center [222, 173] width 262 height 11
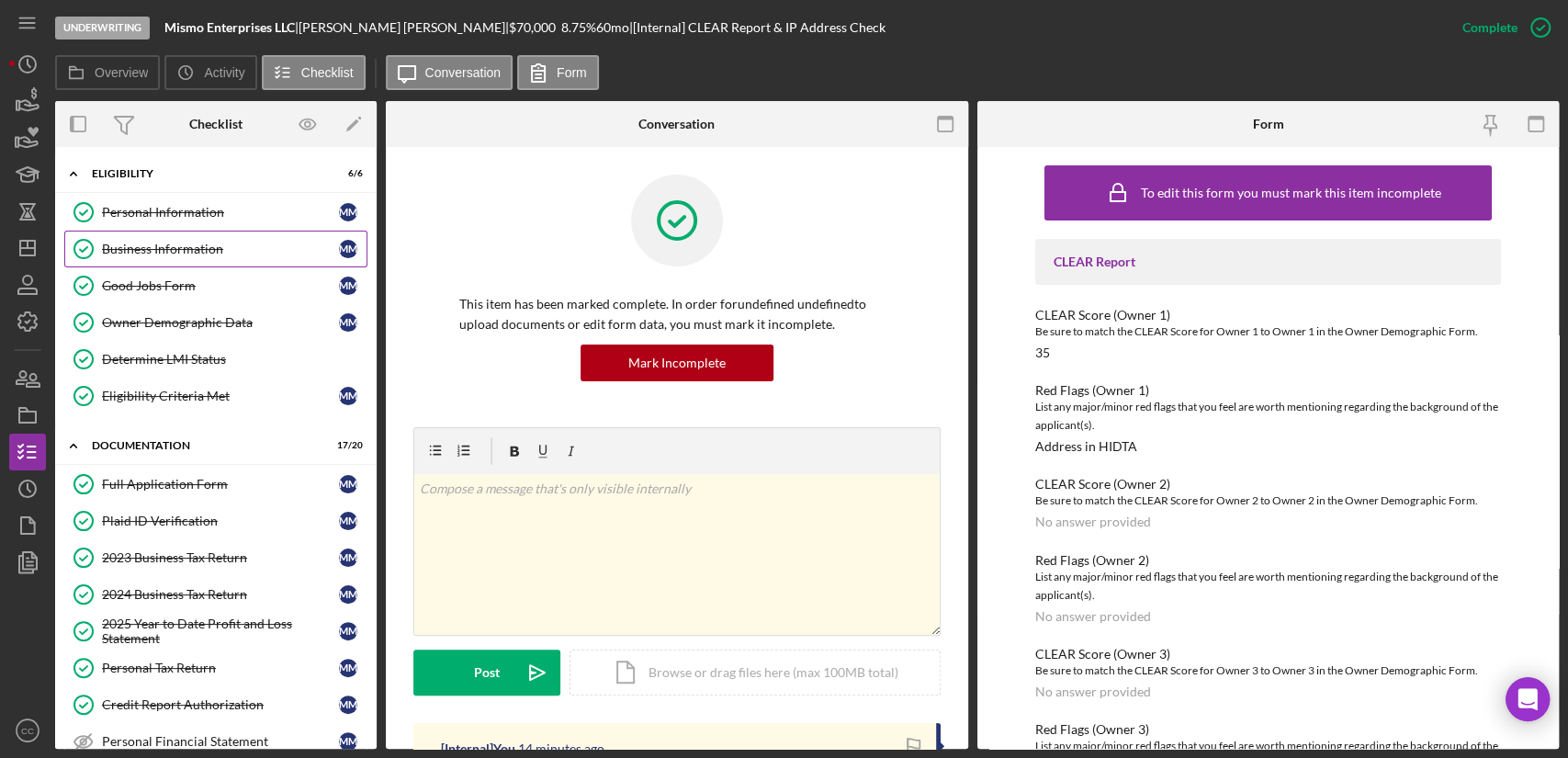
click at [171, 259] on link "Business Information Business Information M M" at bounding box center [216, 249] width 303 height 37
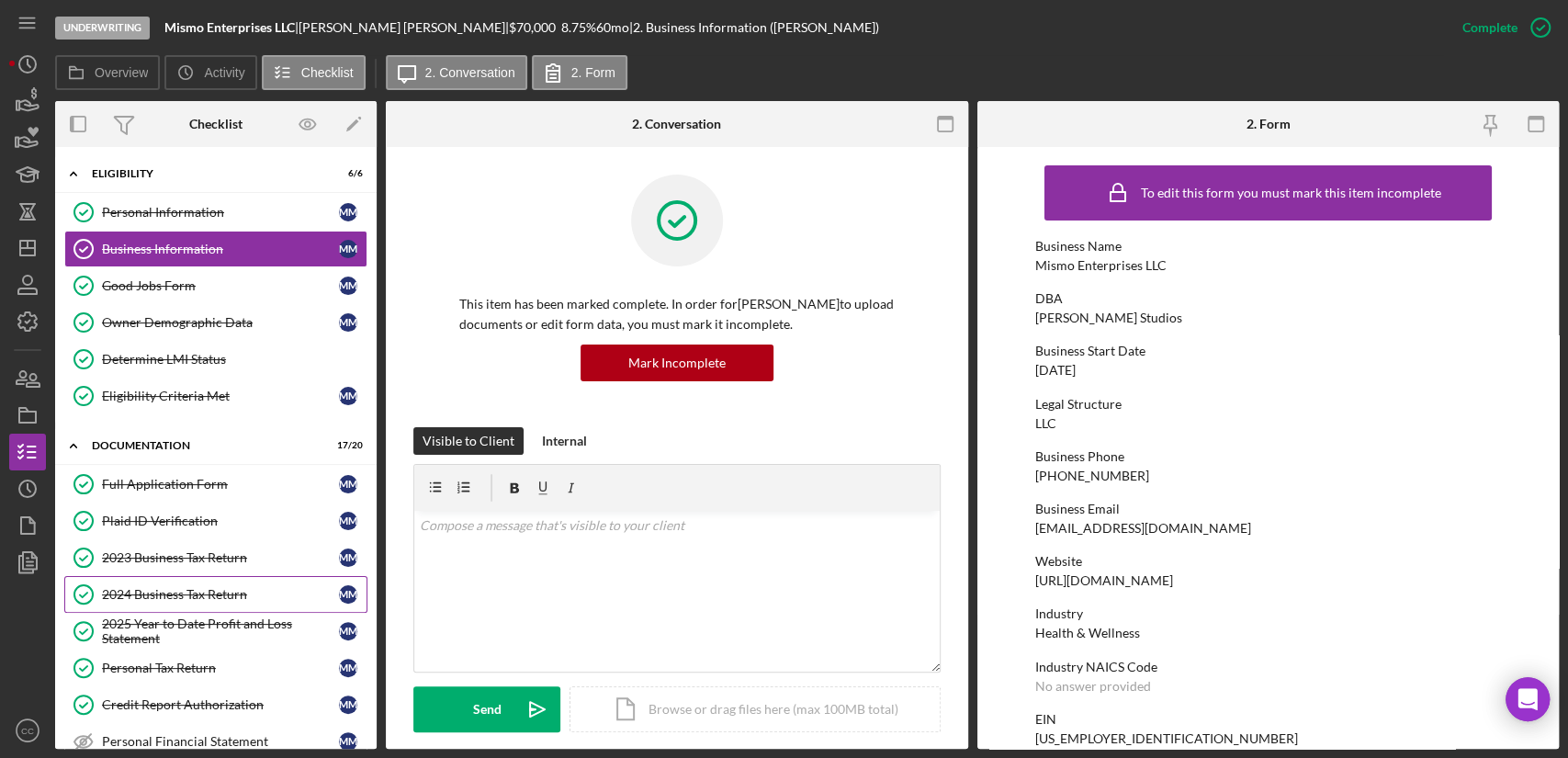
click at [157, 600] on link "2024 Business Tax Return 2024 Business Tax Return M M" at bounding box center [216, 594] width 303 height 37
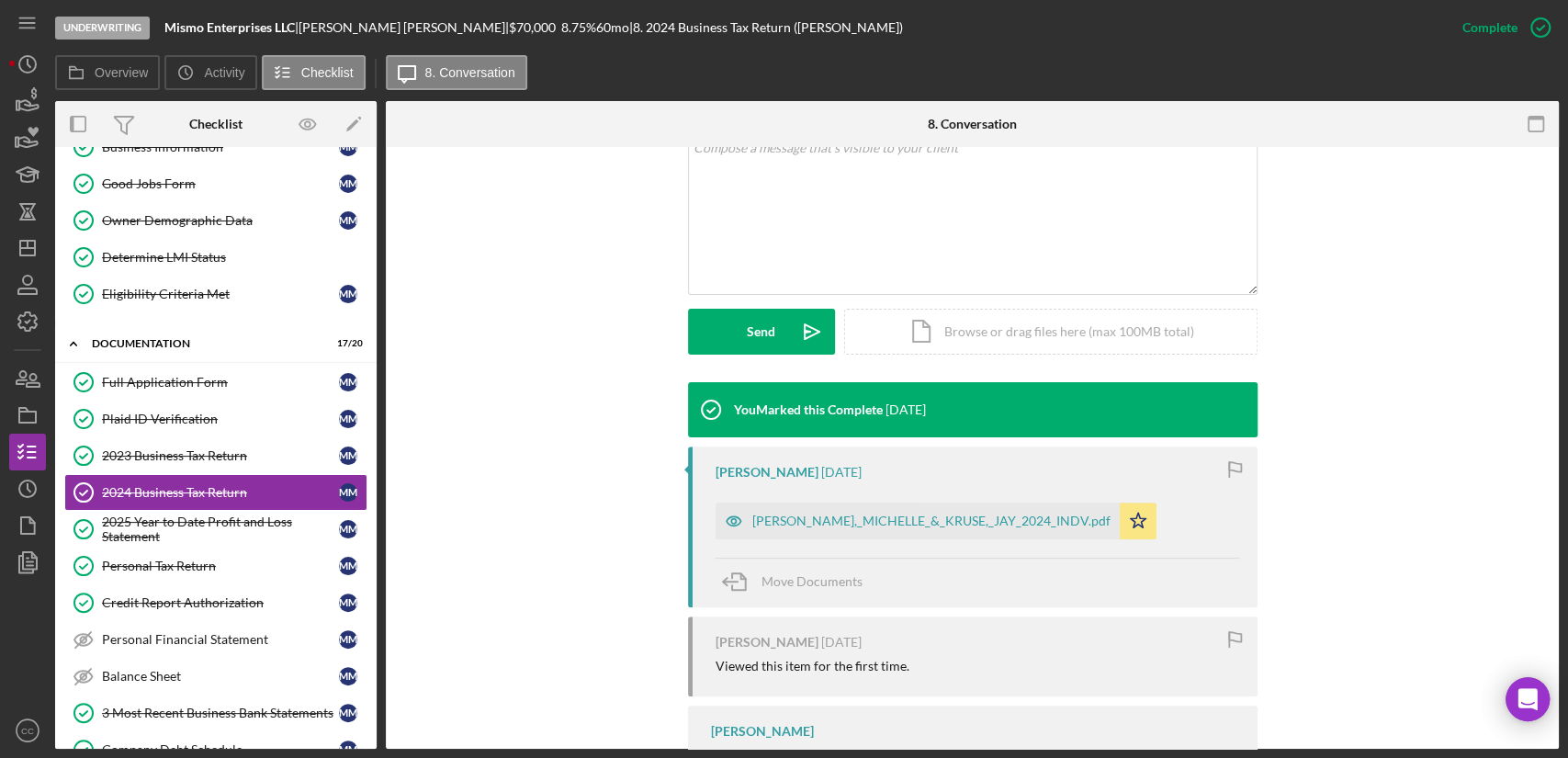
scroll to position [462, 0]
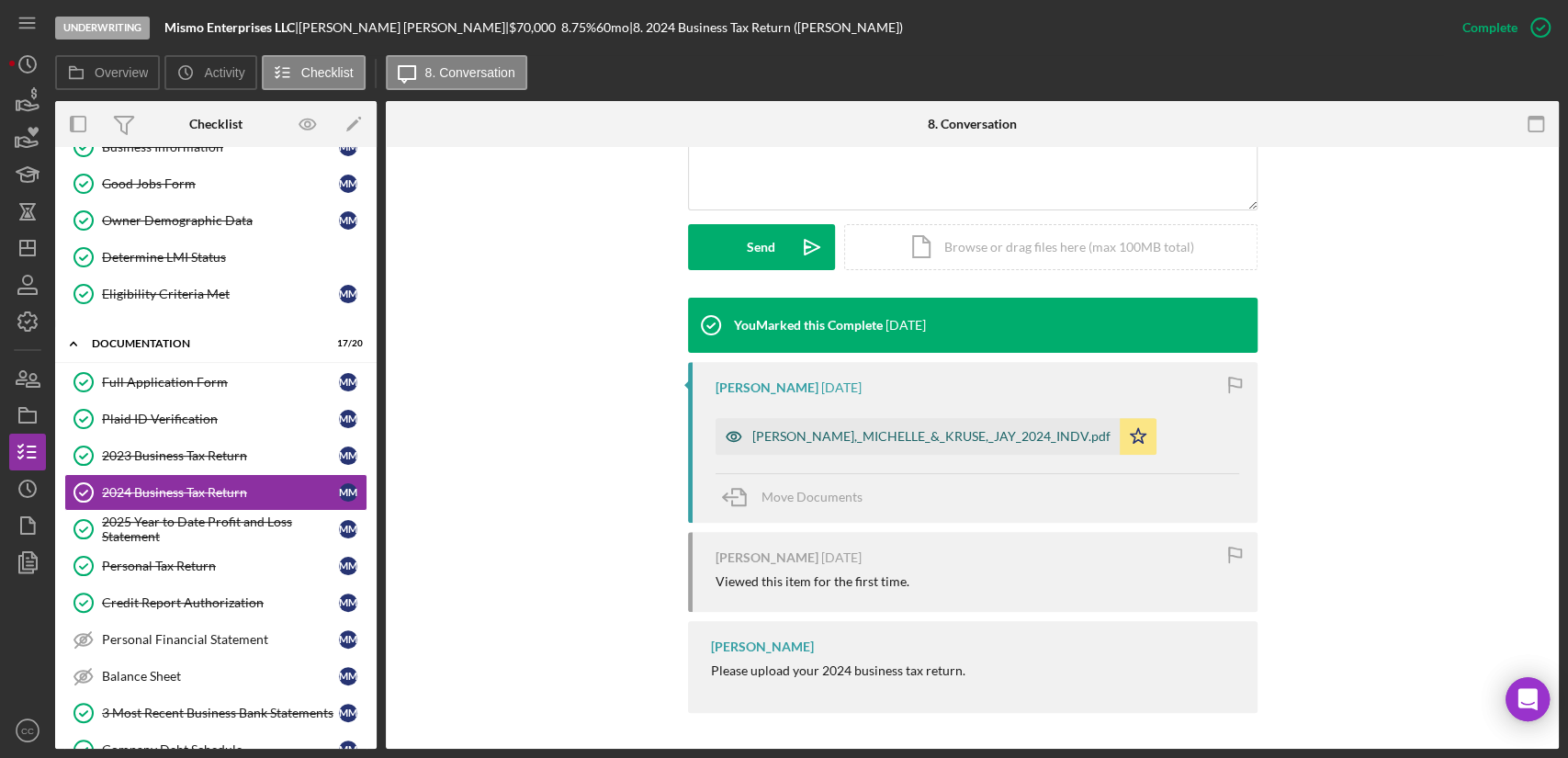
click at [909, 433] on div "MORAN,_MICHELLE_&_KRUSE,_JAY_2024_INDV.pdf" at bounding box center [931, 436] width 358 height 15
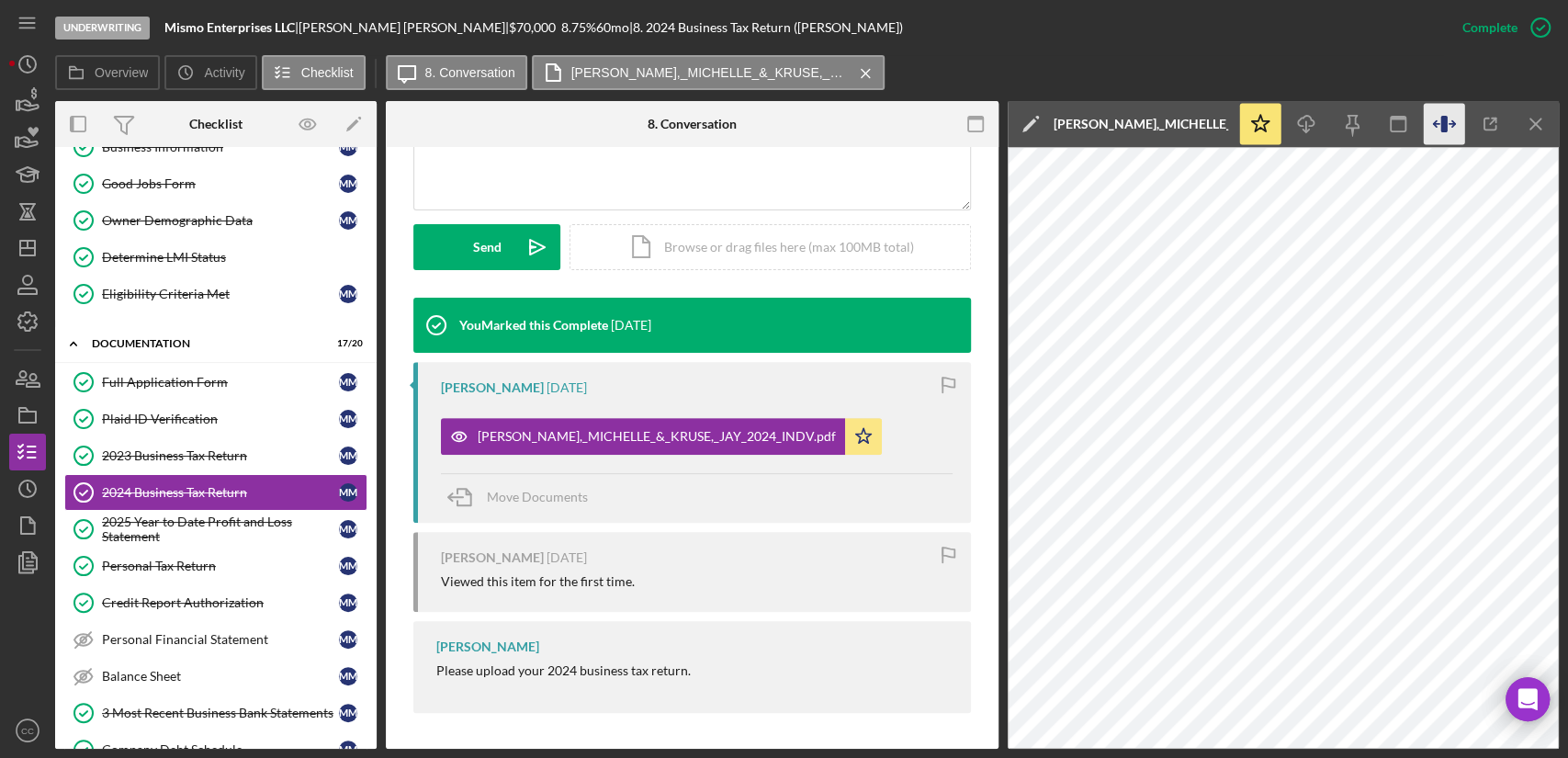
click at [1448, 125] on icon "button" at bounding box center [1445, 125] width 42 height 42
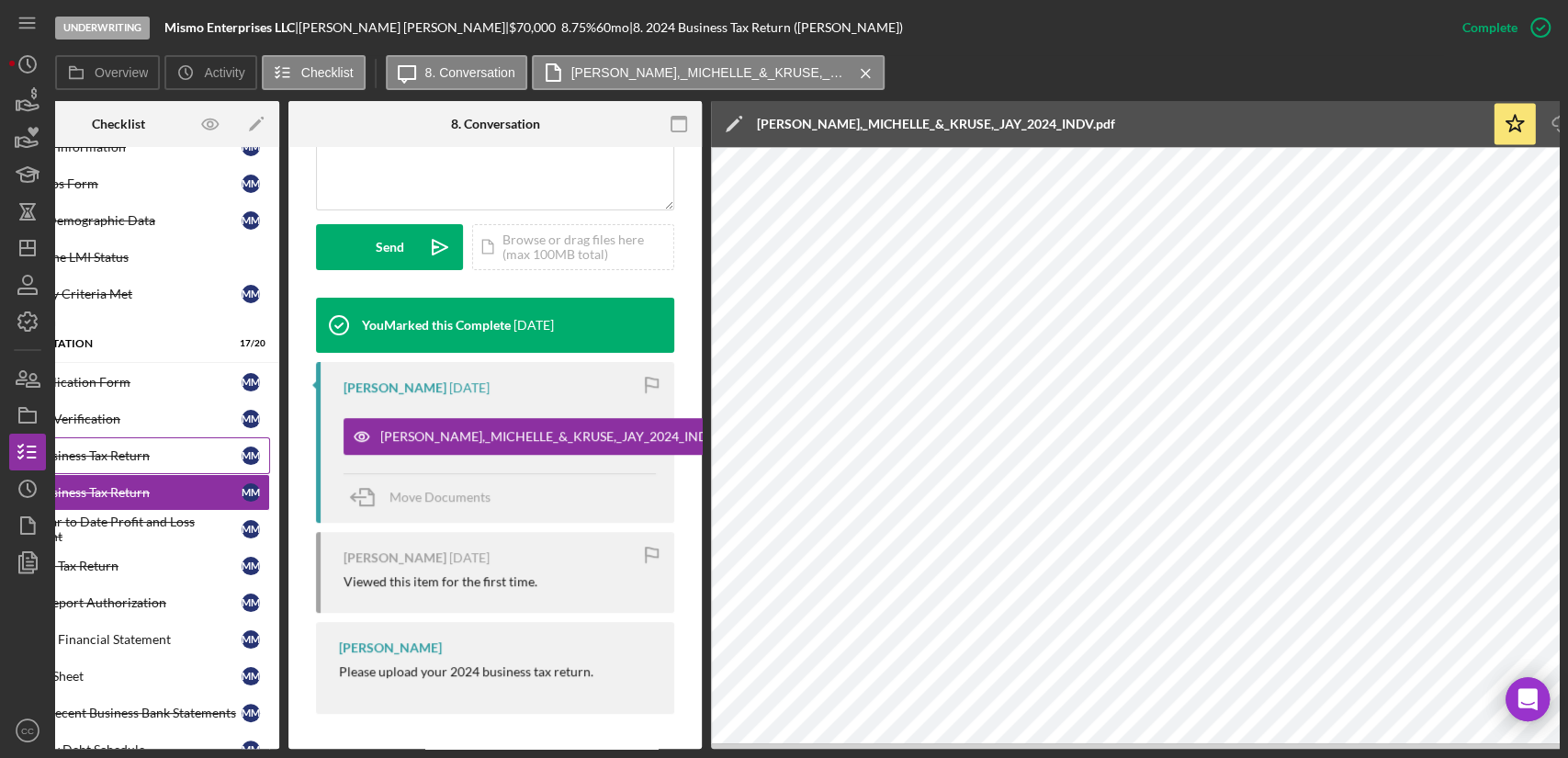
scroll to position [0, 0]
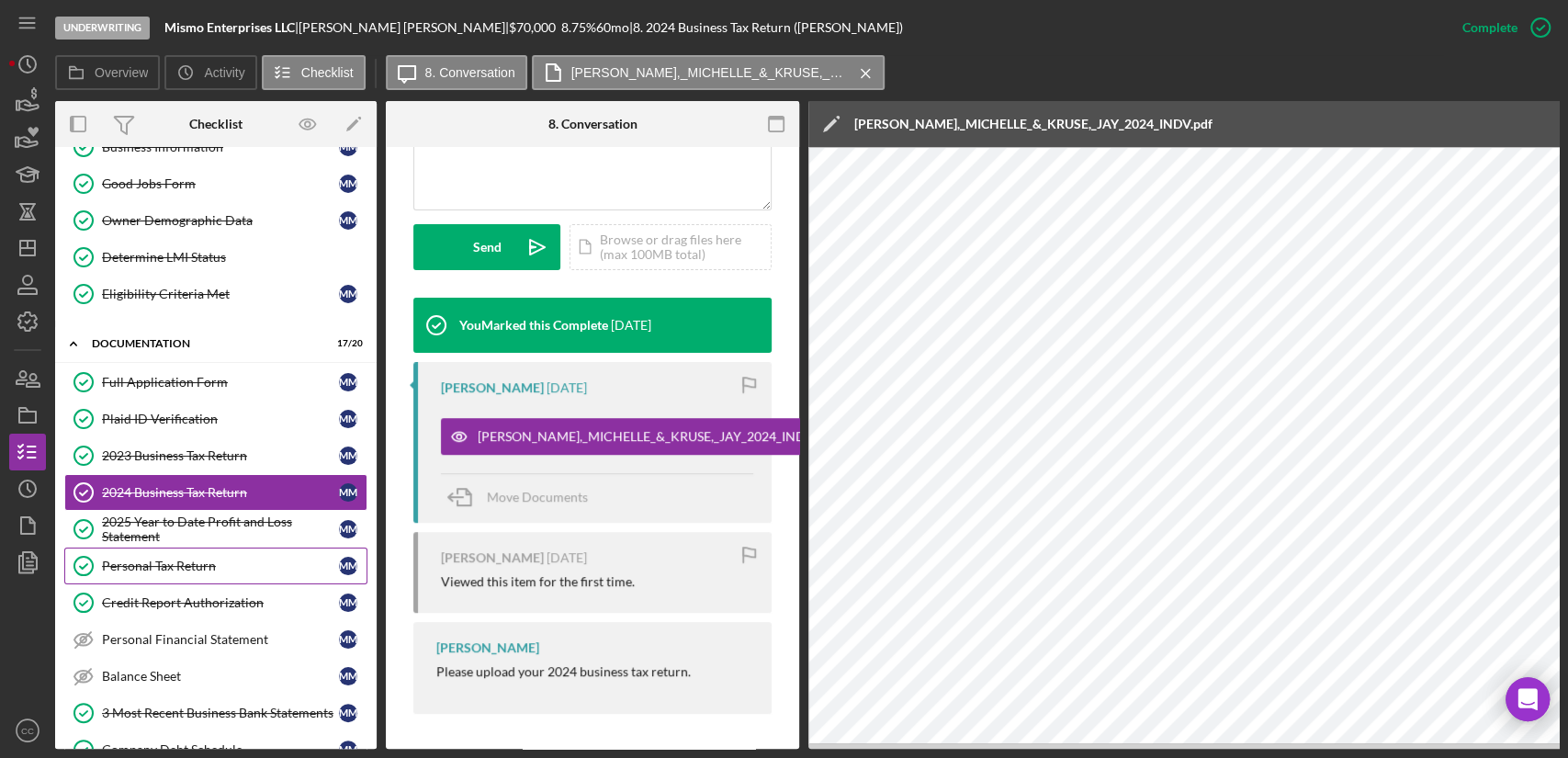
click at [200, 566] on div "Personal Tax Return" at bounding box center [220, 566] width 237 height 15
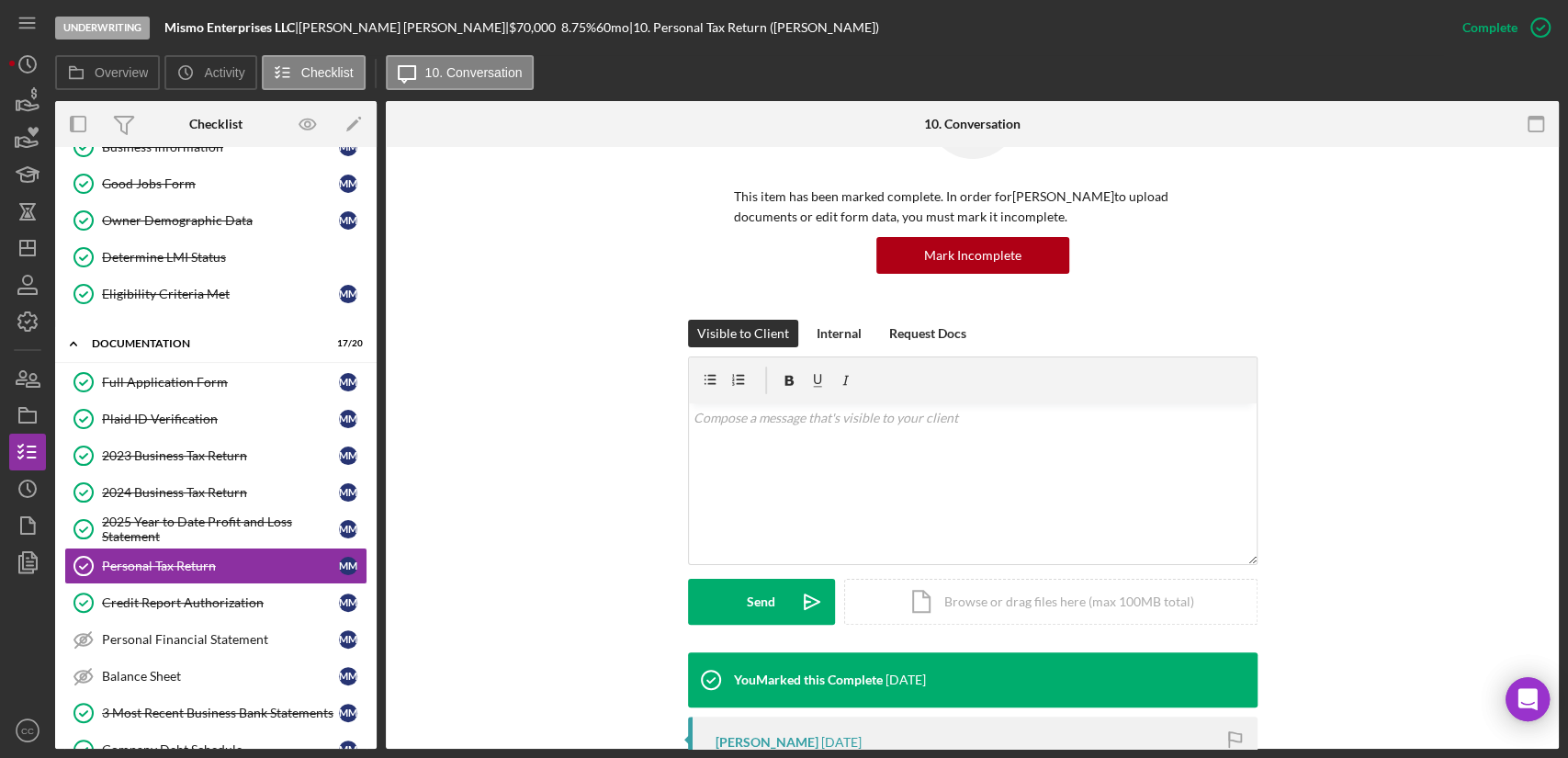
scroll to position [408, 0]
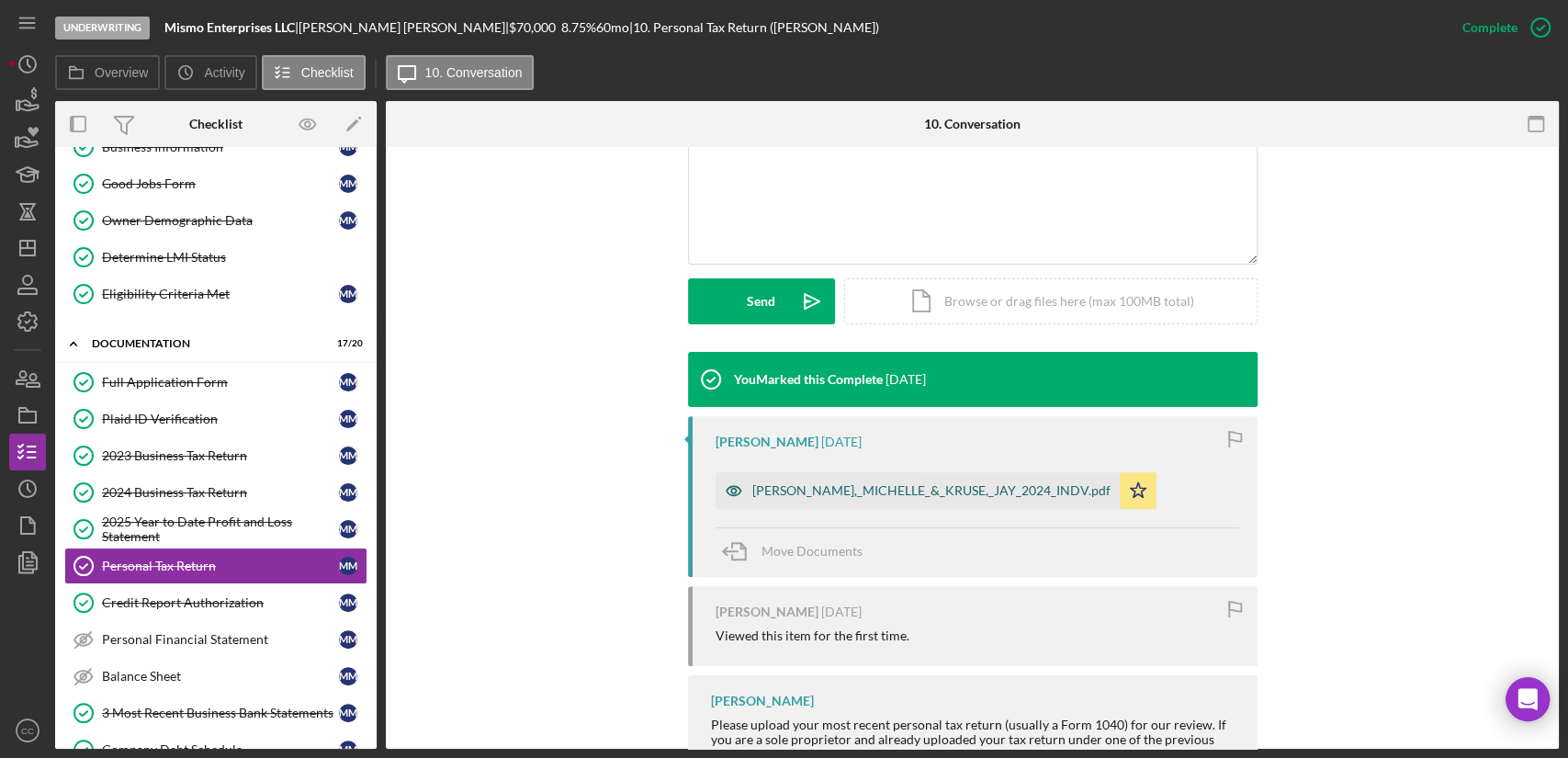
click at [825, 498] on div "MORAN,_MICHELLE_&_KRUSE,_JAY_2024_INDV.pdf" at bounding box center [918, 490] width 404 height 37
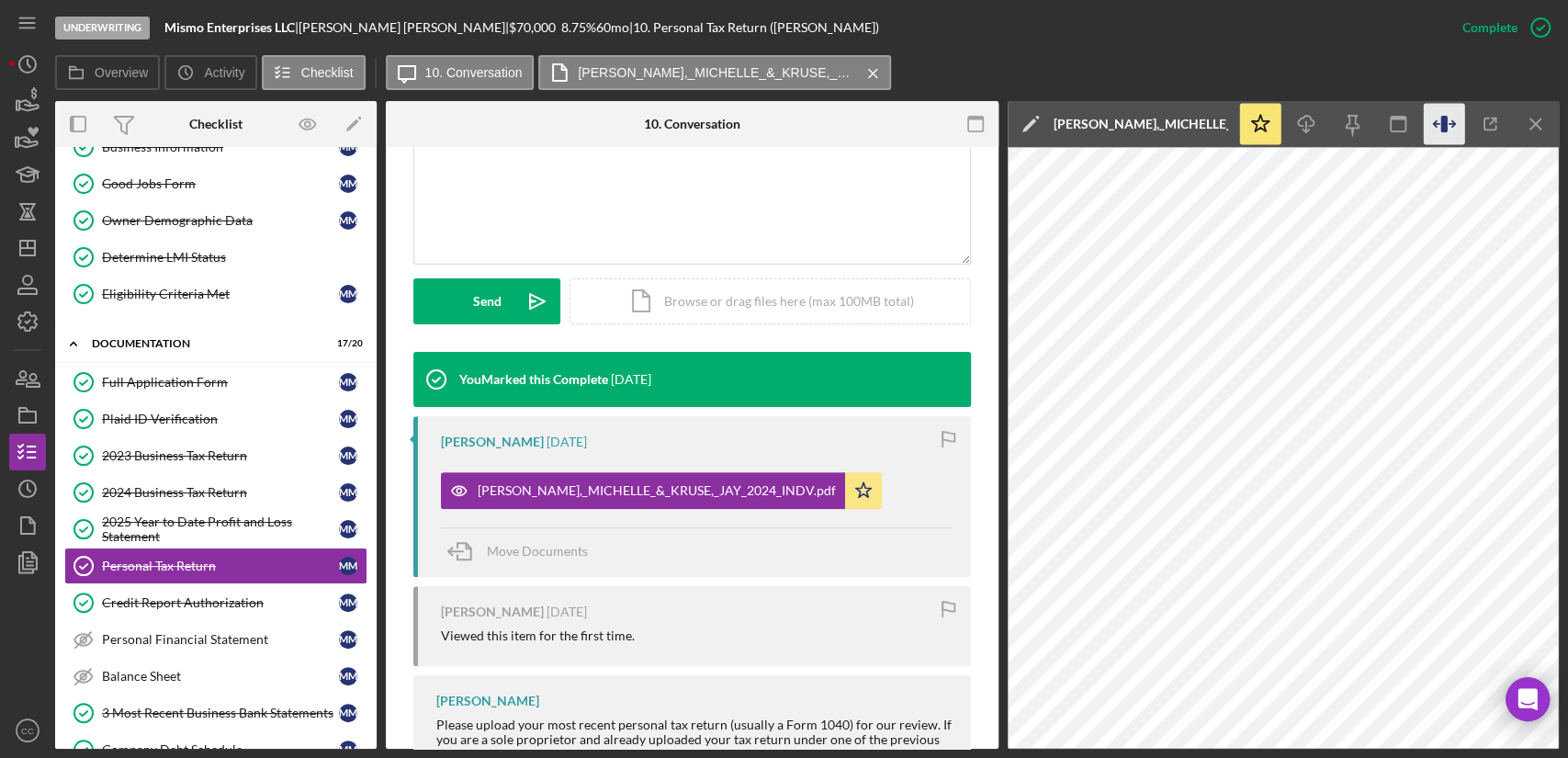
click at [1453, 121] on icon "button" at bounding box center [1445, 125] width 42 height 42
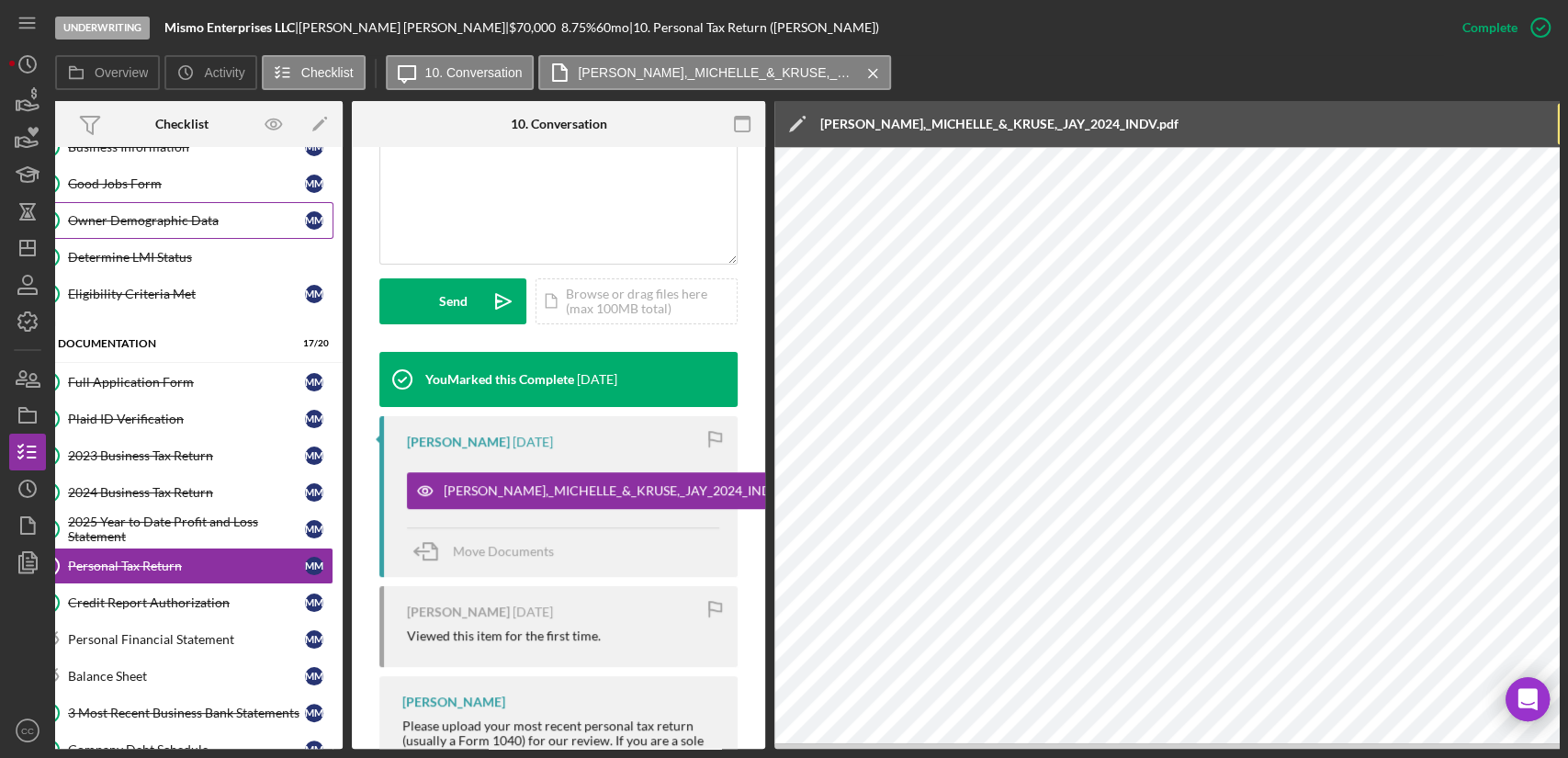
scroll to position [0, 0]
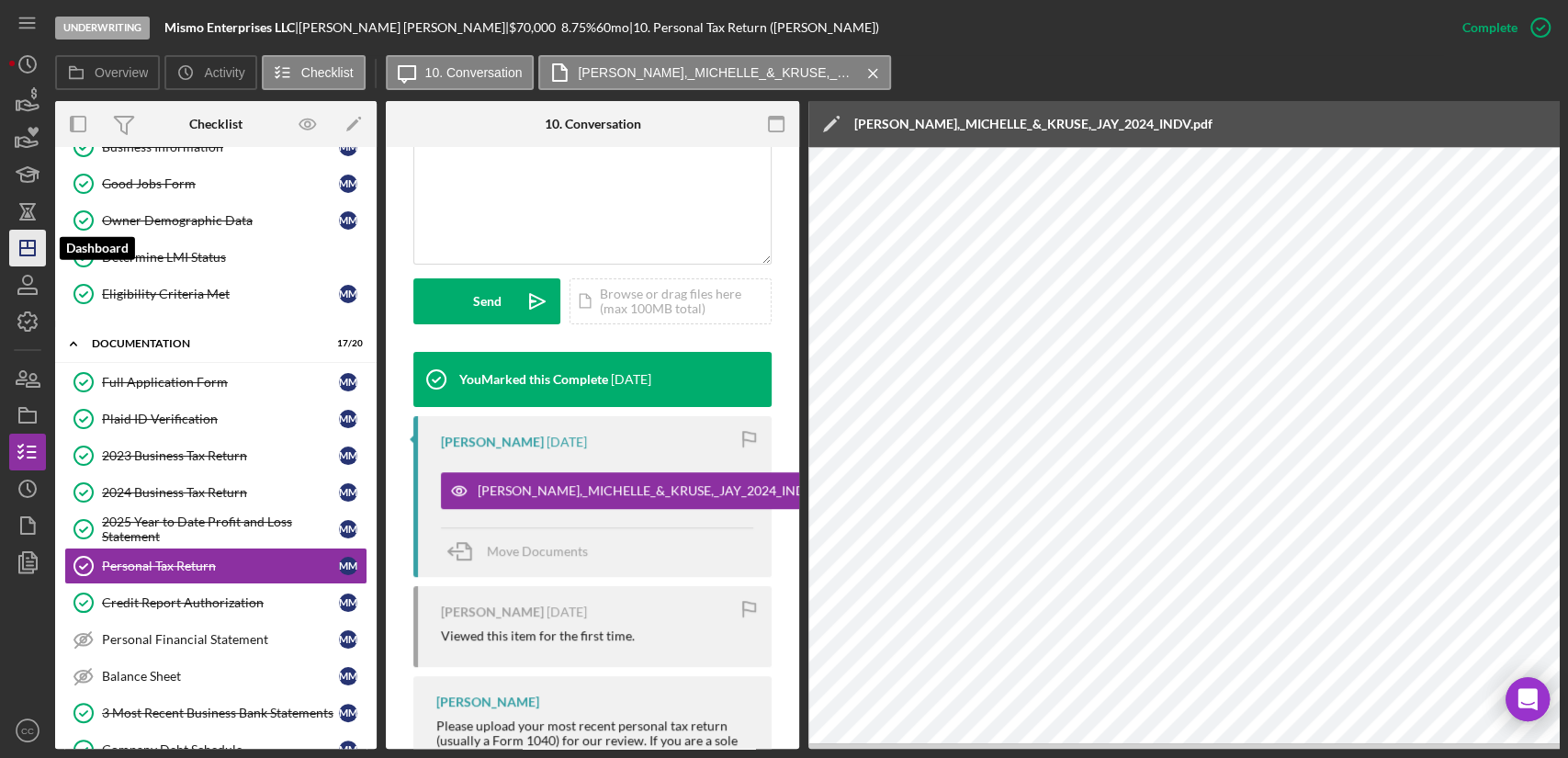
click at [20, 250] on polygon "button" at bounding box center [27, 248] width 15 height 15
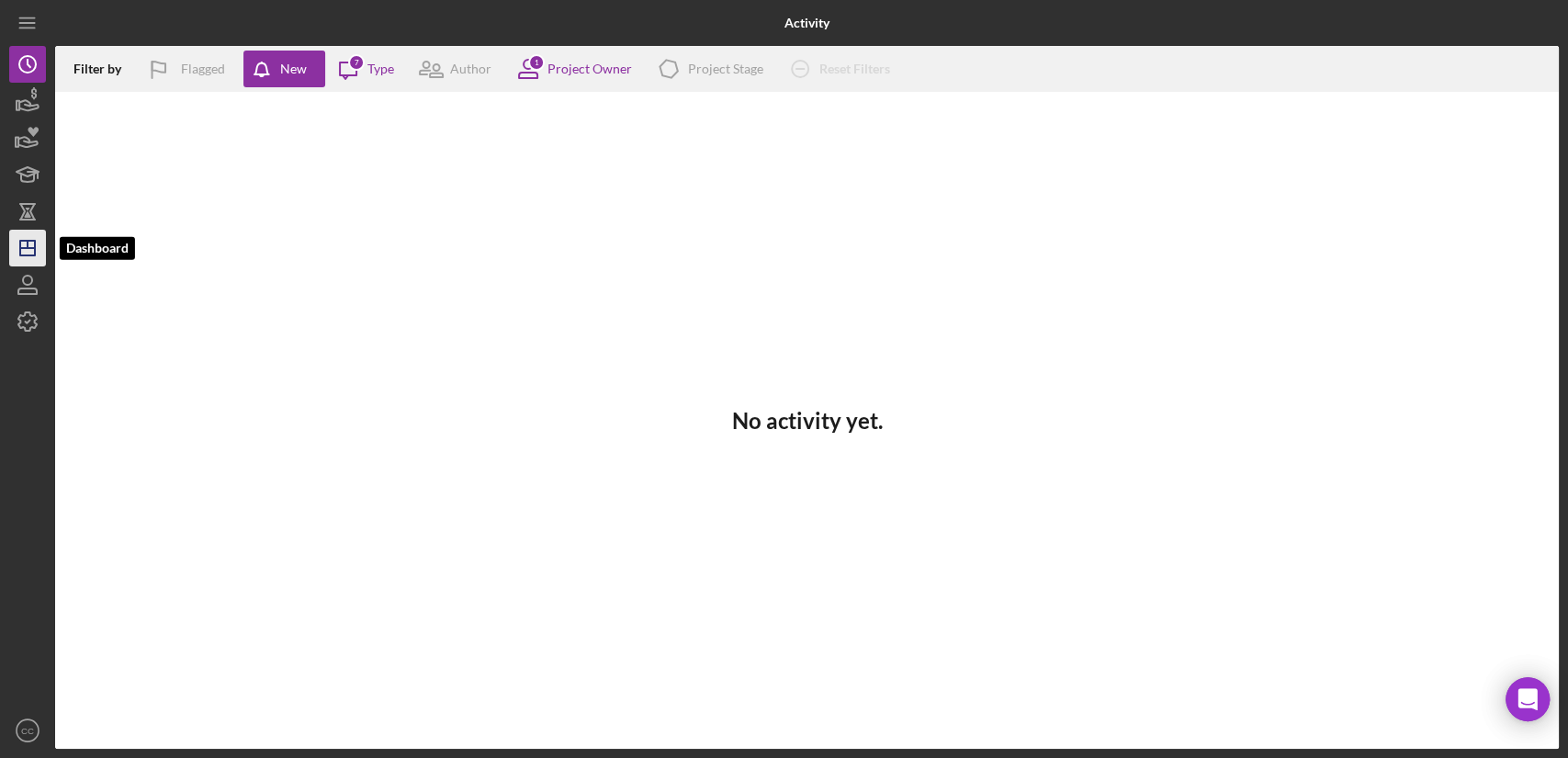
click at [30, 252] on icon "Icon/Dashboard" at bounding box center [28, 248] width 46 height 46
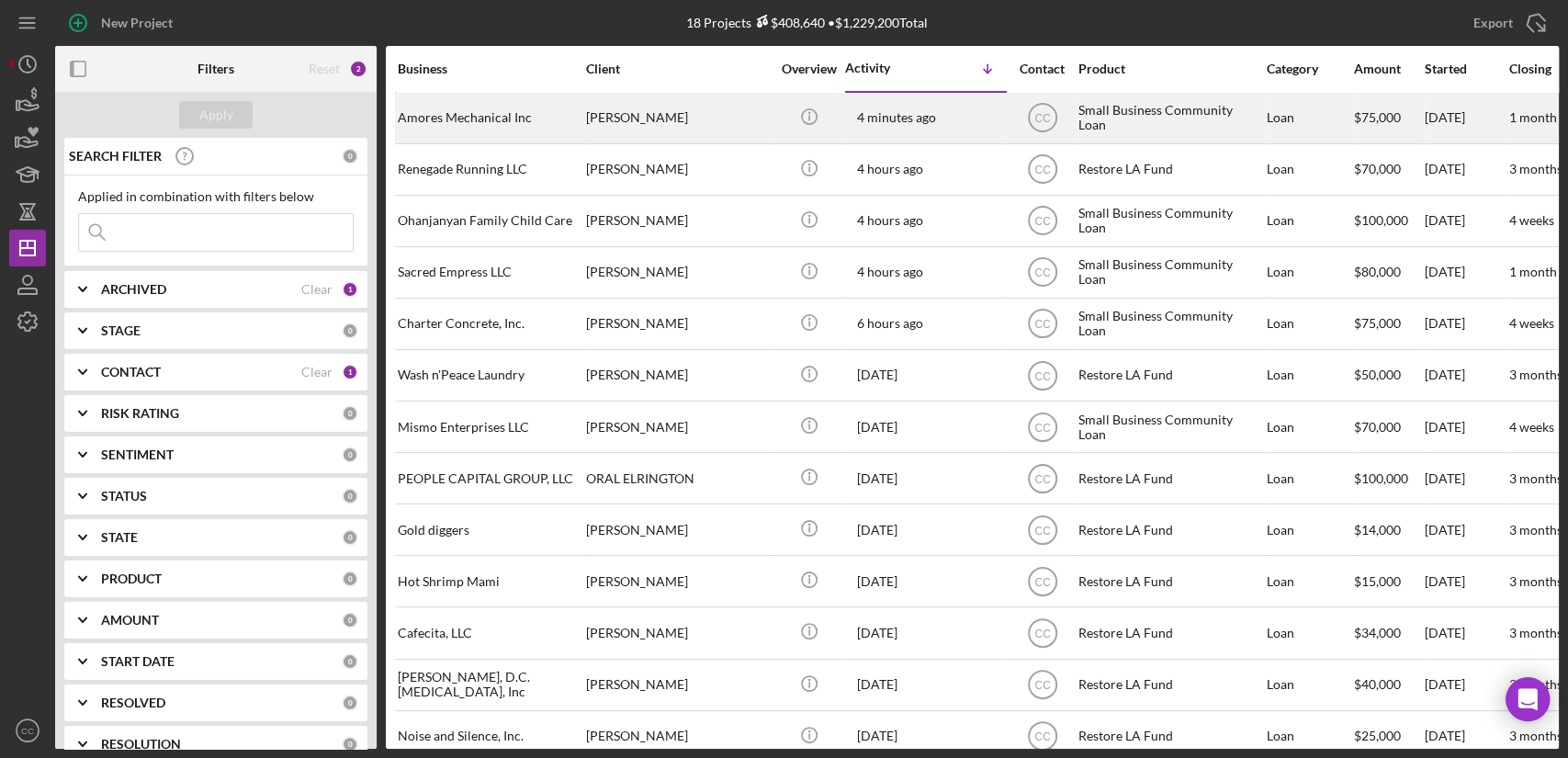
click at [644, 125] on div "[PERSON_NAME]" at bounding box center [677, 118] width 183 height 49
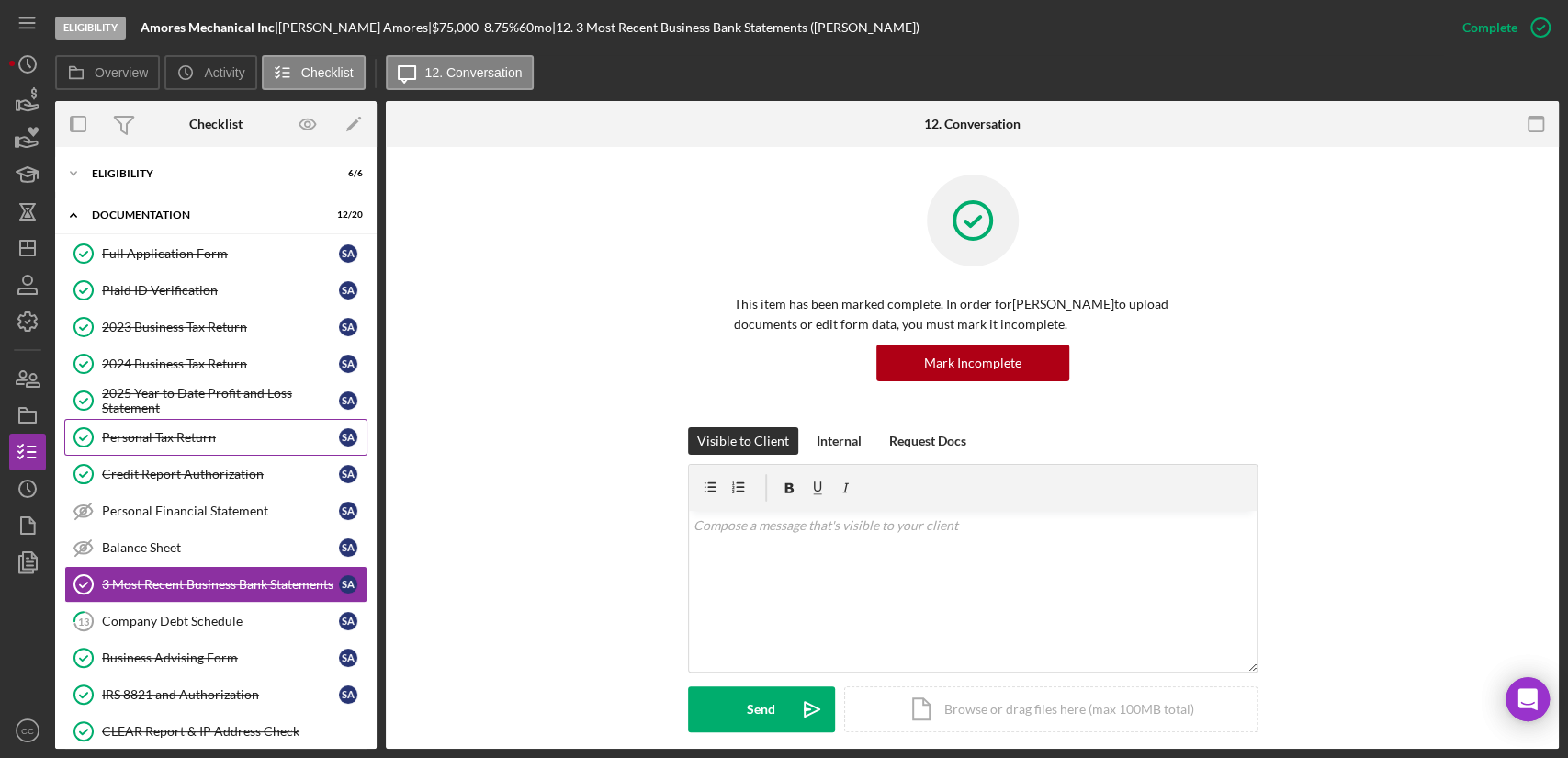
scroll to position [134, 0]
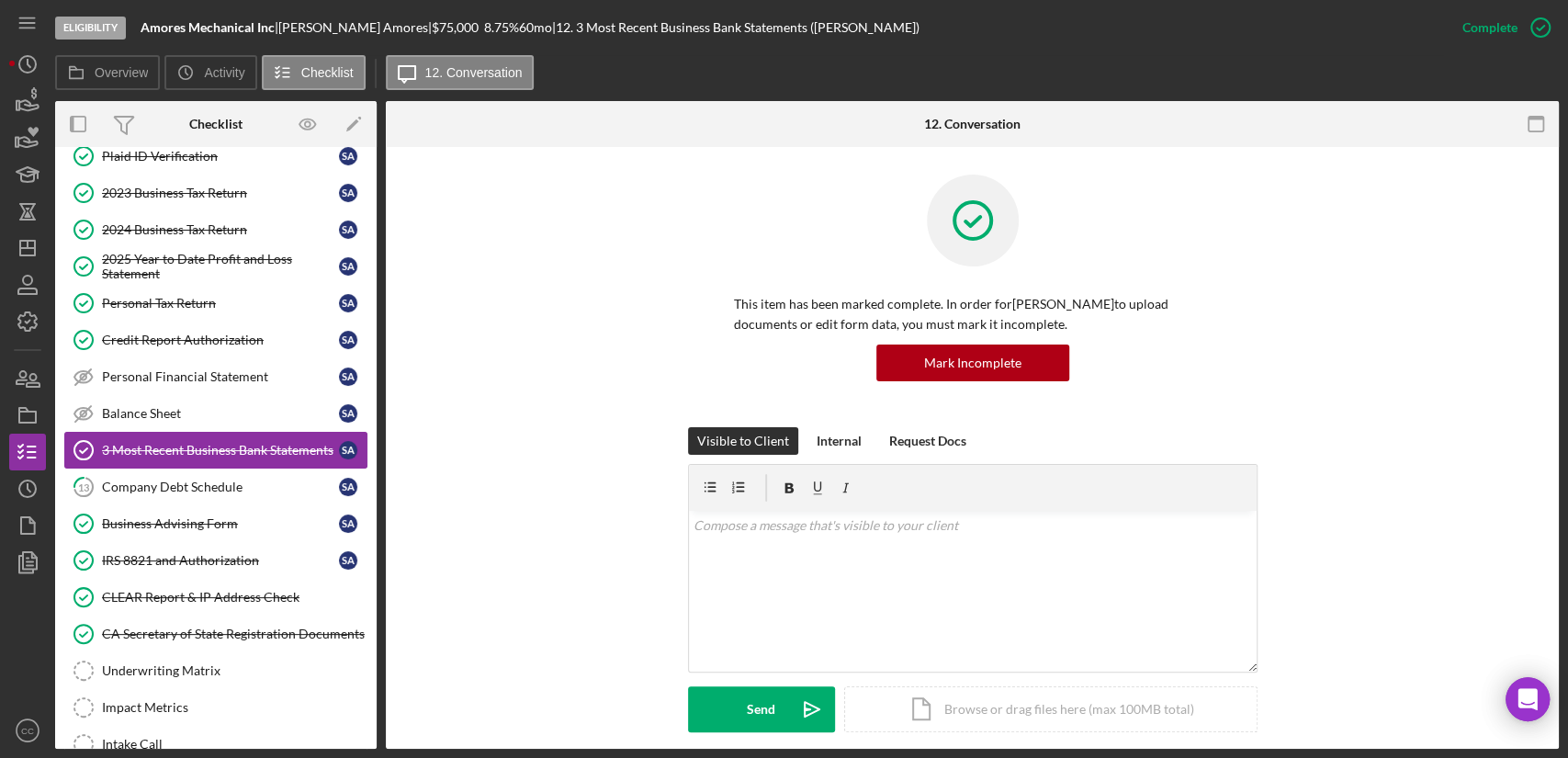
click at [239, 454] on div "3 Most Recent Business Bank Statements" at bounding box center [220, 450] width 237 height 15
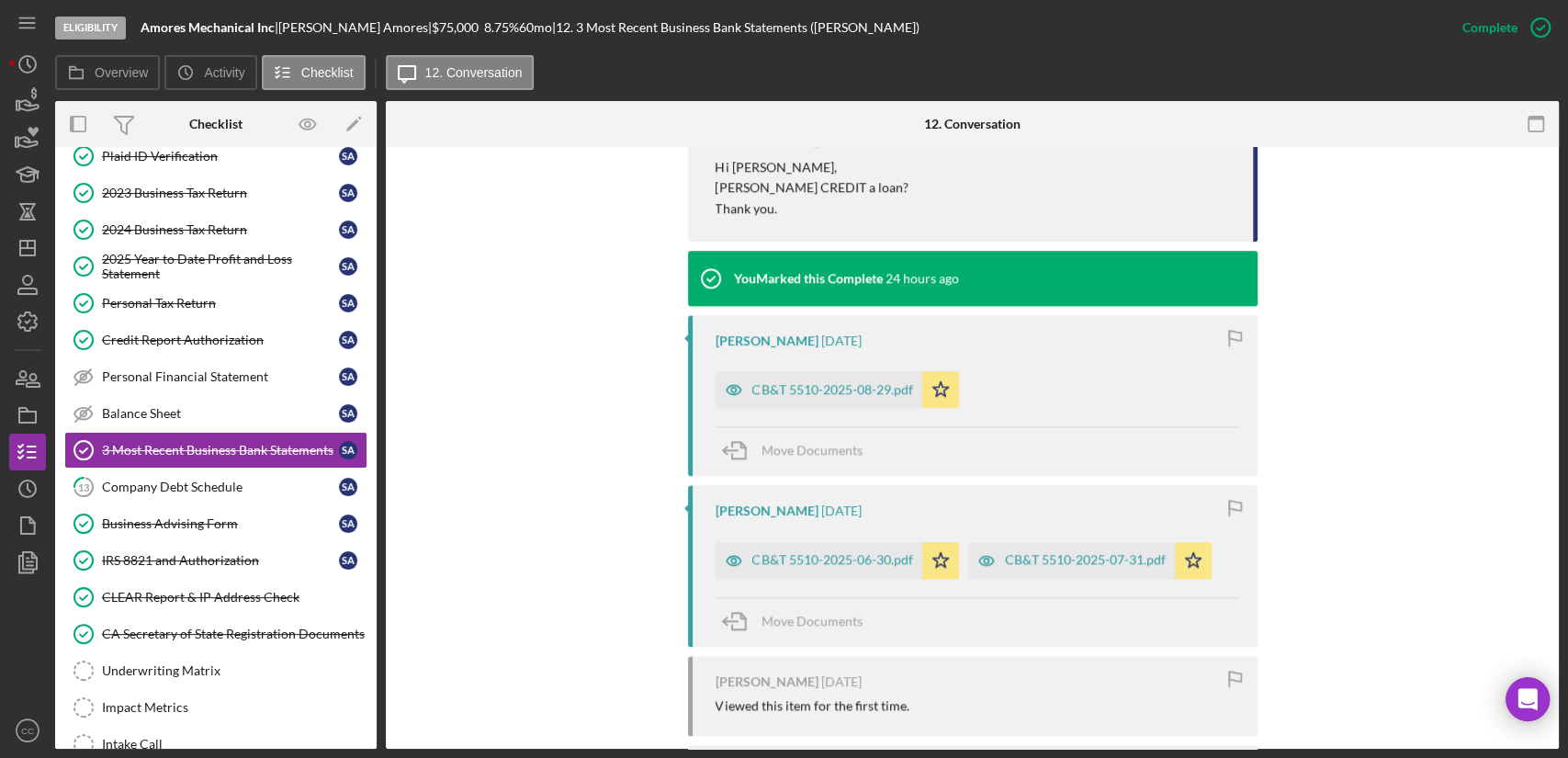
scroll to position [1123, 0]
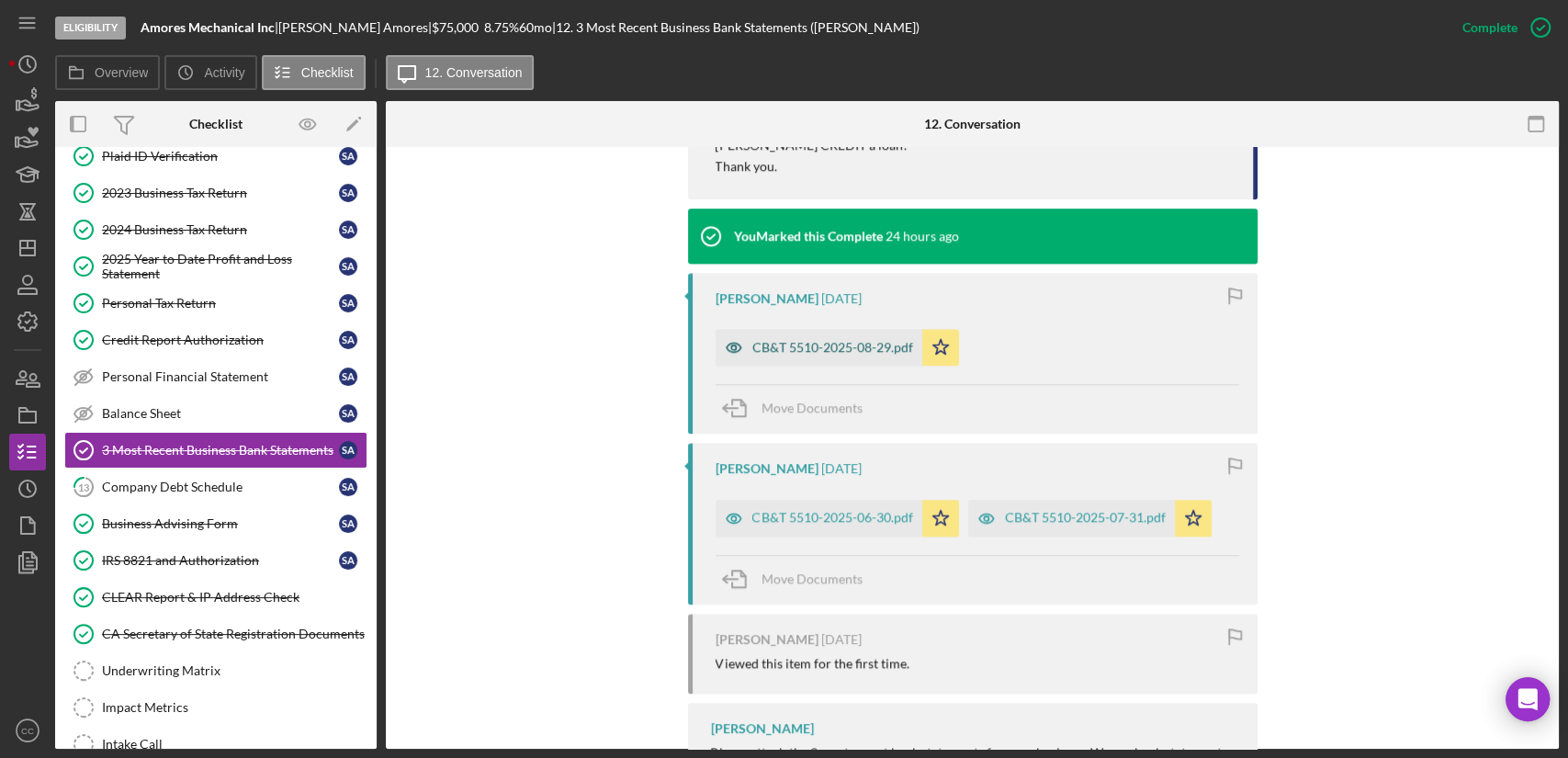
click at [784, 341] on div "CB&T 5510-2025-08-29.pdf" at bounding box center [831, 347] width 160 height 15
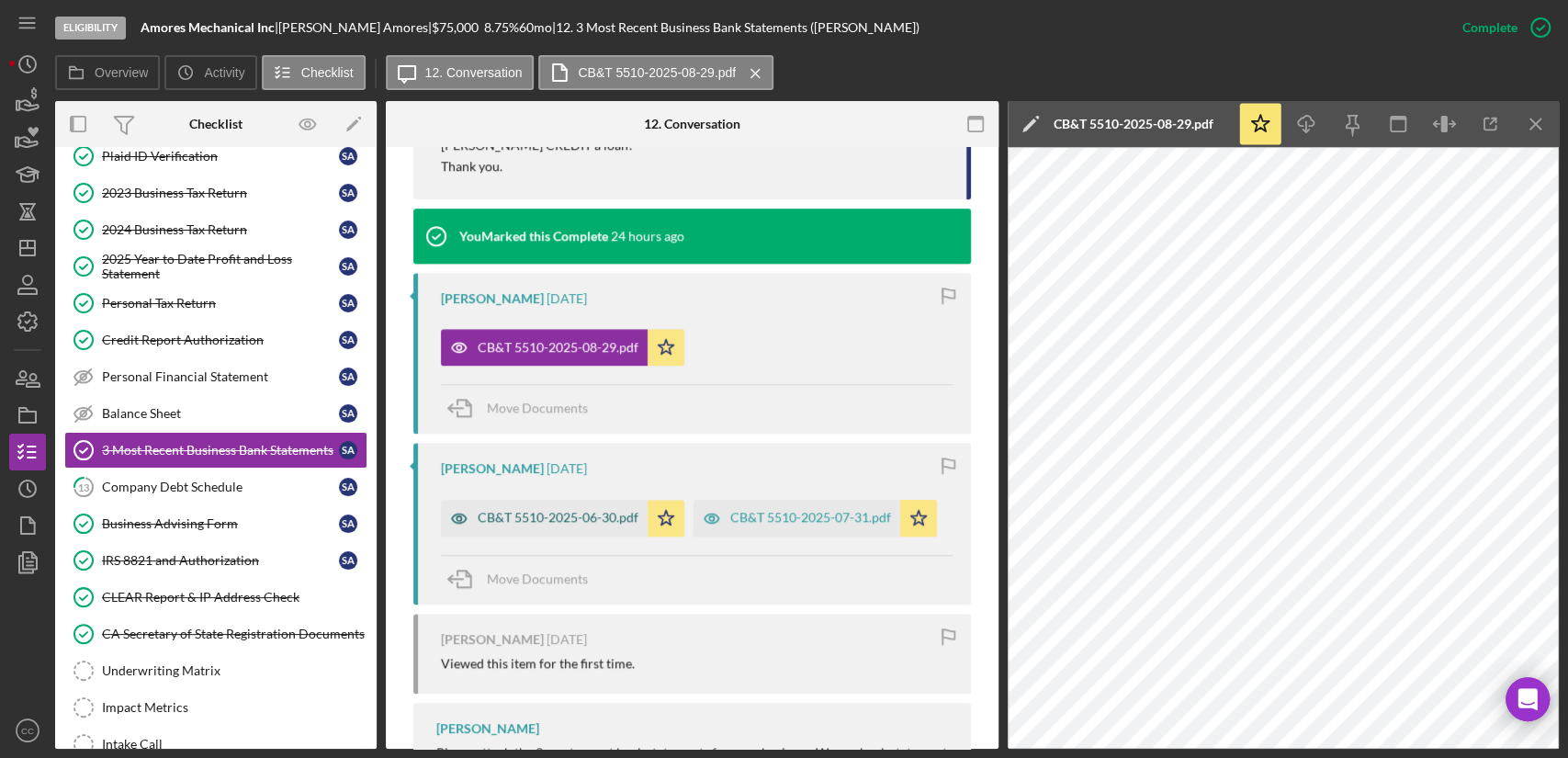
click at [548, 522] on div "CB&T 5510-2025-06-30.pdf" at bounding box center [558, 517] width 160 height 15
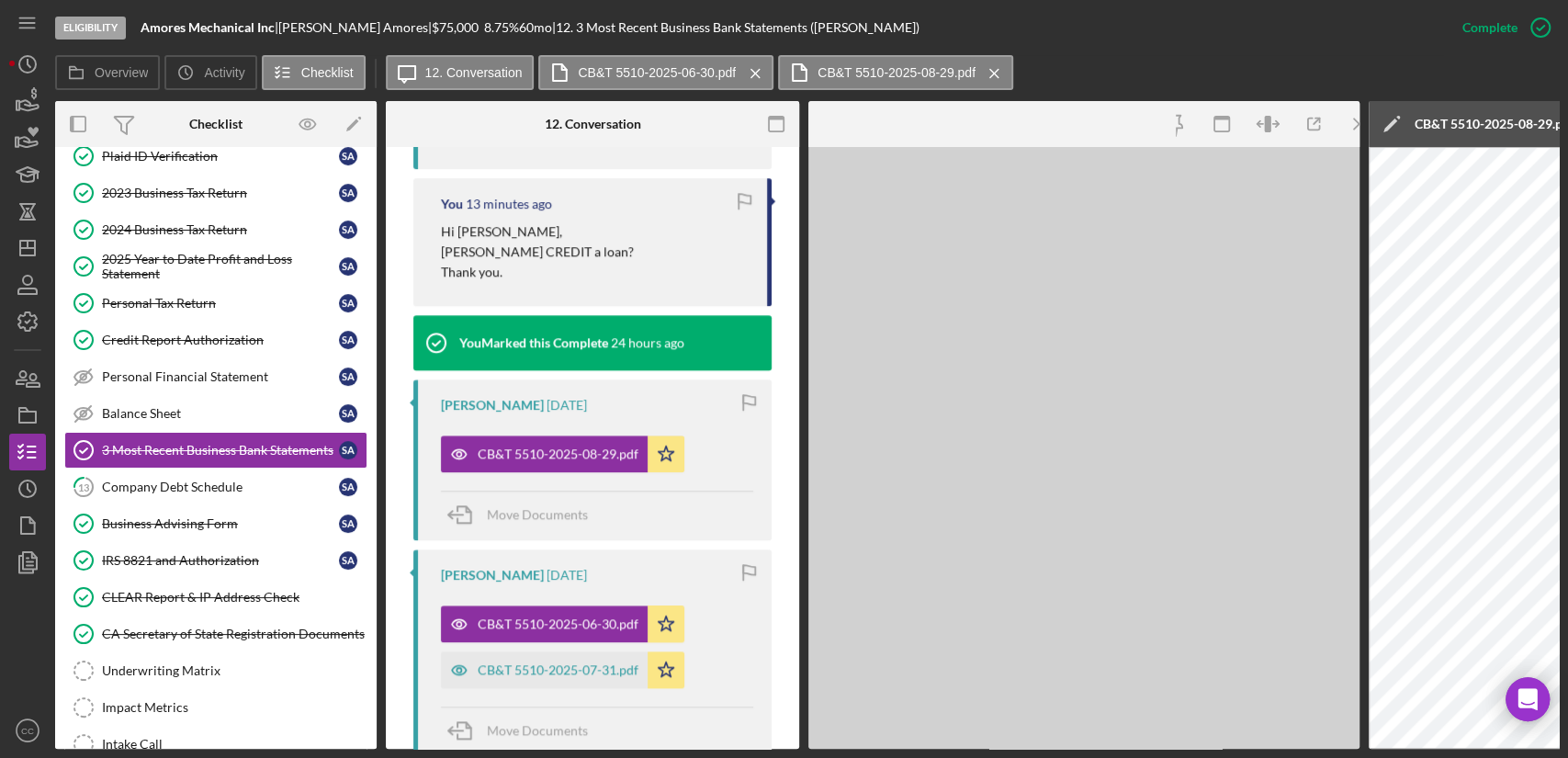
scroll to position [1213, 0]
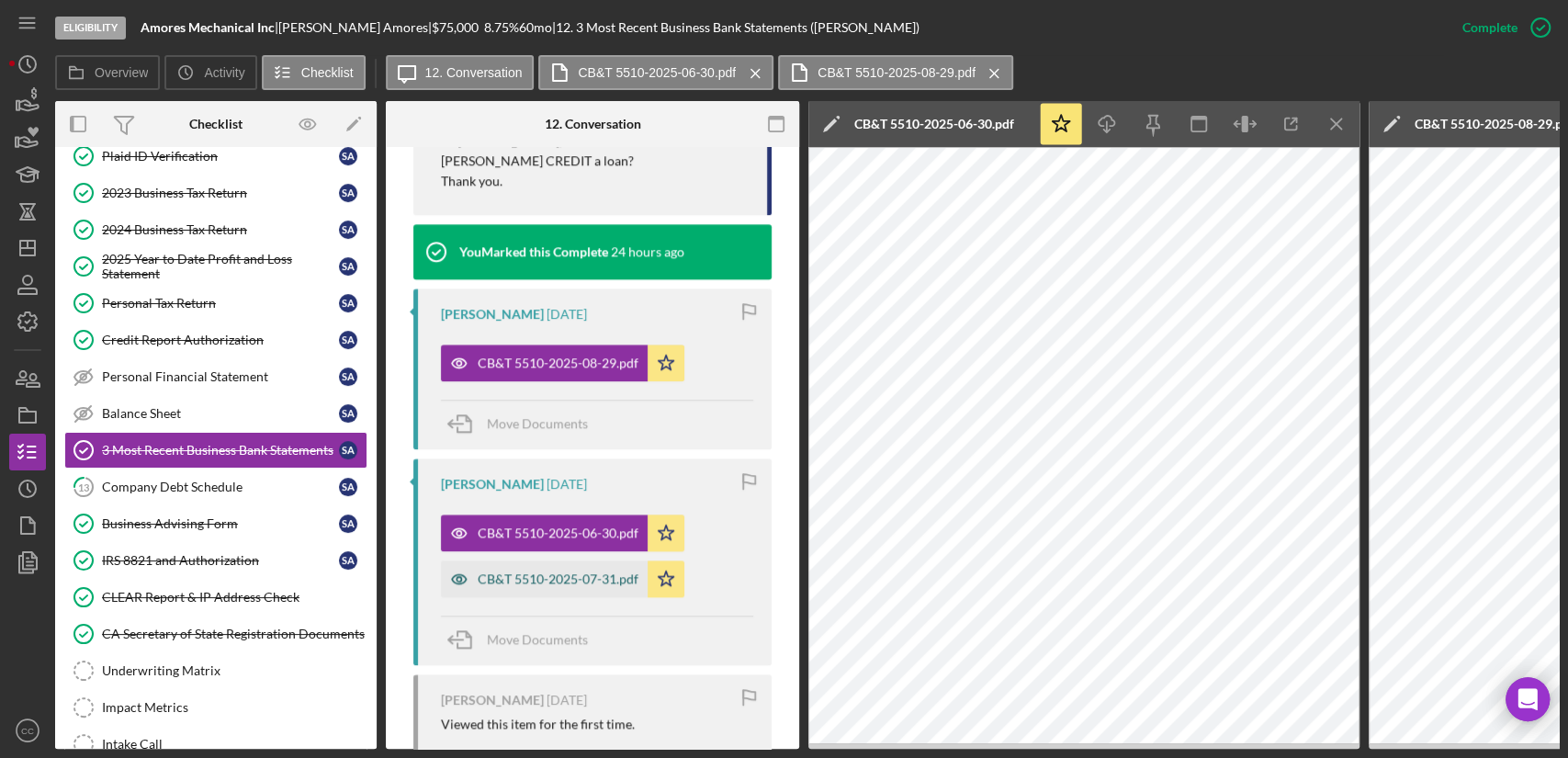
click at [567, 561] on div "CB&T 5510-2025-07-31.pdf" at bounding box center [545, 579] width 207 height 37
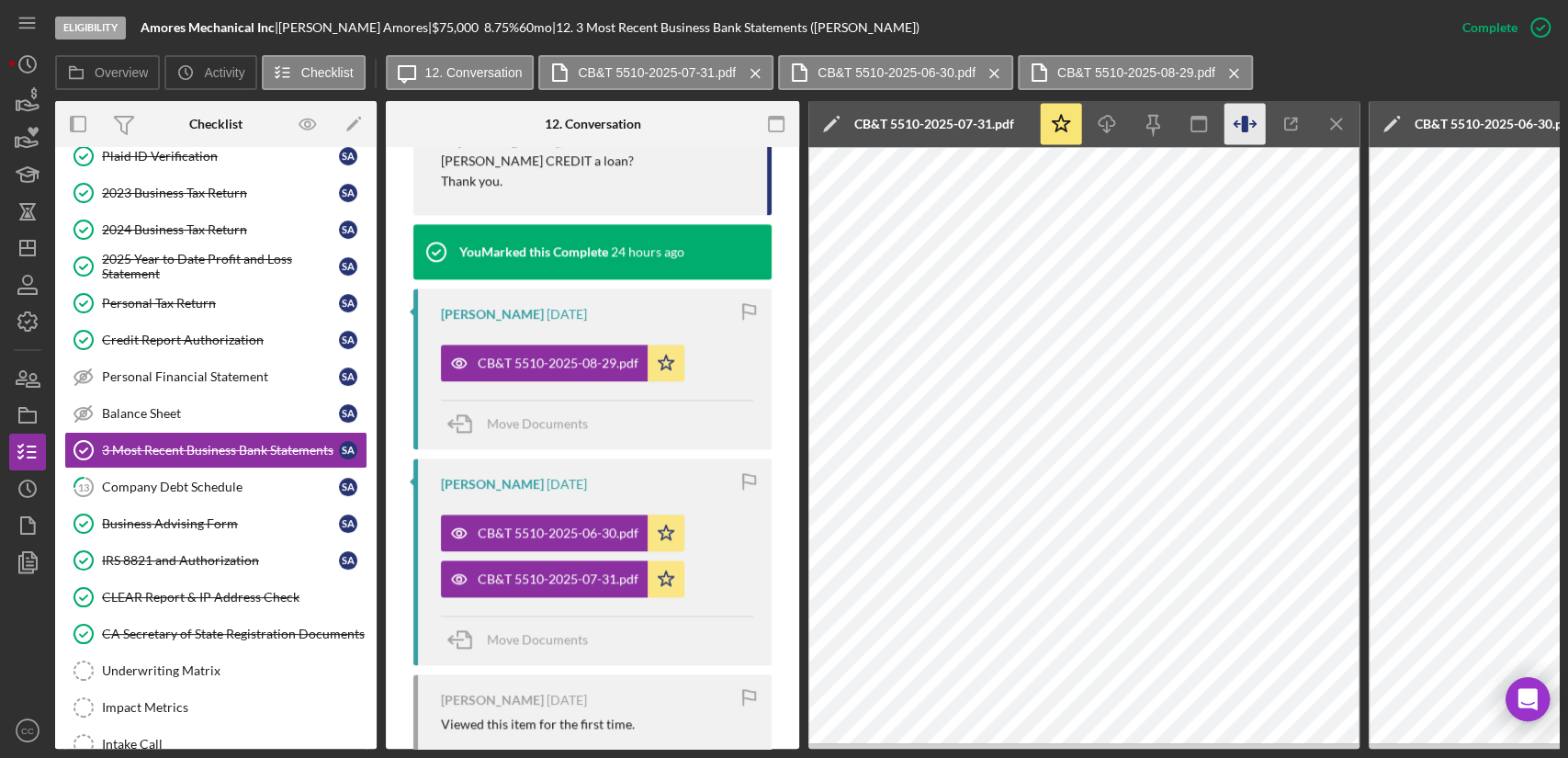
click at [1245, 127] on icon "button" at bounding box center [1243, 124] width 6 height 17
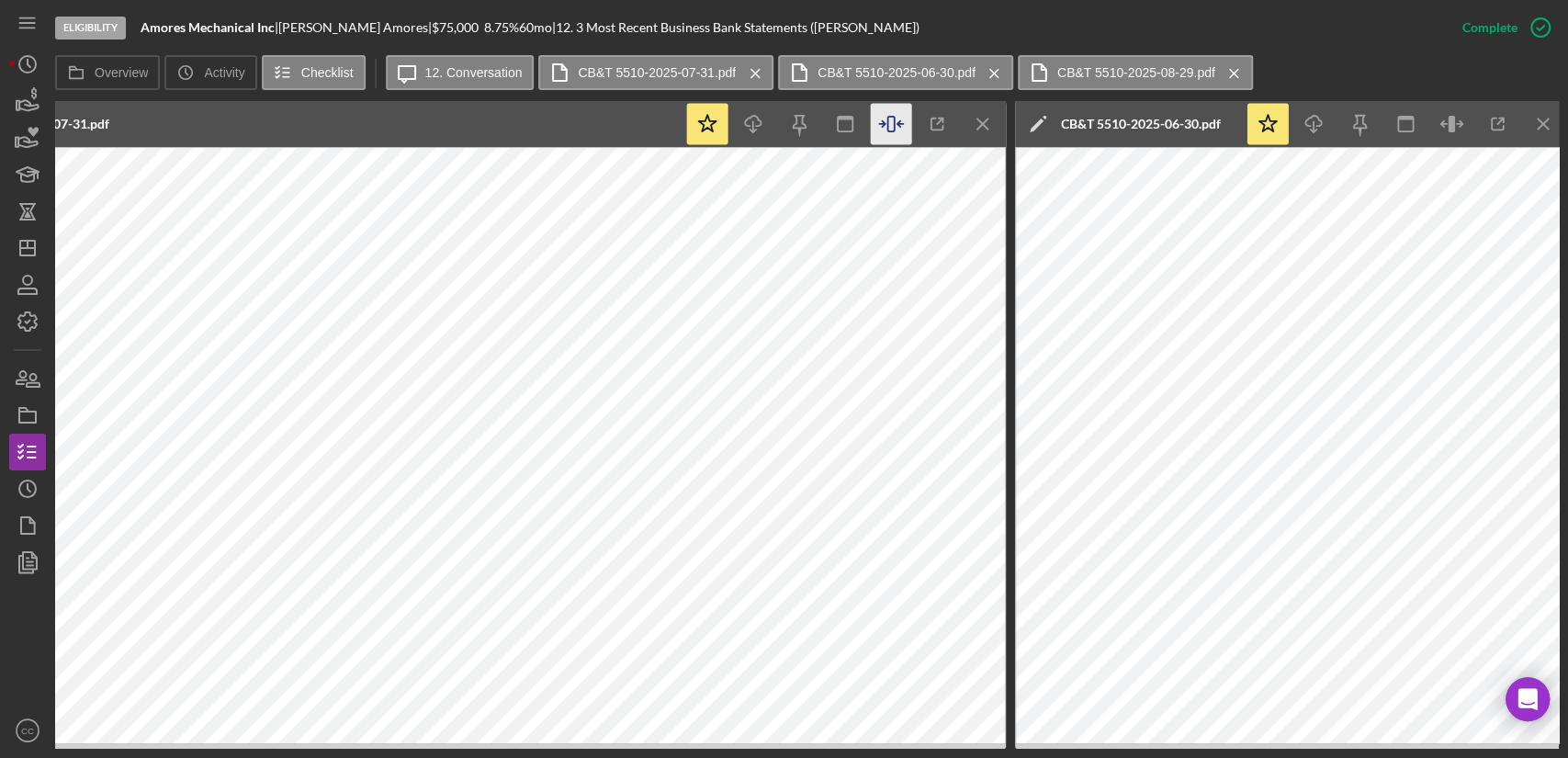
scroll to position [0, 1225]
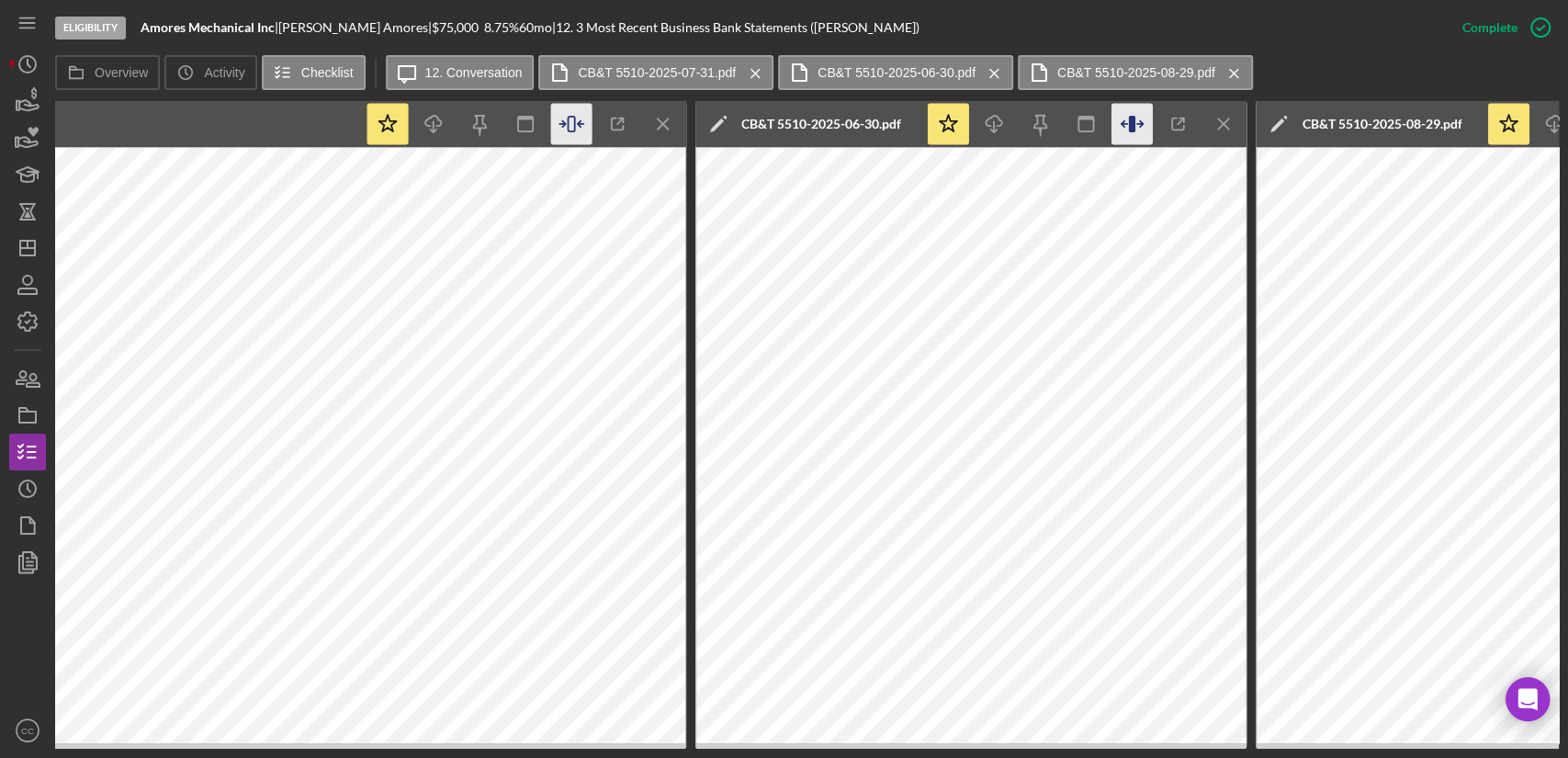
click at [1139, 123] on icon "button" at bounding box center [1132, 125] width 42 height 42
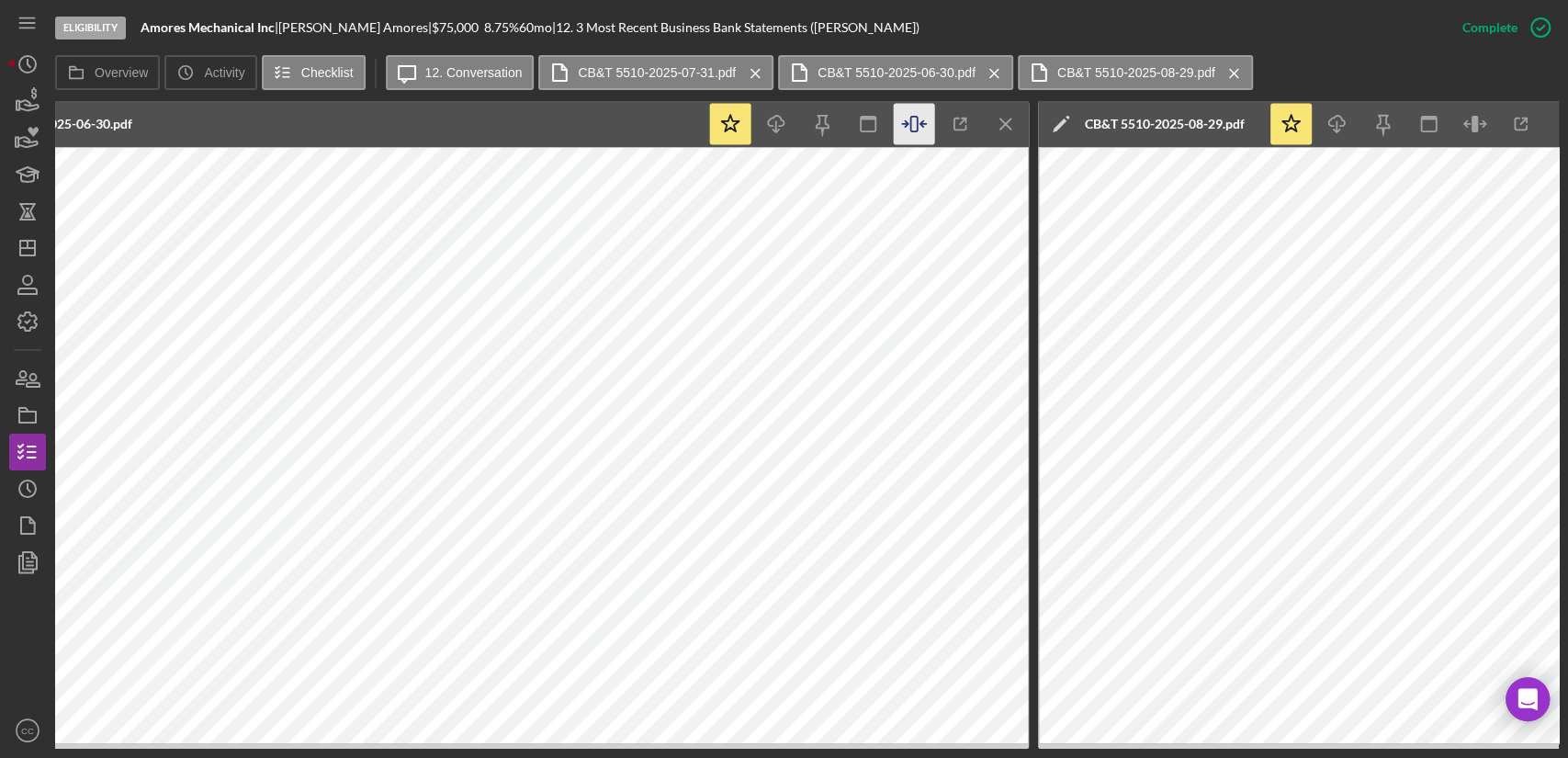
scroll to position [0, 2023]
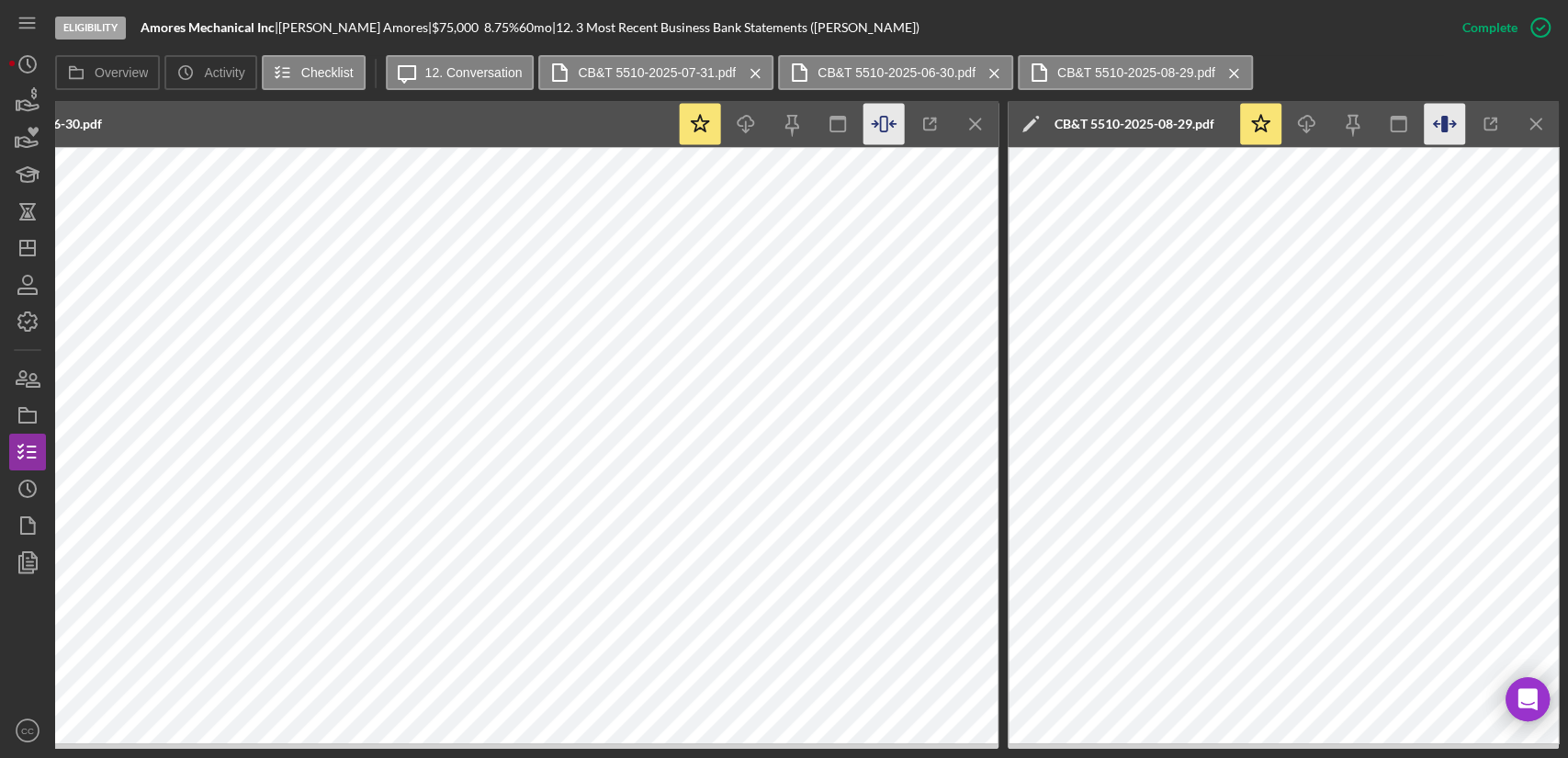
click at [1453, 124] on icon "button" at bounding box center [1452, 125] width 6 height 6
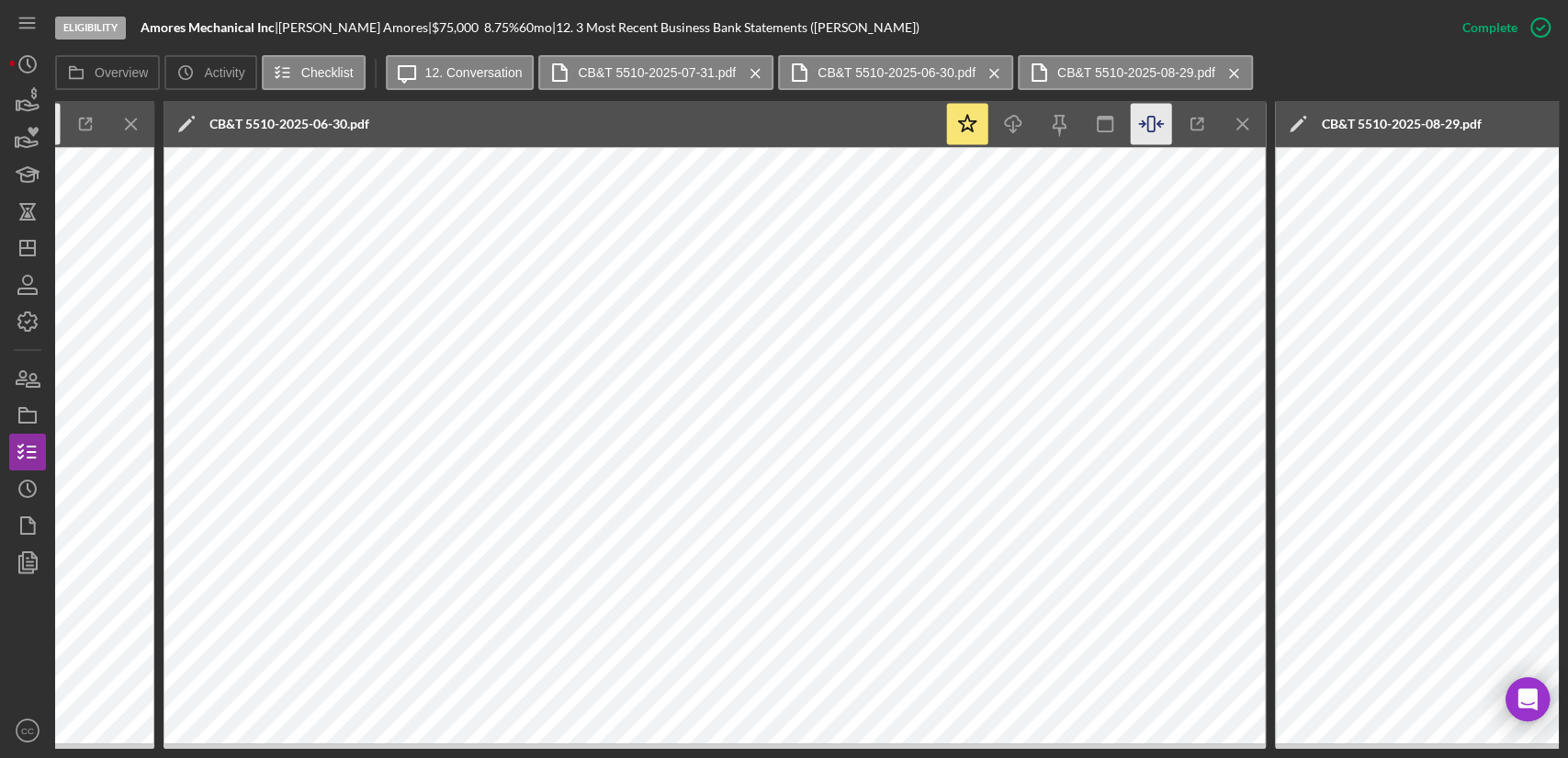
scroll to position [0, 1757]
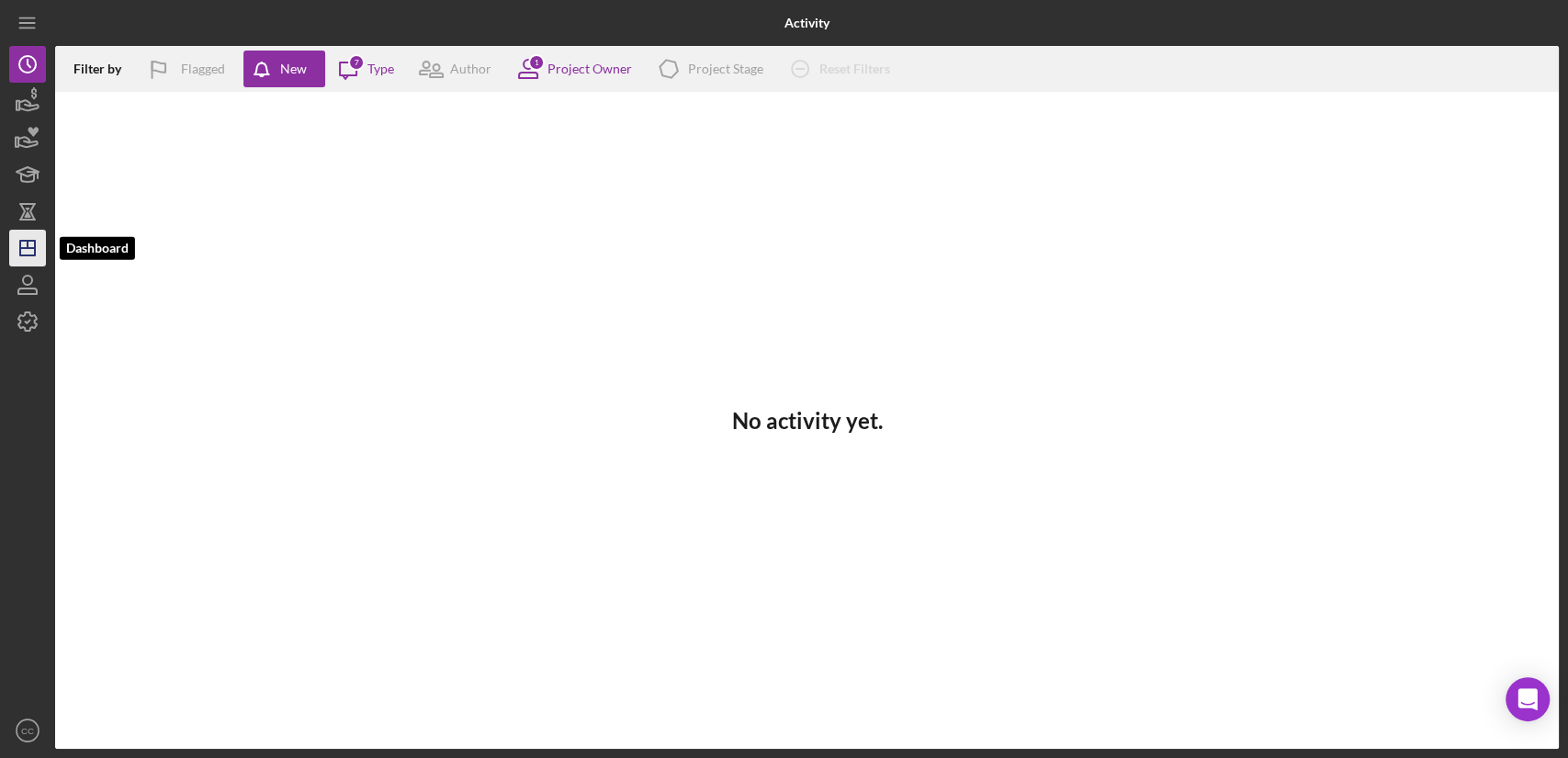
click at [24, 243] on icon "Icon/Dashboard" at bounding box center [28, 248] width 46 height 46
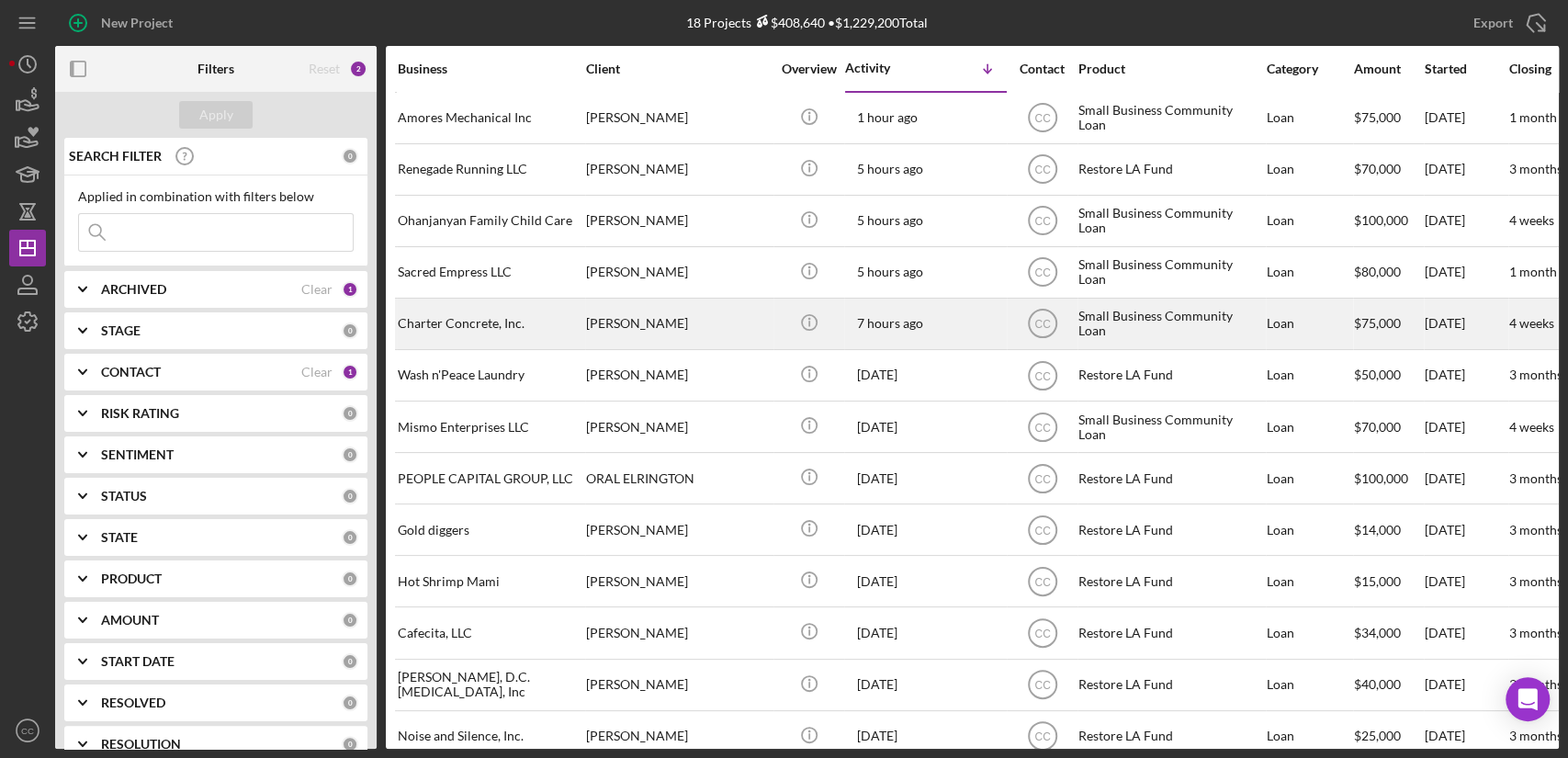
scroll to position [102, 0]
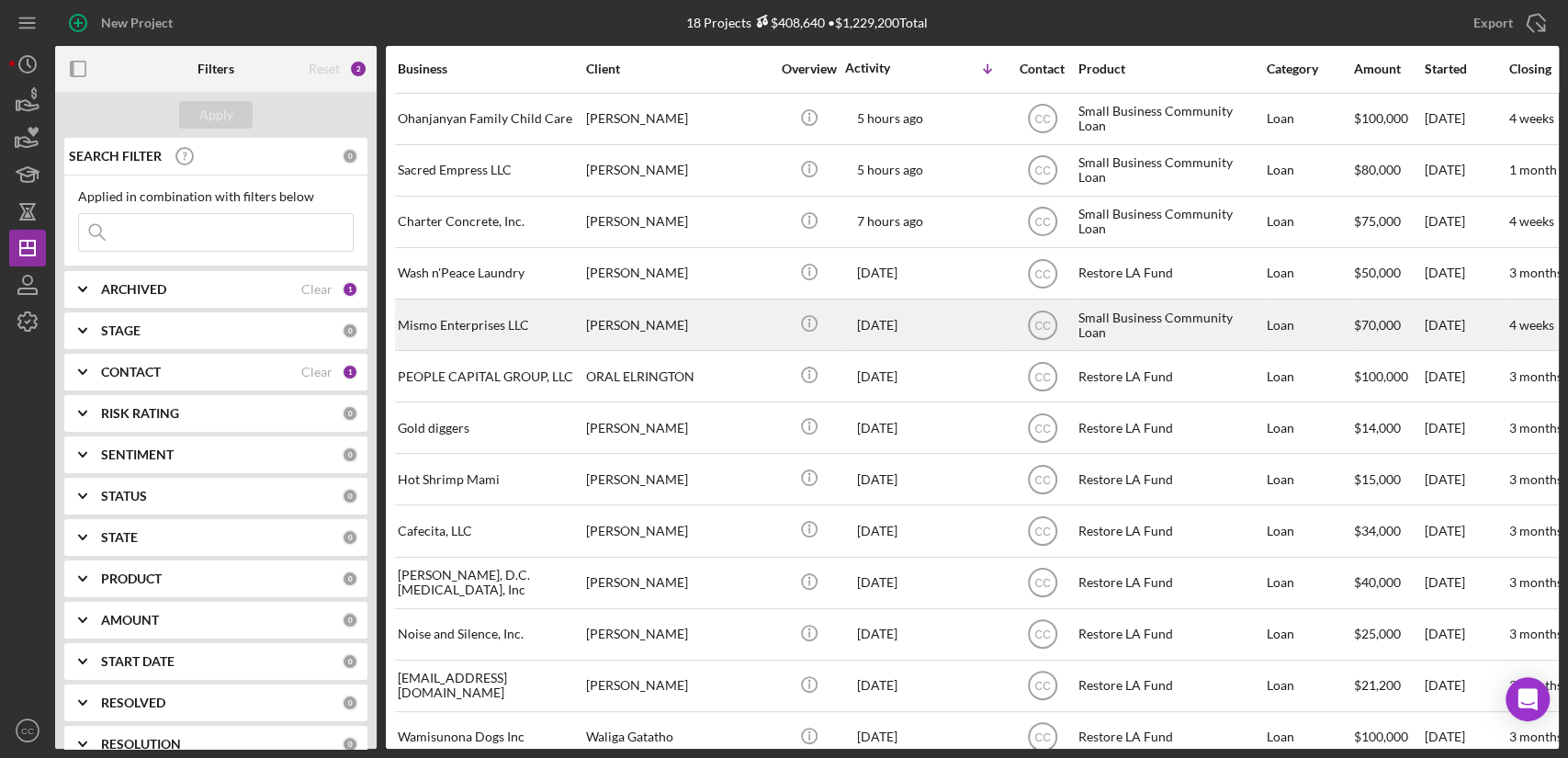
click at [468, 328] on div "Mismo Enterprises LLC" at bounding box center [489, 325] width 183 height 49
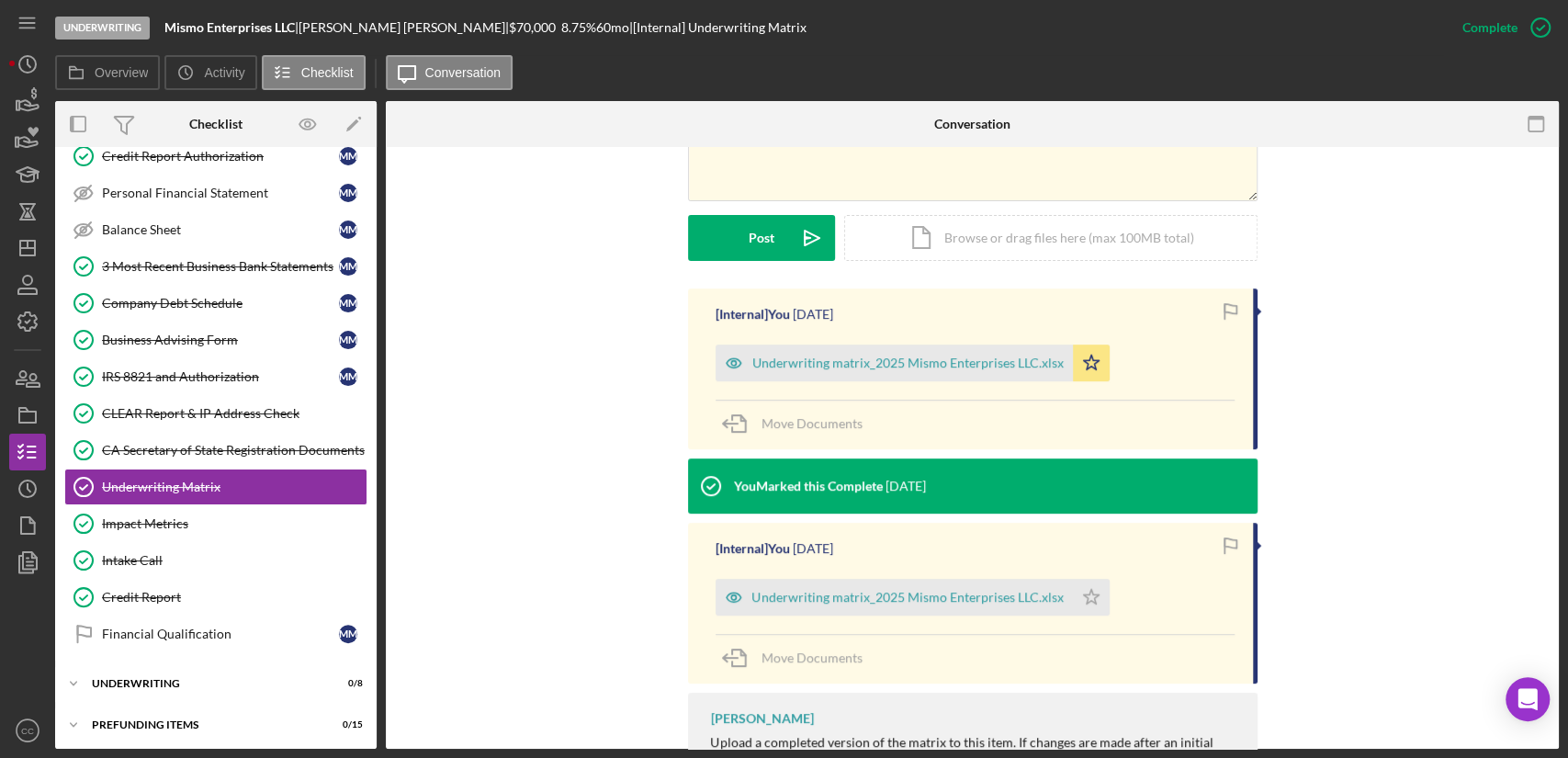
scroll to position [509, 0]
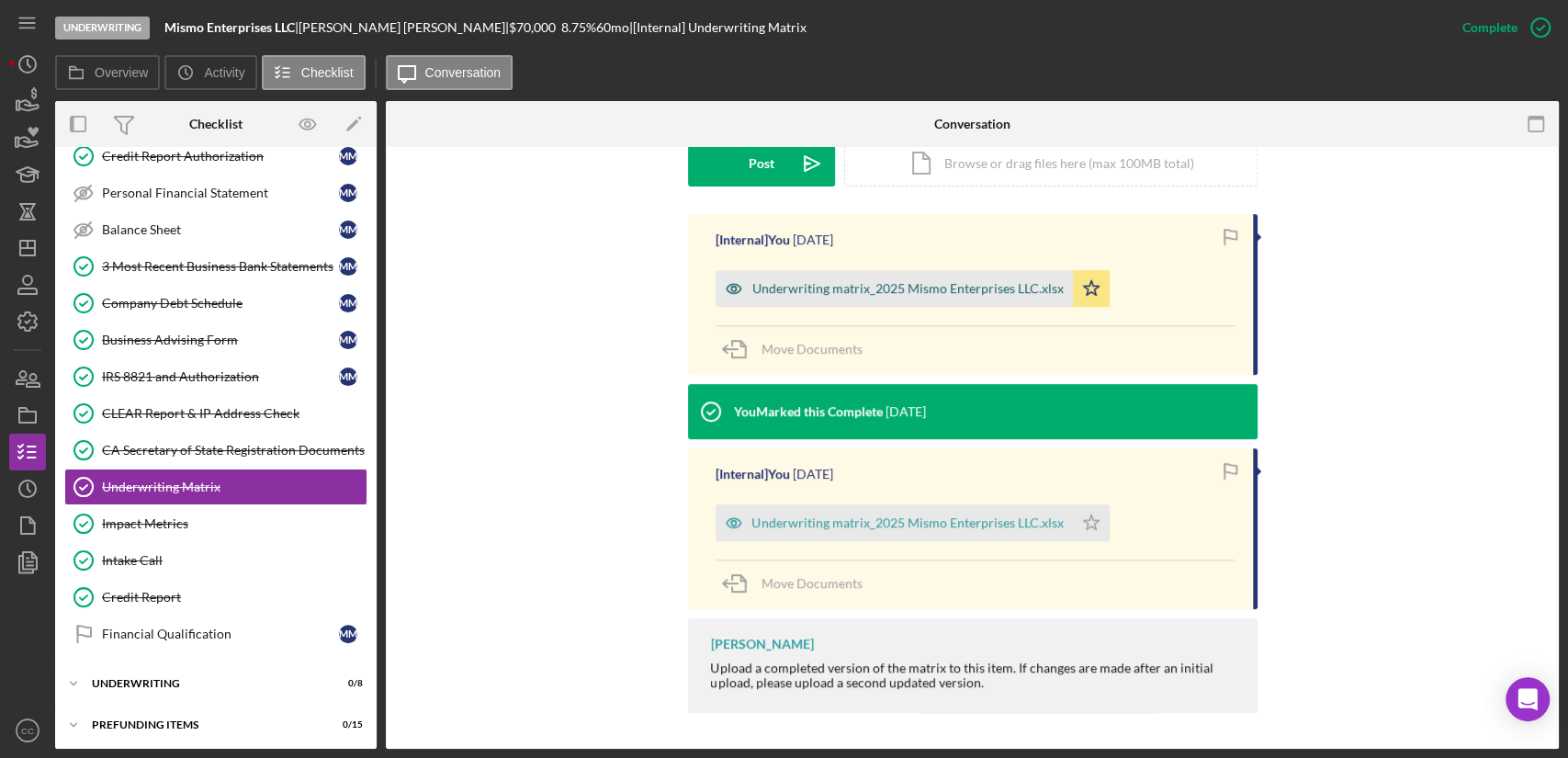
click at [911, 281] on div "Underwriting matrix_2025 Mismo Enterprises LLC.xlsx" at bounding box center [907, 288] width 312 height 15
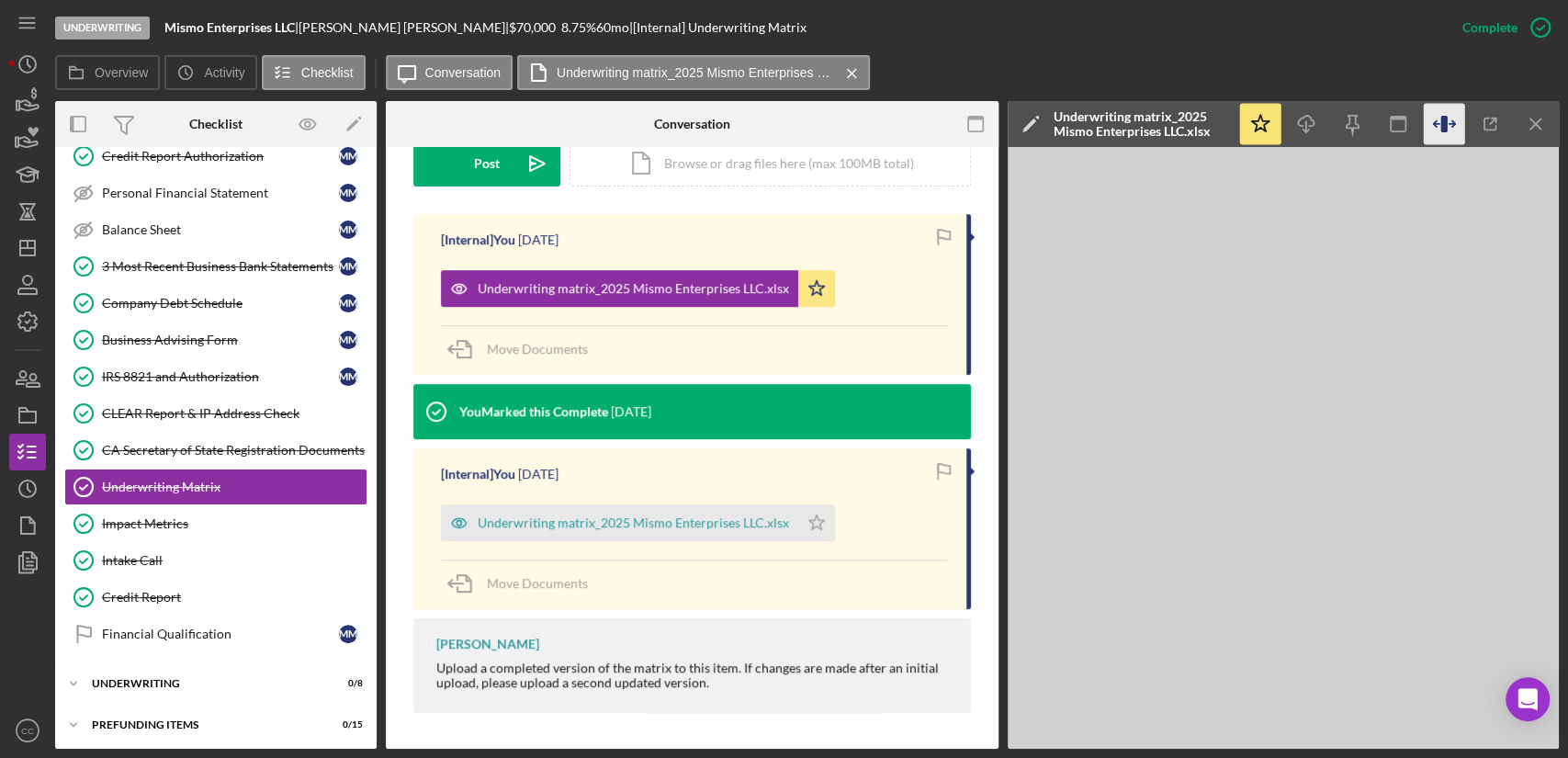
click at [1447, 124] on icon "button" at bounding box center [1443, 124] width 6 height 17
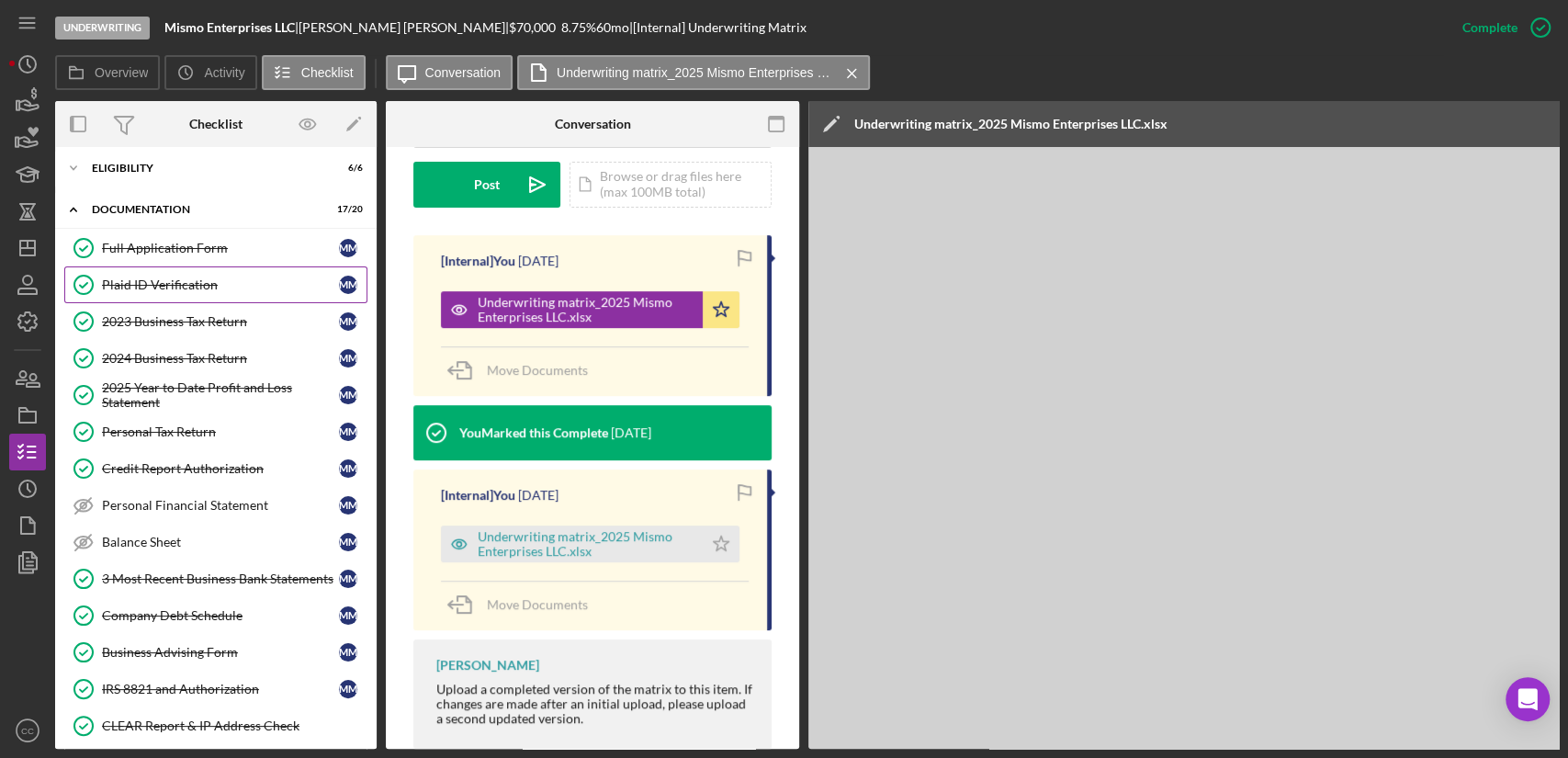
scroll to position [0, 0]
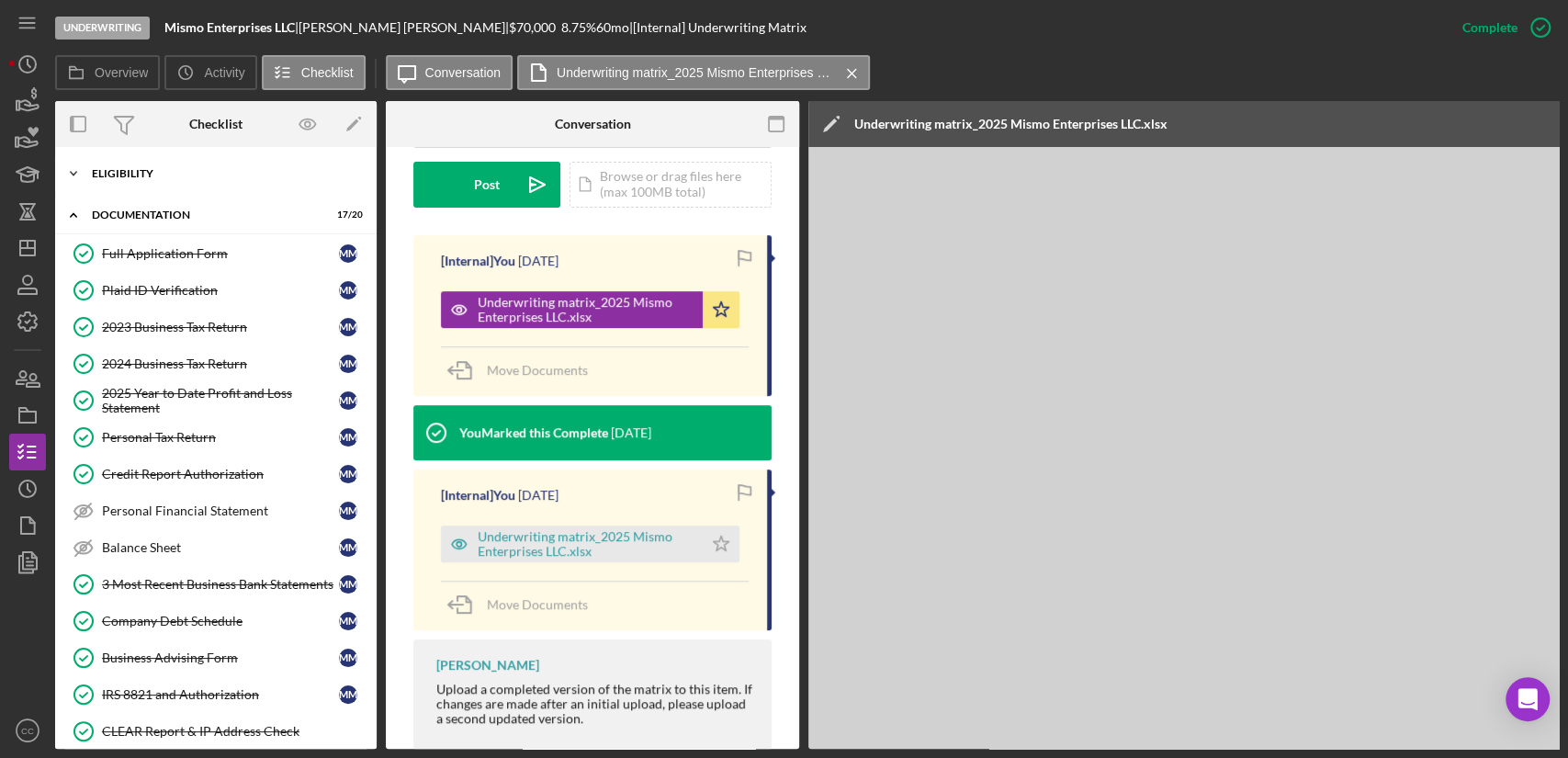
click at [117, 171] on div "Eligibility" at bounding box center [222, 173] width 262 height 11
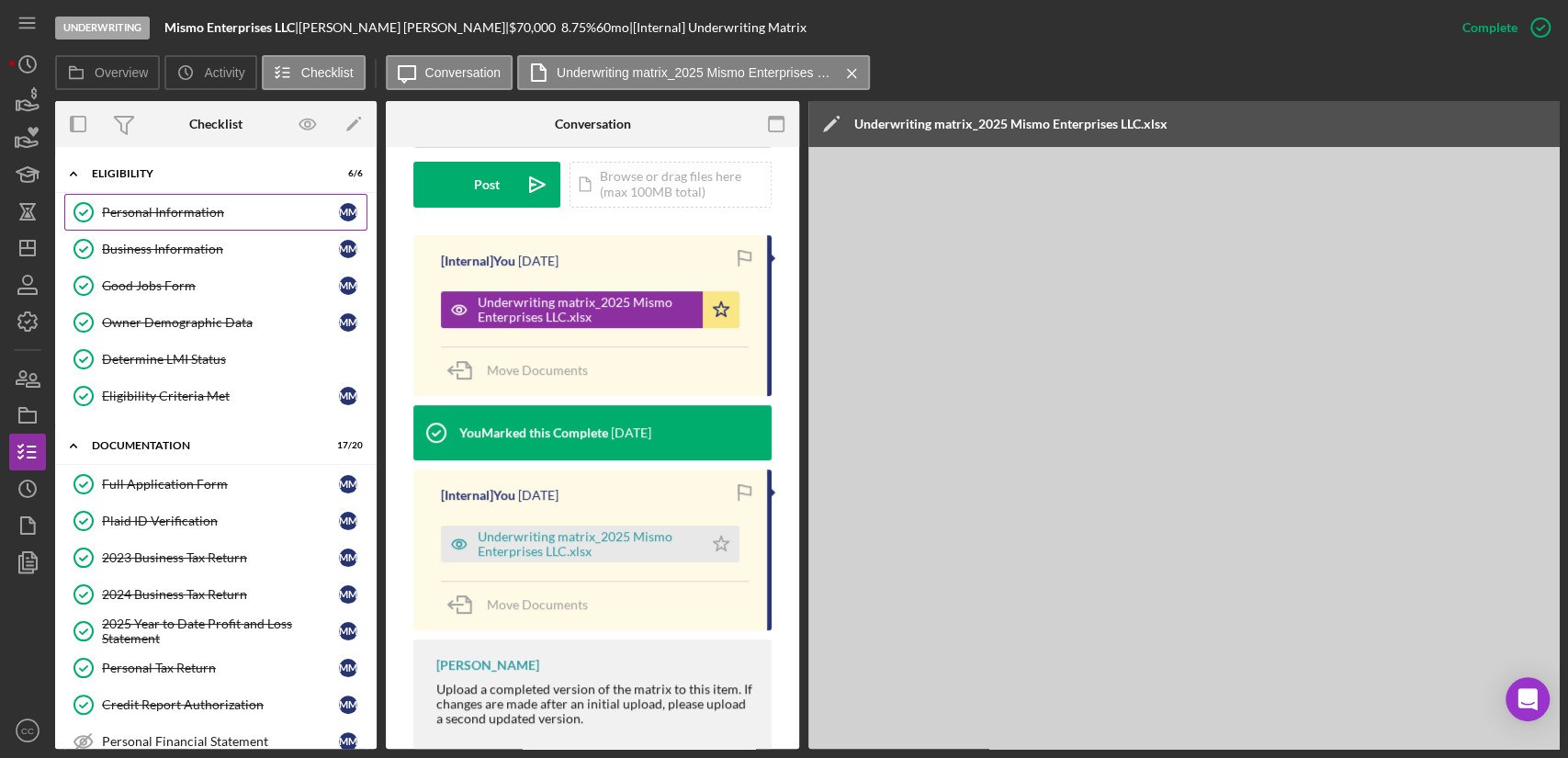
click at [130, 211] on div "Personal Information" at bounding box center [220, 212] width 237 height 15
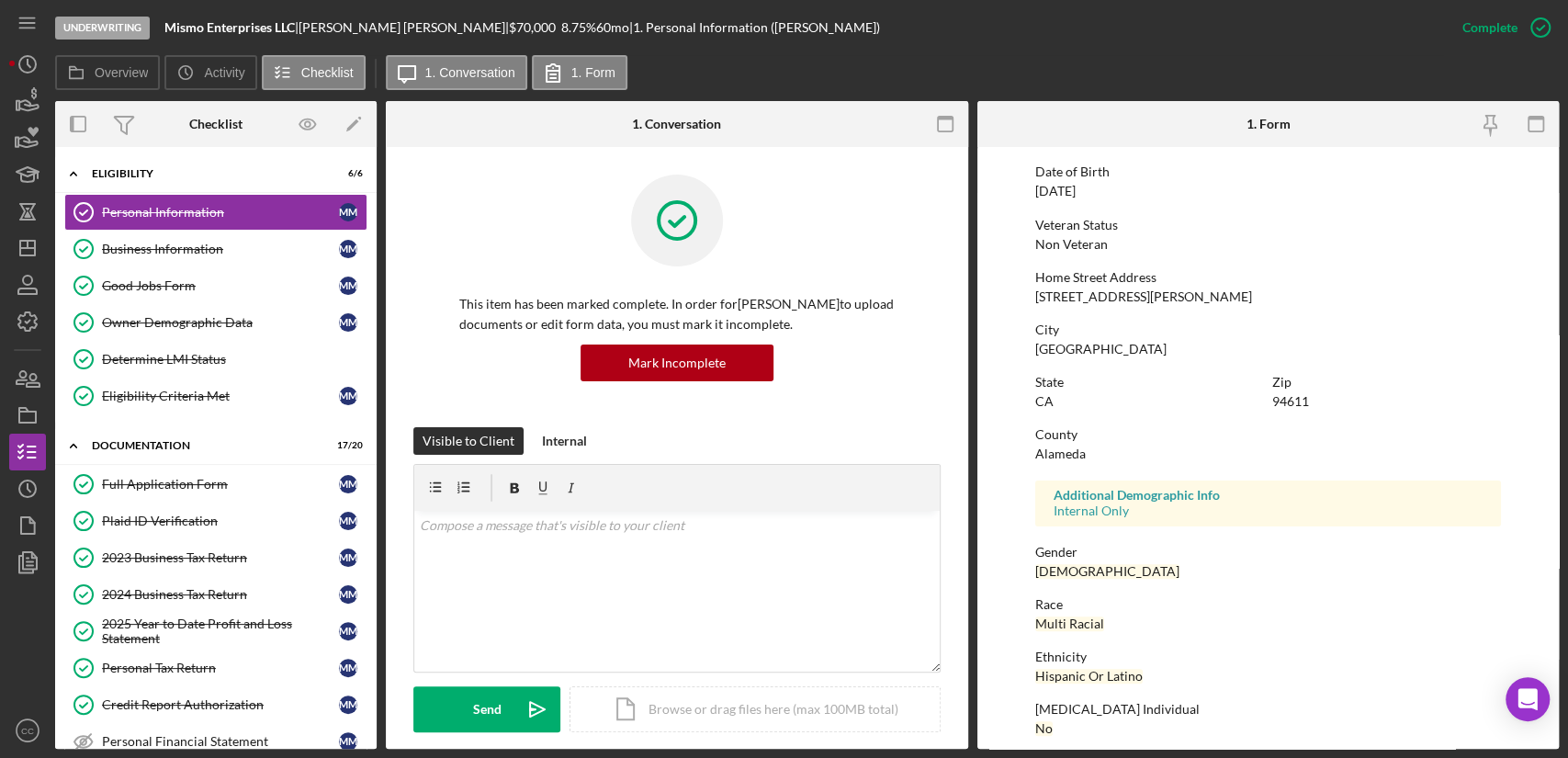
scroll to position [153, 0]
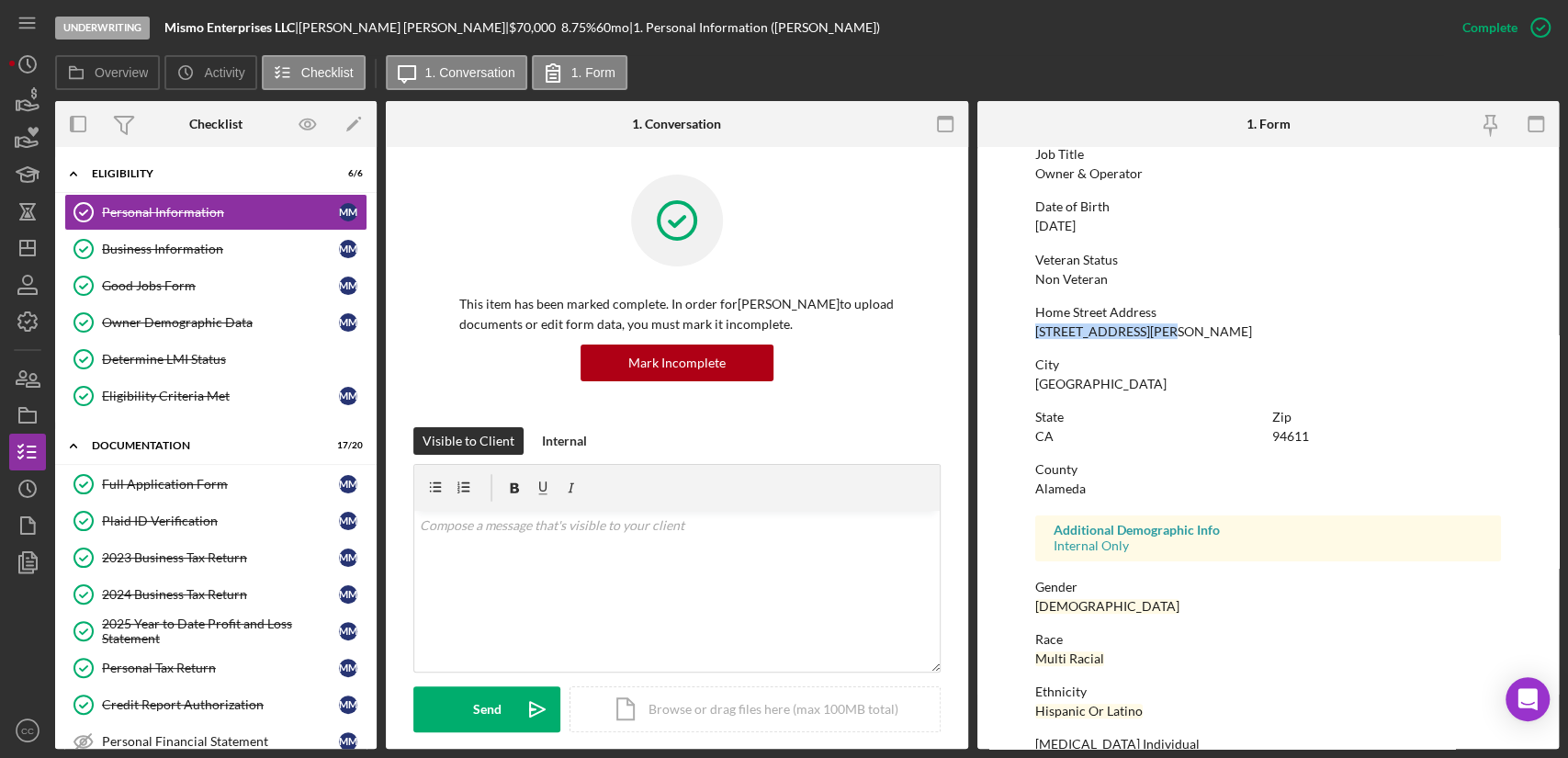
drag, startPoint x: 1150, startPoint y: 329, endPoint x: 999, endPoint y: 332, distance: 151.0
click at [999, 332] on form "To edit this form you must mark this item incomplete First Name Michelle Middle…" at bounding box center [1267, 448] width 582 height 602
copy div "[STREET_ADDRESS][PERSON_NAME]"
drag, startPoint x: 298, startPoint y: 30, endPoint x: 170, endPoint y: 29, distance: 128.0
click at [170, 29] on b "Mismo Enterprises LLC" at bounding box center [229, 27] width 130 height 16
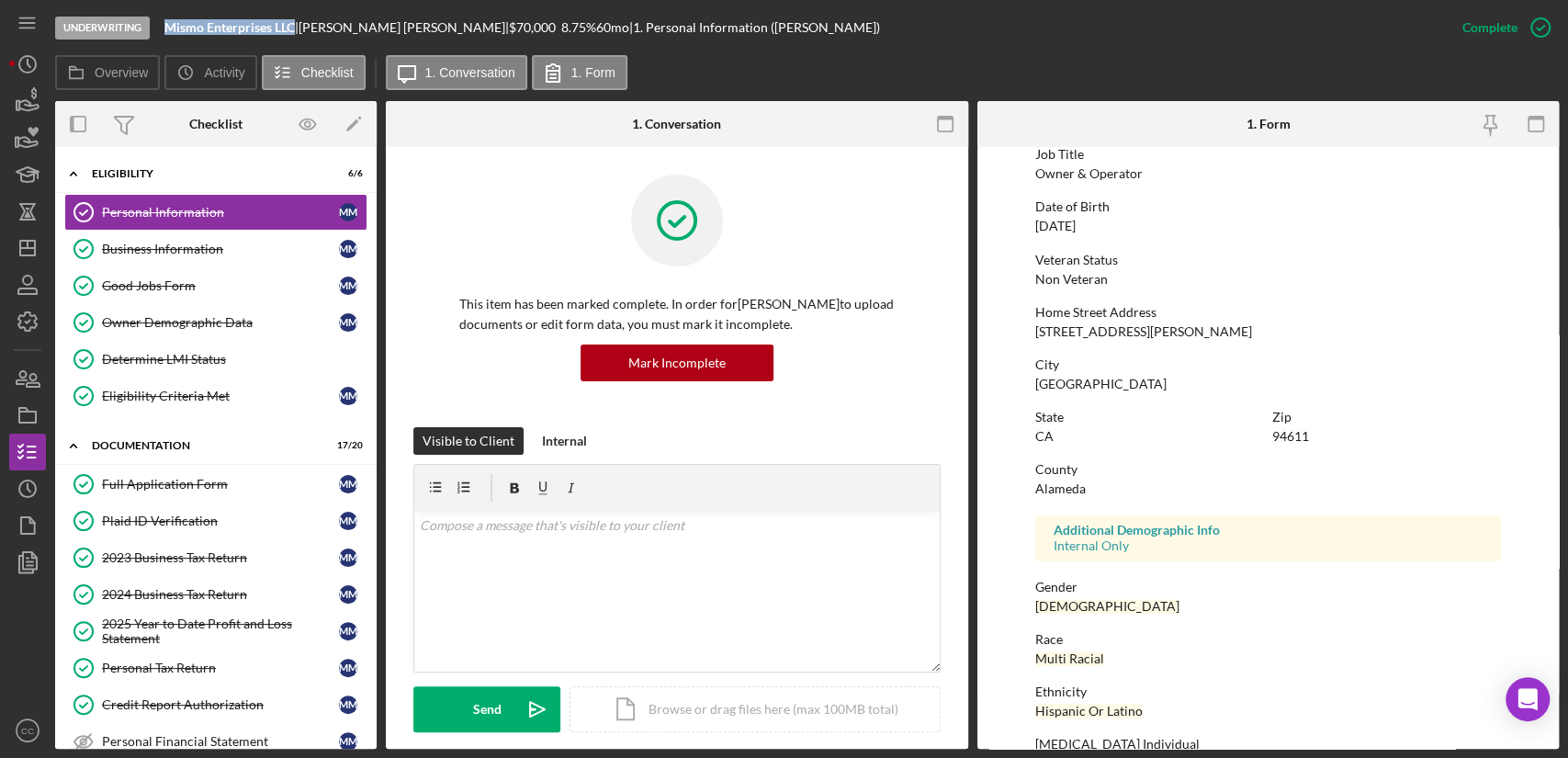
copy b "Mismo Enterprises LLC"
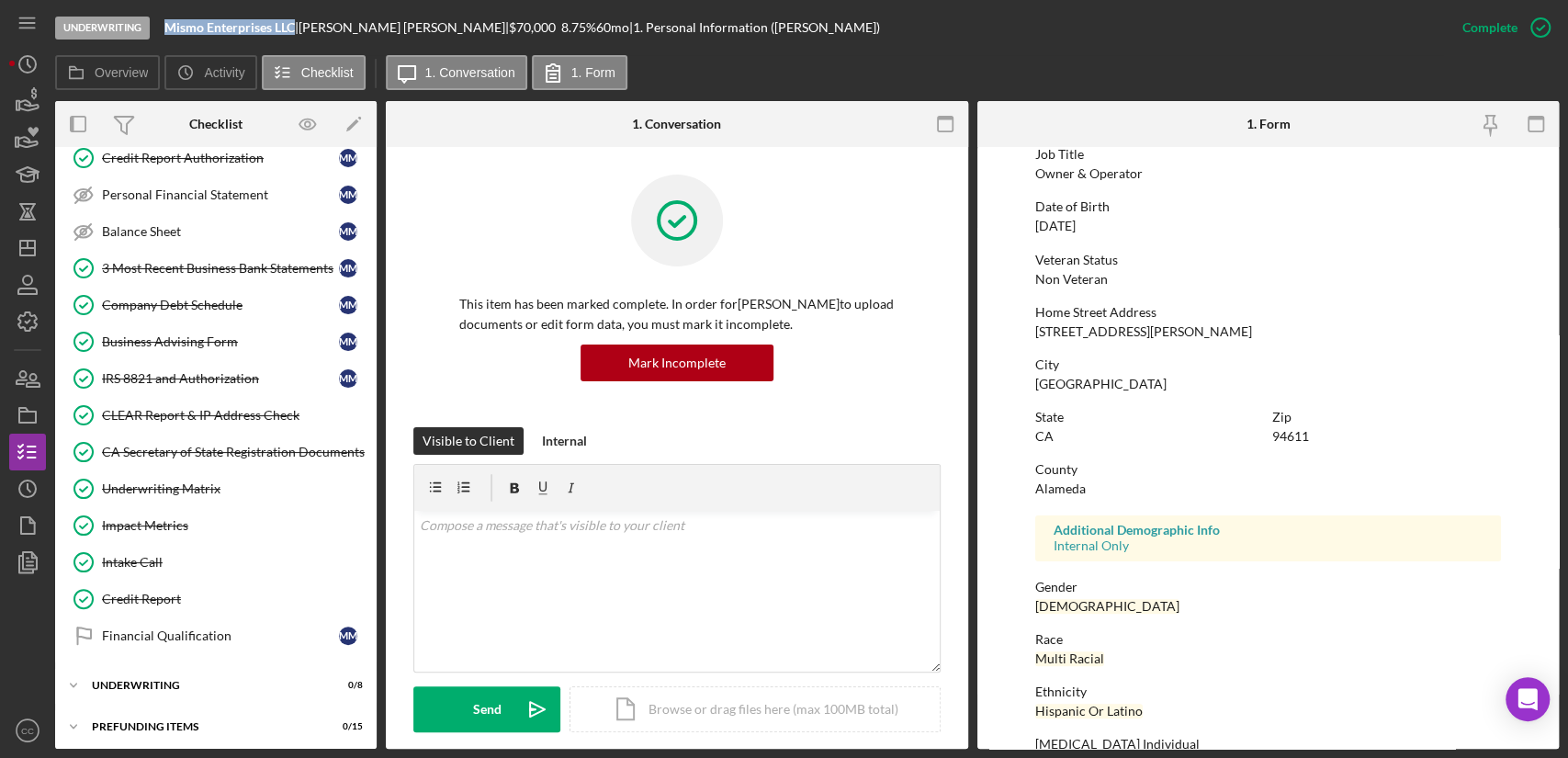
drag, startPoint x: 179, startPoint y: 403, endPoint x: 622, endPoint y: 394, distance: 443.1
click at [180, 408] on div "CLEAR Report & IP Address Check" at bounding box center [234, 415] width 265 height 15
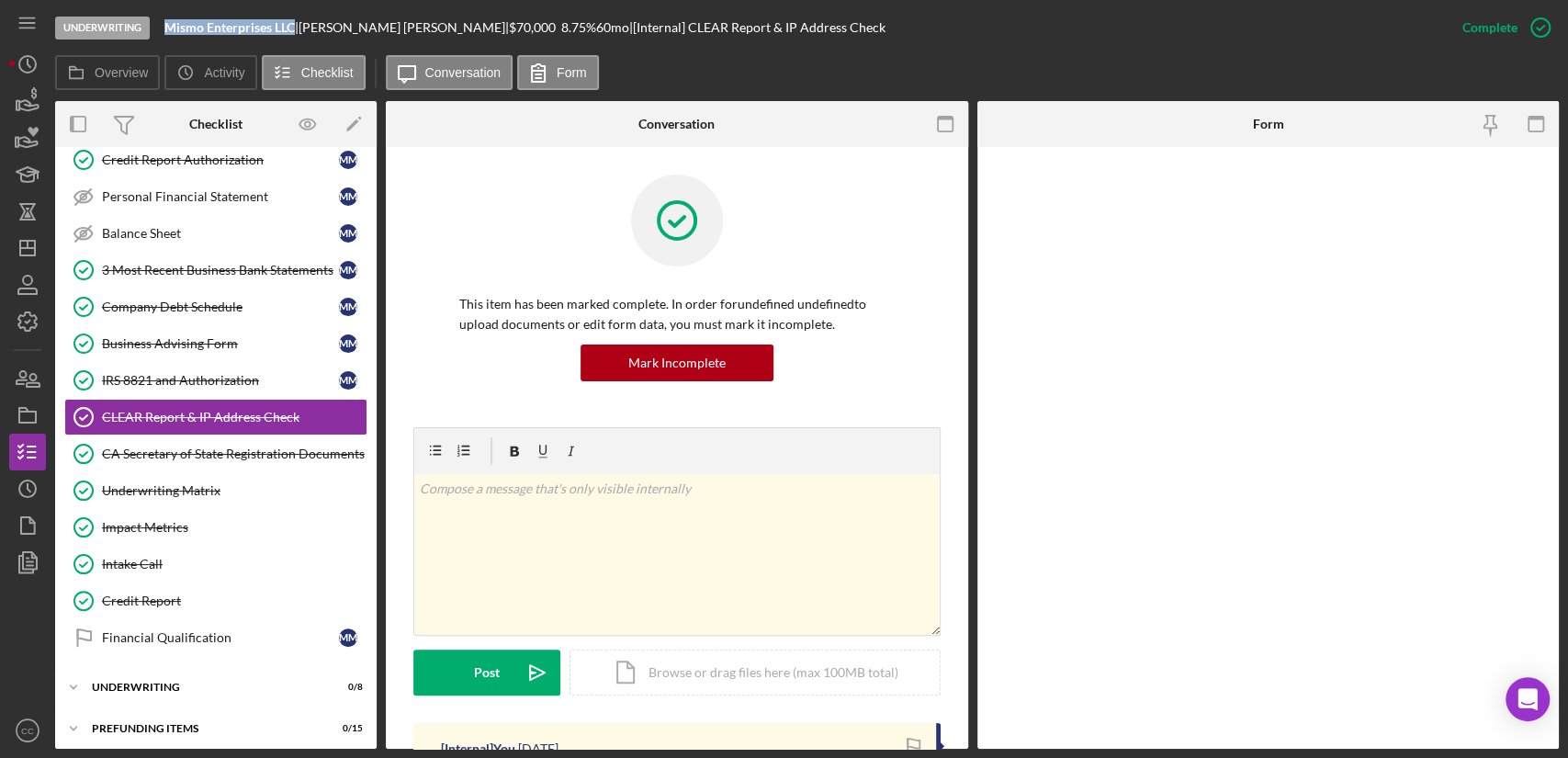
scroll to position [547, 0]
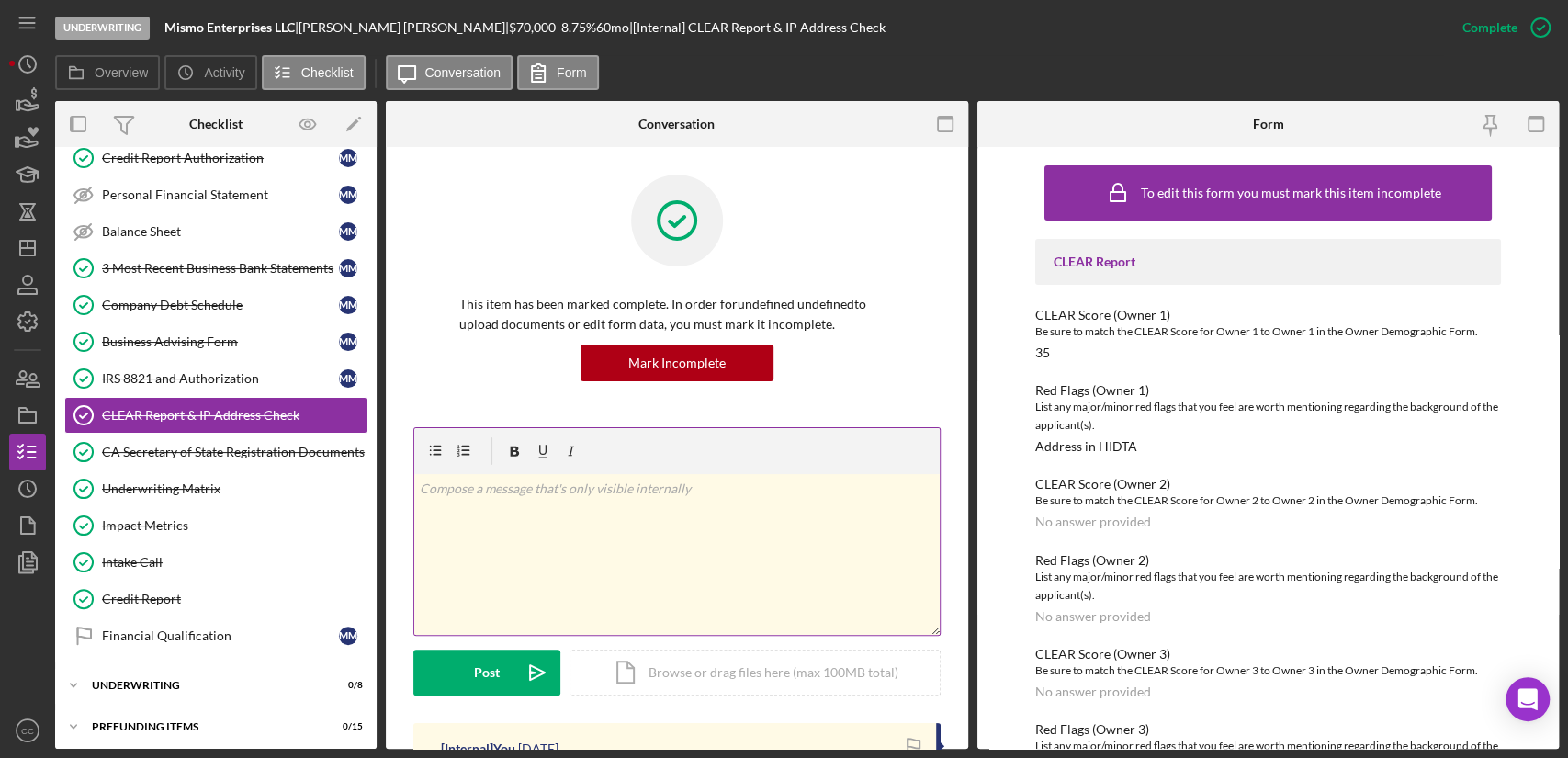
click at [683, 554] on div "v Color teal Color pink Remove color Add row above Add row below Add column bef…" at bounding box center [677, 554] width 526 height 160
click at [477, 661] on div "Post" at bounding box center [487, 672] width 26 height 46
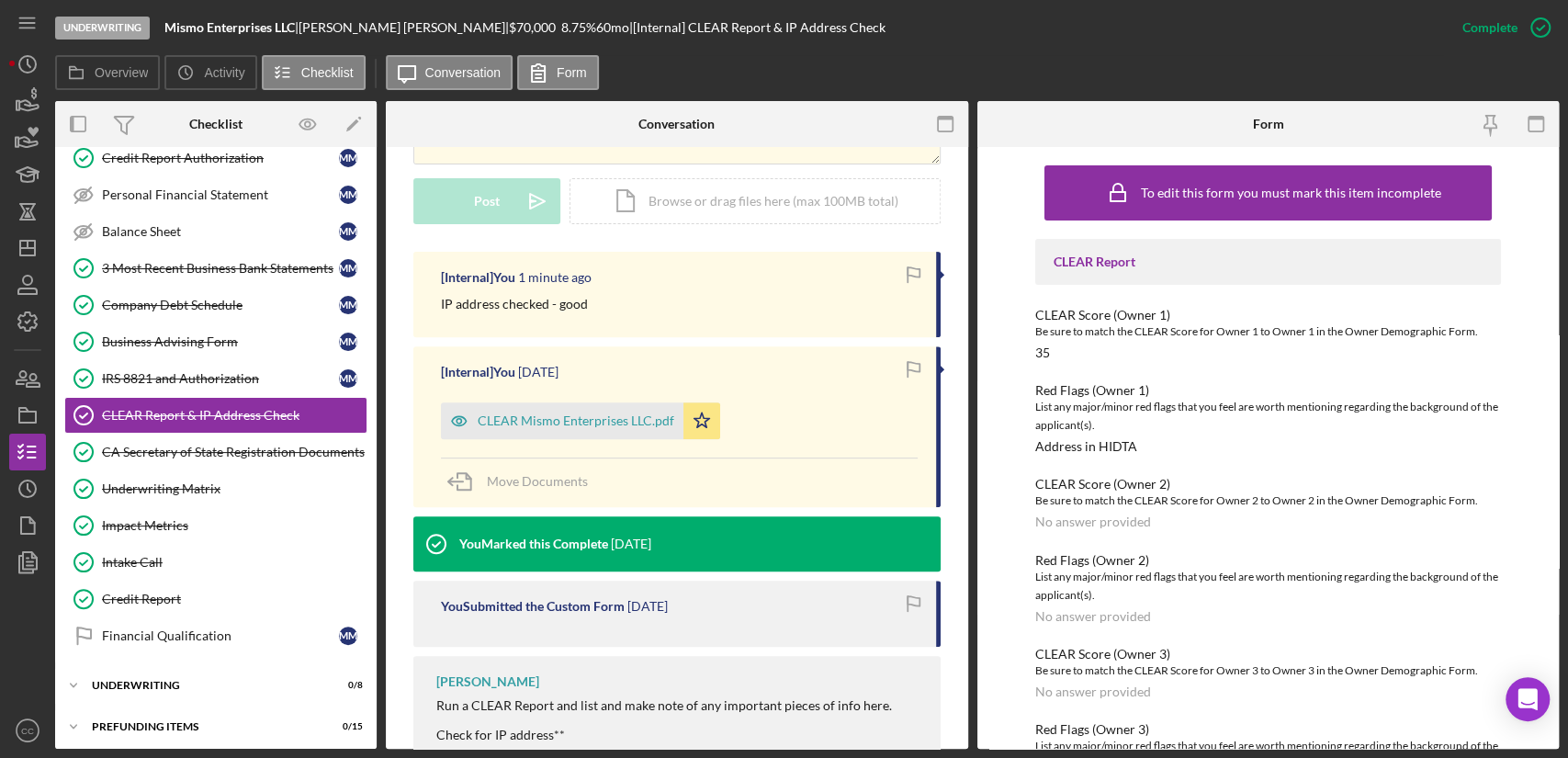
scroll to position [0, 0]
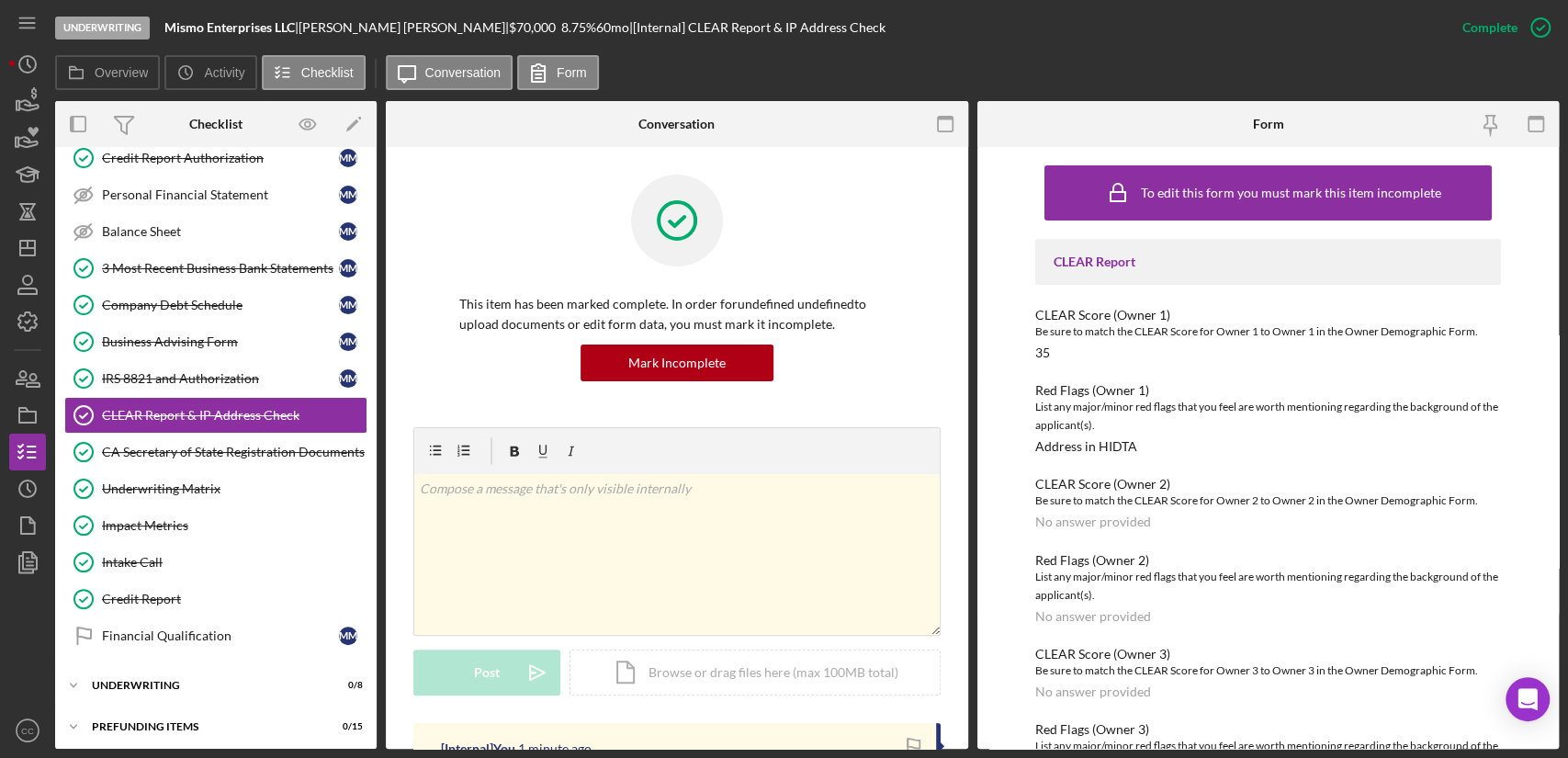
click at [867, 275] on div at bounding box center [676, 234] width 435 height 120
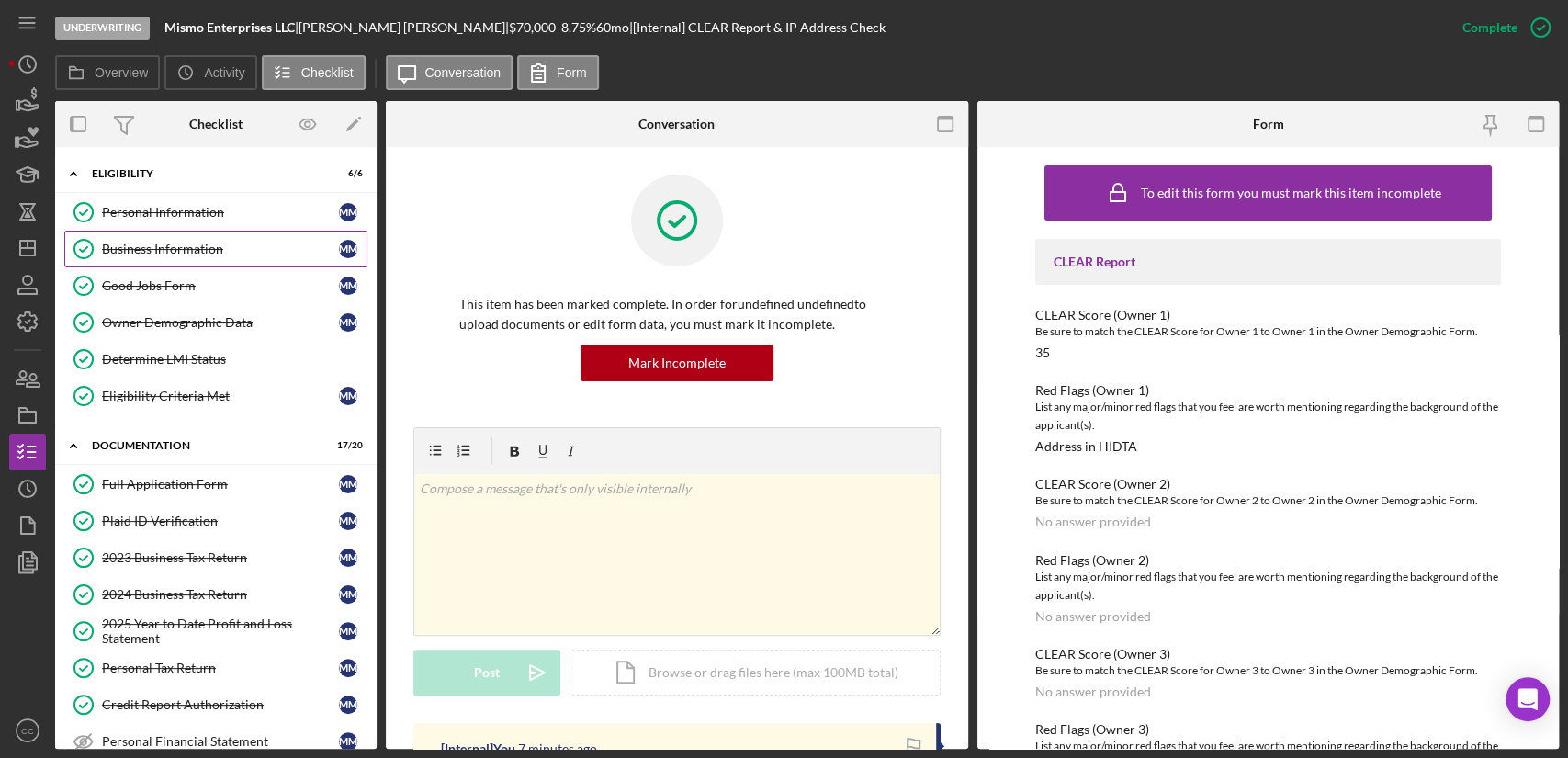
click at [198, 244] on div "Business Information" at bounding box center [220, 249] width 237 height 15
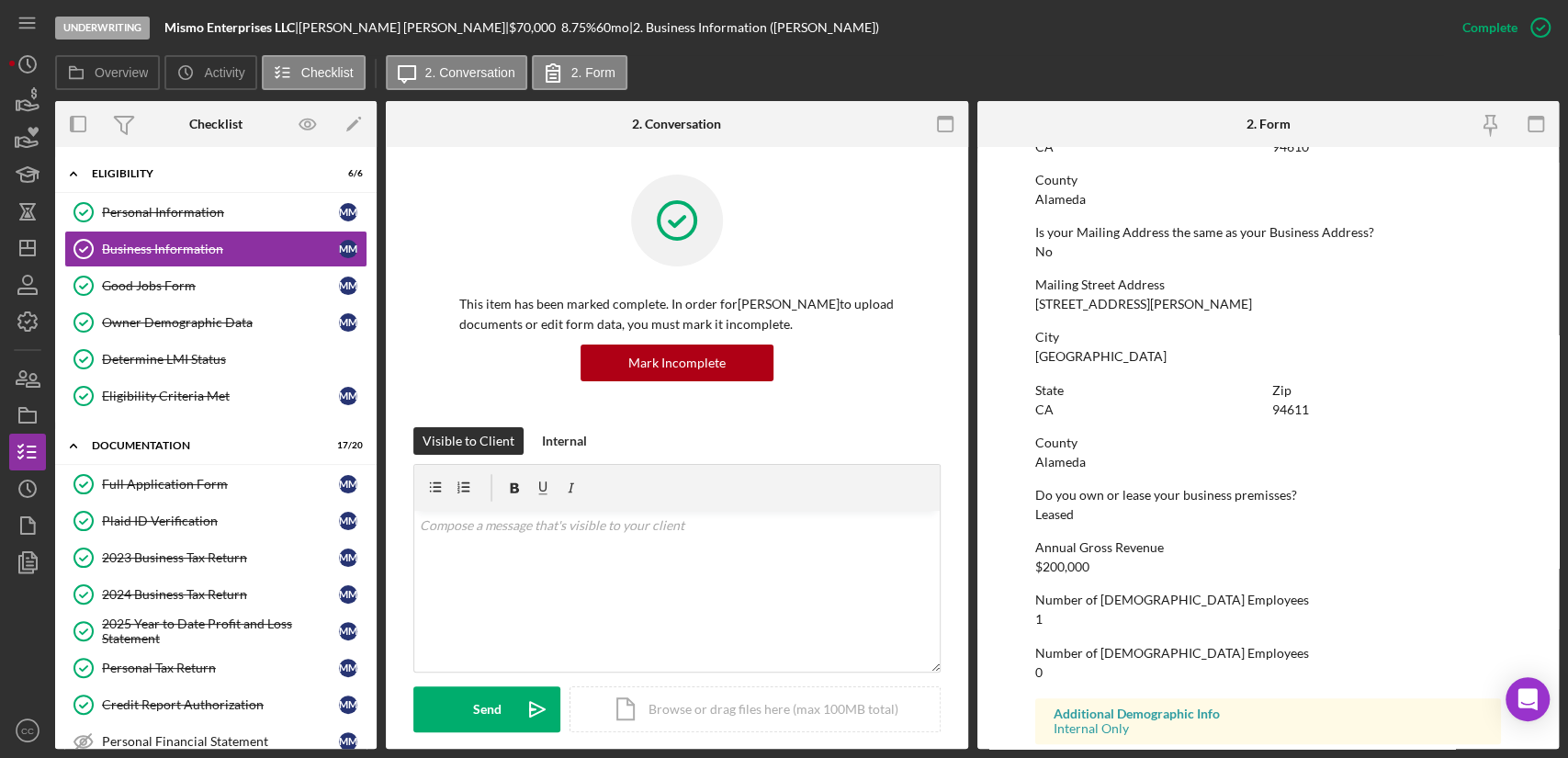
scroll to position [993, 0]
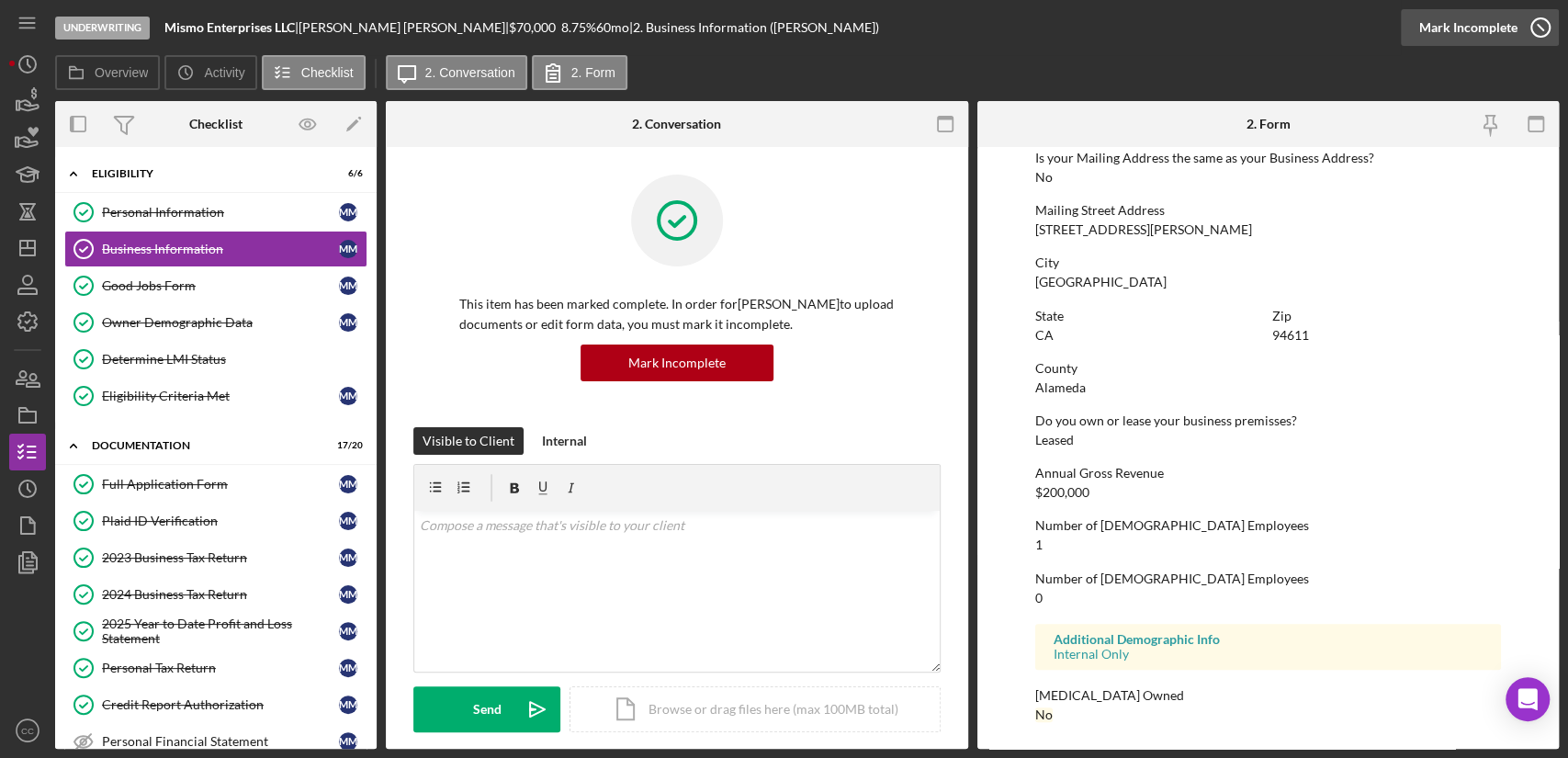
click at [1506, 28] on div "Mark Incomplete" at bounding box center [1467, 27] width 99 height 37
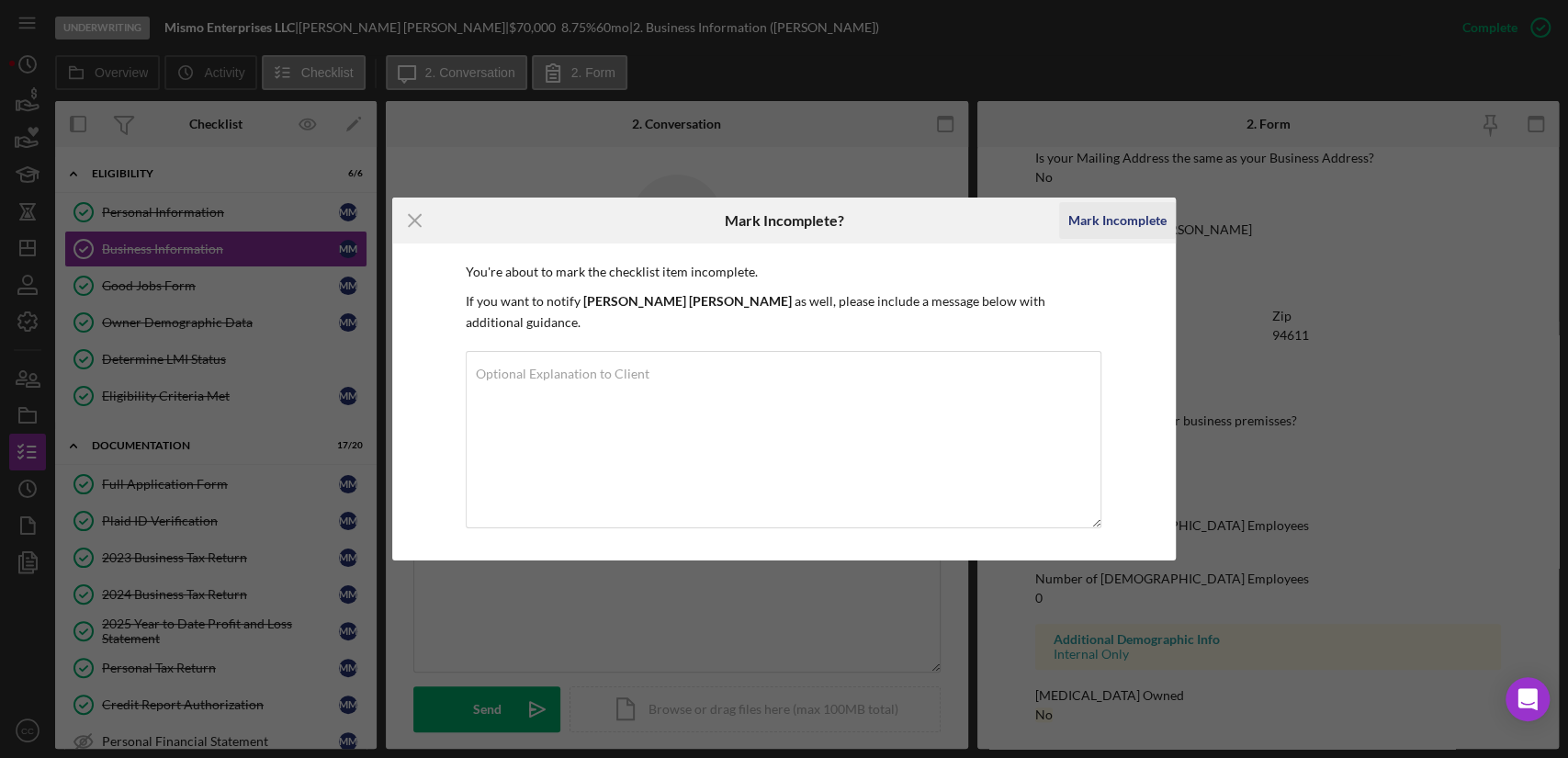
click at [1141, 239] on div "Mark Incomplete" at bounding box center [1117, 220] width 99 height 37
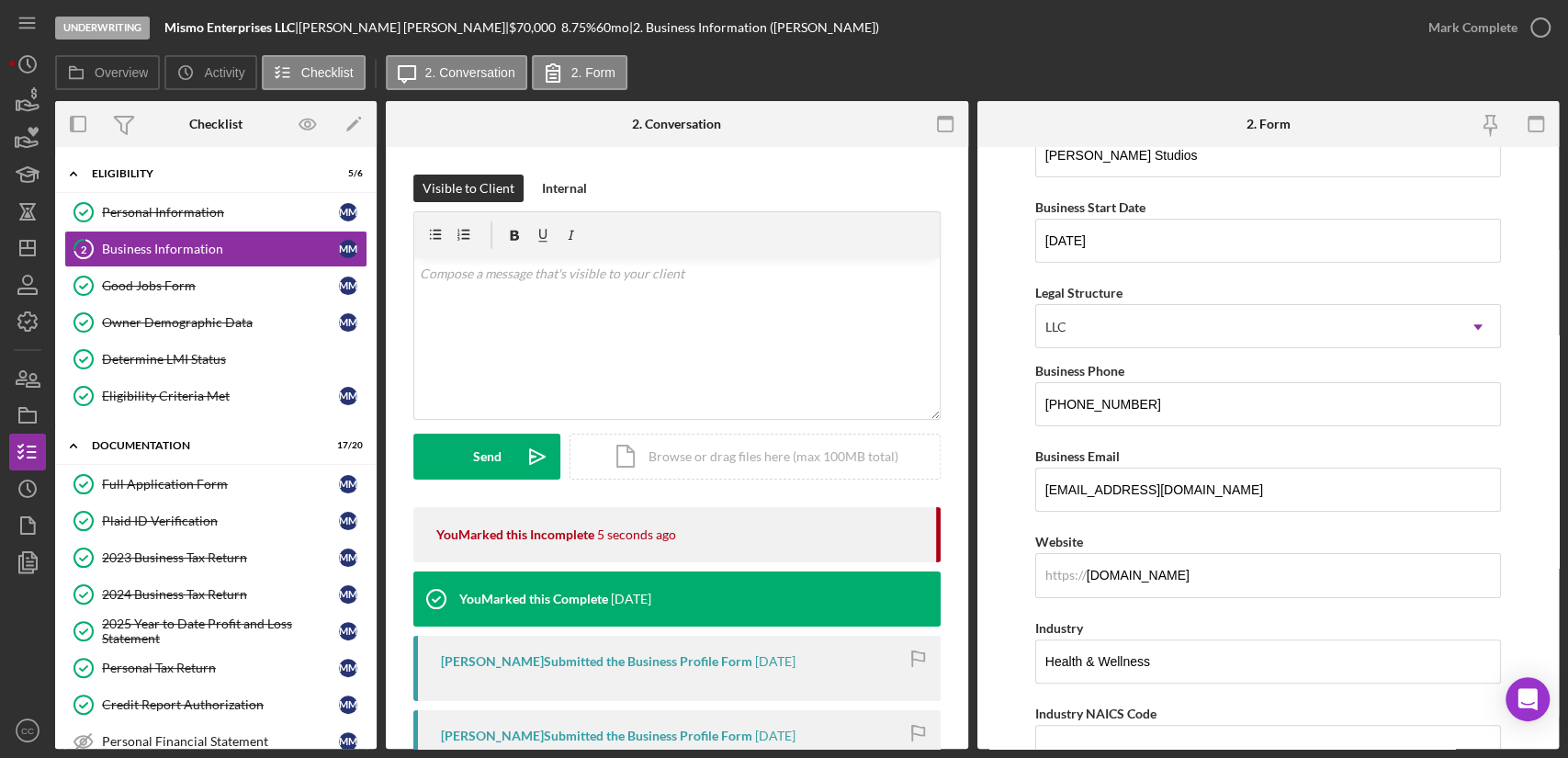
scroll to position [113, 0]
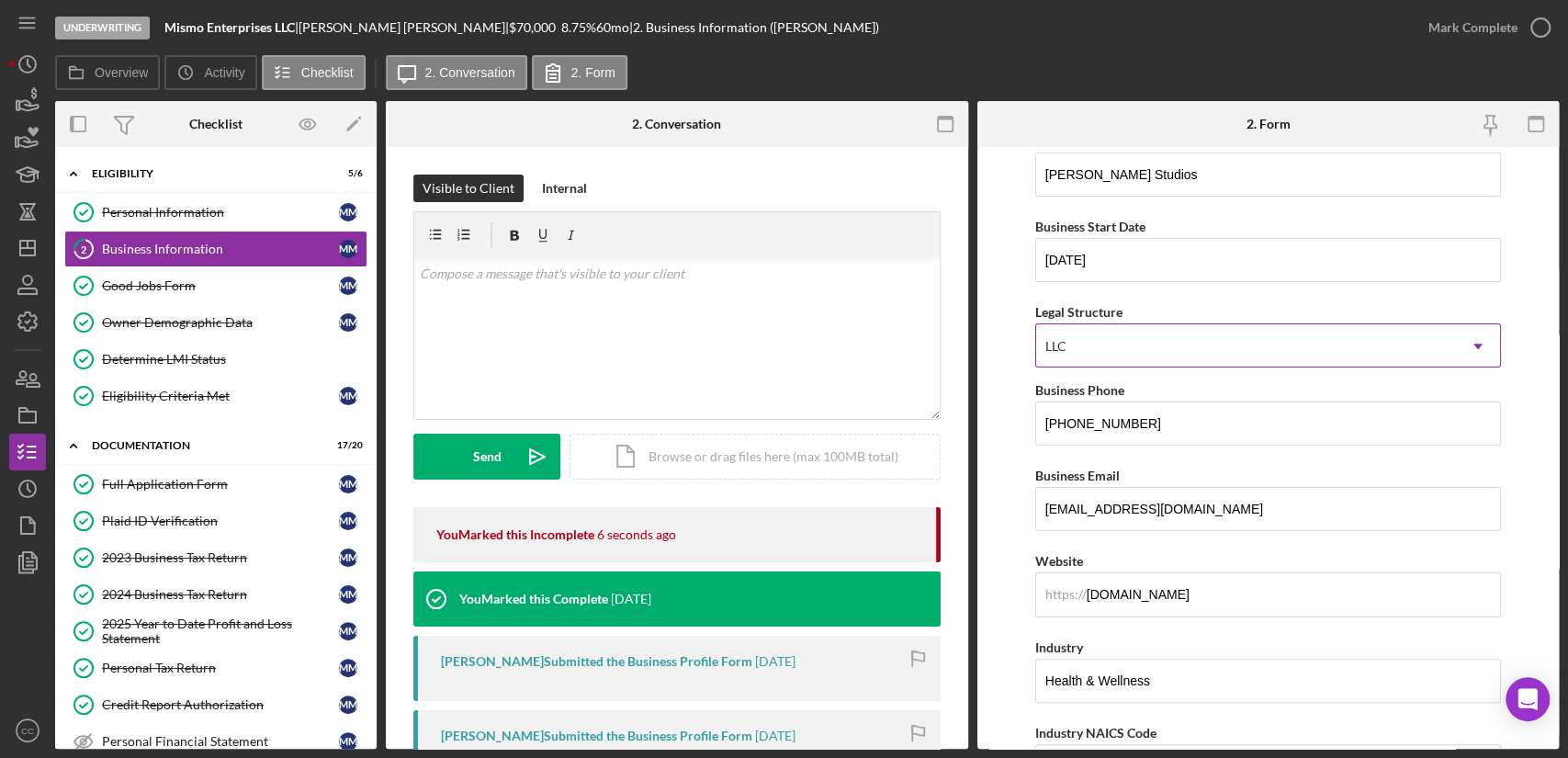
click at [1327, 345] on div "LLC" at bounding box center [1245, 347] width 420 height 42
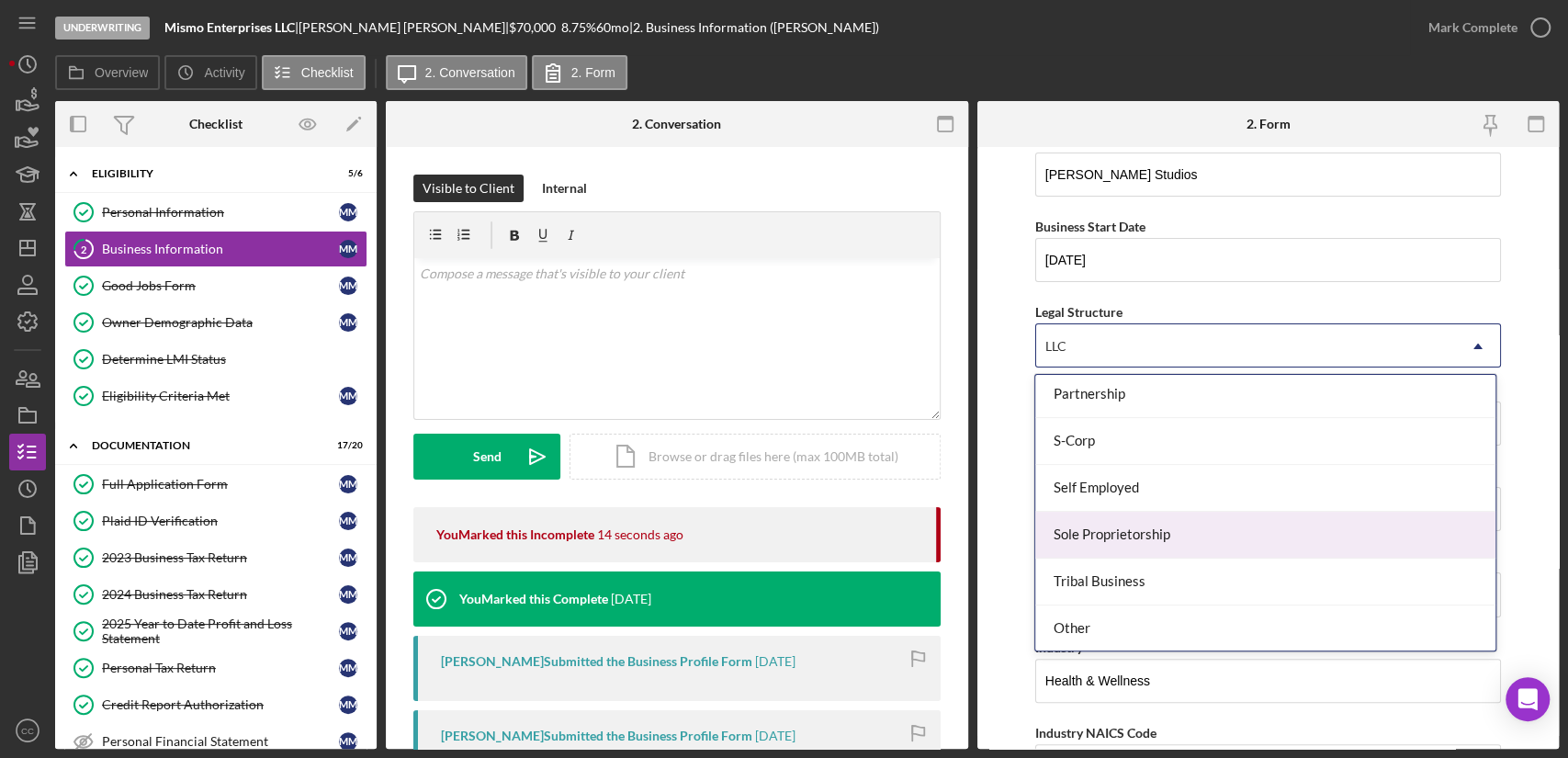
scroll to position [324, 0]
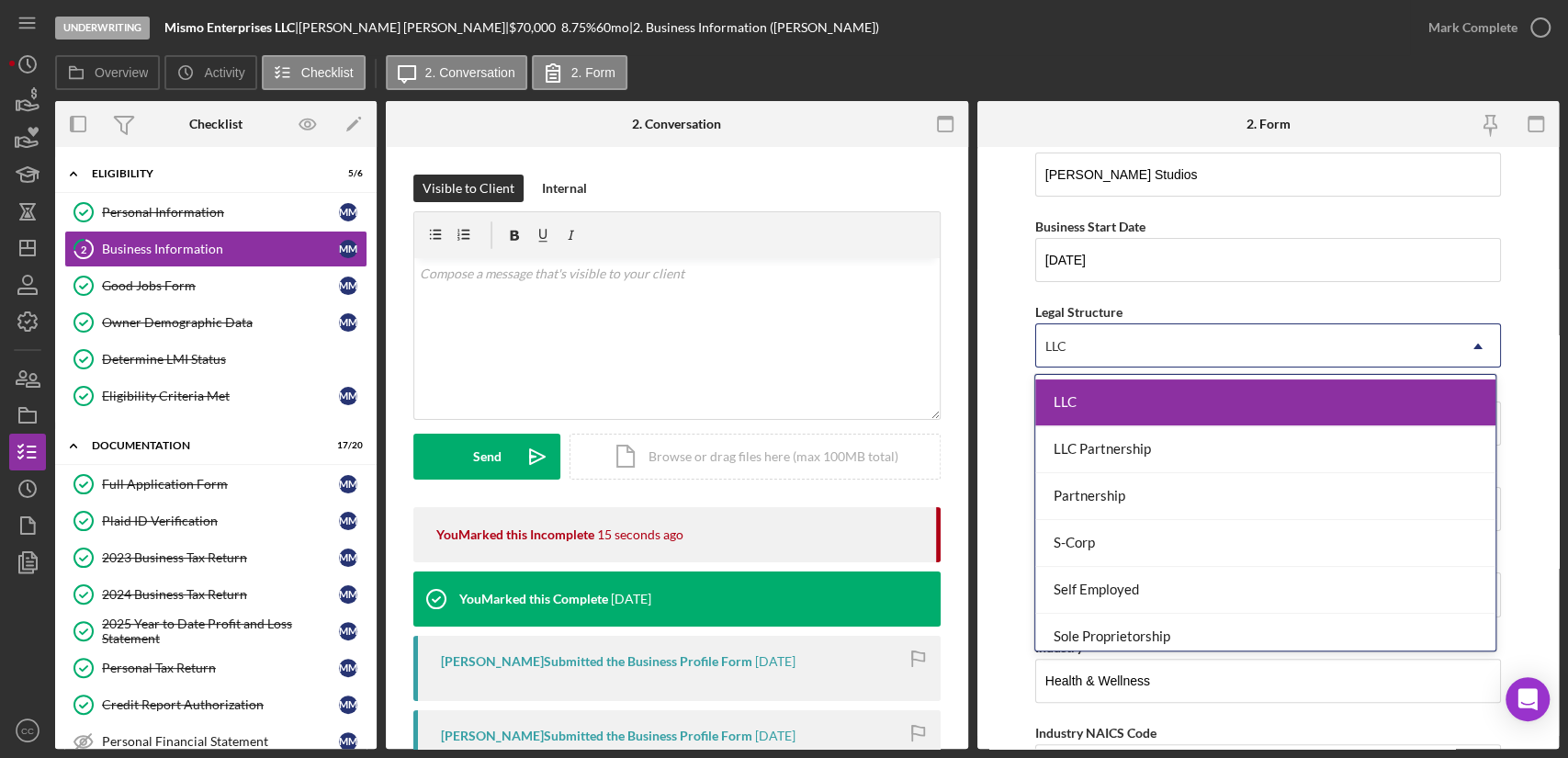
click at [1121, 396] on div "LLC" at bounding box center [1264, 402] width 459 height 47
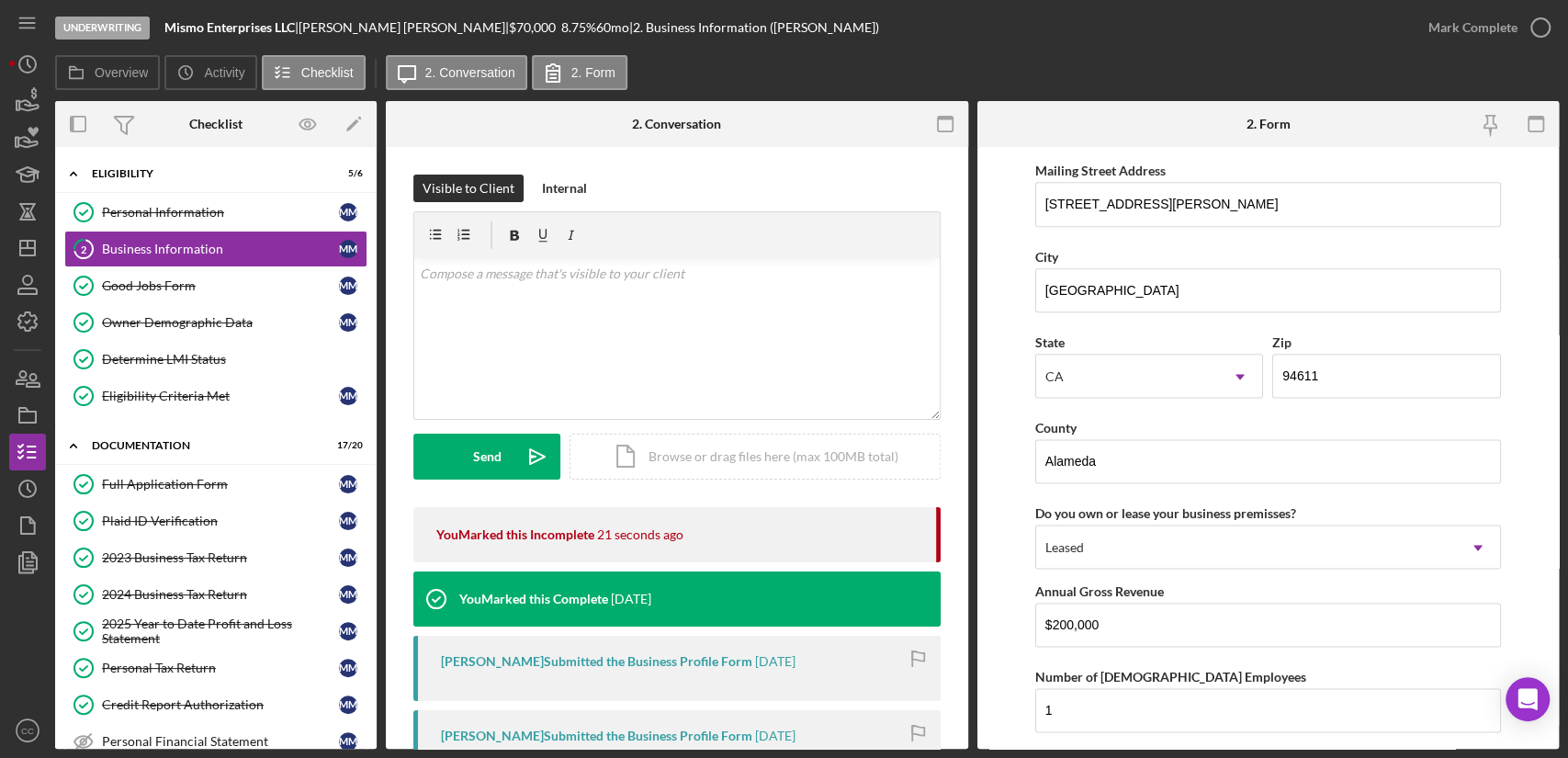
scroll to position [1775, 0]
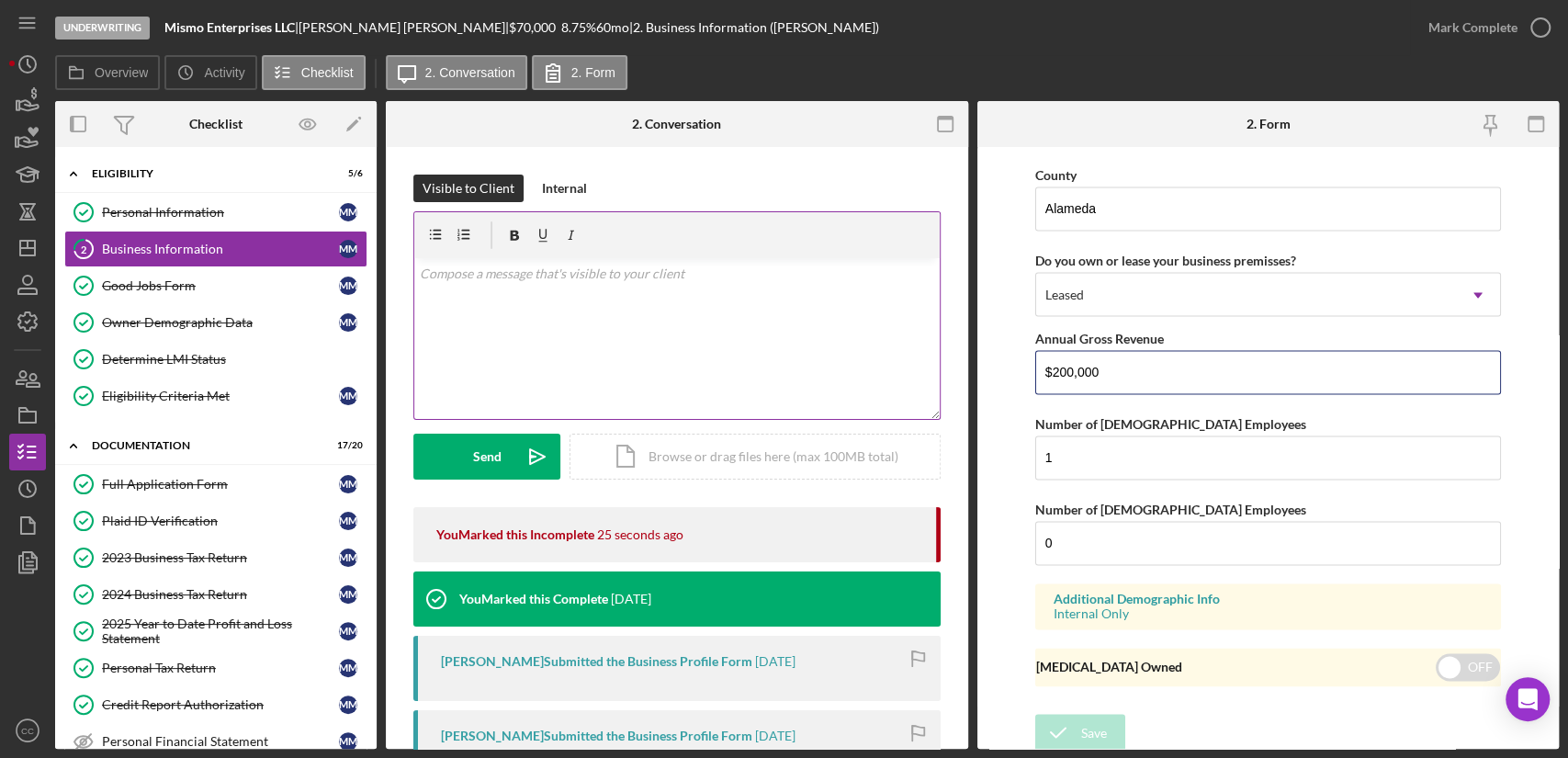
drag, startPoint x: 1143, startPoint y: 367, endPoint x: 928, endPoint y: 373, distance: 215.1
click at [928, 373] on div "Overview Internal Workflow Stage Underwriting Icon/Dropdown Arrow Archive (can …" at bounding box center [806, 424] width 1503 height 647
click at [1072, 362] on input "$200,000" at bounding box center [1268, 372] width 466 height 44
type input "$164,318"
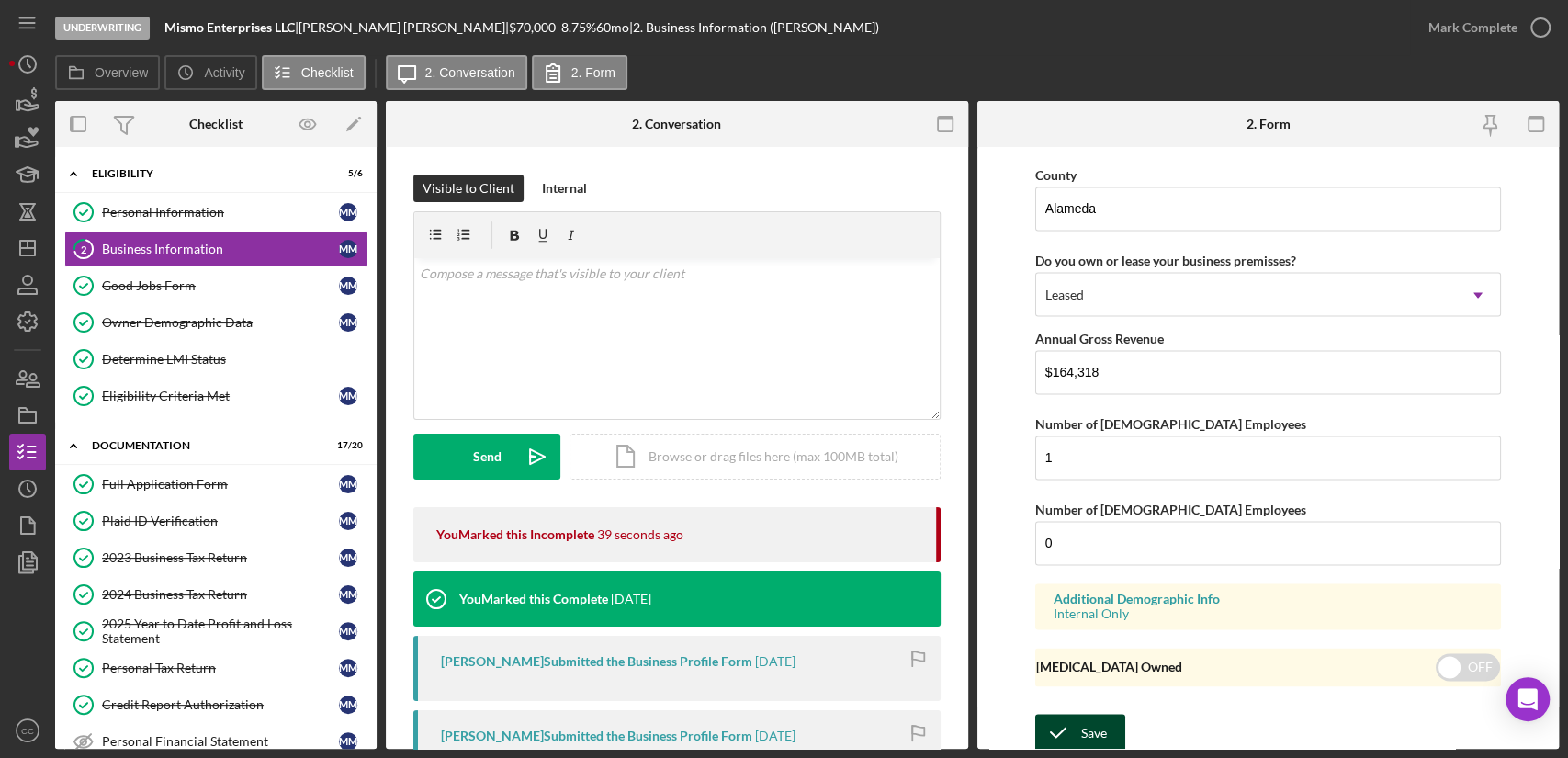
click at [1102, 722] on div "Save" at bounding box center [1094, 732] width 26 height 37
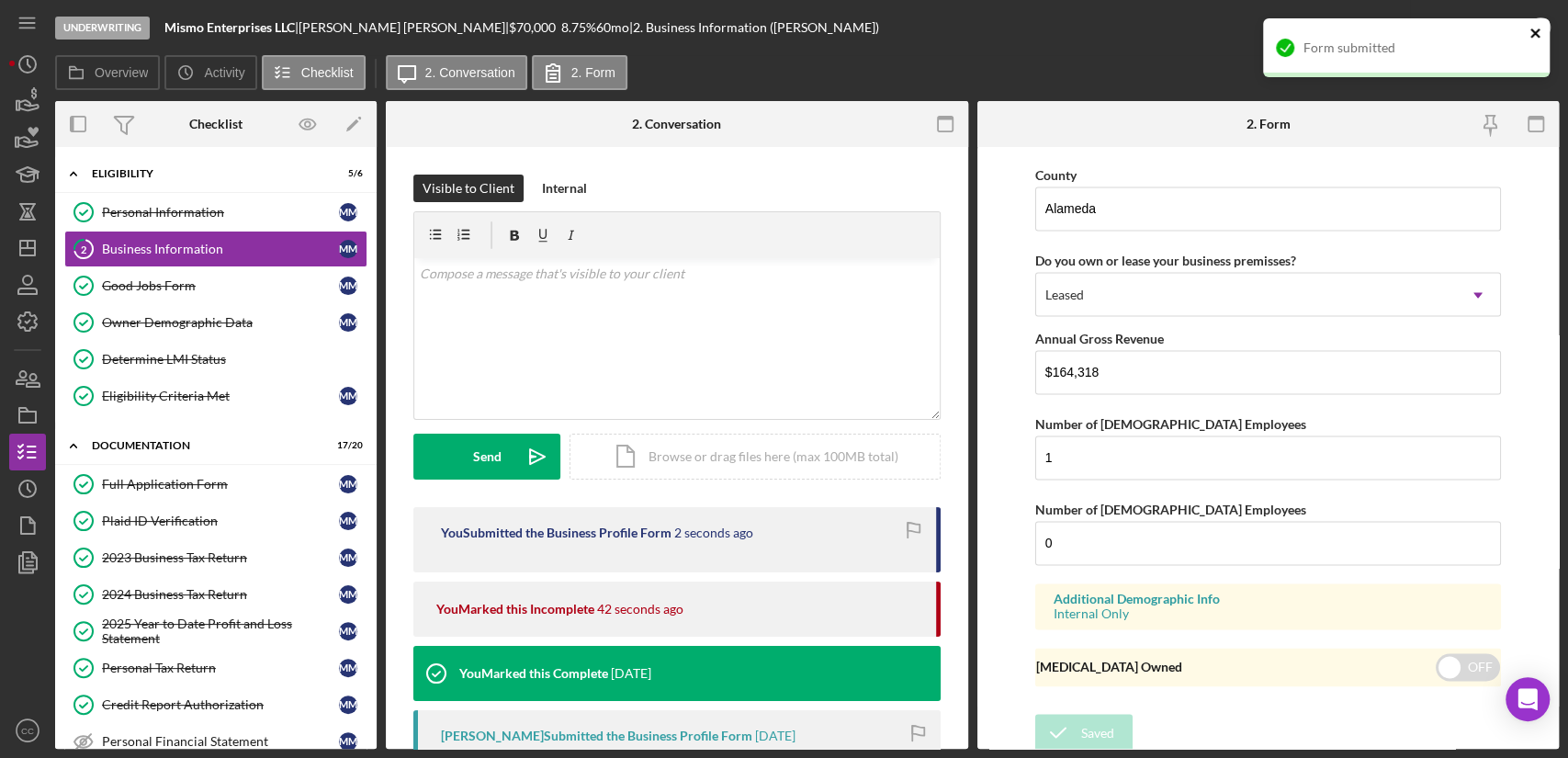
click at [1537, 31] on icon "close" at bounding box center [1535, 33] width 13 height 15
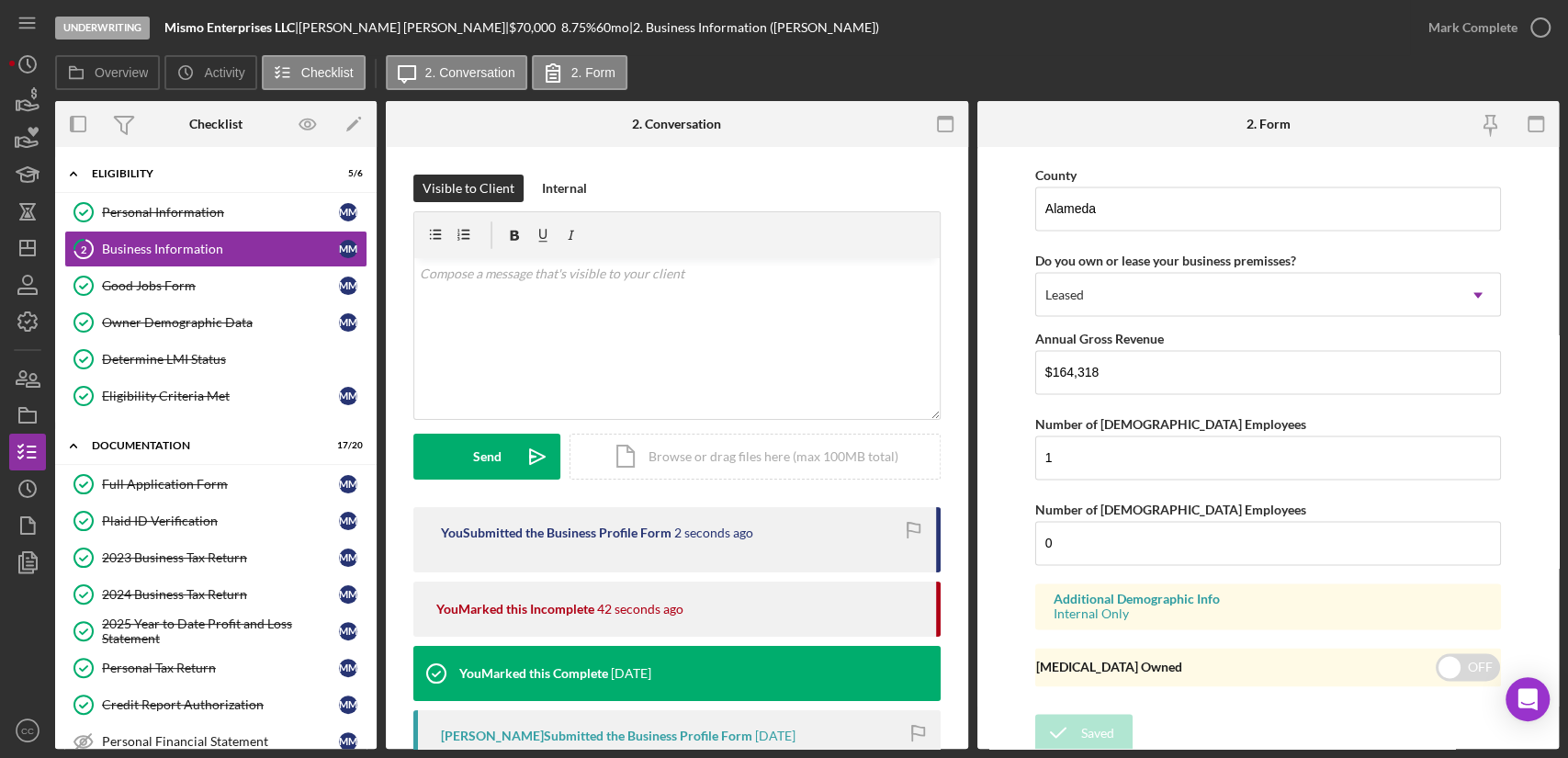
click at [1523, 37] on div "Form submitted" at bounding box center [1406, 55] width 294 height 81
click at [1527, 28] on icon "button" at bounding box center [1540, 28] width 46 height 46
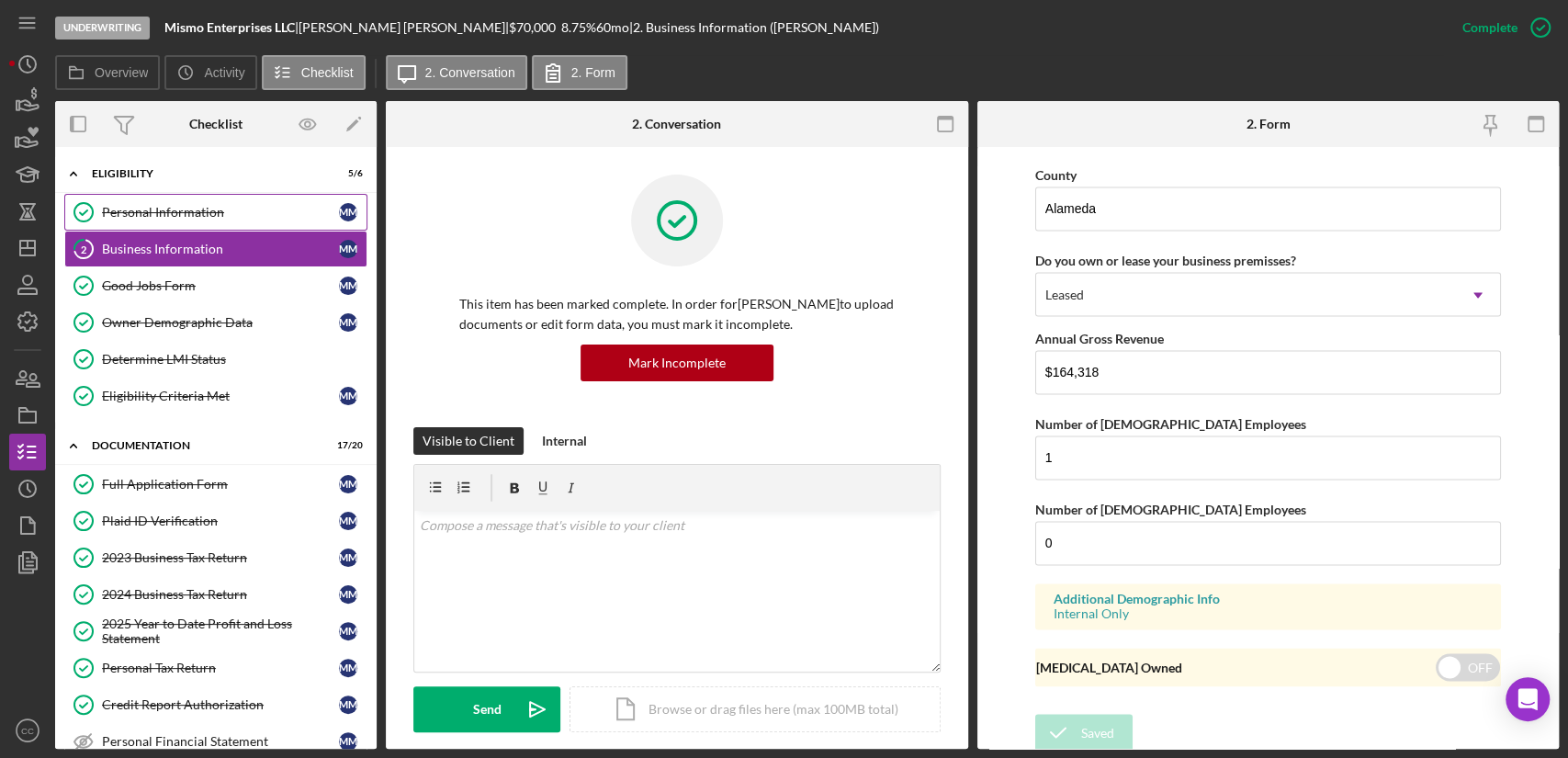
scroll to position [993, 0]
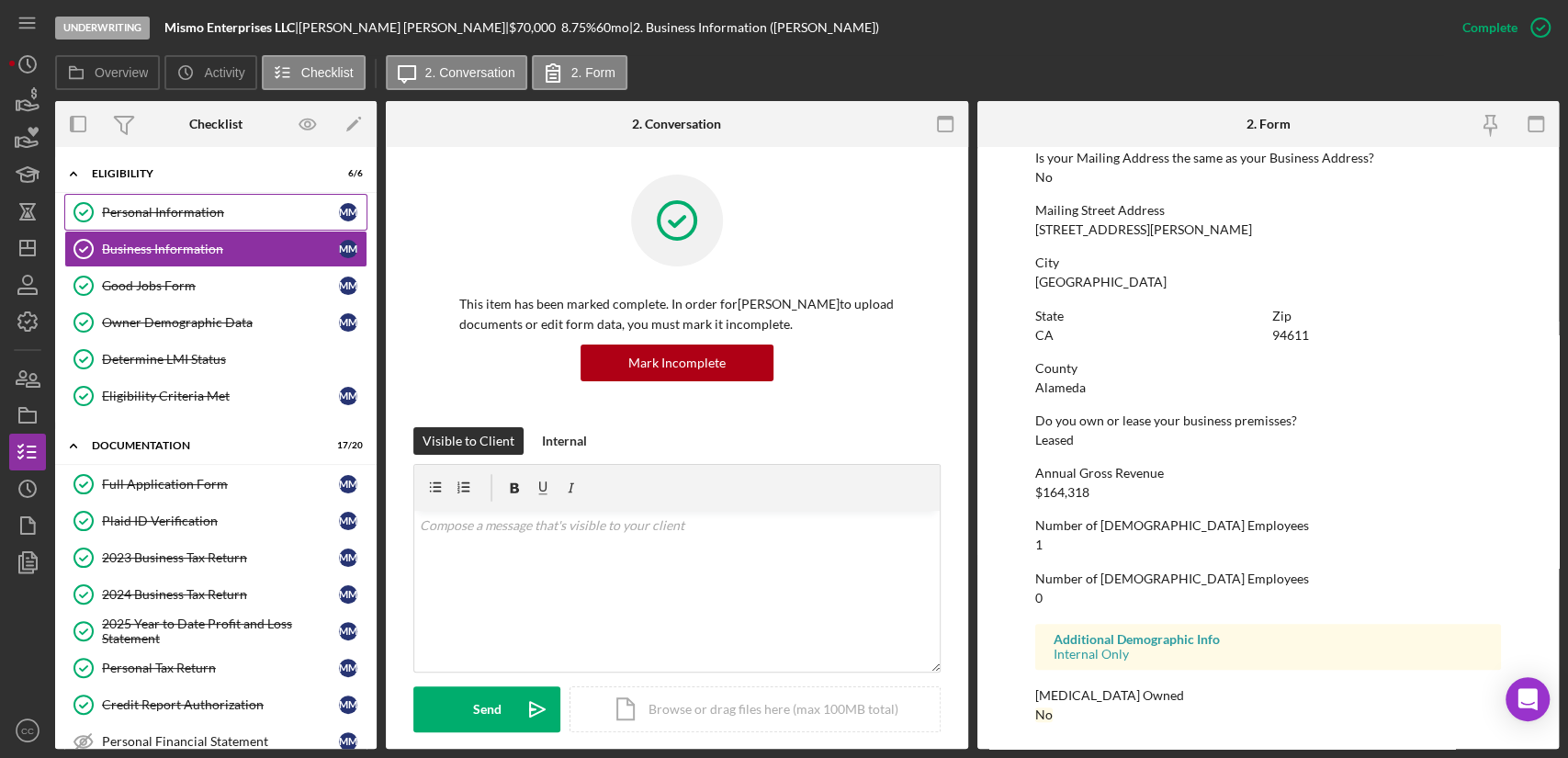
click at [224, 217] on div "Personal Information" at bounding box center [220, 212] width 237 height 15
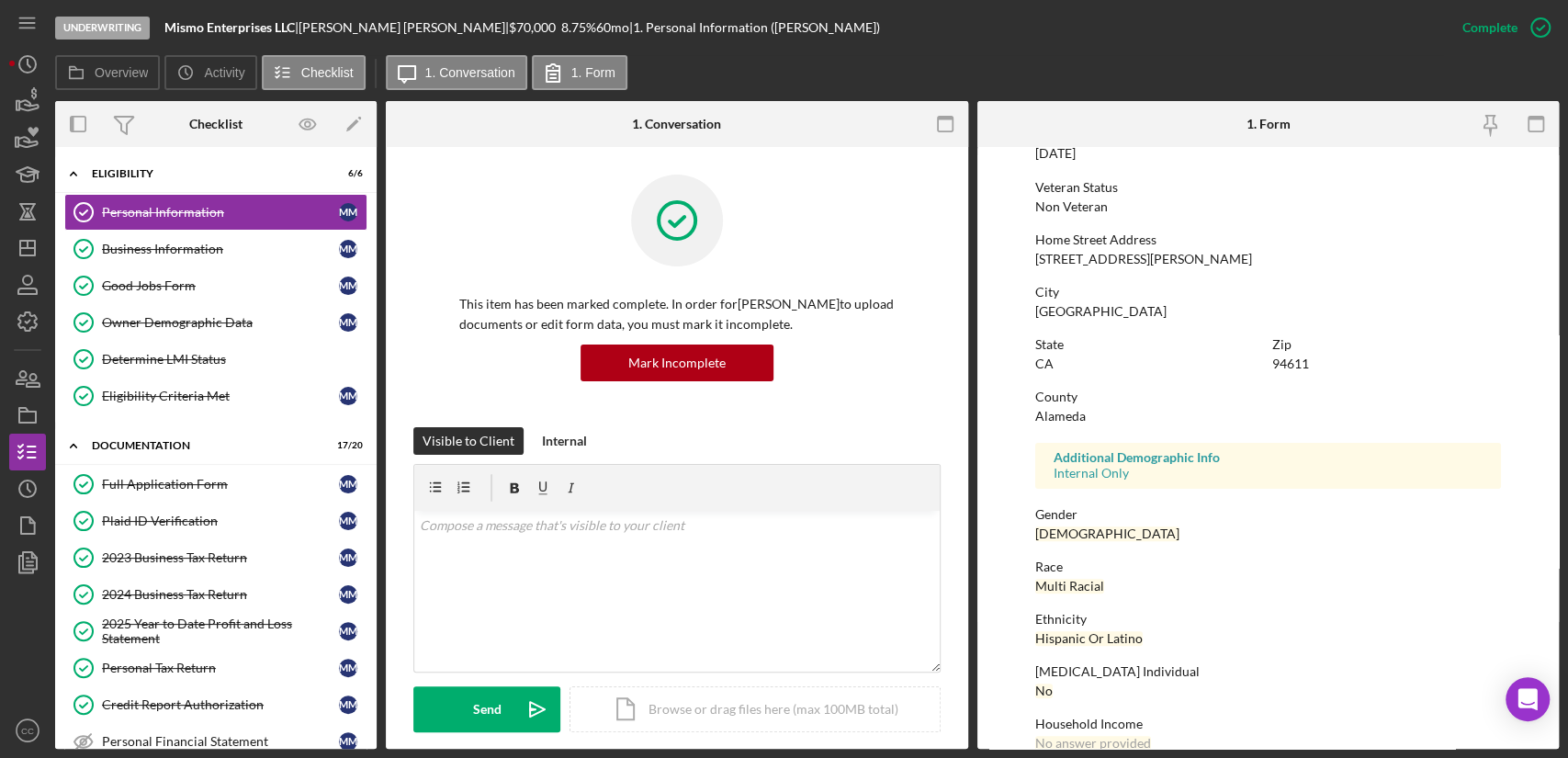
scroll to position [255, 0]
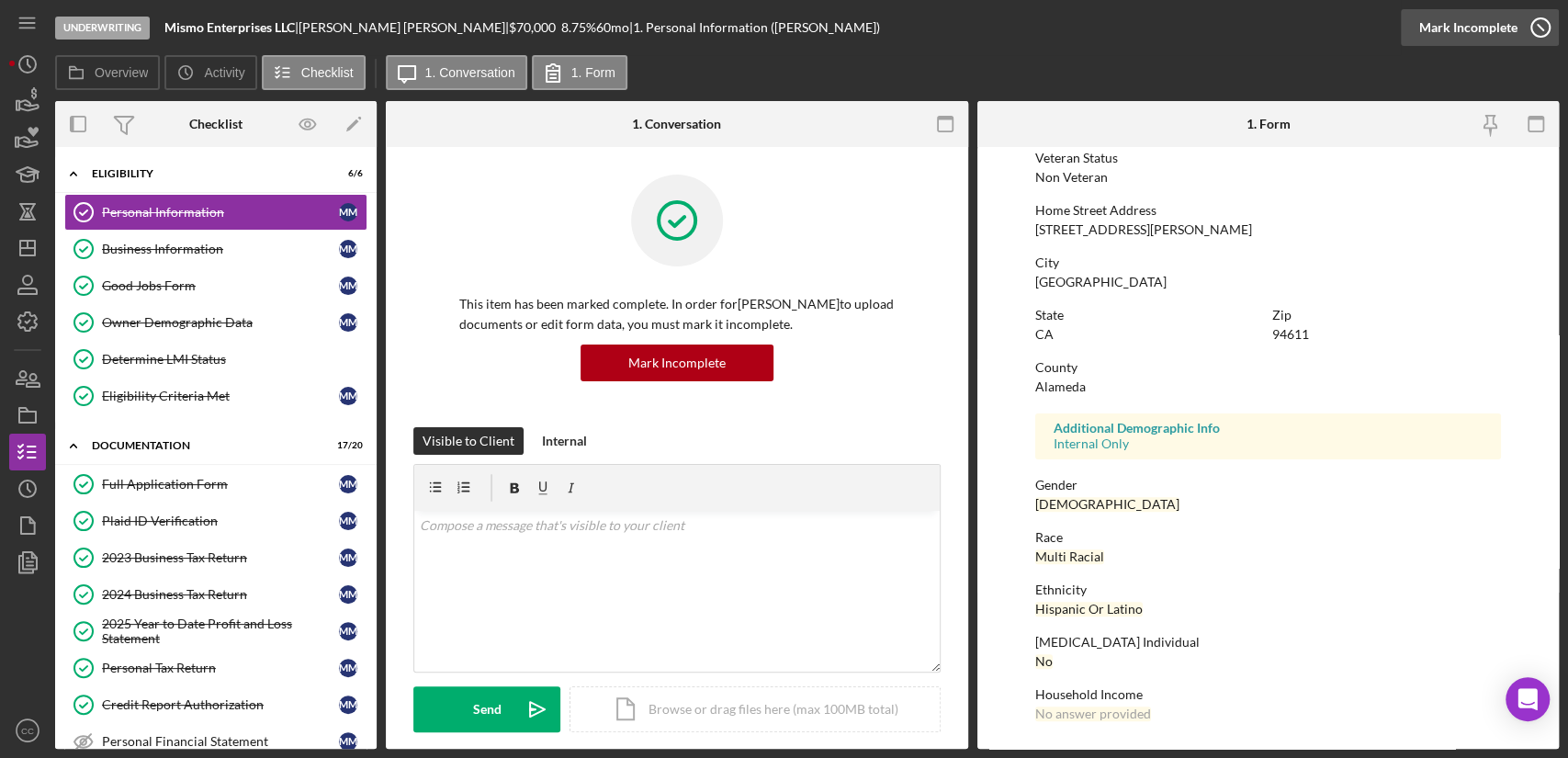
click at [1528, 30] on icon "button" at bounding box center [1540, 28] width 46 height 46
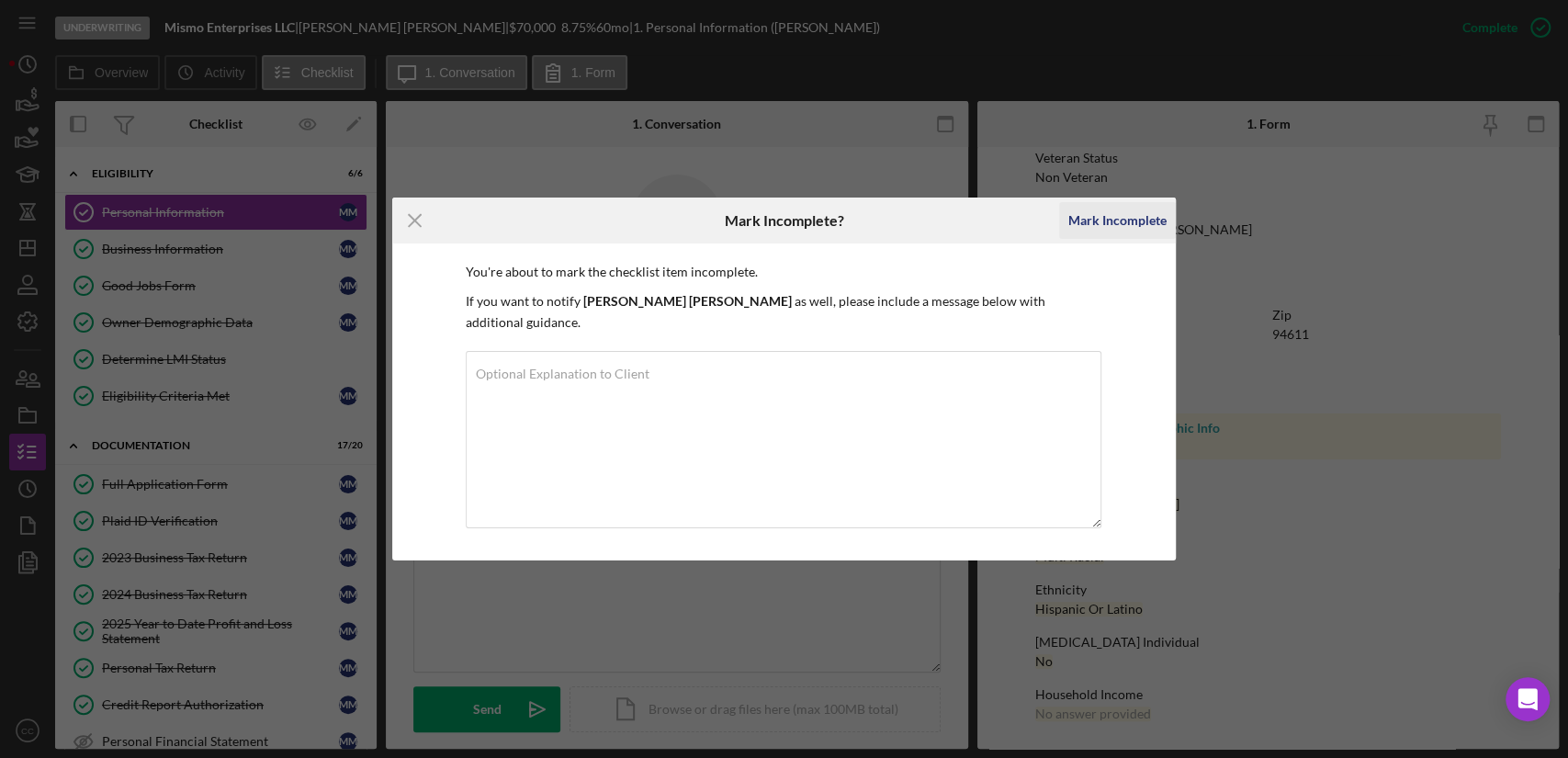
click at [1127, 234] on div "Mark Incomplete" at bounding box center [1117, 220] width 99 height 37
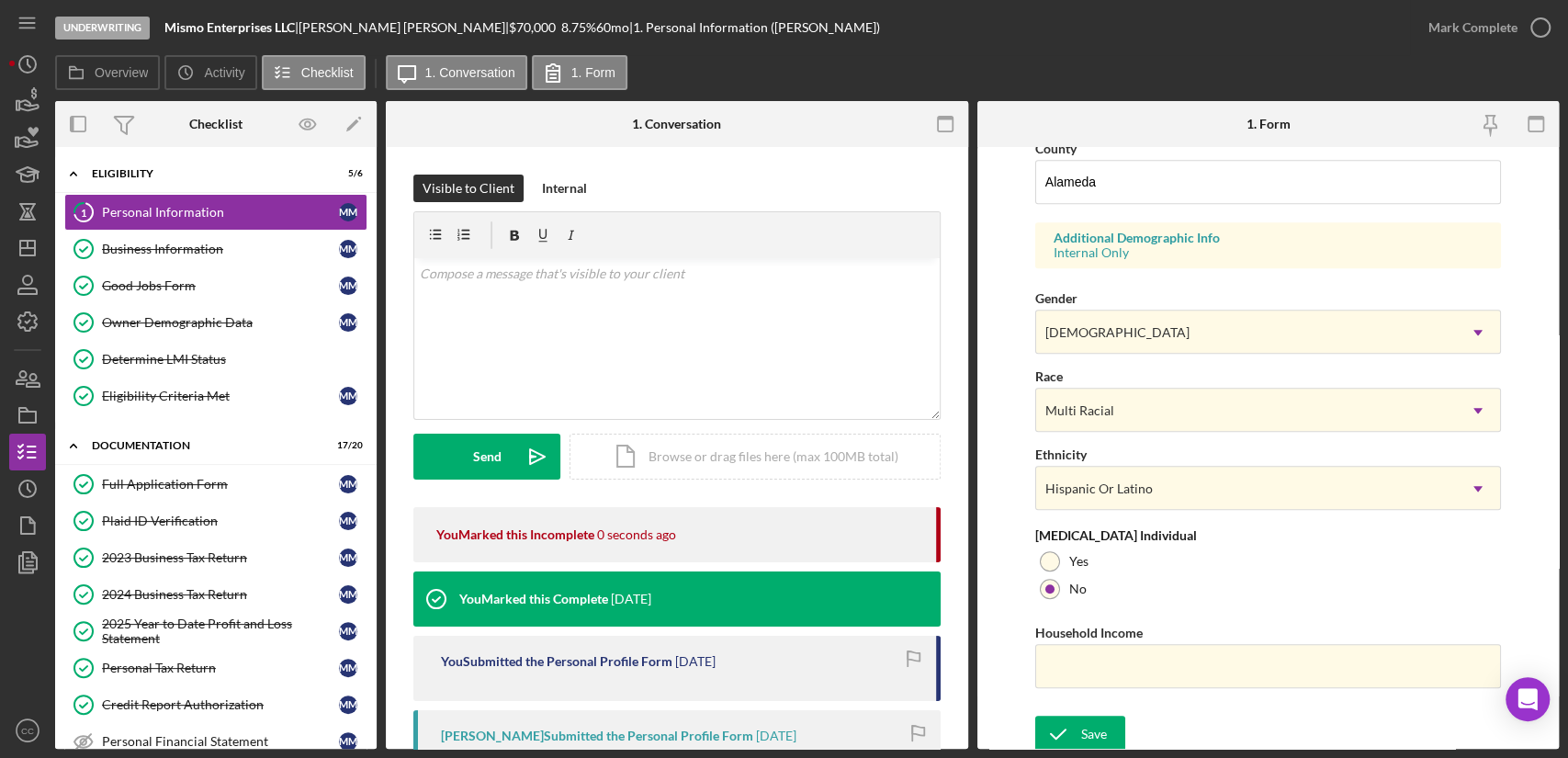
scroll to position [622, 0]
click at [1135, 658] on input "Household Income" at bounding box center [1268, 662] width 466 height 44
paste input "$94,532"
type input "$94,532"
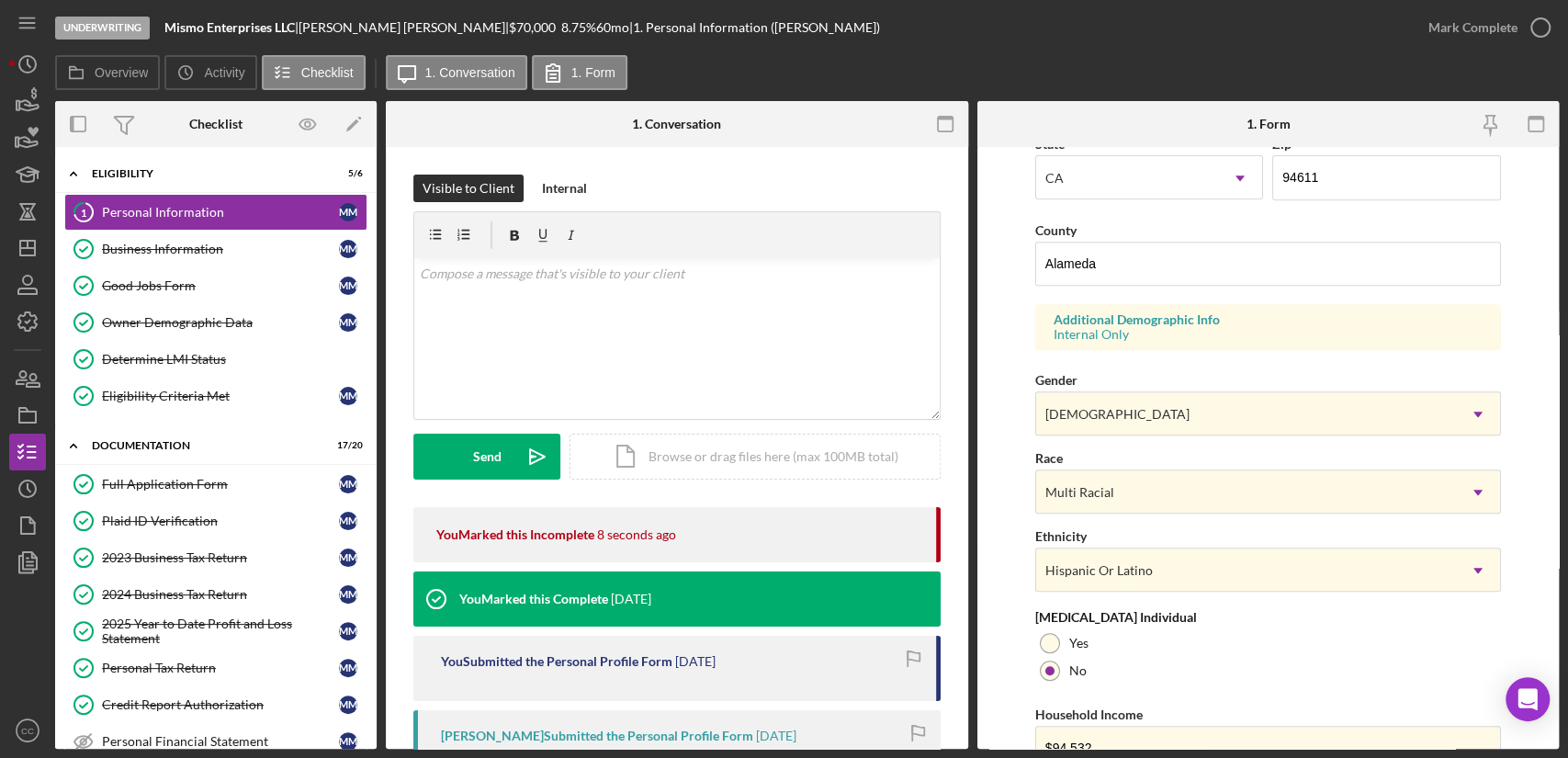
click at [1106, 726] on form "First Name Michelle Middle Name Last Name Moran Job Title Owner & Operator Date…" at bounding box center [1267, 448] width 582 height 602
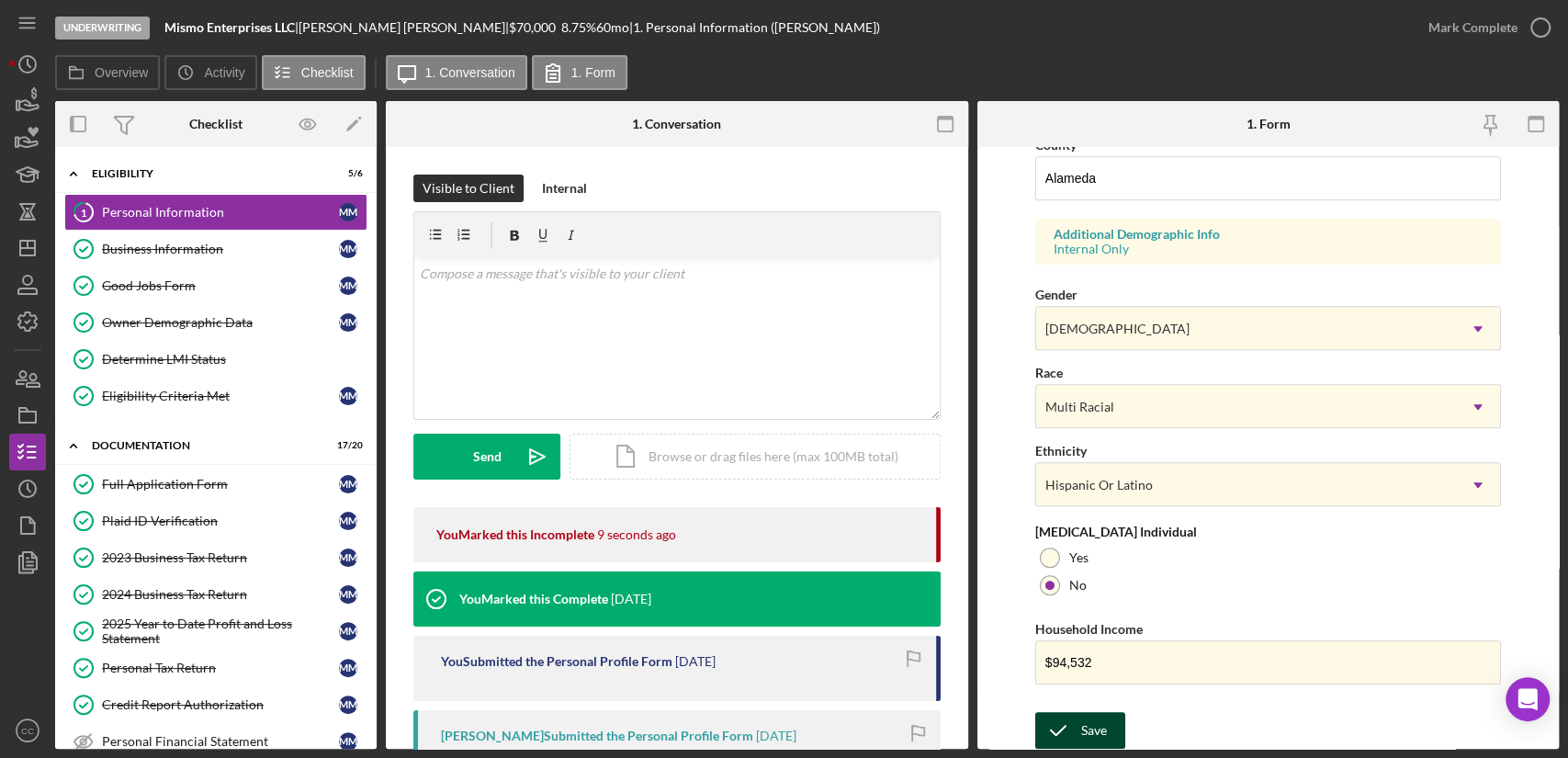
click at [1074, 725] on icon "submit" at bounding box center [1058, 730] width 46 height 46
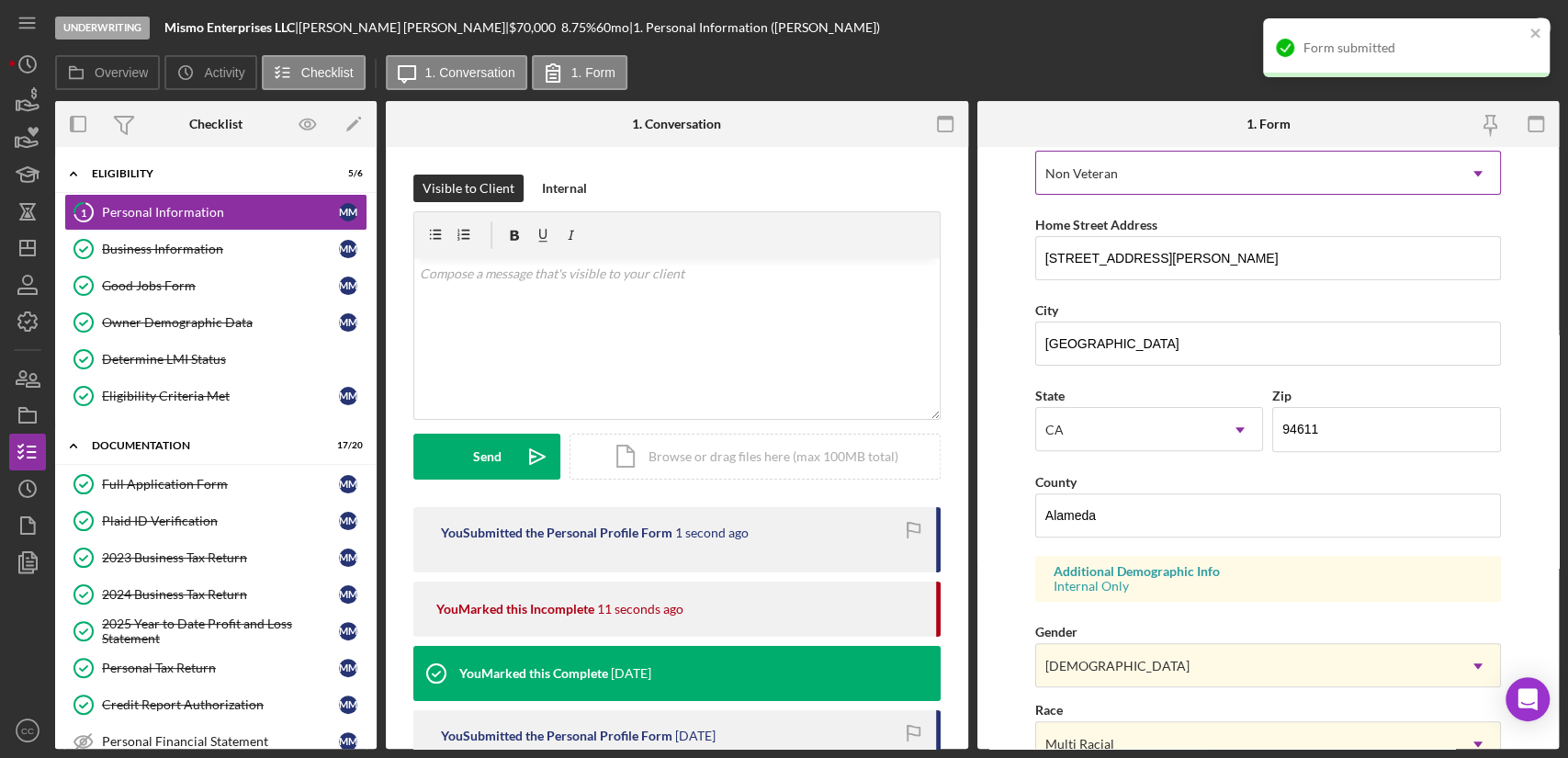
scroll to position [0, 0]
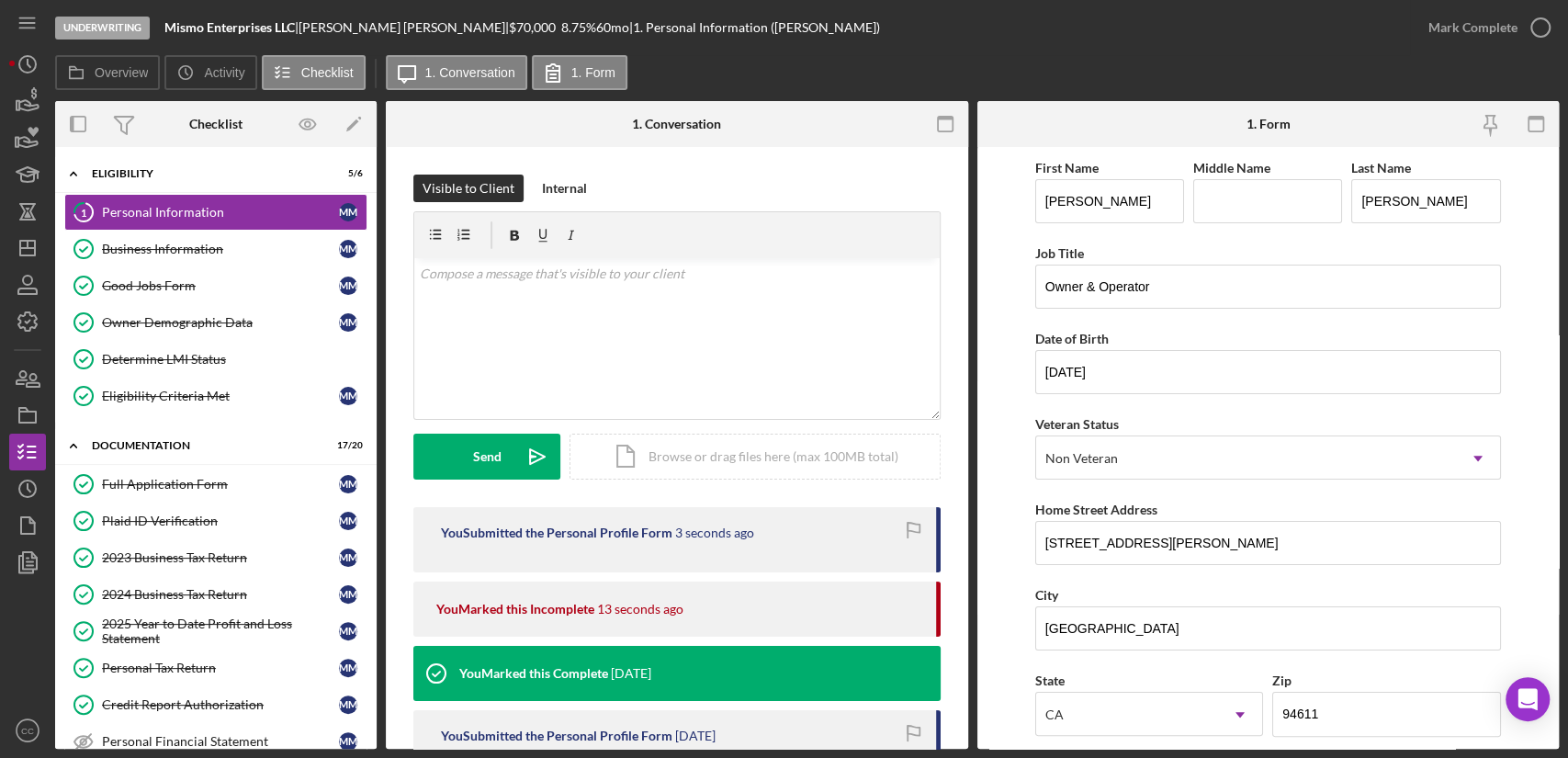
click at [1529, 22] on div "Form submitted" at bounding box center [1406, 18] width 294 height 7
click at [1533, 28] on icon "button" at bounding box center [1540, 28] width 46 height 46
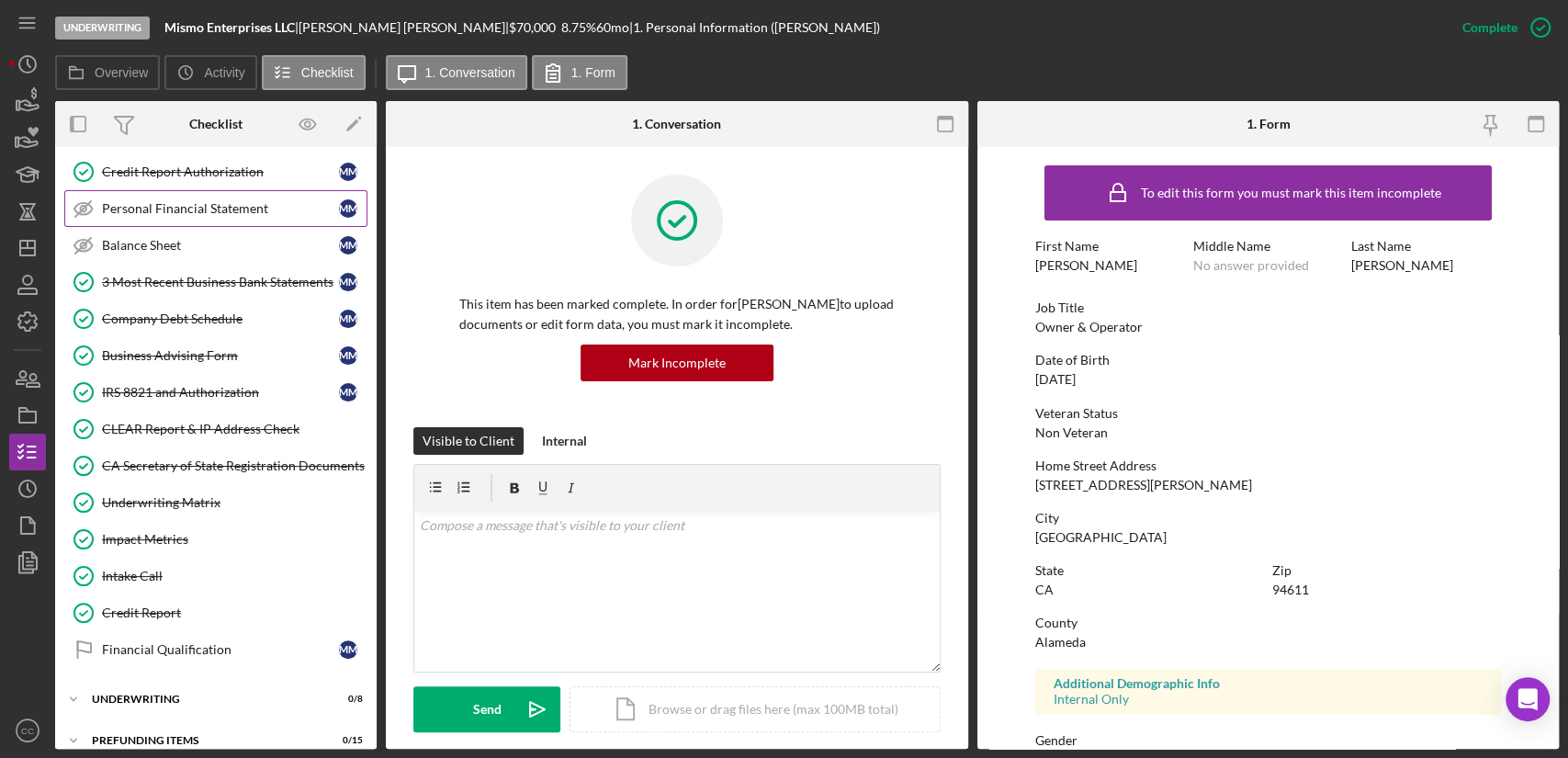
scroll to position [547, 0]
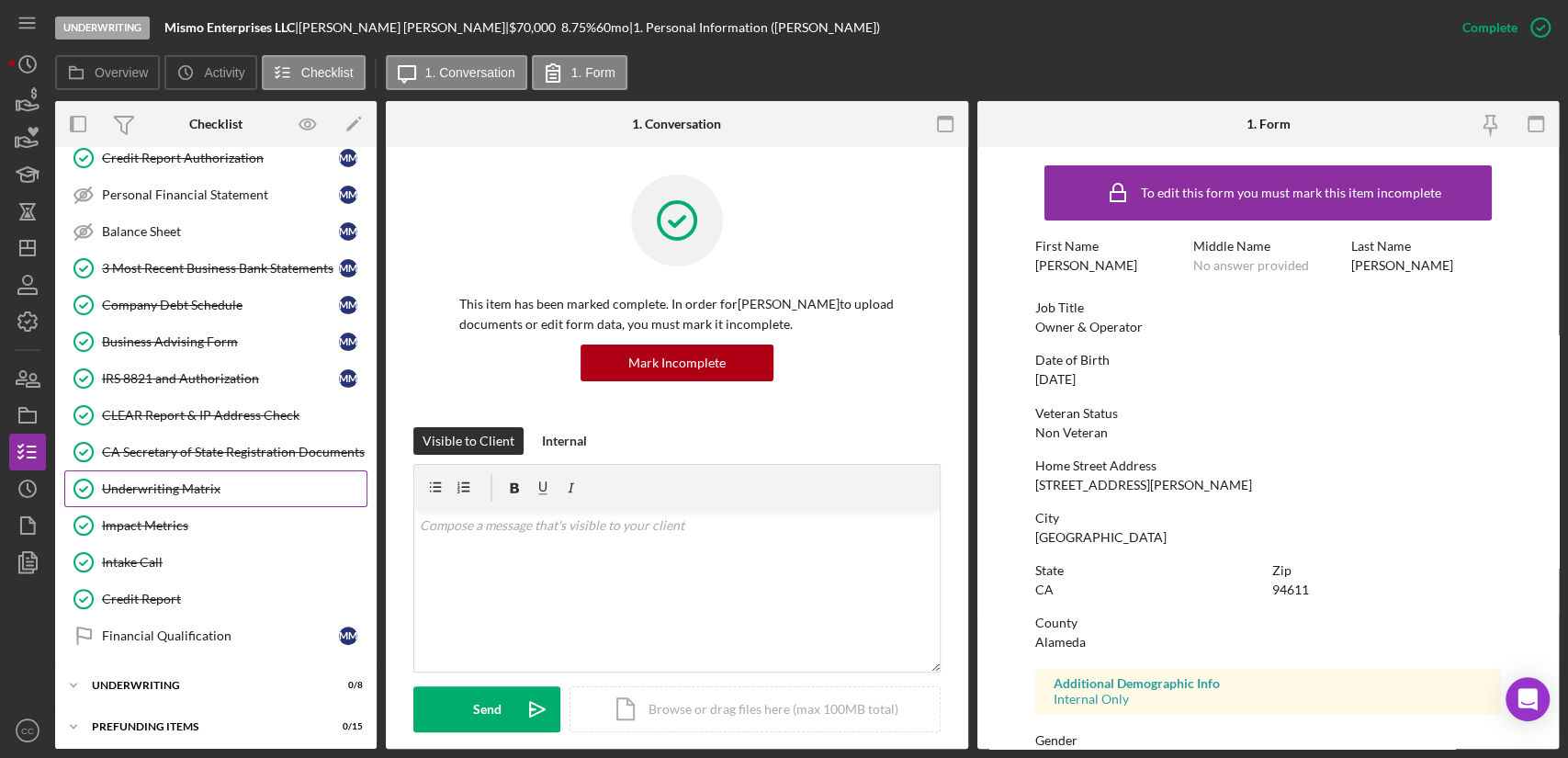
click at [183, 485] on div "Underwriting Matrix" at bounding box center [234, 488] width 265 height 15
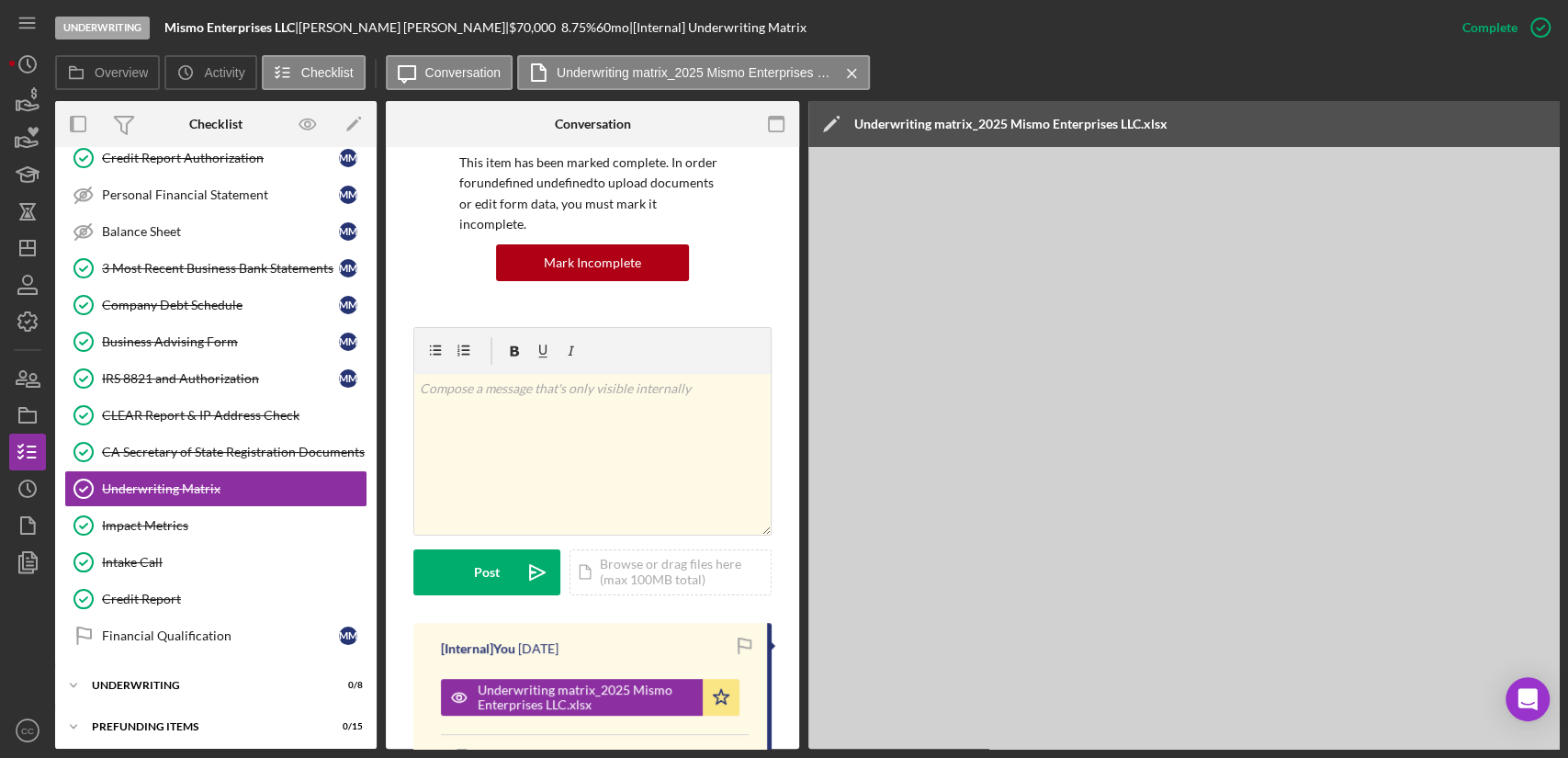
scroll to position [408, 0]
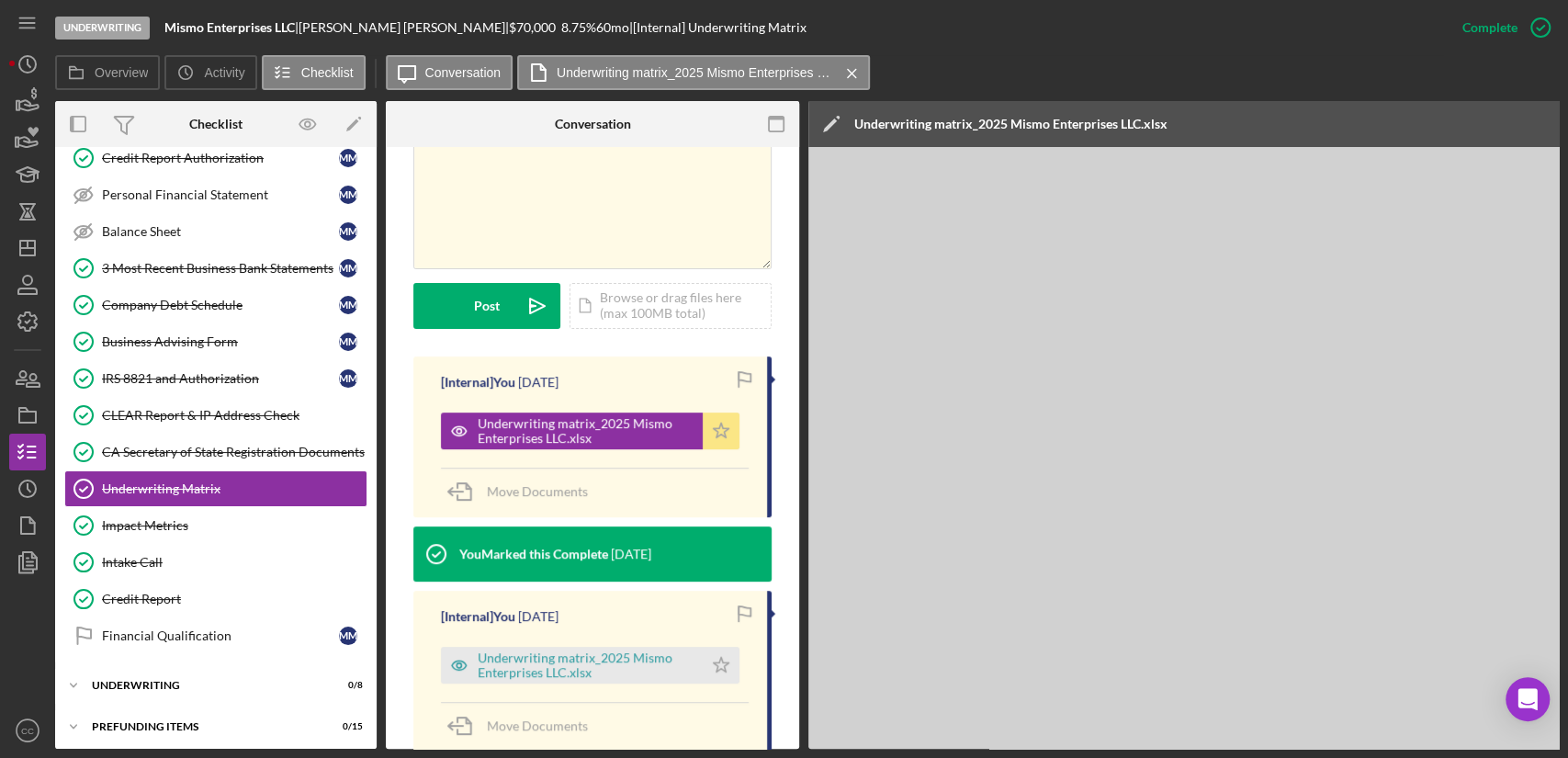
click at [726, 412] on icon "Icon/Star" at bounding box center [721, 430] width 37 height 37
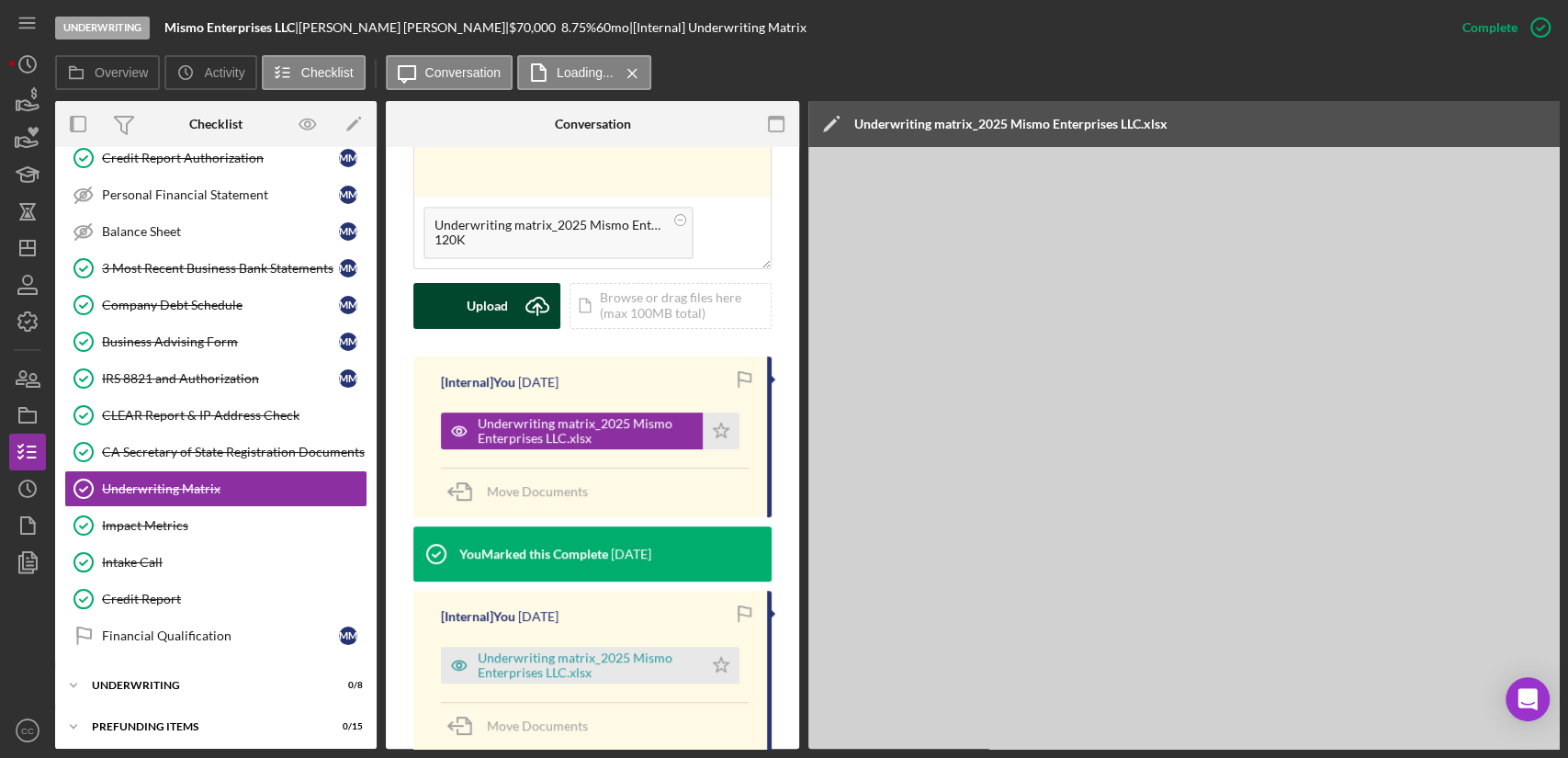
click at [496, 284] on div "Upload" at bounding box center [488, 306] width 42 height 46
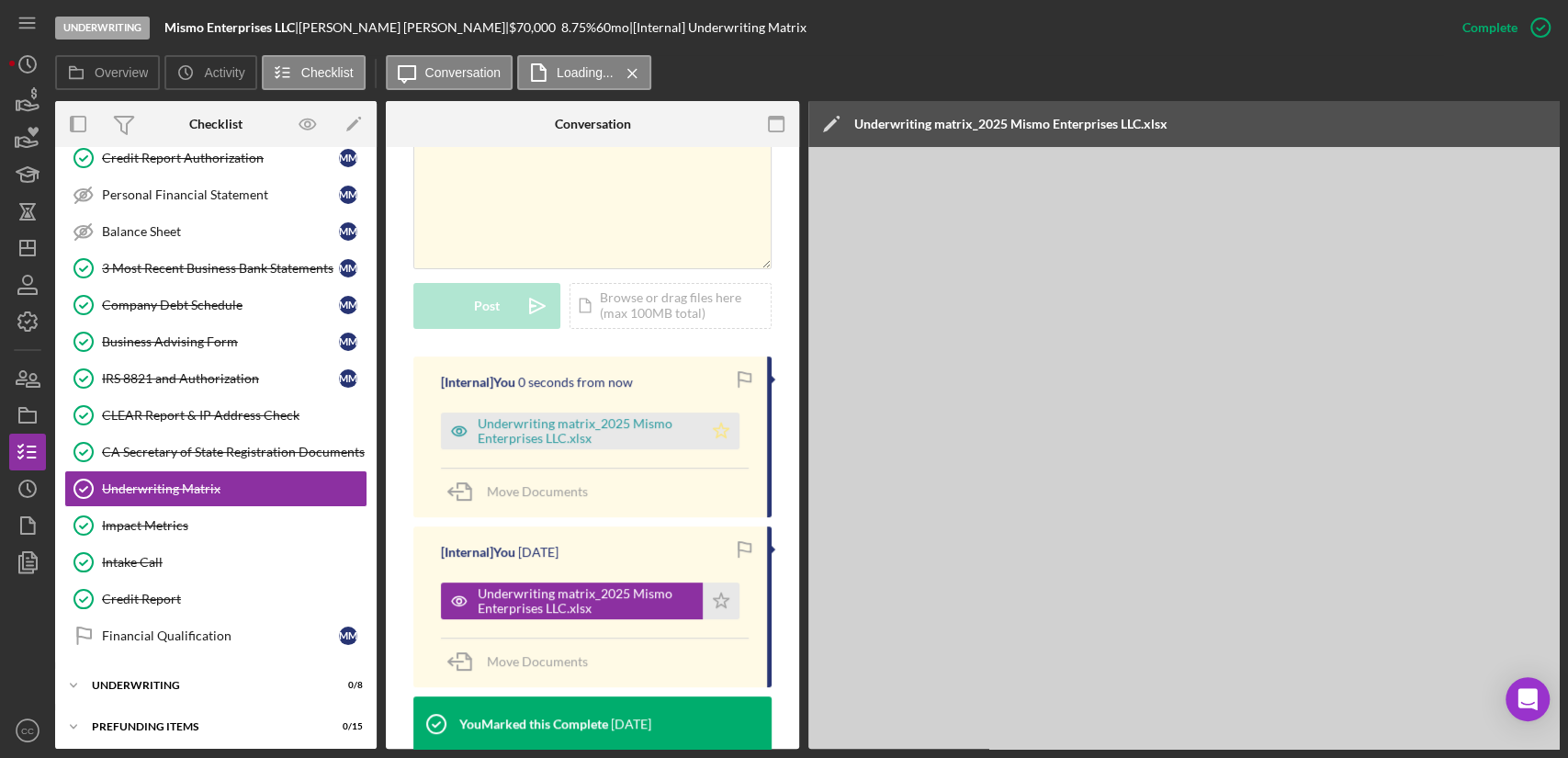
click at [720, 417] on icon "Icon/Star" at bounding box center [721, 430] width 37 height 37
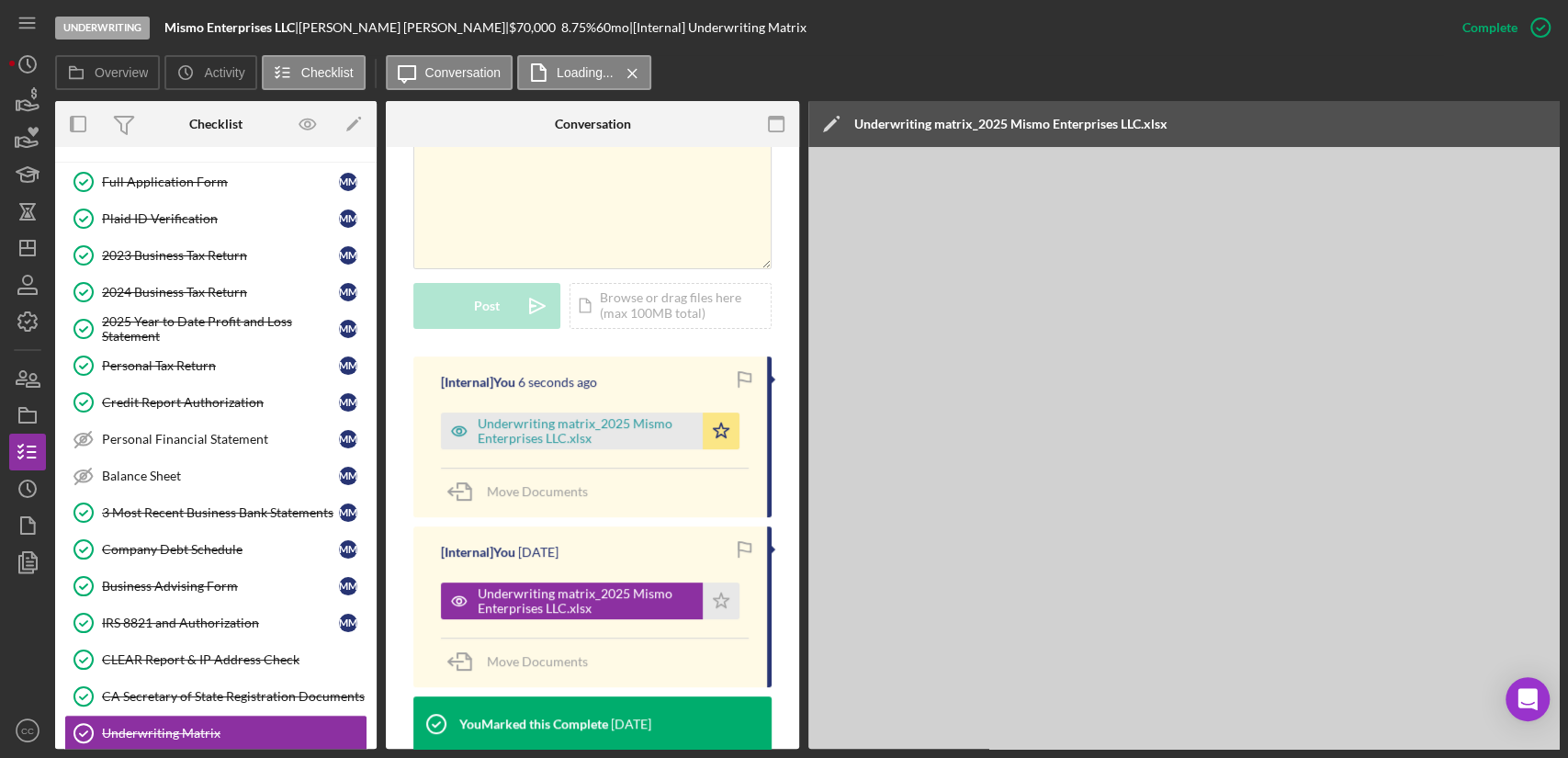
scroll to position [0, 0]
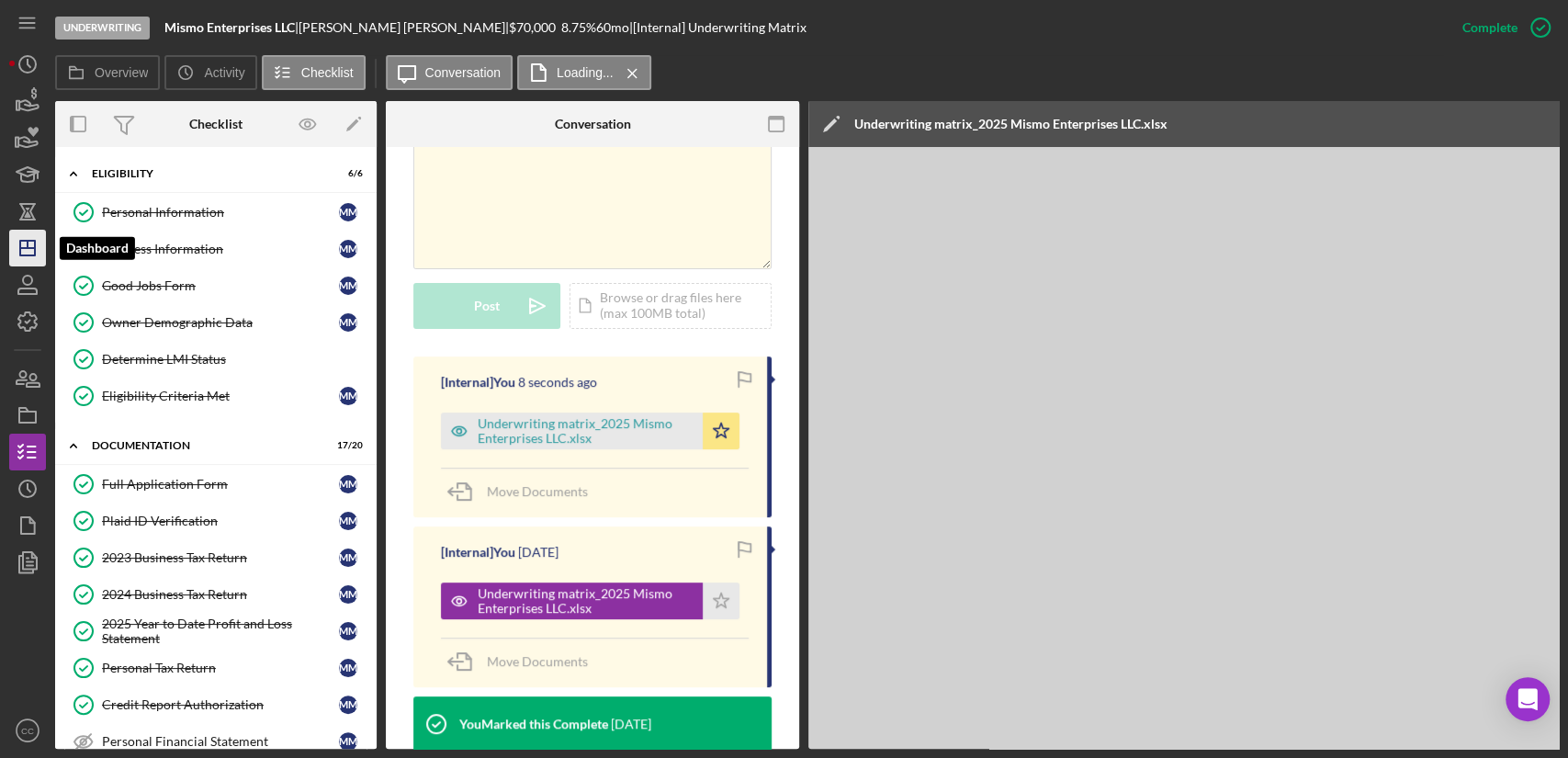
click at [18, 243] on icon "Icon/Dashboard" at bounding box center [28, 248] width 46 height 46
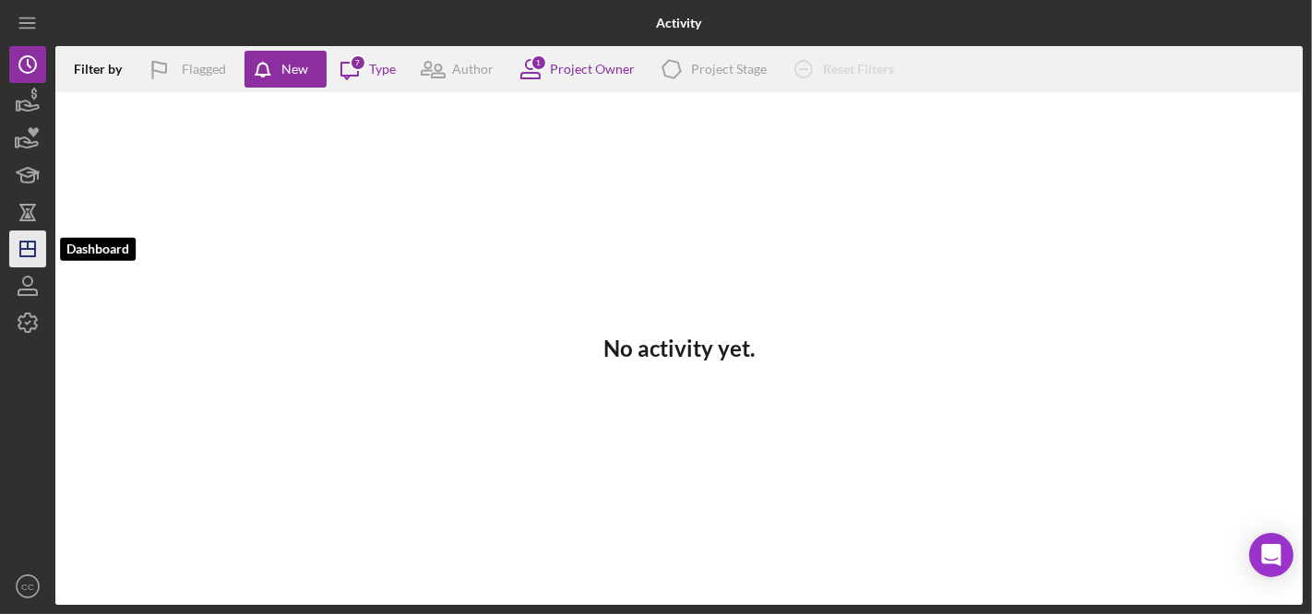
click at [16, 256] on icon "Icon/Dashboard" at bounding box center [28, 249] width 46 height 46
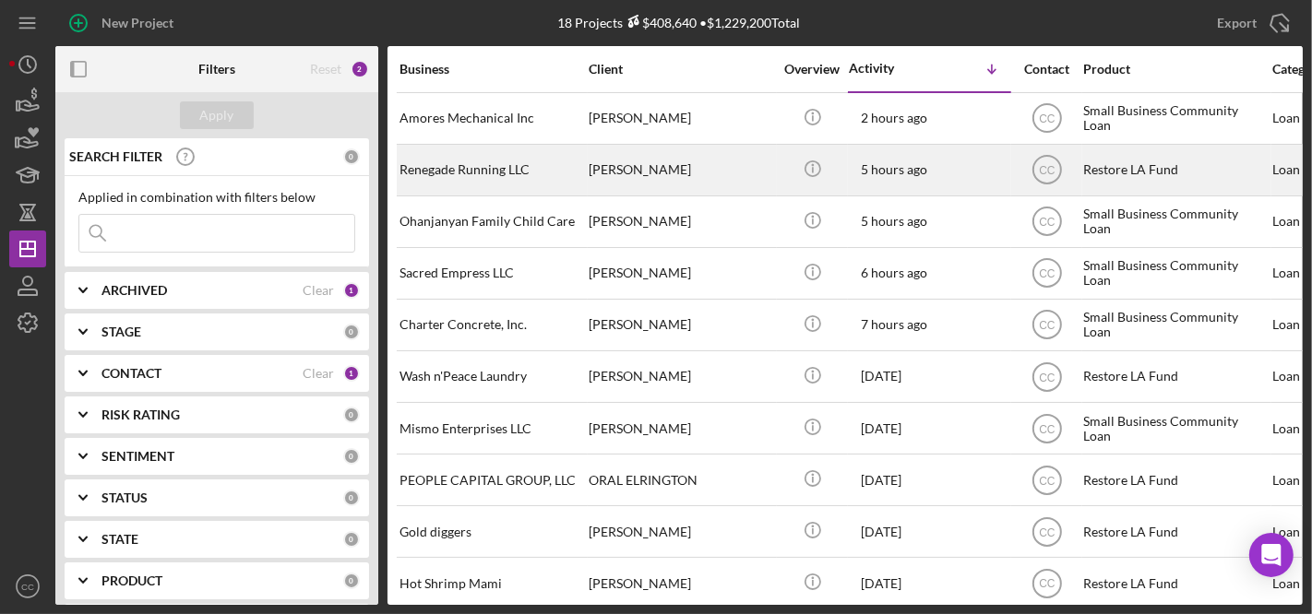
click at [436, 180] on div "Renegade Running LLC" at bounding box center [491, 170] width 184 height 49
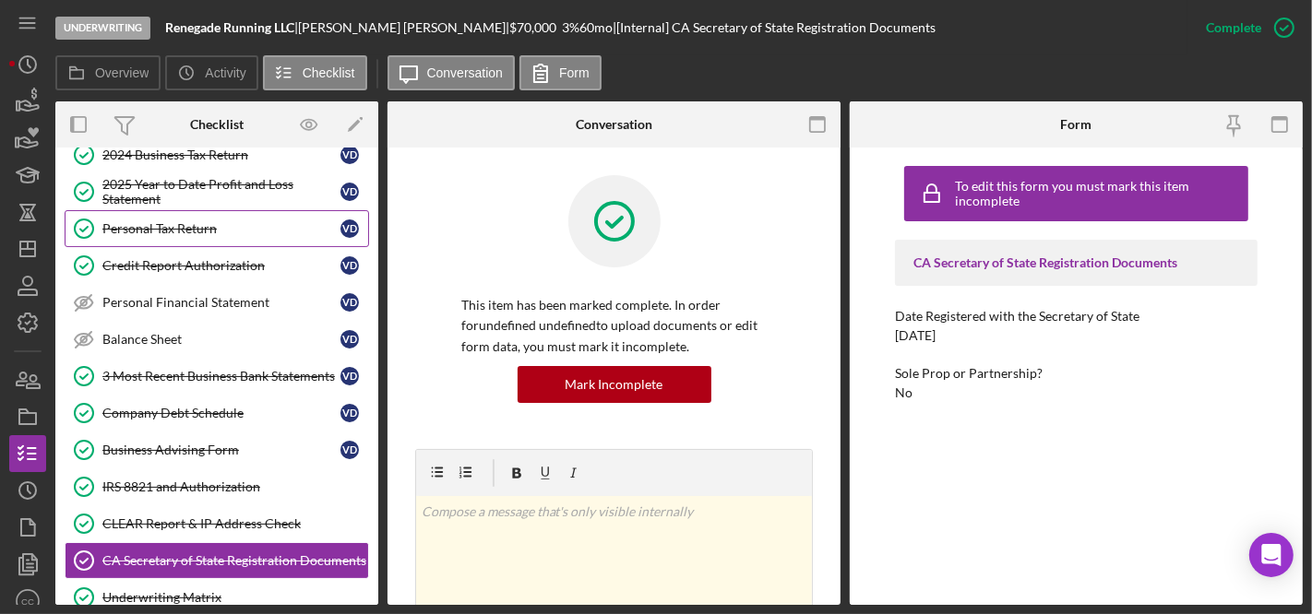
scroll to position [182, 0]
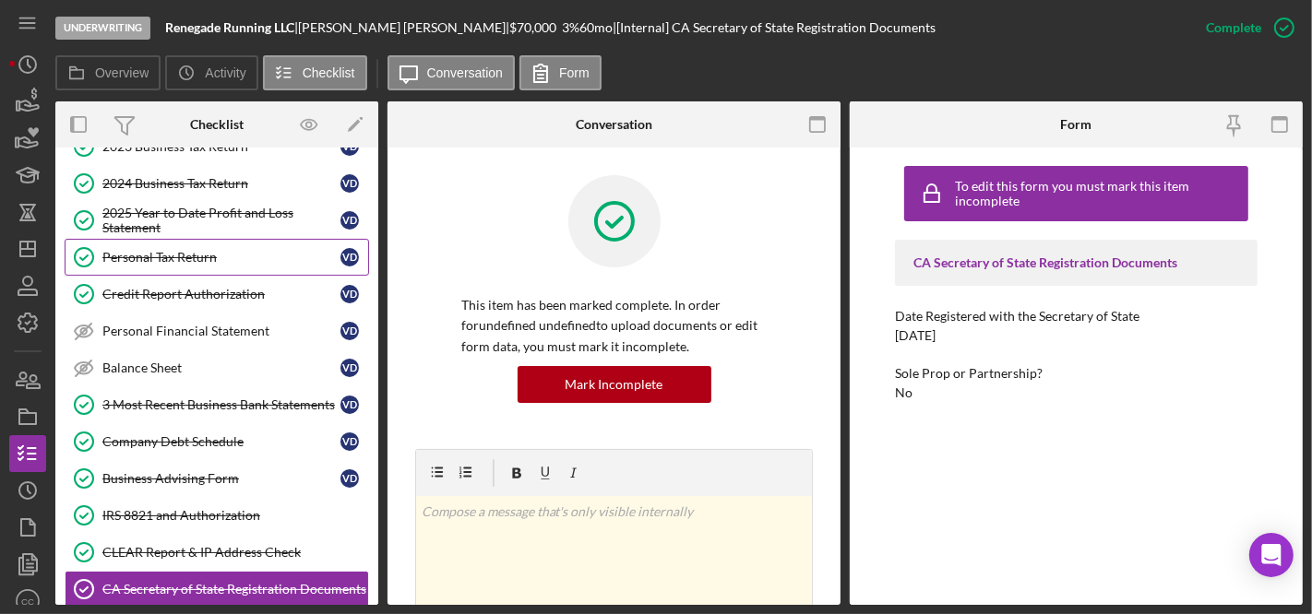
click at [184, 252] on div "Personal Tax Return" at bounding box center [221, 257] width 238 height 15
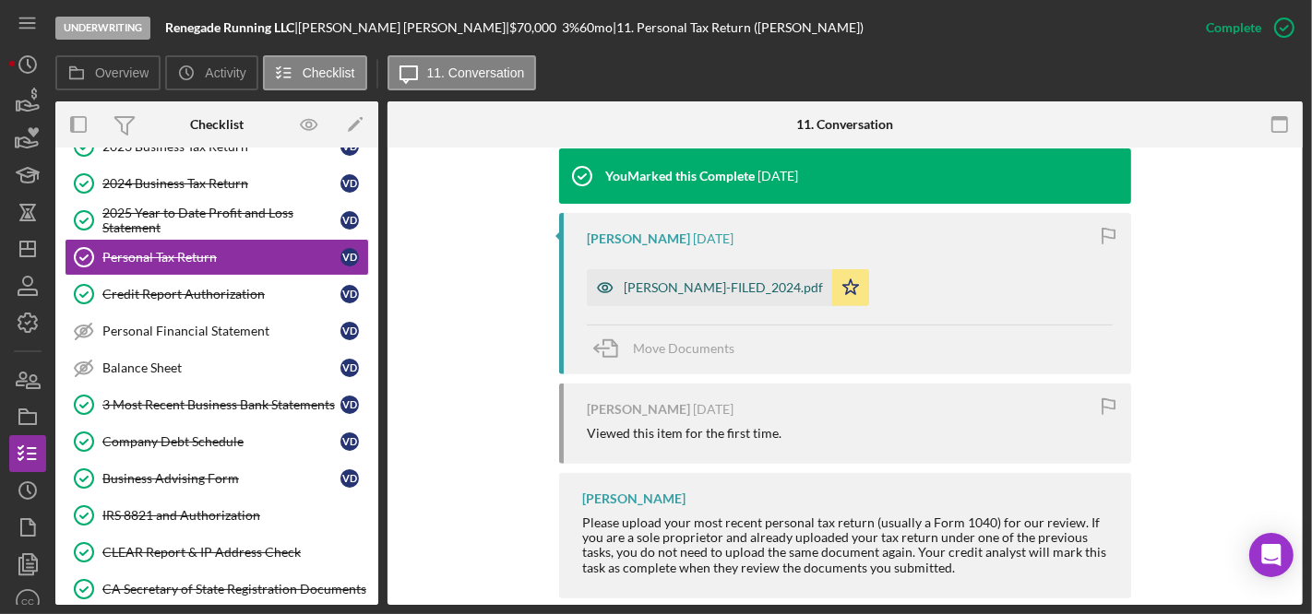
click at [689, 286] on div "[PERSON_NAME]-FILED_2024.pdf" at bounding box center [723, 287] width 199 height 15
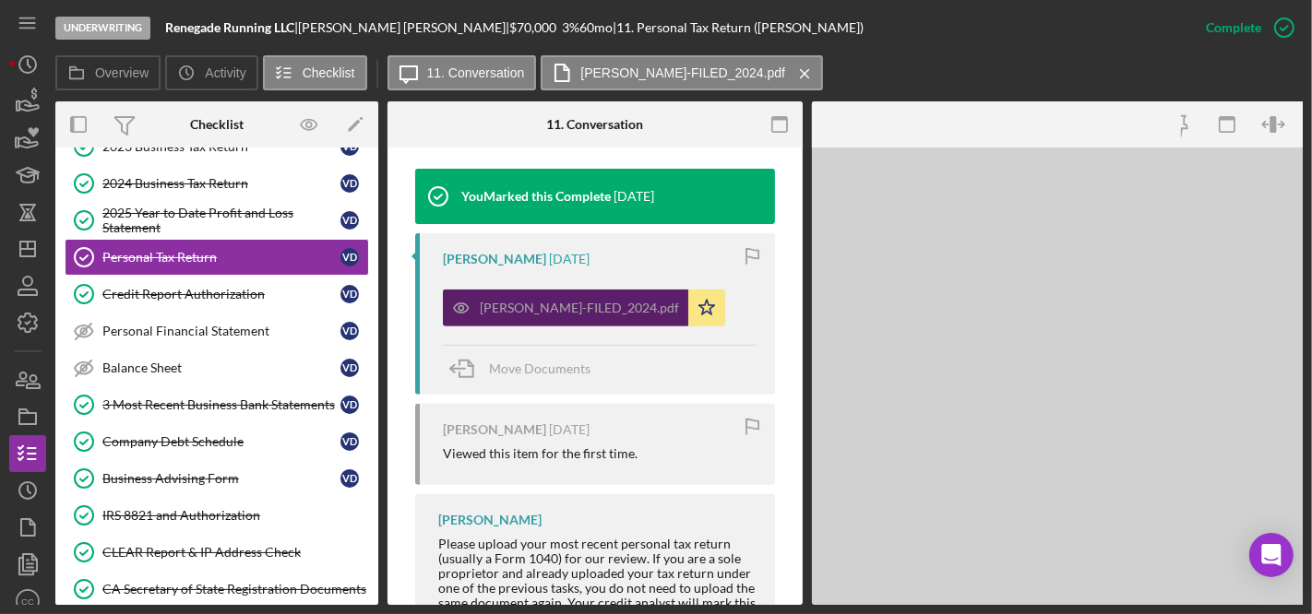
scroll to position [635, 0]
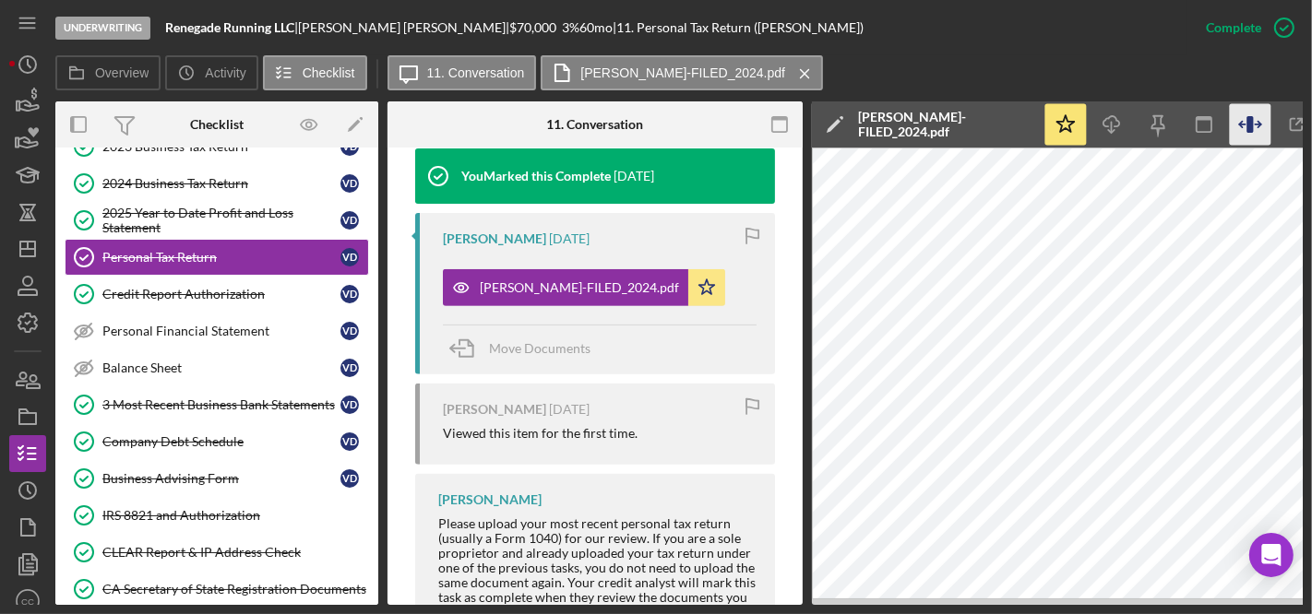
click at [1246, 132] on icon "button" at bounding box center [1251, 125] width 42 height 42
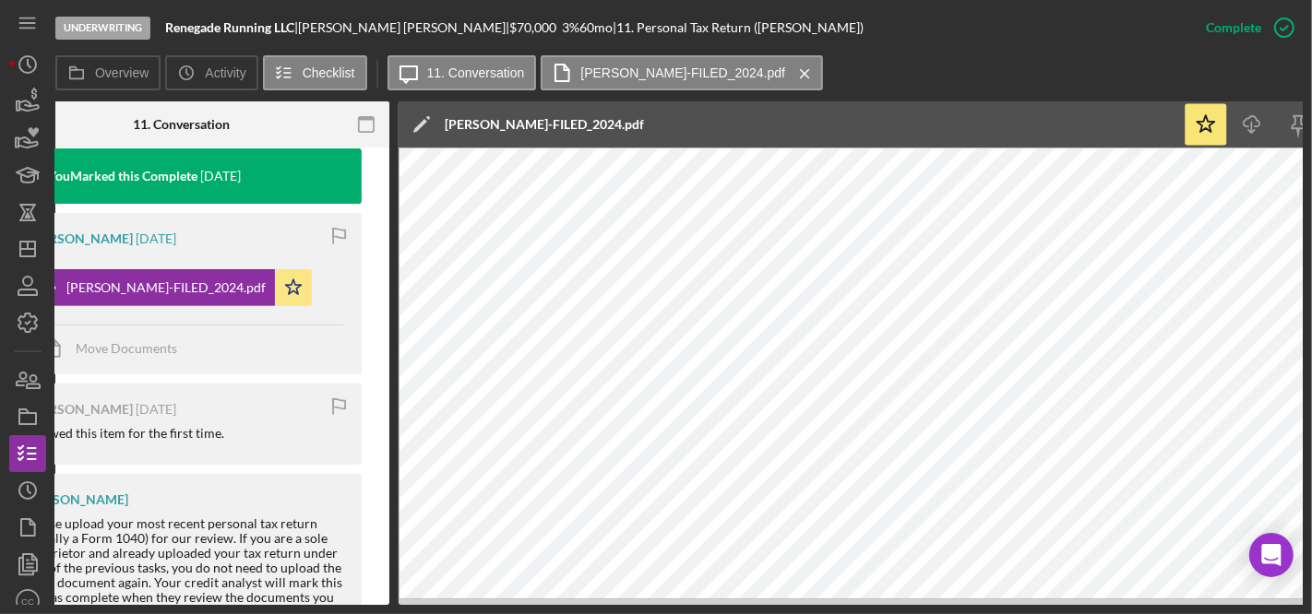
scroll to position [0, 0]
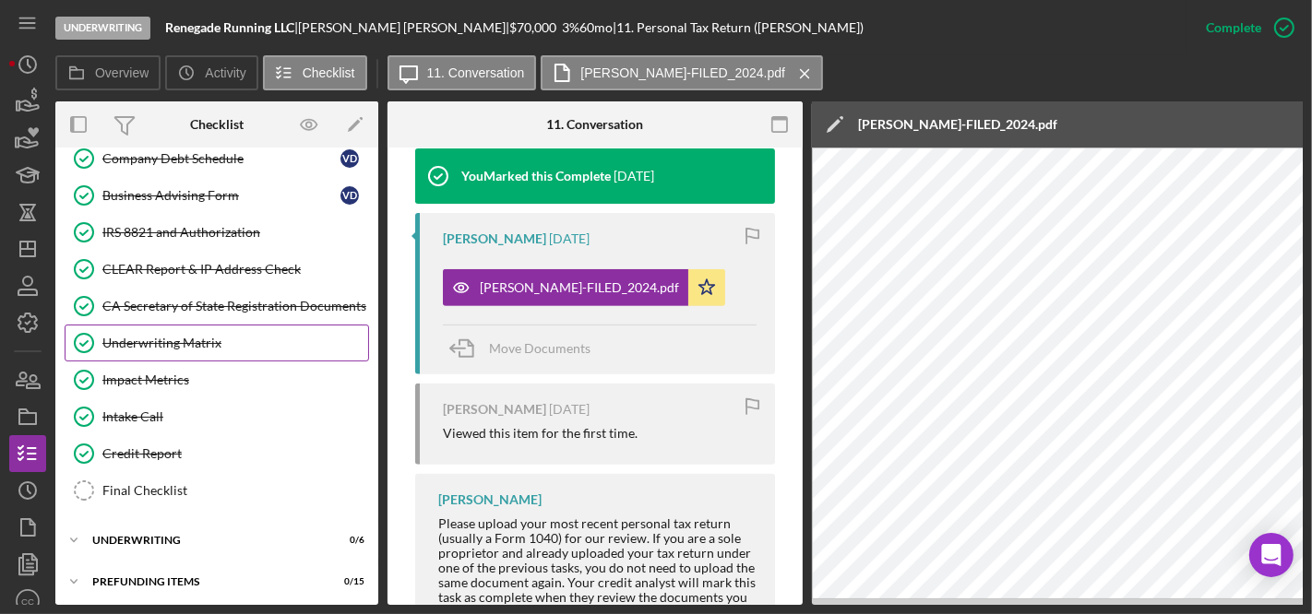
click at [177, 325] on link "Underwriting Matrix Underwriting Matrix" at bounding box center [217, 343] width 304 height 37
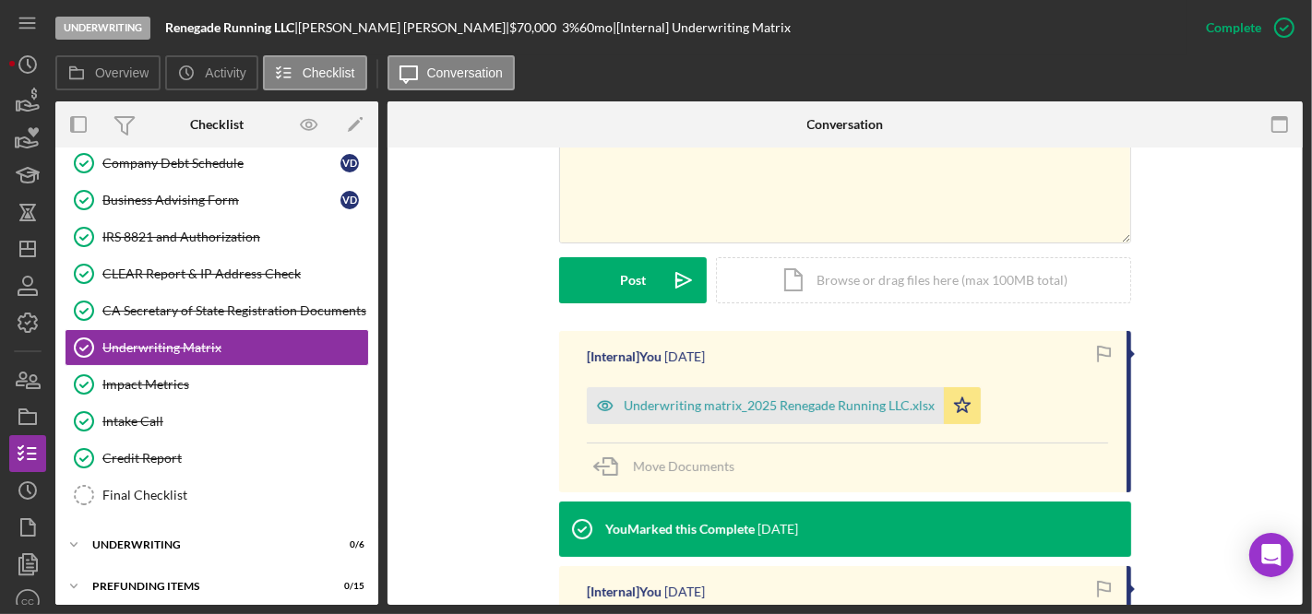
scroll to position [410, 0]
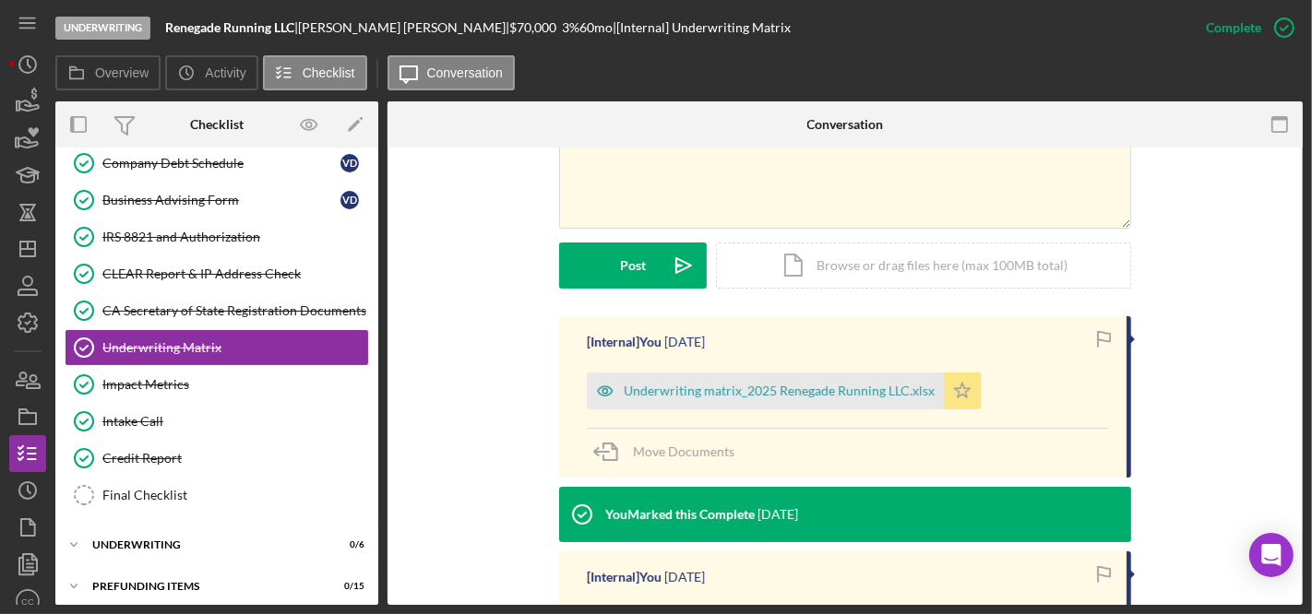
click at [957, 391] on icon "Icon/Star" at bounding box center [962, 391] width 37 height 37
click at [1262, 225] on div "v Color teal Color pink Remove color Add row above Add row below Add column bef…" at bounding box center [845, 167] width 860 height 297
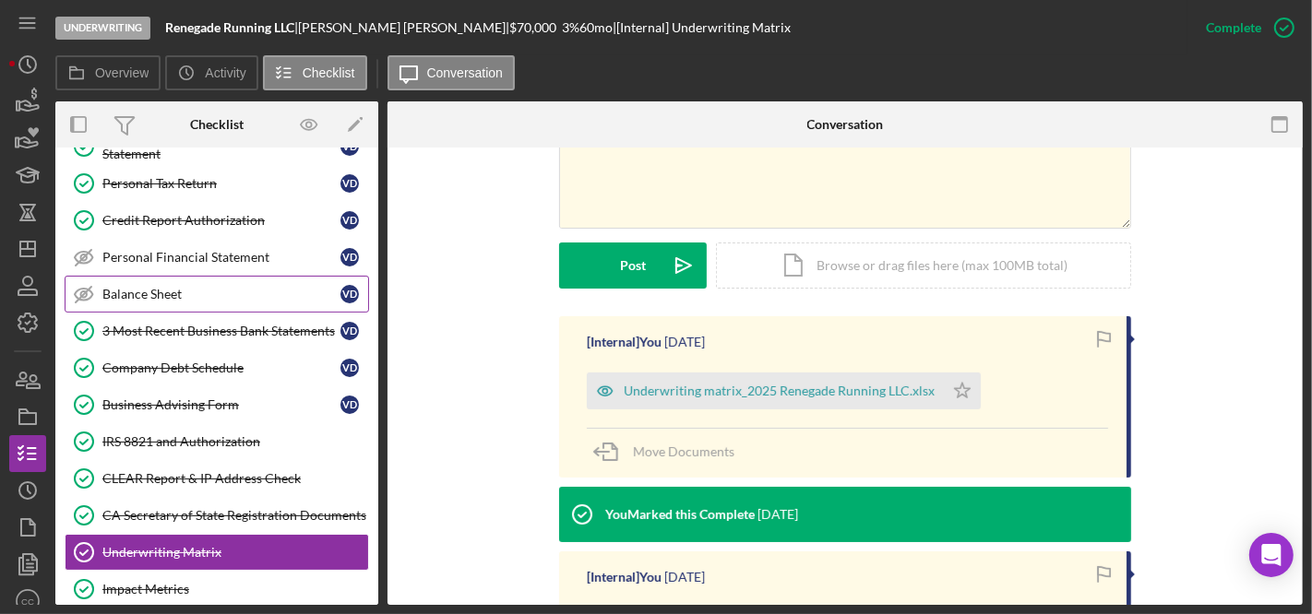
scroll to position [152, 0]
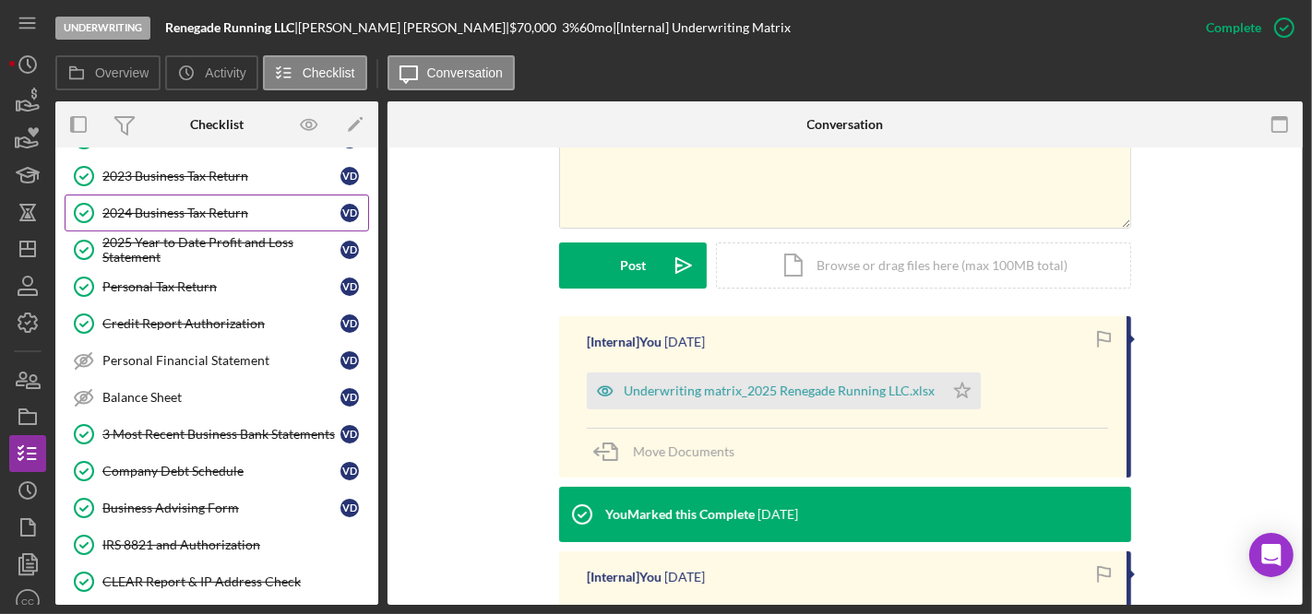
click at [192, 206] on div "2024 Business Tax Return" at bounding box center [221, 213] width 238 height 15
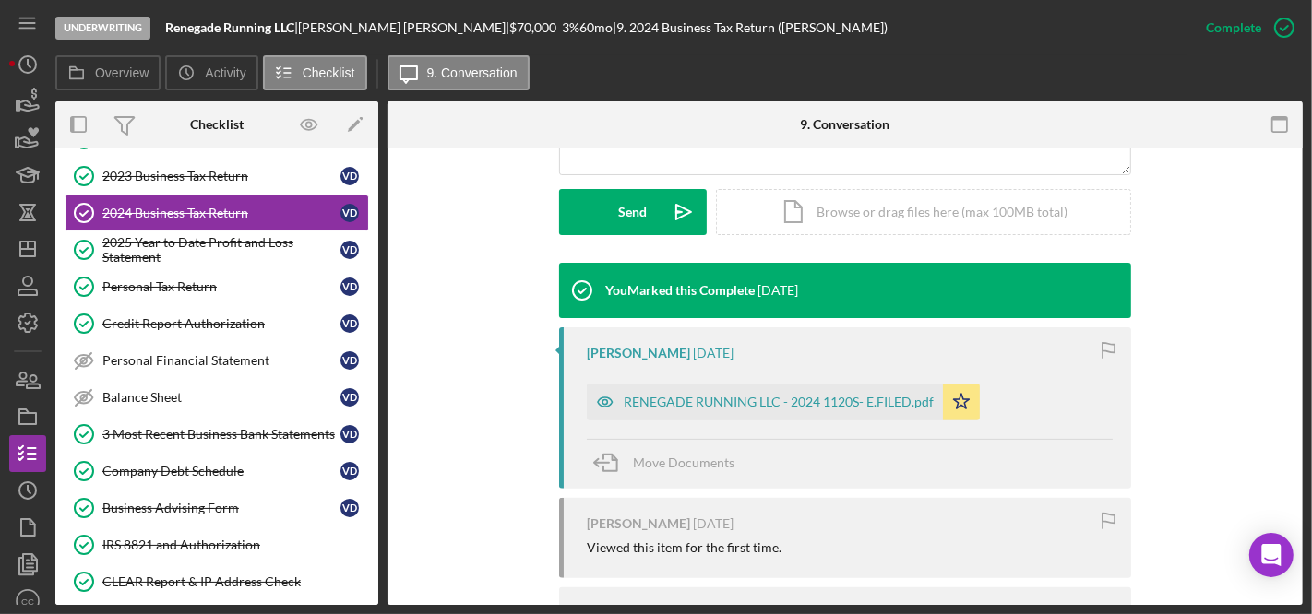
scroll to position [512, 0]
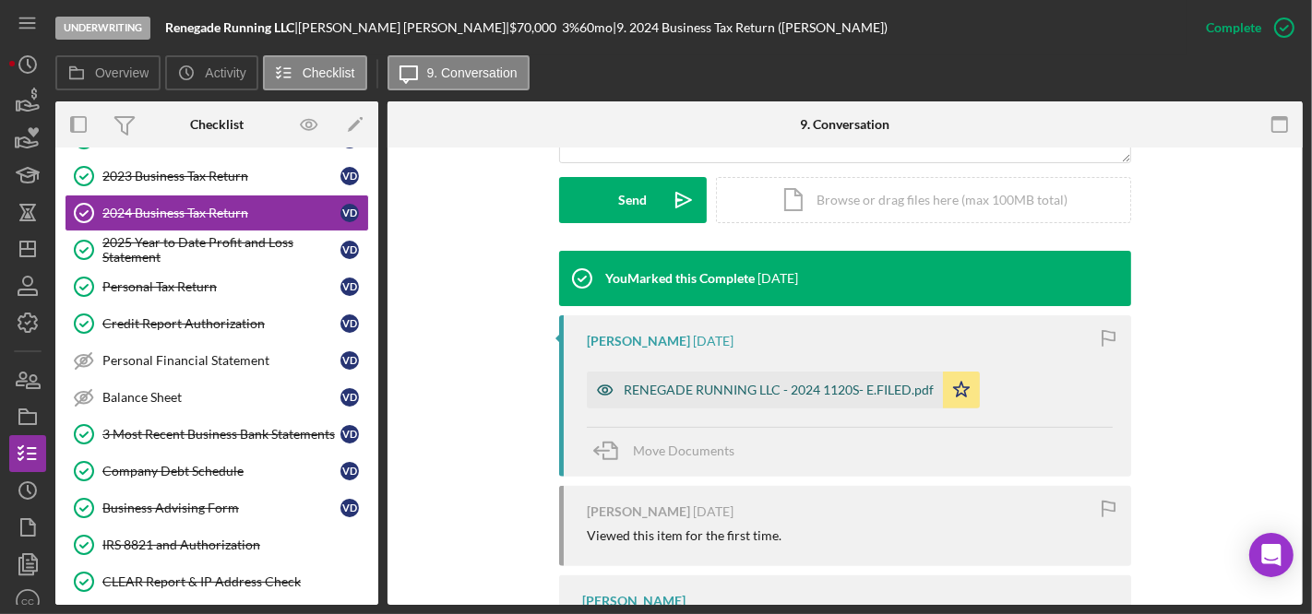
click at [775, 390] on div "RENEGADE RUNNING LLC - 2024 1120S- E.FILED.pdf" at bounding box center [779, 390] width 310 height 15
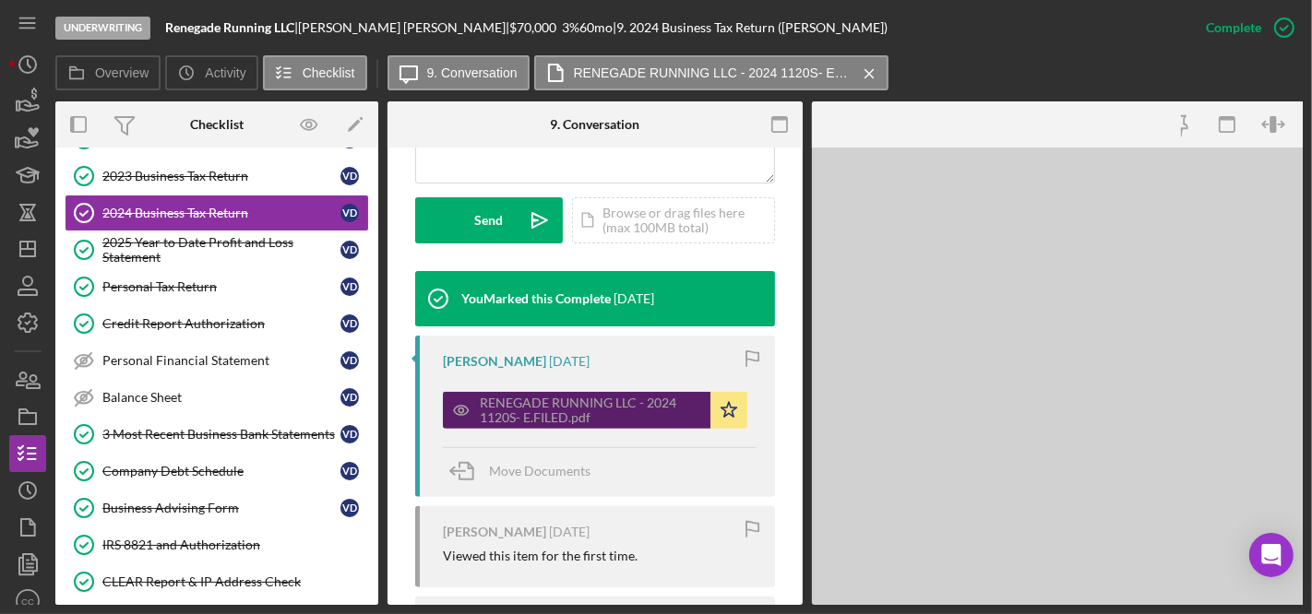
scroll to position [532, 0]
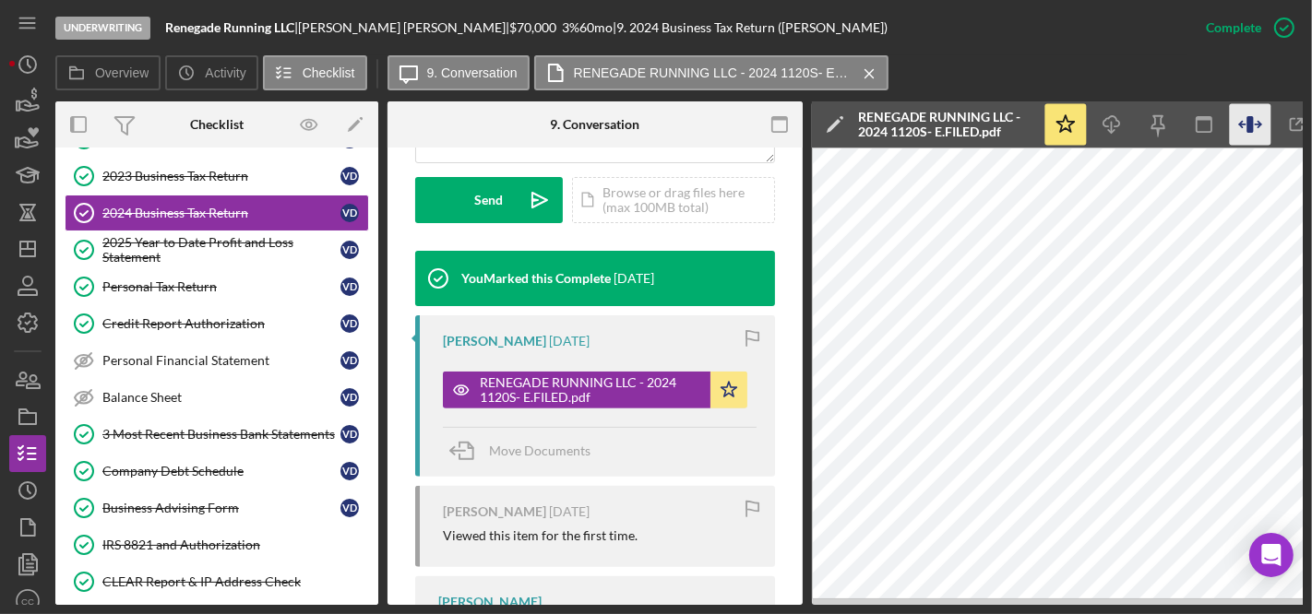
click at [1249, 131] on icon "button" at bounding box center [1249, 124] width 6 height 17
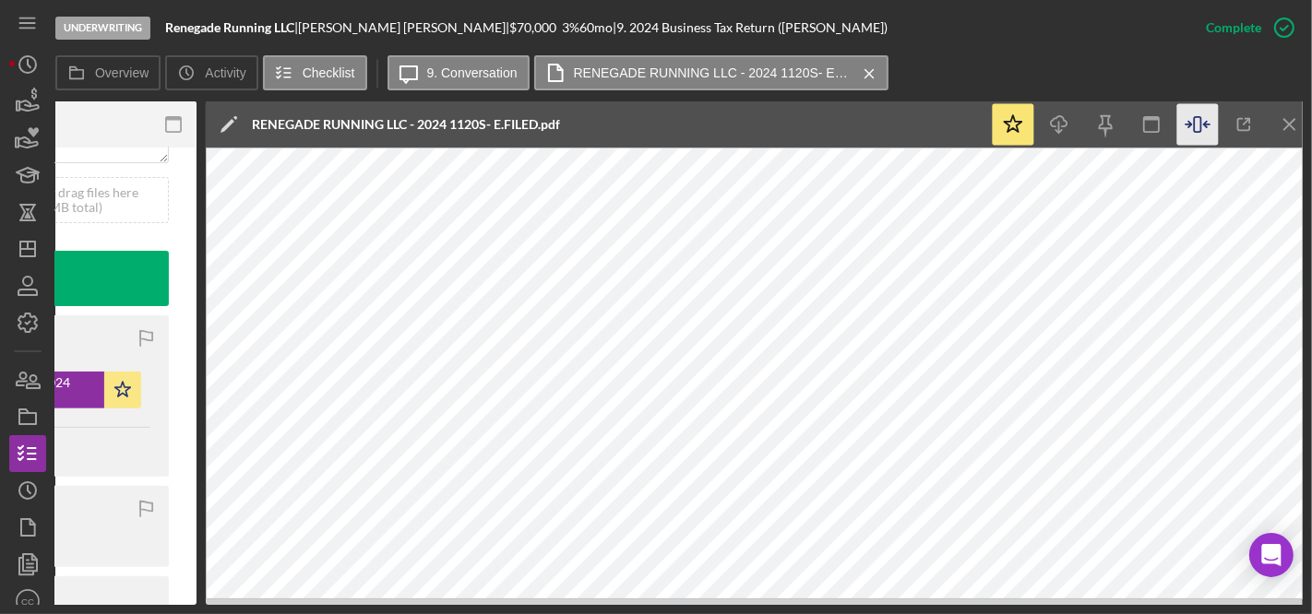
scroll to position [0, 615]
